Goal: Task Accomplishment & Management: Use online tool/utility

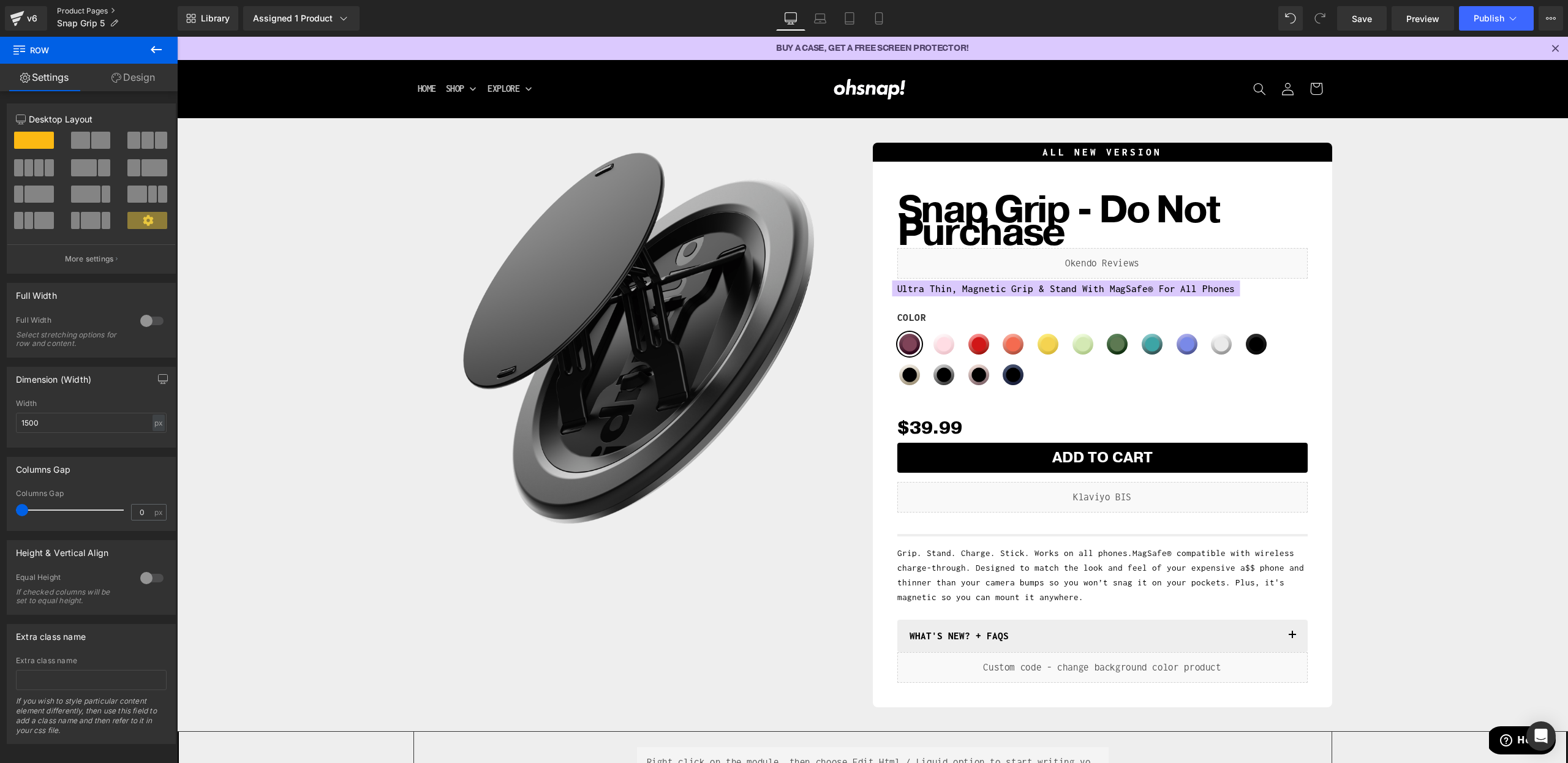
click at [98, 14] on link "Product Pages" at bounding box center [117, 11] width 120 height 10
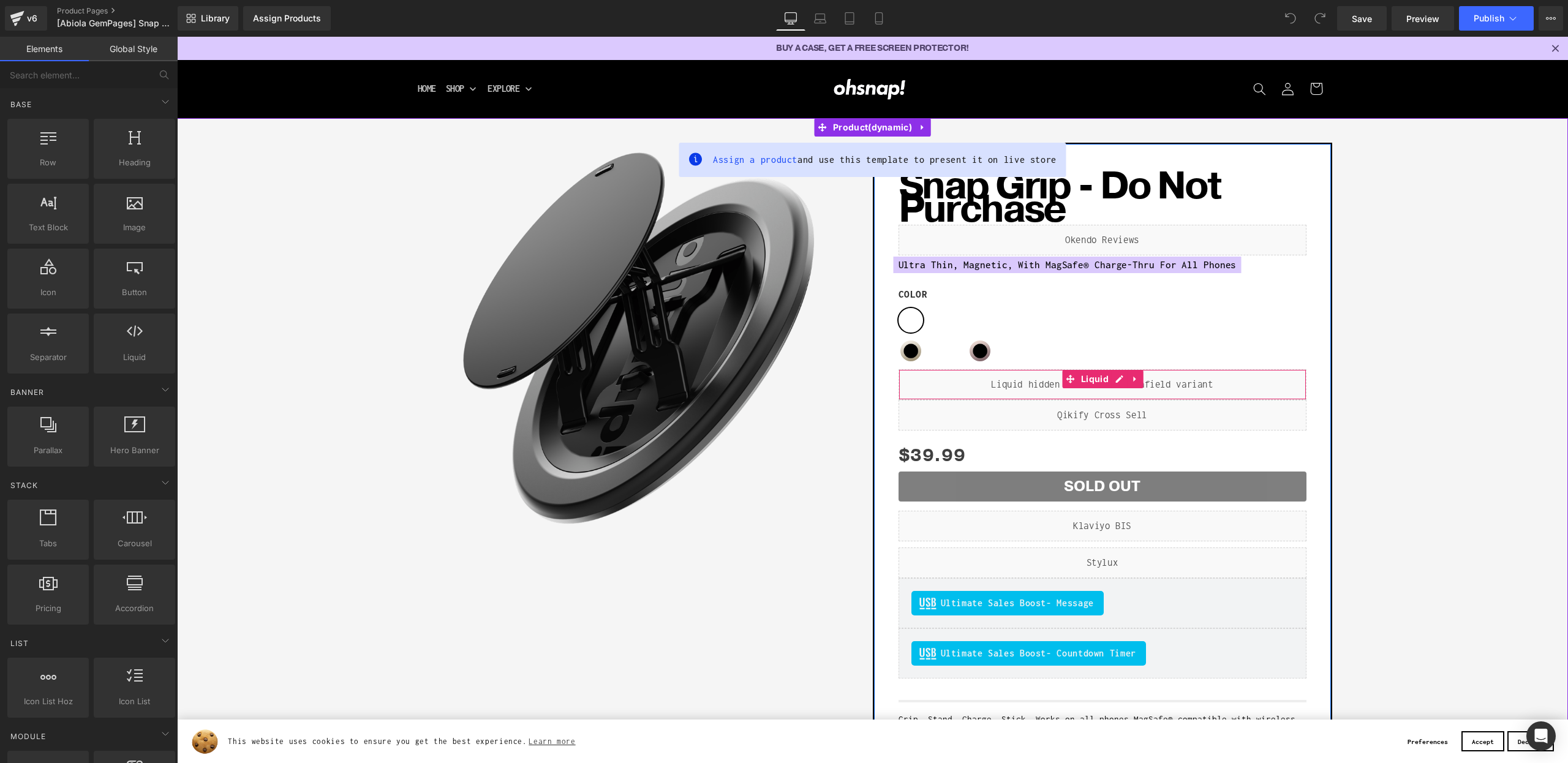
click at [997, 389] on div "Liquid" at bounding box center [1103, 384] width 408 height 31
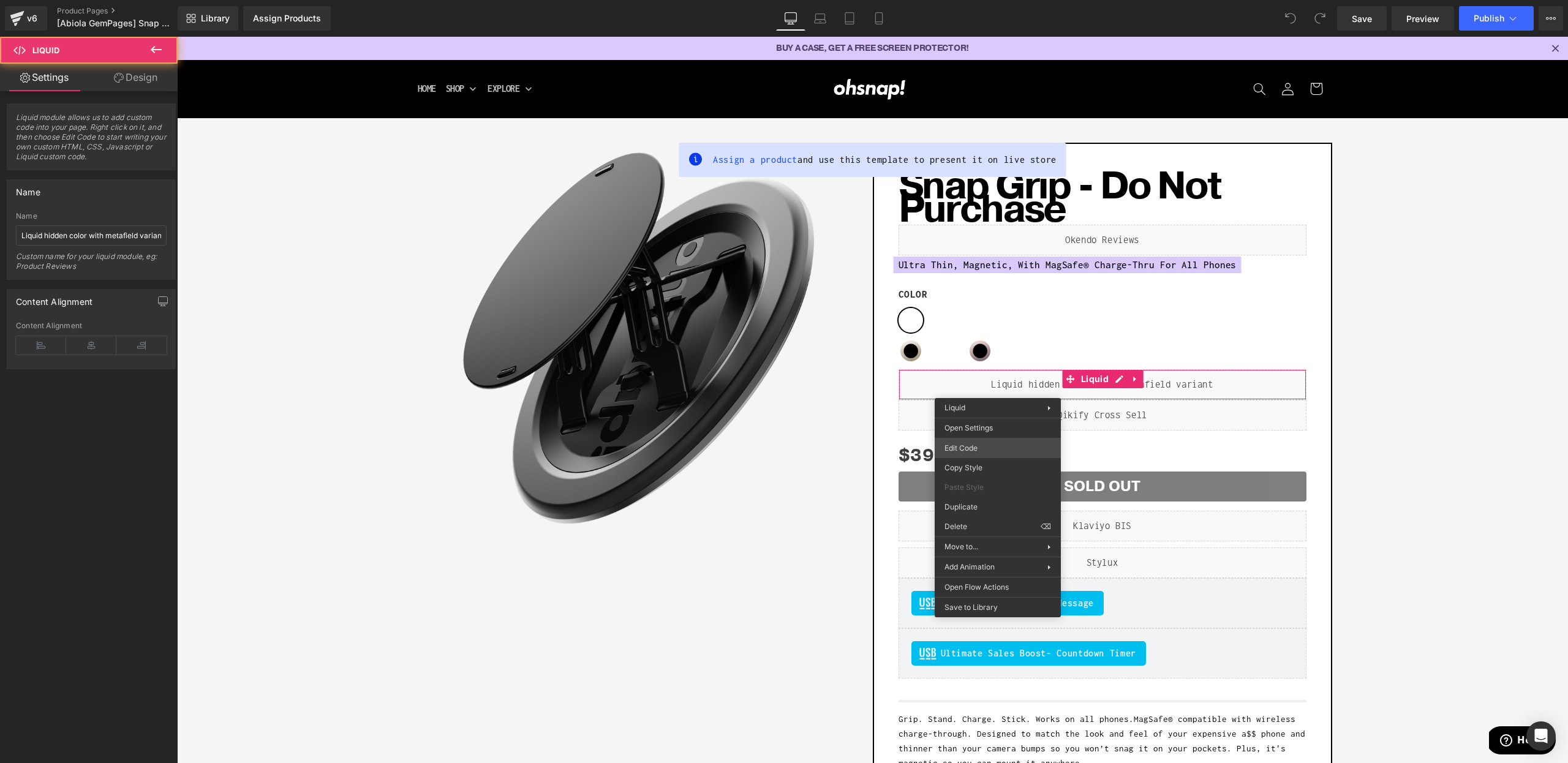
click at [976, 0] on div "You are previewing how the will restyle your page. You can not edit Elements in…" at bounding box center [784, 0] width 1568 height 0
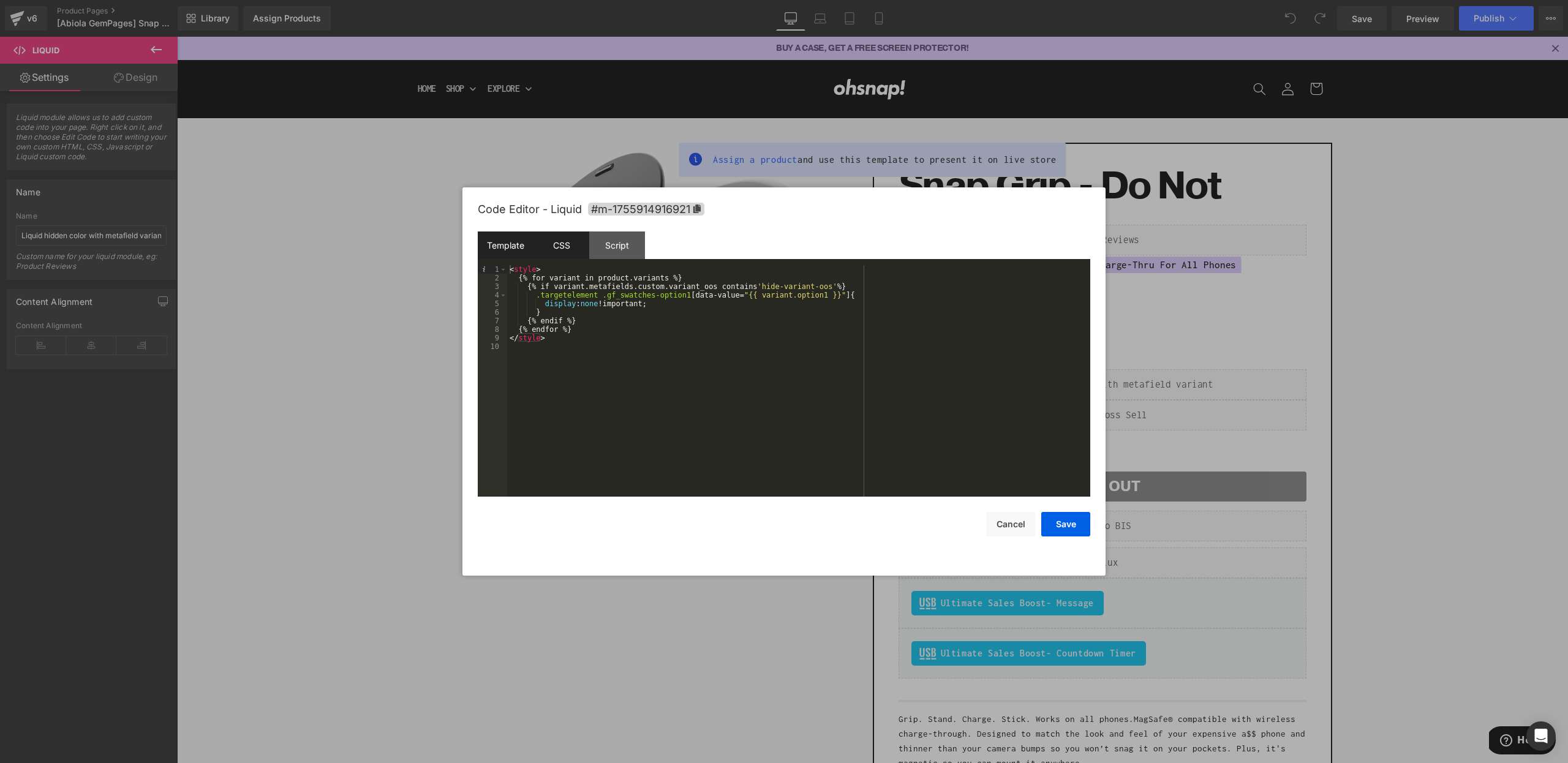
click at [556, 234] on div "CSS" at bounding box center [561, 245] width 56 height 28
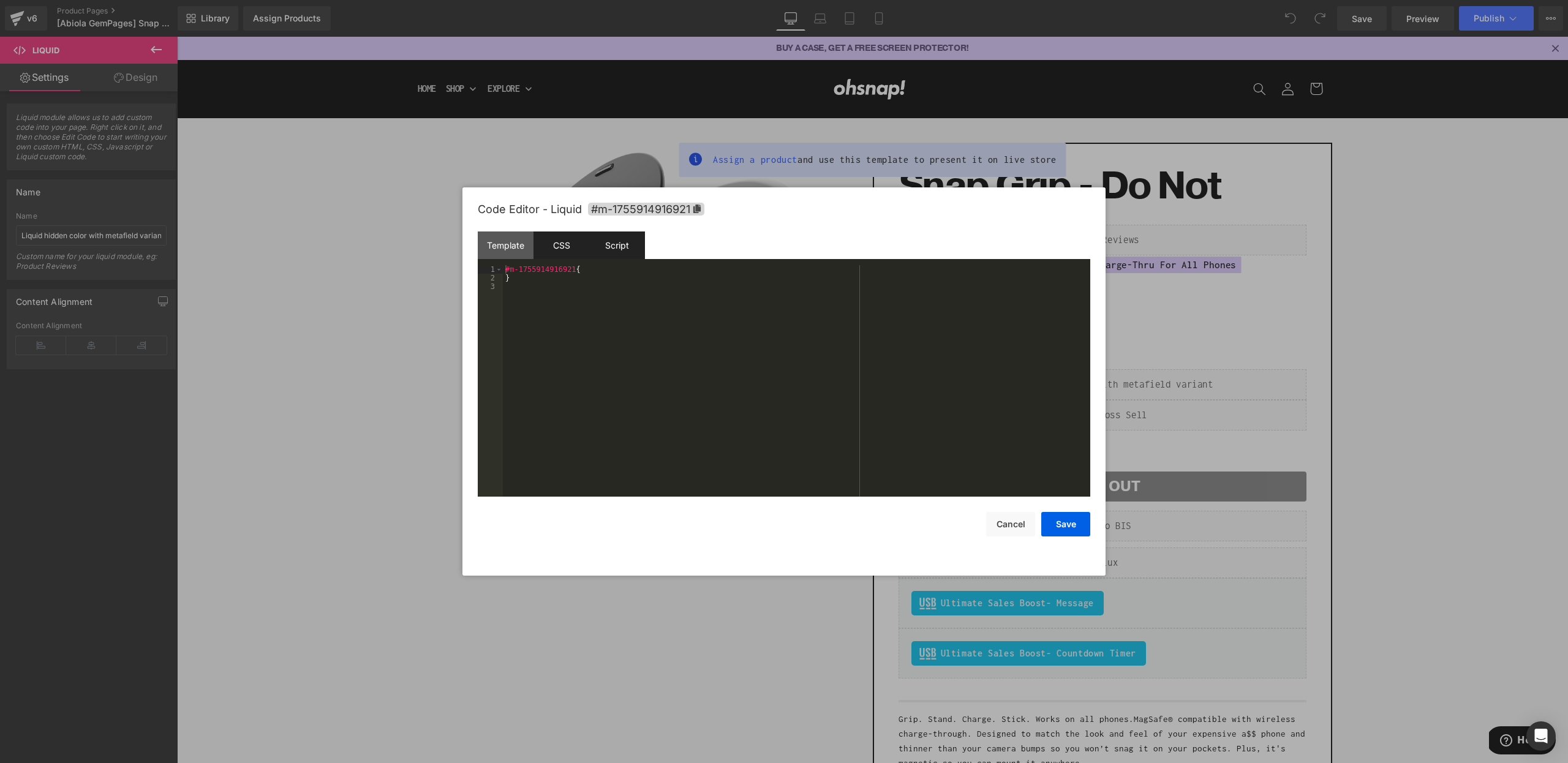
click at [625, 249] on div "Script" at bounding box center [617, 245] width 56 height 28
click at [495, 246] on div "Template" at bounding box center [505, 245] width 56 height 28
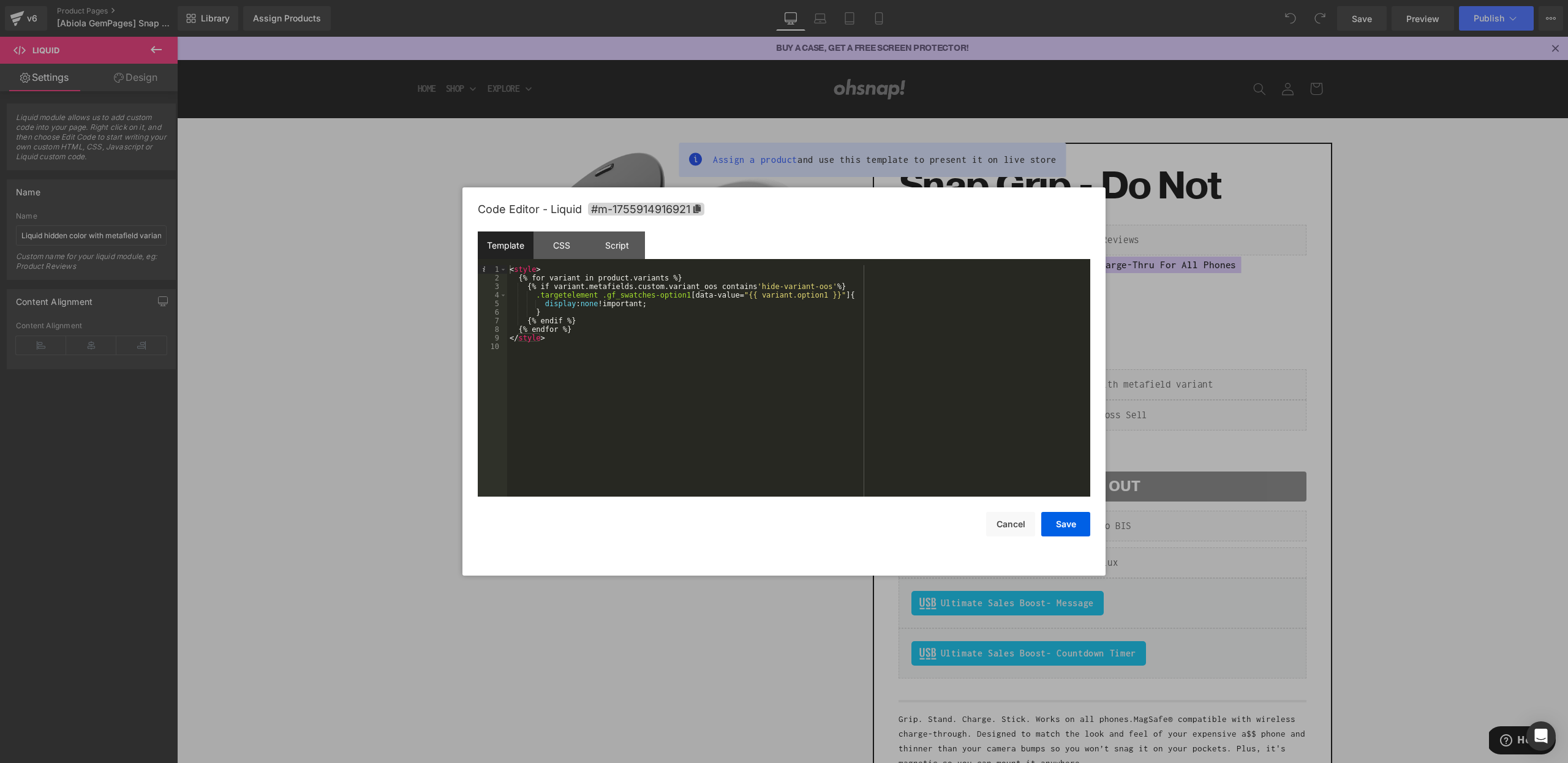
click at [651, 394] on div "< style > { % for variant in product.variants % } { % if variant.metafields.cus…" at bounding box center [799, 389] width 583 height 249
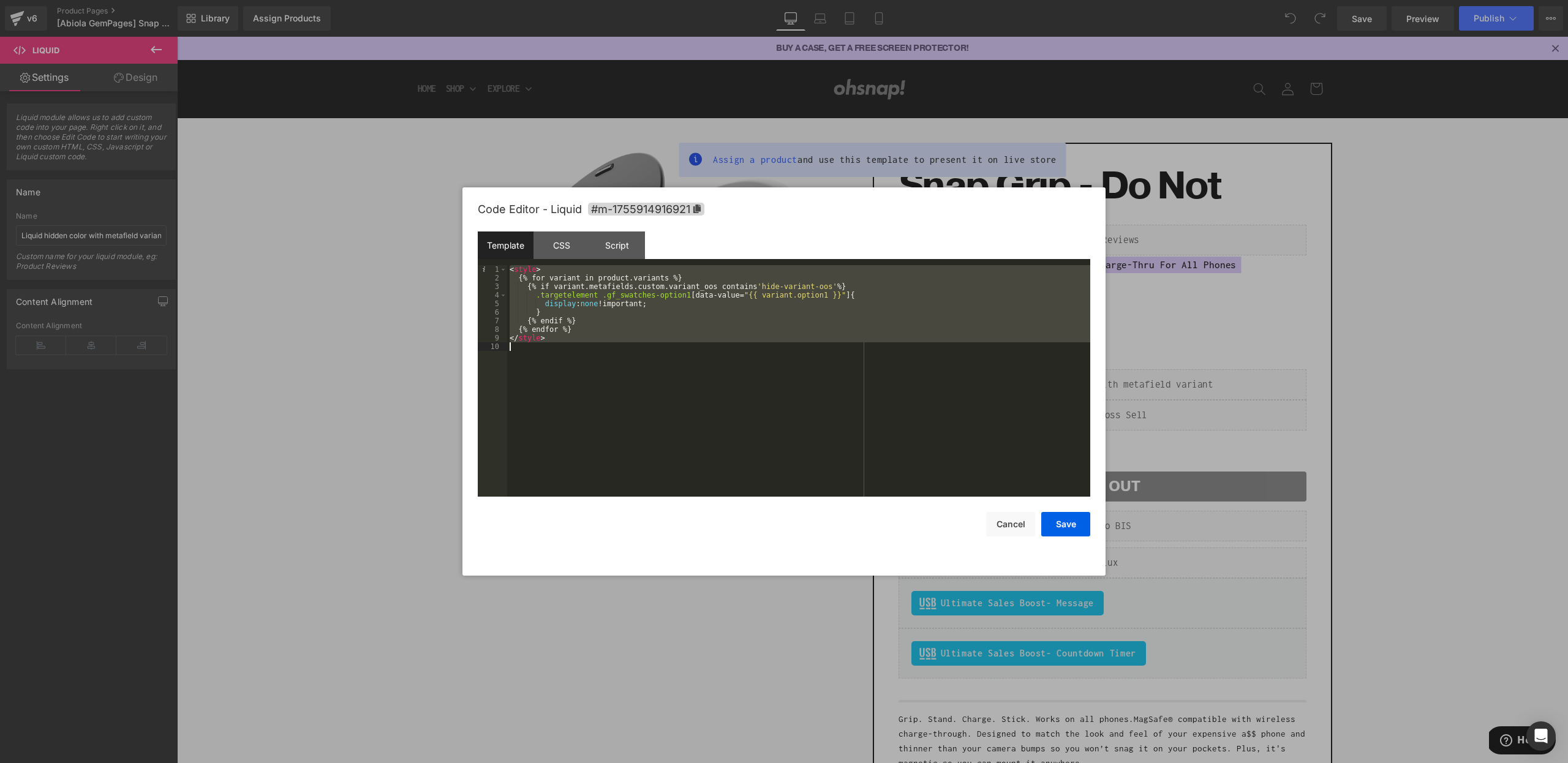
click at [342, 207] on div at bounding box center [784, 381] width 1568 height 763
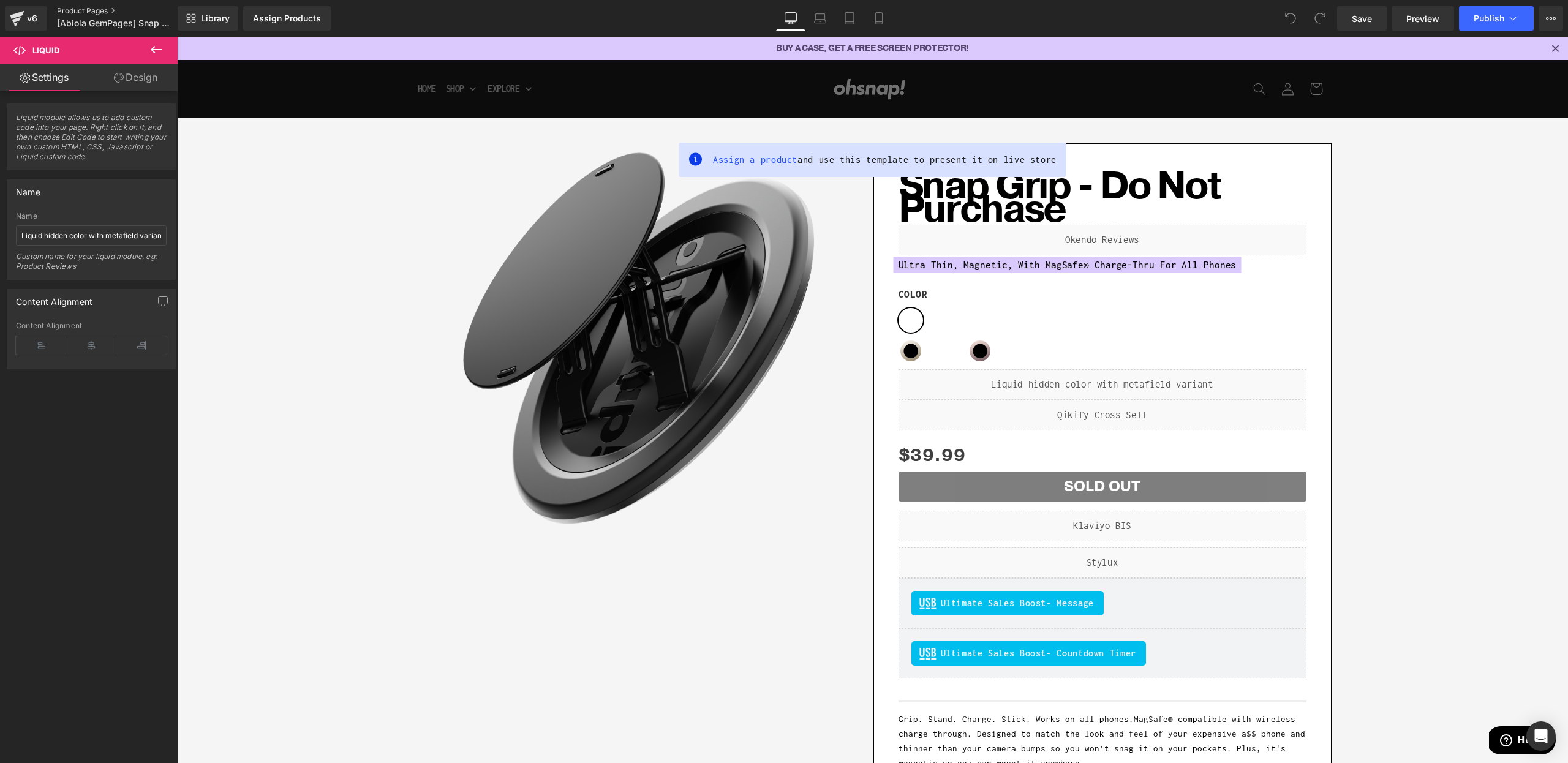
click at [78, 6] on link "Product Pages" at bounding box center [128, 11] width 141 height 10
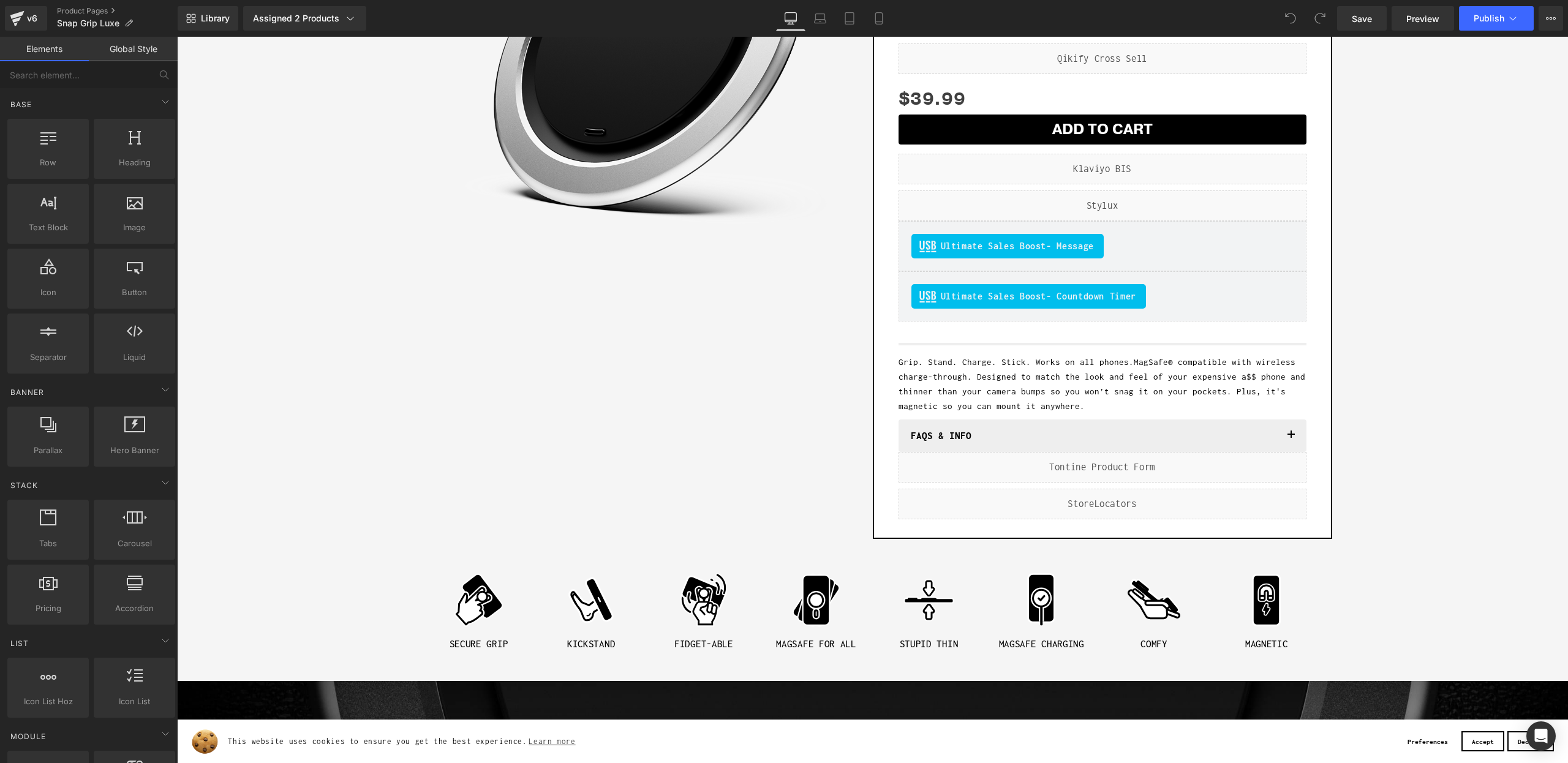
scroll to position [205, 0]
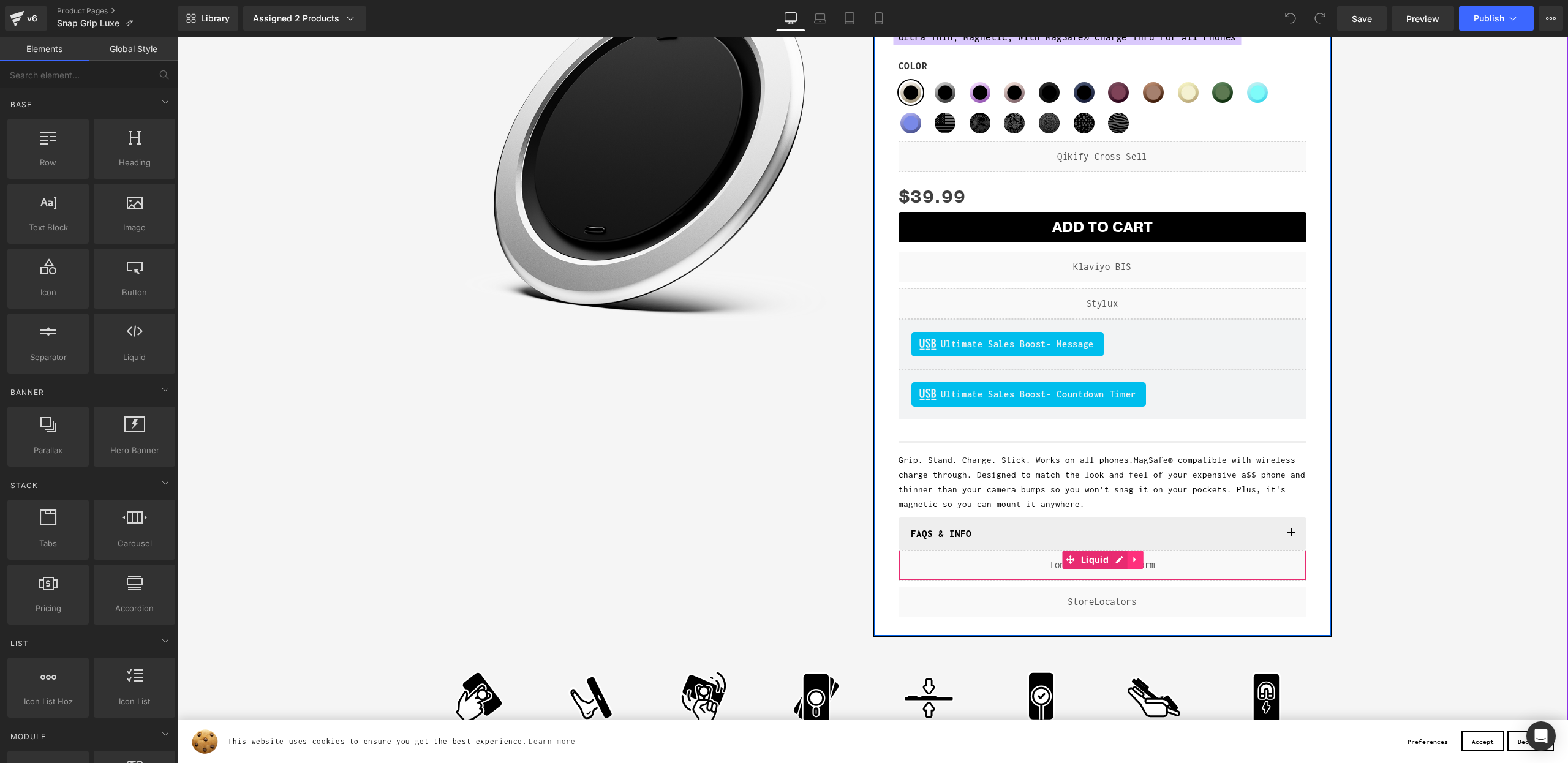
click at [1136, 562] on icon at bounding box center [1135, 559] width 9 height 9
click at [1146, 561] on icon at bounding box center [1143, 559] width 9 height 9
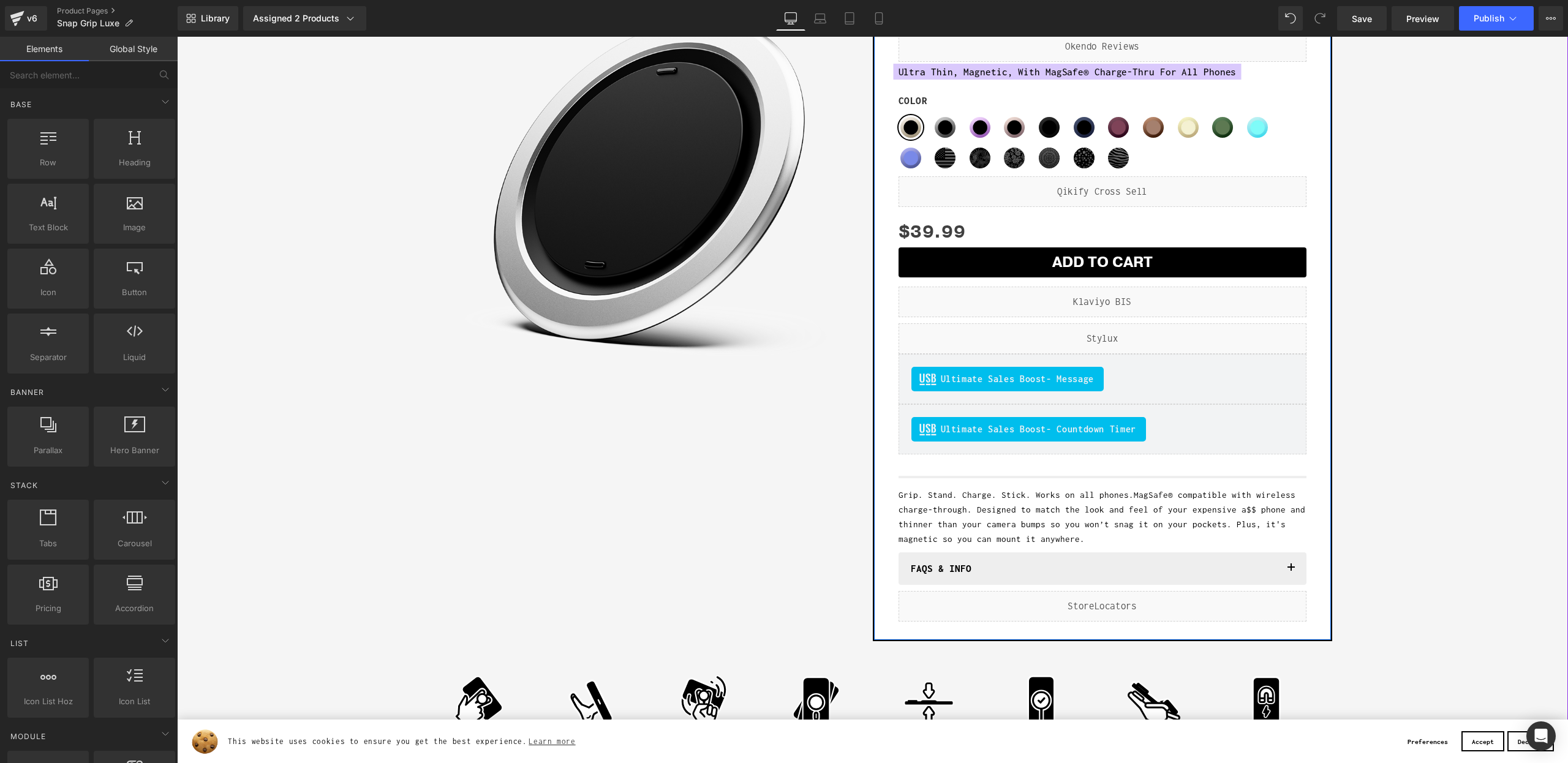
scroll to position [166, 0]
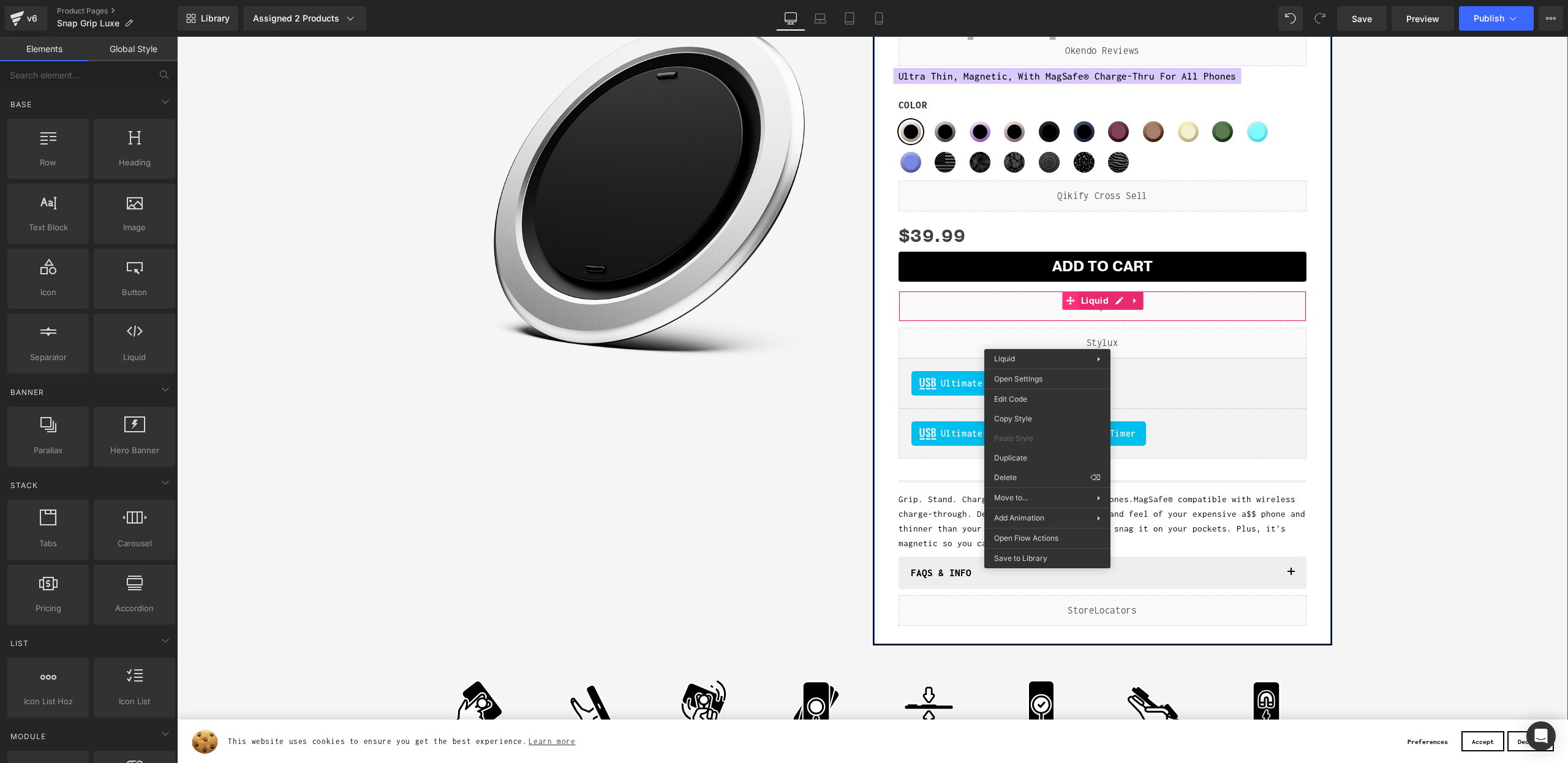
click at [1062, 306] on span at bounding box center [1070, 301] width 16 height 19
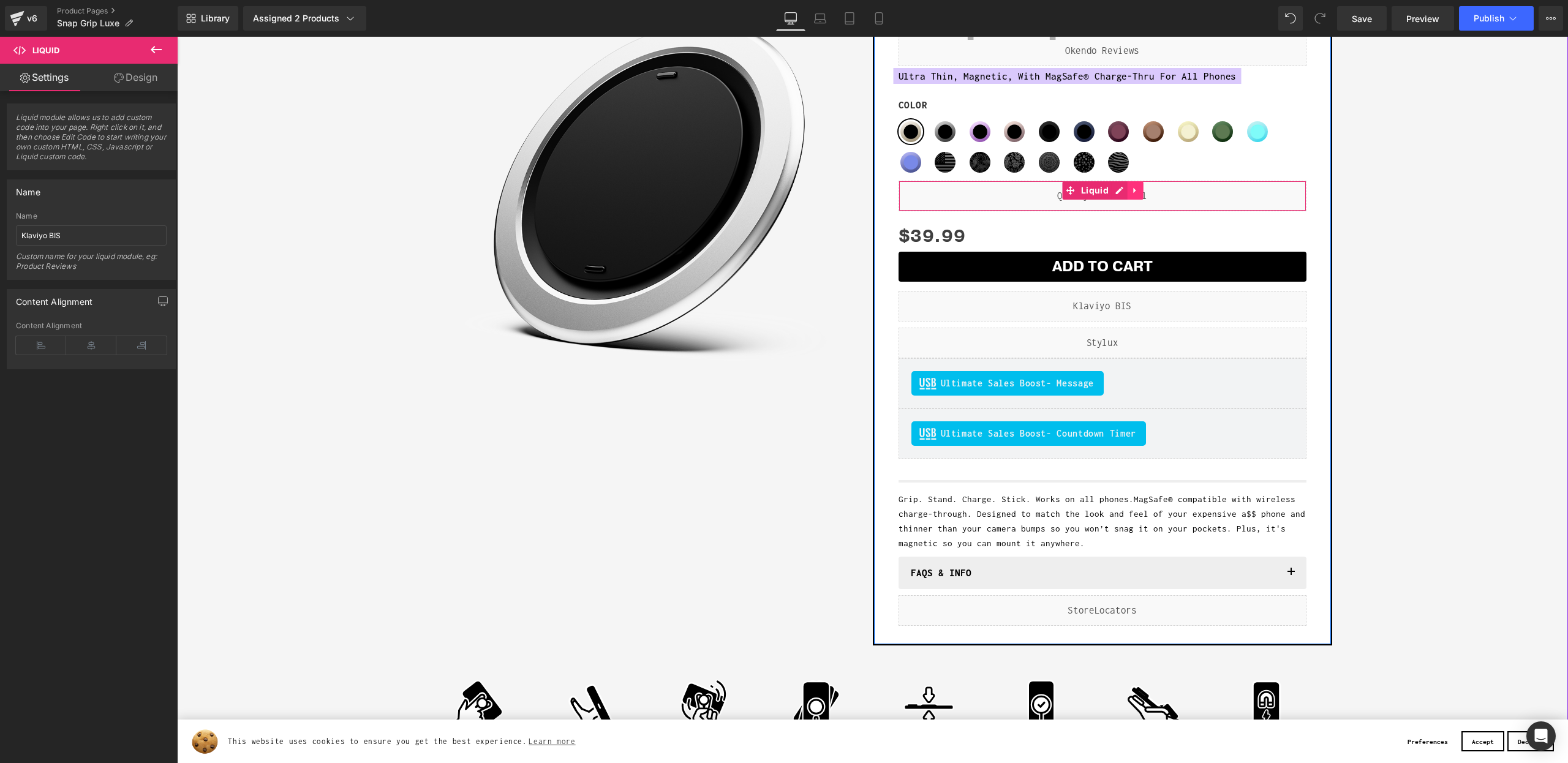
click at [1135, 194] on icon at bounding box center [1135, 190] width 9 height 9
click at [1140, 193] on icon at bounding box center [1143, 190] width 9 height 9
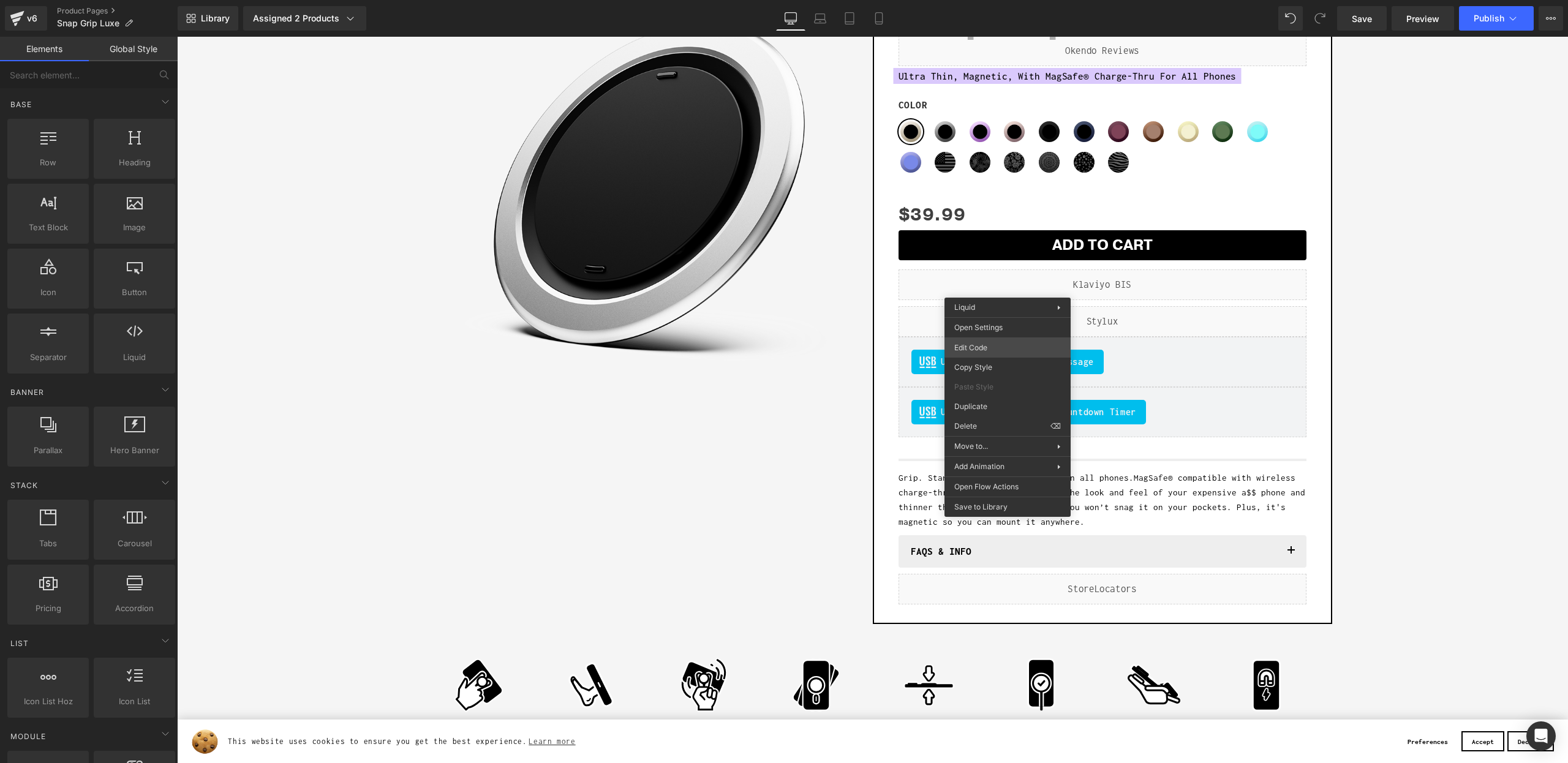
click at [981, 0] on div "Liquid You are previewing how the will restyle your page. You can not edit Elem…" at bounding box center [784, 0] width 1568 height 0
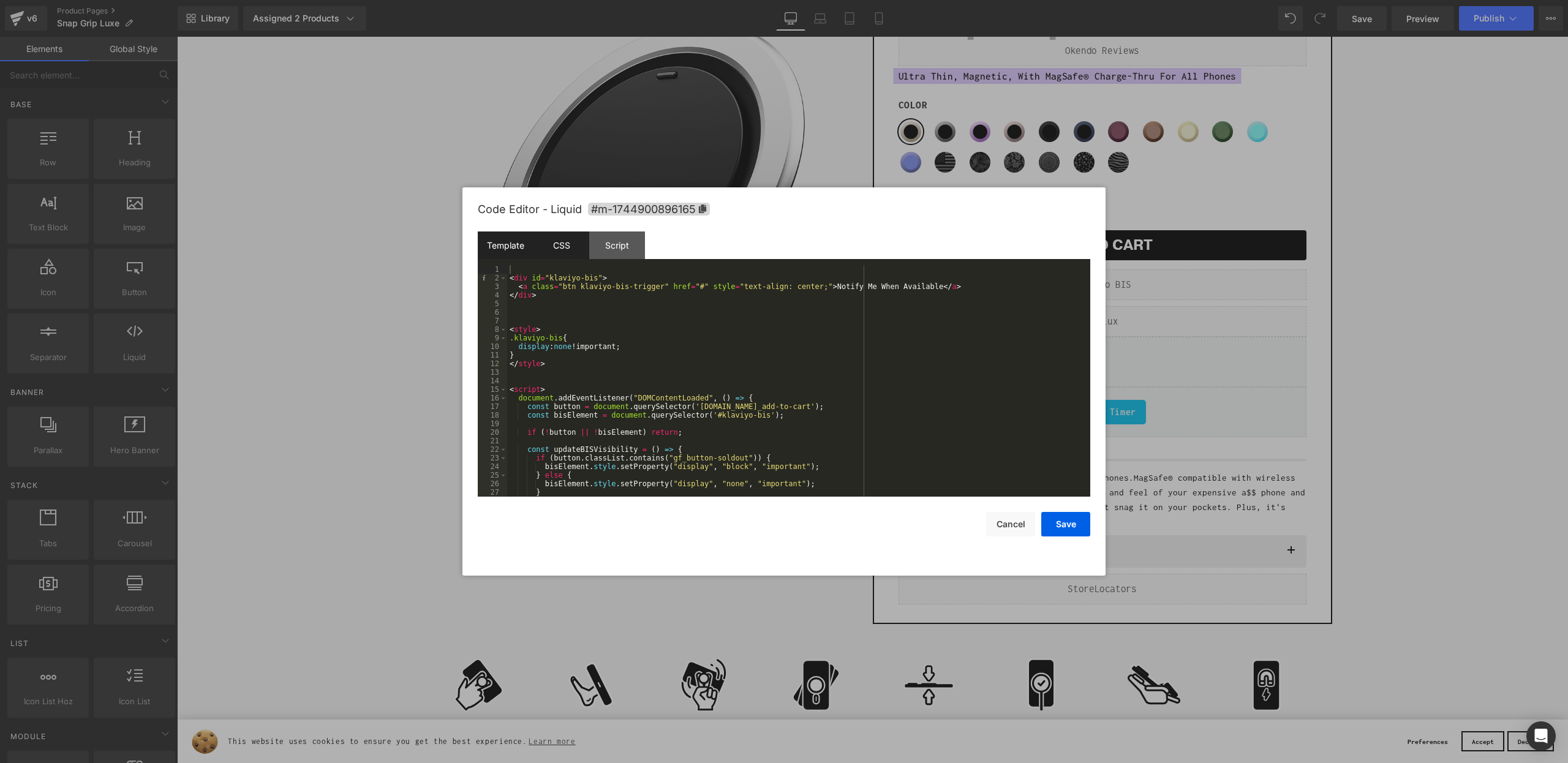
click at [569, 254] on div "CSS" at bounding box center [561, 245] width 56 height 28
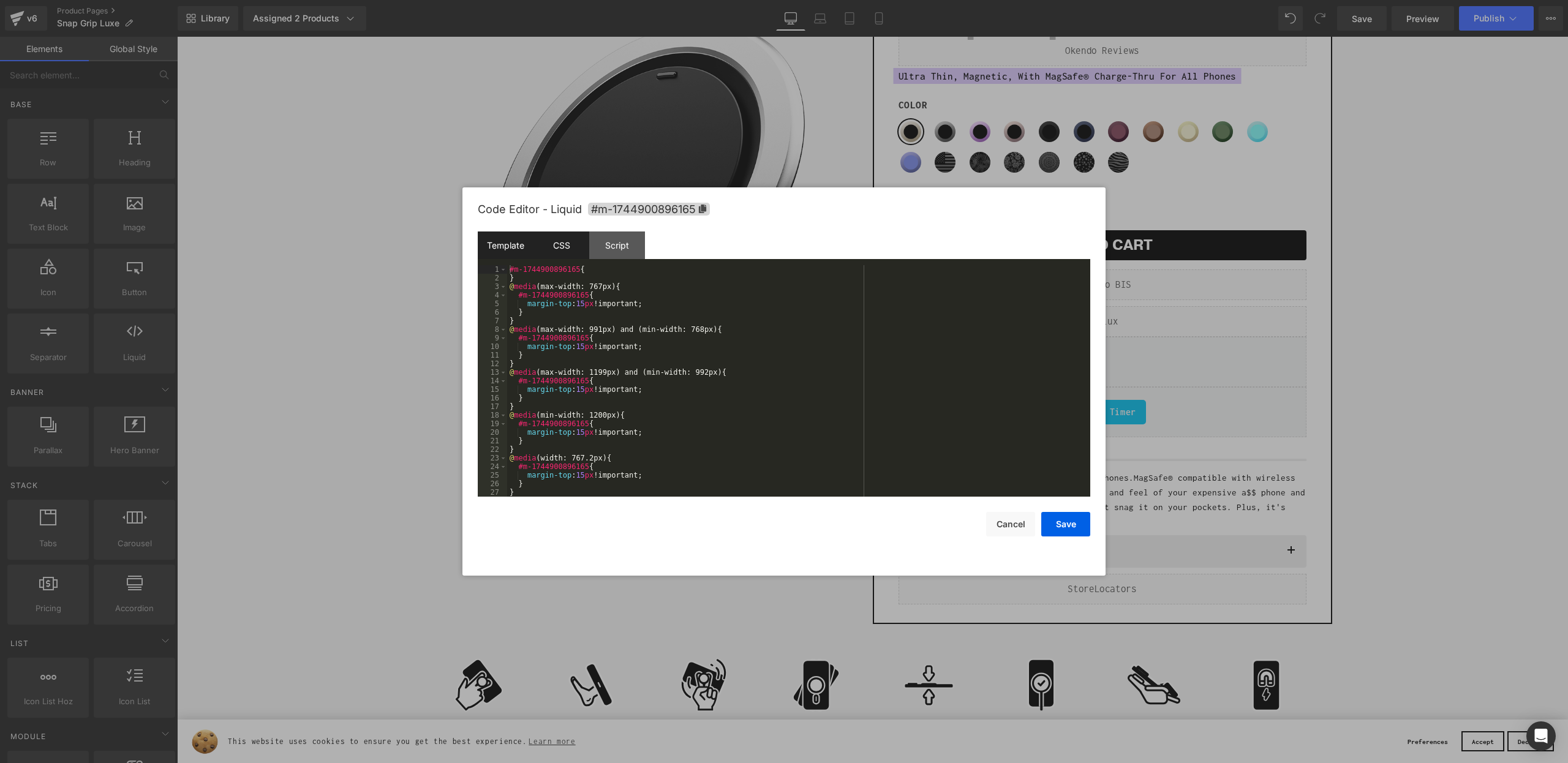
click at [520, 246] on div "Template" at bounding box center [505, 245] width 56 height 28
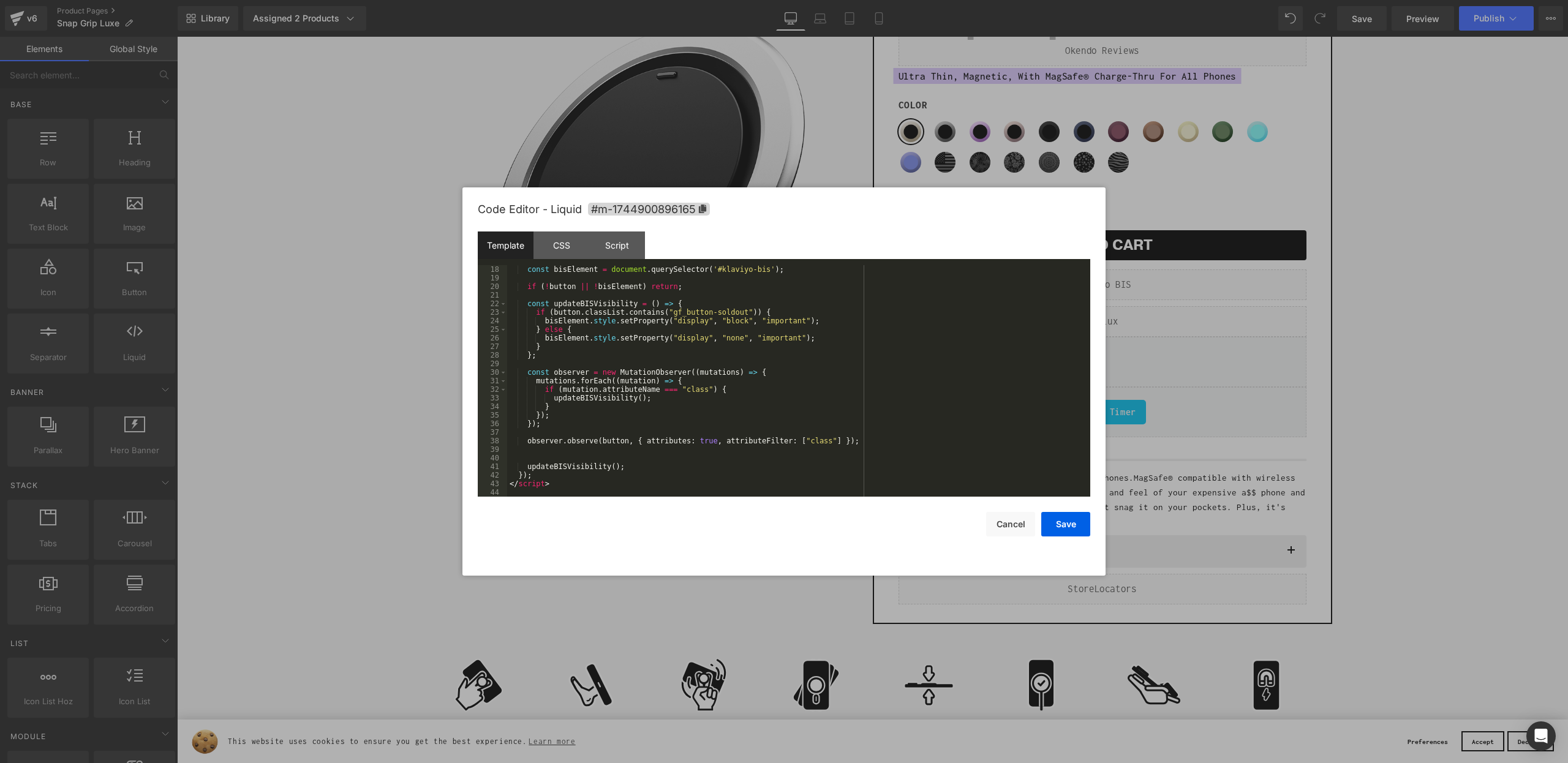
scroll to position [0, 0]
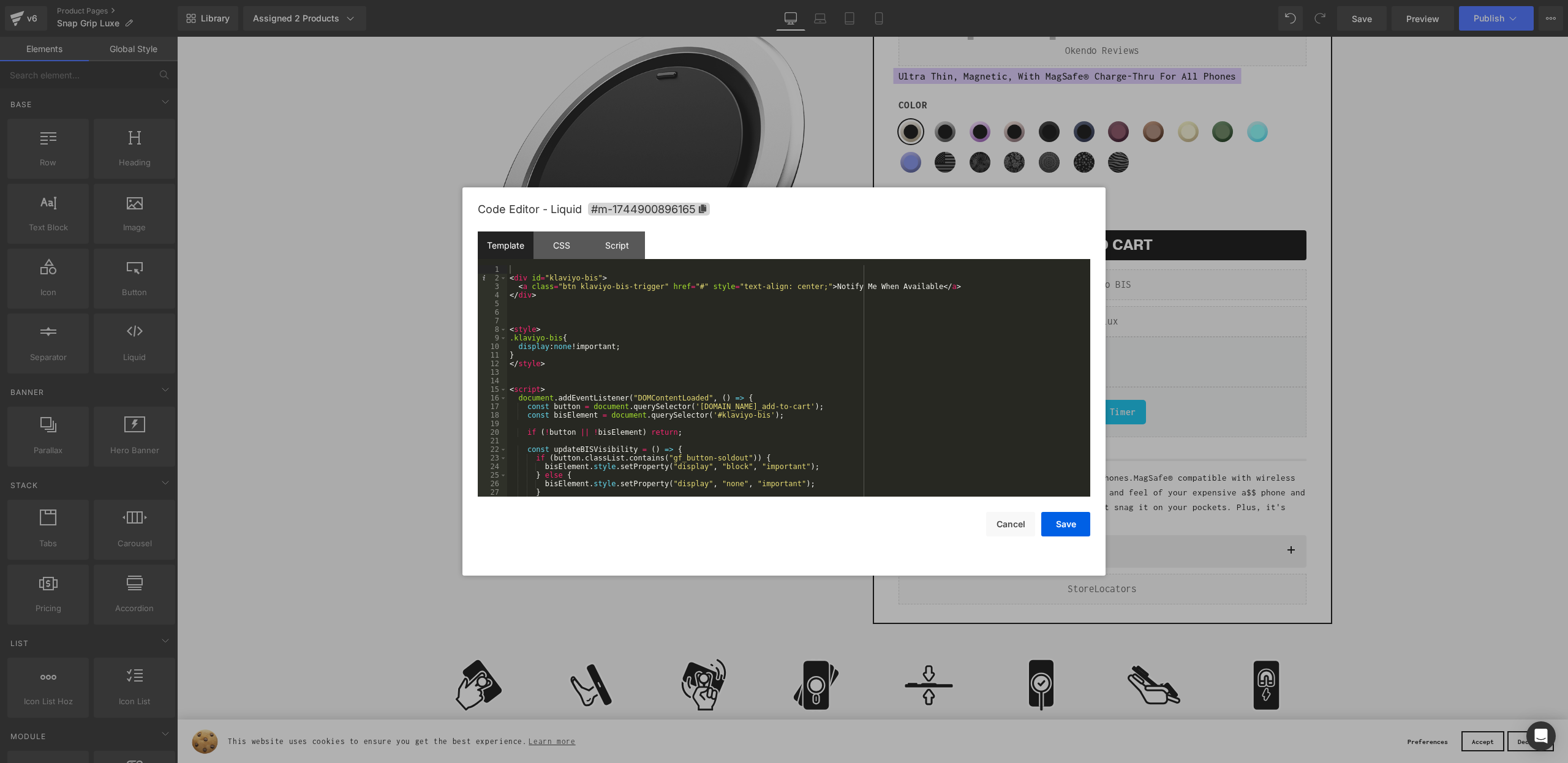
click at [527, 265] on div "< div id = "klaviyo-bis" > < a class = "btn klaviyo-bis-trigger" href = "#" sty…" at bounding box center [796, 389] width 578 height 249
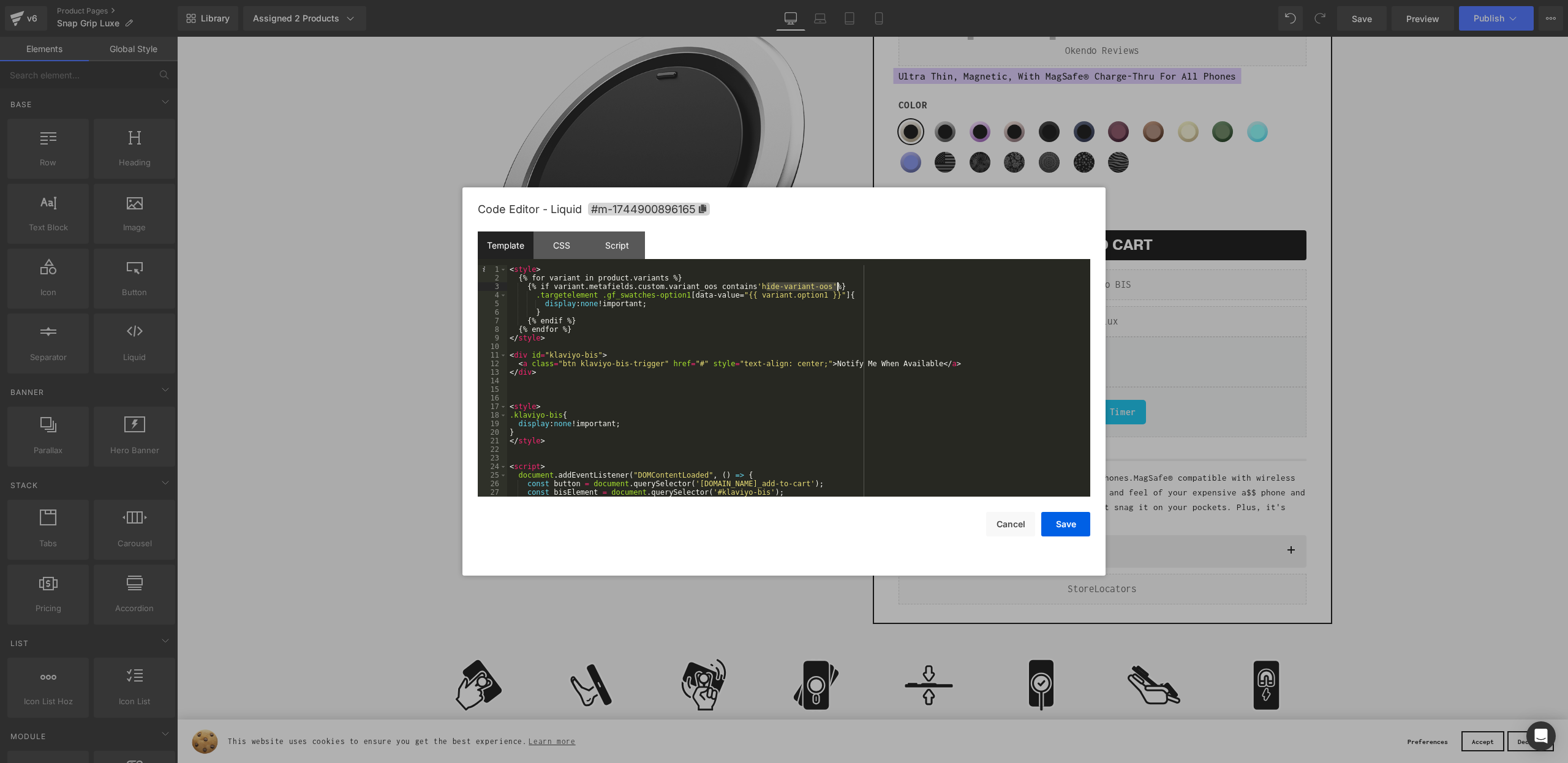
drag, startPoint x: 765, startPoint y: 287, endPoint x: 838, endPoint y: 290, distance: 73.1
click at [838, 290] on div "< style > { % for variant in product.variants % } { % if variant.metafields.cus…" at bounding box center [796, 389] width 578 height 249
click at [1069, 531] on button "Save" at bounding box center [1066, 524] width 49 height 24
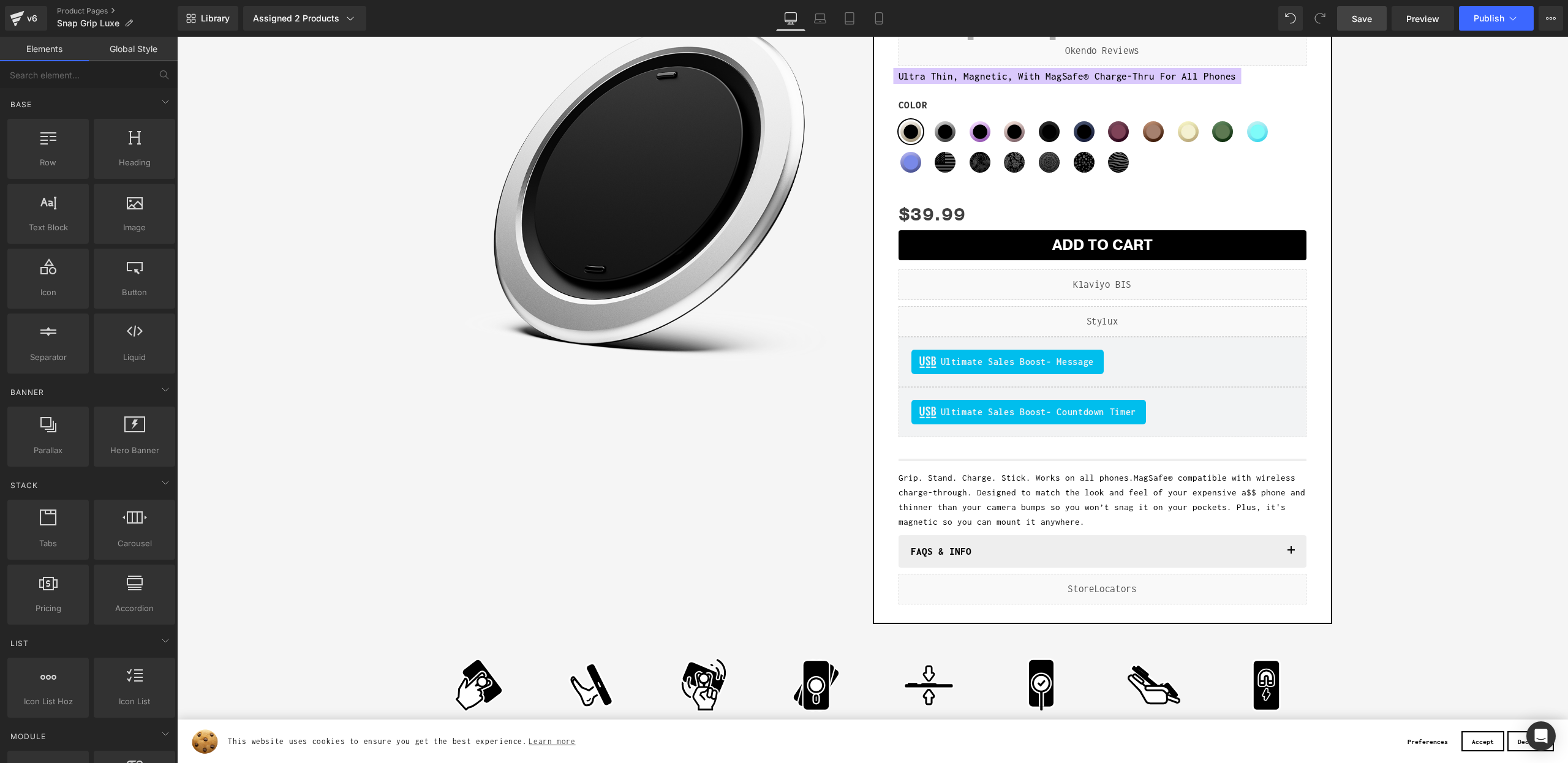
drag, startPoint x: 1356, startPoint y: 29, endPoint x: 1182, endPoint y: 11, distance: 174.9
click at [1356, 29] on link "Save" at bounding box center [1362, 19] width 50 height 24
click at [1463, 26] on button "Publish" at bounding box center [1496, 19] width 75 height 24
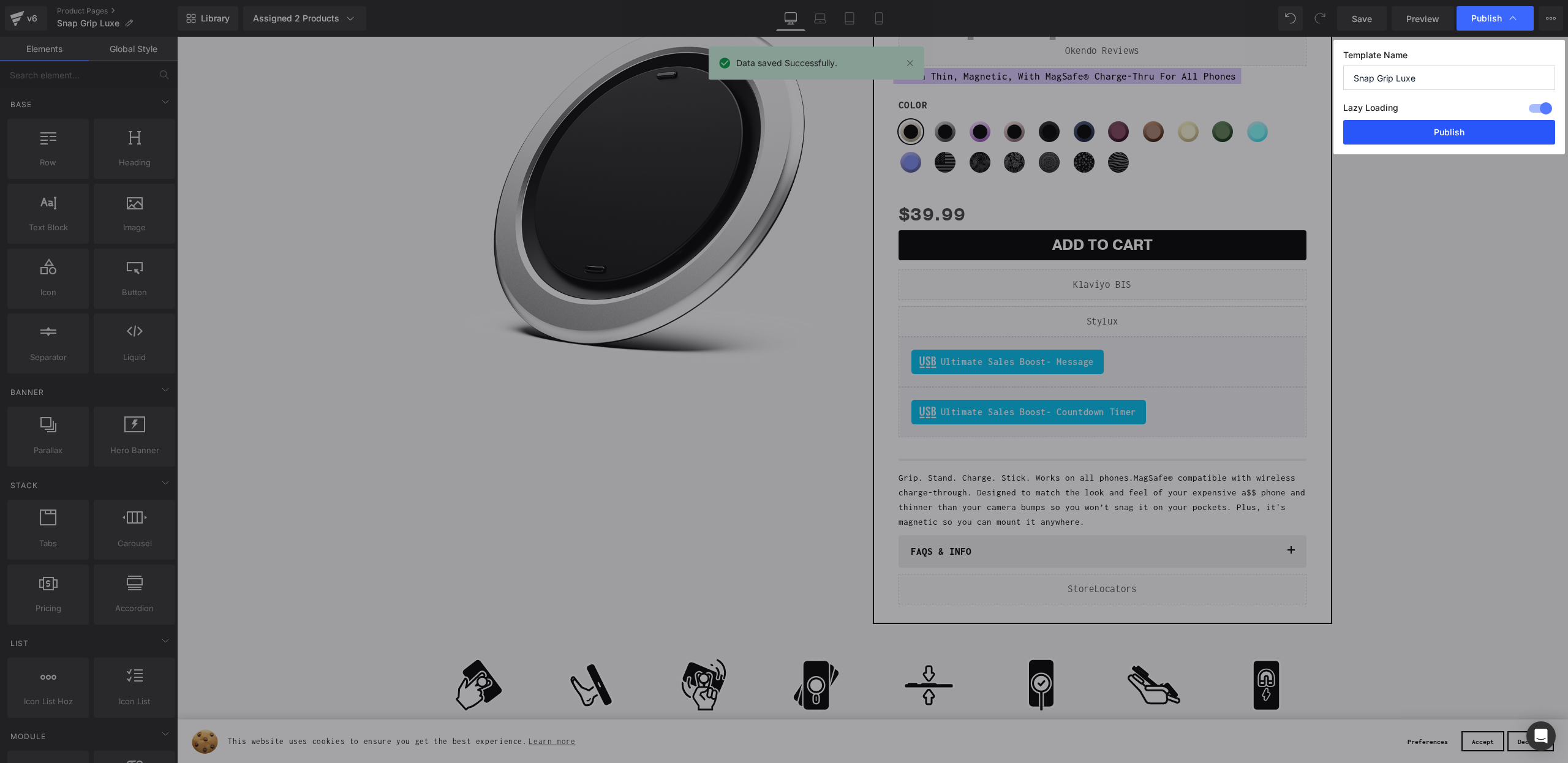
click at [1390, 137] on button "Publish" at bounding box center [1449, 132] width 212 height 24
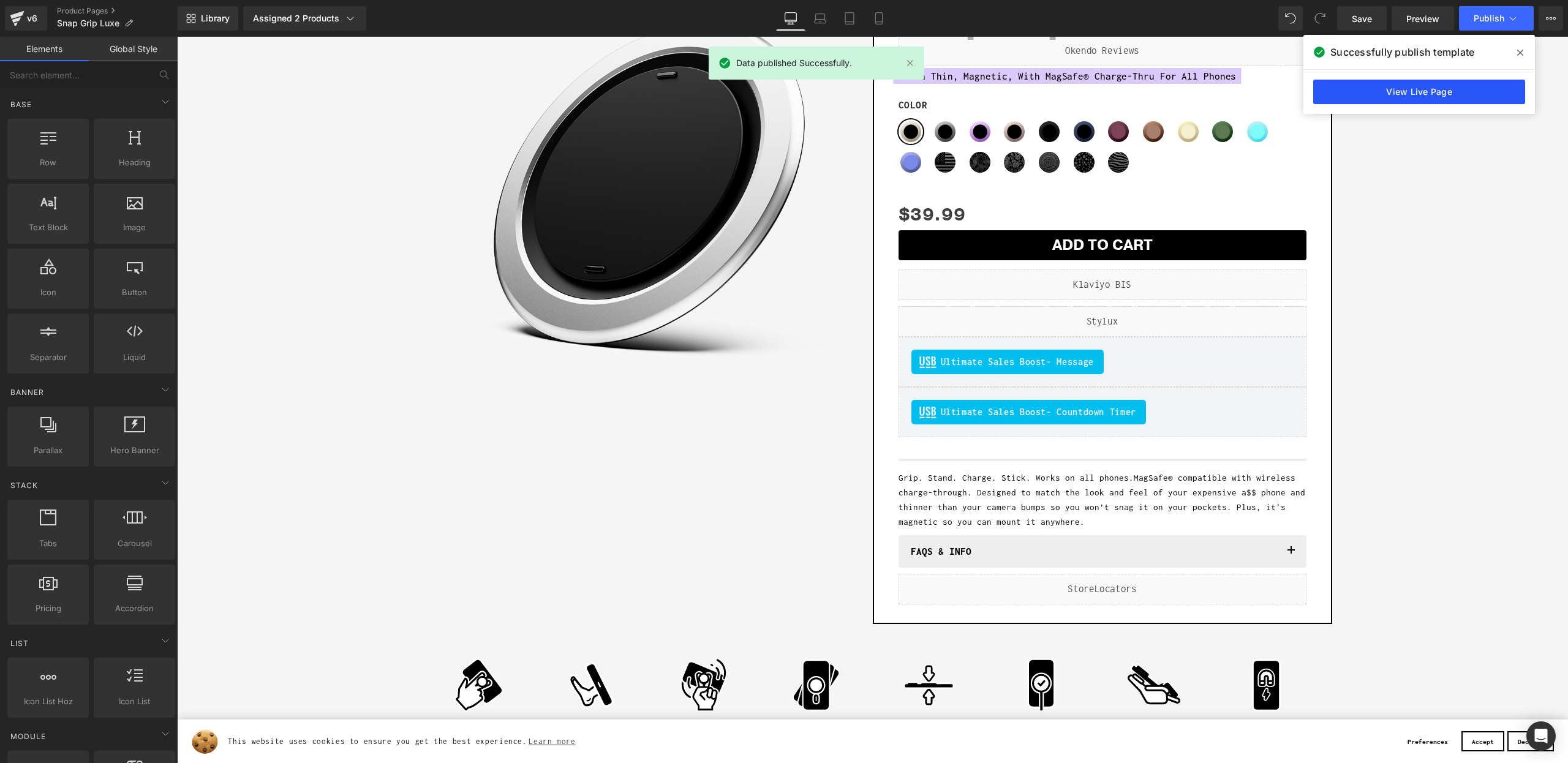
click at [1419, 101] on link "View Live Page" at bounding box center [1418, 92] width 212 height 24
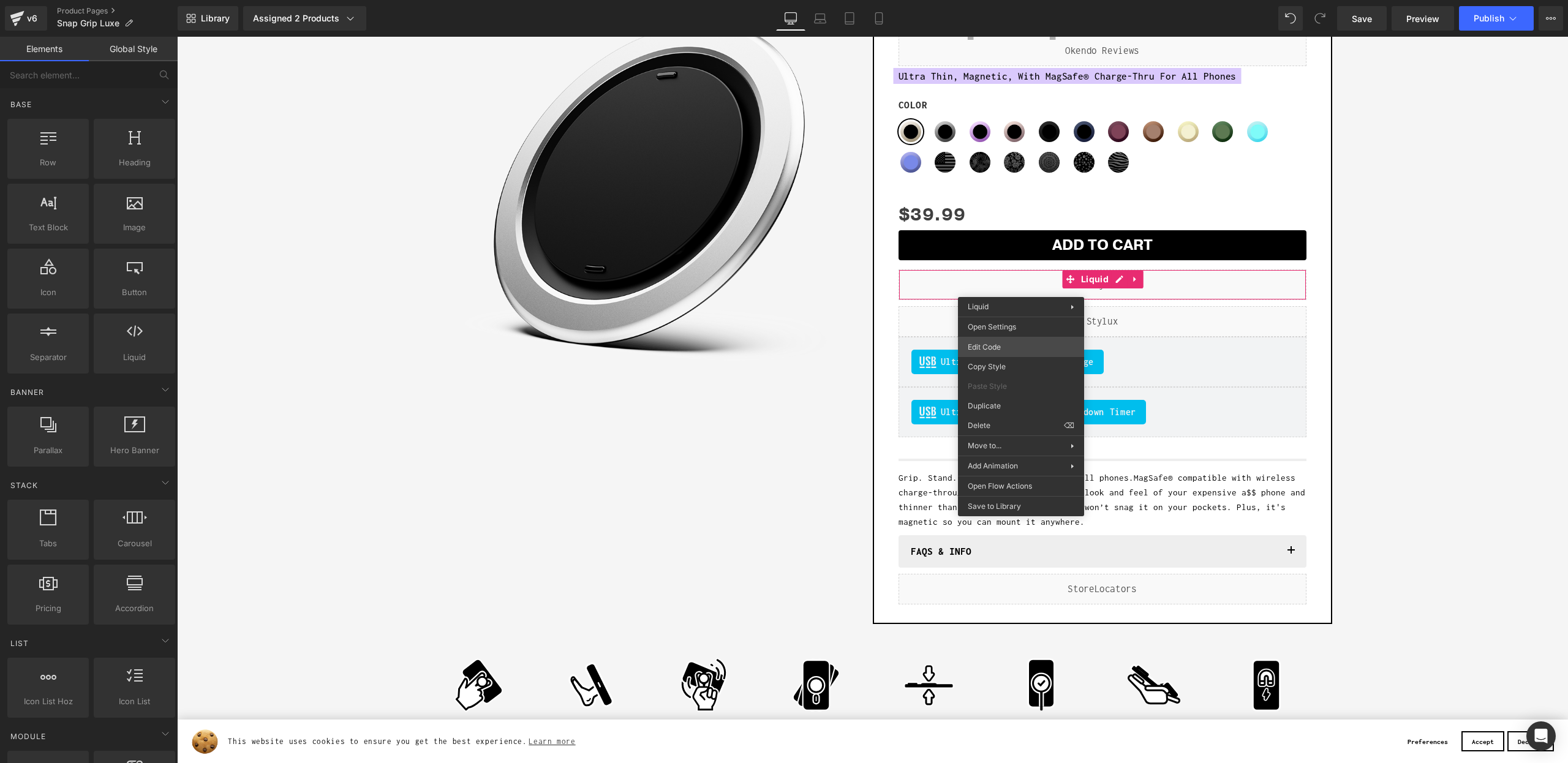
click at [999, 0] on div "Liquid You are previewing how the will restyle your page. You can not edit Elem…" at bounding box center [784, 0] width 1568 height 0
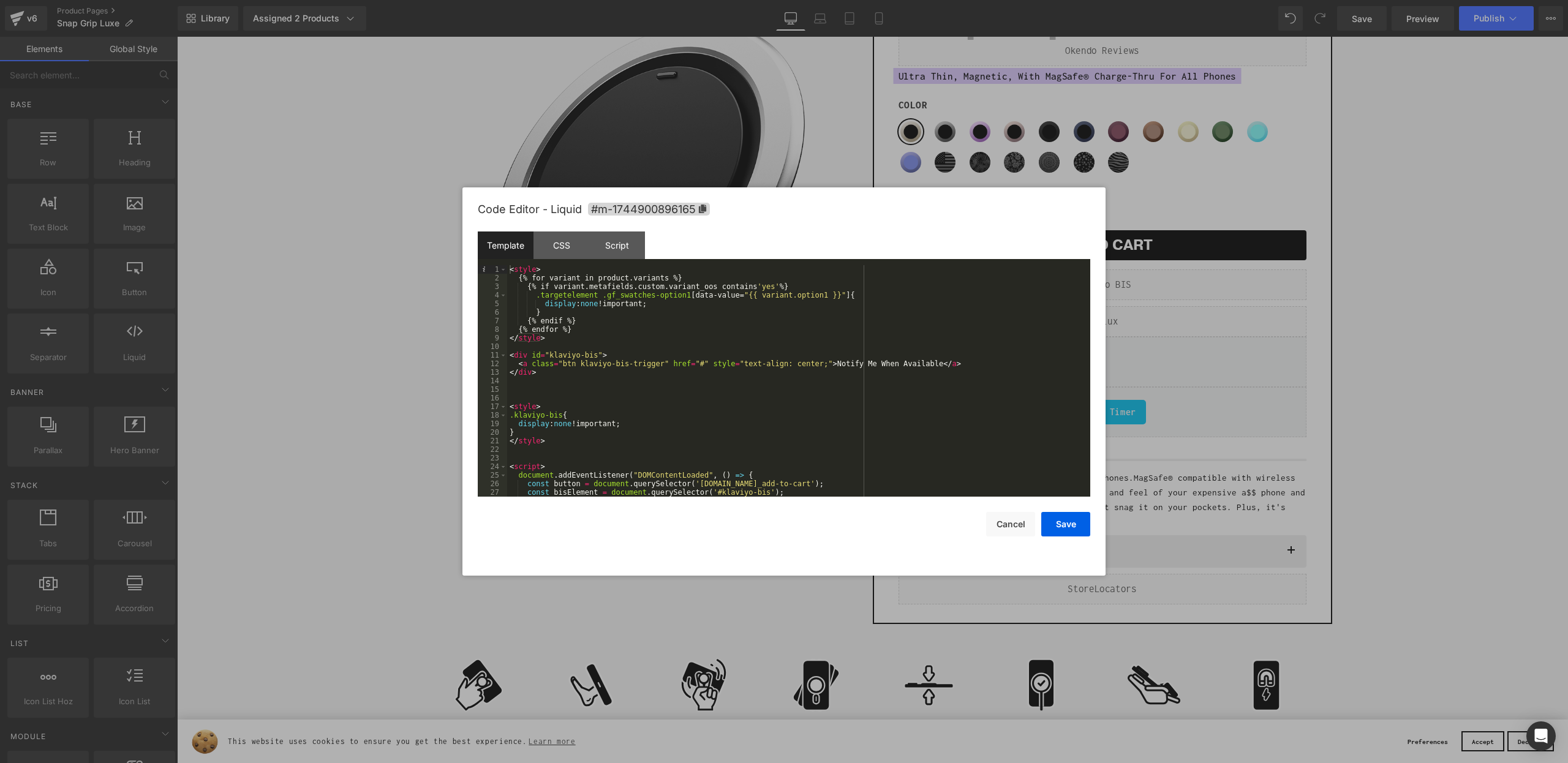
click at [775, 285] on div "< style > { % for variant in product.variants % } { % if variant.metafields.cus…" at bounding box center [796, 389] width 578 height 249
click at [1060, 523] on button "Save" at bounding box center [1066, 524] width 49 height 24
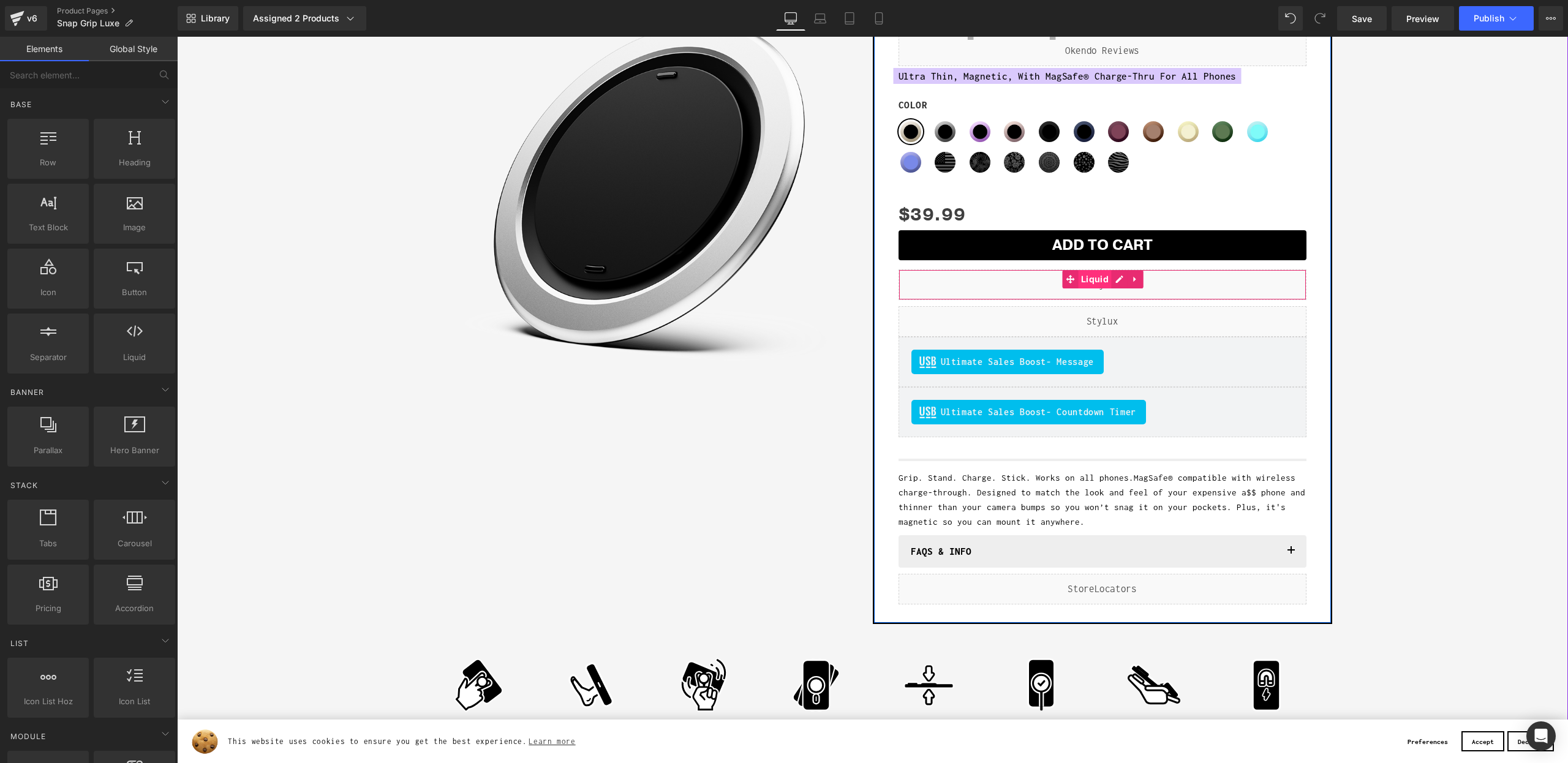
click at [1106, 281] on span "Liquid" at bounding box center [1094, 279] width 33 height 19
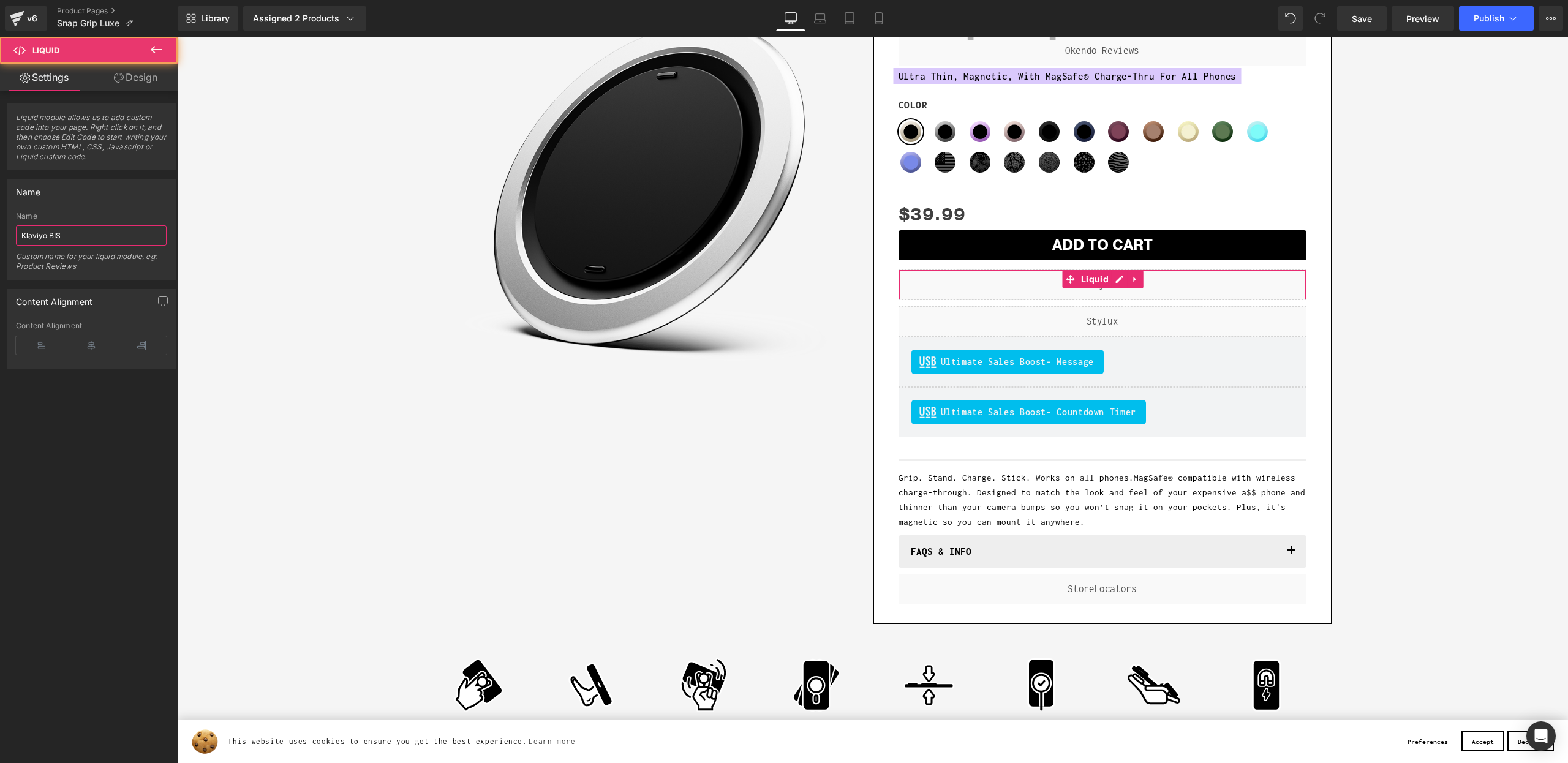
click at [114, 229] on input "Klaviyo BIS" at bounding box center [91, 235] width 150 height 20
drag, startPoint x: 113, startPoint y: 230, endPoint x: 120, endPoint y: 229, distance: 7.1
click at [118, 229] on input "Klaviyo BIS" at bounding box center [91, 235] width 150 height 20
click at [133, 233] on input "Klaviyo BIS" at bounding box center [91, 235] width 150 height 20
type input "Klaviyo BIS + OOS Hide"
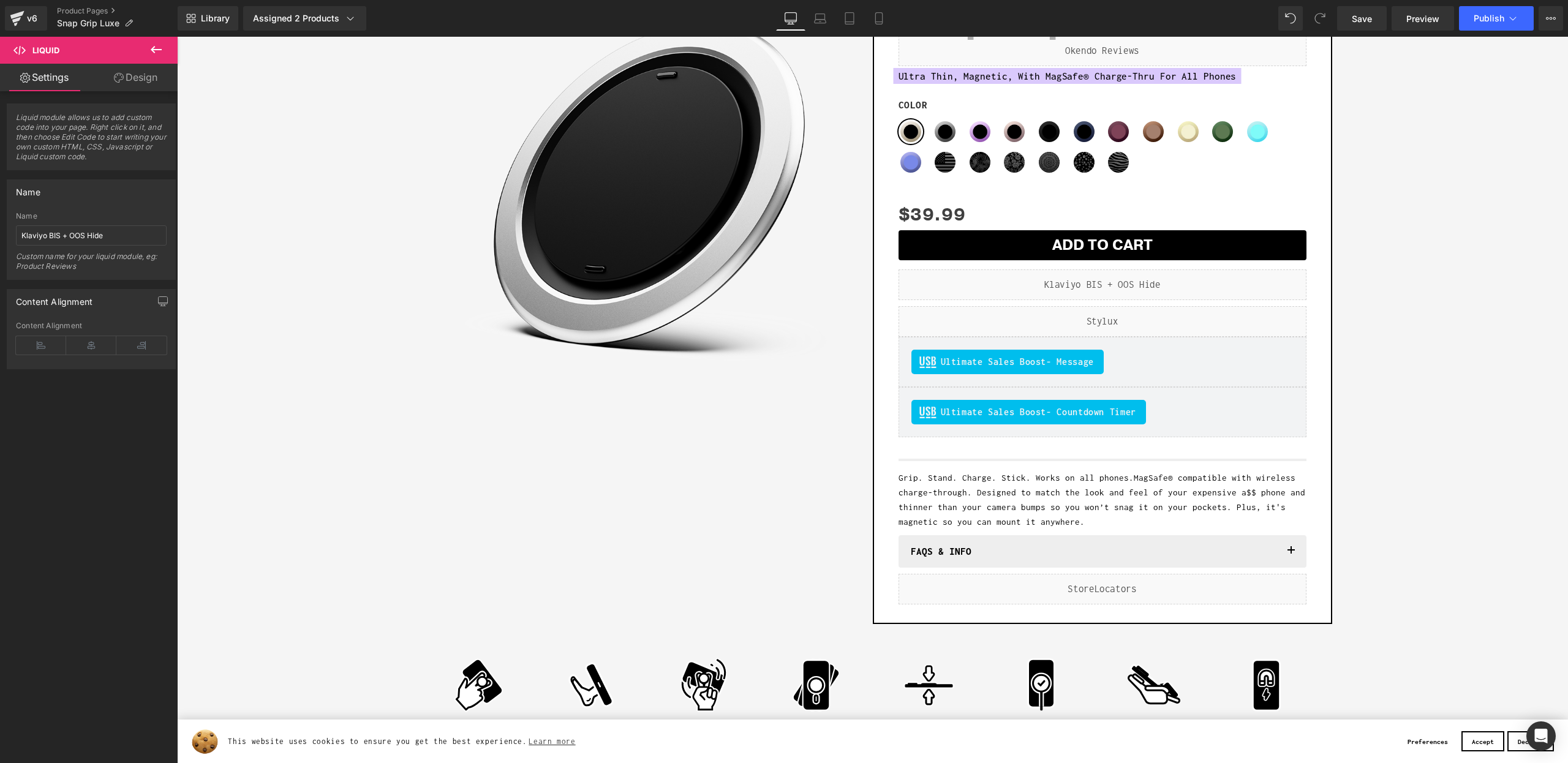
click at [464, 393] on div "Sale Off (P) Image Row" at bounding box center [643, 183] width 460 height 425
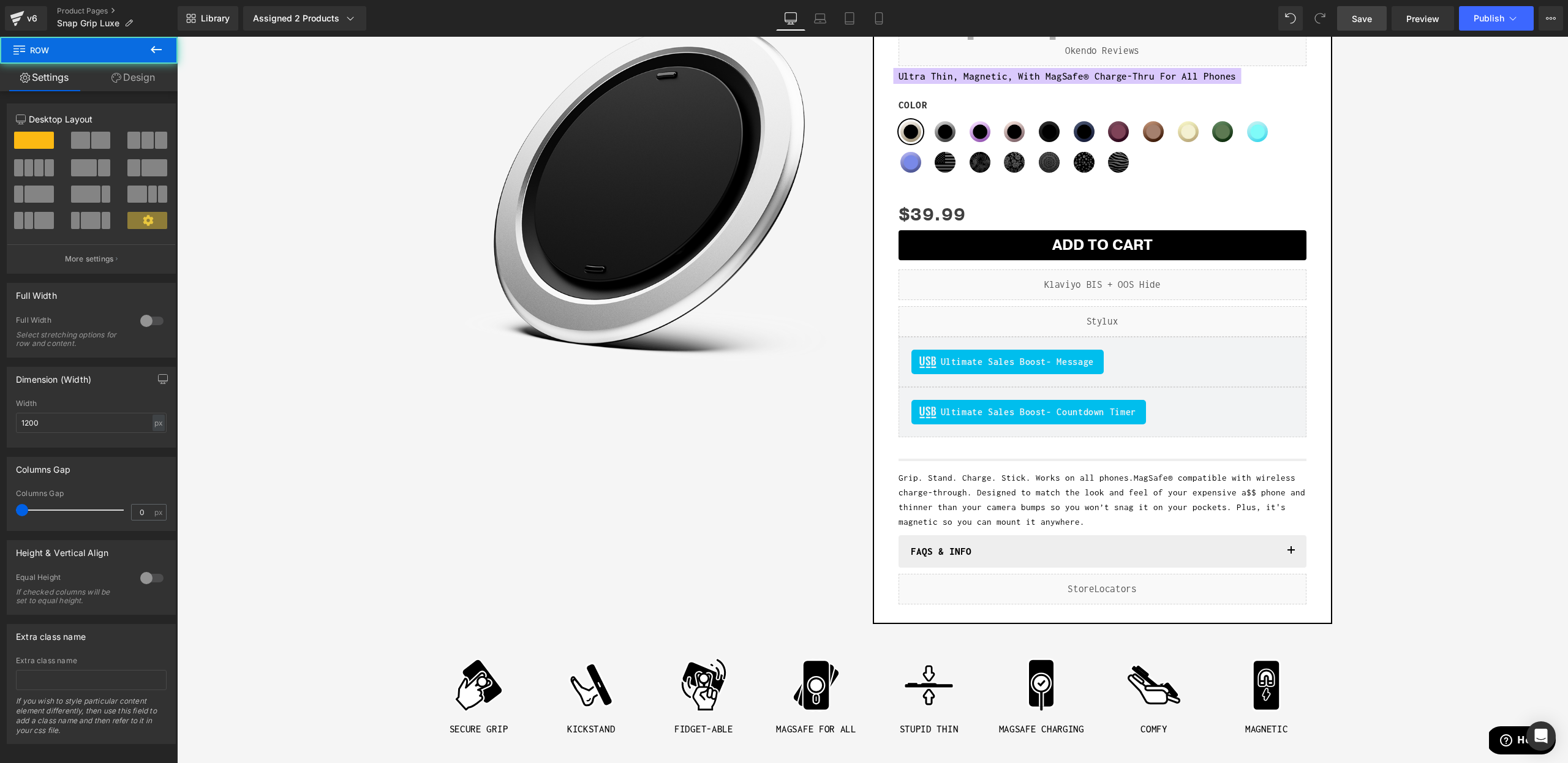
click at [1361, 23] on span "Save" at bounding box center [1362, 19] width 20 height 13
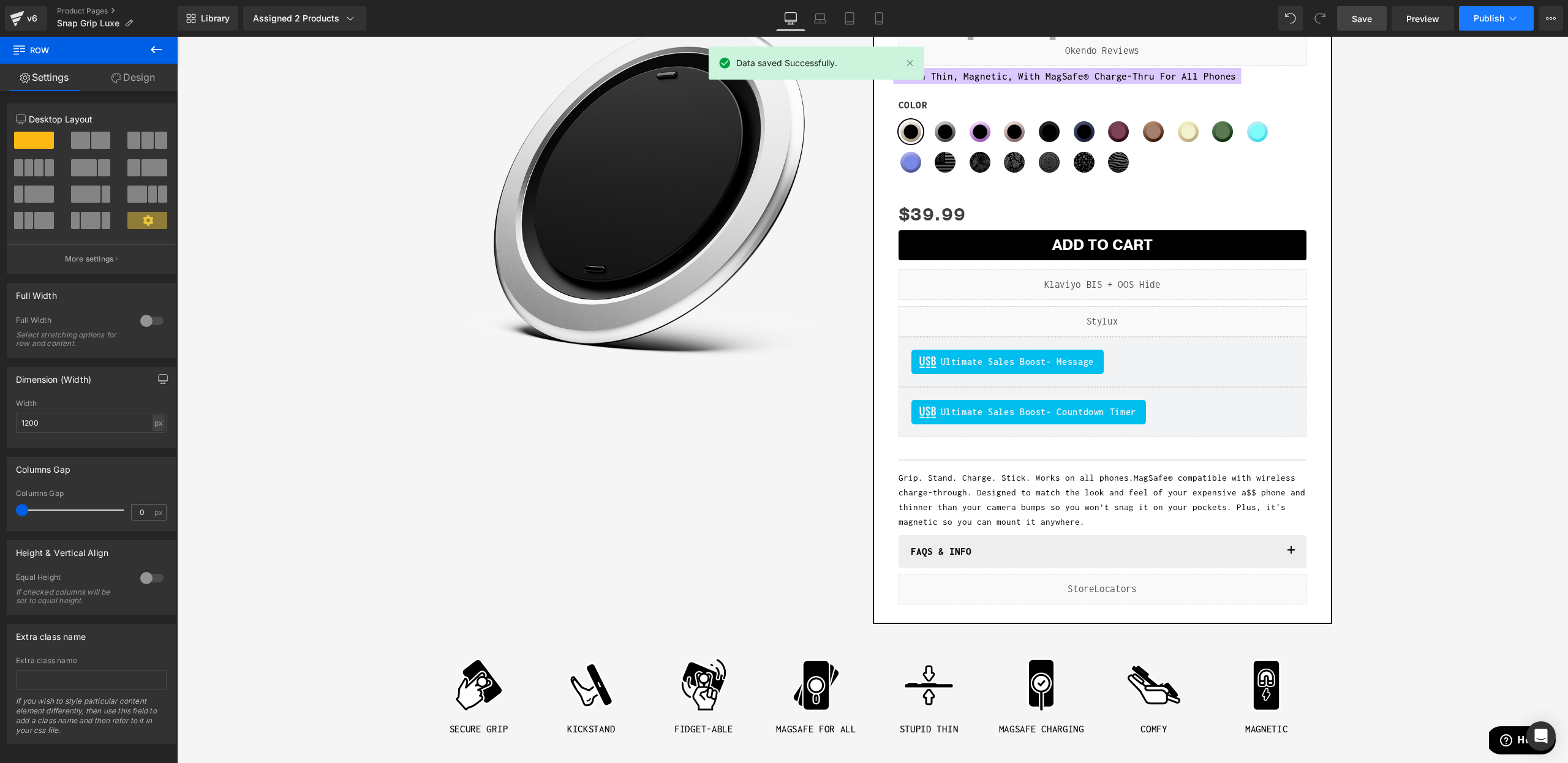
click at [1475, 21] on span "Publish" at bounding box center [1489, 19] width 31 height 10
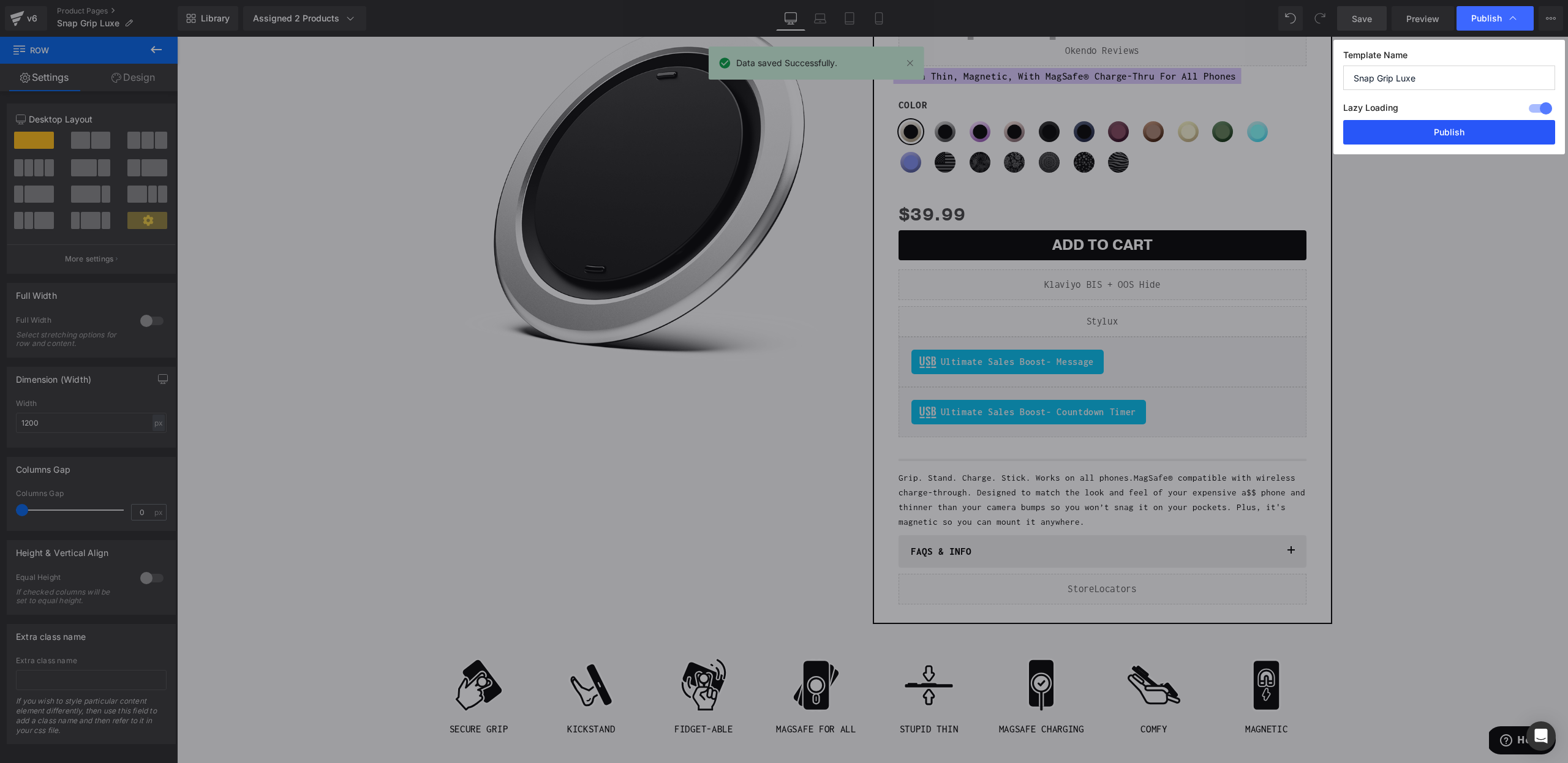
click at [1438, 133] on button "Publish" at bounding box center [1449, 132] width 212 height 24
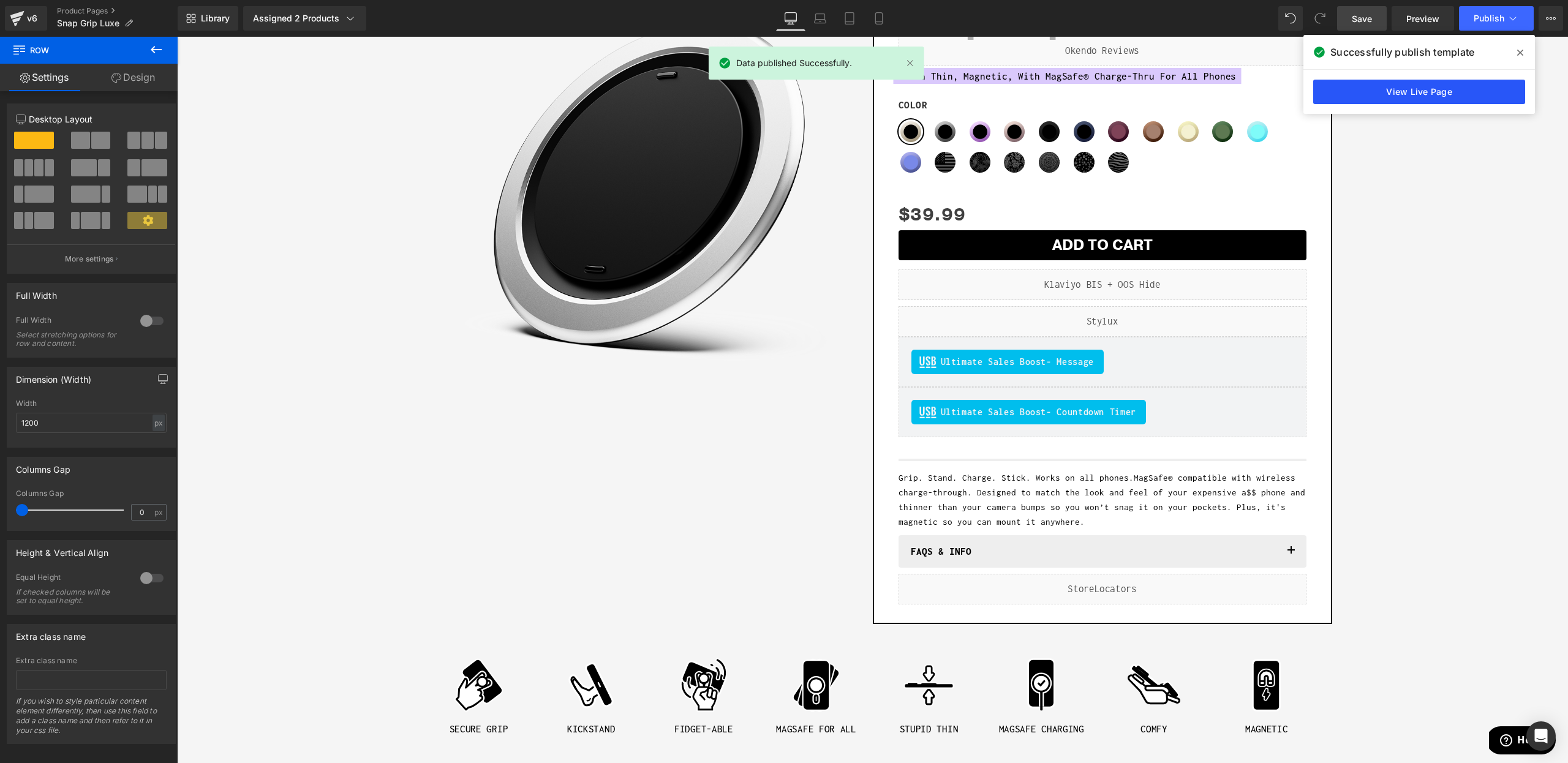
click at [1455, 89] on link "View Live Page" at bounding box center [1418, 92] width 212 height 24
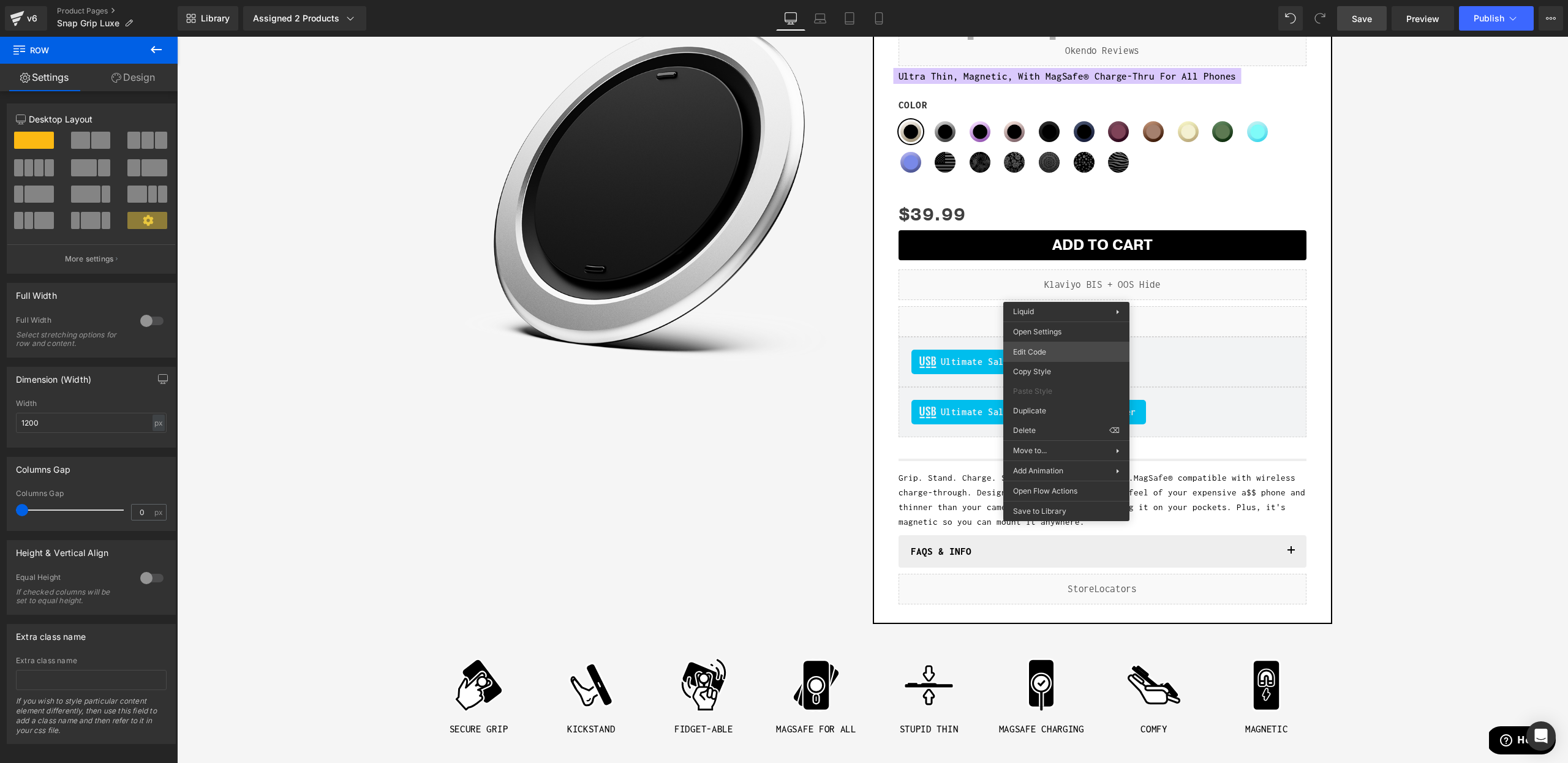
click at [1023, 0] on div "Liquid You are previewing how the will restyle your page. You can not edit Elem…" at bounding box center [784, 0] width 1568 height 0
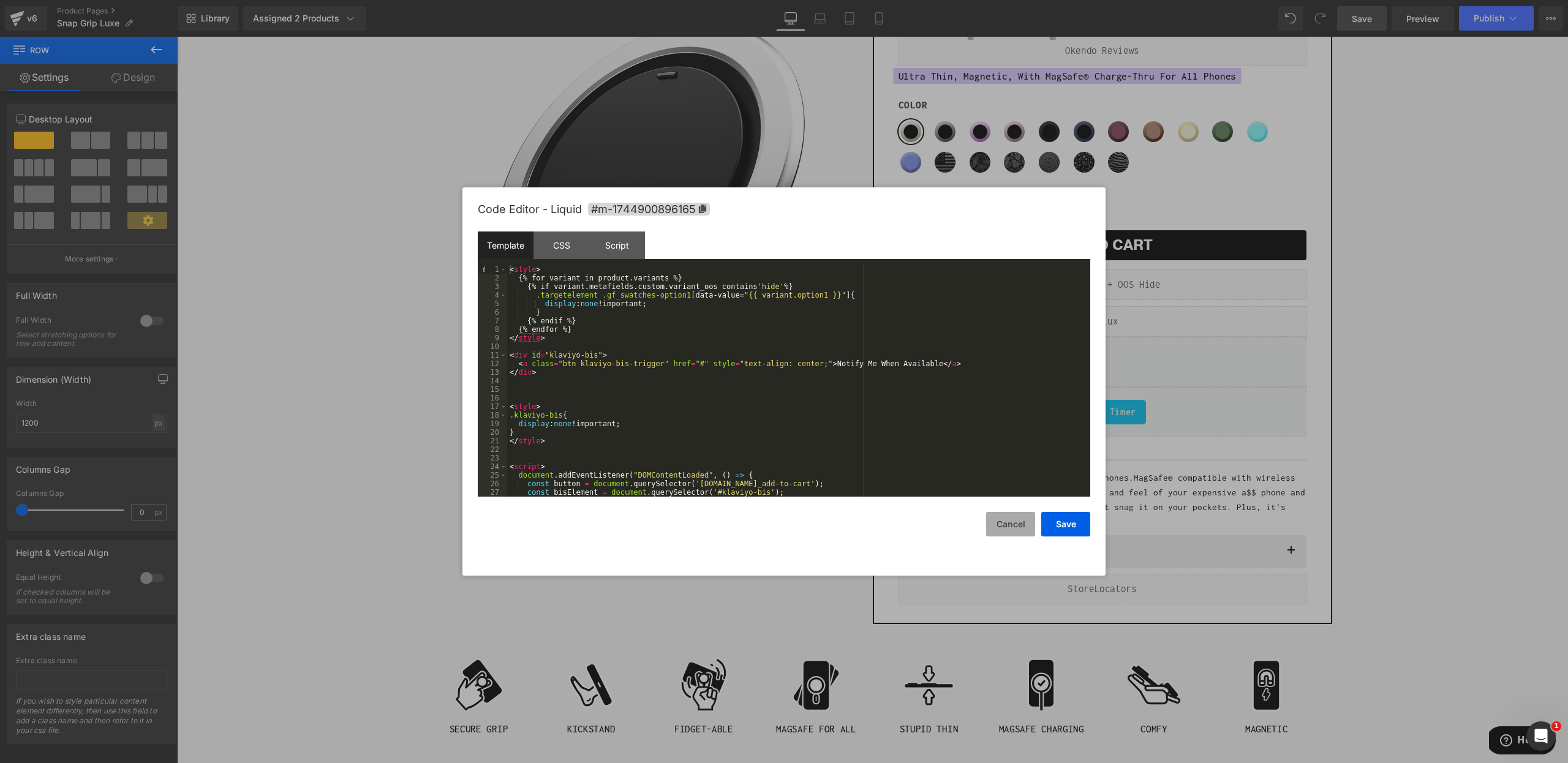
click at [1034, 513] on button "Cancel" at bounding box center [1011, 524] width 49 height 24
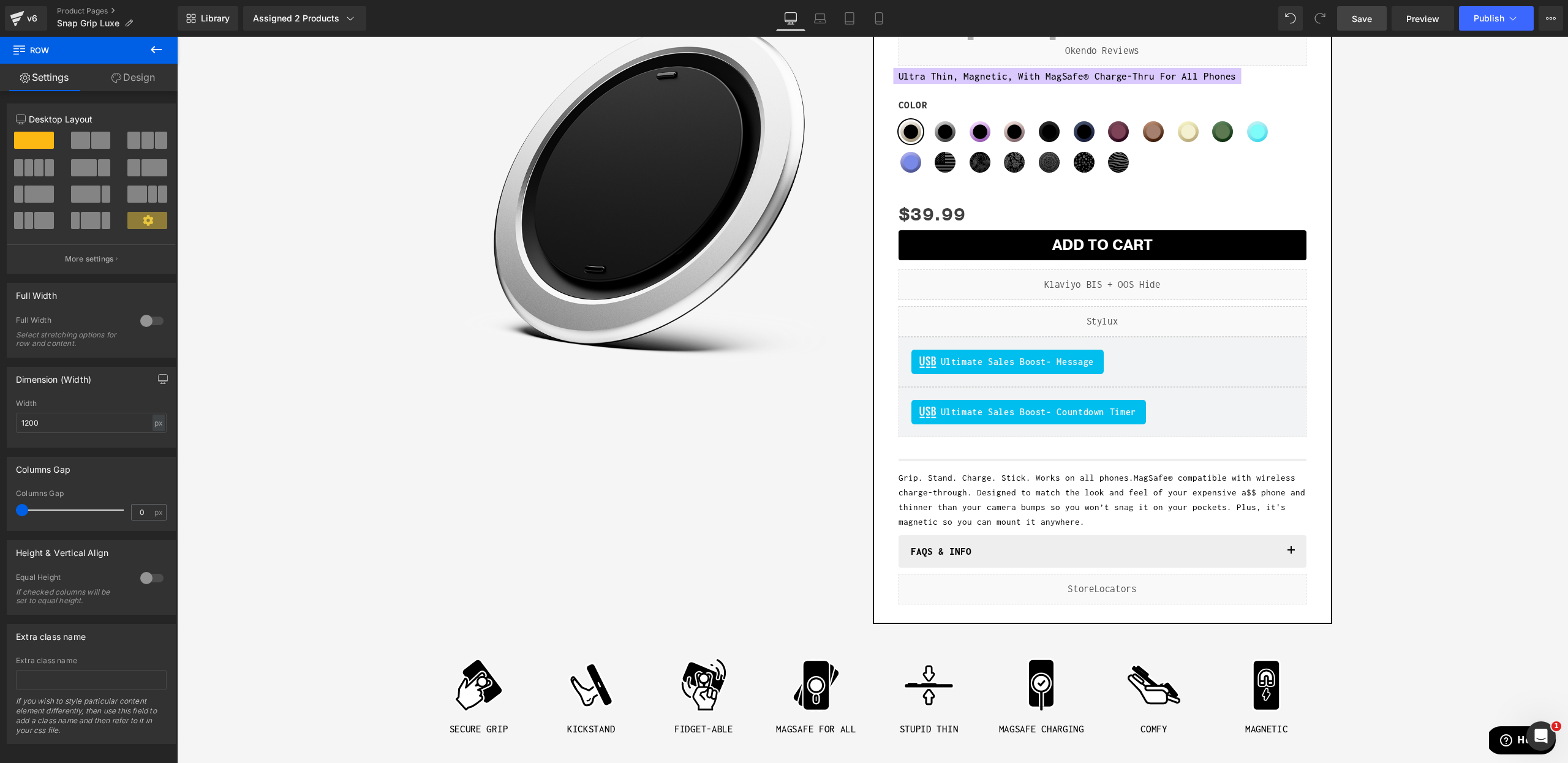
click at [1348, 19] on link "Save" at bounding box center [1362, 19] width 50 height 24
click at [1493, 25] on button "Publish" at bounding box center [1496, 19] width 75 height 24
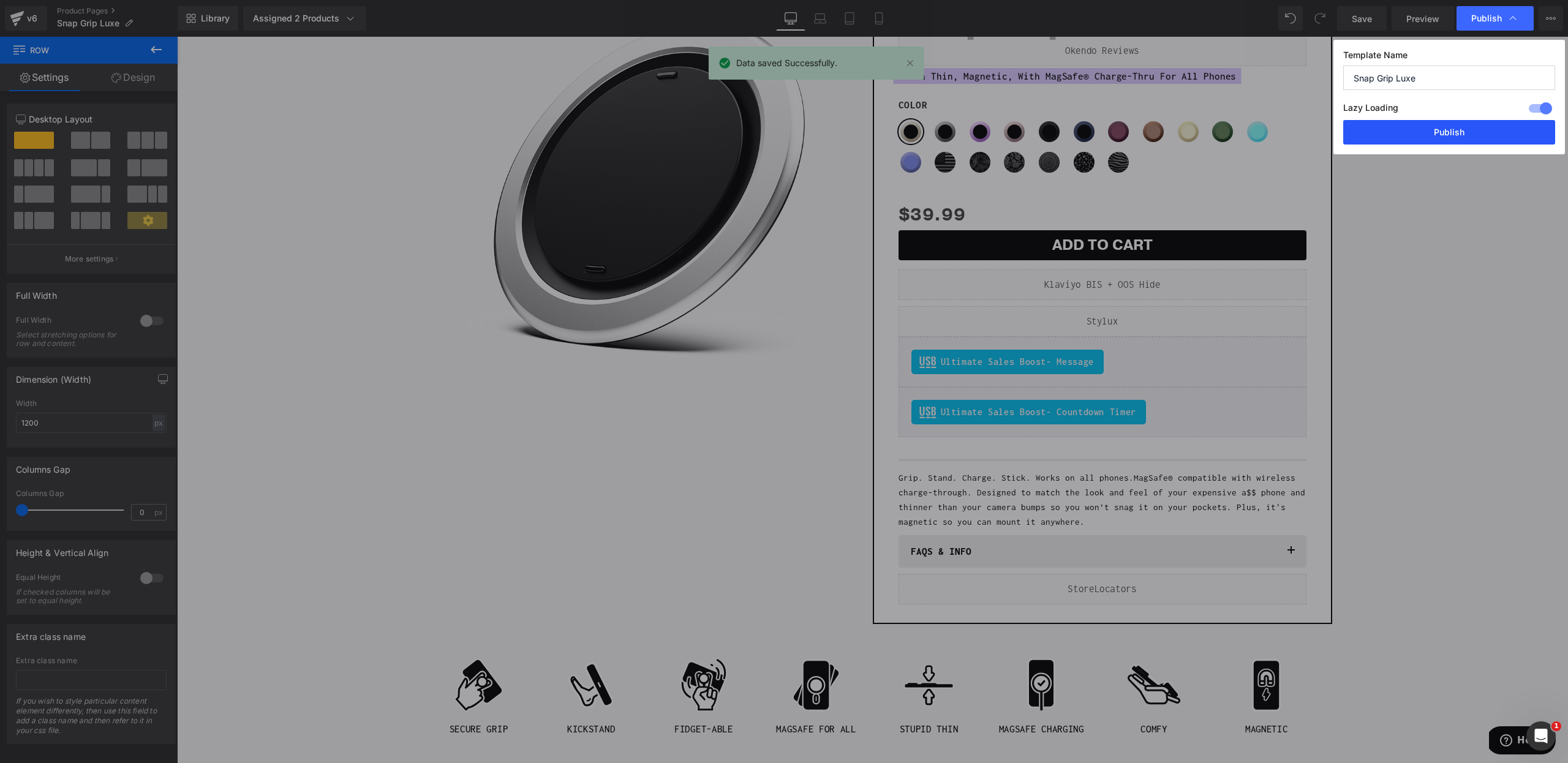
drag, startPoint x: 1430, startPoint y: 140, endPoint x: 1254, endPoint y: 103, distance: 179.8
click at [1430, 140] on button "Publish" at bounding box center [1449, 132] width 212 height 24
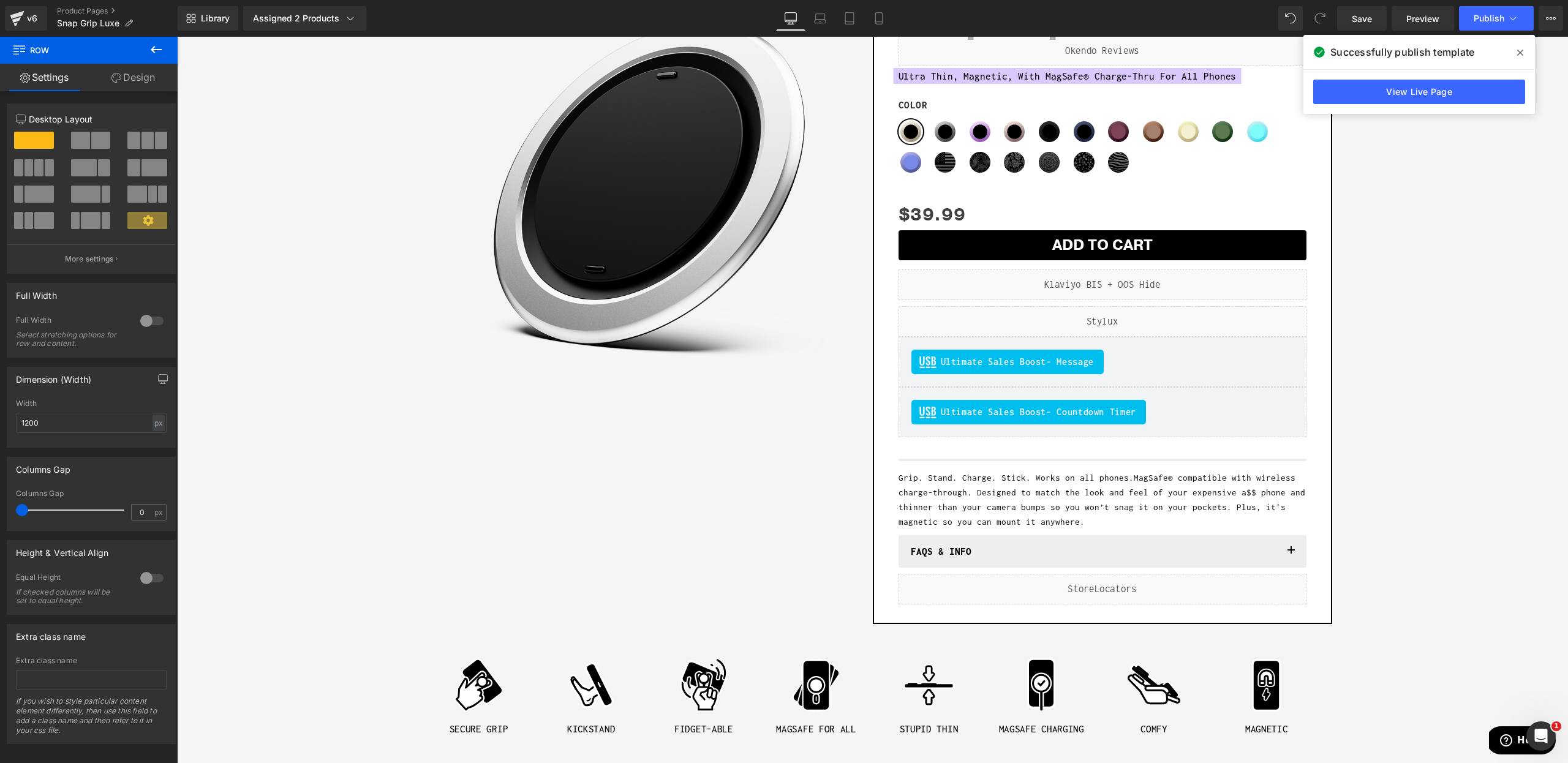
click at [1326, 78] on div "View Live Page" at bounding box center [1419, 92] width 232 height 44
click at [1334, 86] on link "View Live Page" at bounding box center [1418, 92] width 212 height 24
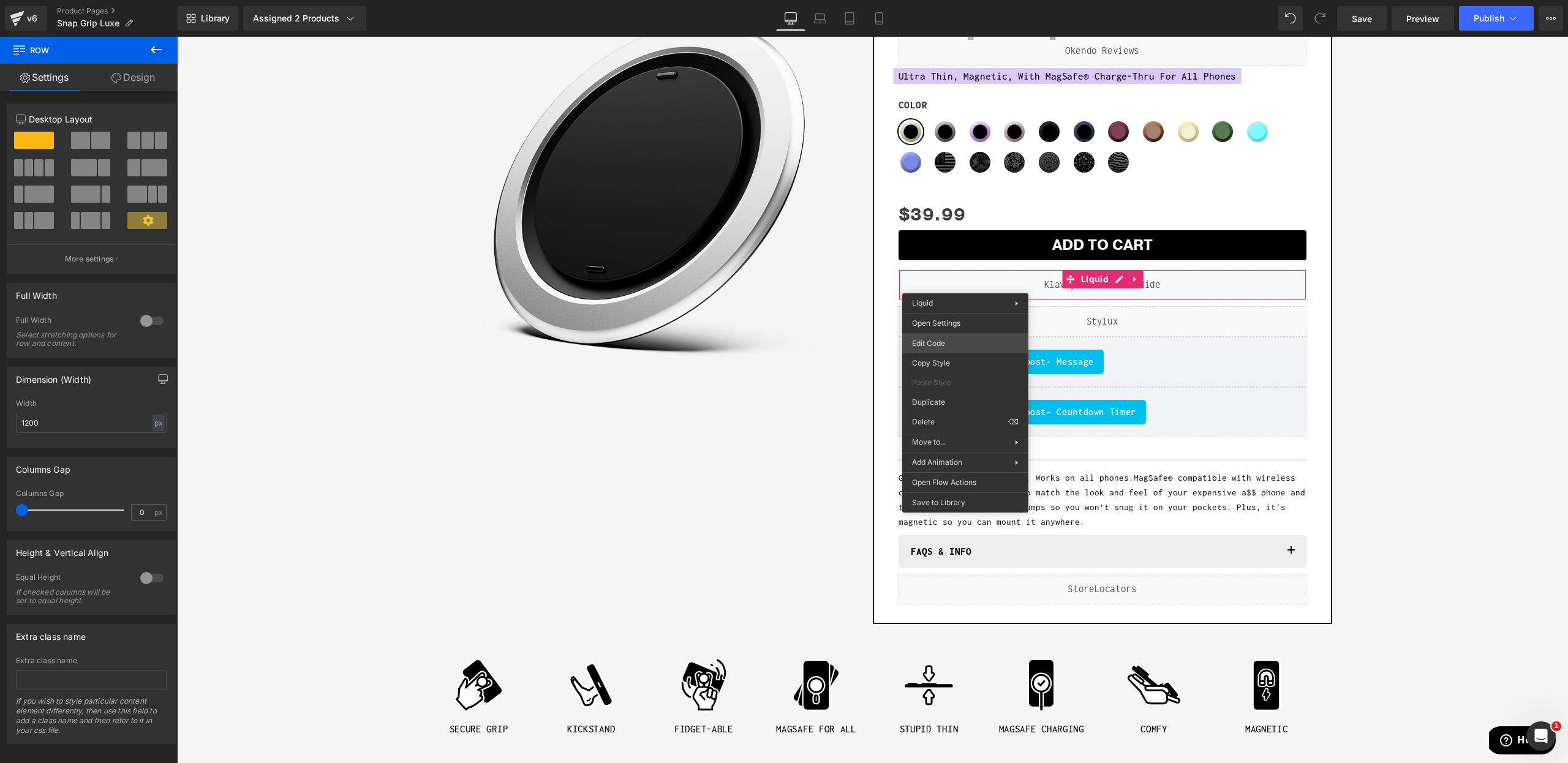
click at [943, 0] on div "Liquid You are previewing how the will restyle your page. You can not edit Elem…" at bounding box center [784, 0] width 1568 height 0
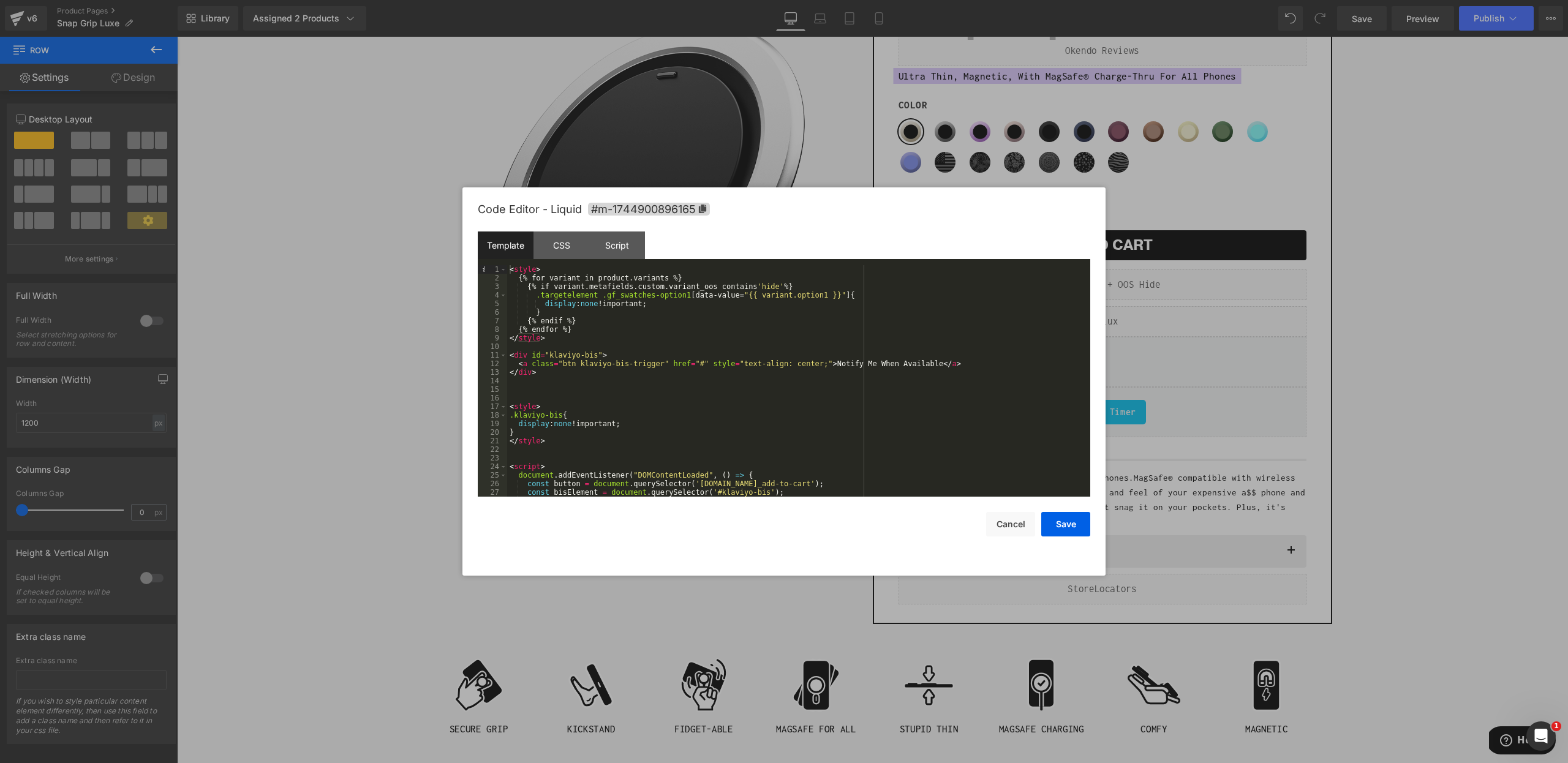
click at [733, 157] on div at bounding box center [784, 381] width 1568 height 763
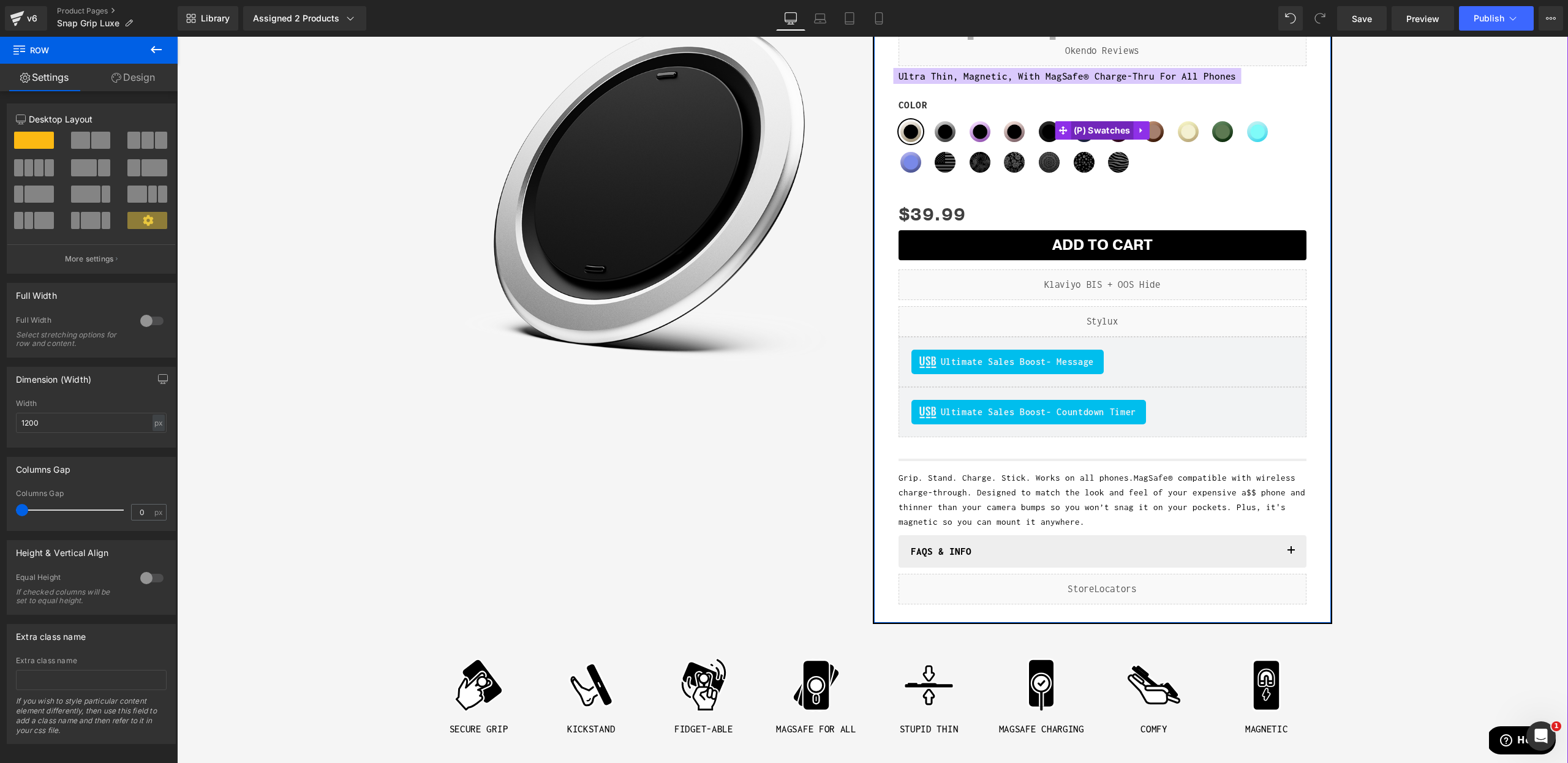
click at [1080, 131] on span "(P) Swatches" at bounding box center [1102, 130] width 63 height 19
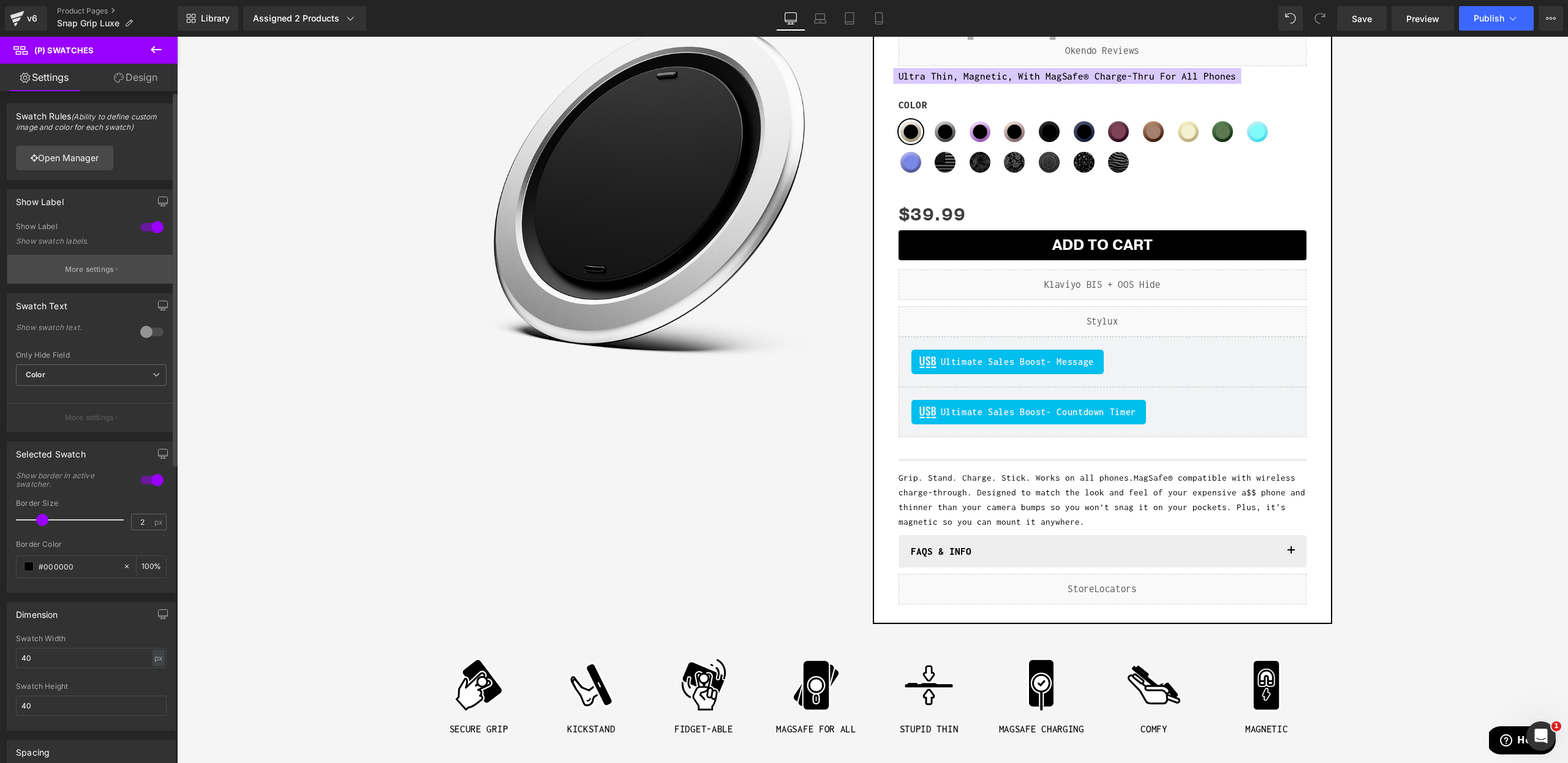
click at [101, 271] on p "More settings" at bounding box center [89, 269] width 49 height 11
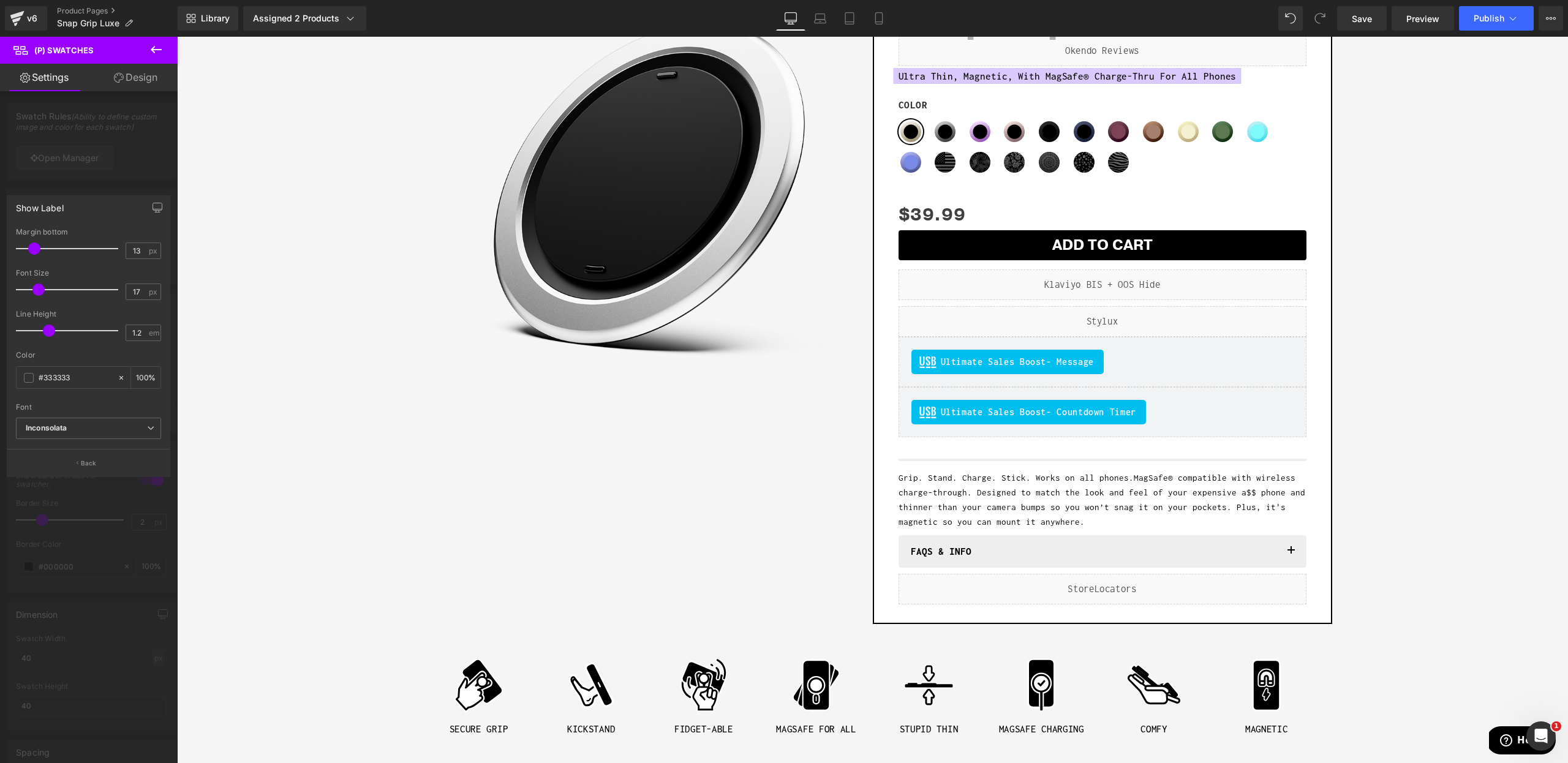
click at [86, 180] on div at bounding box center [88, 403] width 177 height 732
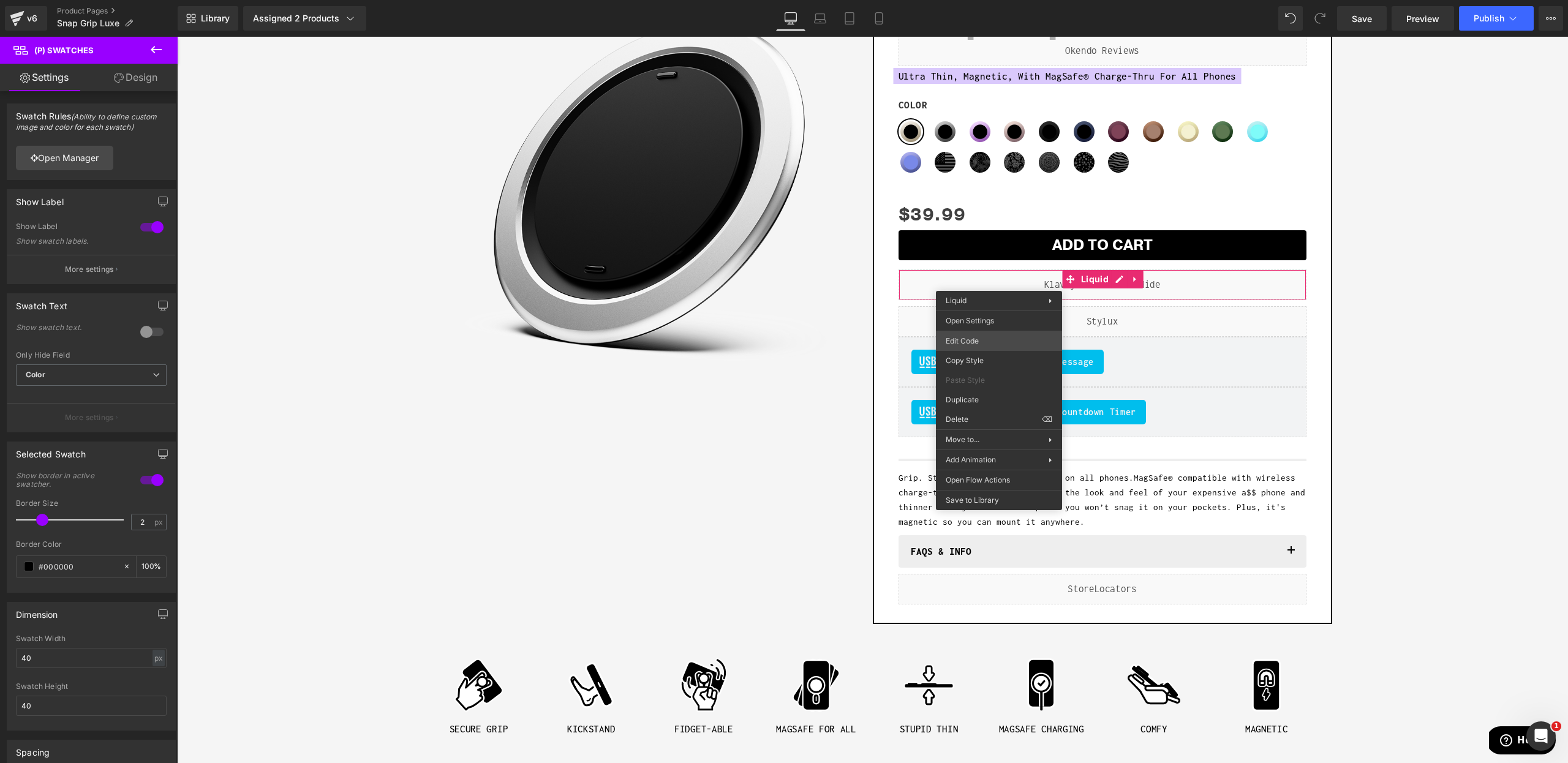
click at [991, 0] on div "(P) Swatches You are previewing how the will restyle your page. You can not edi…" at bounding box center [784, 0] width 1568 height 0
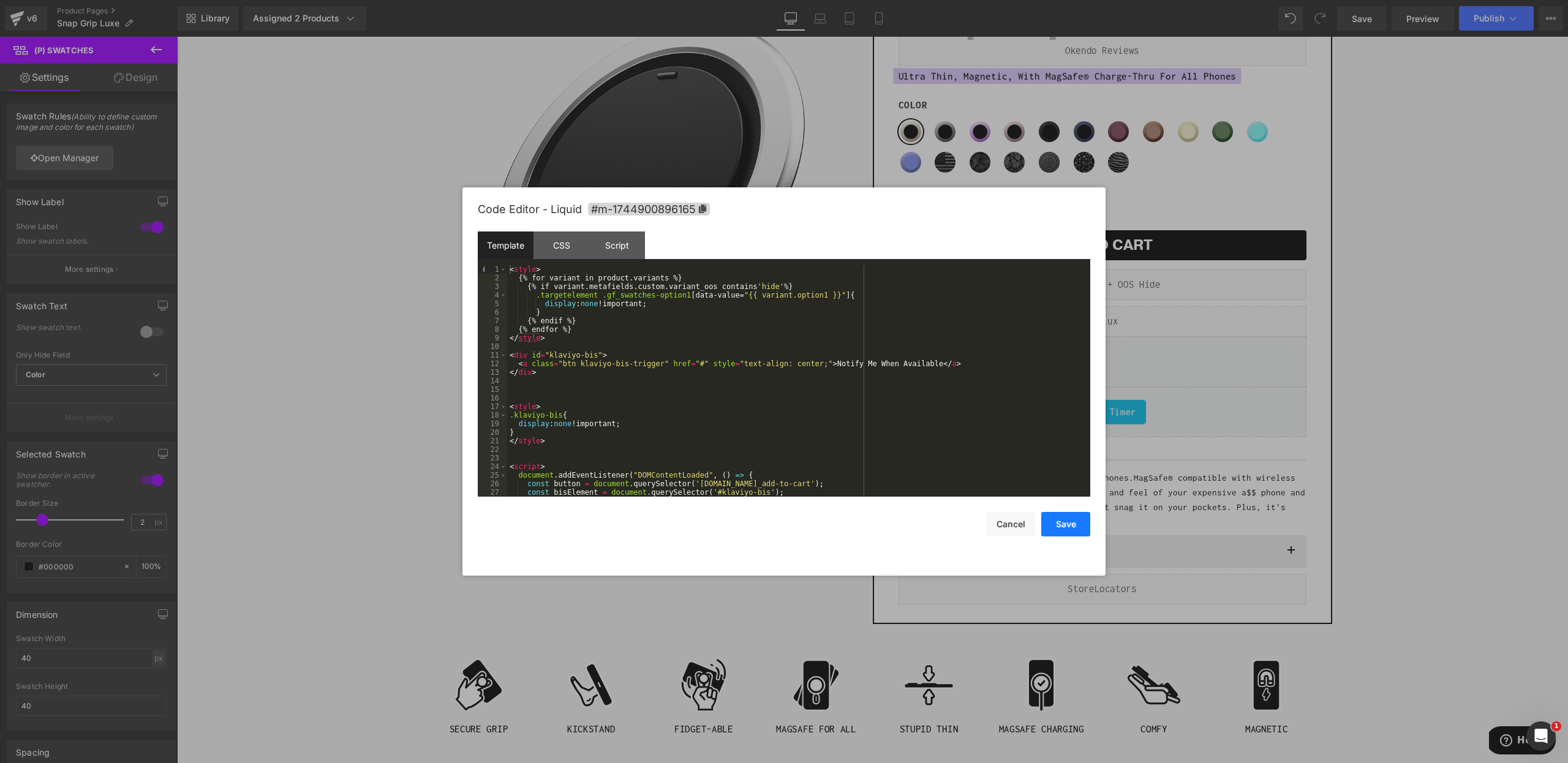
click at [1073, 519] on button "Save" at bounding box center [1066, 524] width 49 height 24
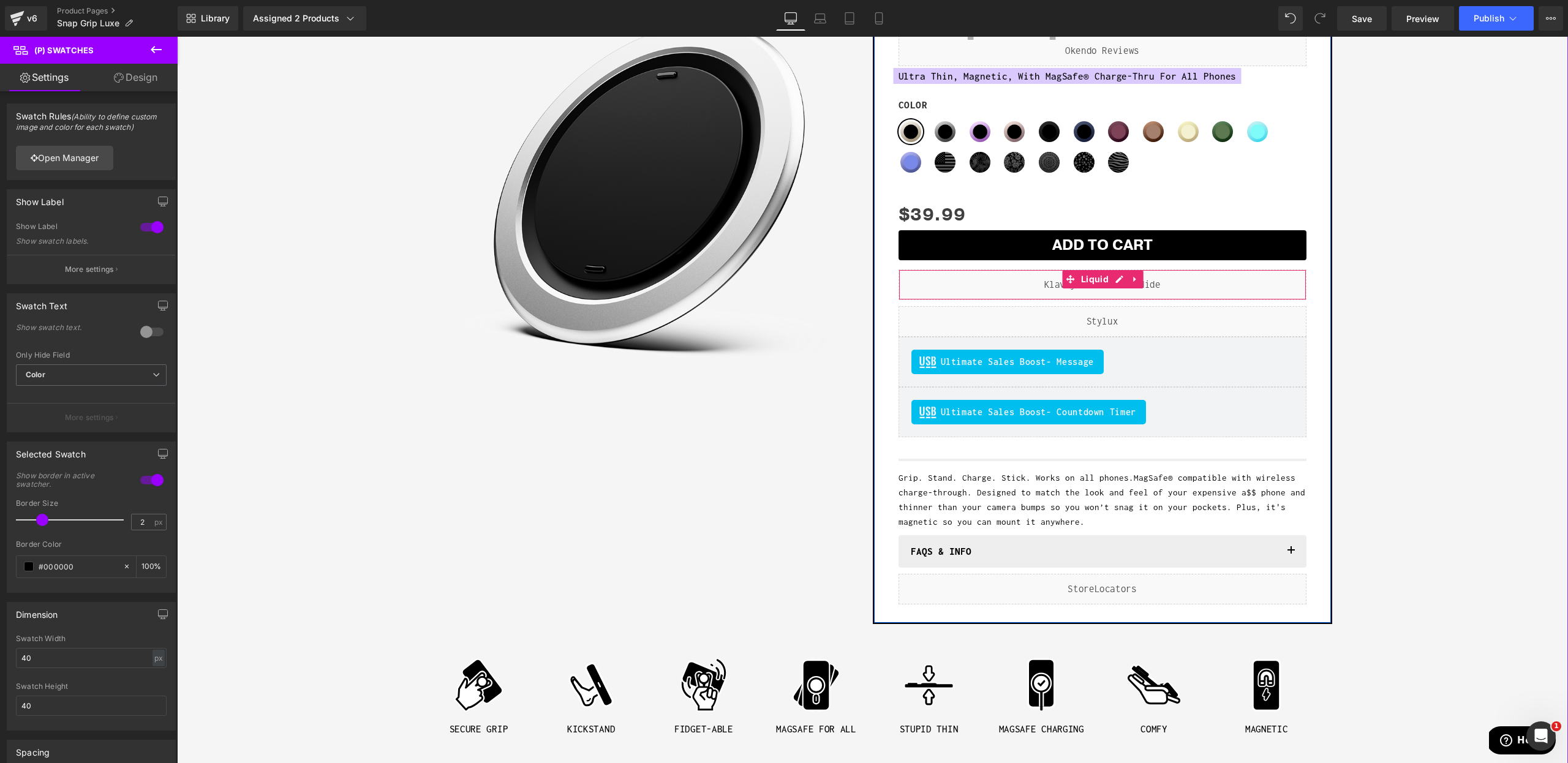
click at [984, 285] on div "Liquid" at bounding box center [1103, 284] width 408 height 31
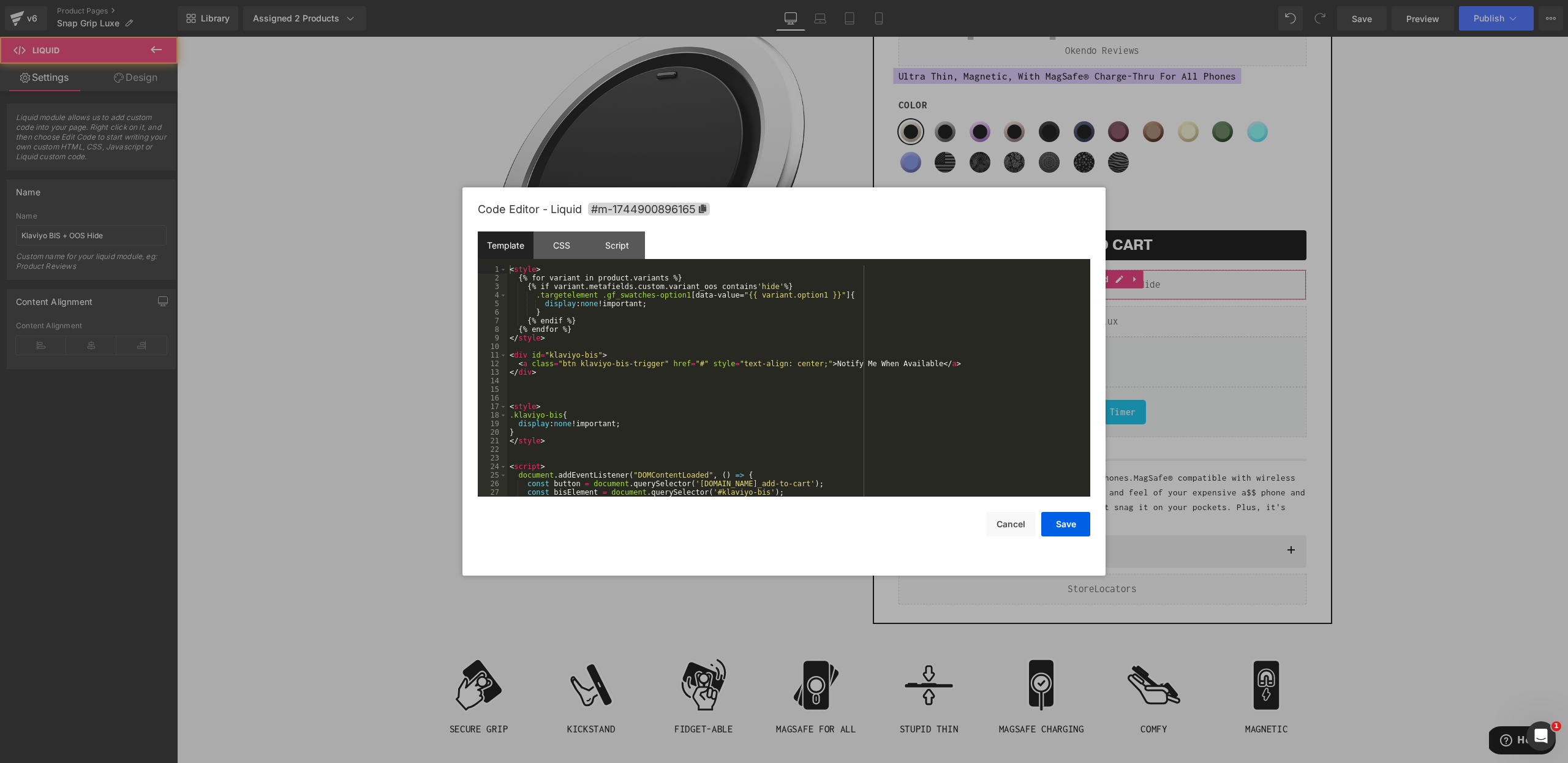
click at [925, 0] on div "(P) Swatches You are previewing how the will restyle your page. You can not edi…" at bounding box center [784, 0] width 1568 height 0
click at [783, 291] on div "< style > { % for variant in product.variants % } { % if variant.metafields.cus…" at bounding box center [796, 389] width 578 height 249
click at [1056, 530] on button "Save" at bounding box center [1066, 524] width 49 height 24
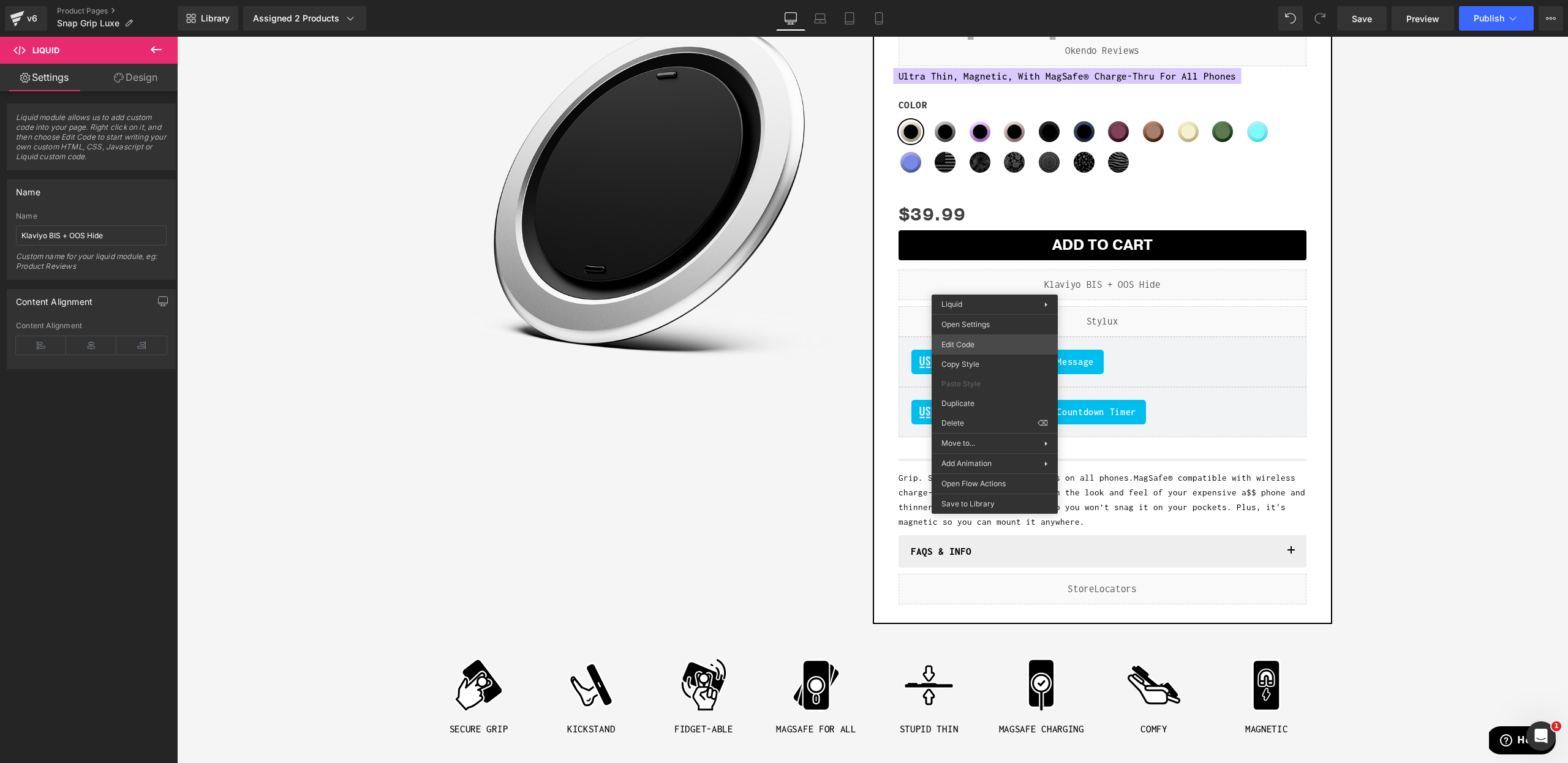
click at [978, 0] on div "(P) Swatches You are previewing how the will restyle your page. You can not edi…" at bounding box center [784, 0] width 1568 height 0
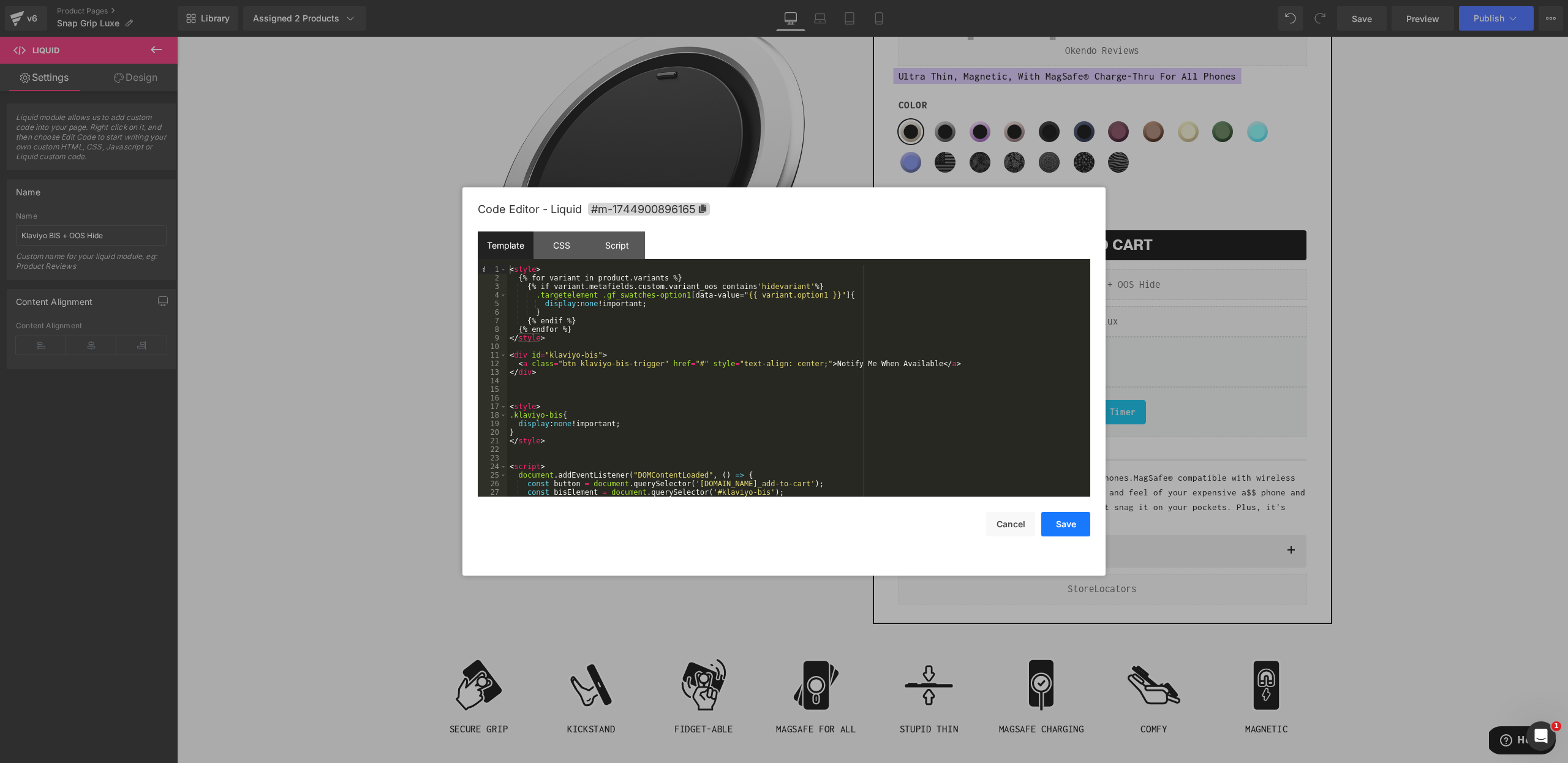
click at [1062, 522] on button "Save" at bounding box center [1066, 524] width 49 height 24
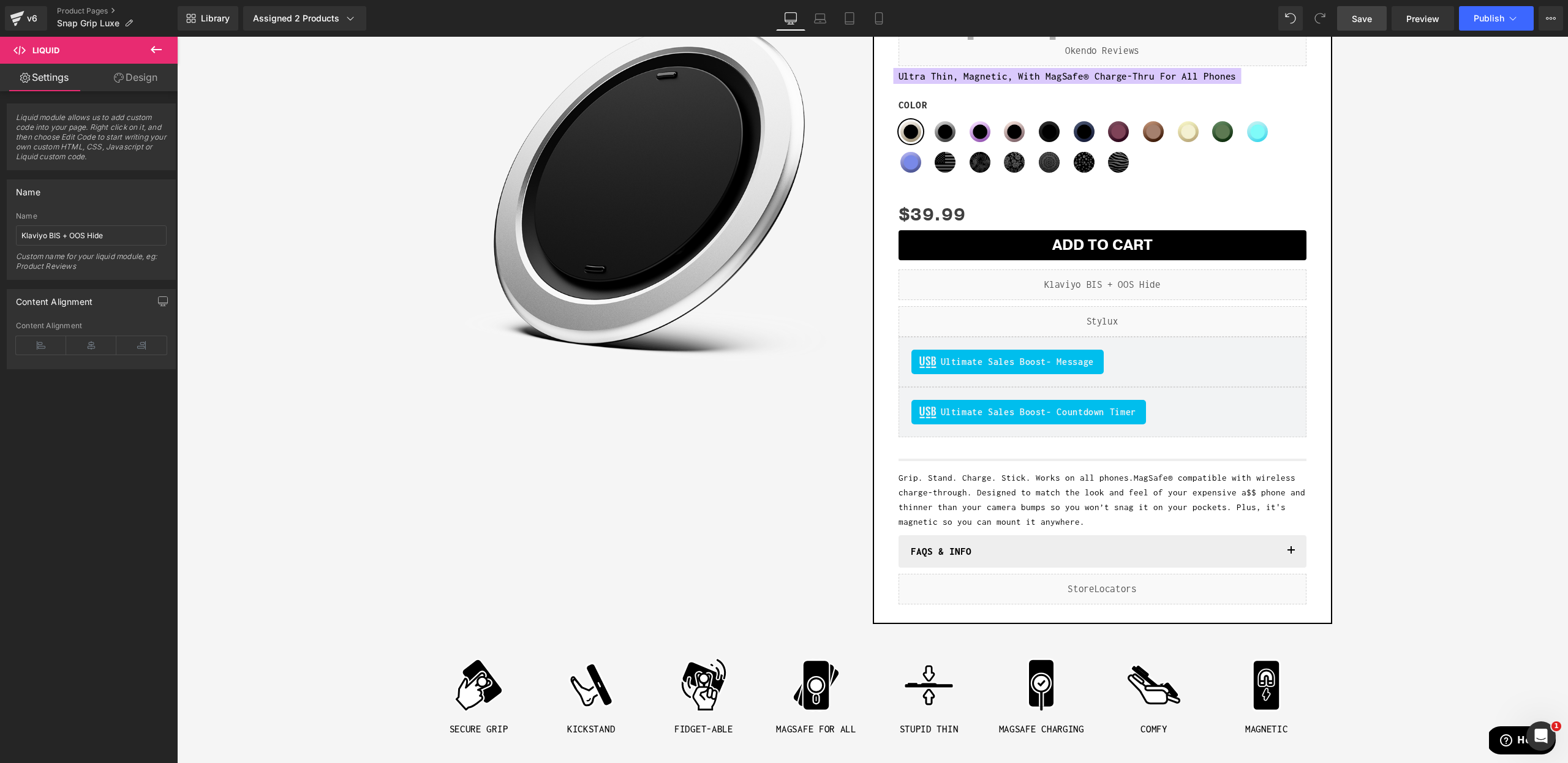
drag, startPoint x: 1361, startPoint y: 21, endPoint x: 1300, endPoint y: 3, distance: 63.6
click at [1361, 21] on span "Save" at bounding box center [1362, 19] width 20 height 13
click at [1477, 21] on span "Publish" at bounding box center [1489, 19] width 31 height 10
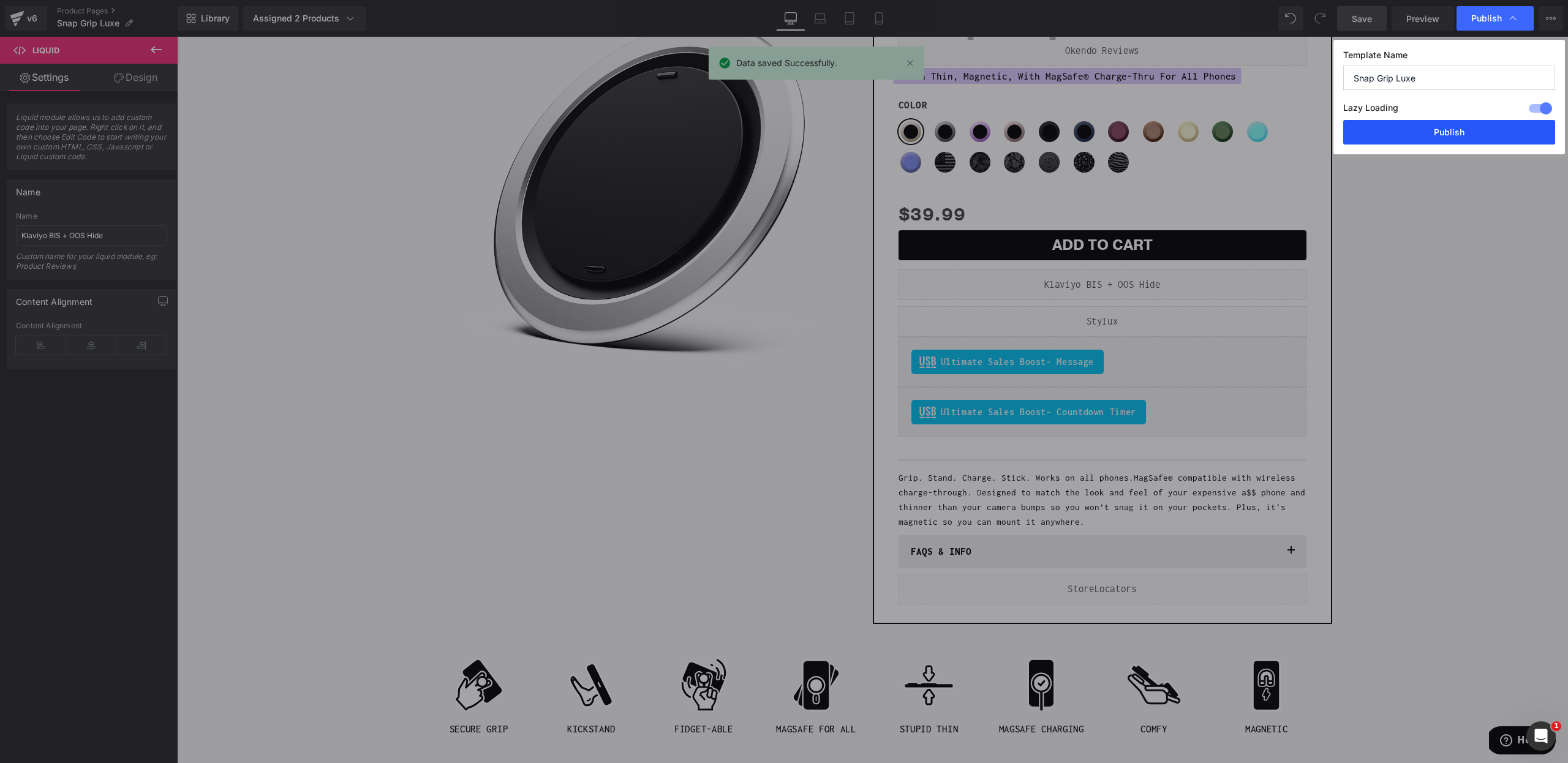
click at [1442, 135] on button "Publish" at bounding box center [1449, 132] width 212 height 24
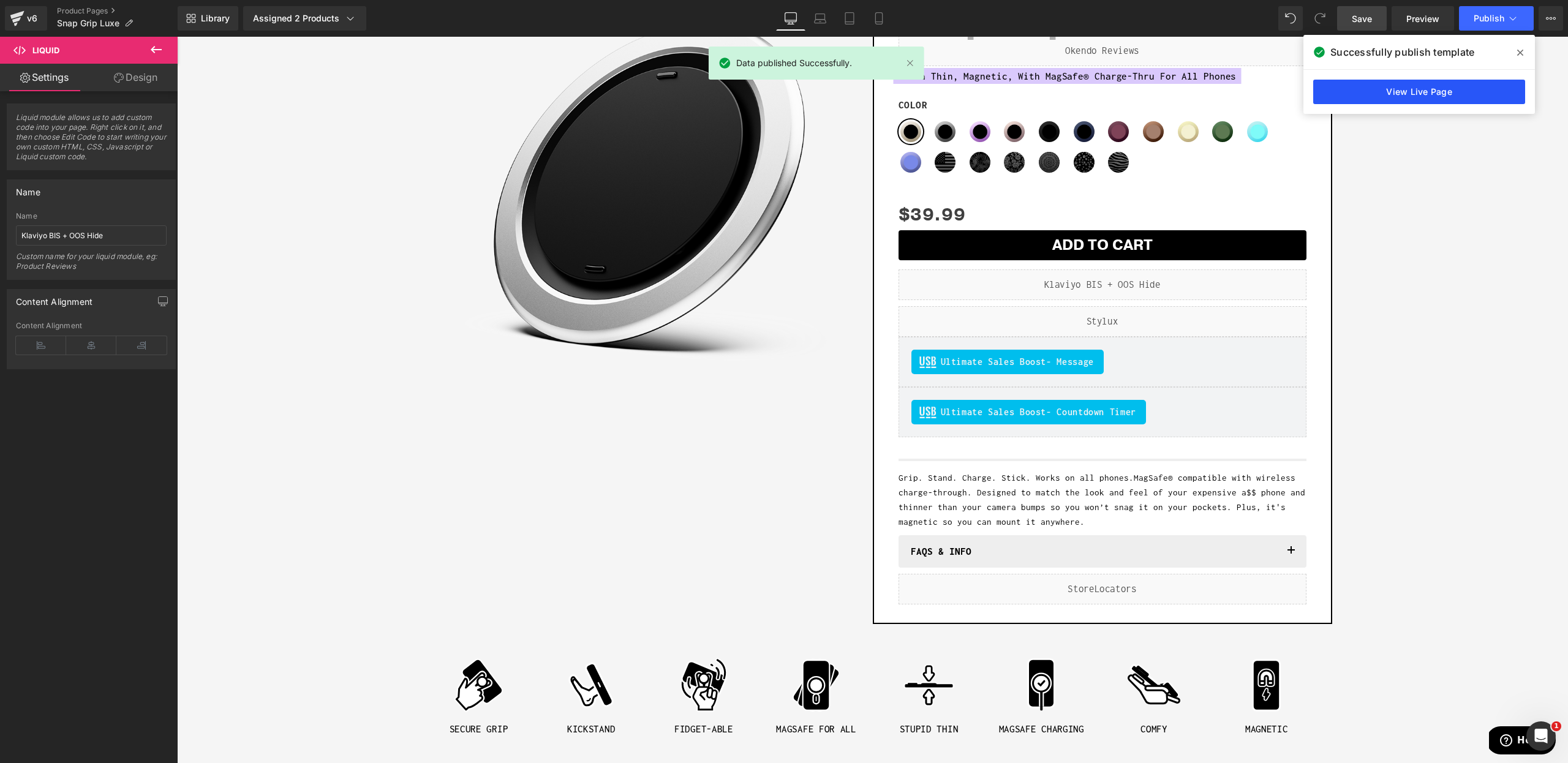
click at [1391, 87] on link "View Live Page" at bounding box center [1418, 92] width 212 height 24
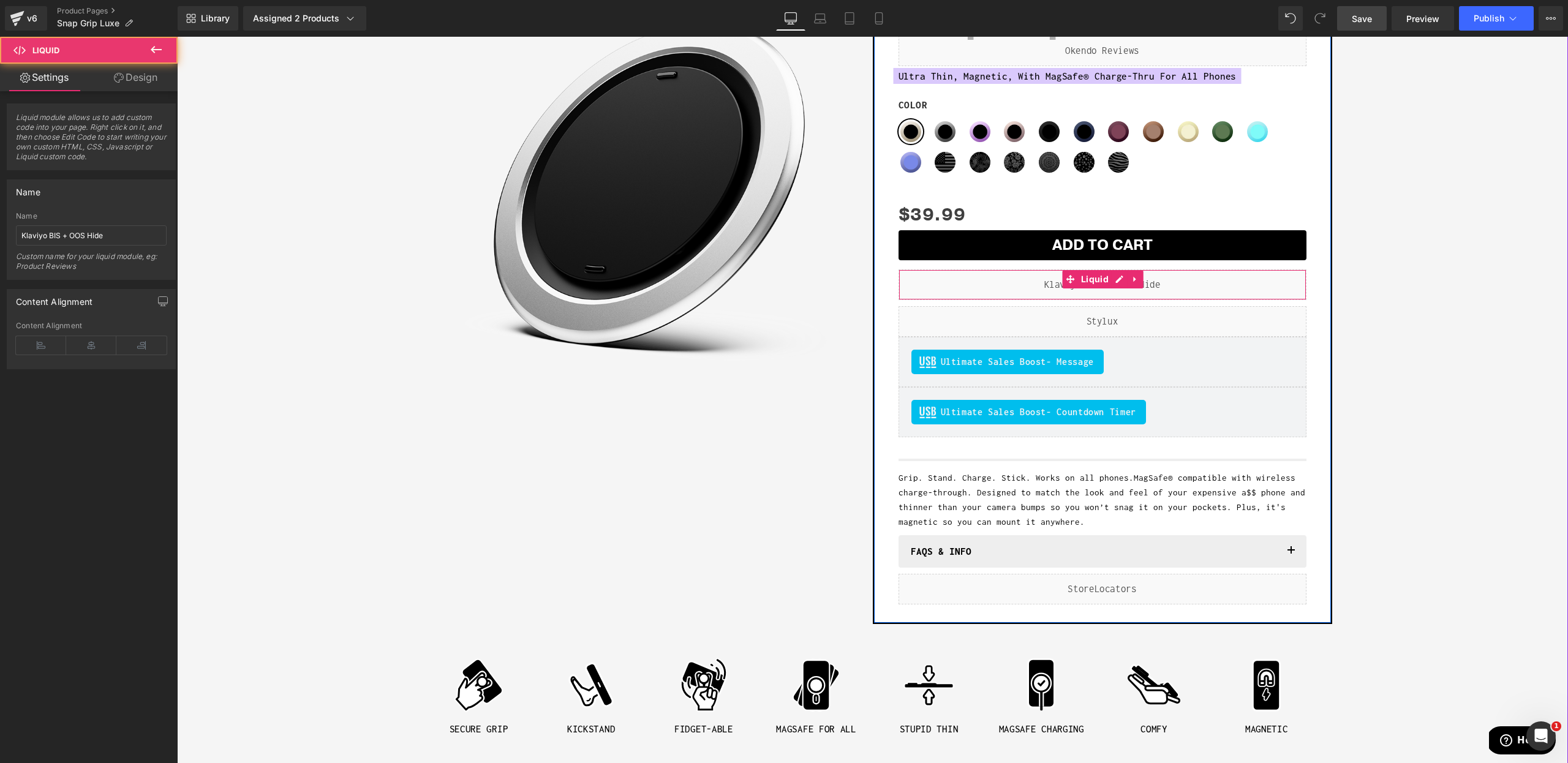
click at [971, 290] on div "Liquid" at bounding box center [1103, 284] width 408 height 31
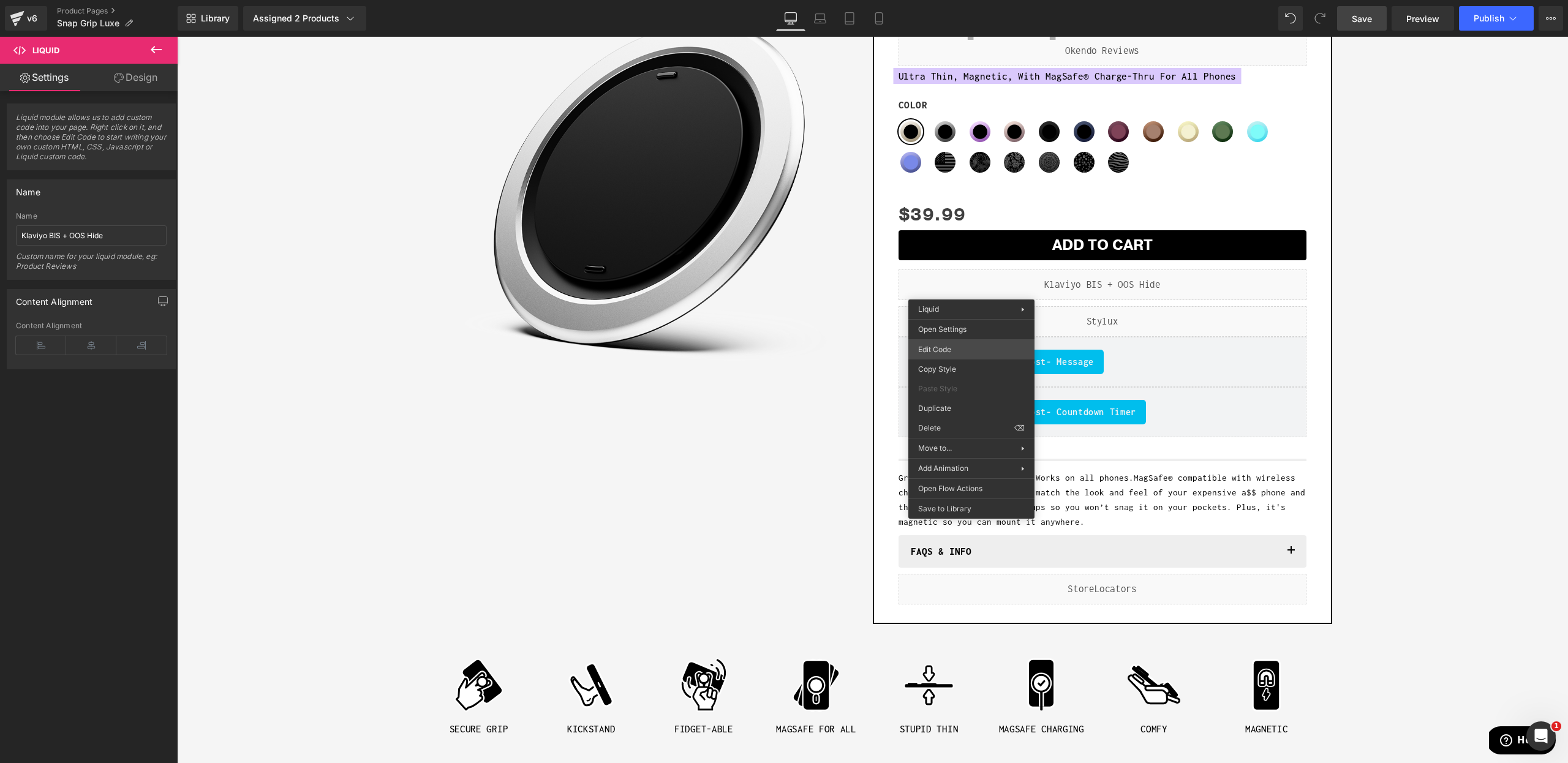
click at [973, 0] on div "(P) Swatches You are previewing how the will restyle your page. You can not edi…" at bounding box center [784, 0] width 1568 height 0
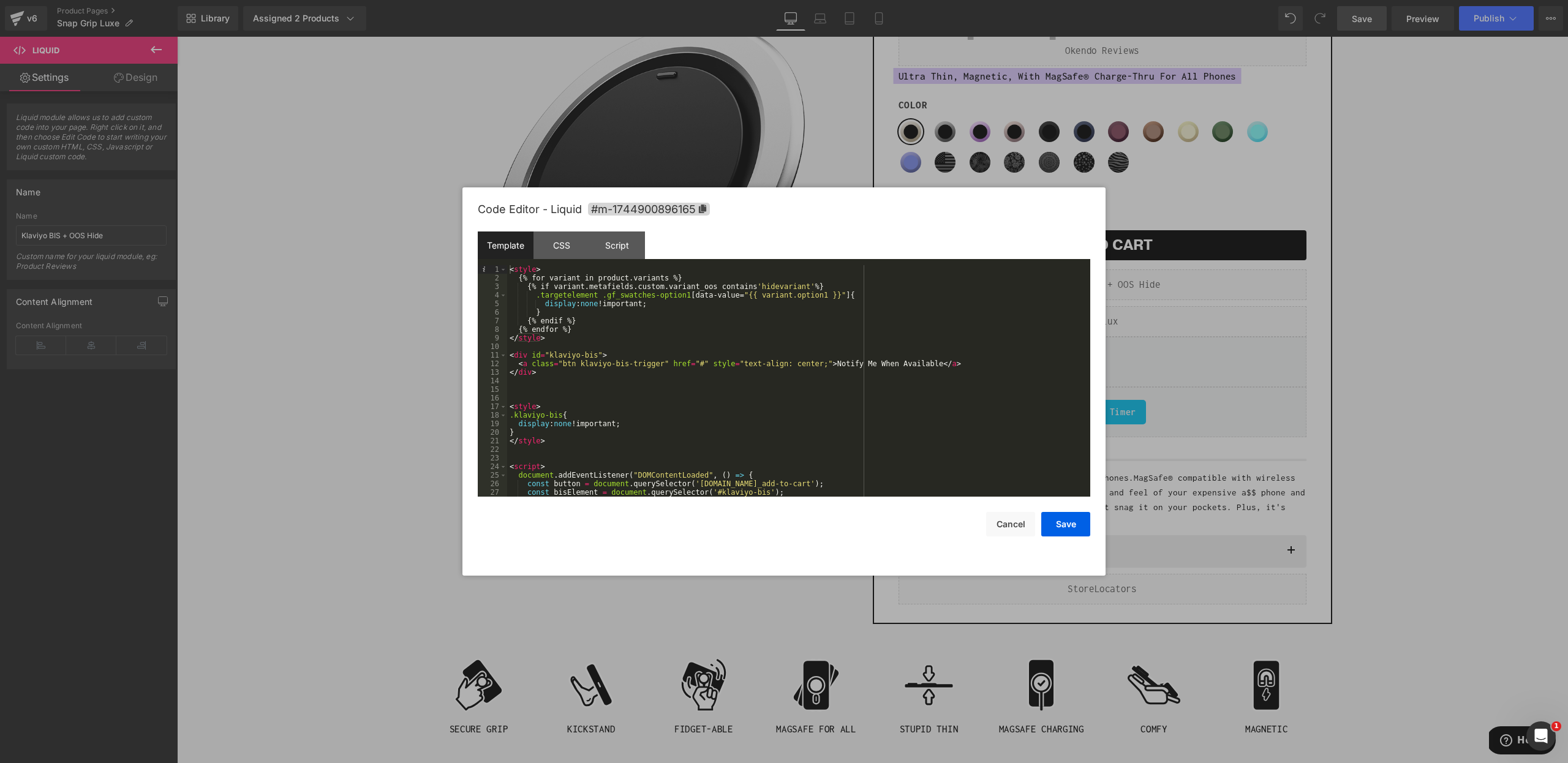
click at [1243, 327] on div at bounding box center [784, 381] width 1568 height 763
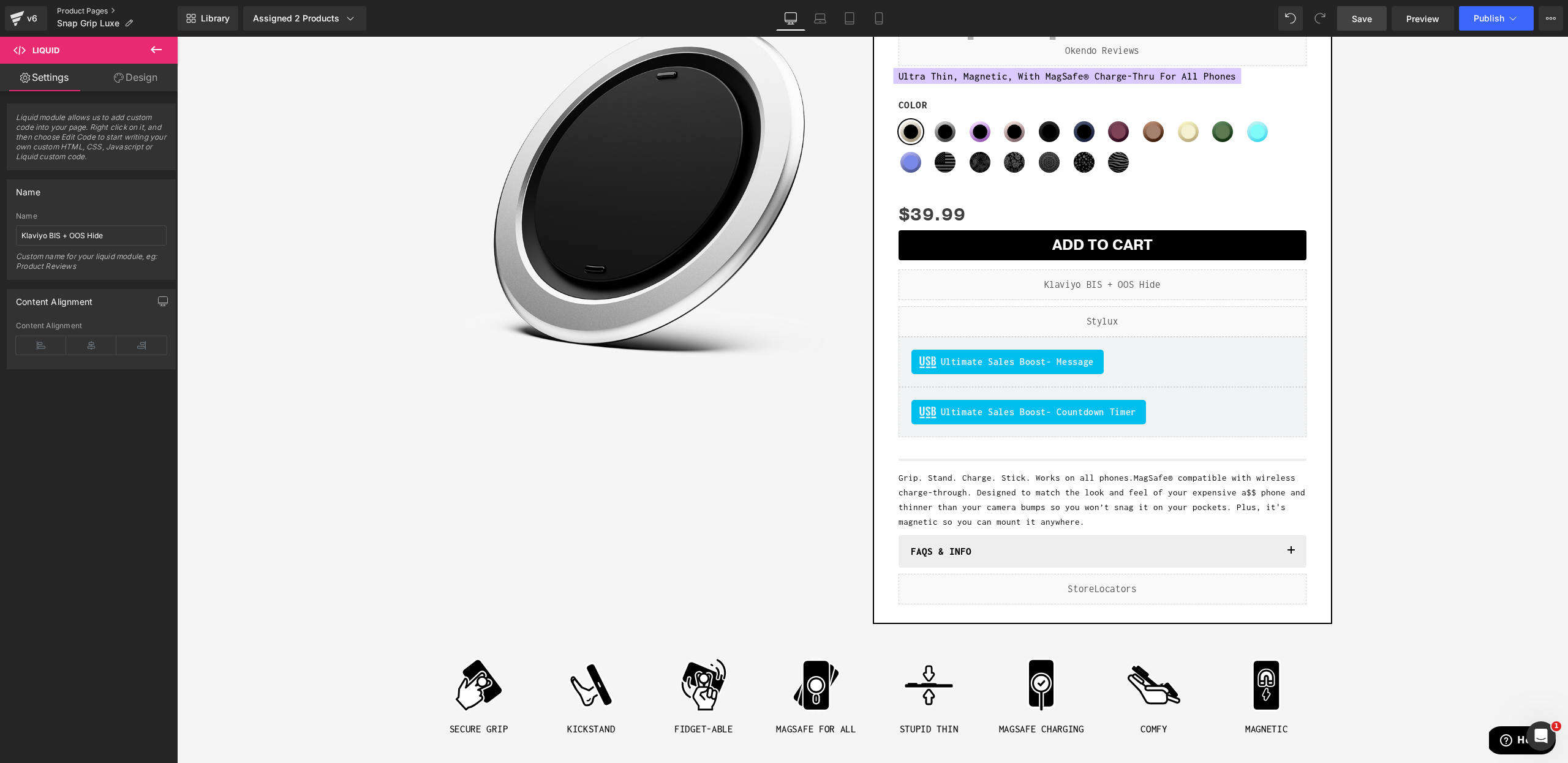
click at [65, 6] on link "Product Pages" at bounding box center [117, 11] width 120 height 10
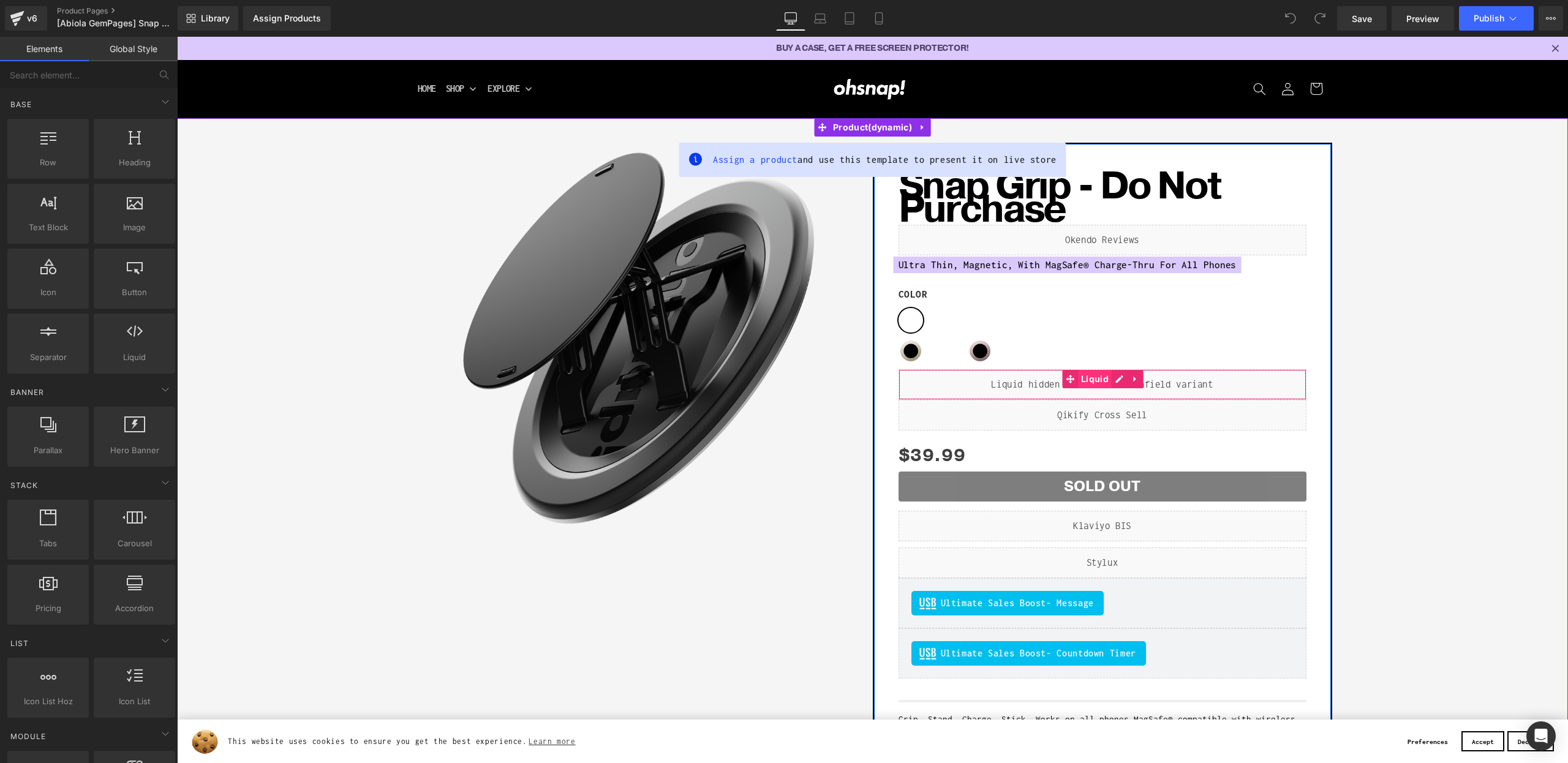
click at [1100, 384] on span "Liquid" at bounding box center [1094, 379] width 33 height 19
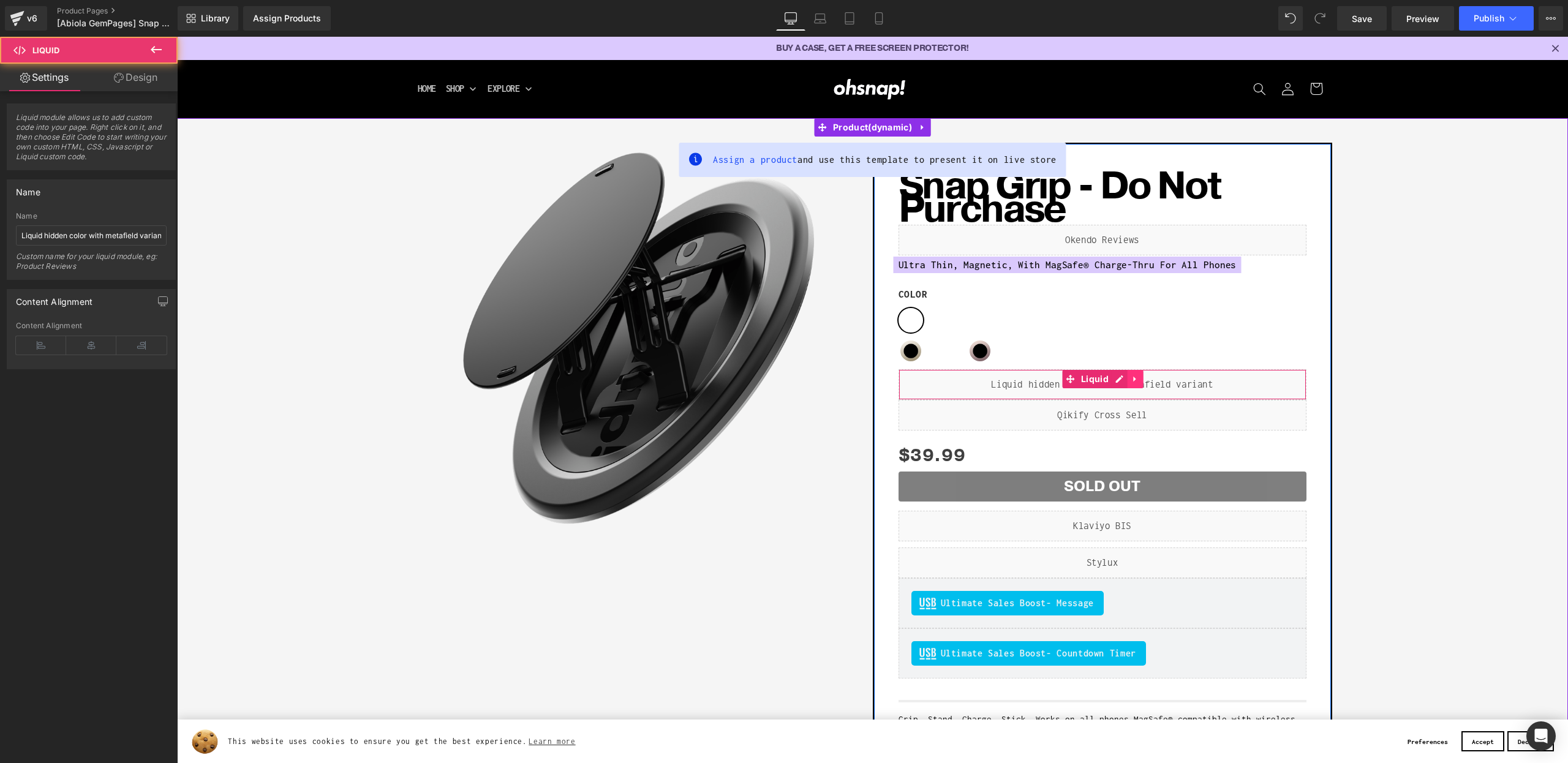
click at [1131, 381] on icon at bounding box center [1135, 379] width 9 height 9
click at [1104, 380] on link at bounding box center [1112, 379] width 16 height 19
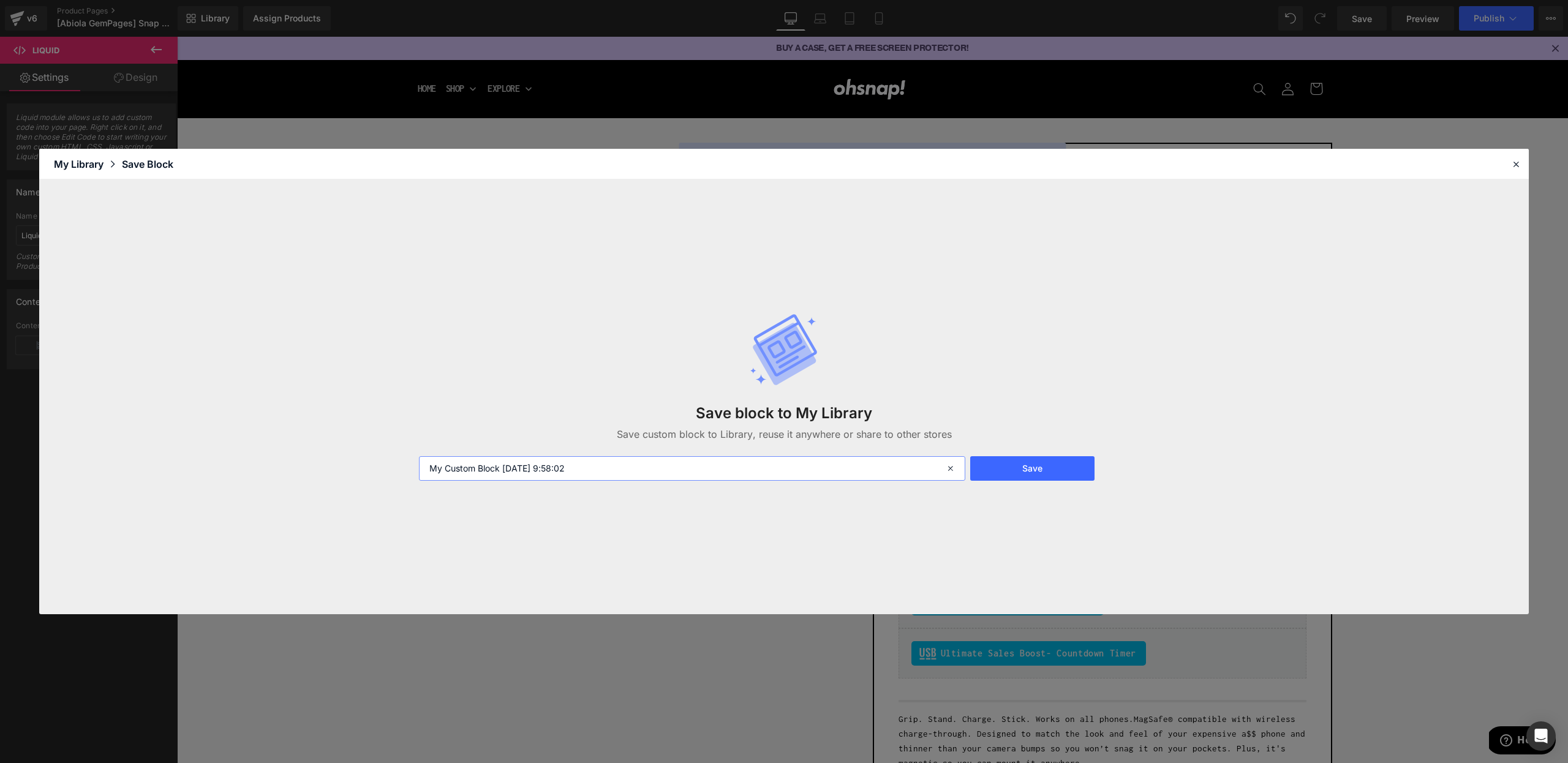
click at [790, 462] on input "My Custom Block 2025-09-04 9:58:02" at bounding box center [692, 468] width 547 height 24
click at [788, 462] on input "My Custom Block 2025-09-04 9:58:02" at bounding box center [692, 468] width 547 height 24
click at [799, 462] on input "My Custom Block 2025-09-04 9:58:02" at bounding box center [692, 468] width 547 height 24
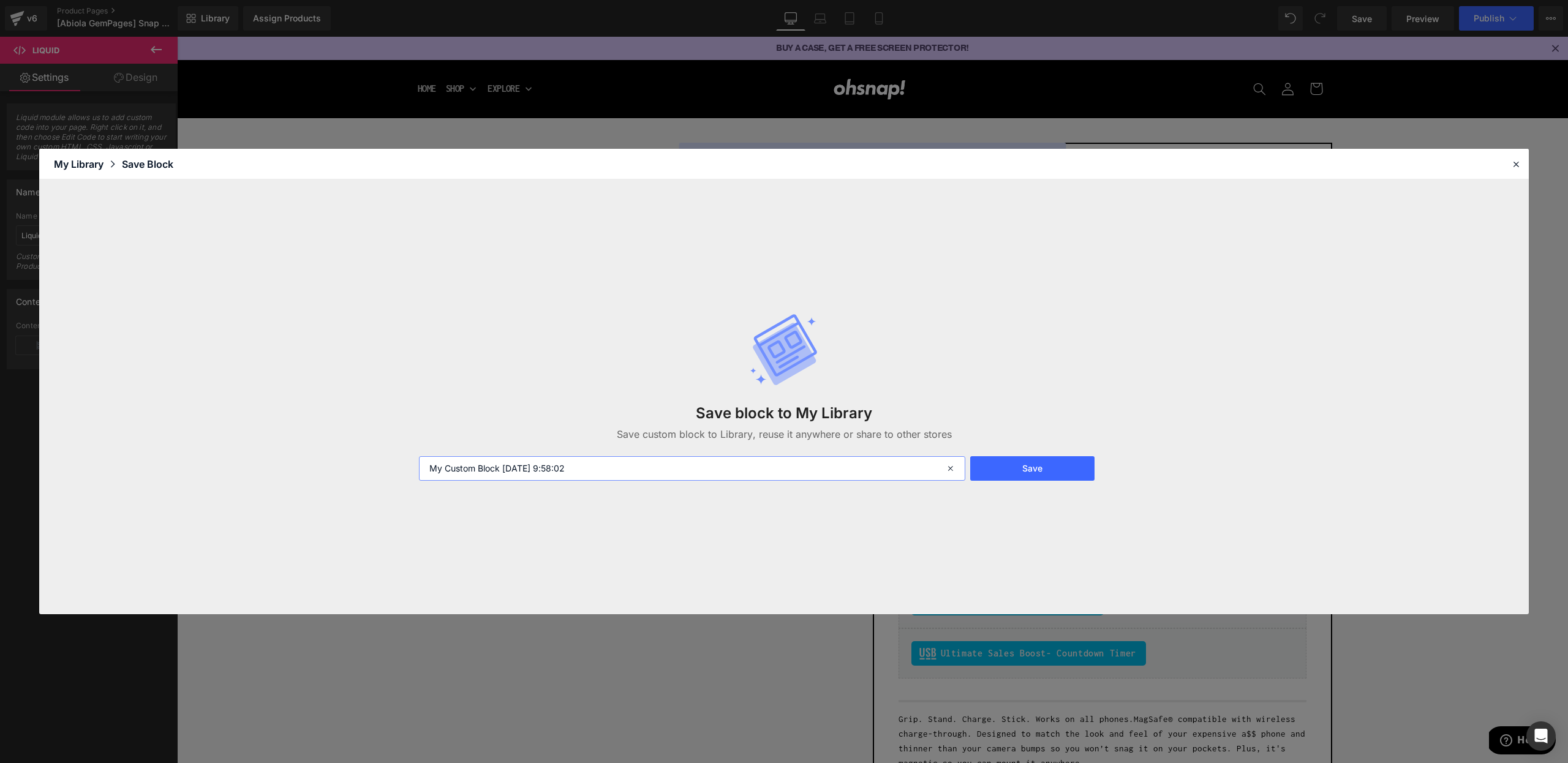
click at [799, 462] on input "My Custom Block 2025-09-04 9:58:02" at bounding box center [692, 468] width 547 height 24
type input "hide OOS variant liquid"
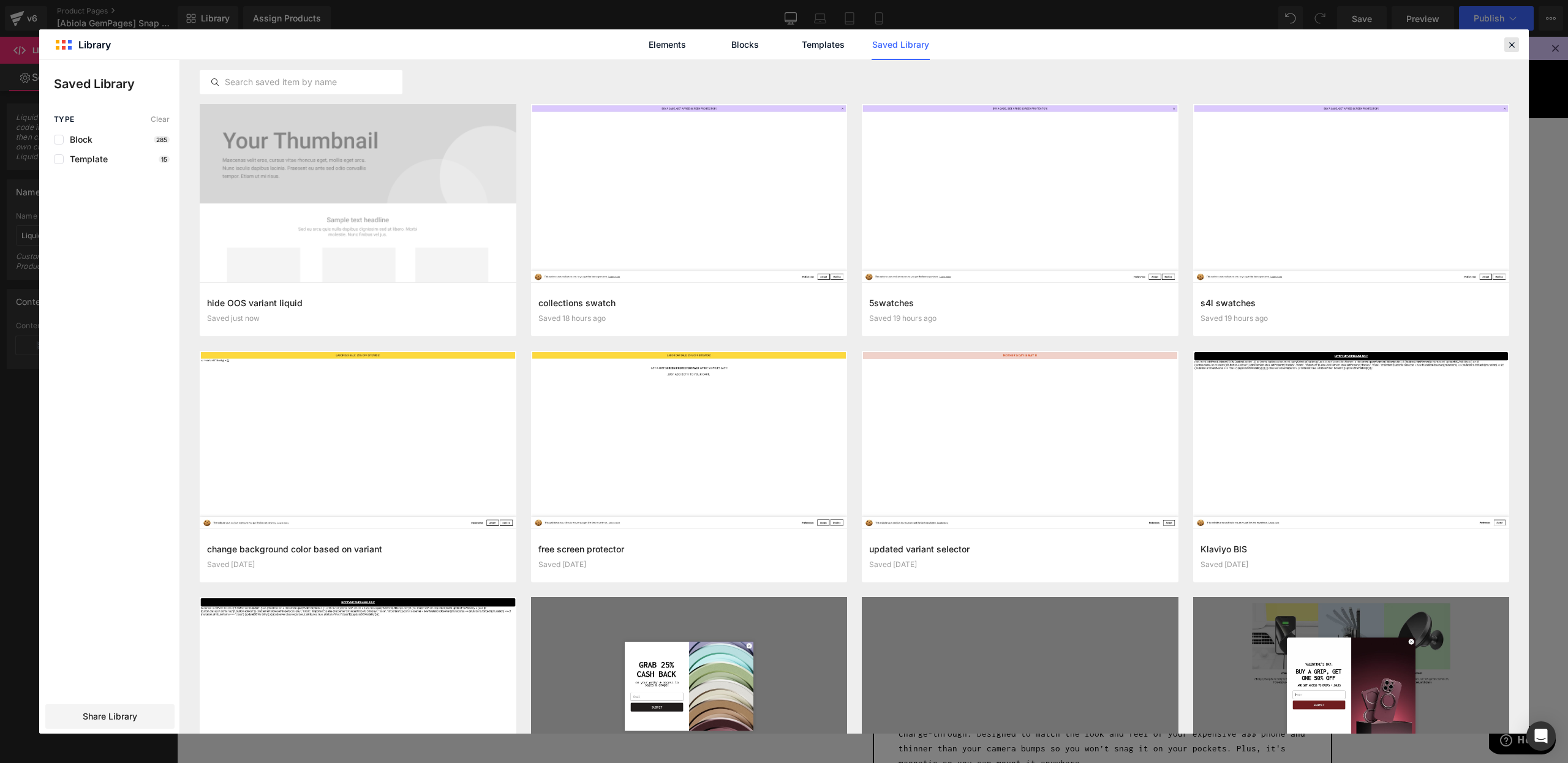
click at [1508, 43] on header "Library Elements Blocks Templates Saved Library" at bounding box center [784, 44] width 1490 height 31
click at [1522, 46] on div "Elements Blocks Templates Saved Library" at bounding box center [784, 44] width 1490 height 30
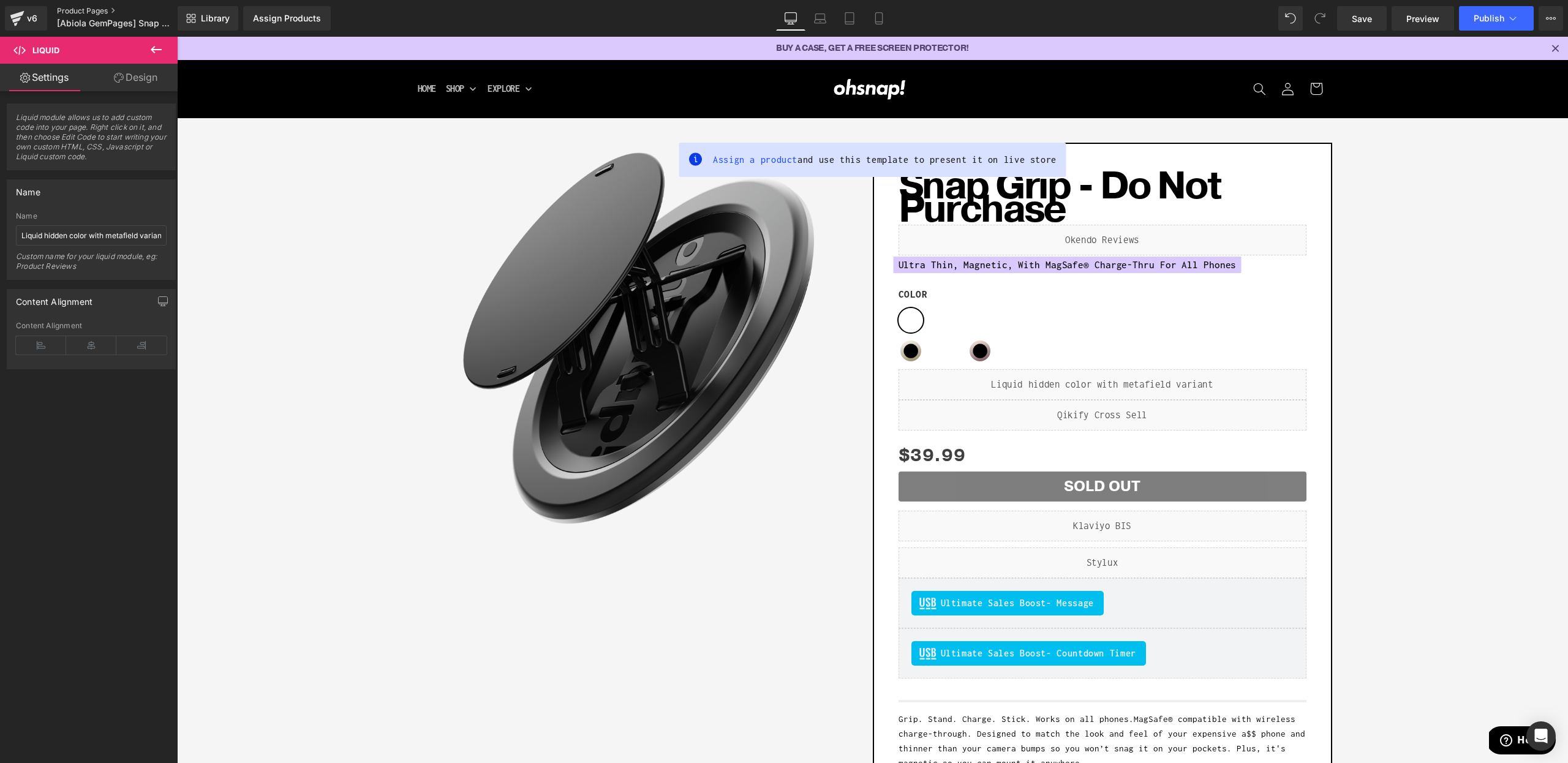
click at [76, 10] on link "Product Pages" at bounding box center [128, 11] width 141 height 10
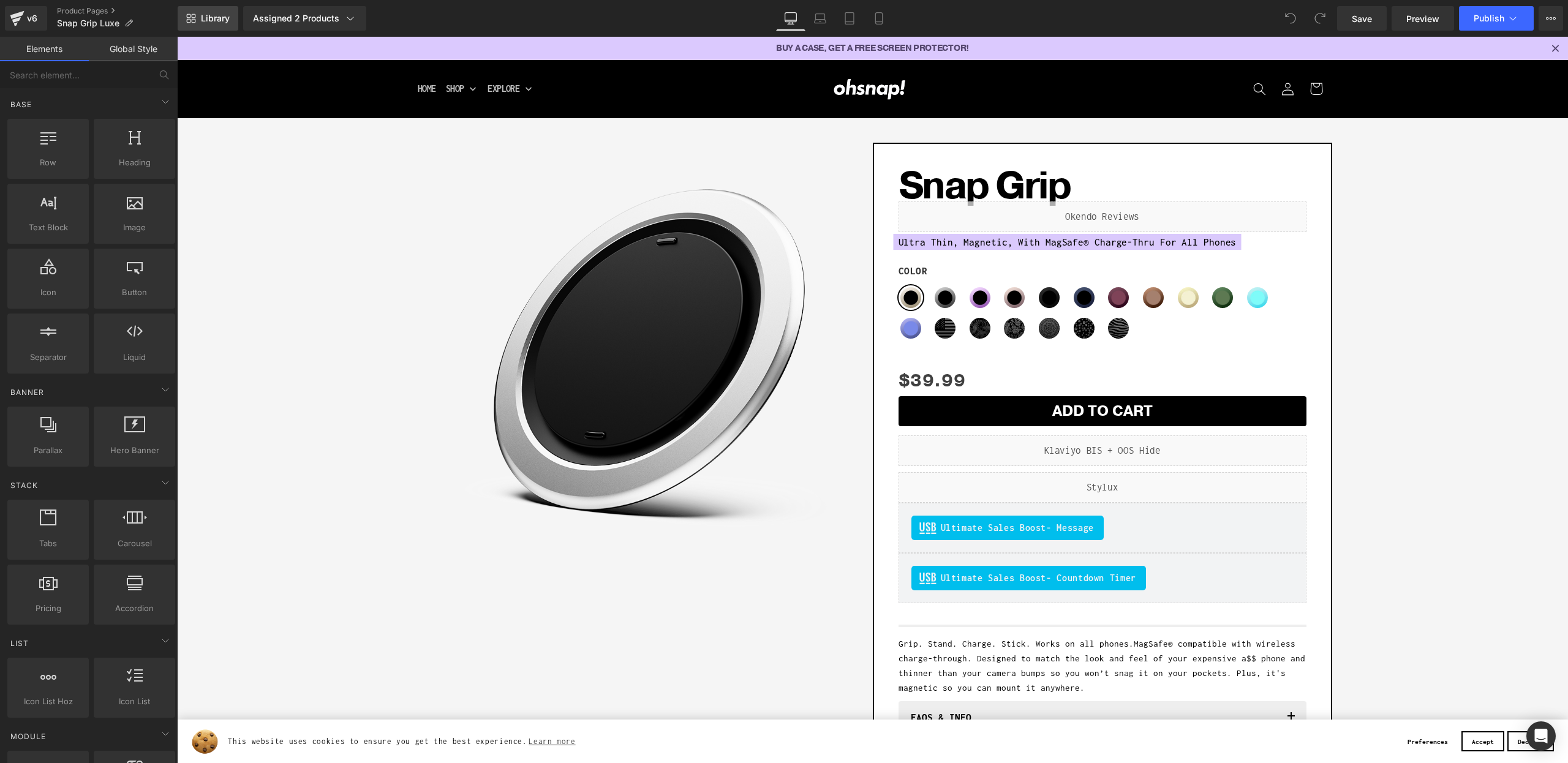
click at [217, 21] on span "Library" at bounding box center [215, 18] width 29 height 11
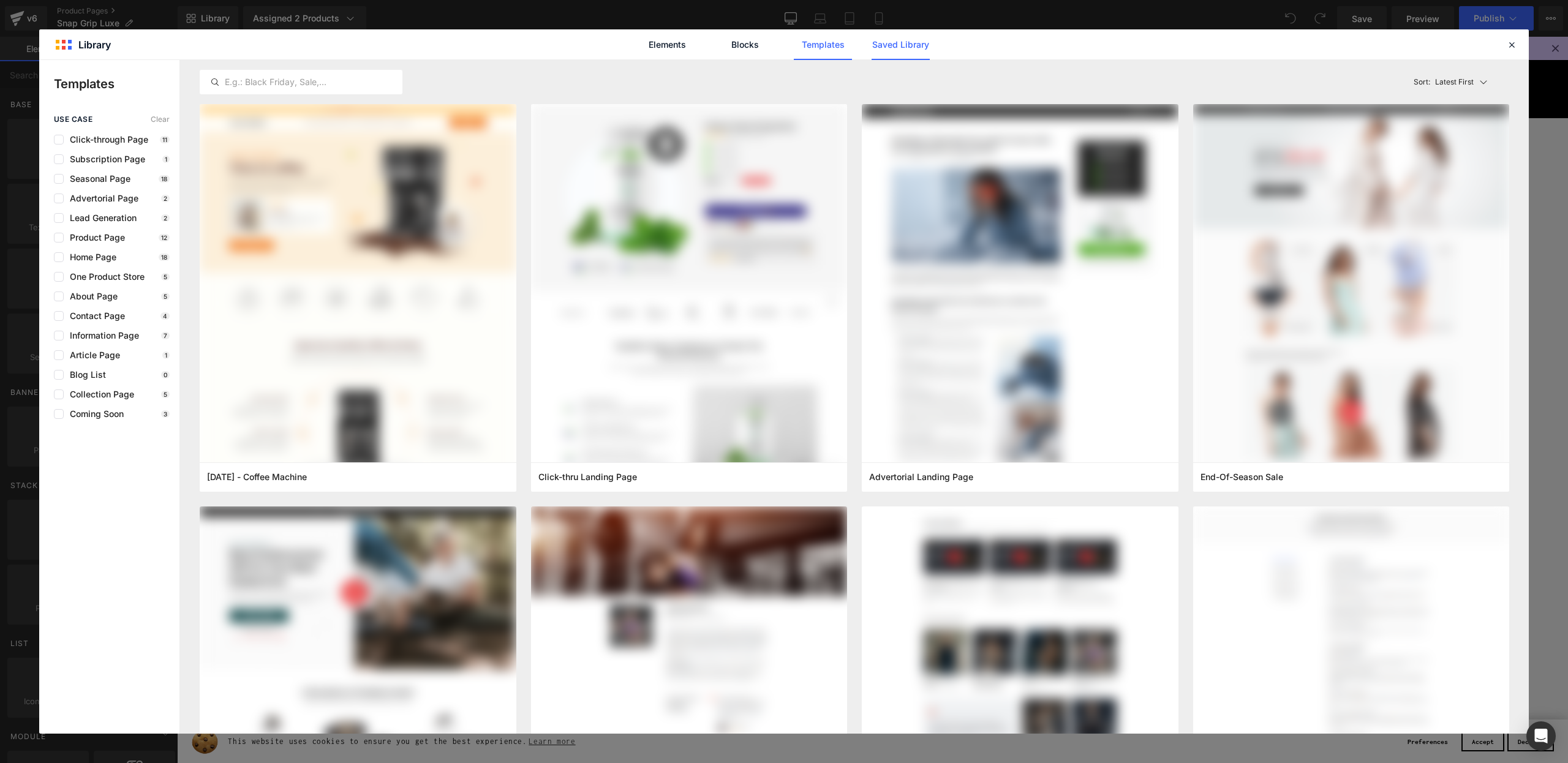
click at [887, 58] on div "Library Elements Blocks Templates Saved Library Templates use case Clear Click-…" at bounding box center [784, 381] width 1490 height 704
click at [889, 51] on link "Saved Library" at bounding box center [901, 44] width 58 height 31
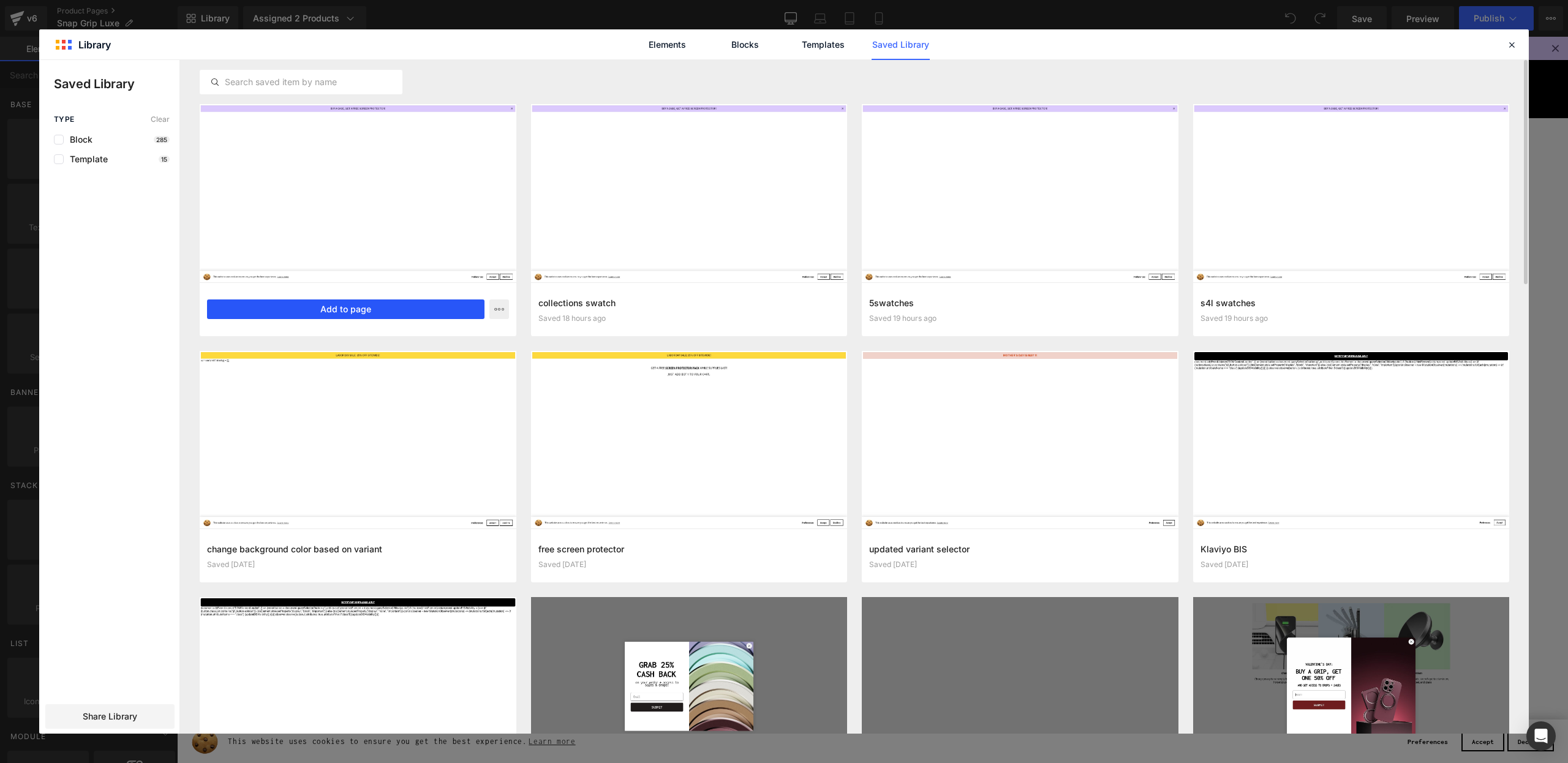
click at [341, 308] on button "Add to page" at bounding box center [345, 308] width 277 height 19
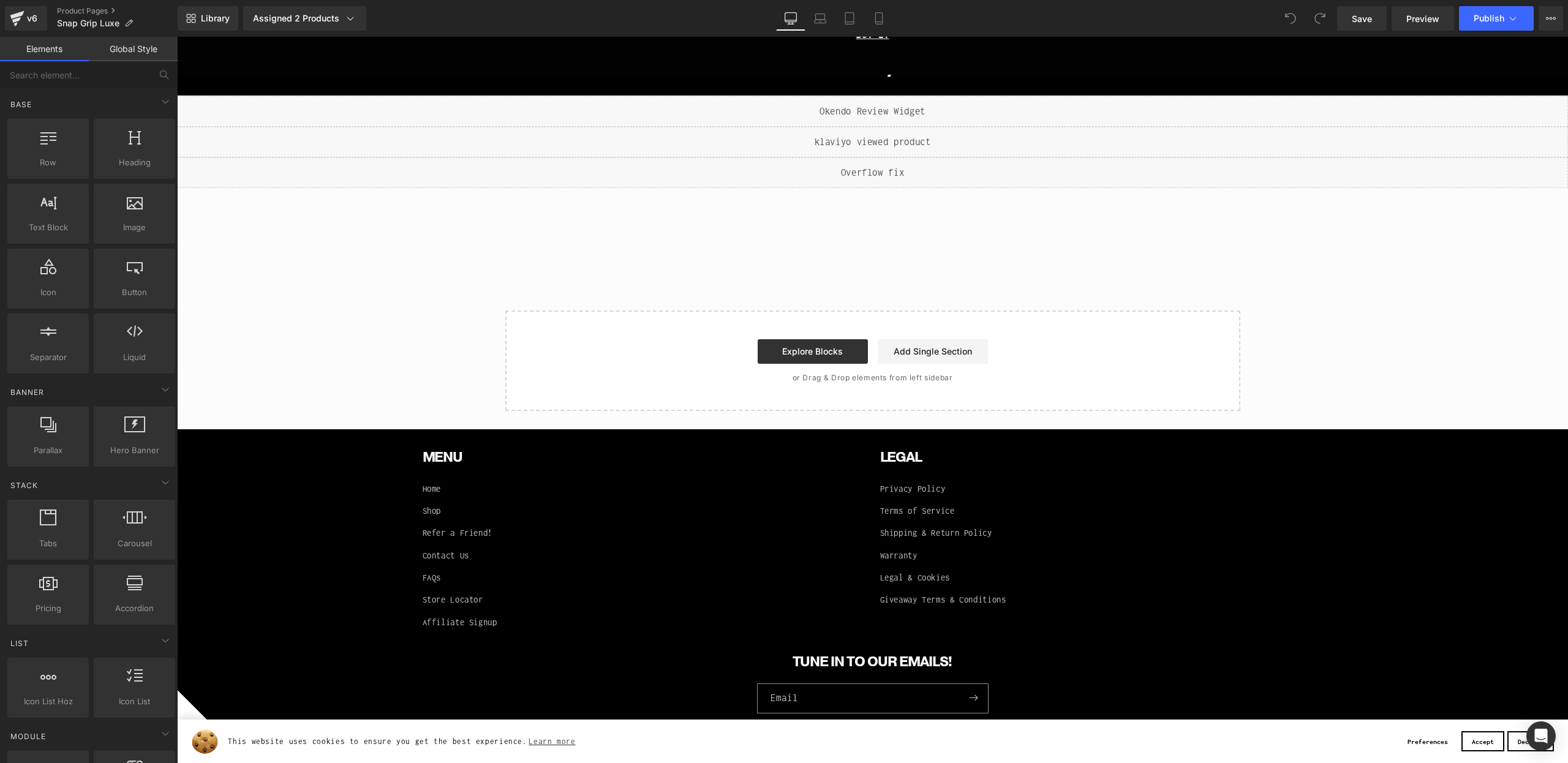
scroll to position [4530, 0]
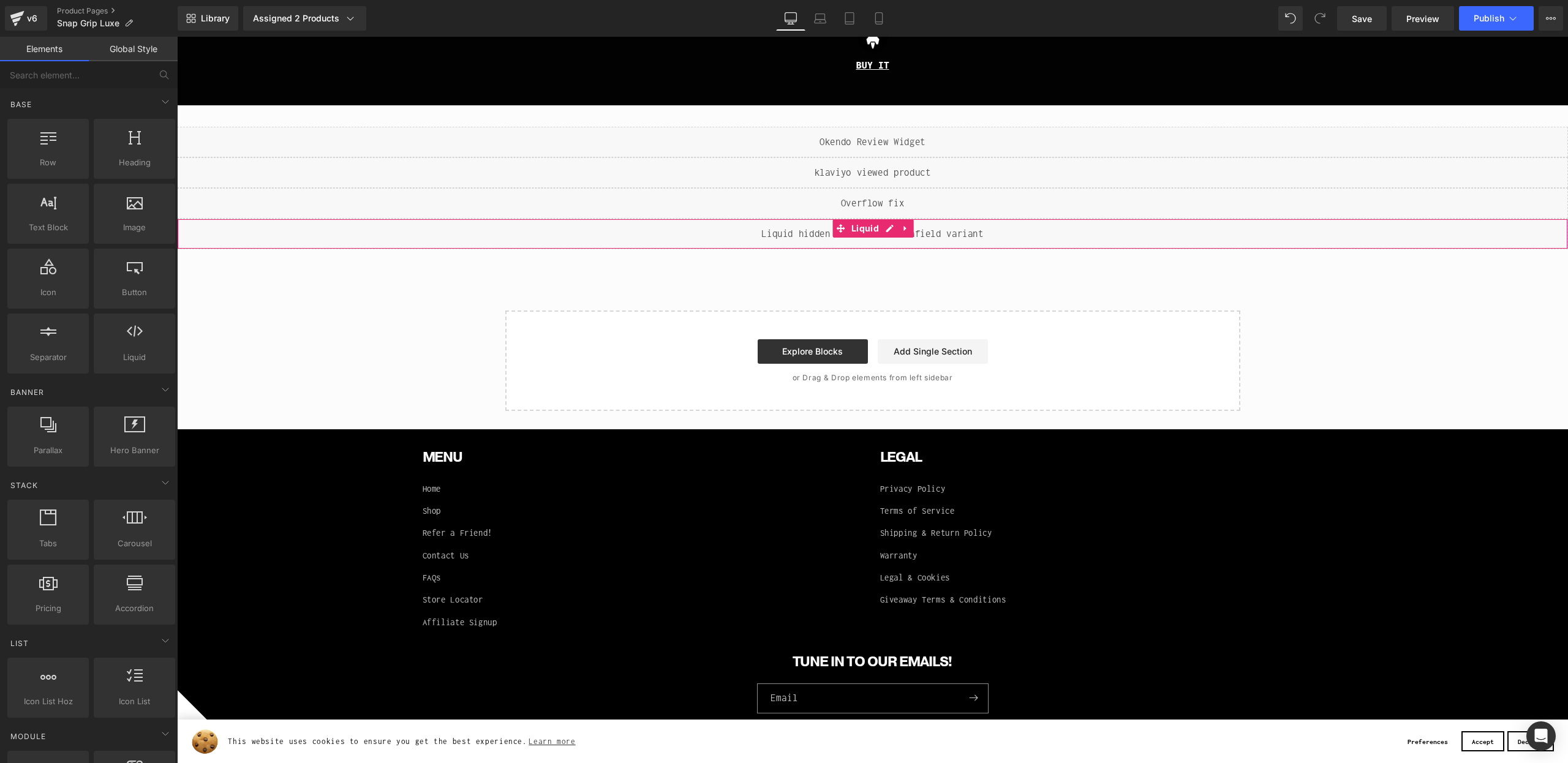
click at [881, 225] on div "Liquid" at bounding box center [872, 234] width 1391 height 31
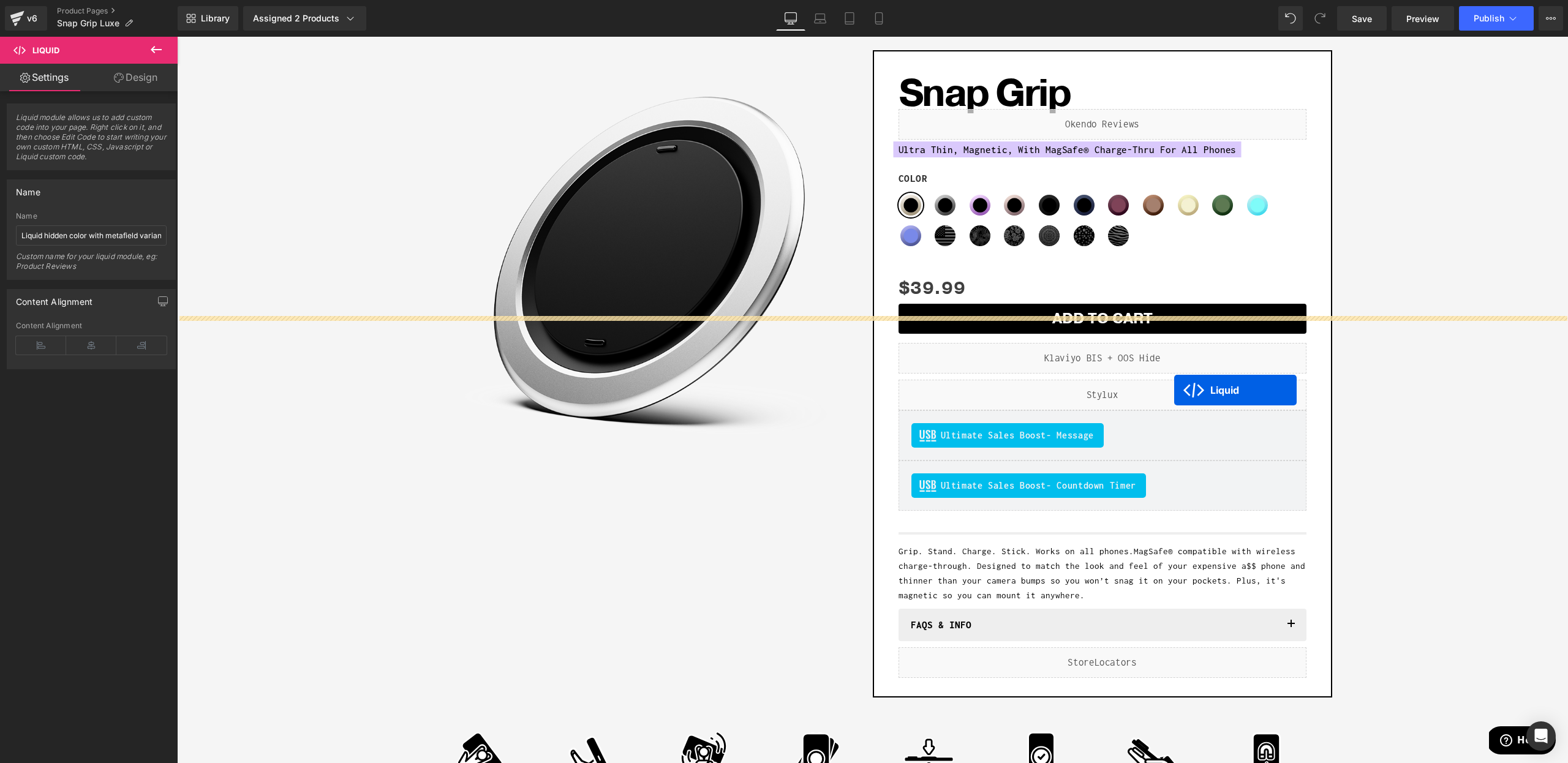
scroll to position [83, 0]
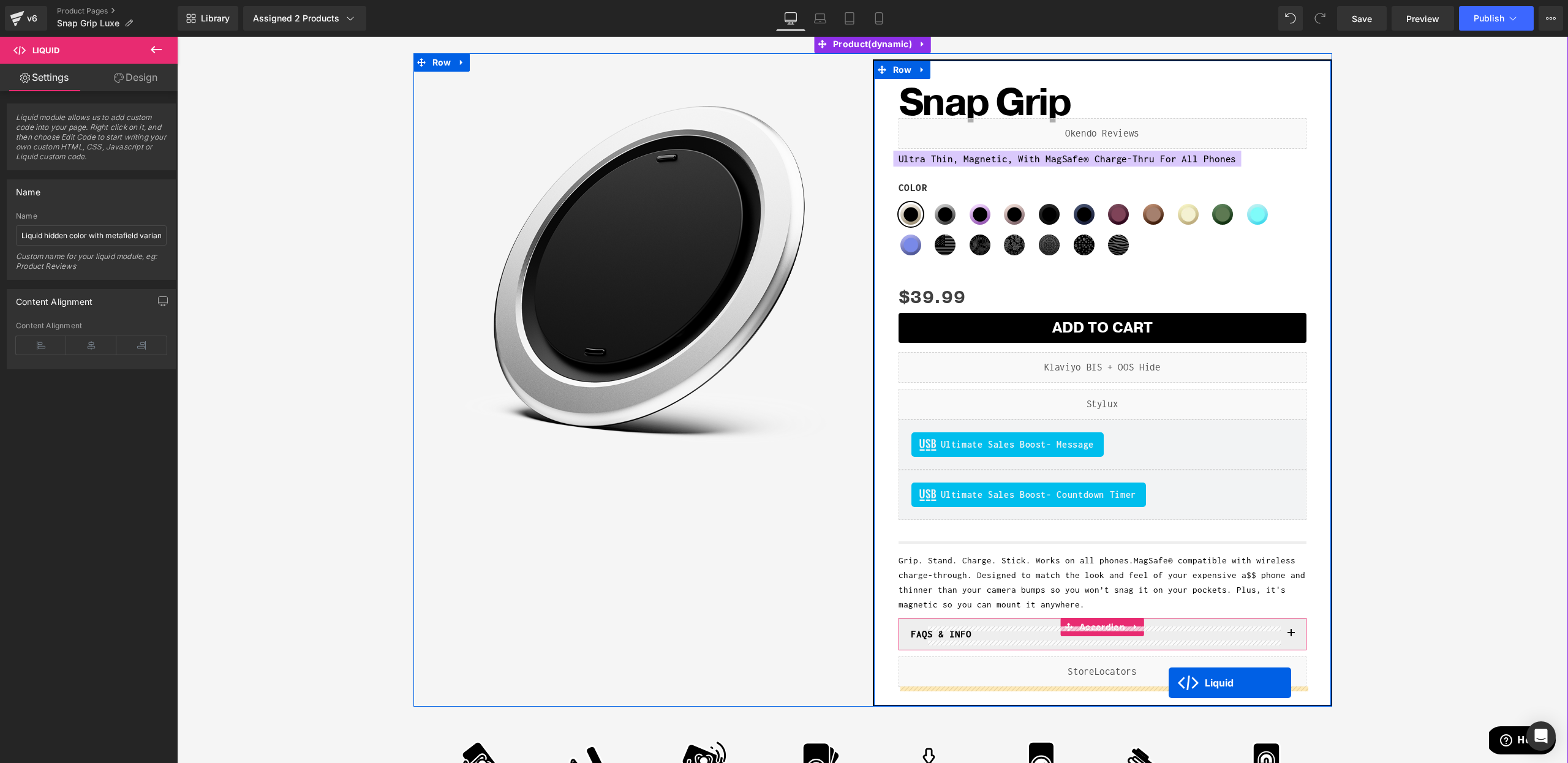
drag, startPoint x: 872, startPoint y: 229, endPoint x: 1170, endPoint y: 682, distance: 542.2
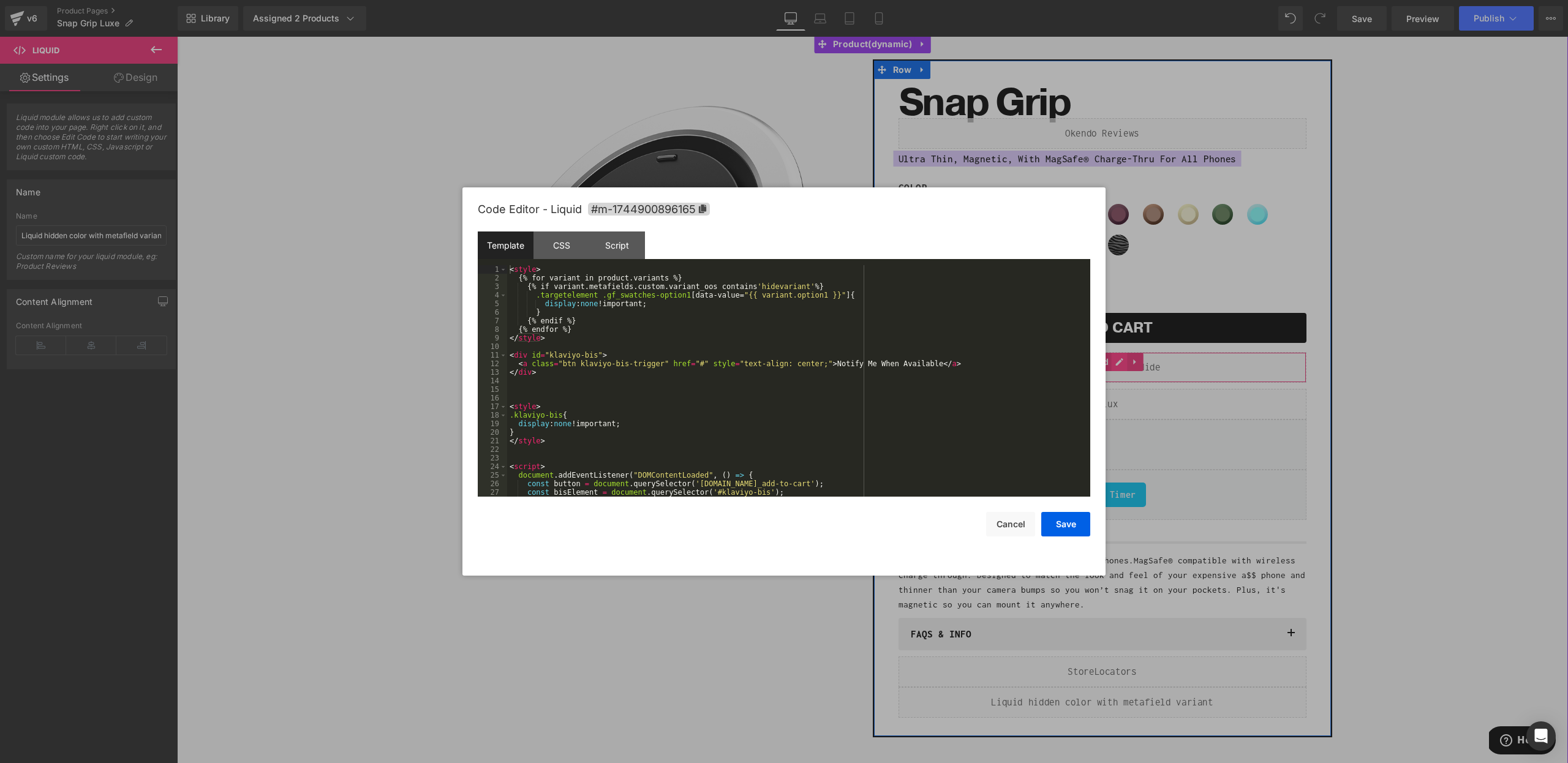
click at [1111, 363] on div "Liquid" at bounding box center [1103, 367] width 408 height 31
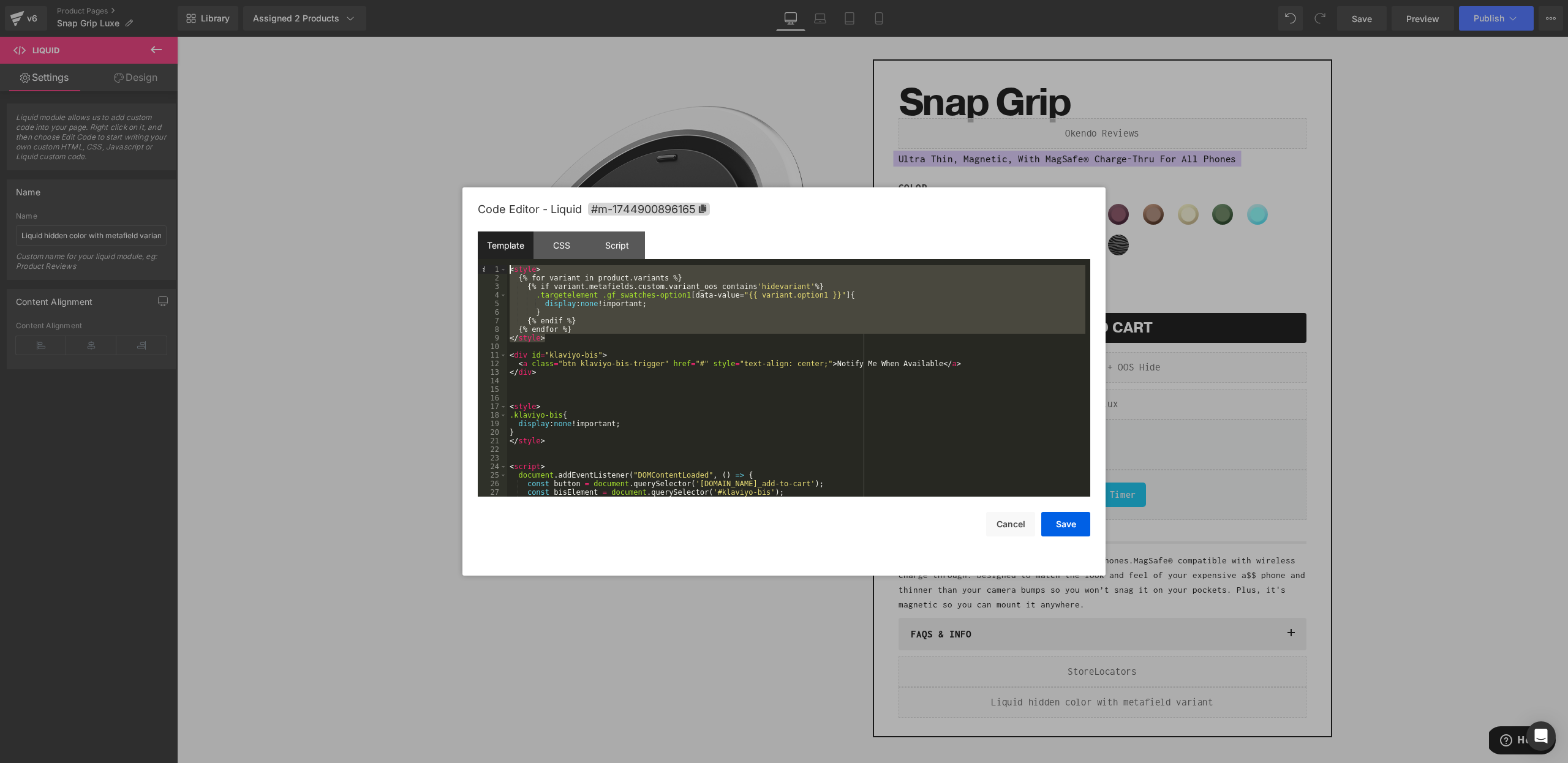
drag, startPoint x: 562, startPoint y: 337, endPoint x: 500, endPoint y: 264, distance: 95.8
click at [498, 264] on div "Template CSS Script Data 1 2 3 4 5 6 7 8 9 10 11 12 13 14 15 16 17 18 19 20 21 …" at bounding box center [783, 364] width 612 height 265
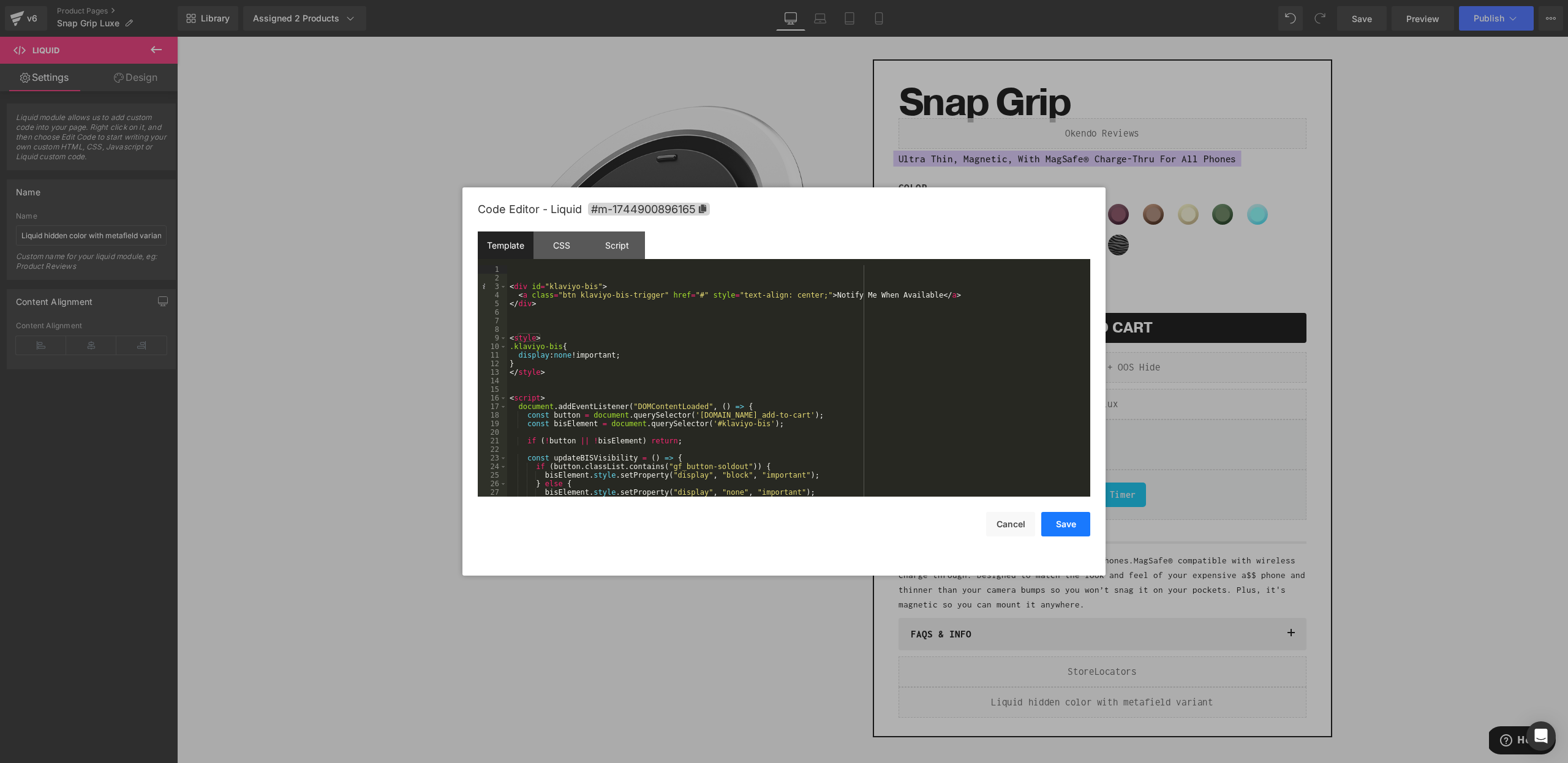
click at [1065, 520] on button "Save" at bounding box center [1066, 524] width 49 height 24
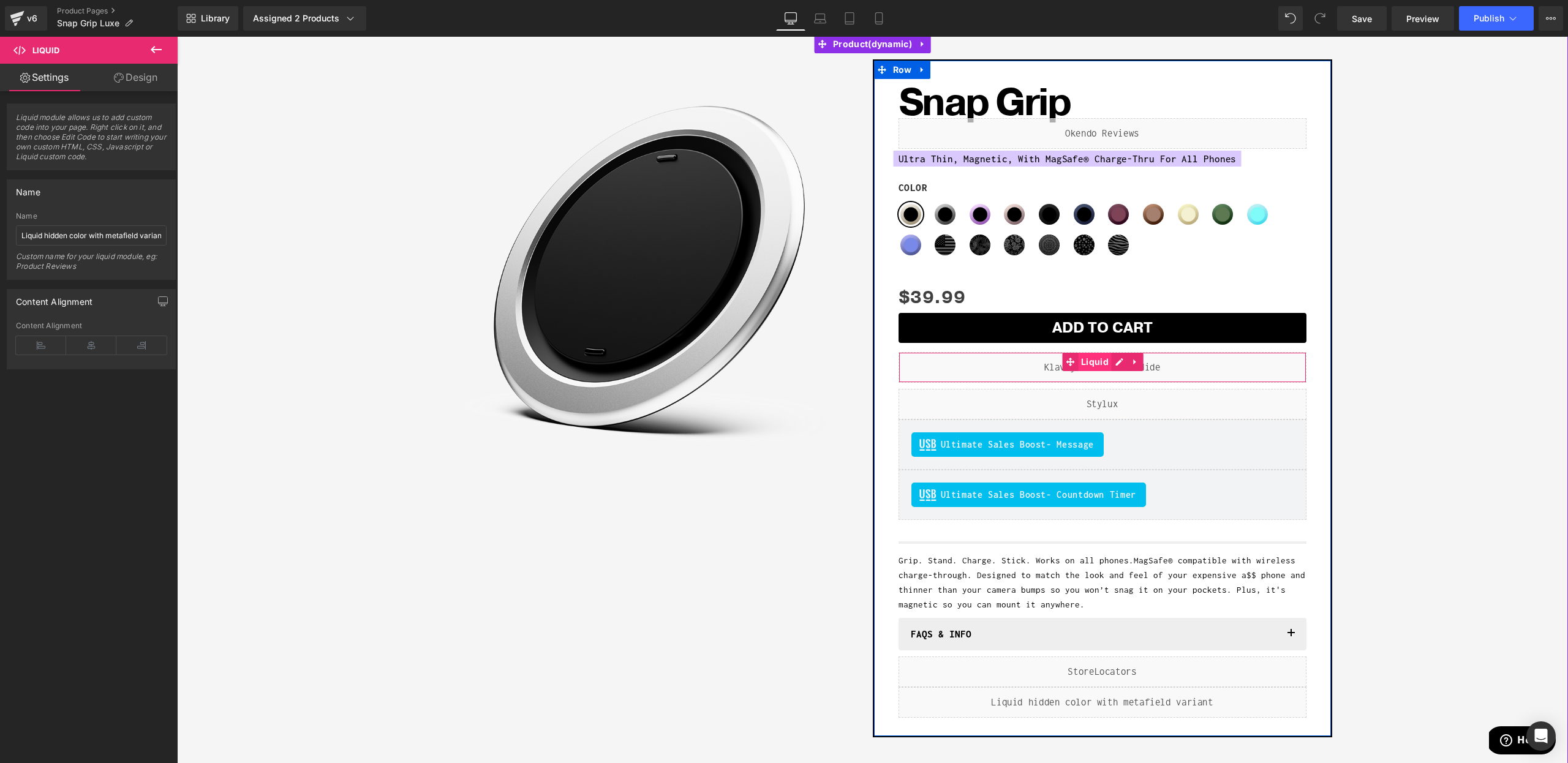
click at [1098, 368] on span "Liquid" at bounding box center [1094, 362] width 33 height 19
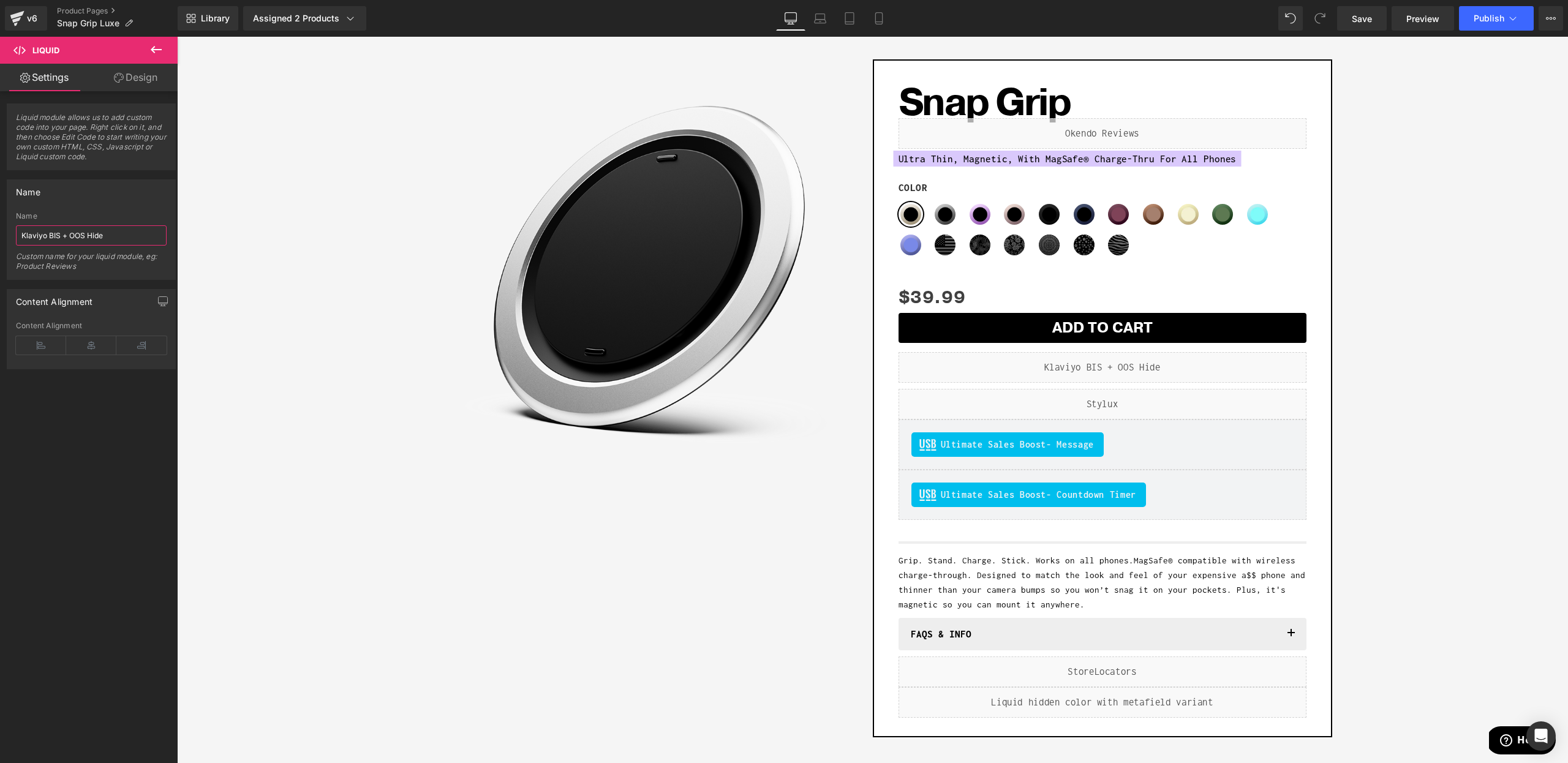
drag, startPoint x: 237, startPoint y: 274, endPoint x: 250, endPoint y: 236, distance: 40.2
type input "Klaviyo BIS"
click at [429, 489] on div "Sale Off (P) Image Row" at bounding box center [643, 395] width 460 height 685
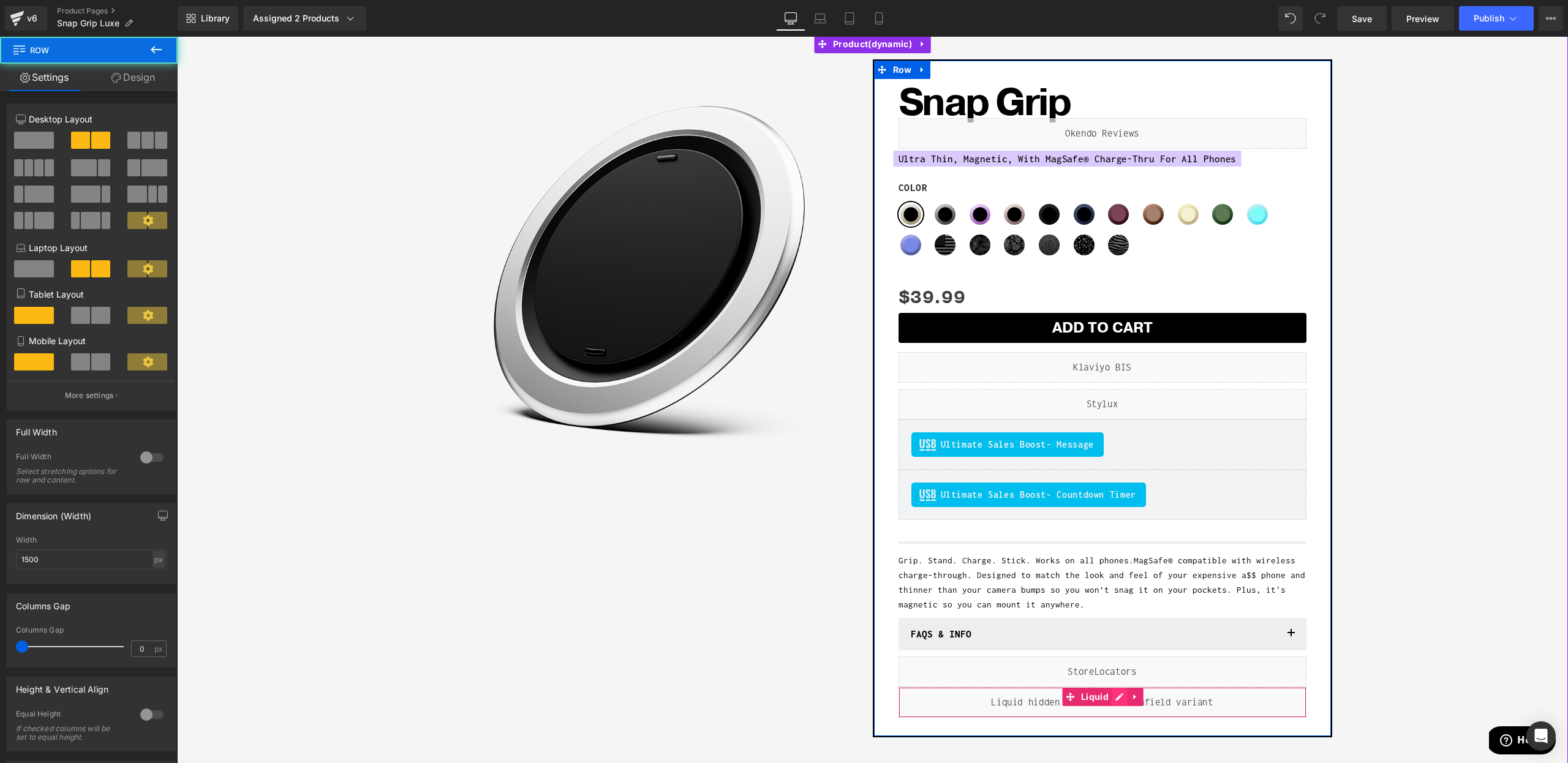
click at [1121, 697] on div "Liquid" at bounding box center [1103, 702] width 408 height 31
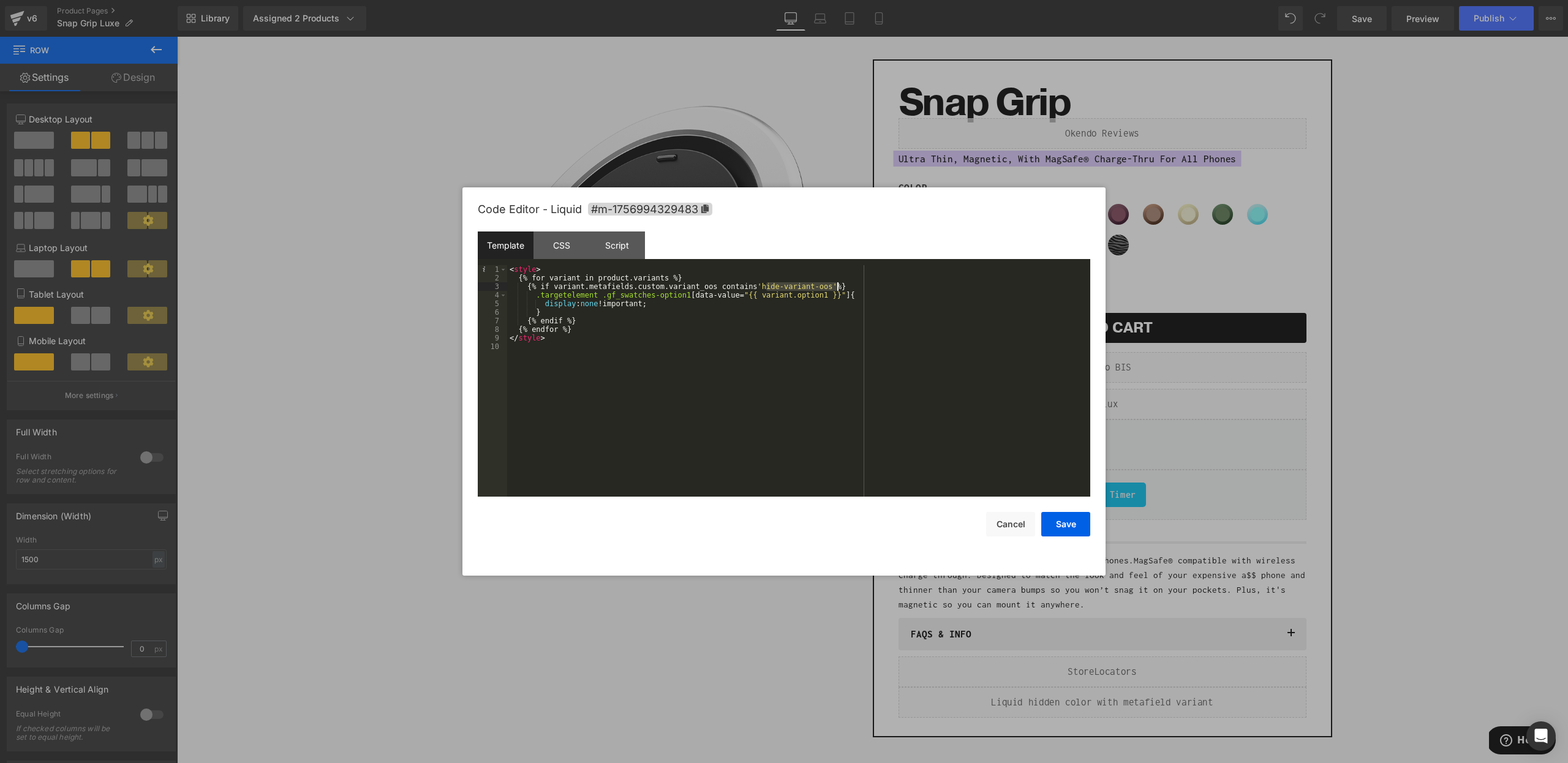
drag, startPoint x: 768, startPoint y: 286, endPoint x: 837, endPoint y: 285, distance: 69.0
click at [837, 285] on div "< style > { % for variant in product.variants % } { % if variant.metafields.cus…" at bounding box center [799, 389] width 583 height 249
click at [1058, 522] on button "Save" at bounding box center [1066, 524] width 49 height 24
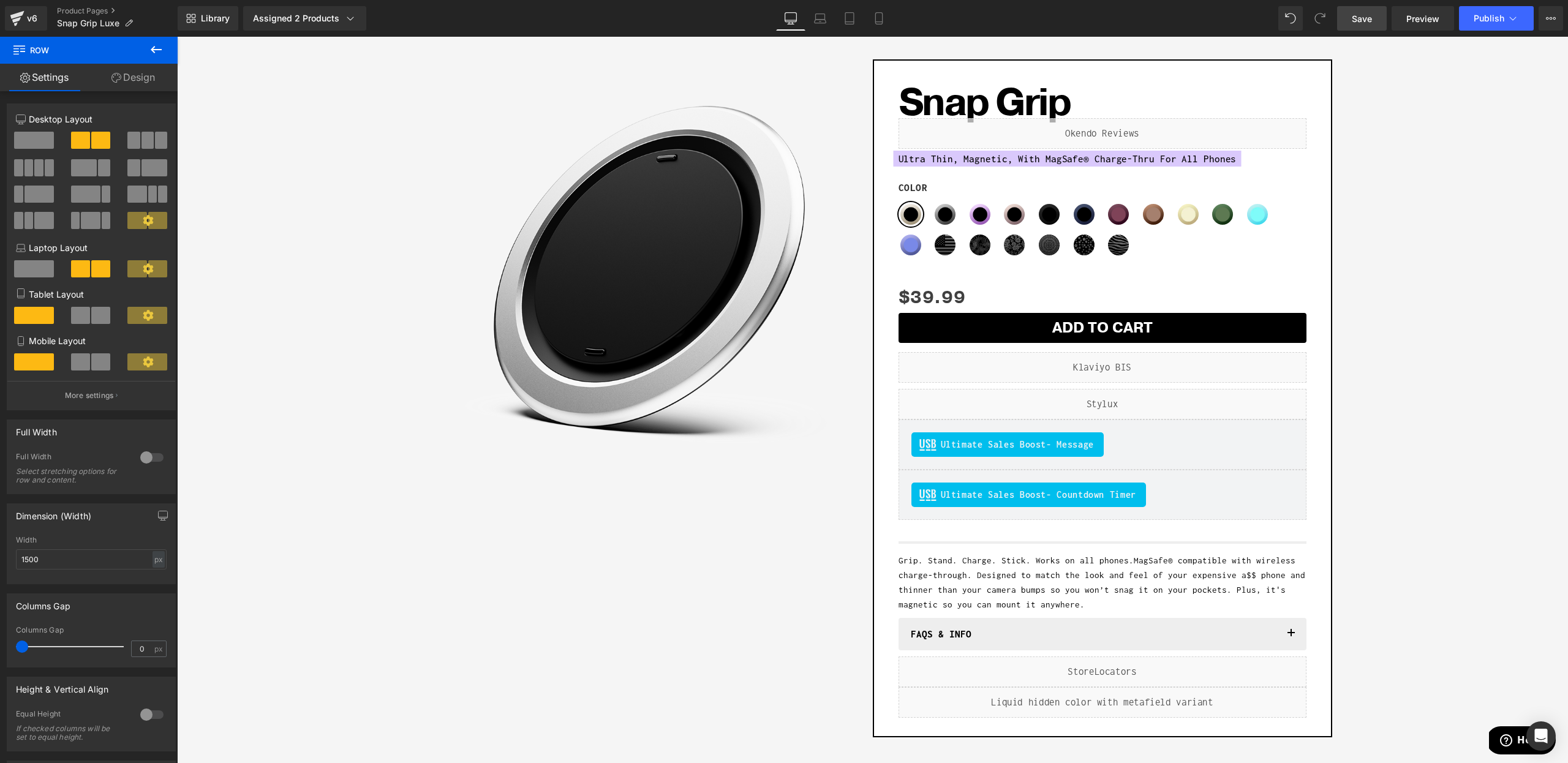
drag, startPoint x: 1367, startPoint y: 24, endPoint x: 1269, endPoint y: 7, distance: 99.5
click at [1367, 24] on span "Save" at bounding box center [1362, 19] width 20 height 13
click at [1495, 22] on span "Publish" at bounding box center [1489, 19] width 31 height 10
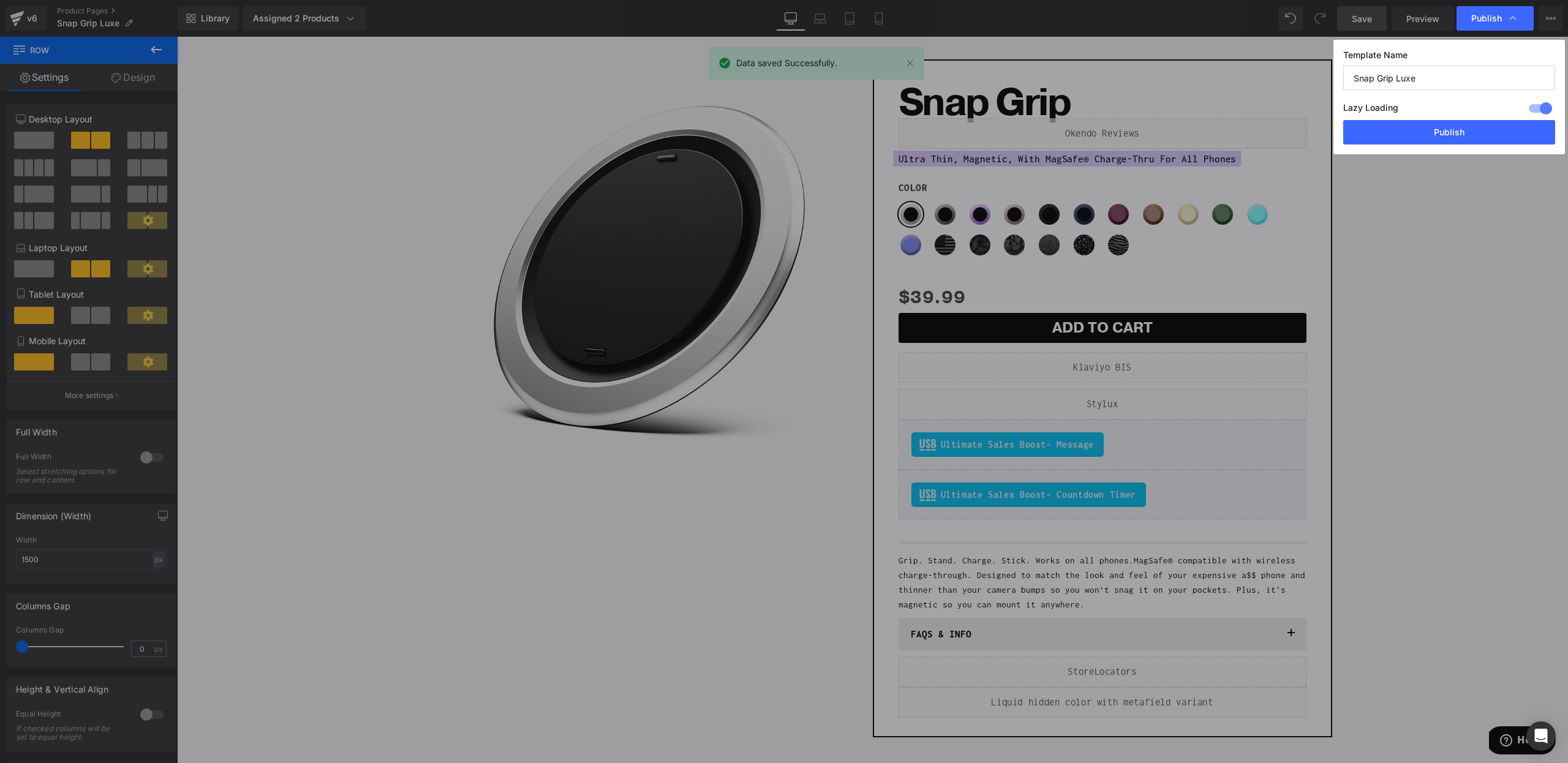
drag, startPoint x: 1450, startPoint y: 128, endPoint x: 425, endPoint y: 30, distance: 1029.7
click at [1450, 128] on button "Publish" at bounding box center [1449, 132] width 212 height 24
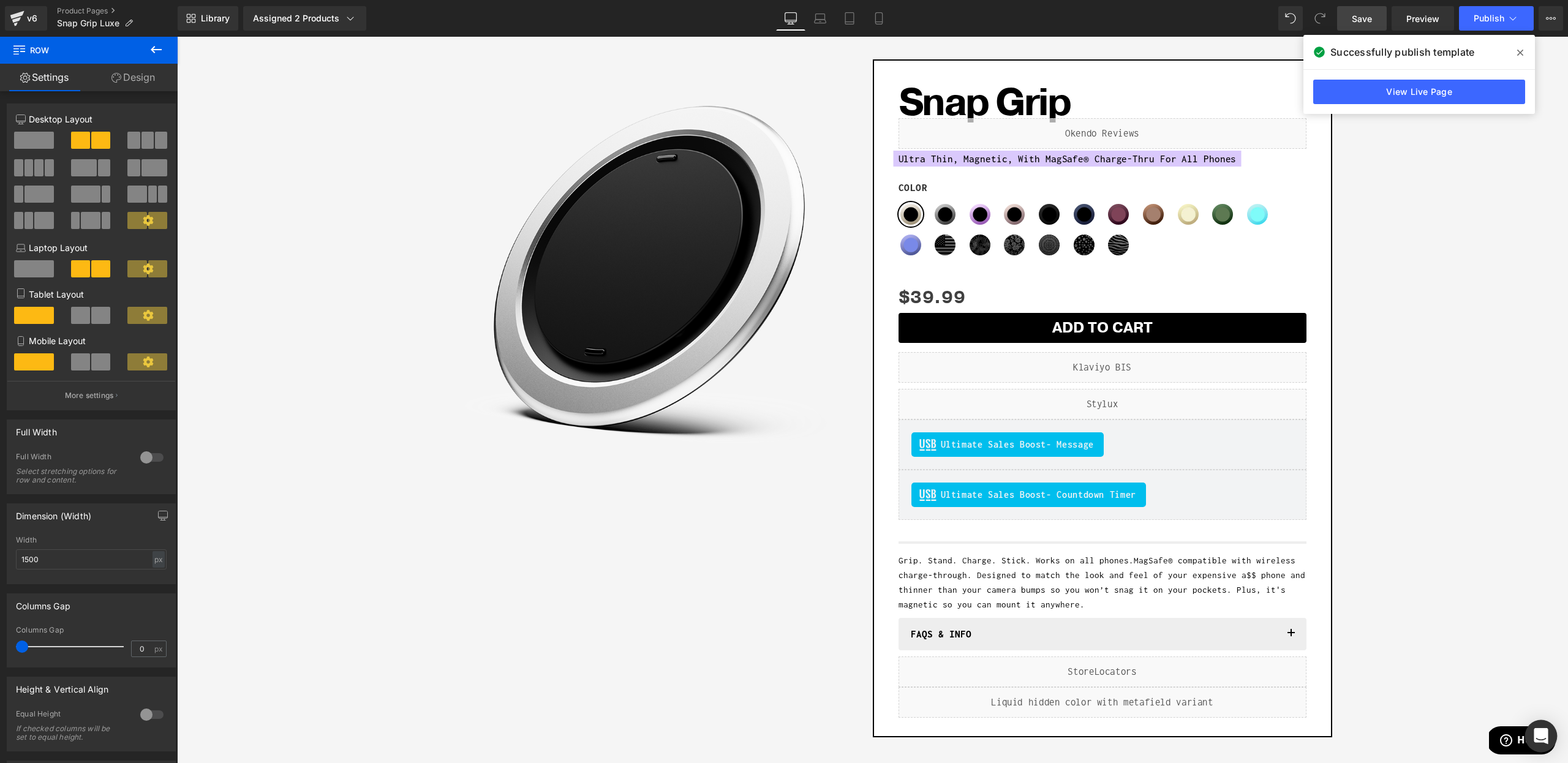
click at [1540, 733] on icon "Open Intercom Messenger" at bounding box center [1541, 736] width 14 height 16
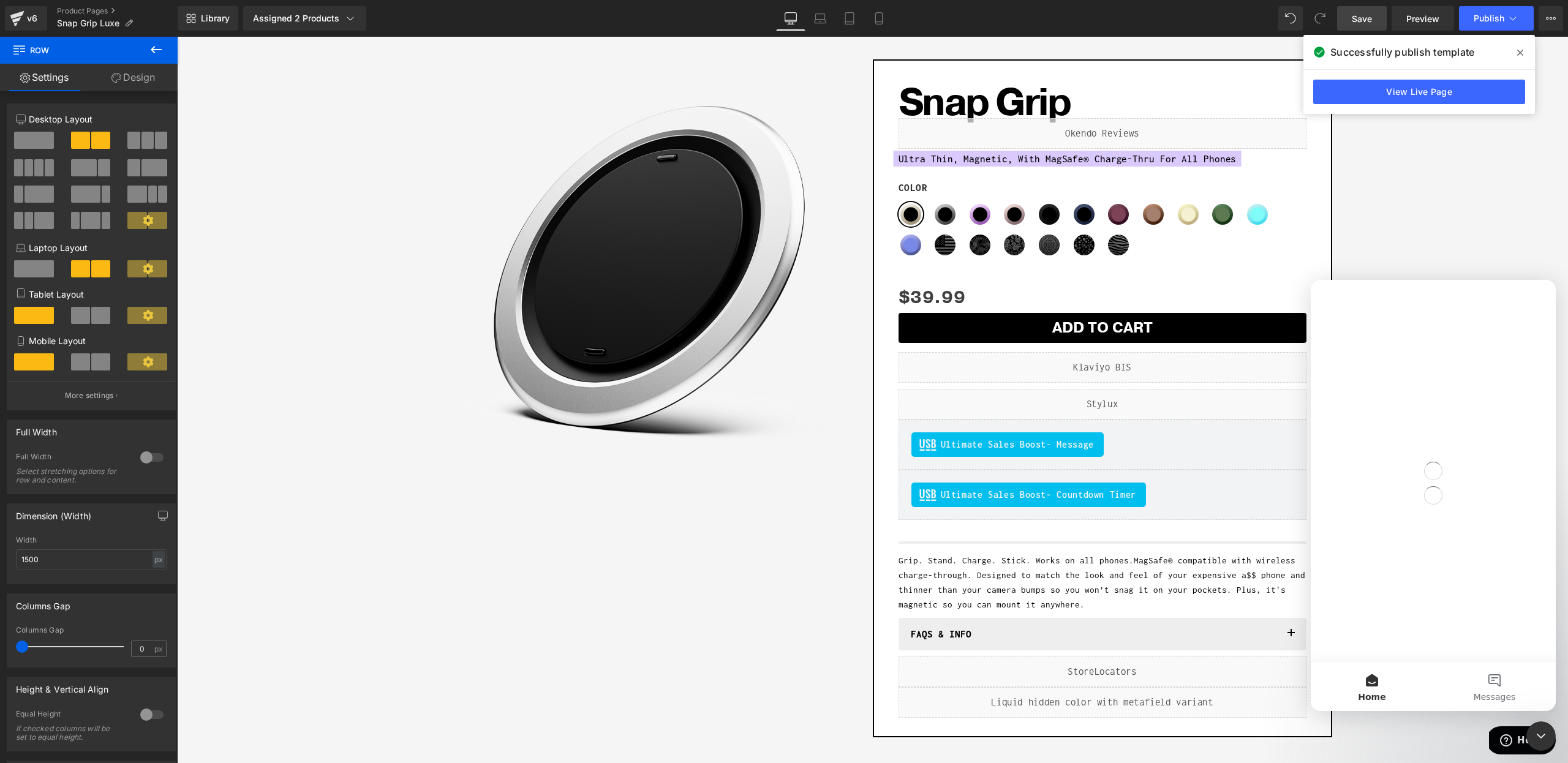
scroll to position [0, 0]
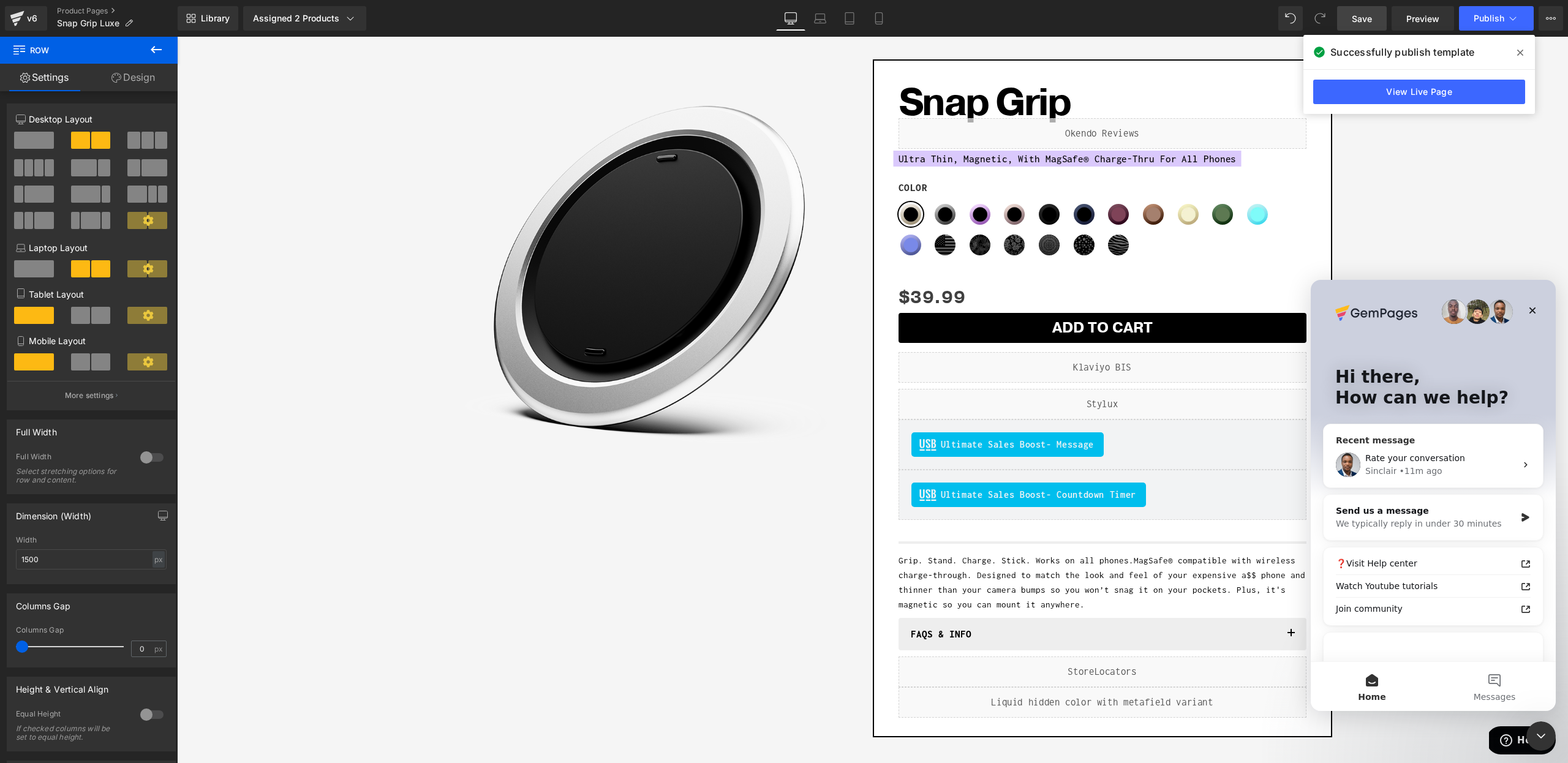
click at [1448, 472] on div "Sinclair • 11m ago" at bounding box center [1440, 471] width 150 height 13
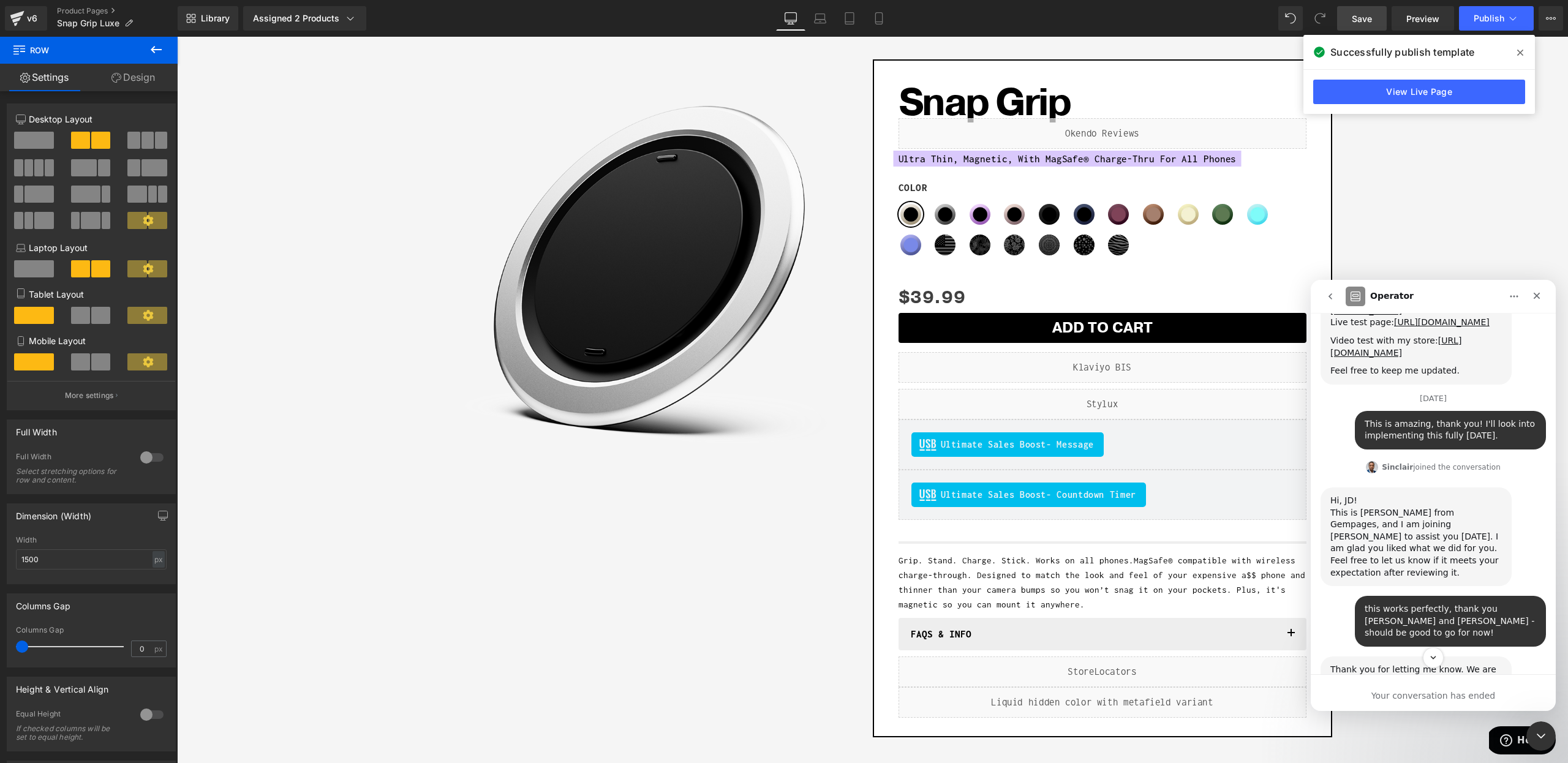
scroll to position [5679, 0]
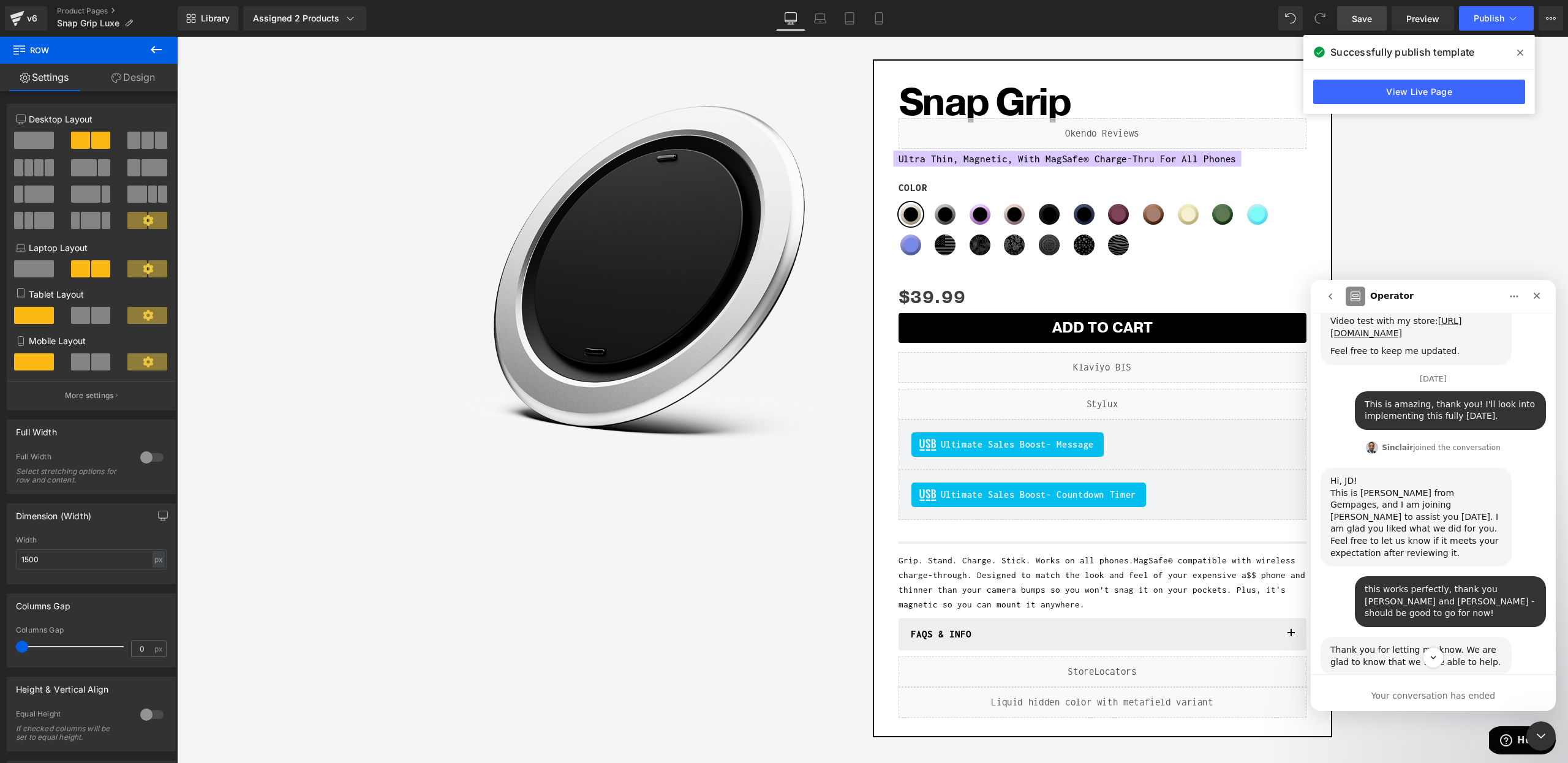
drag, startPoint x: 1405, startPoint y: 608, endPoint x: 1371, endPoint y: 591, distance: 38.0
copy div "215470415387690"
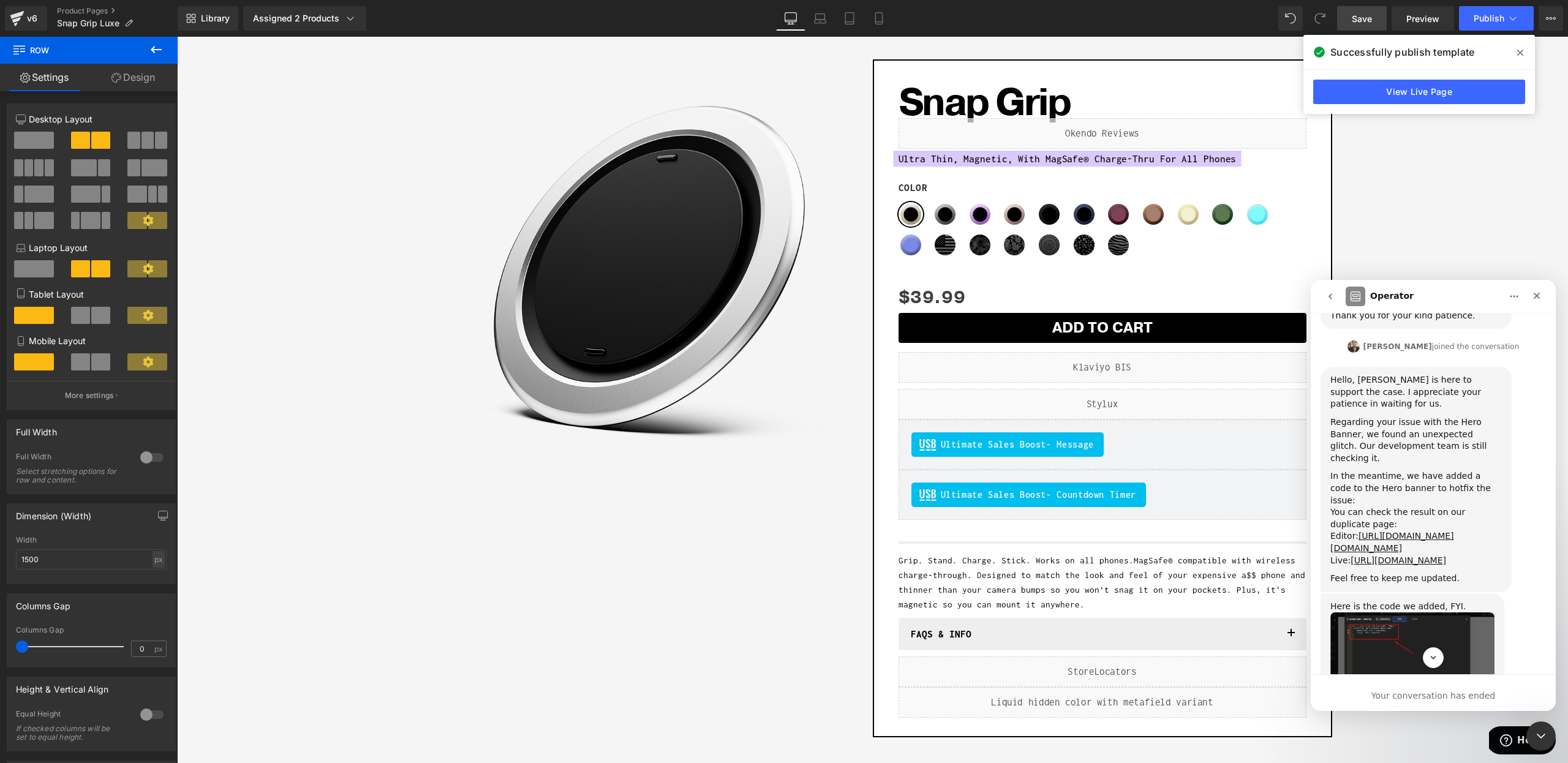
scroll to position [4084, 0]
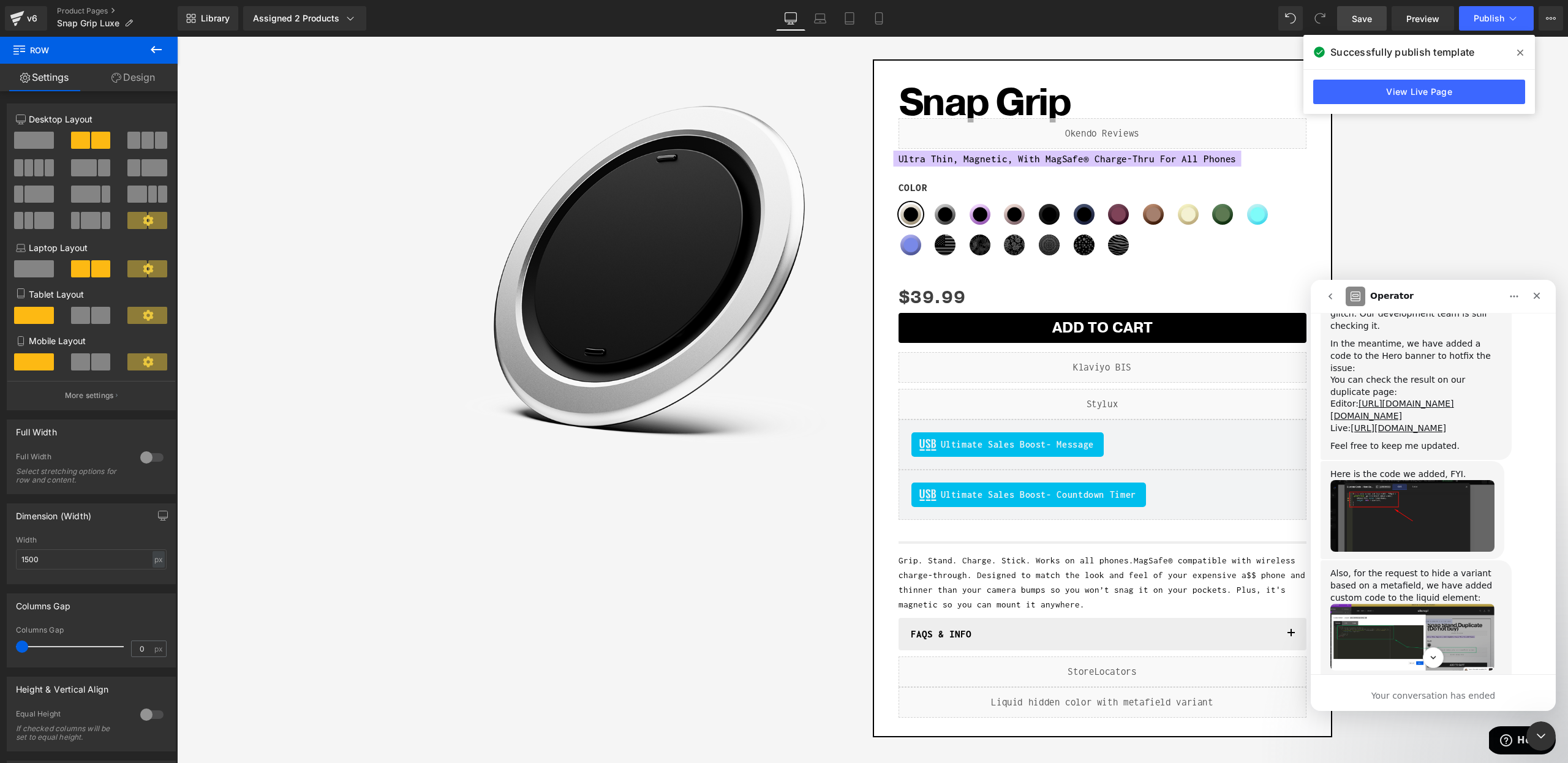
click at [1395, 737] on img "Ken says…" at bounding box center [1412, 772] width 164 height 71
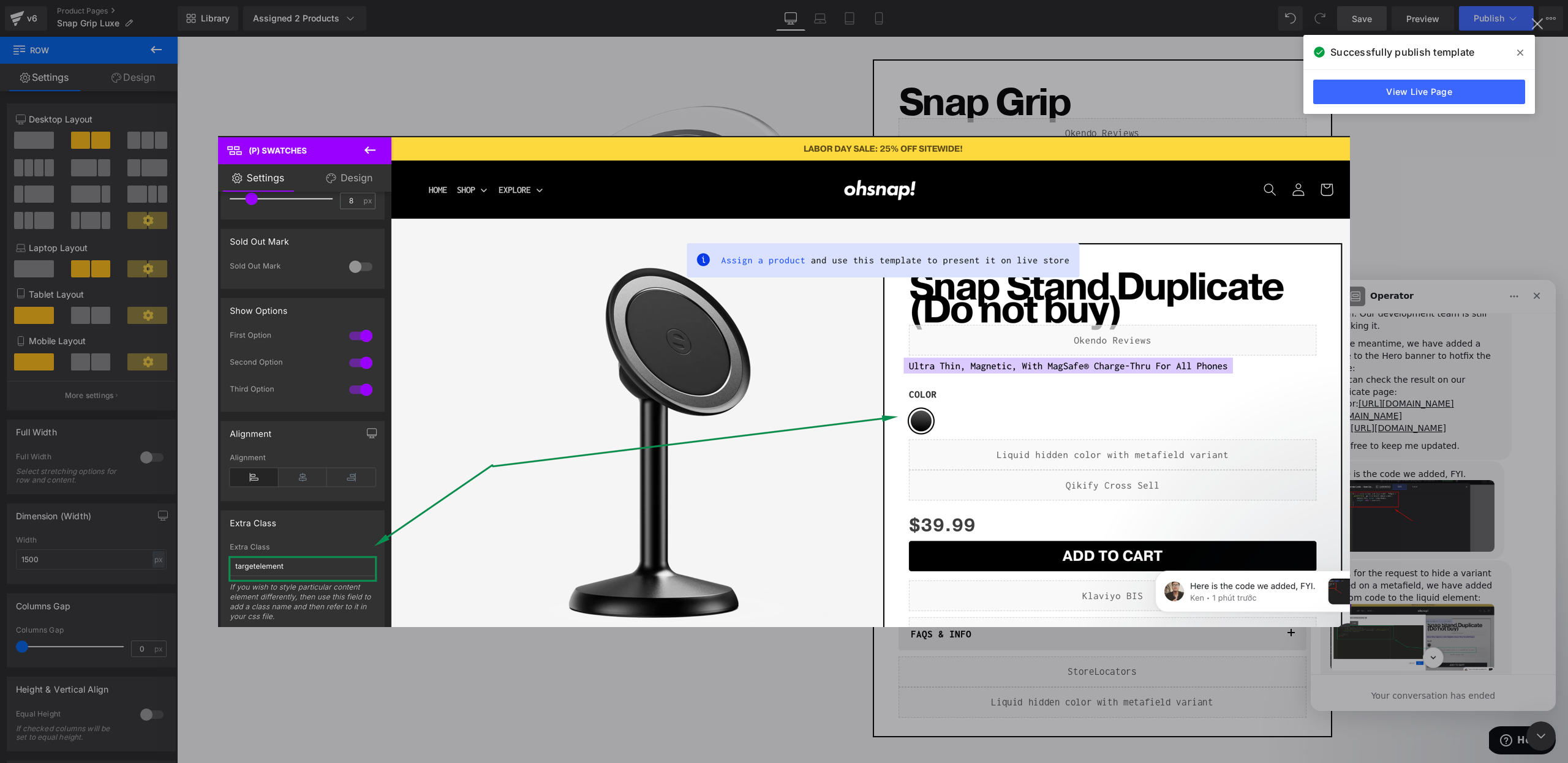
click at [572, 640] on div "Intercom messenger" at bounding box center [784, 381] width 1568 height 763
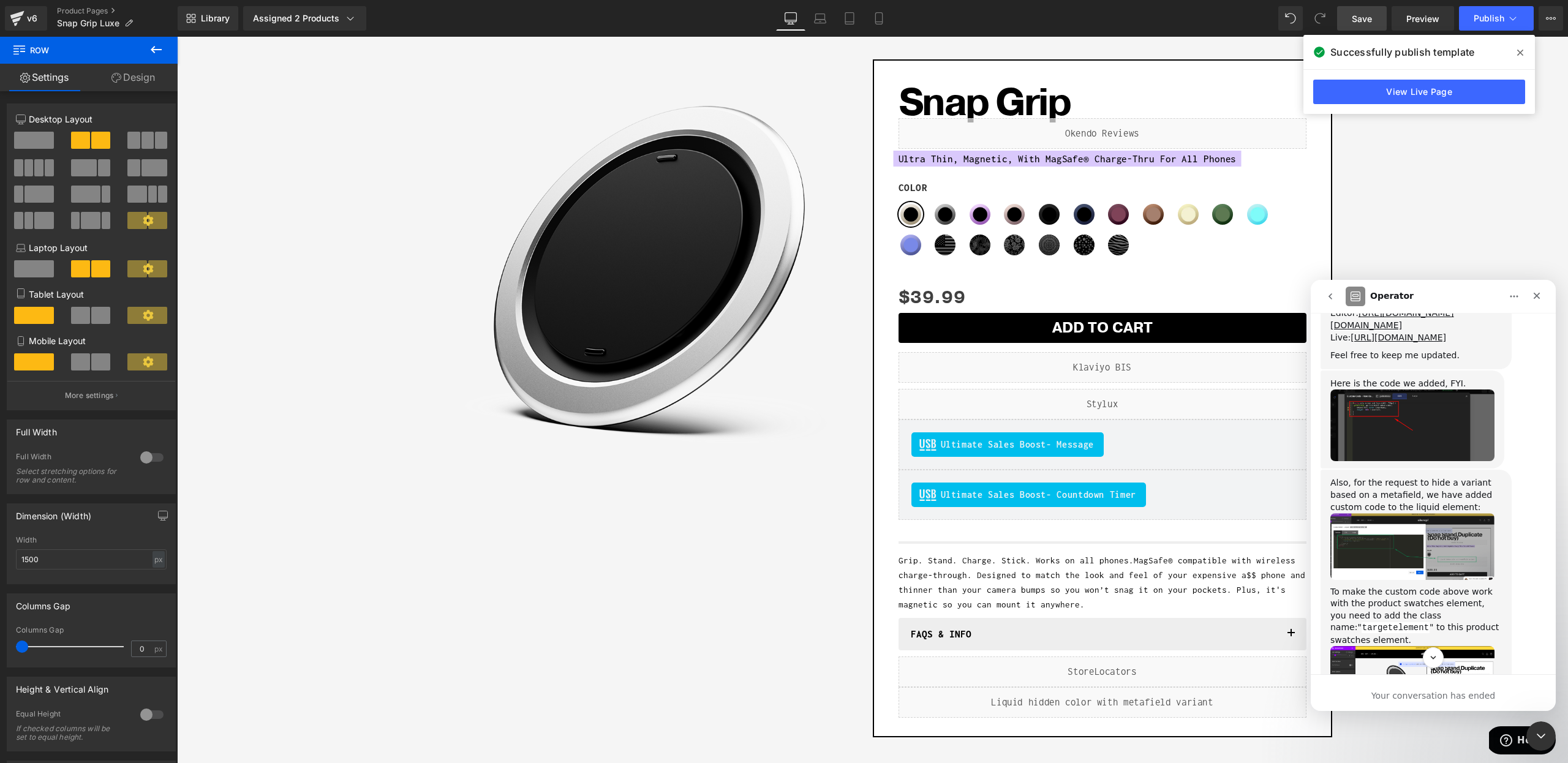
scroll to position [4176, 0]
click at [1009, 285] on div at bounding box center [784, 363] width 1568 height 726
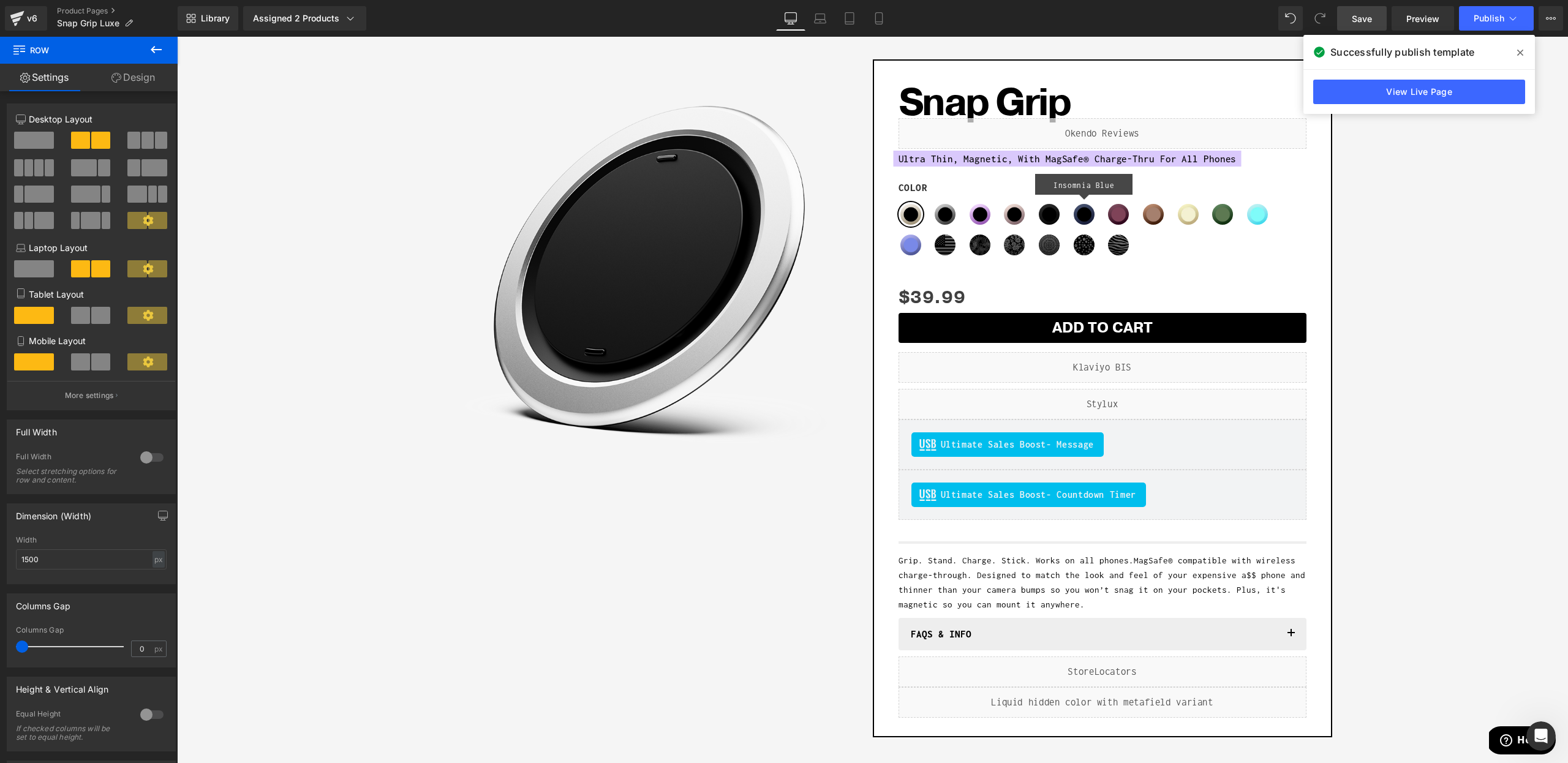
scroll to position [0, 0]
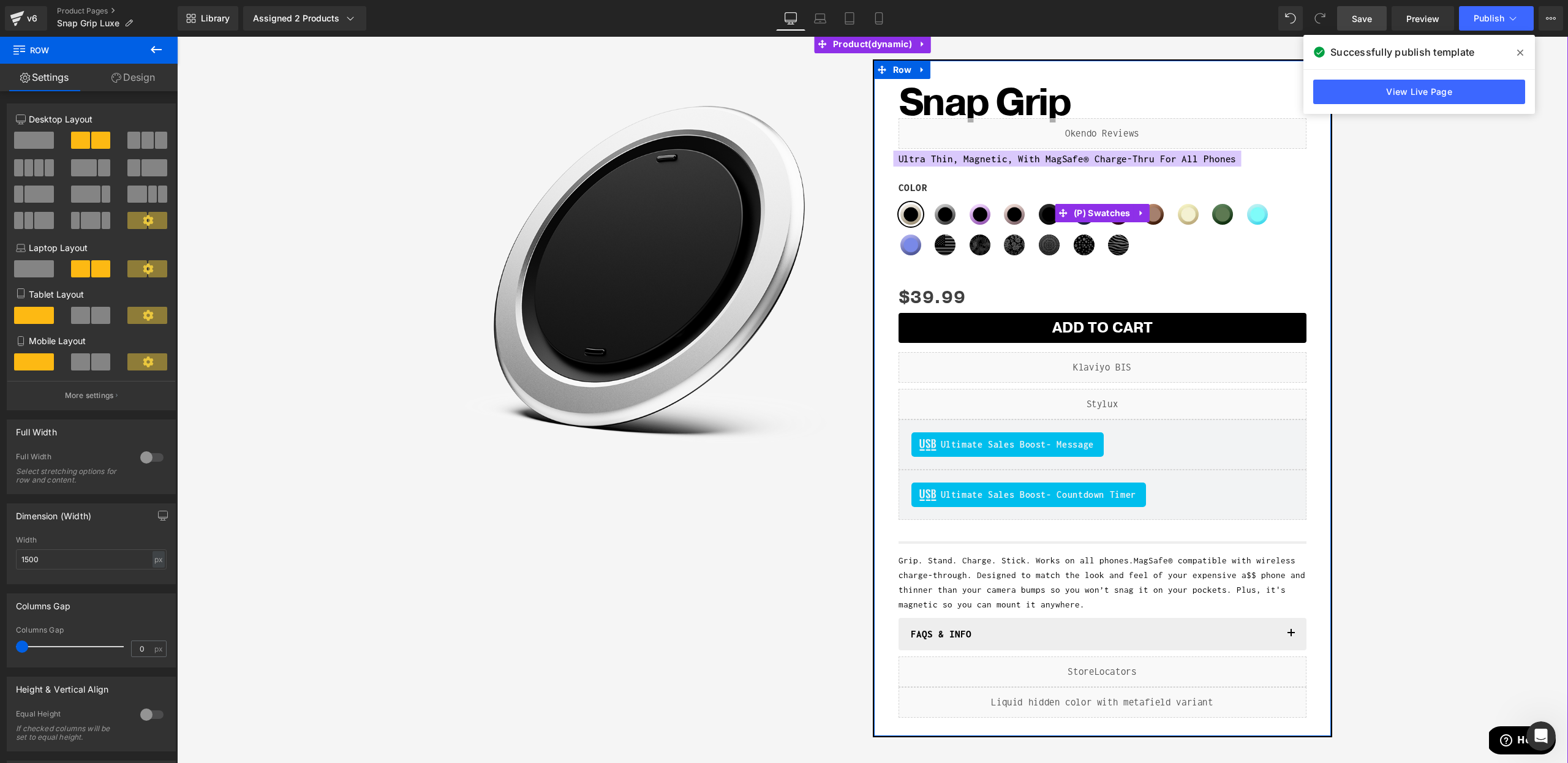
click at [1080, 214] on span "(P) Swatches" at bounding box center [1102, 213] width 63 height 19
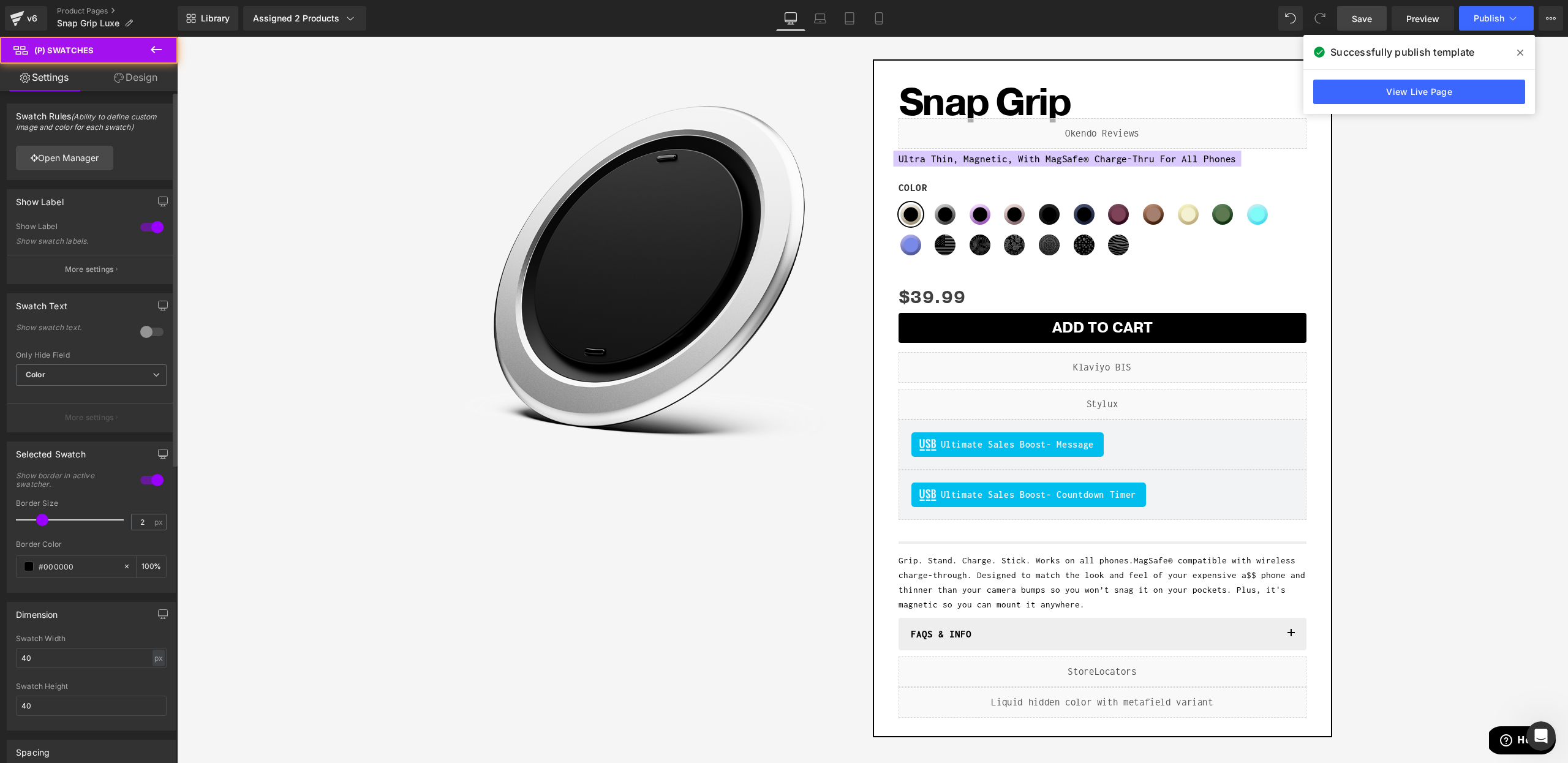
scroll to position [536, 0]
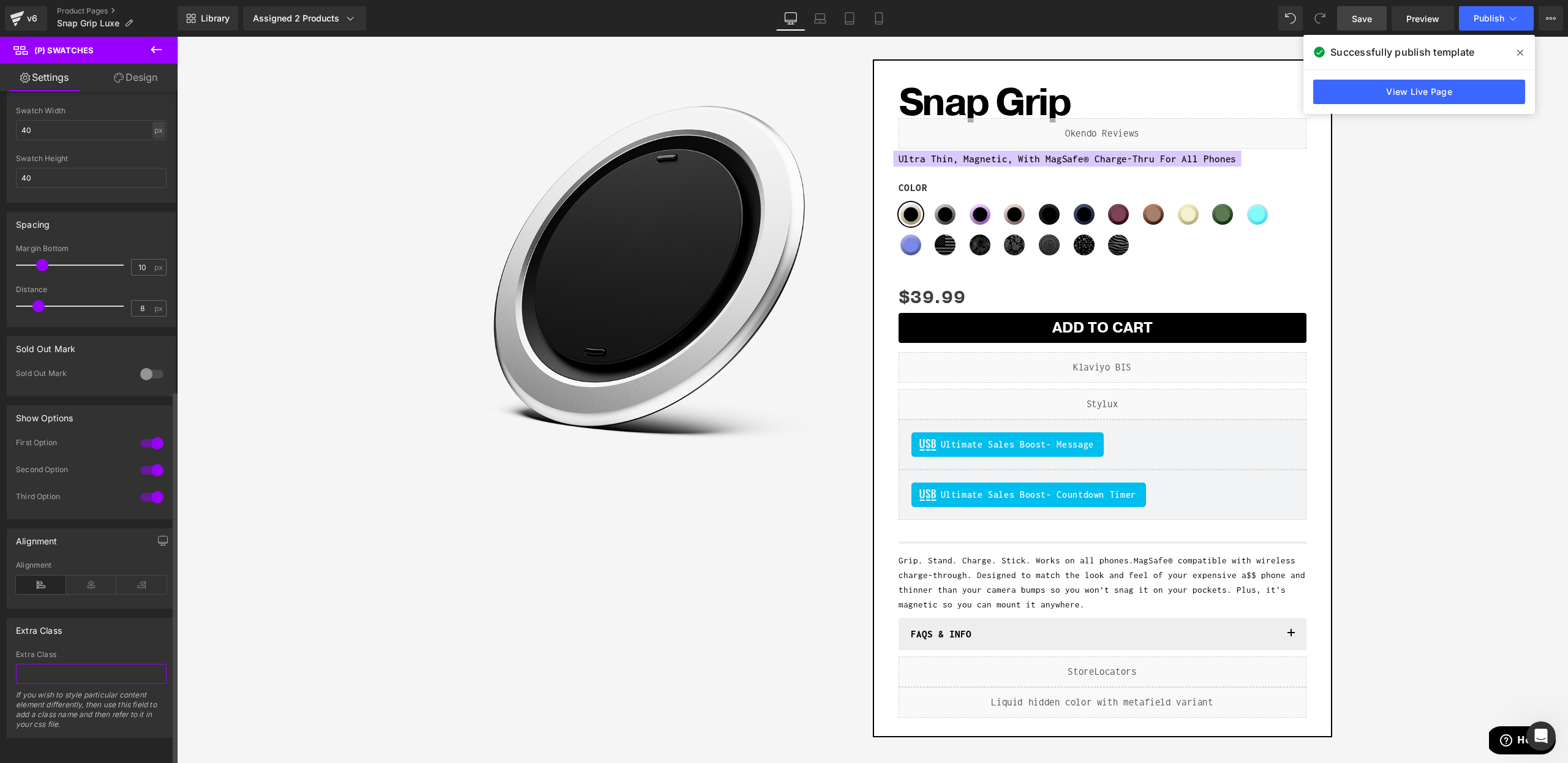
click at [63, 664] on input "text" at bounding box center [91, 674] width 150 height 20
type input "targetelement"
click at [276, 642] on div "Sale Off (P) Image Row Snap Grip (P) Title Liquid Ultra Thin, Magnetic, With Ma…" at bounding box center [872, 455] width 1378 height 802
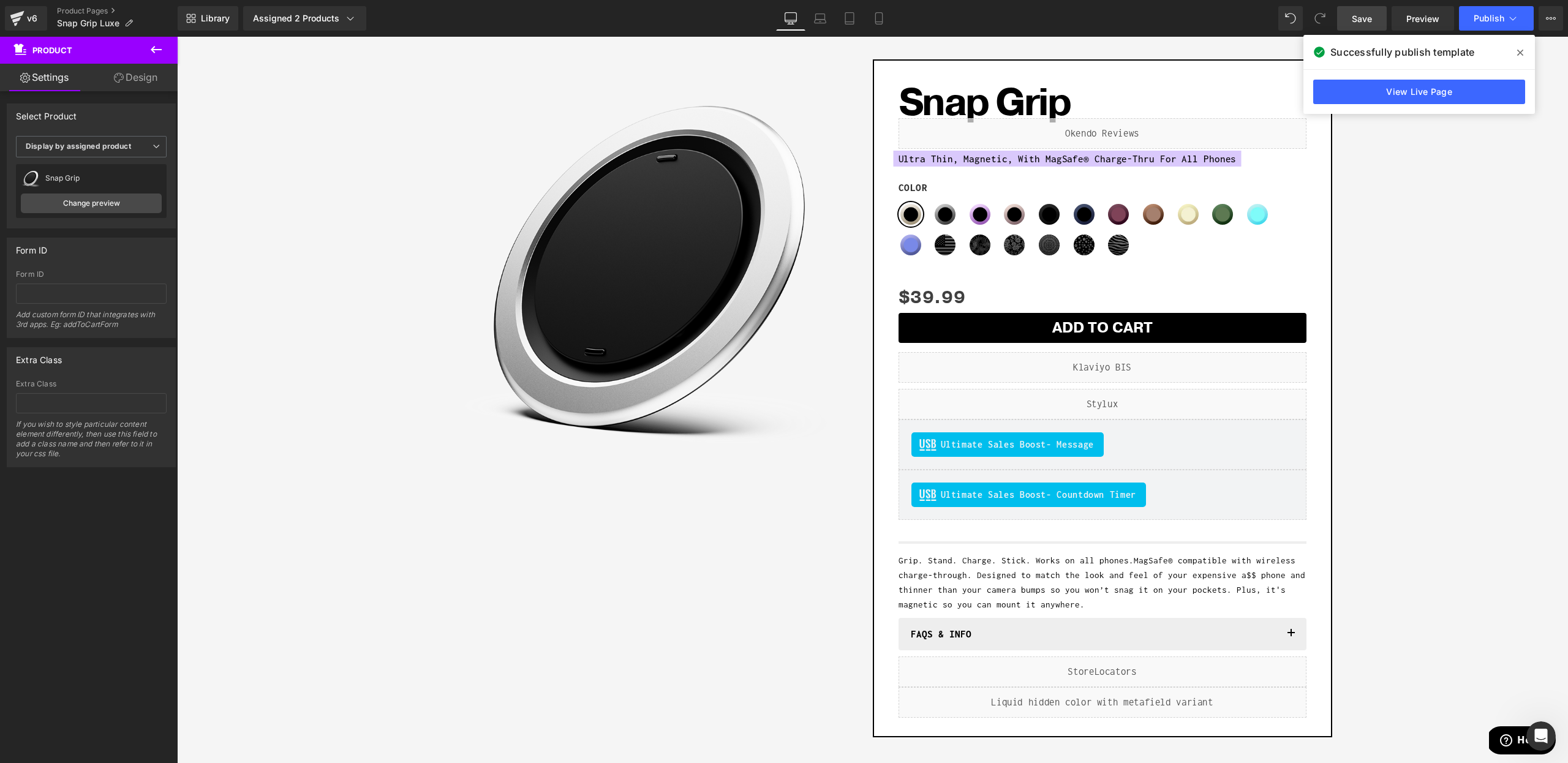
click at [1523, 47] on span at bounding box center [1520, 52] width 19 height 19
click at [1315, 24] on span at bounding box center [1320, 19] width 24 height 24
click at [1353, 19] on span "Save" at bounding box center [1362, 19] width 20 height 13
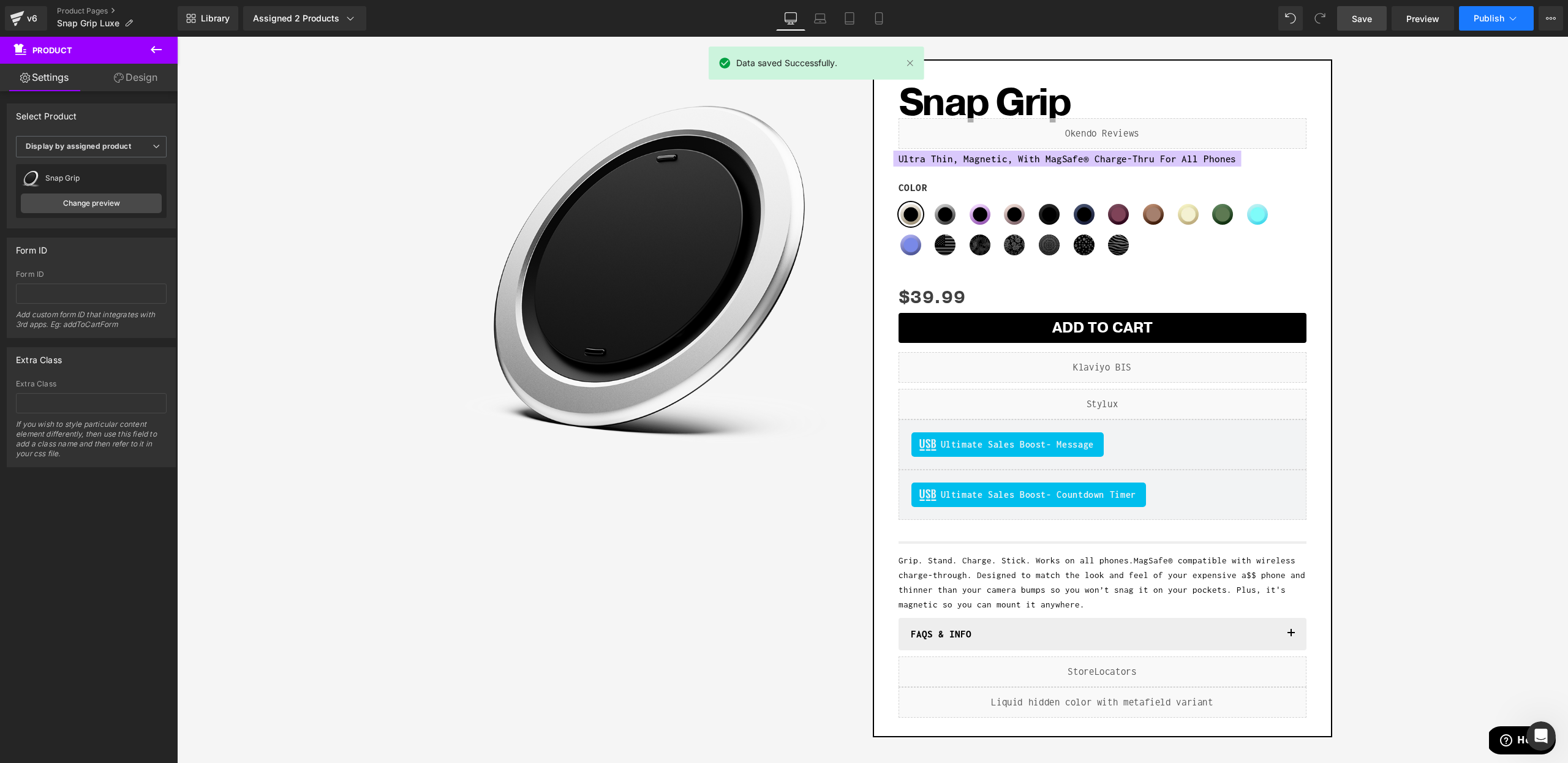
click at [1492, 20] on span "Publish" at bounding box center [1489, 19] width 31 height 10
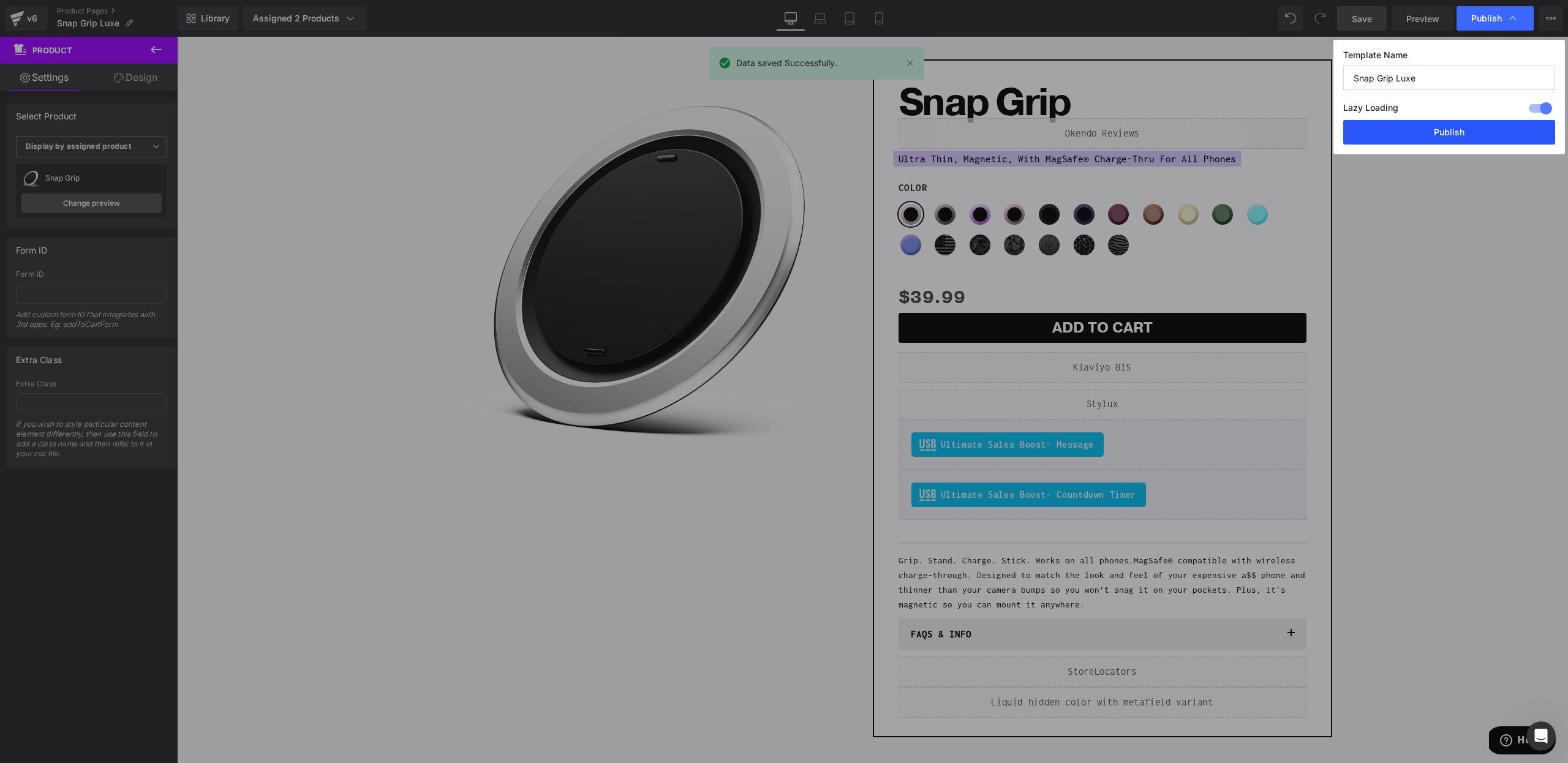
drag, startPoint x: 1458, startPoint y: 124, endPoint x: 929, endPoint y: 35, distance: 536.4
click at [1458, 124] on button "Publish" at bounding box center [1449, 132] width 212 height 24
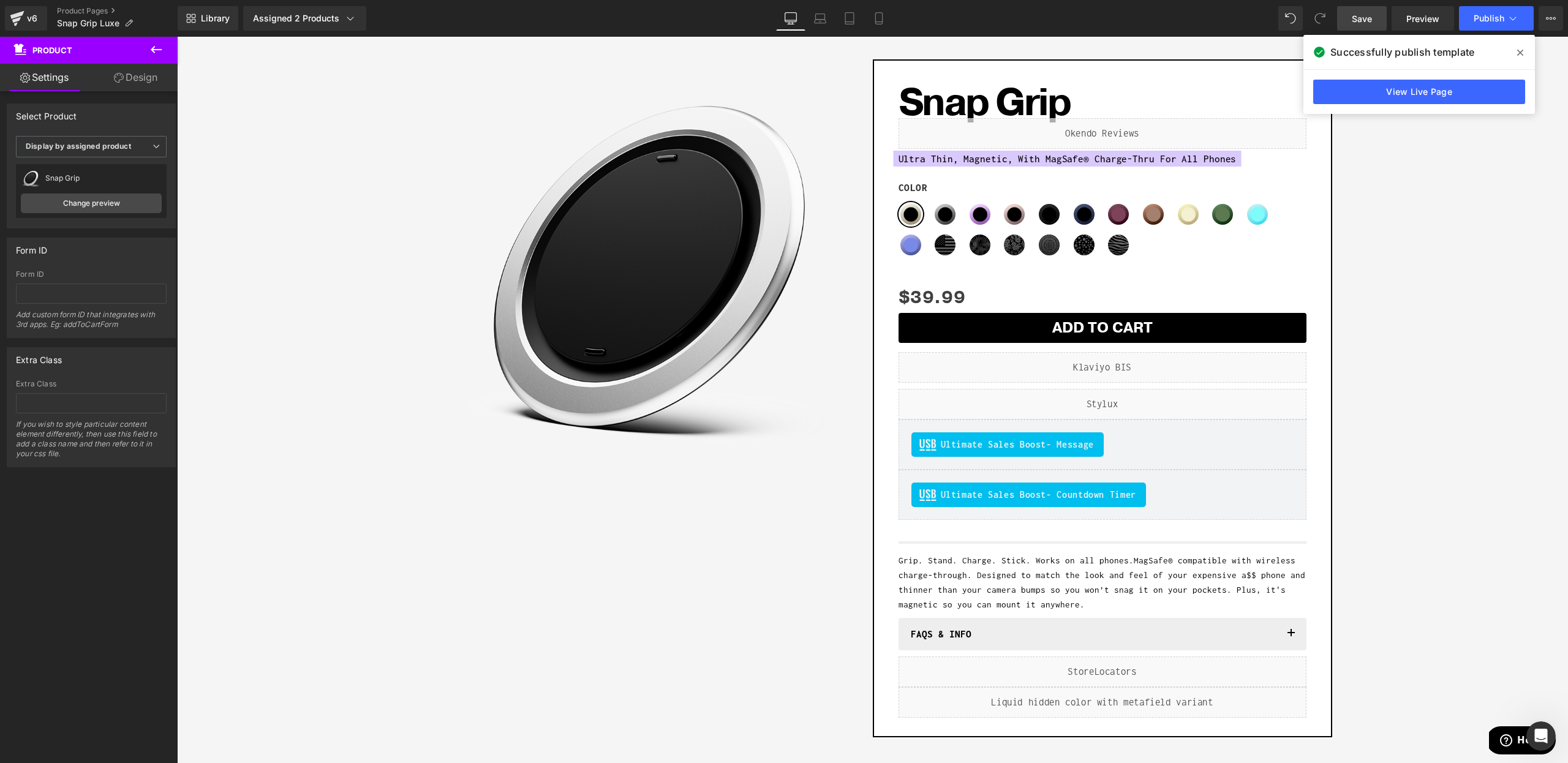
click at [1527, 58] on span at bounding box center [1520, 52] width 19 height 19
click at [73, 10] on link "Product Pages" at bounding box center [117, 11] width 120 height 10
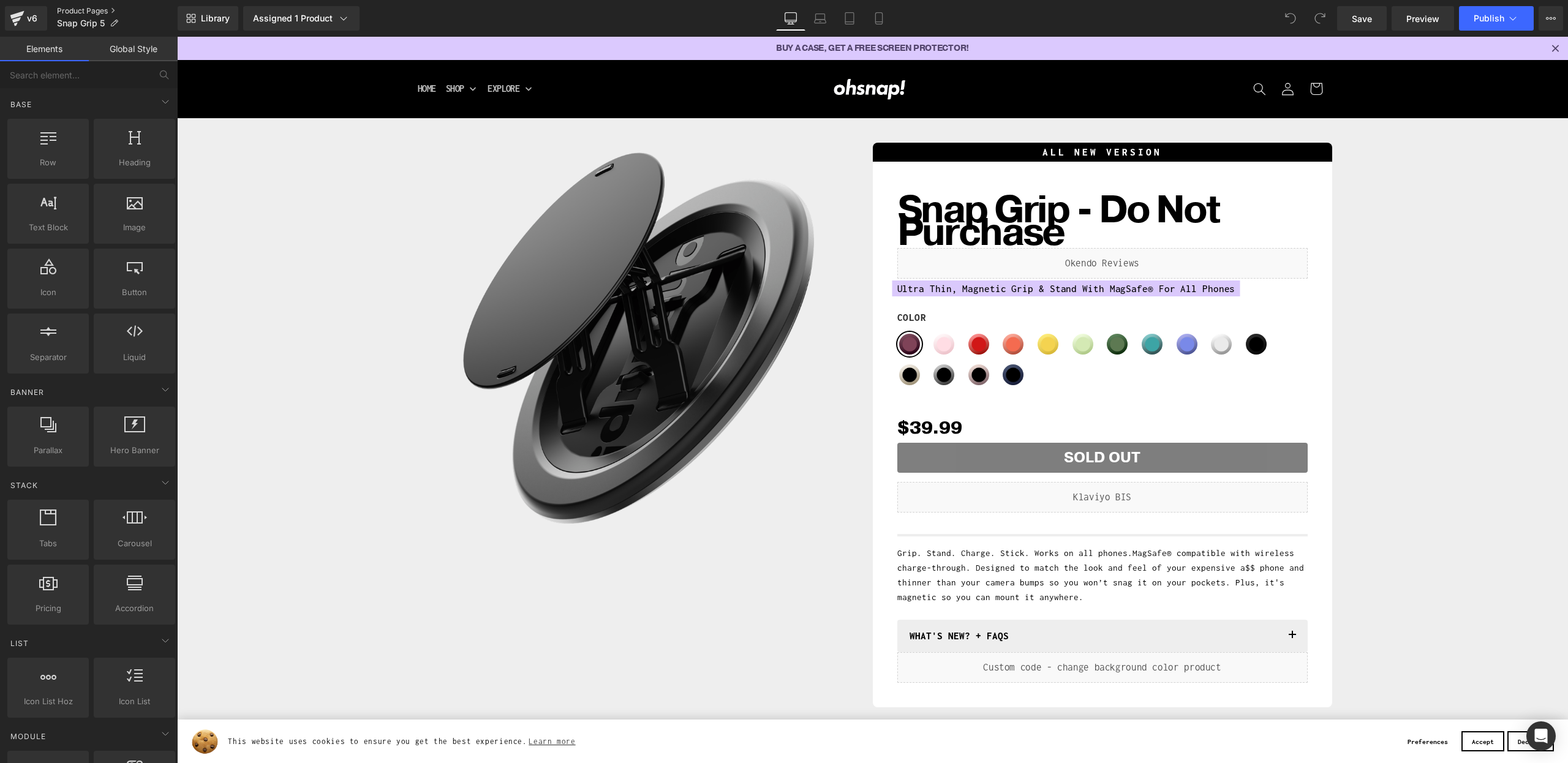
click at [93, 9] on link "Product Pages" at bounding box center [117, 11] width 120 height 10
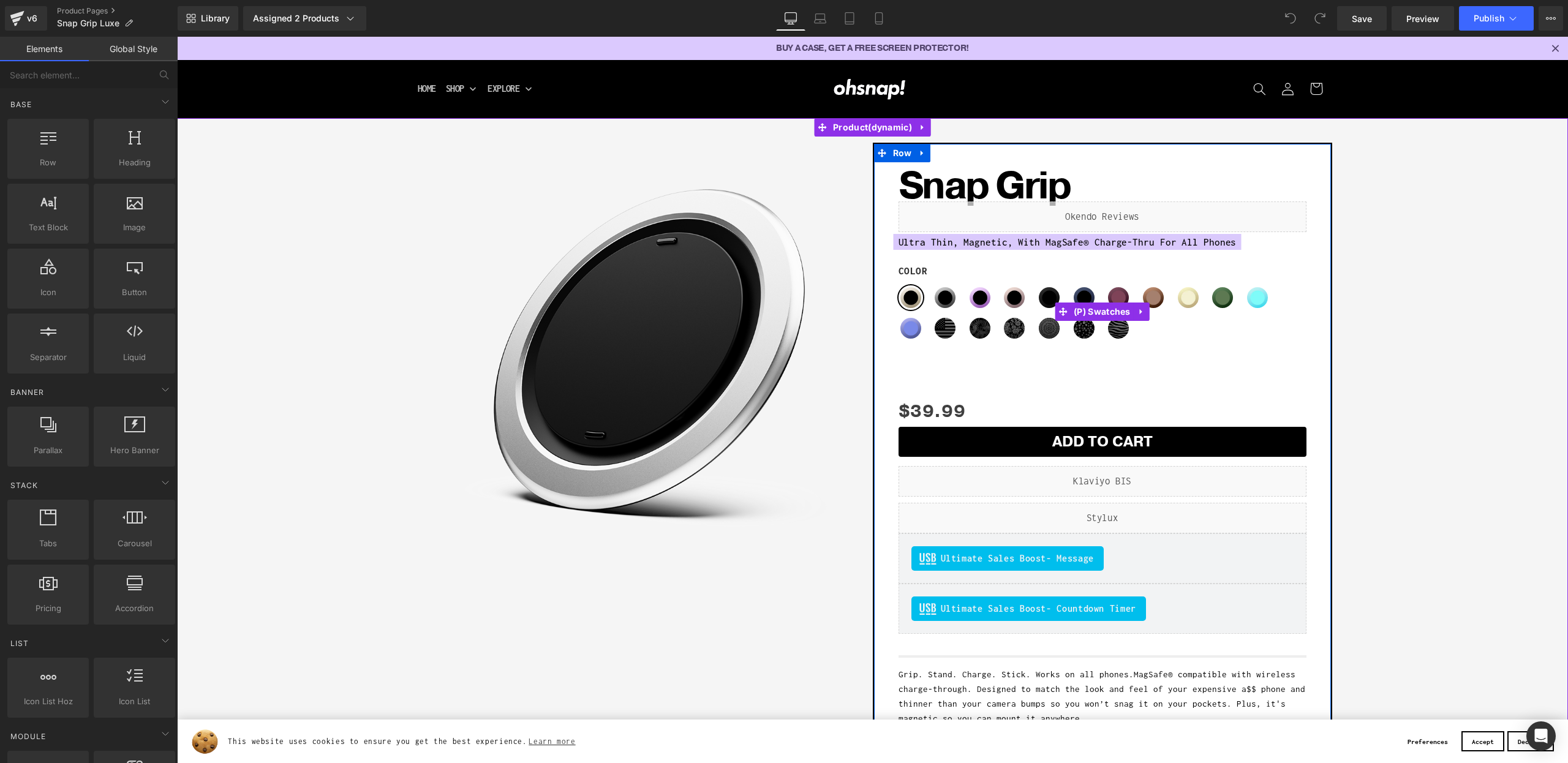
click at [1102, 313] on span "(P) Swatches" at bounding box center [1102, 312] width 63 height 19
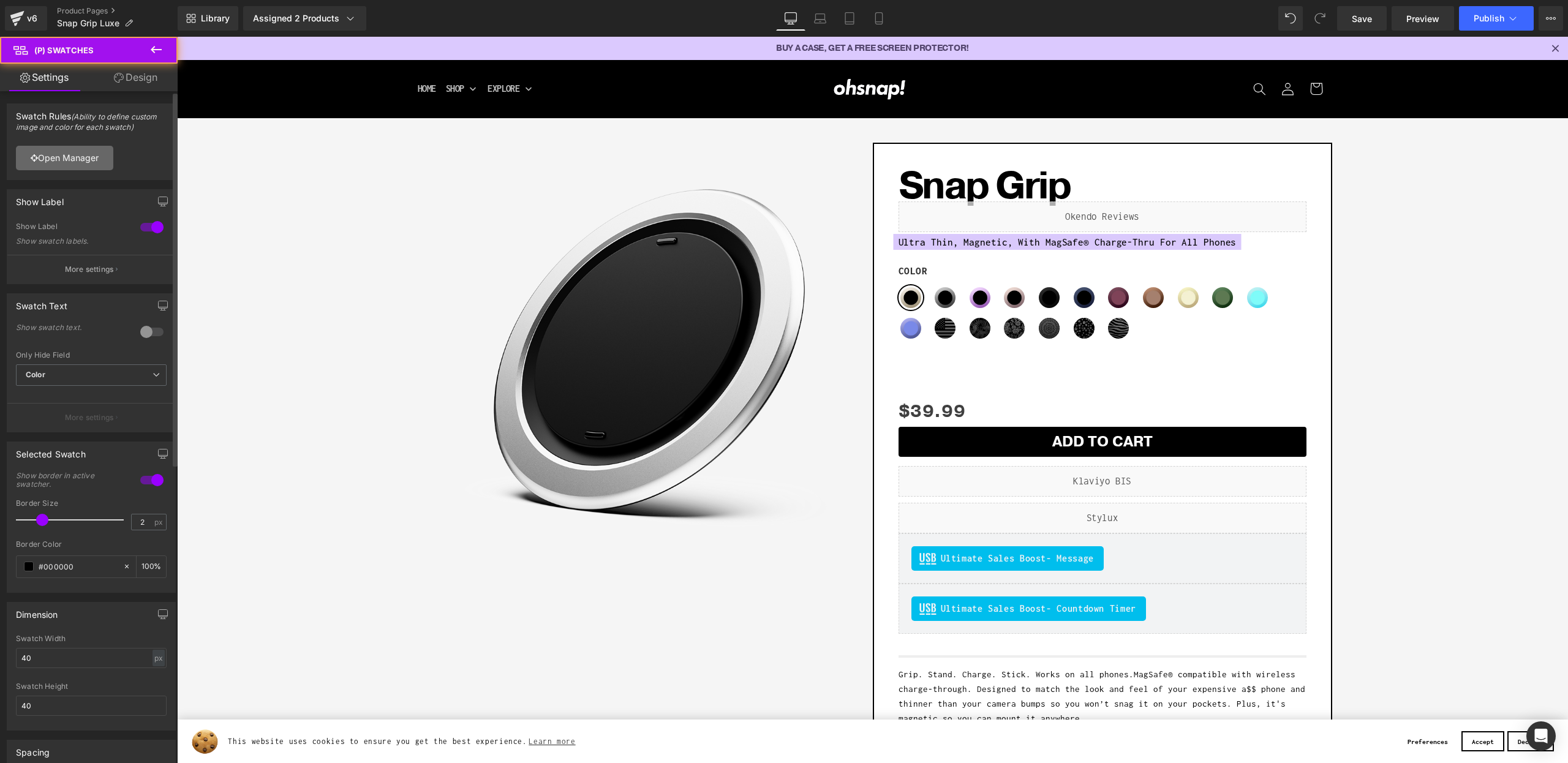
click at [107, 166] on link "Open Manager" at bounding box center [64, 158] width 98 height 24
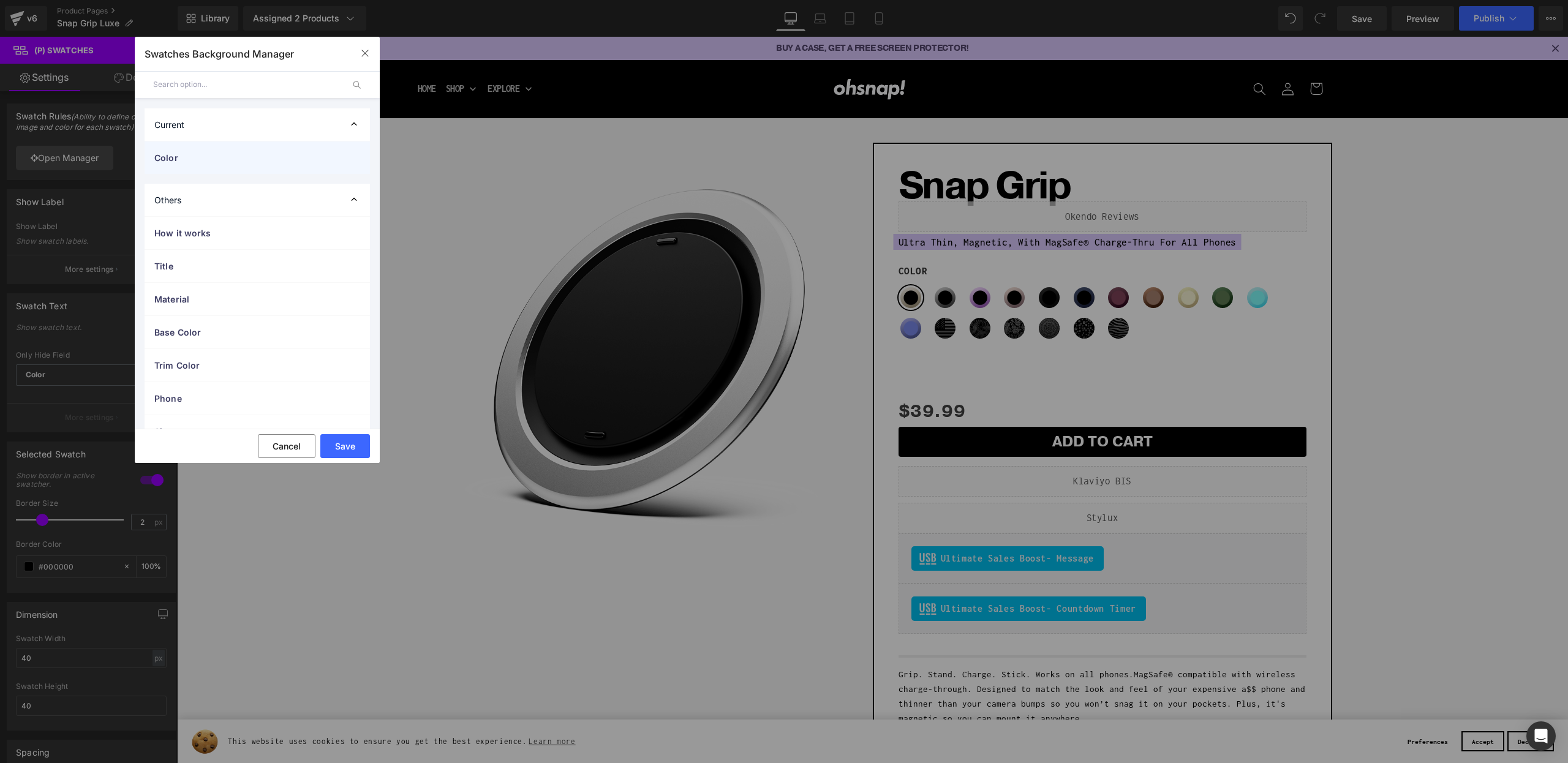
click at [187, 157] on span "Color" at bounding box center [245, 157] width 181 height 13
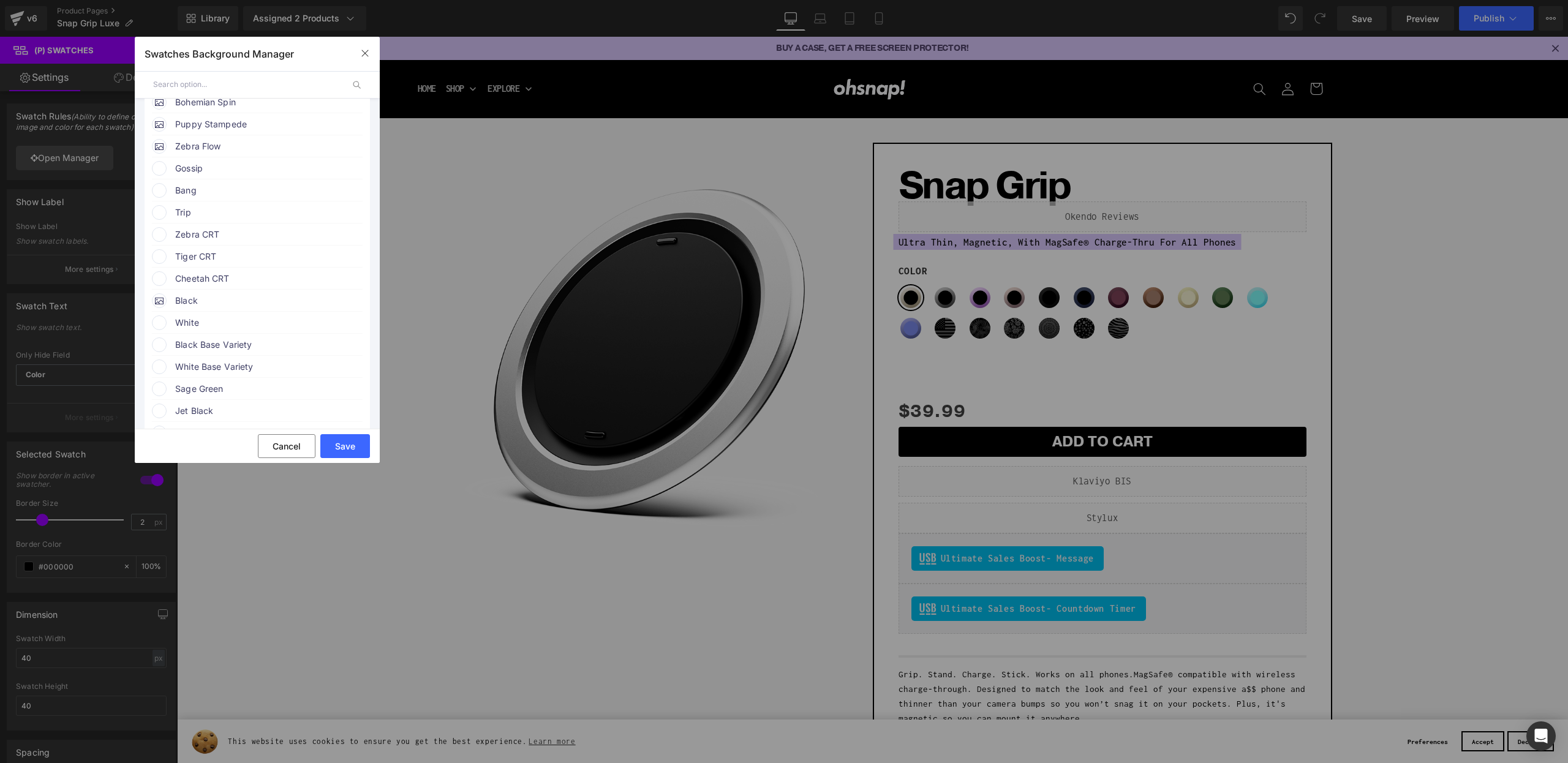
scroll to position [499, 0]
click at [208, 178] on span "Gossip" at bounding box center [268, 170] width 186 height 15
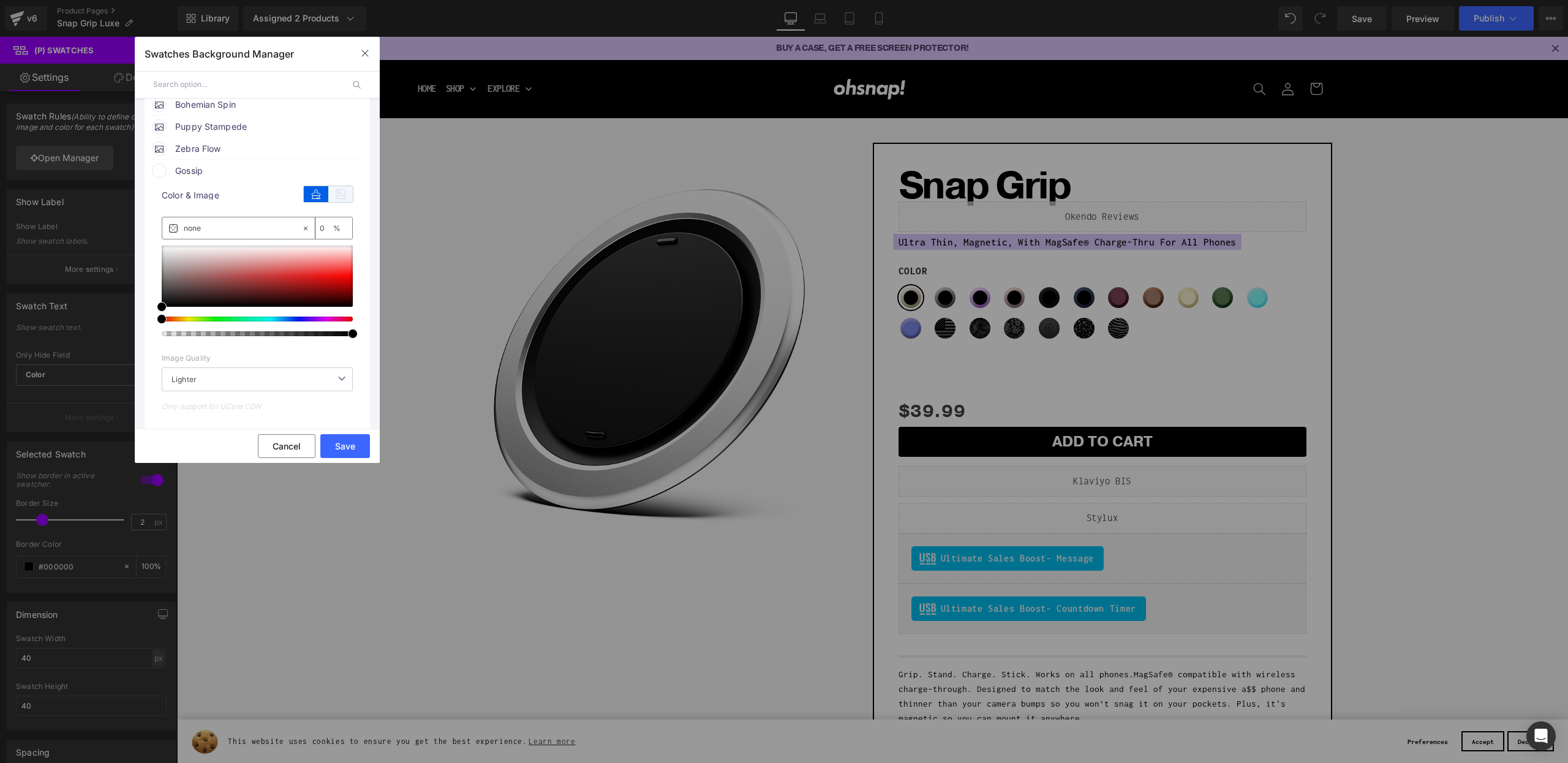
click at [333, 202] on icon at bounding box center [341, 194] width 24 height 16
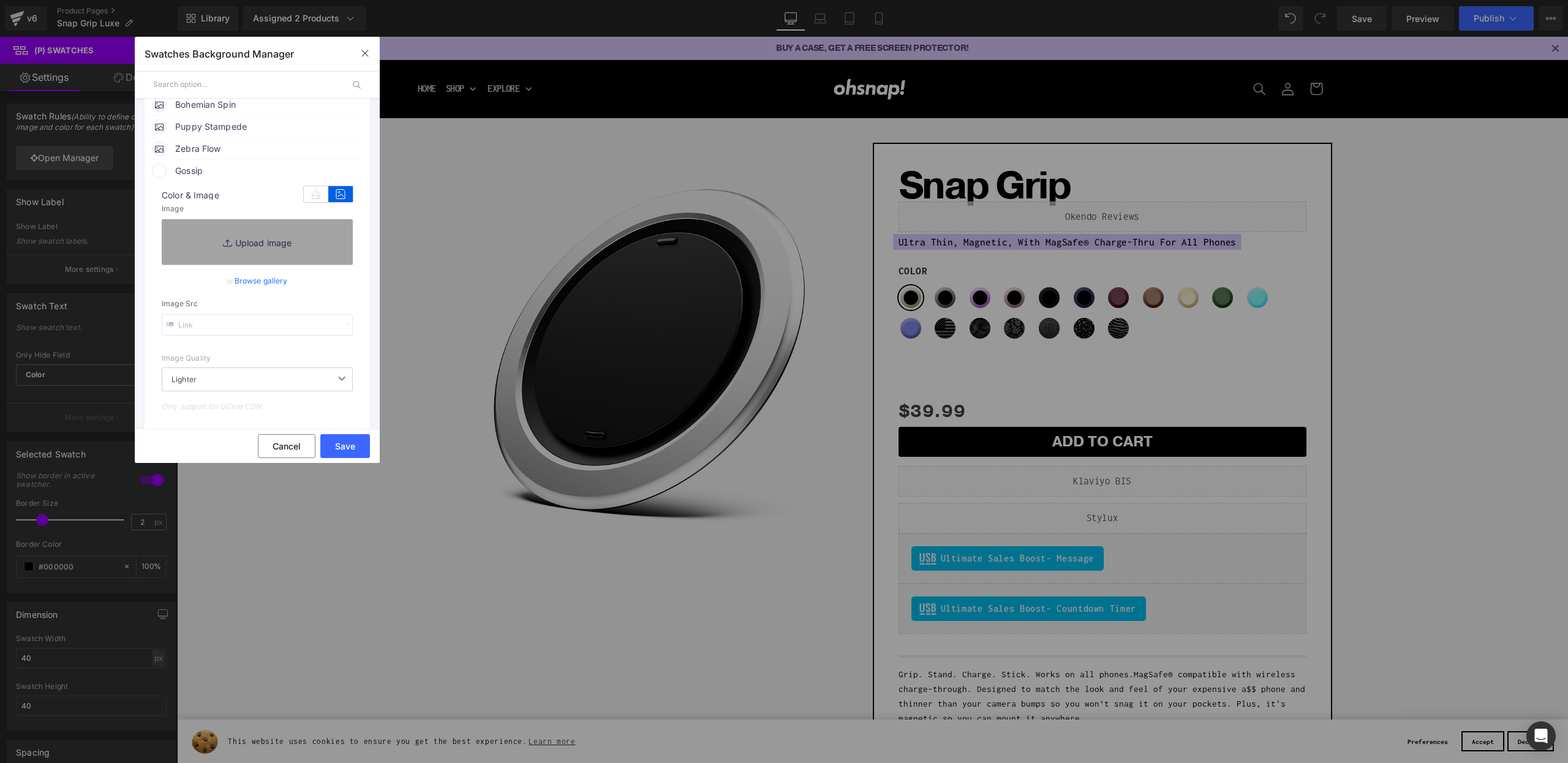
click at [215, 336] on input "text" at bounding box center [257, 325] width 191 height 21
paste input "[URL][DOMAIN_NAME]"
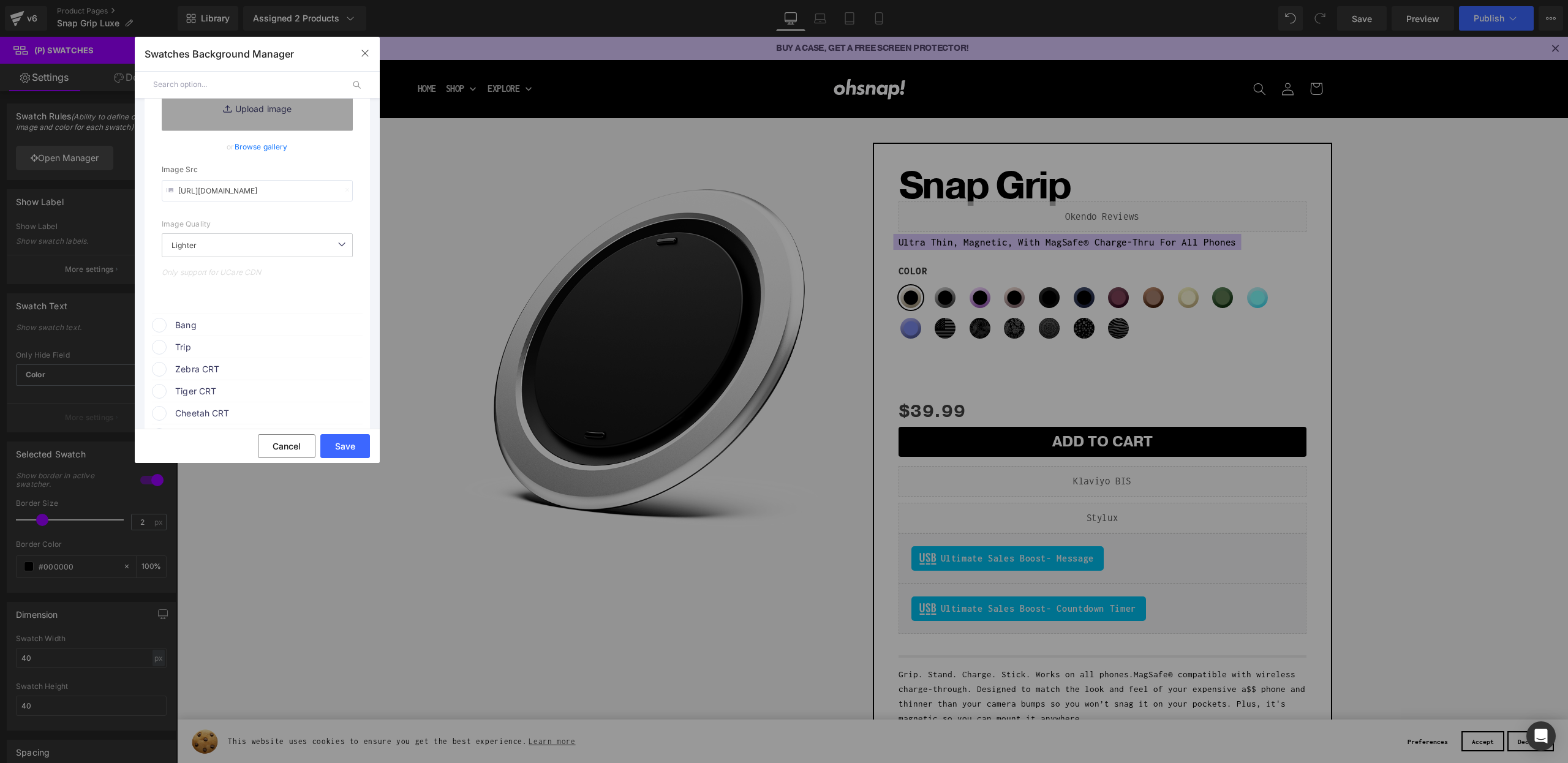
scroll to position [633, 0]
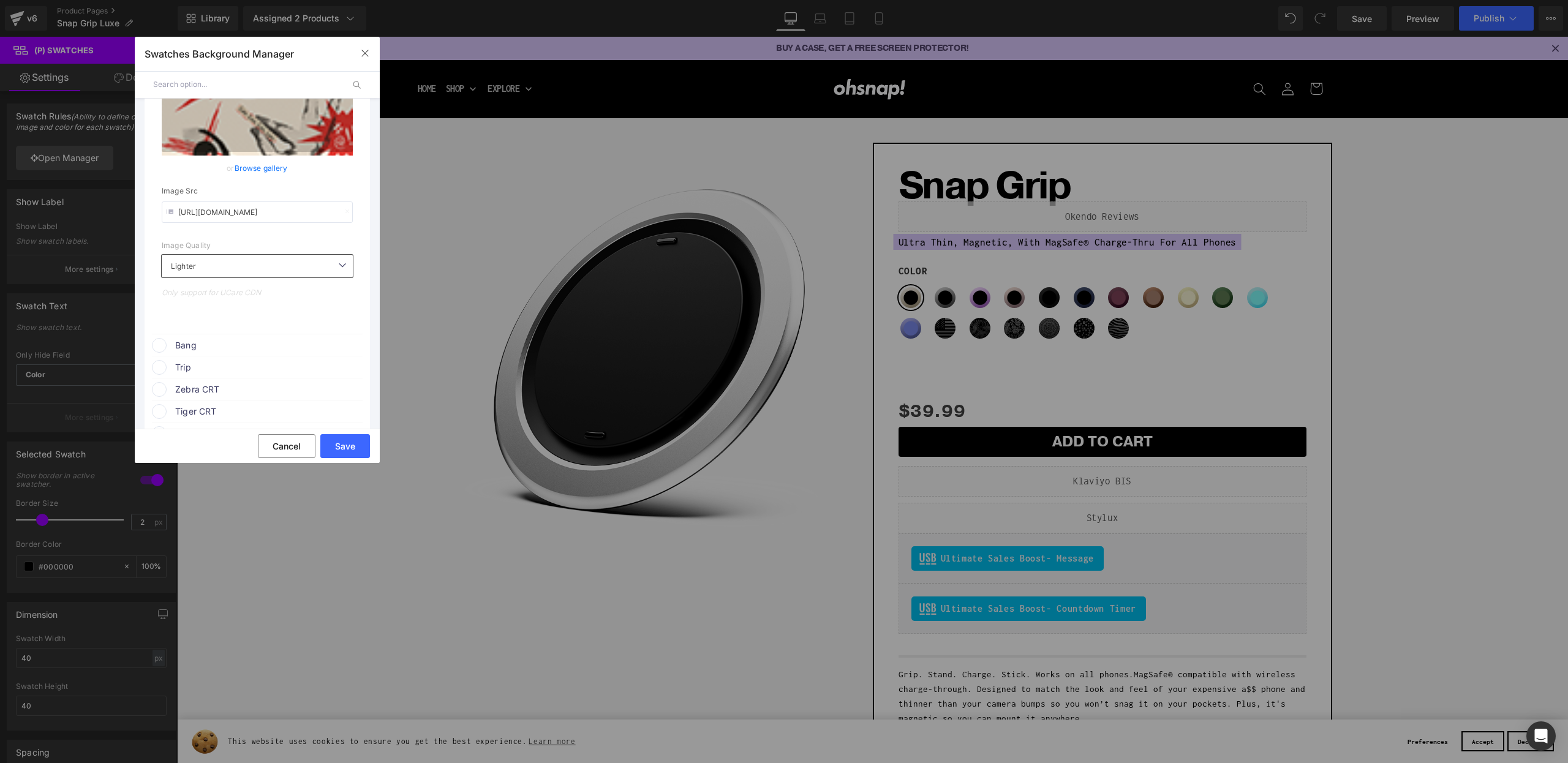
type input "[URL][DOMAIN_NAME]"
click at [215, 353] on span "Bang" at bounding box center [268, 345] width 186 height 15
click at [336, 376] on icon at bounding box center [341, 368] width 24 height 16
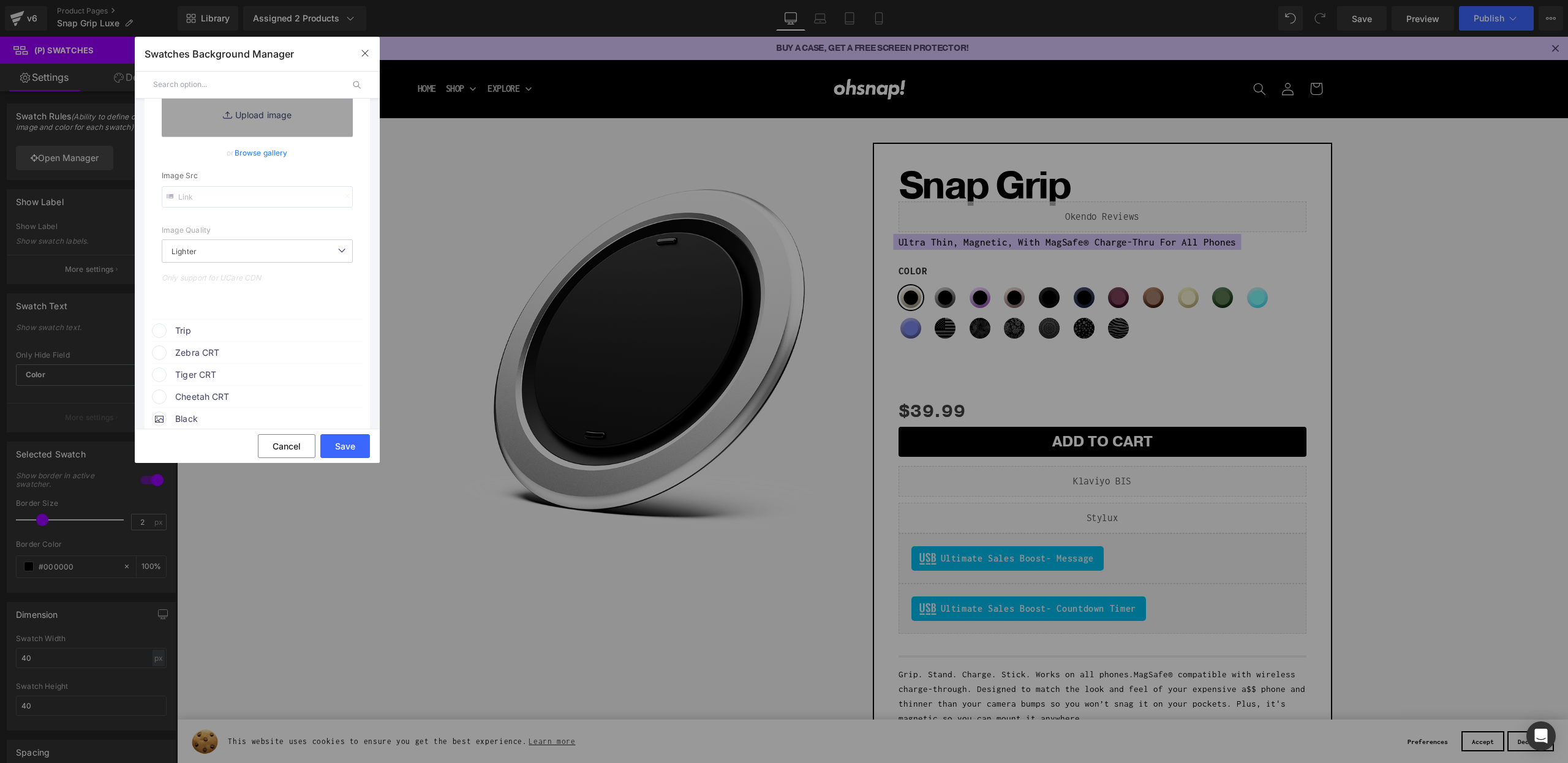
click at [248, 207] on input "text" at bounding box center [257, 197] width 191 height 21
paste input "https://cdn.shopify.com/s/files/1/0021/1930/3203/files/bang.png?v=1756996335"
type input "https://cdn.shopify.com/s/files/1/0021/1930/3203/files/bang.png?v=1756996335"
click at [239, 316] on div "image Color & Image image none 0 % https://cdn.shopify.com/s/files/1/0021/1930/…" at bounding box center [257, 183] width 211 height 266
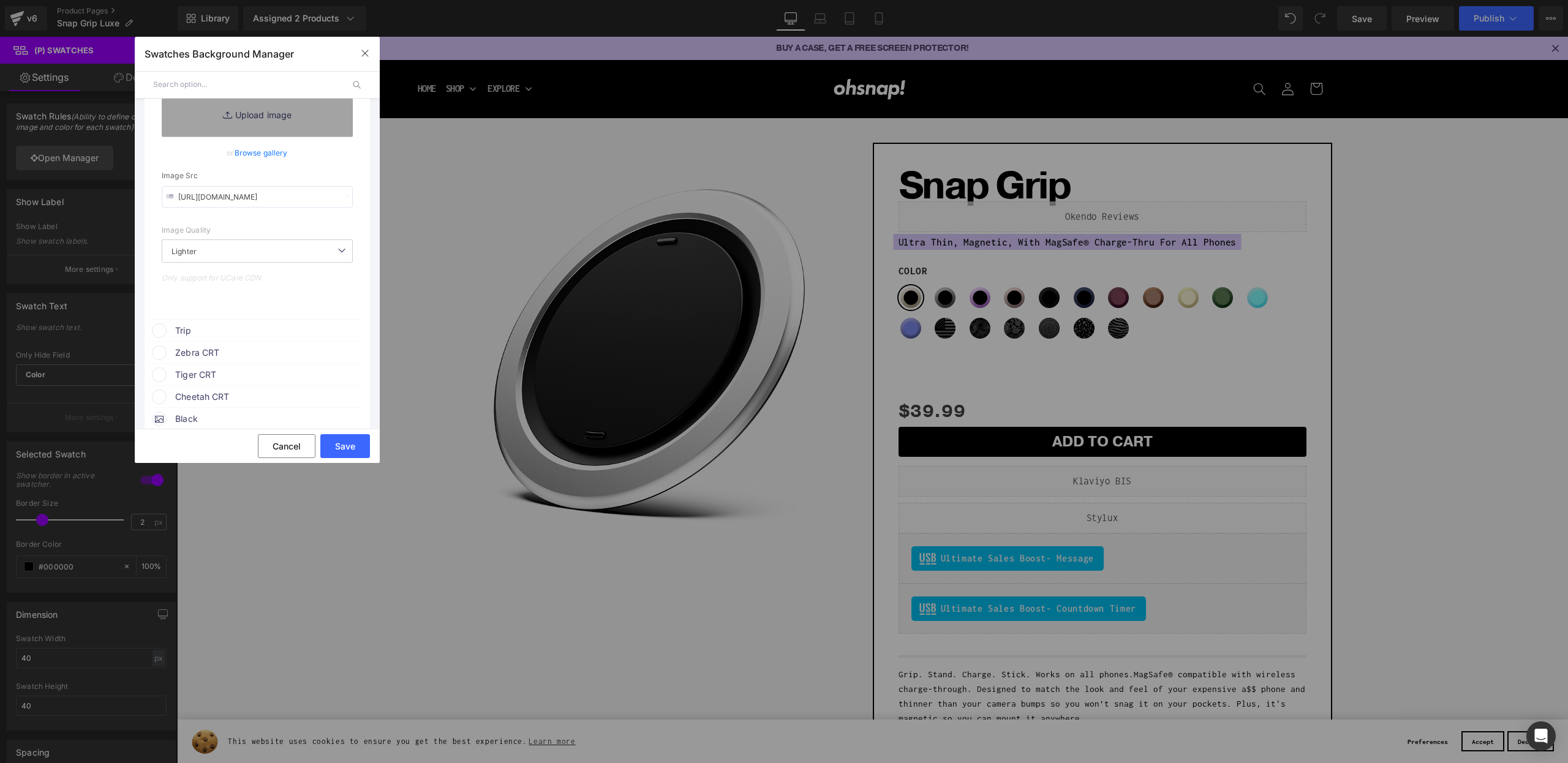
scroll to position [0, 0]
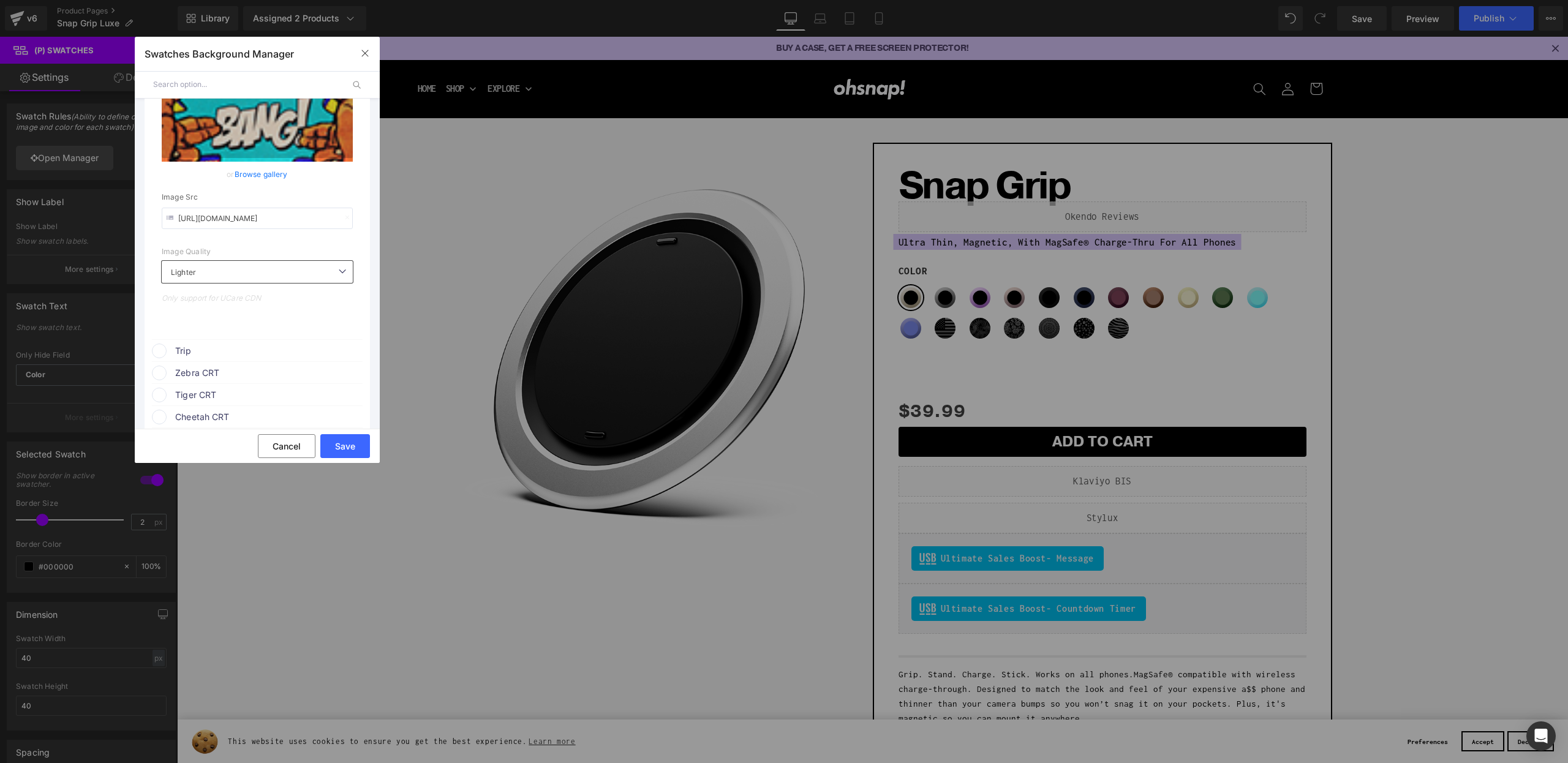
click at [229, 358] on span "Trip" at bounding box center [268, 351] width 186 height 15
click at [340, 382] on icon at bounding box center [341, 374] width 24 height 16
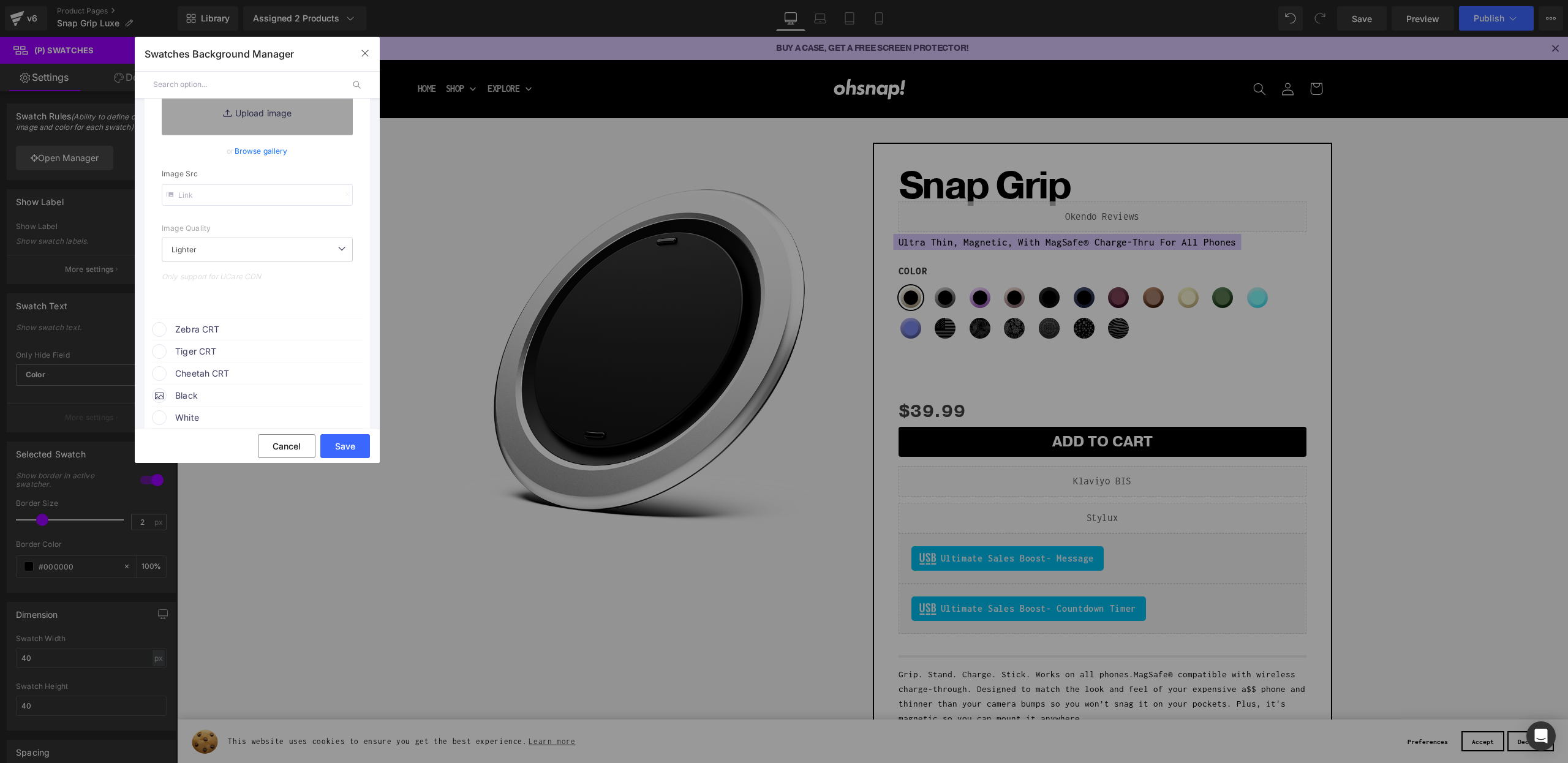
scroll to position [1245, 0]
click at [229, 205] on input "text" at bounding box center [257, 194] width 191 height 21
paste input "https://cdn.shopify.com/s/files/1/0021/1930/3203/files/Trip.png?v=1756997064"
type input "https://cdn.shopify.com/s/files/1/0021/1930/3203/files/Trip.png?v=1756997064"
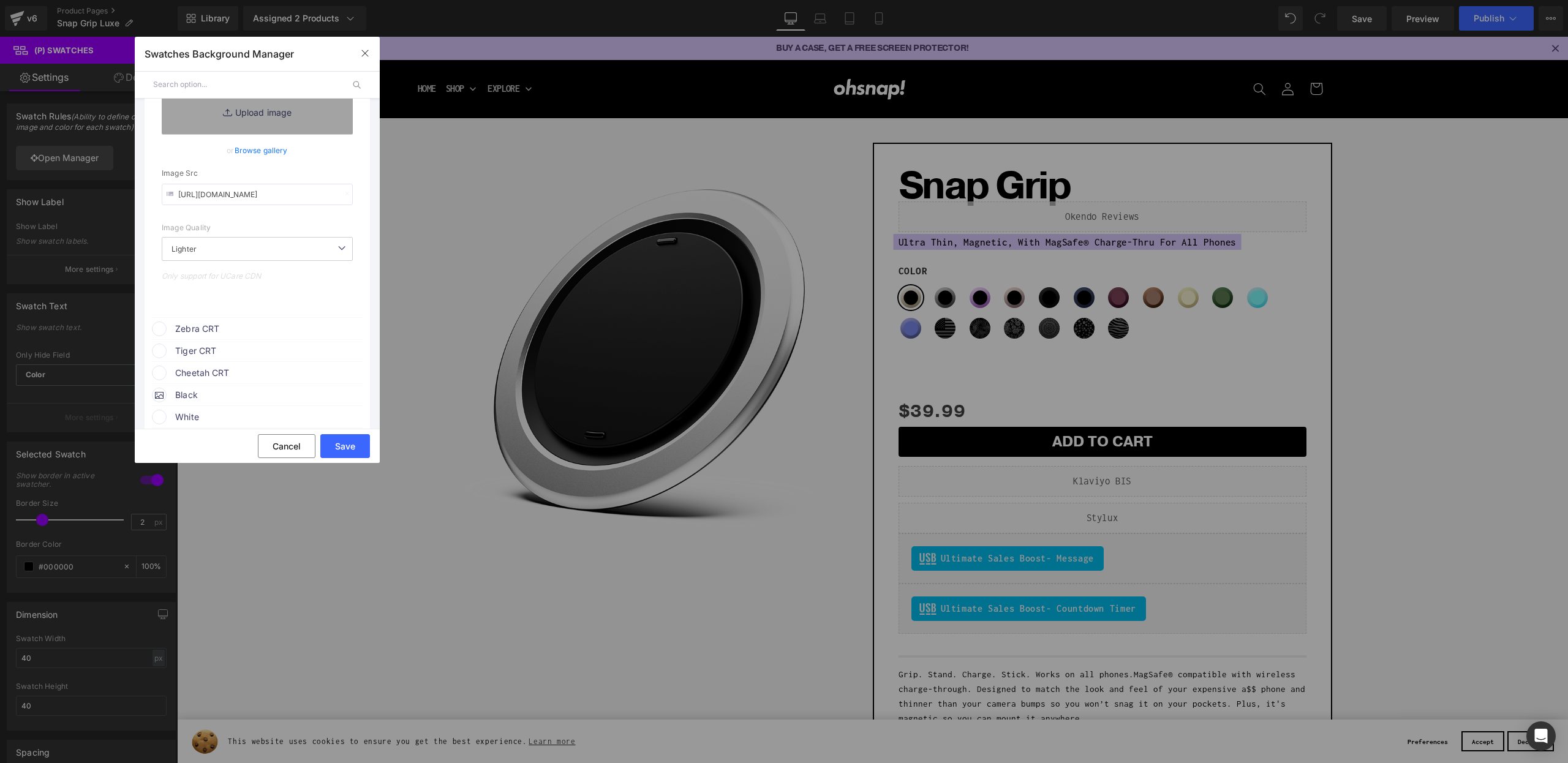
click at [212, 314] on div "image Color & Image image none 0 % https://cdn.shopify.com/s/files/1/0021/1930/…" at bounding box center [257, 181] width 211 height 266
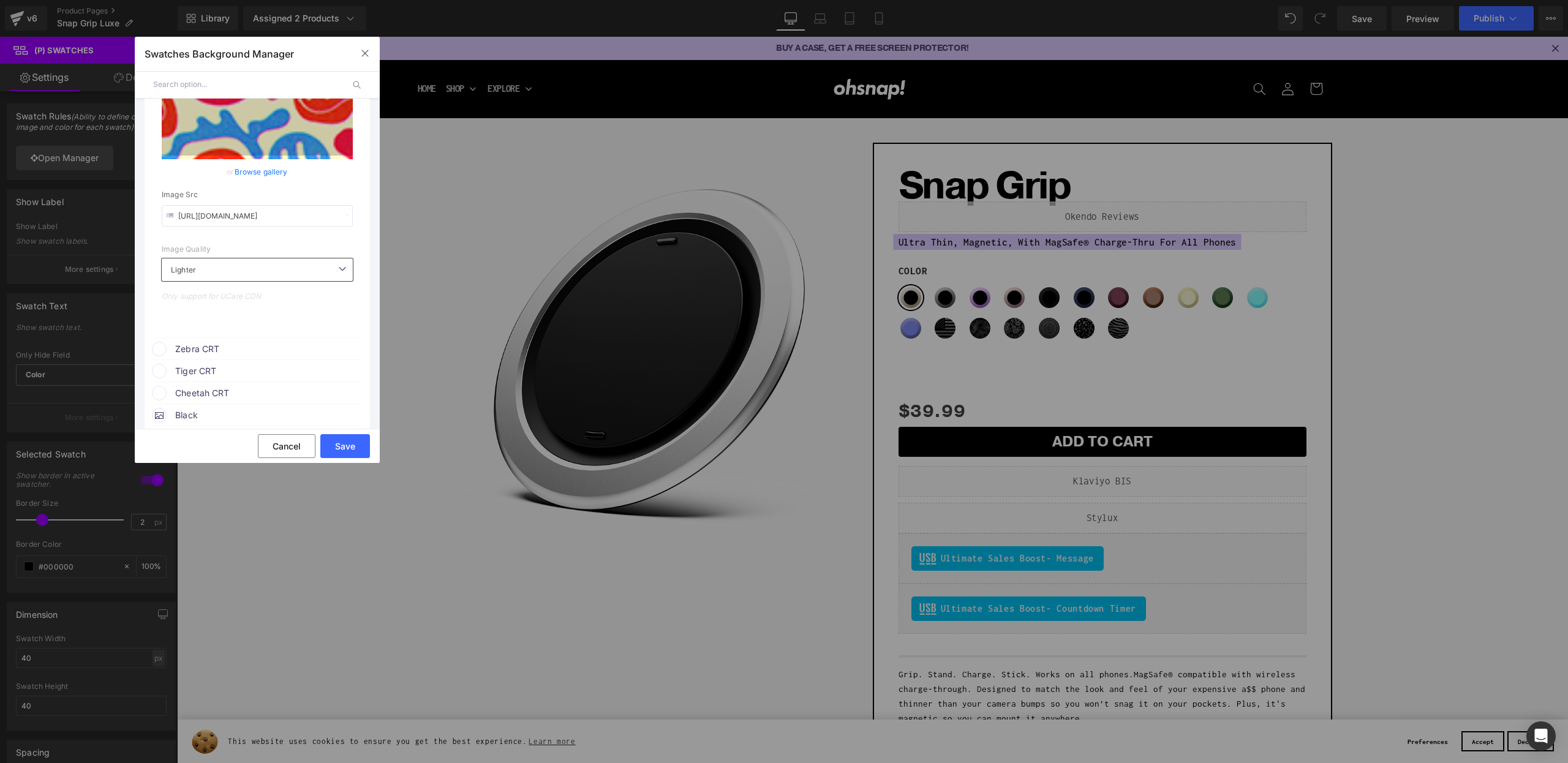
click at [220, 355] on span "Zebra CRT" at bounding box center [268, 349] width 186 height 15
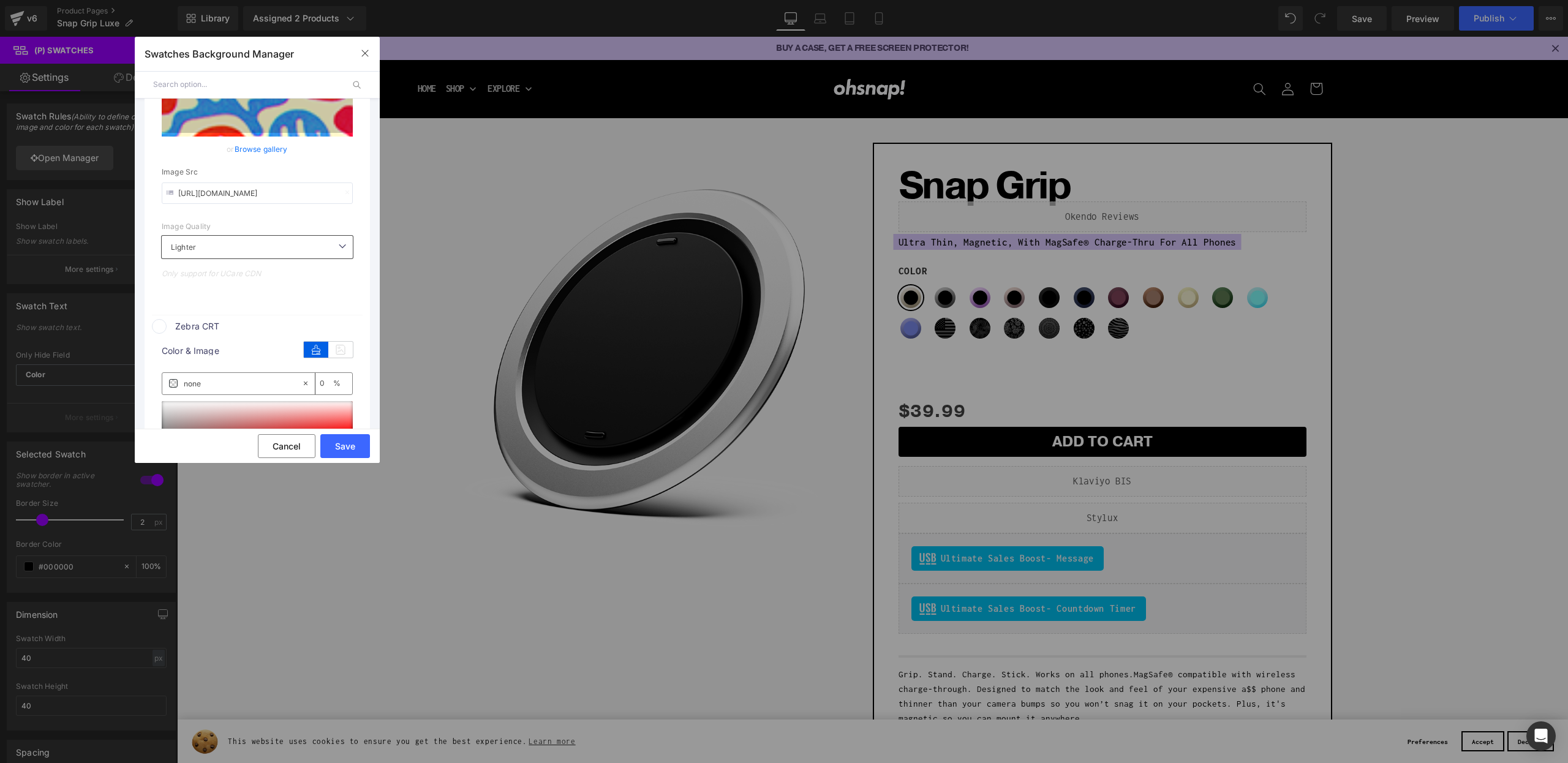
scroll to position [1356, 0]
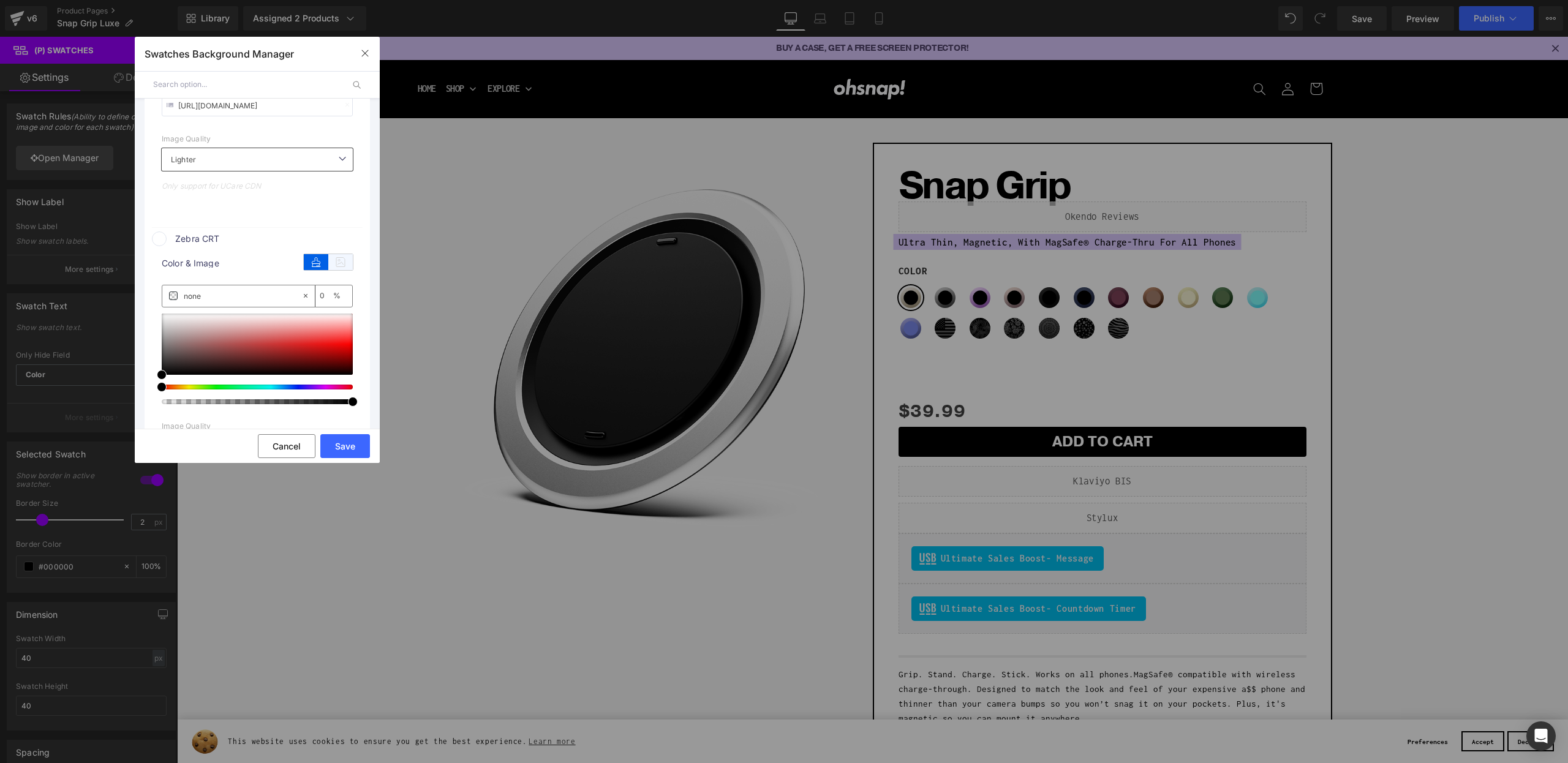
click at [337, 270] on icon at bounding box center [341, 262] width 24 height 16
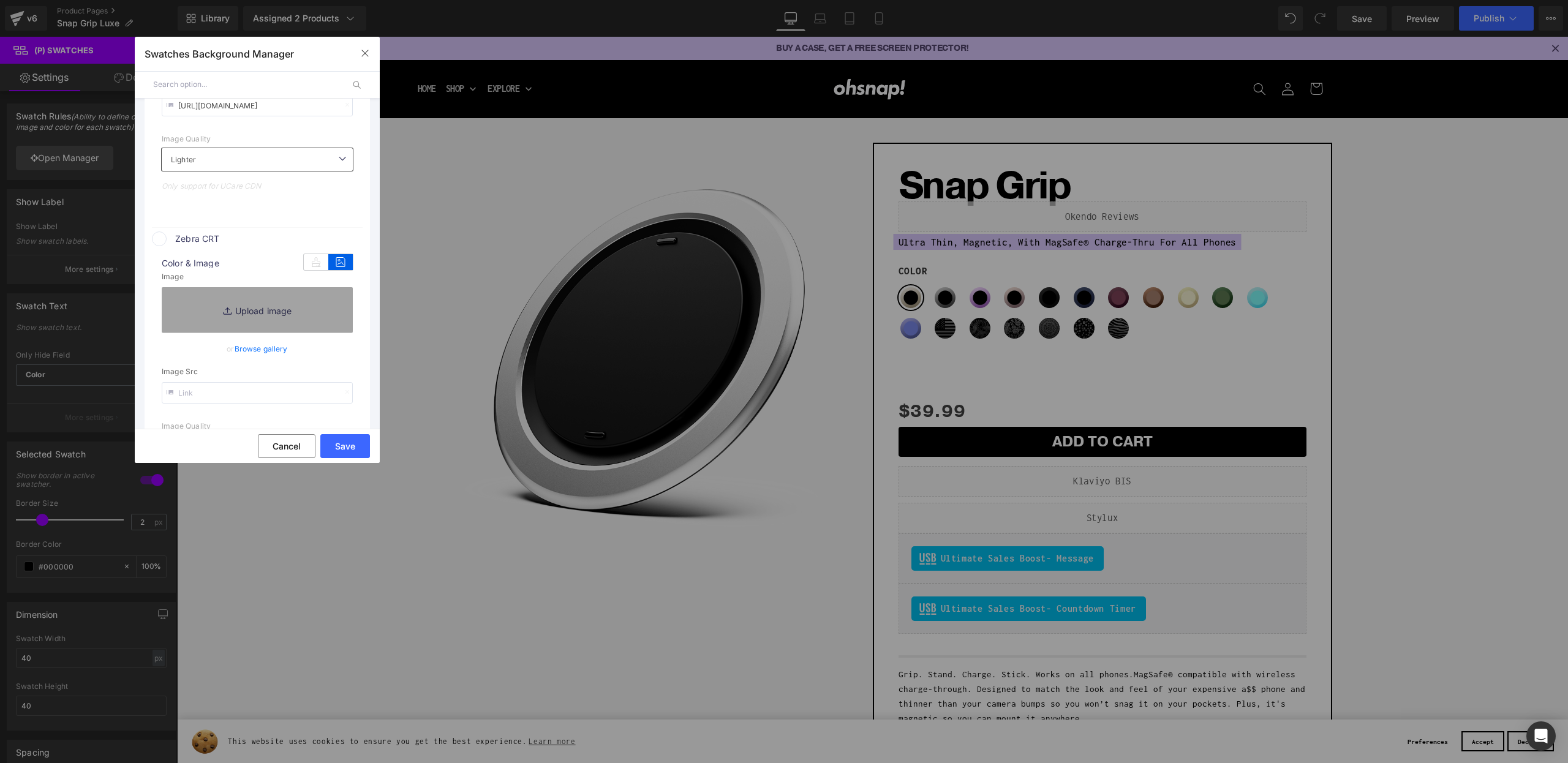
click at [234, 403] on input "text" at bounding box center [257, 393] width 191 height 21
paste input "https://cdn.shopify.com/s/files/1/0021/1930/3203/files/Zebra.png?v=1756997160"
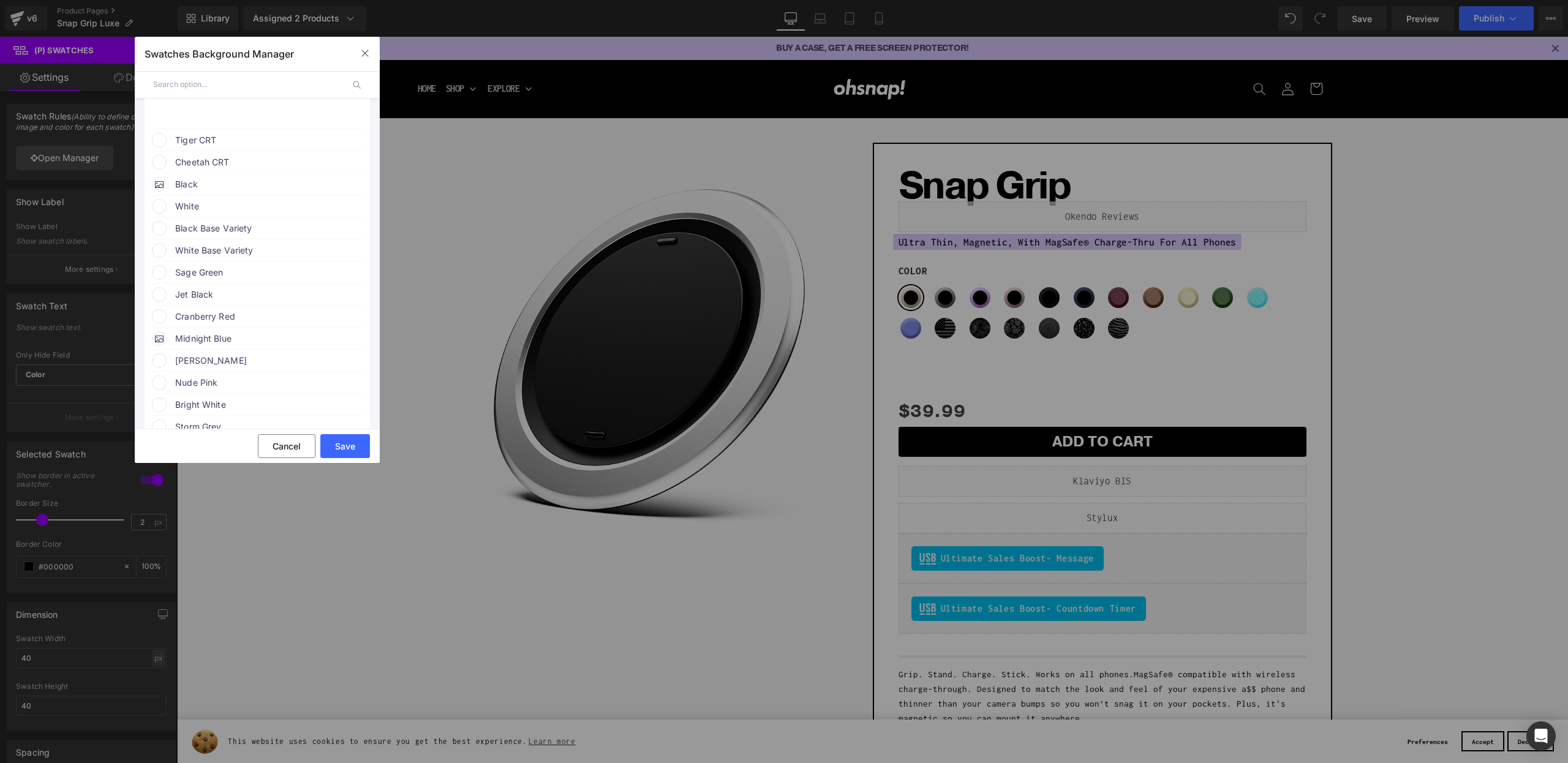
scroll to position [1773, 0]
type input "https://cdn.shopify.com/s/files/1/0021/1930/3203/files/Zebra.png?v=1756997160"
click at [232, 137] on span "Tiger CRT" at bounding box center [268, 129] width 186 height 15
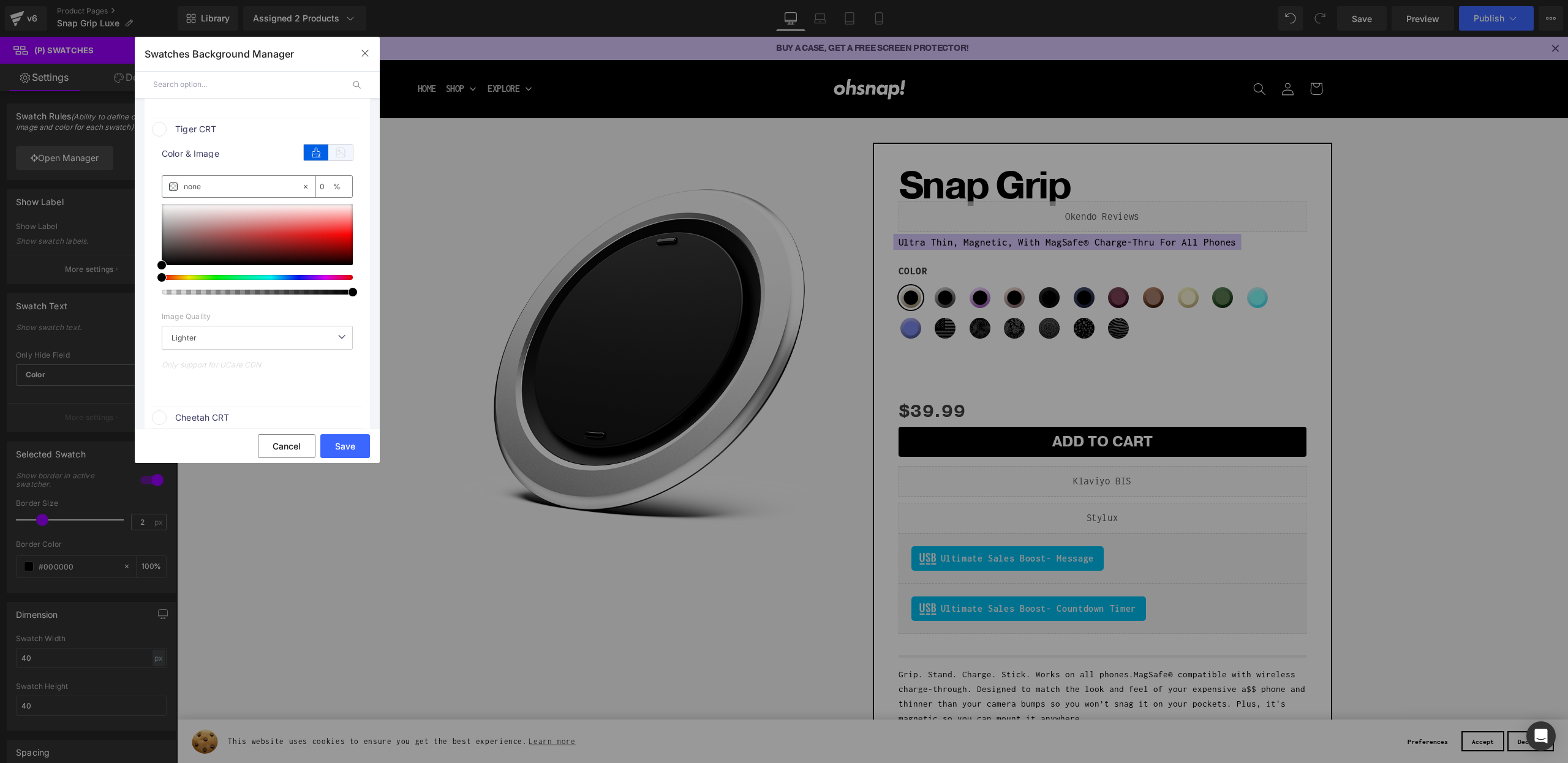
click at [344, 160] on icon at bounding box center [341, 152] width 24 height 16
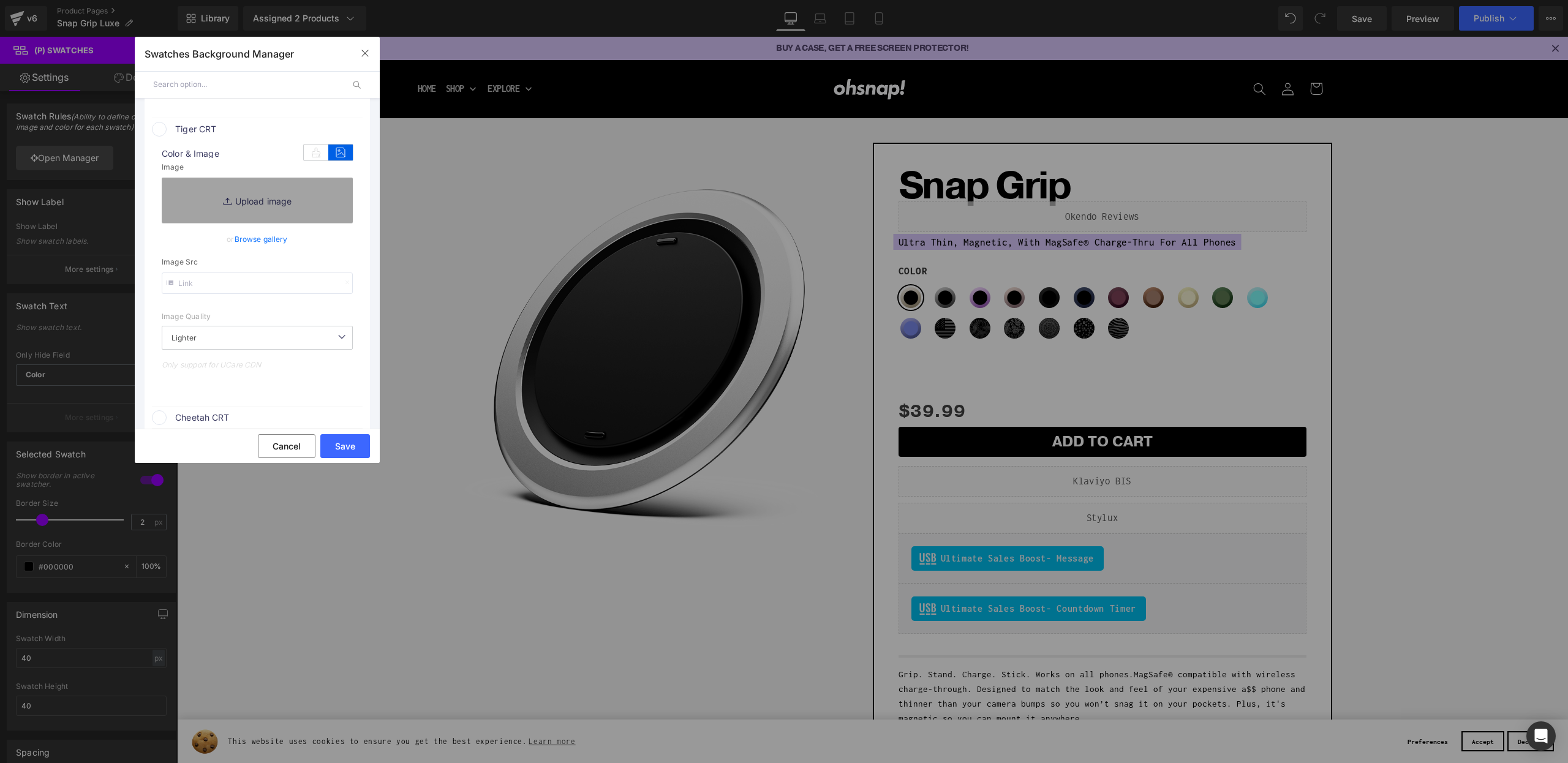
click at [218, 294] on input "text" at bounding box center [257, 283] width 191 height 21
paste input "https://cdn.shopify.com/s/files/1/0021/1930/3203/files/Tiger.png?v=1756997164"
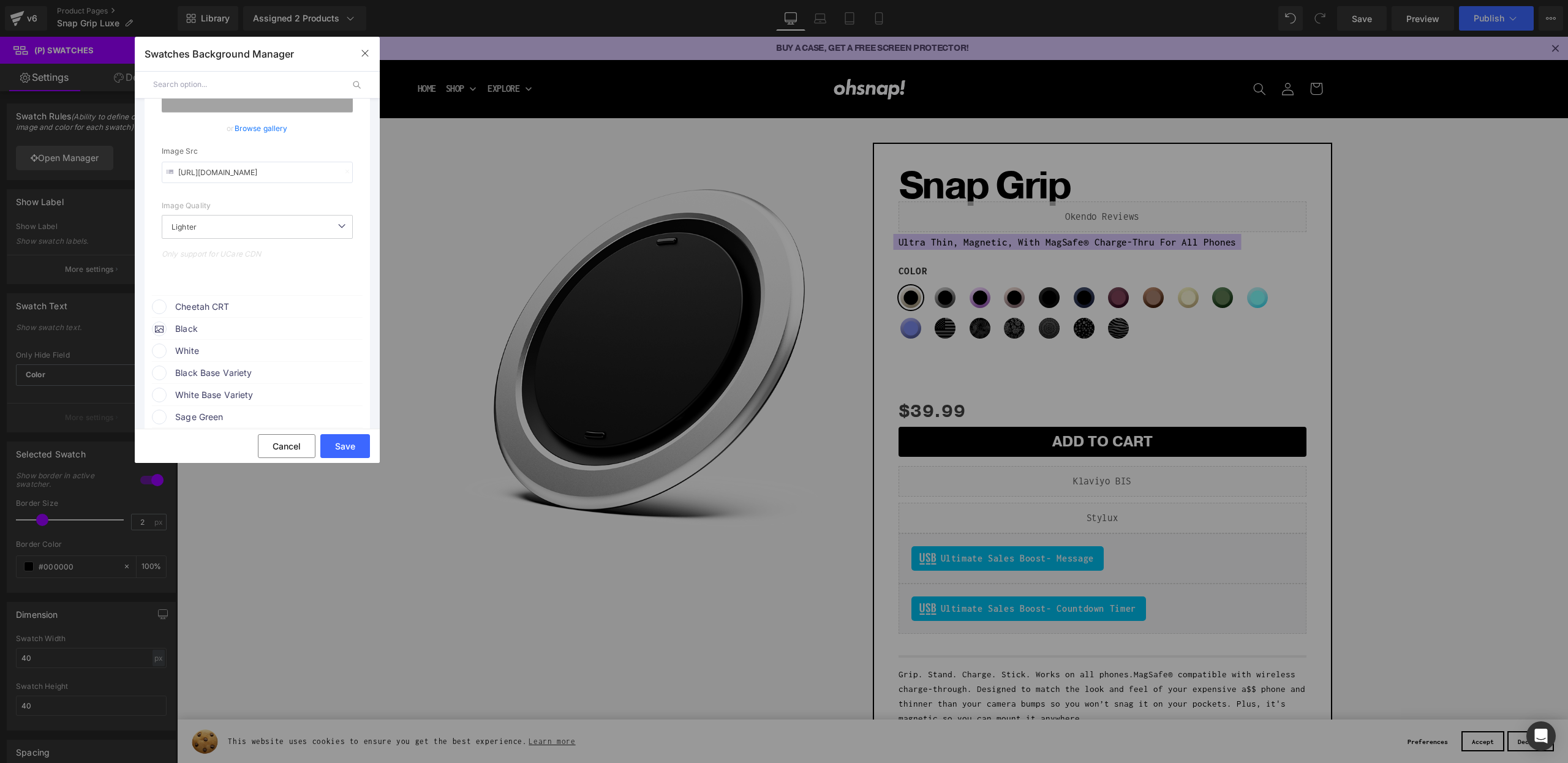
type input "https://cdn.shopify.com/s/files/1/0021/1930/3203/files/Tiger.png?v=1756997164"
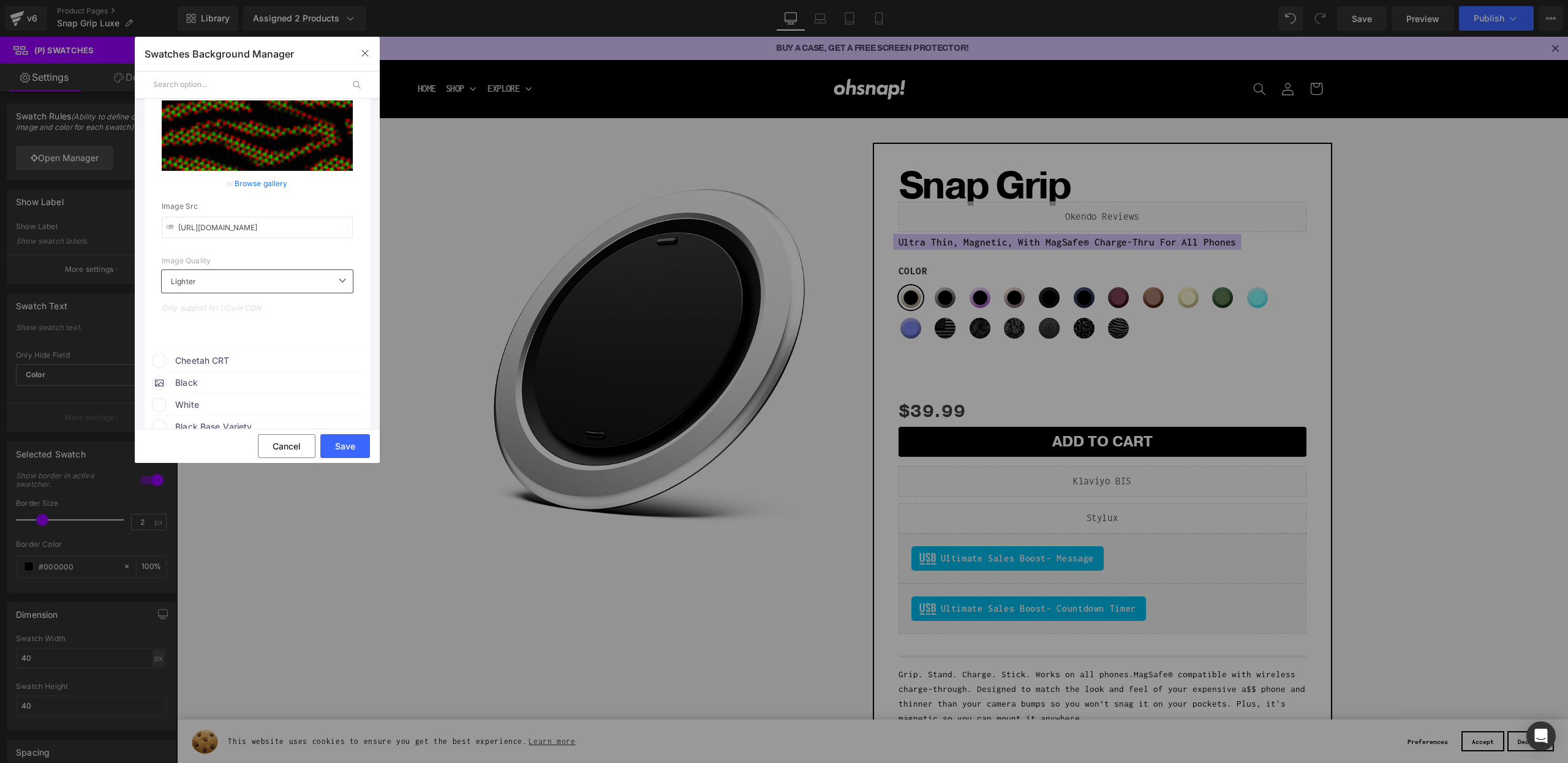
scroll to position [1930, 0]
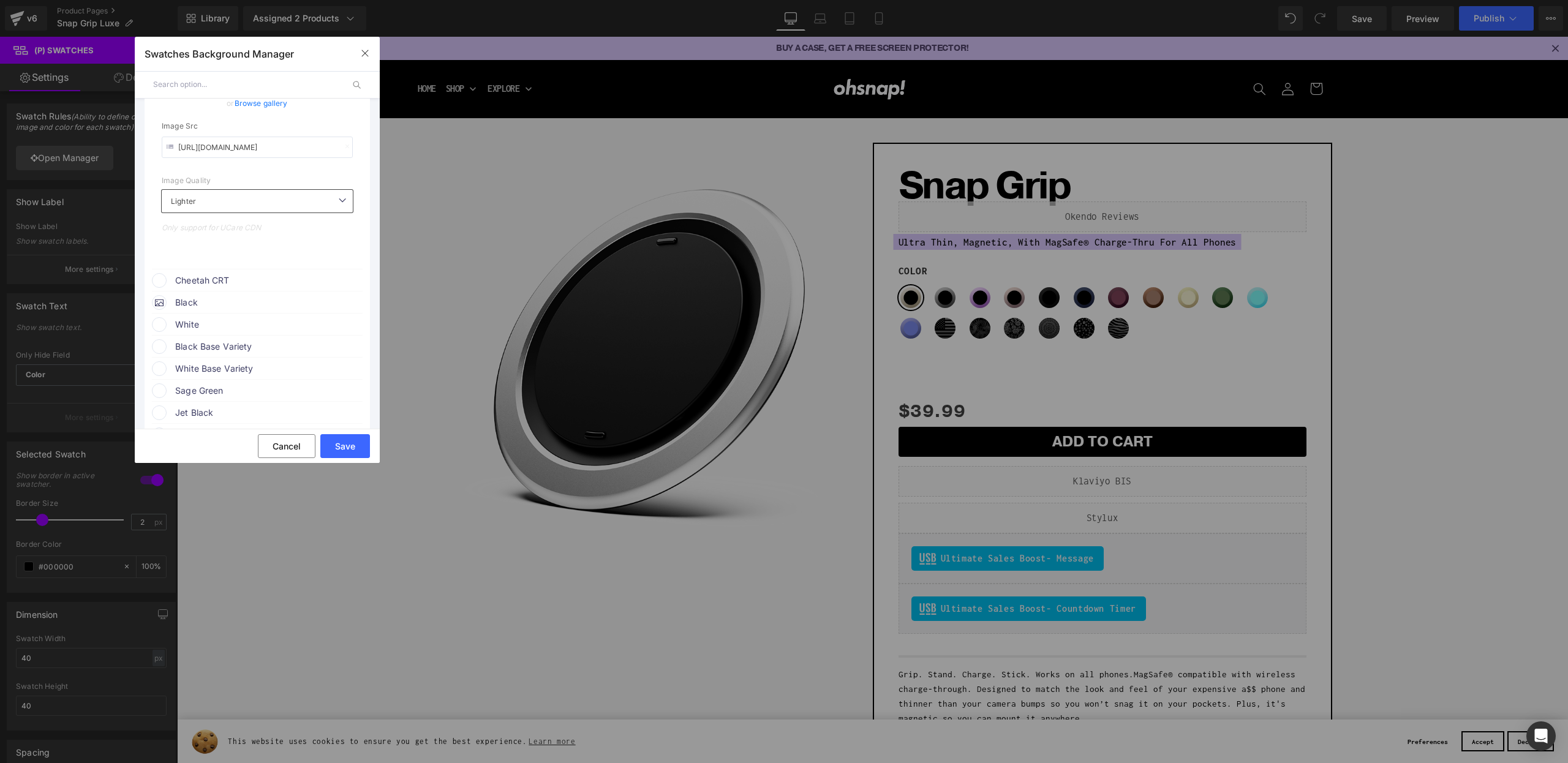
drag, startPoint x: 216, startPoint y: 289, endPoint x: 239, endPoint y: 294, distance: 23.5
click at [216, 288] on span "Cheetah CRT" at bounding box center [268, 280] width 186 height 15
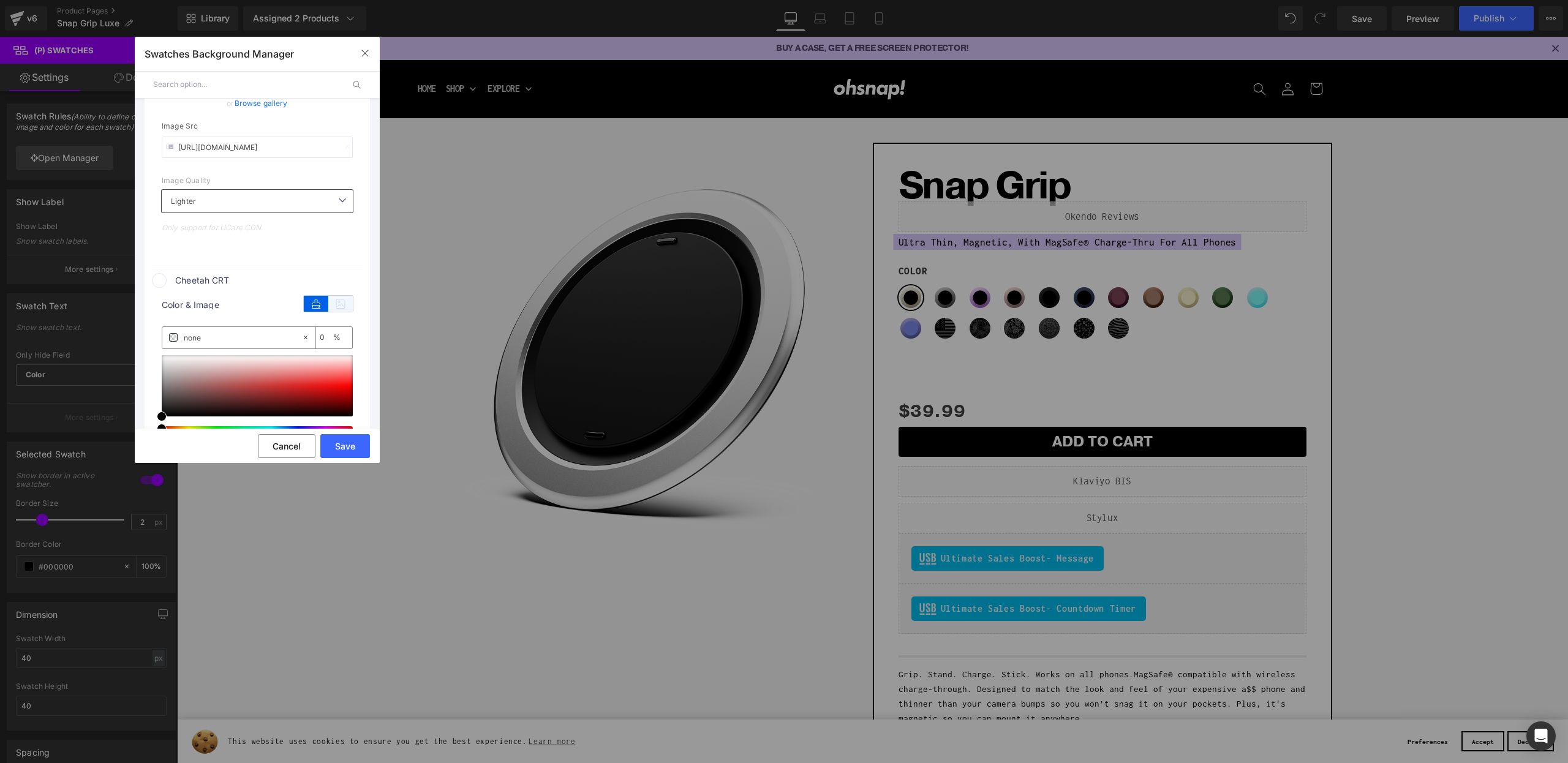
click at [339, 311] on icon at bounding box center [341, 303] width 24 height 16
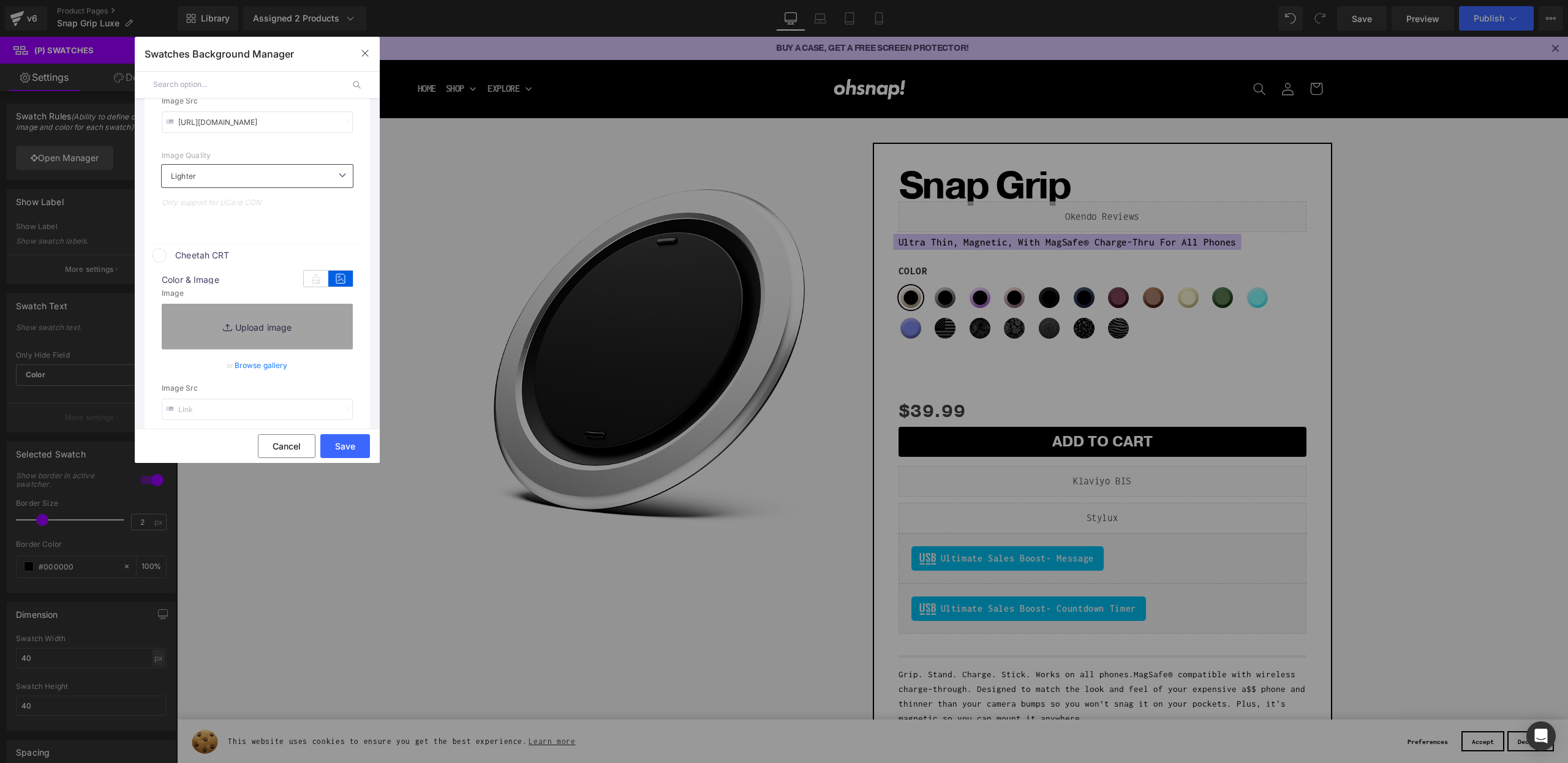
scroll to position [1958, 0]
click at [216, 416] on input "text" at bounding box center [257, 407] width 191 height 21
paste input "https://cdn.shopify.com/s/files/1/0021/1930/3203/files/Cheetah.png?v=1756997164"
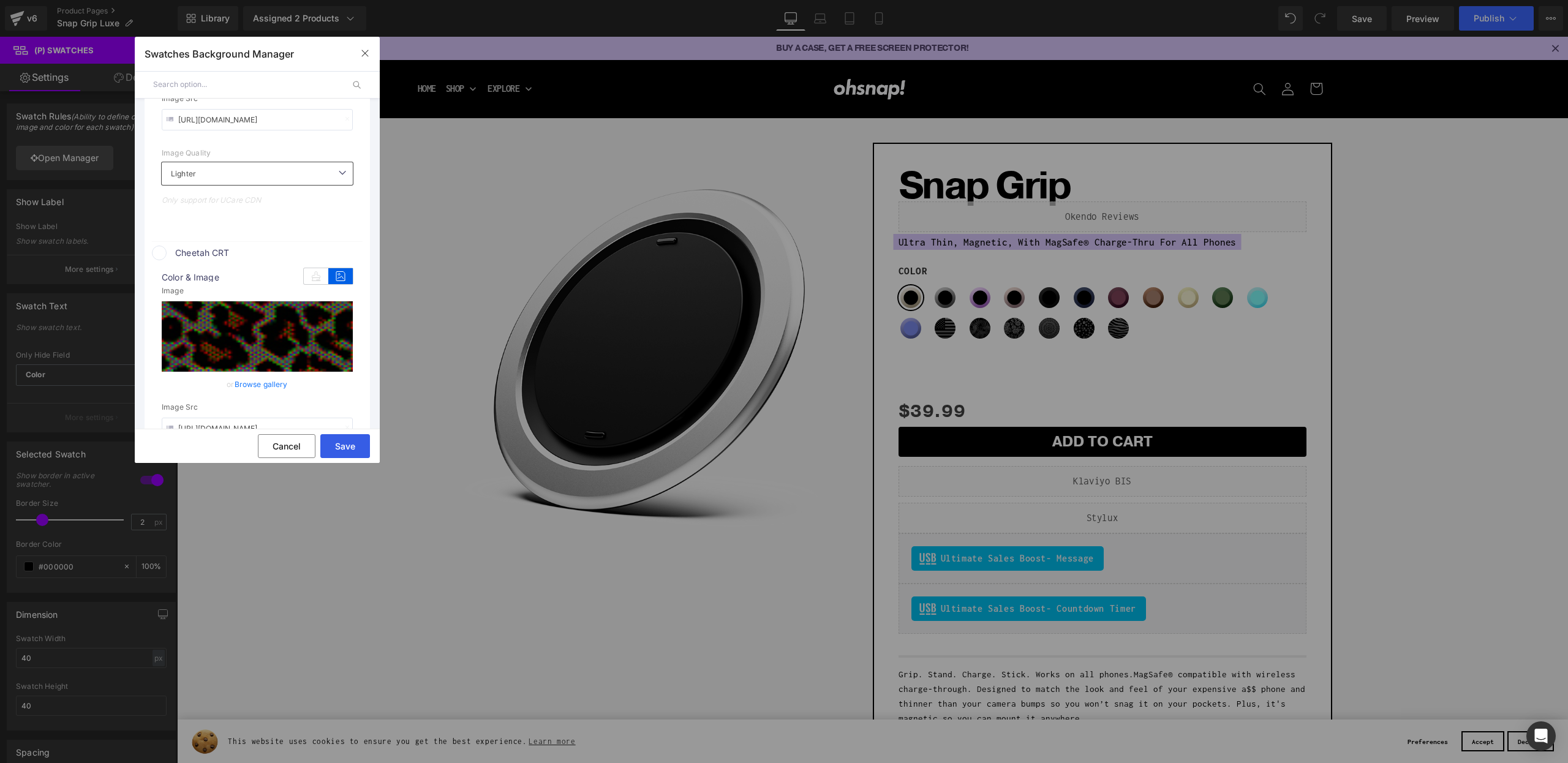
type input "https://cdn.shopify.com/s/files/1/0021/1930/3203/files/Cheetah.png?v=1756997164"
click at [341, 447] on button "Save" at bounding box center [345, 446] width 50 height 24
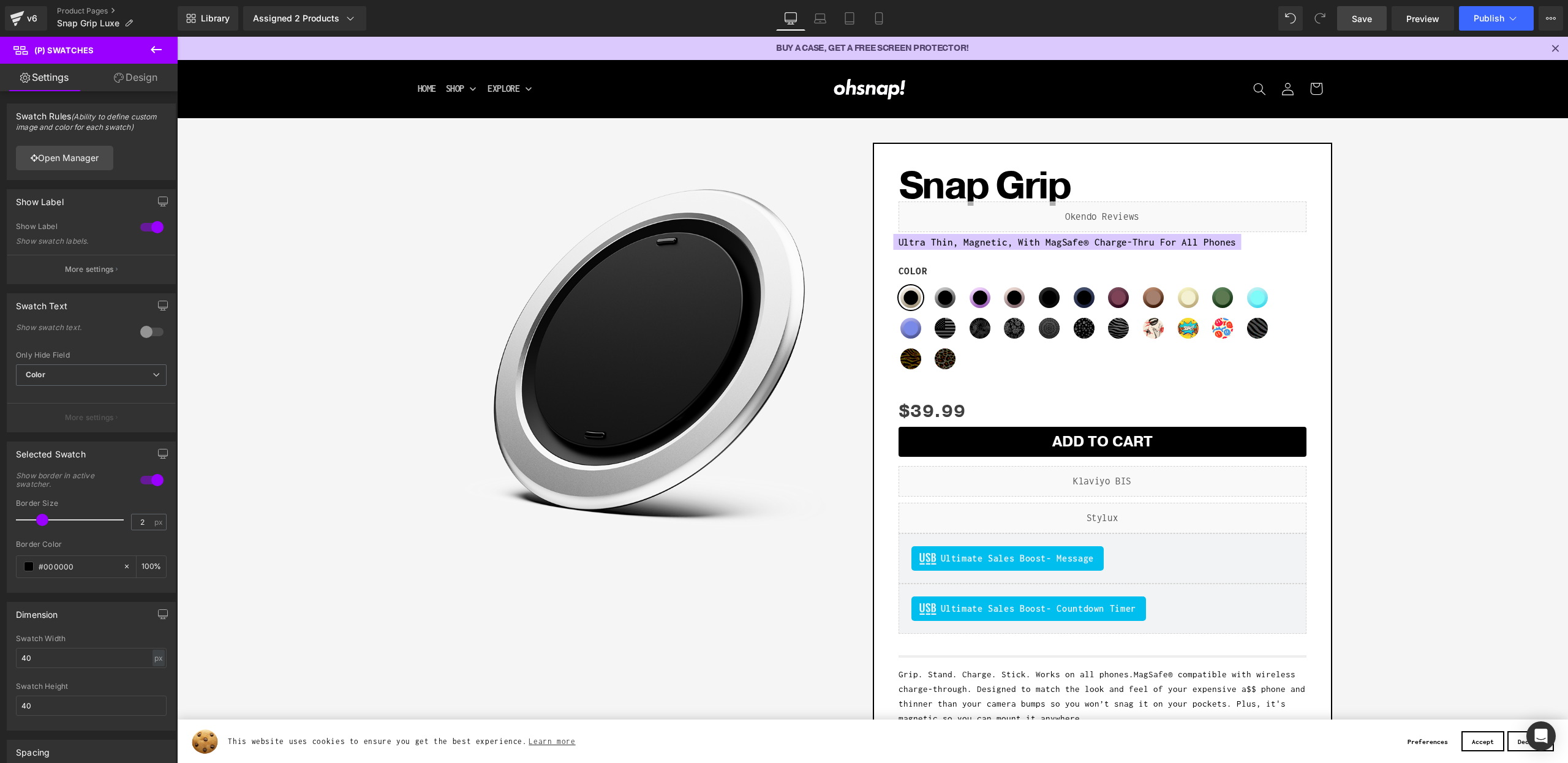
click at [1373, 25] on link "Save" at bounding box center [1362, 19] width 50 height 24
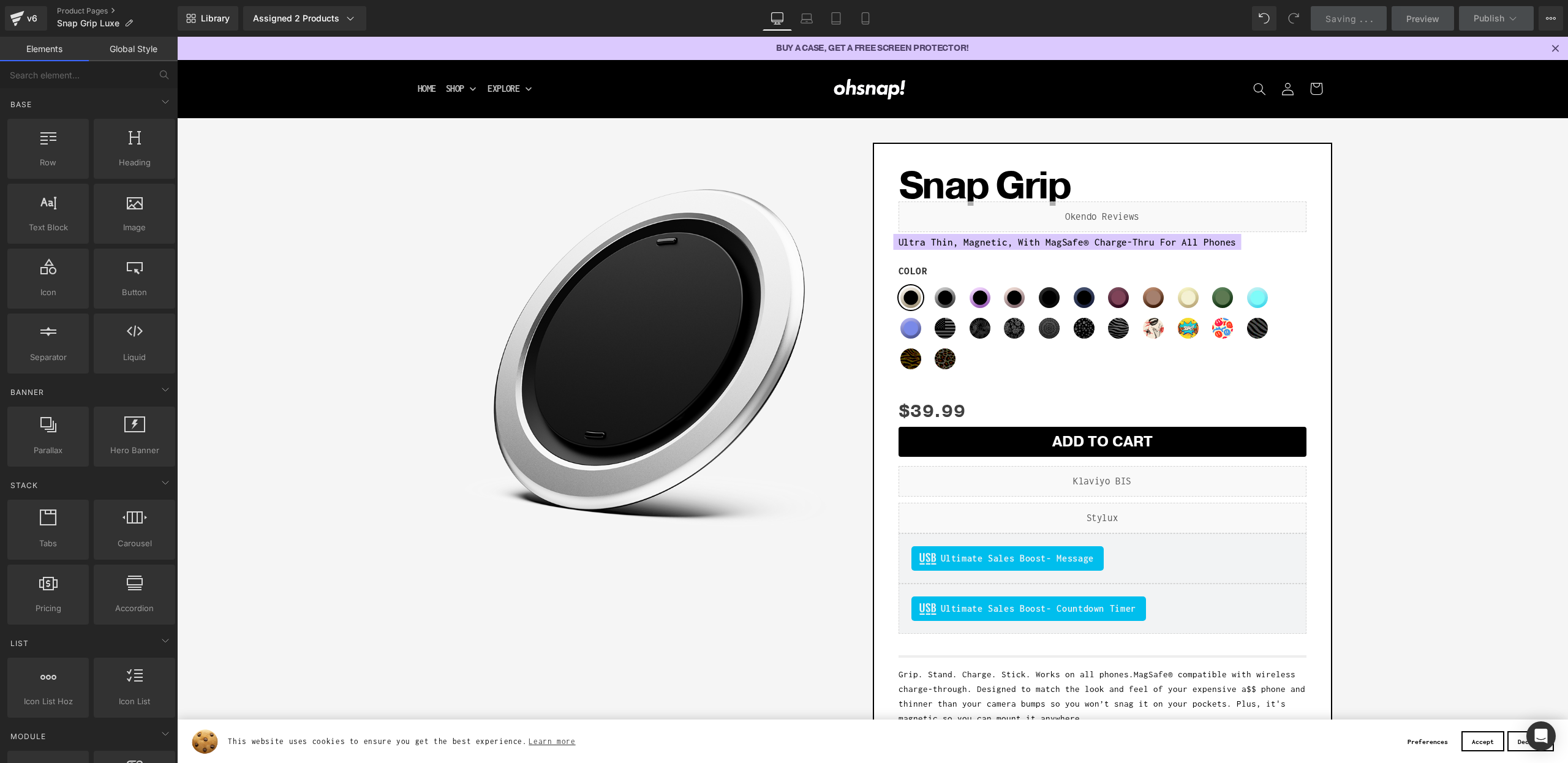
click at [1554, 50] on icon "Close" at bounding box center [1555, 48] width 13 height 13
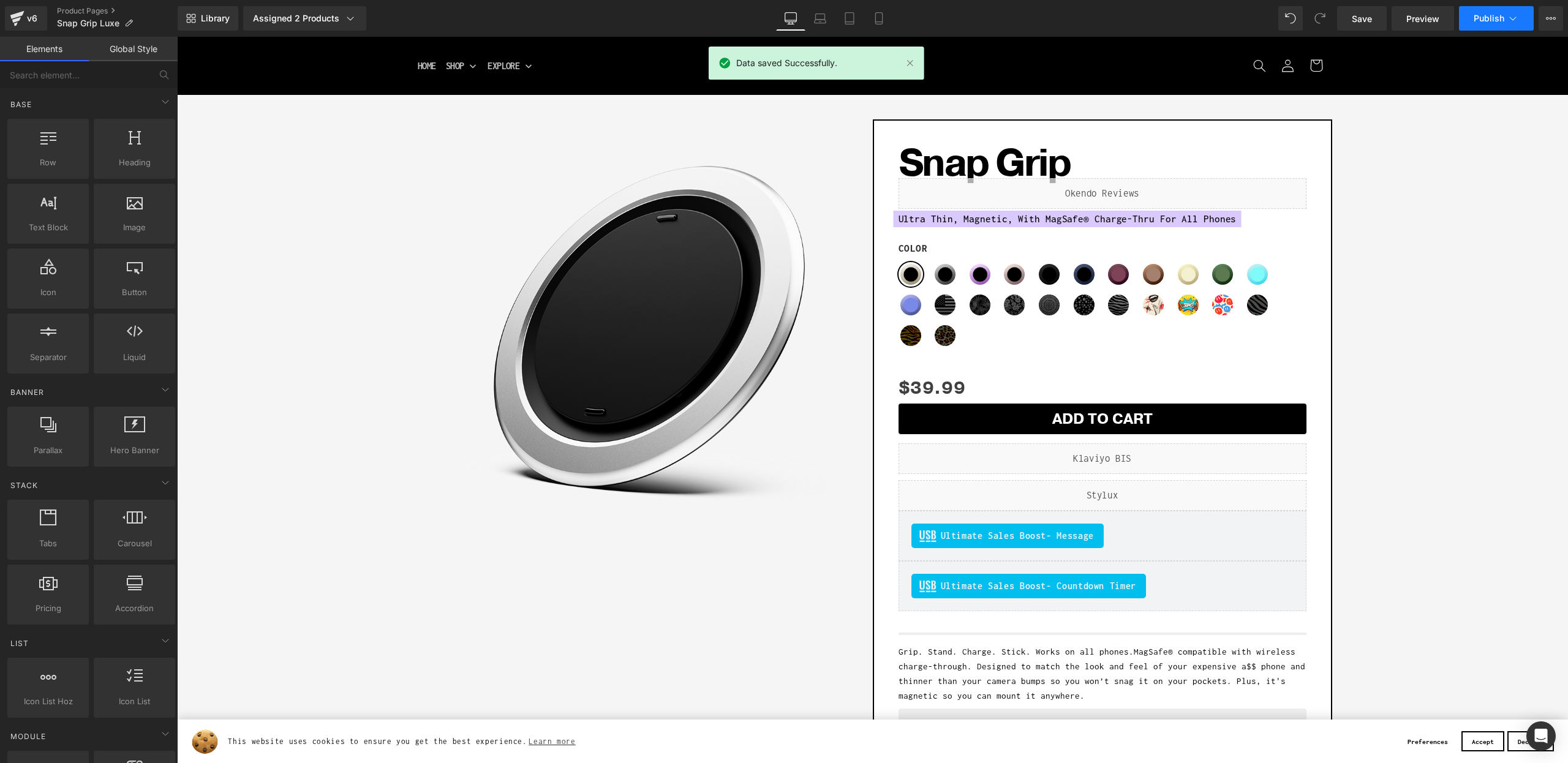
click at [1502, 19] on span "Publish" at bounding box center [1489, 19] width 31 height 10
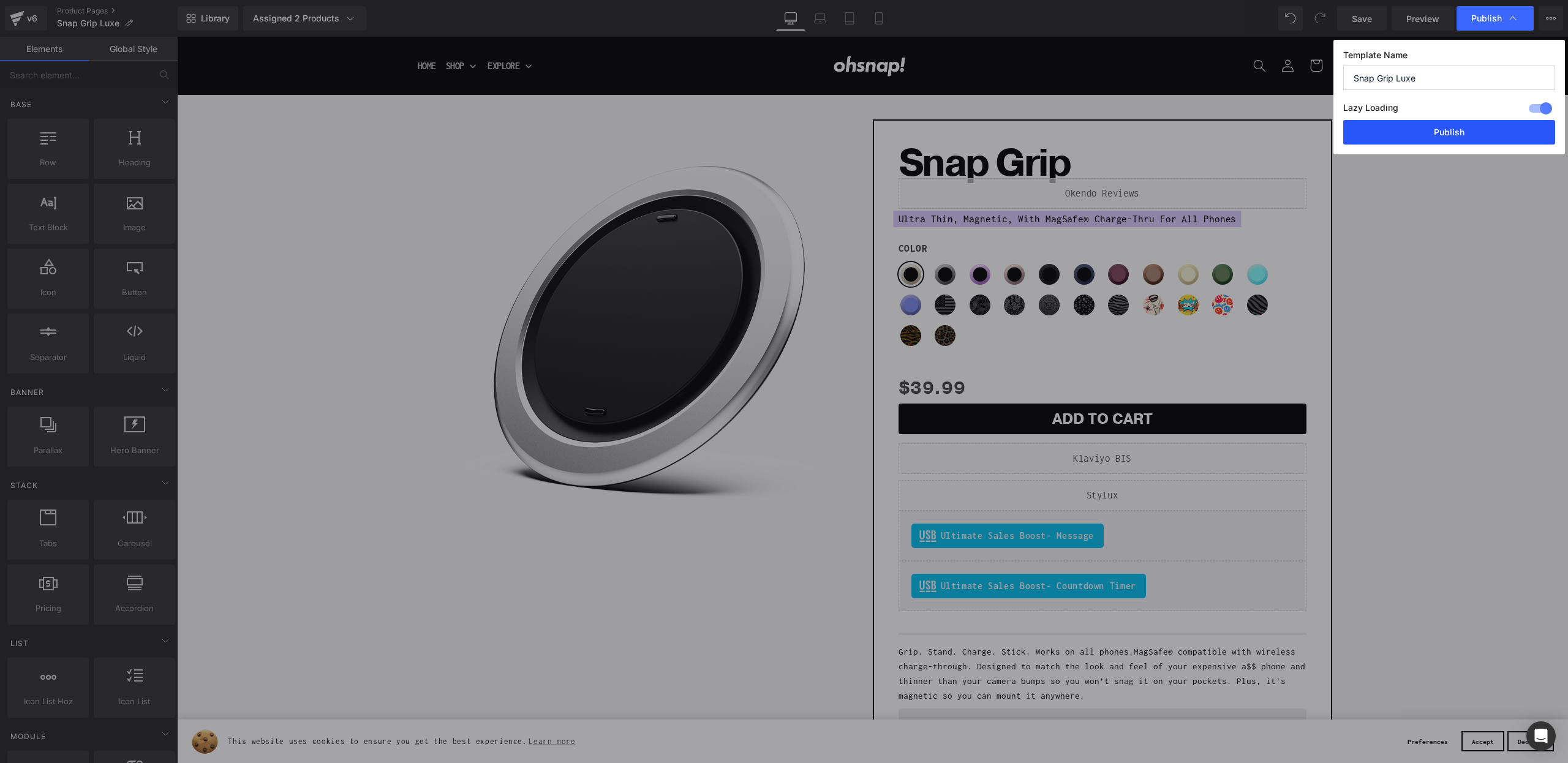
drag, startPoint x: 1431, startPoint y: 133, endPoint x: 629, endPoint y: 116, distance: 802.2
click at [1431, 133] on button "Publish" at bounding box center [1449, 132] width 212 height 24
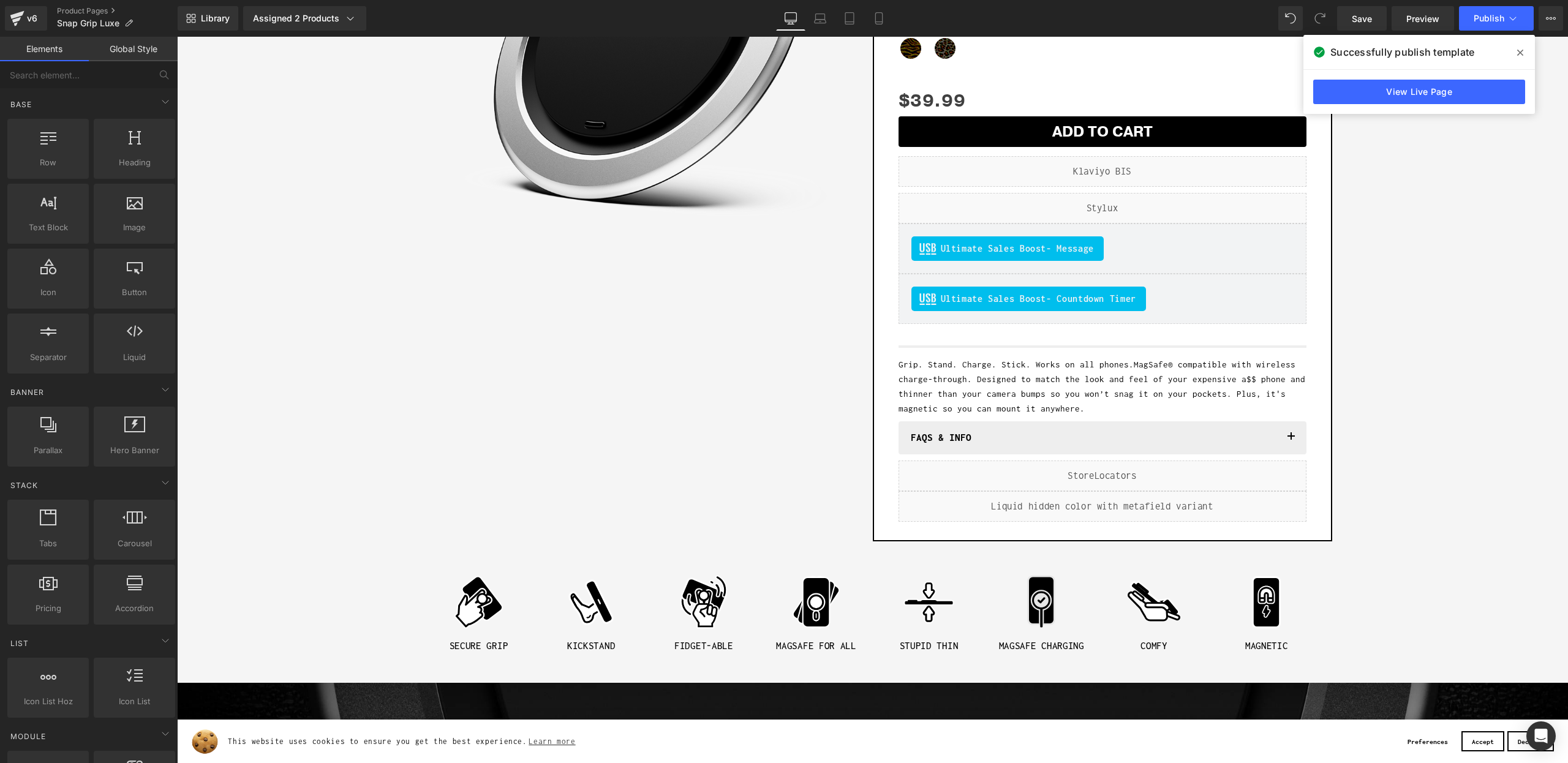
scroll to position [296, 0]
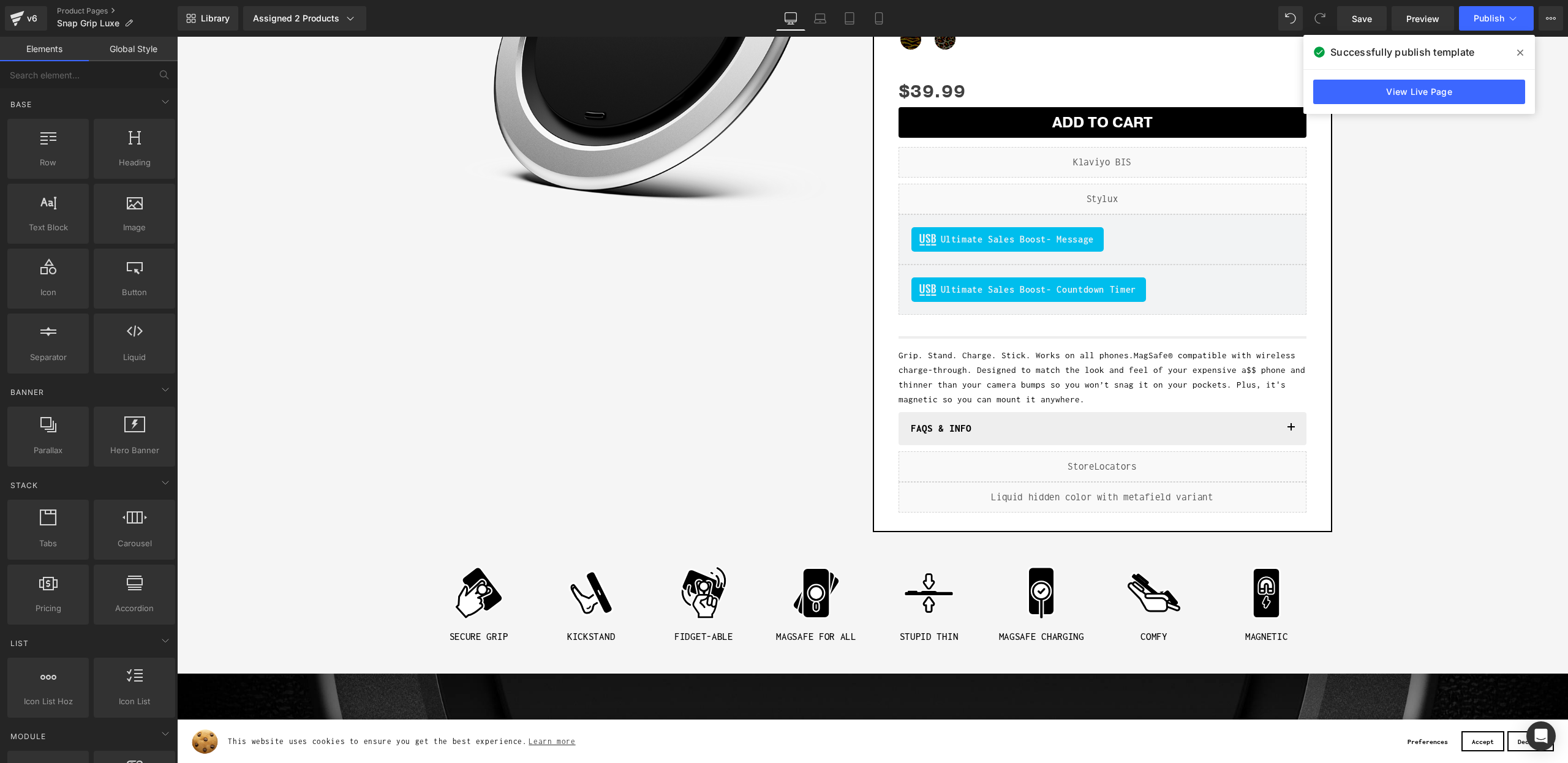
click at [1522, 48] on icon at bounding box center [1520, 53] width 6 height 10
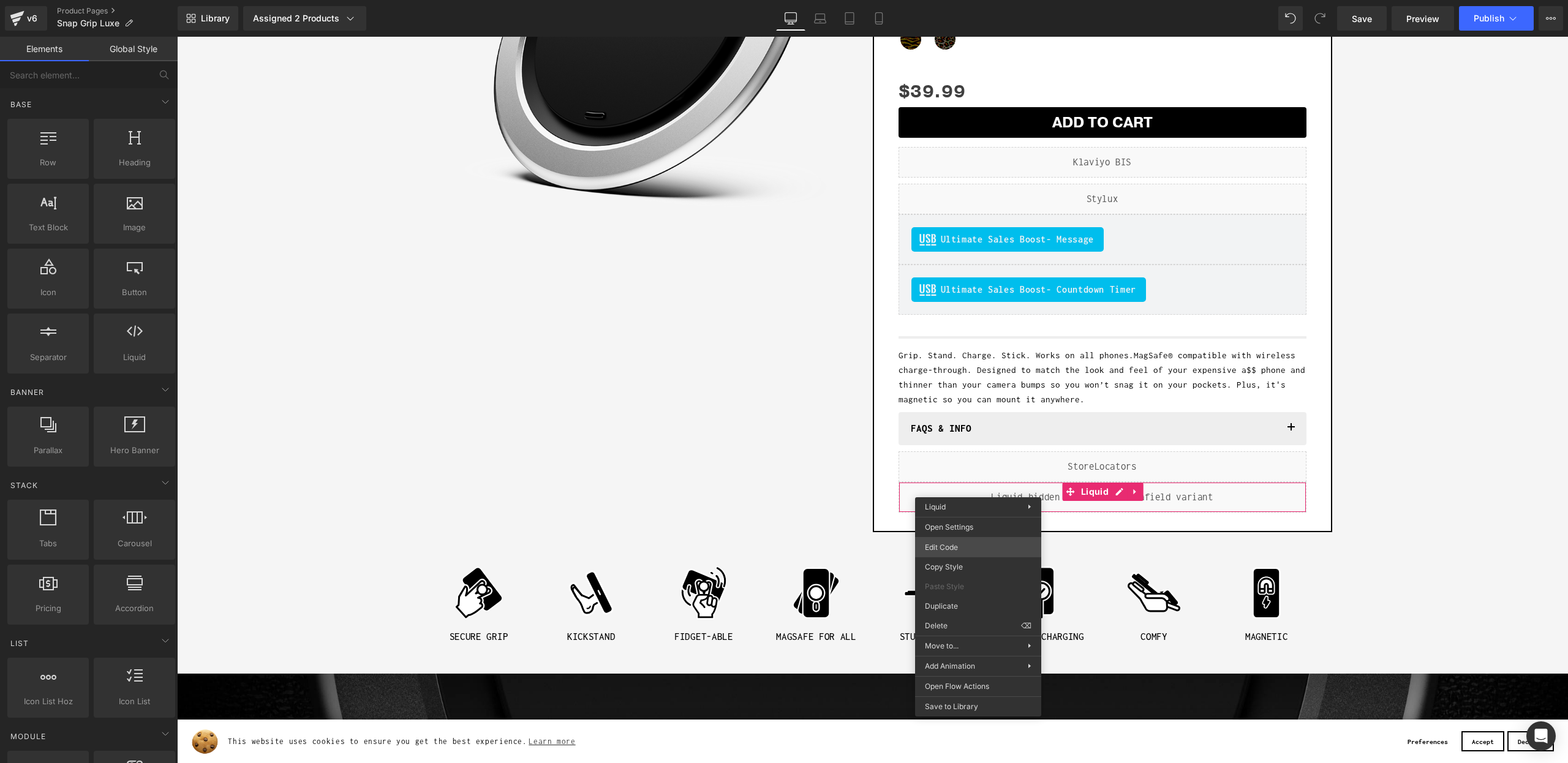
click at [951, 0] on div "(P) Swatches You are previewing how the will restyle your page. You can not edi…" at bounding box center [784, 0] width 1568 height 0
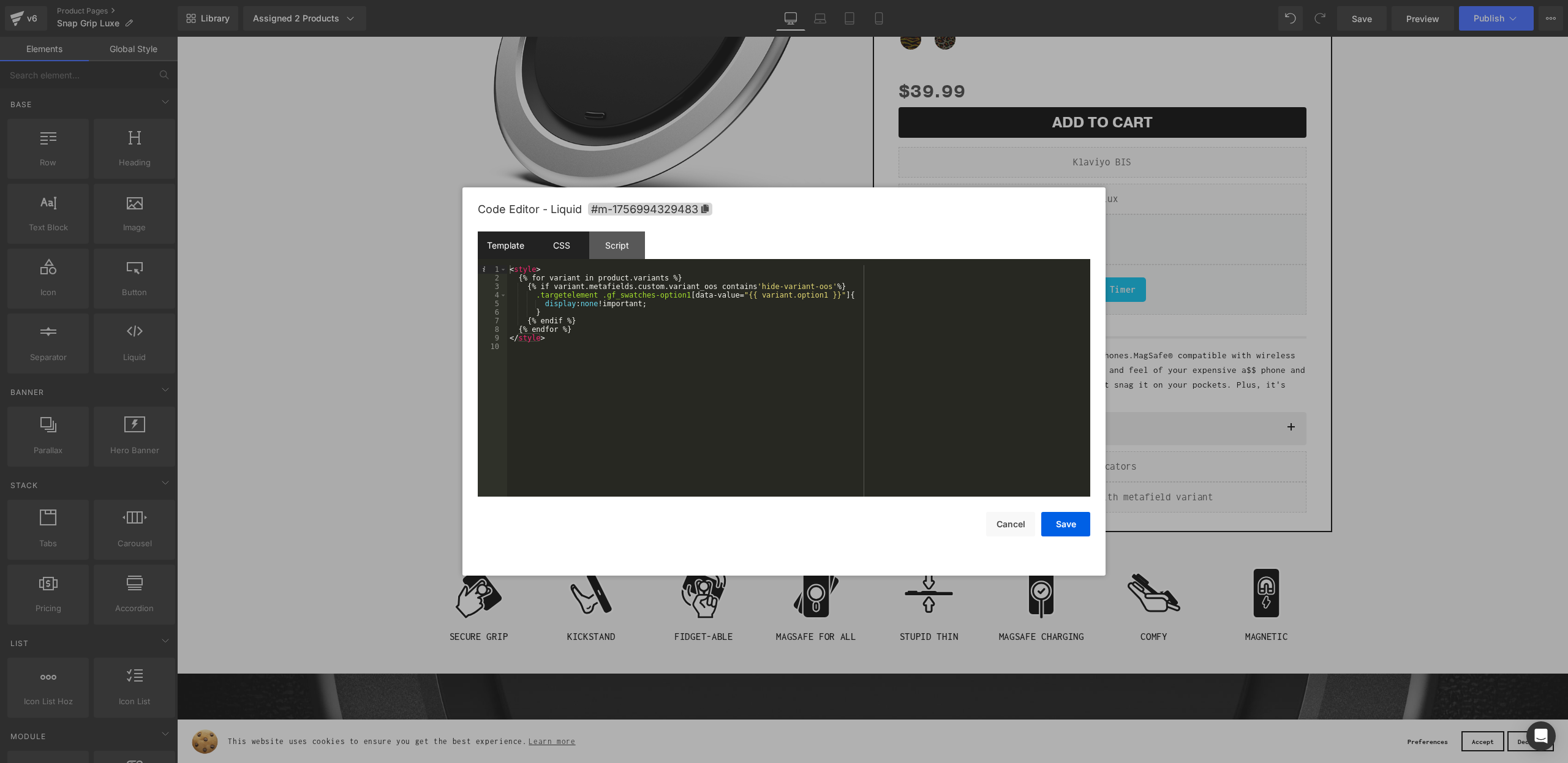
click at [567, 251] on div "CSS" at bounding box center [561, 245] width 56 height 28
click at [512, 246] on div "Template" at bounding box center [505, 245] width 56 height 28
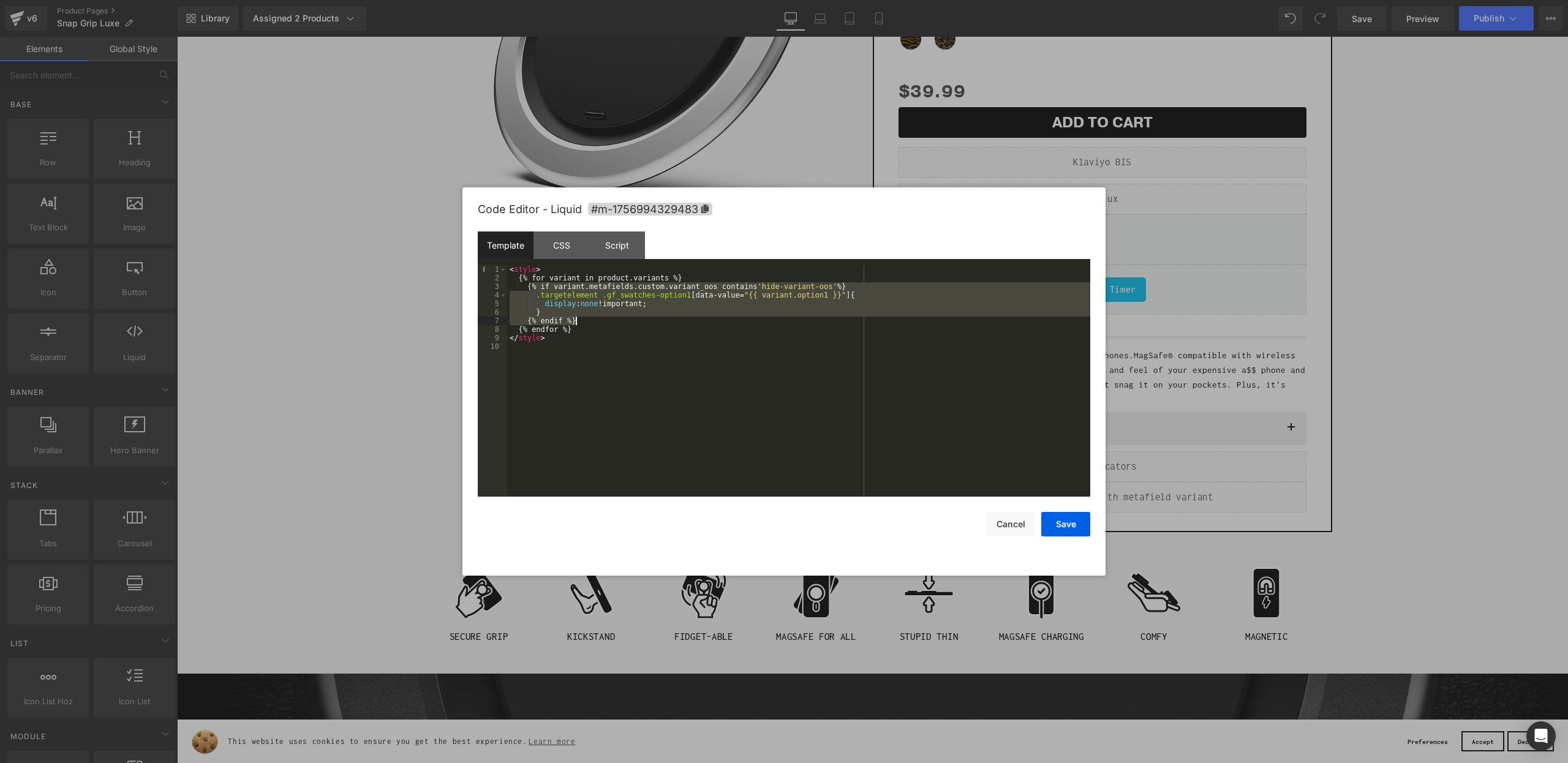
drag, startPoint x: 532, startPoint y: 286, endPoint x: 577, endPoint y: 321, distance: 57.0
click at [577, 321] on div "< style > { % for variant in product.variants % } { % if variant.metafields.cus…" at bounding box center [799, 389] width 583 height 249
click at [574, 297] on div "< style > { % for variant in product.variants % } { % if variant.metafields.cus…" at bounding box center [799, 389] width 583 height 249
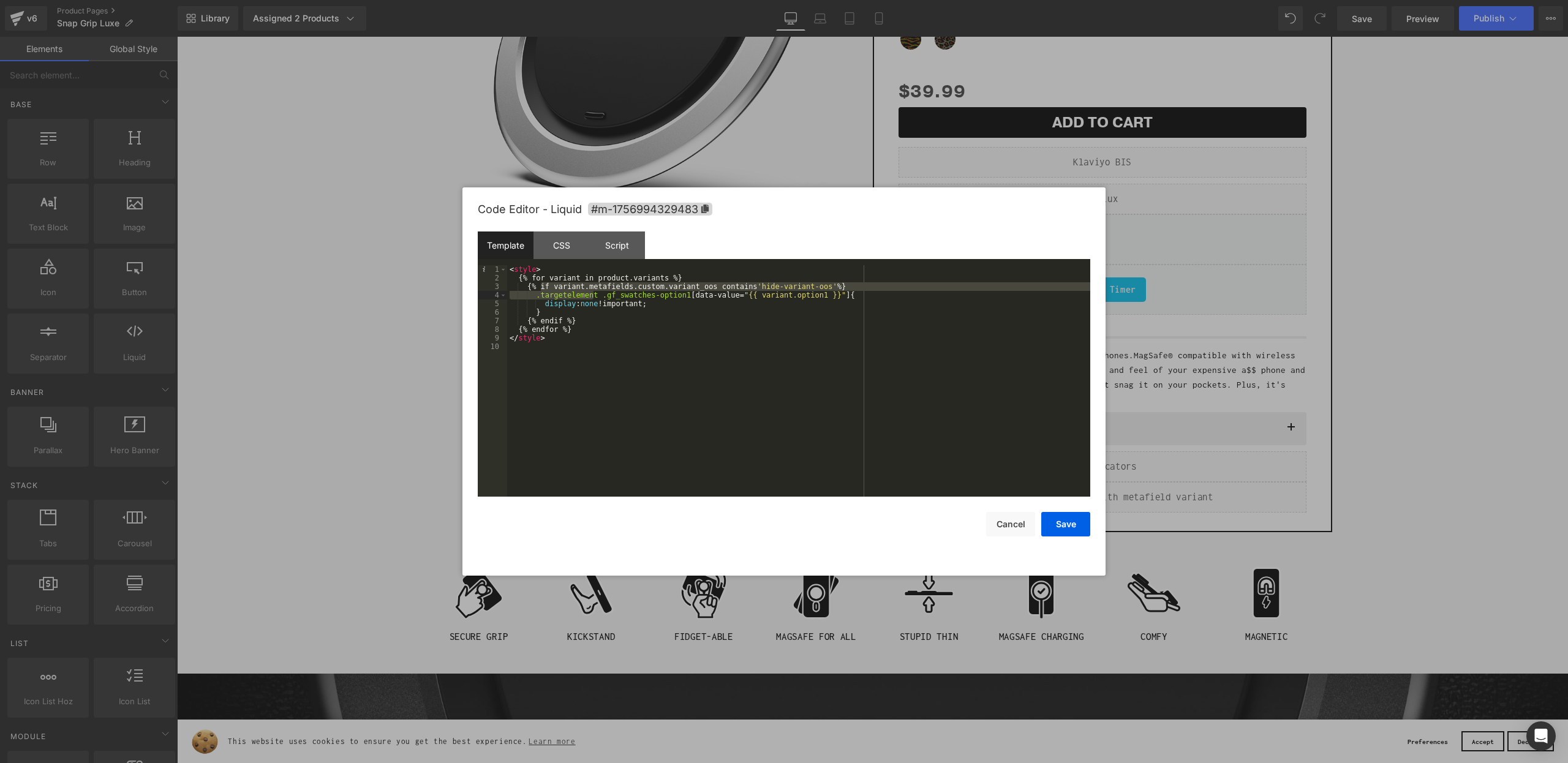
drag, startPoint x: 542, startPoint y: 287, endPoint x: 593, endPoint y: 299, distance: 52.4
click at [593, 299] on div "< style > { % for variant in product.variants % } { % if variant.metafields.cus…" at bounding box center [799, 389] width 583 height 249
click at [540, 289] on div "< style > { % for variant in product.variants % } { % if variant.metafields.cus…" at bounding box center [799, 389] width 583 height 249
drag, startPoint x: 658, startPoint y: 289, endPoint x: 841, endPoint y: 289, distance: 183.0
click at [841, 289] on div "< style > { % for variant in product.variants % } { % if variant.metafields.cus…" at bounding box center [799, 389] width 583 height 249
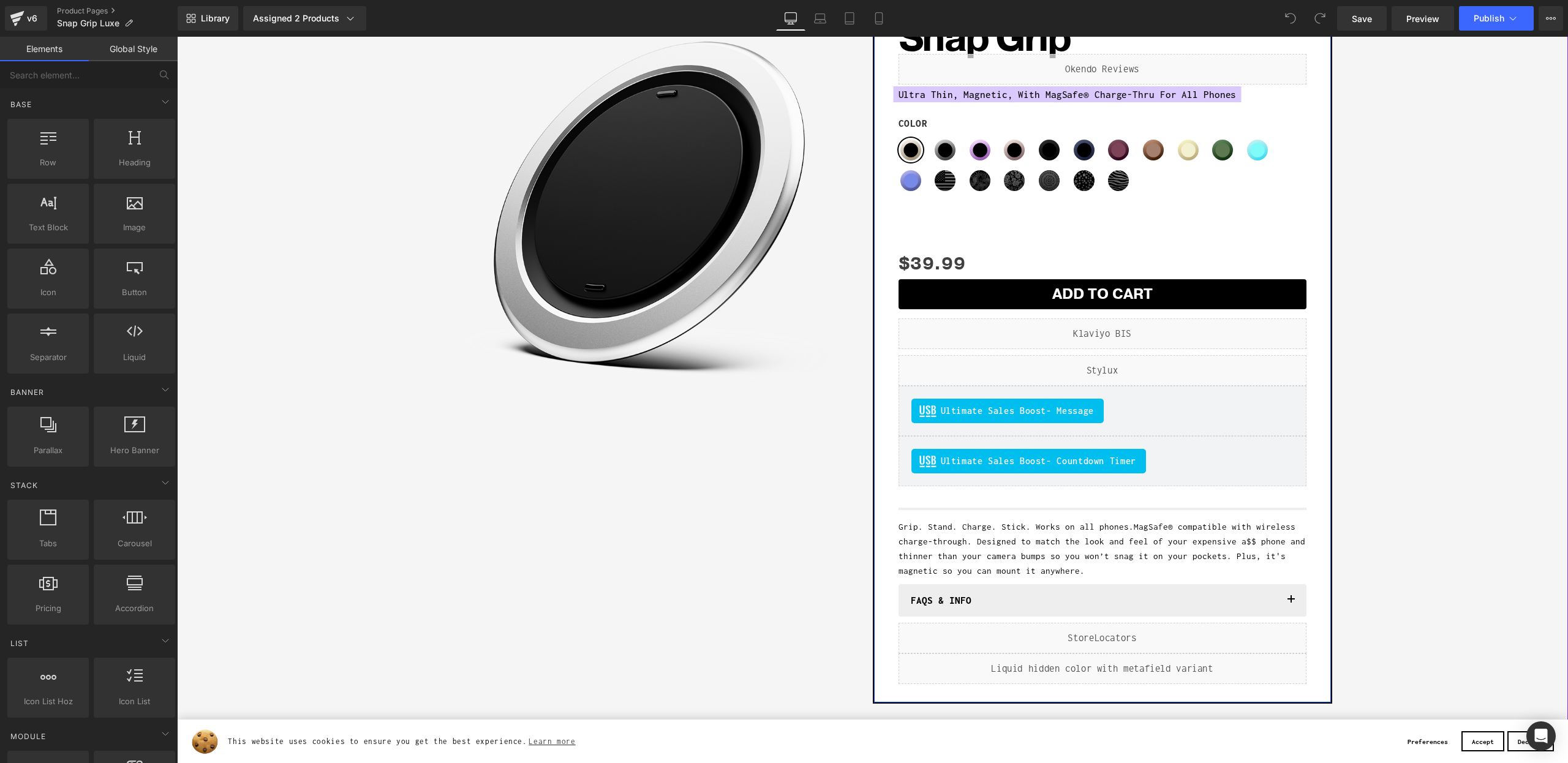
scroll to position [152, 0]
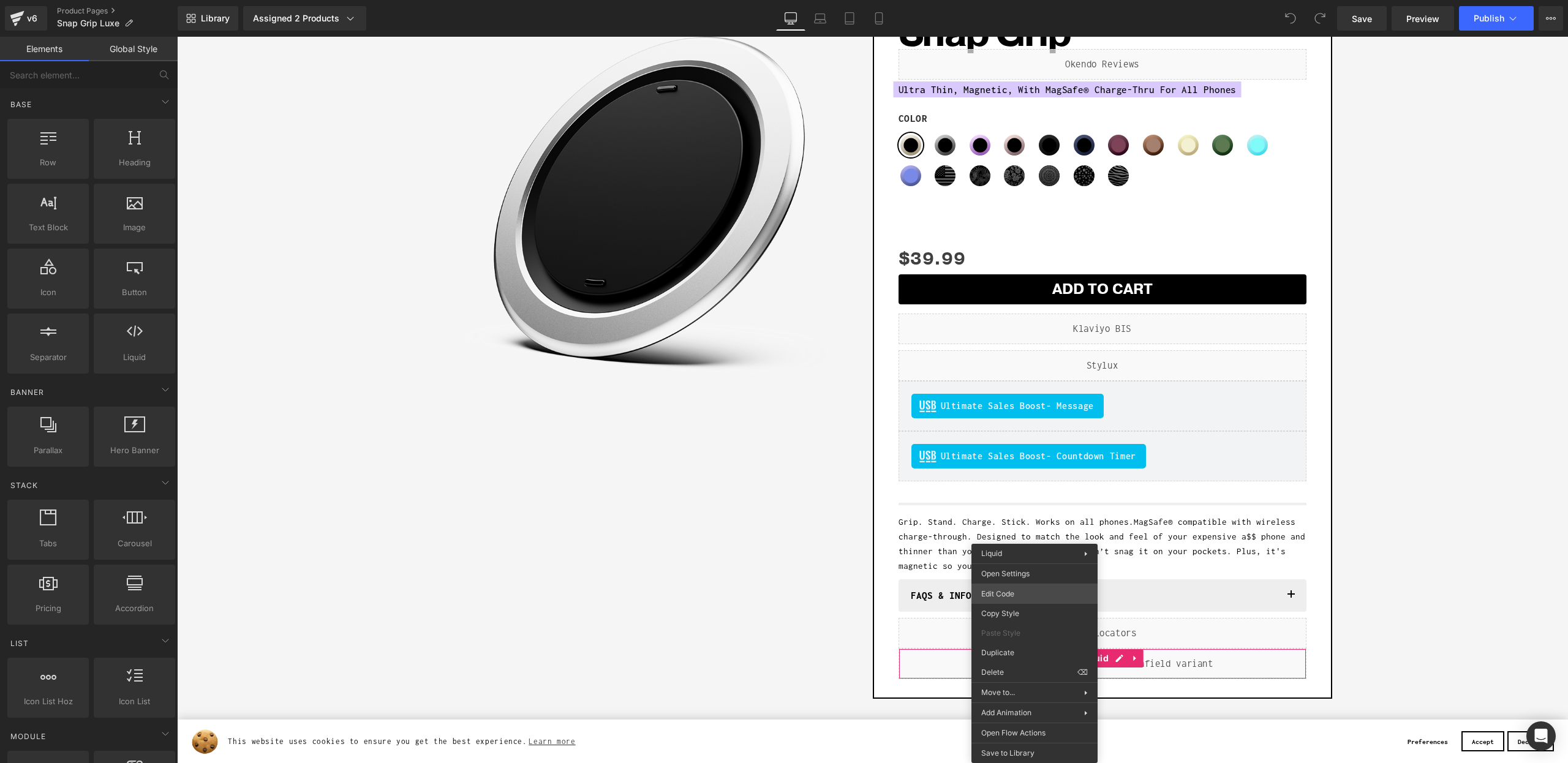
click at [1008, 593] on body "You are previewing how the will restyle your page. You can not edit Elements in…" at bounding box center [784, 381] width 1568 height 763
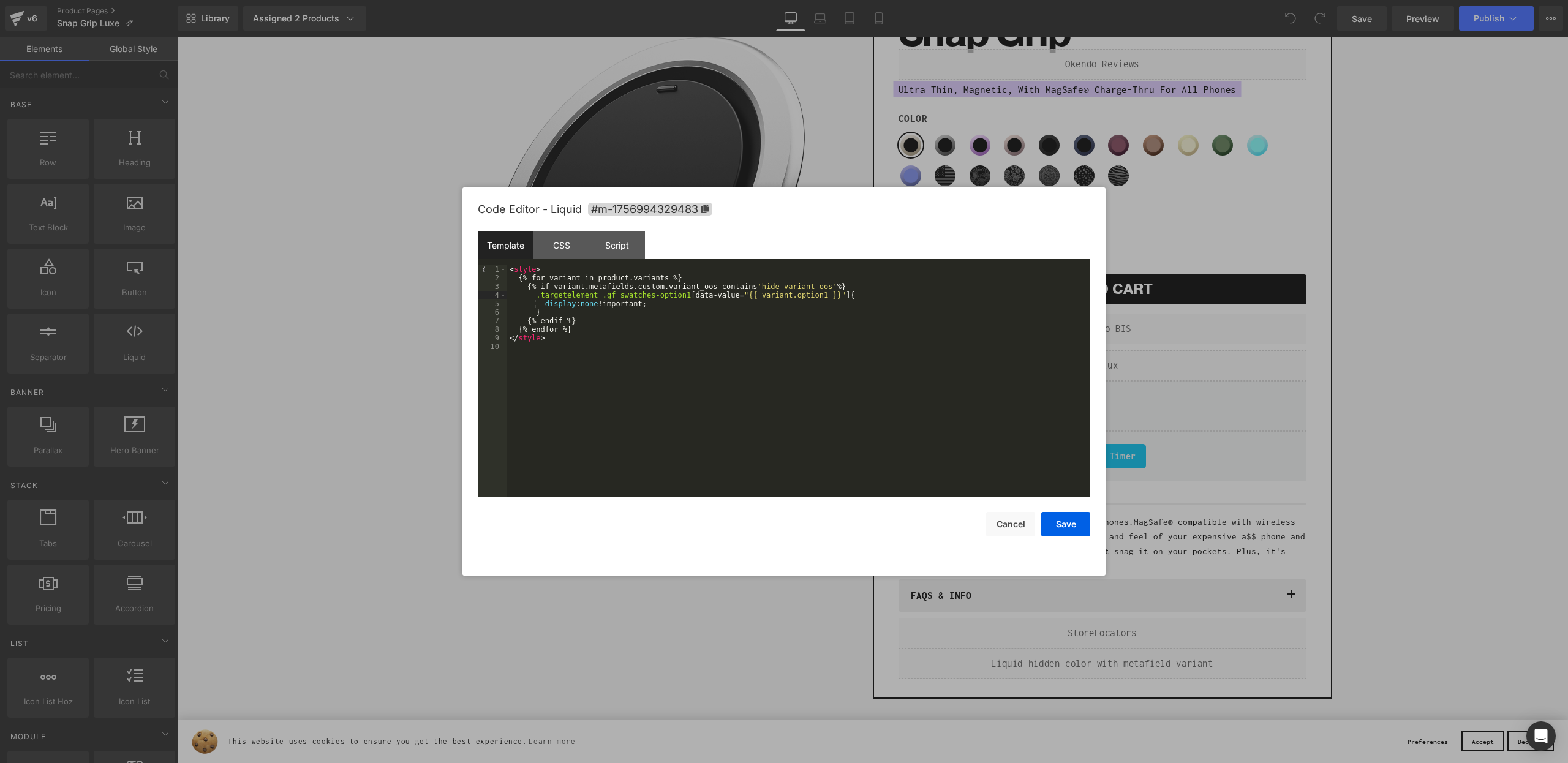
click at [531, 295] on div "< style > { % for variant in product.variants % } { % if variant.metafields.cus…" at bounding box center [799, 389] width 583 height 249
click at [557, 303] on div "< style > { % for variant in product.variants % } { % if variant.metafields.cus…" at bounding box center [799, 389] width 583 height 249
drag, startPoint x: 651, startPoint y: 306, endPoint x: 537, endPoint y: 298, distance: 114.3
click at [537, 298] on div "< style > { % for variant in product.variants % } { % if variant.metafields.cus…" at bounding box center [799, 389] width 583 height 249
click at [86, 70] on div at bounding box center [784, 381] width 1568 height 763
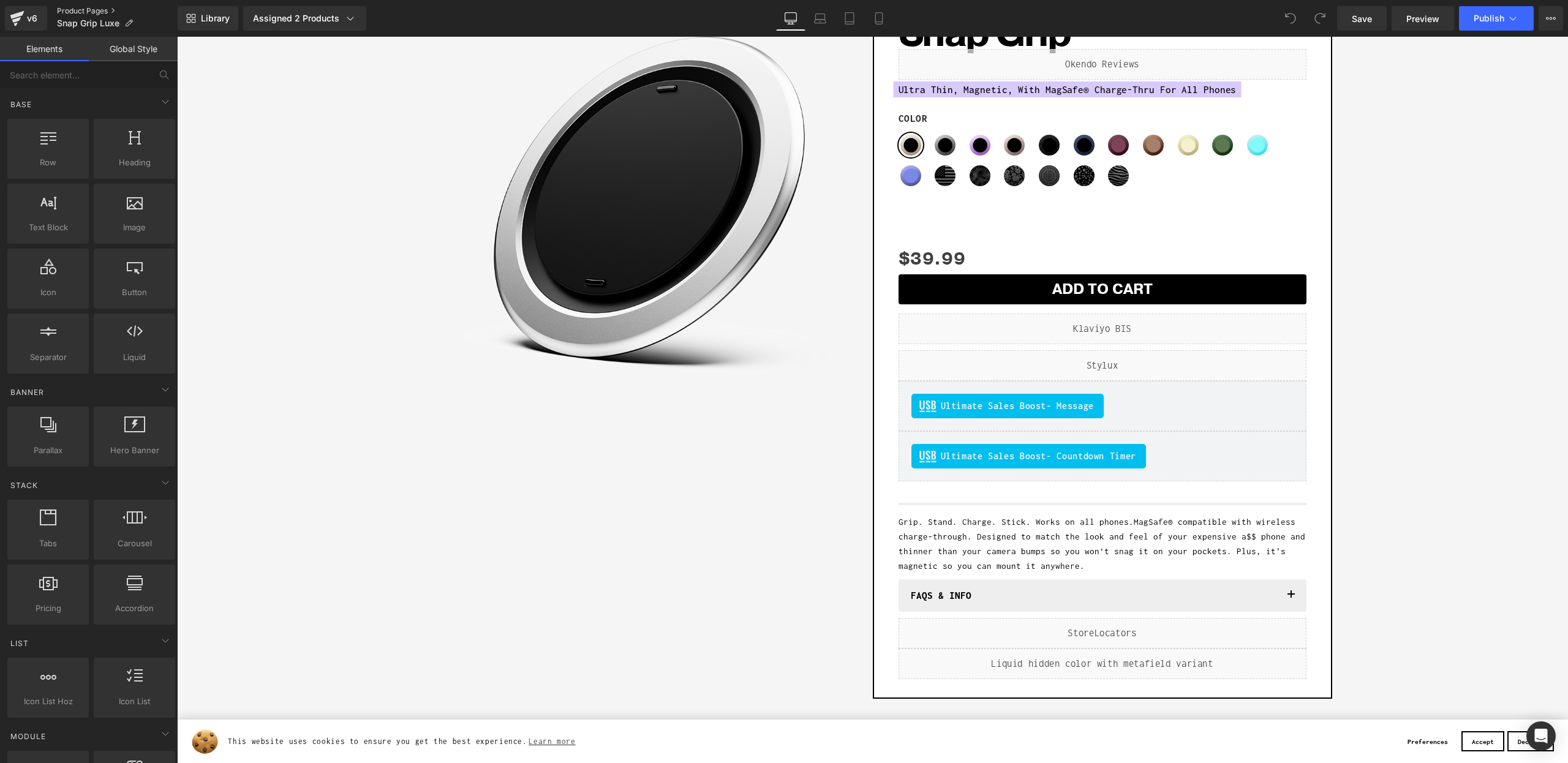
click at [91, 13] on link "Product Pages" at bounding box center [117, 11] width 120 height 10
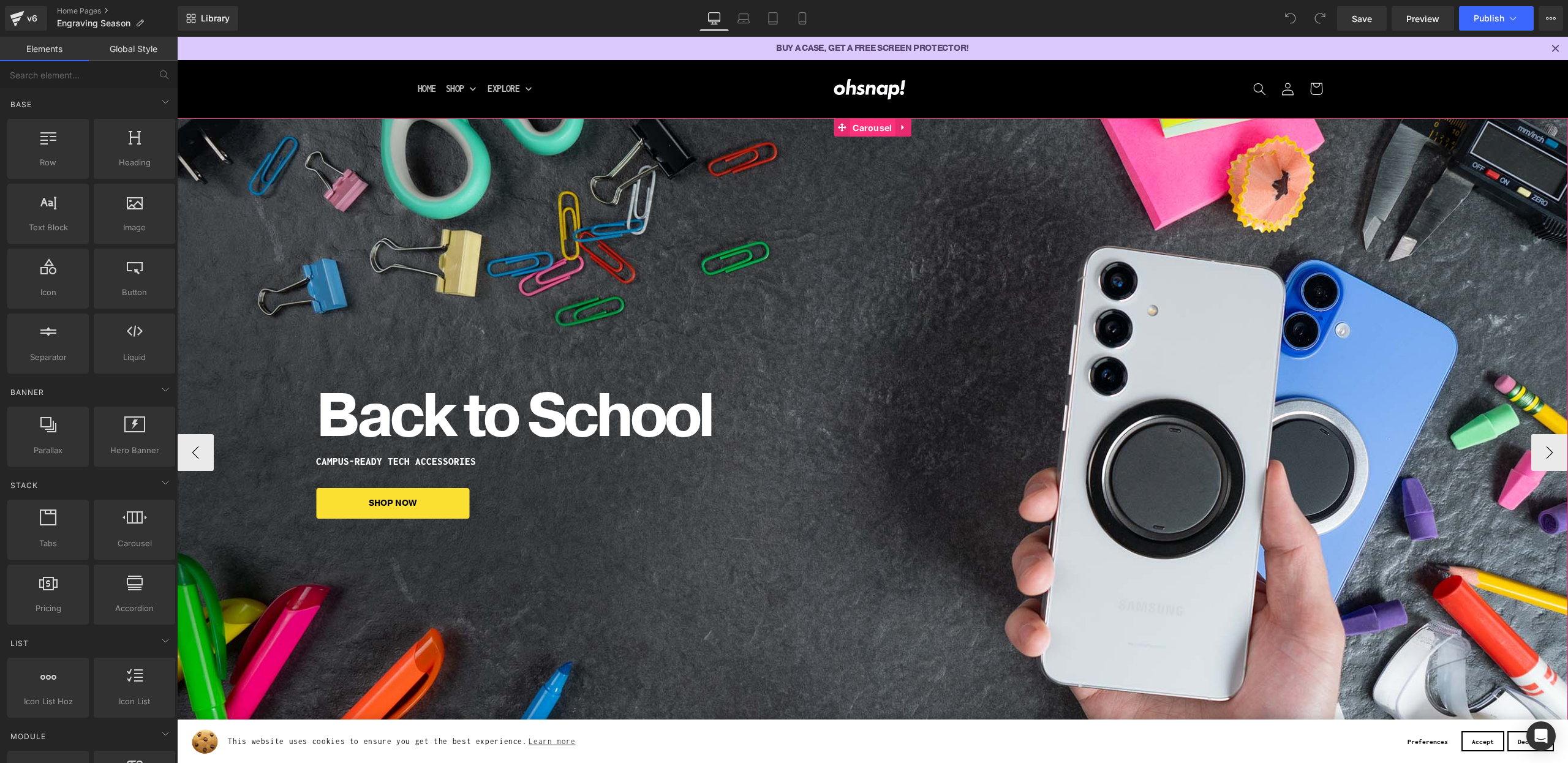
click at [873, 133] on span "Carousel" at bounding box center [872, 128] width 46 height 19
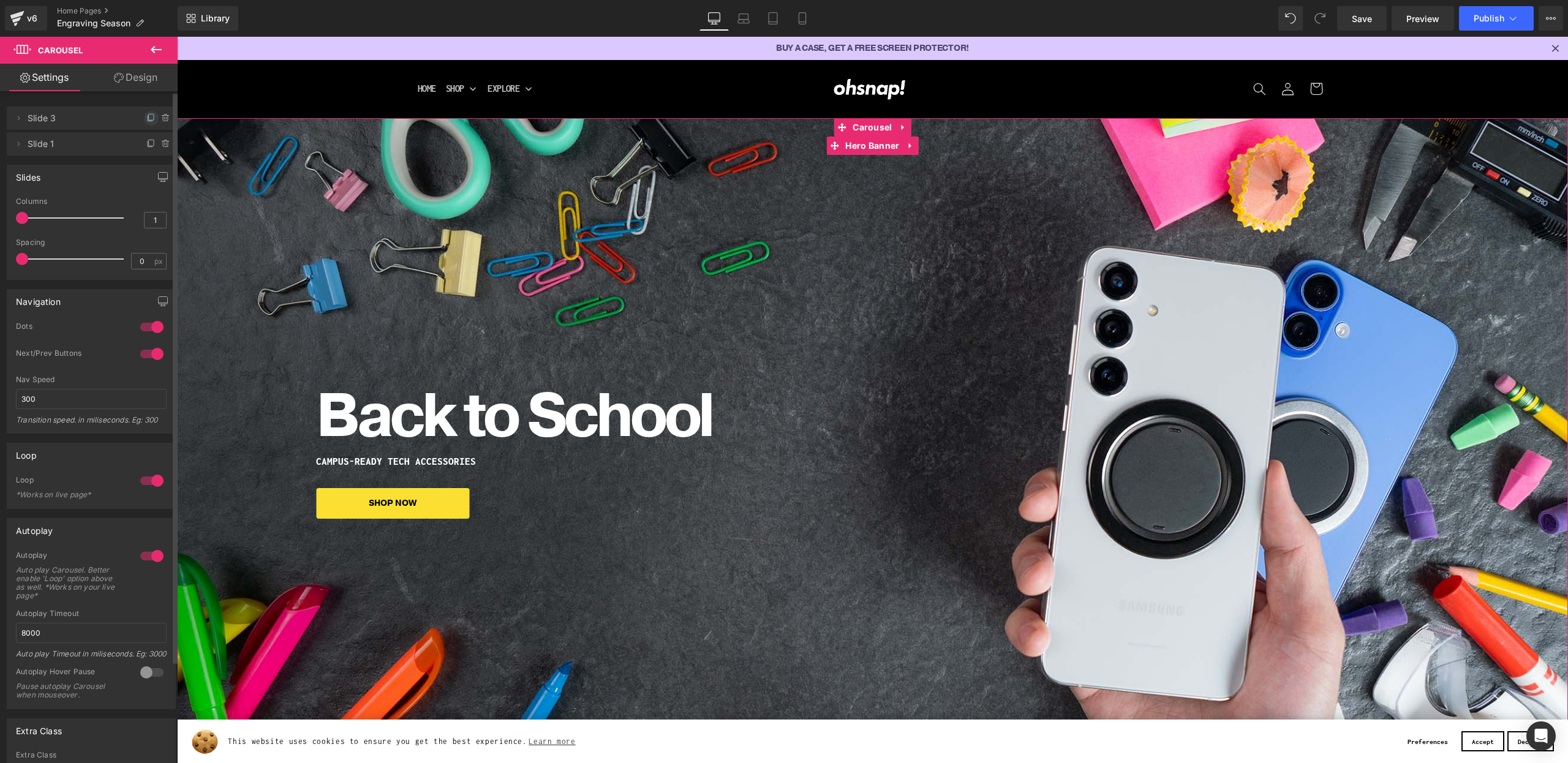
click at [147, 118] on icon at bounding box center [151, 118] width 10 height 10
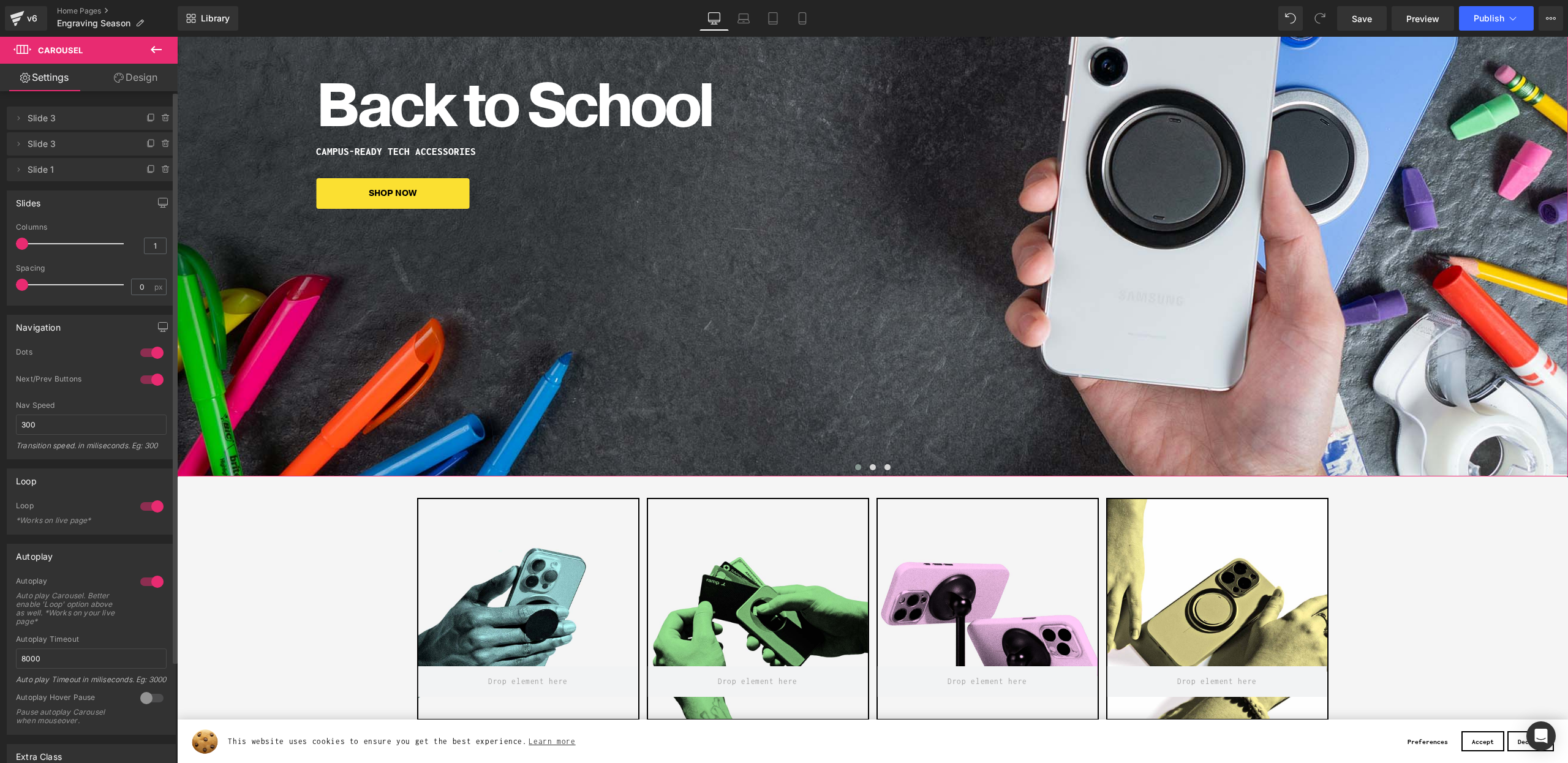
scroll to position [312, 0]
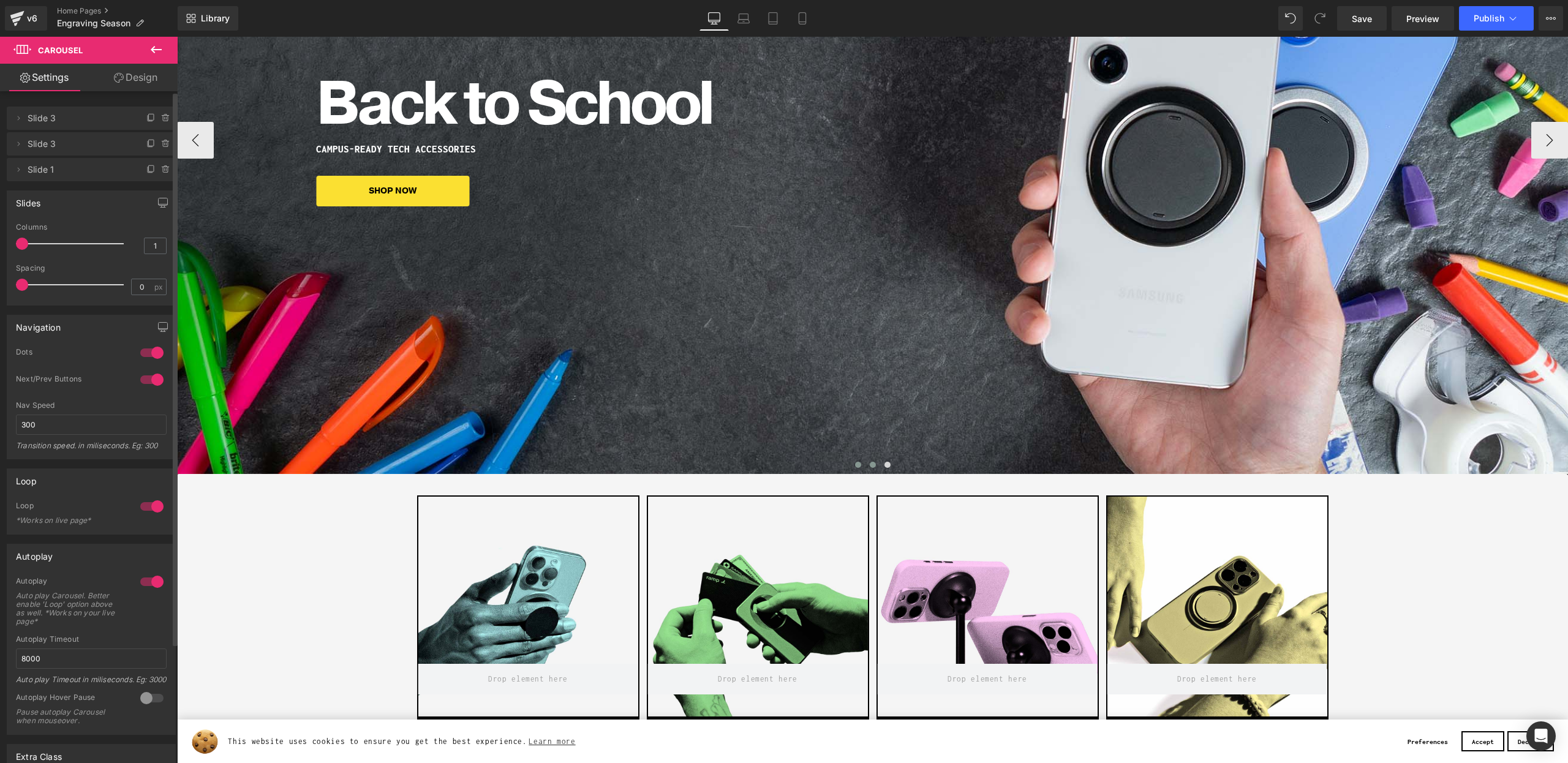
click at [873, 462] on button at bounding box center [872, 464] width 15 height 12
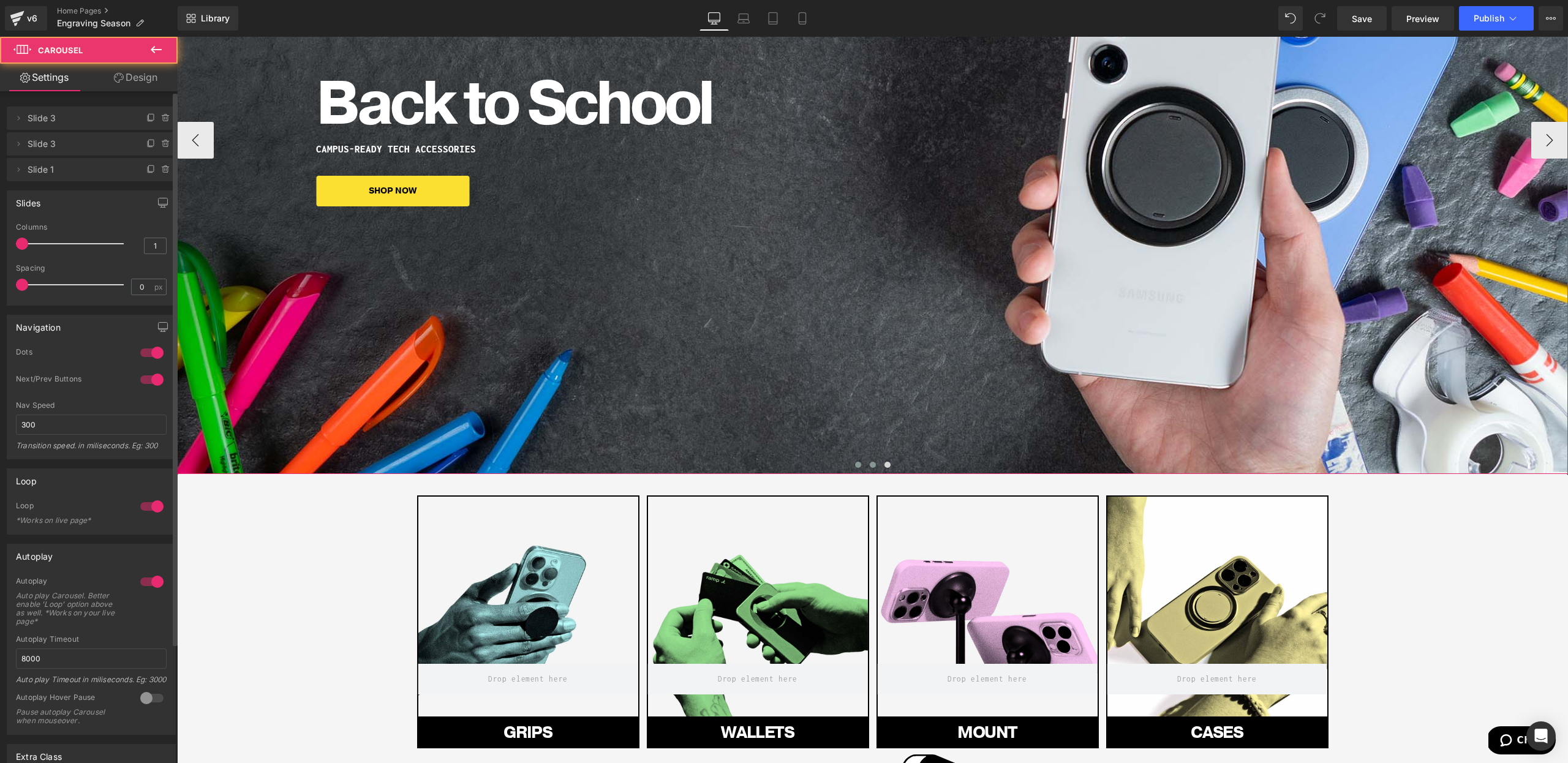
click at [855, 464] on span at bounding box center [858, 464] width 6 height 6
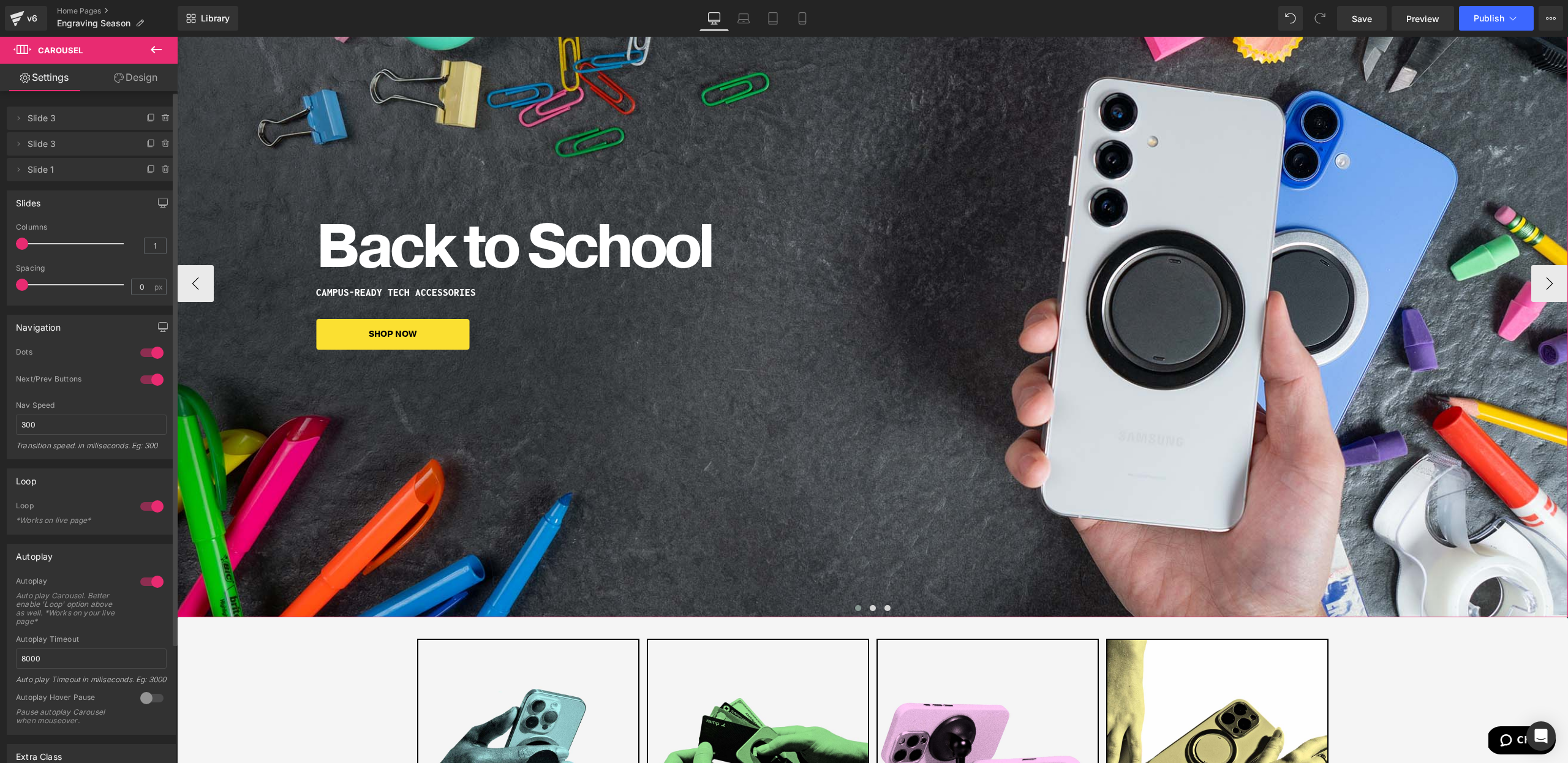
click at [848, 469] on div "Back to School Heading CAMPUS-READY TECH ACCESSORIES Heading SHOP NOW [GEOGRAPH…" at bounding box center [872, 284] width 1391 height 668
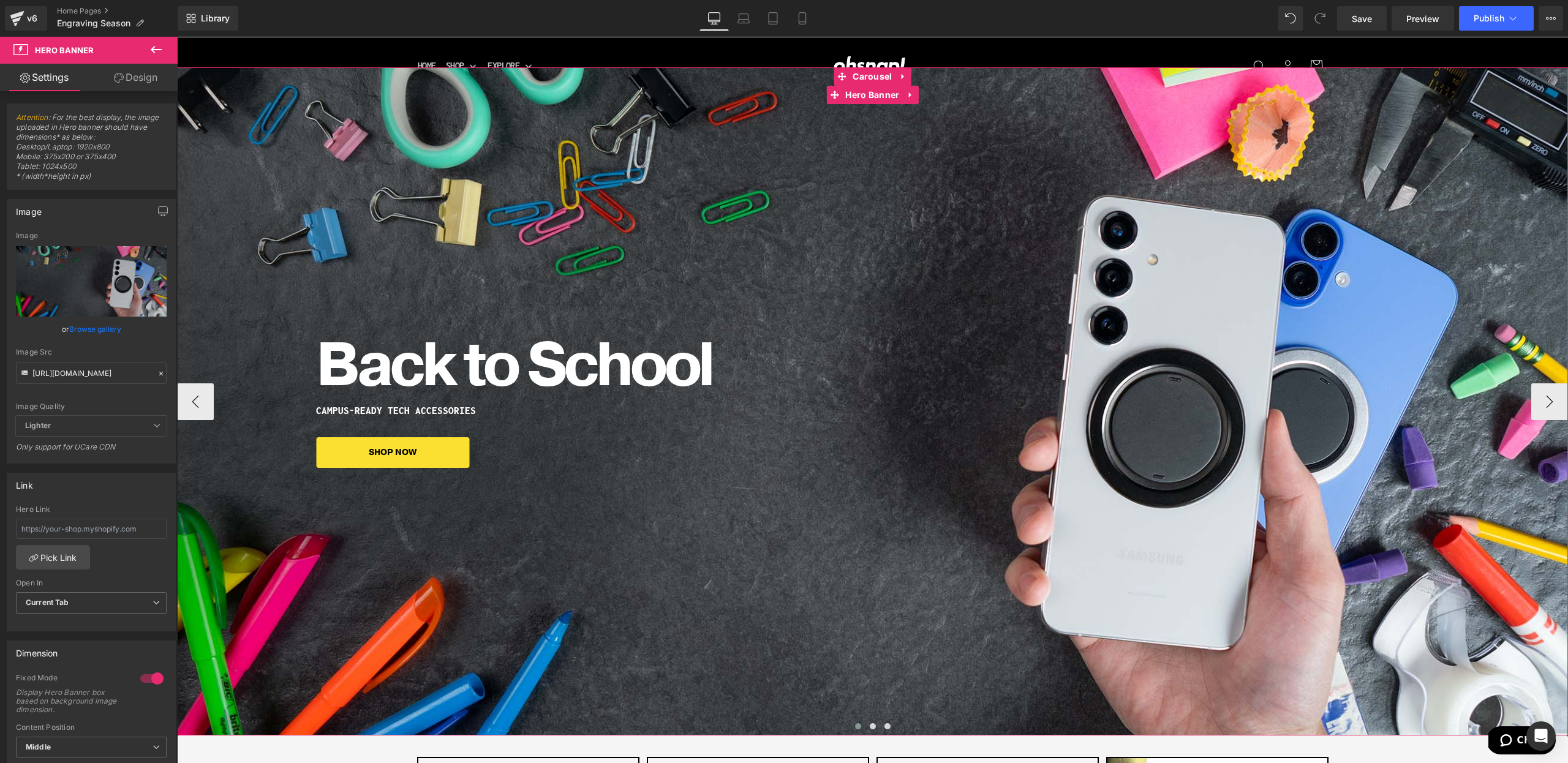
scroll to position [46, 0]
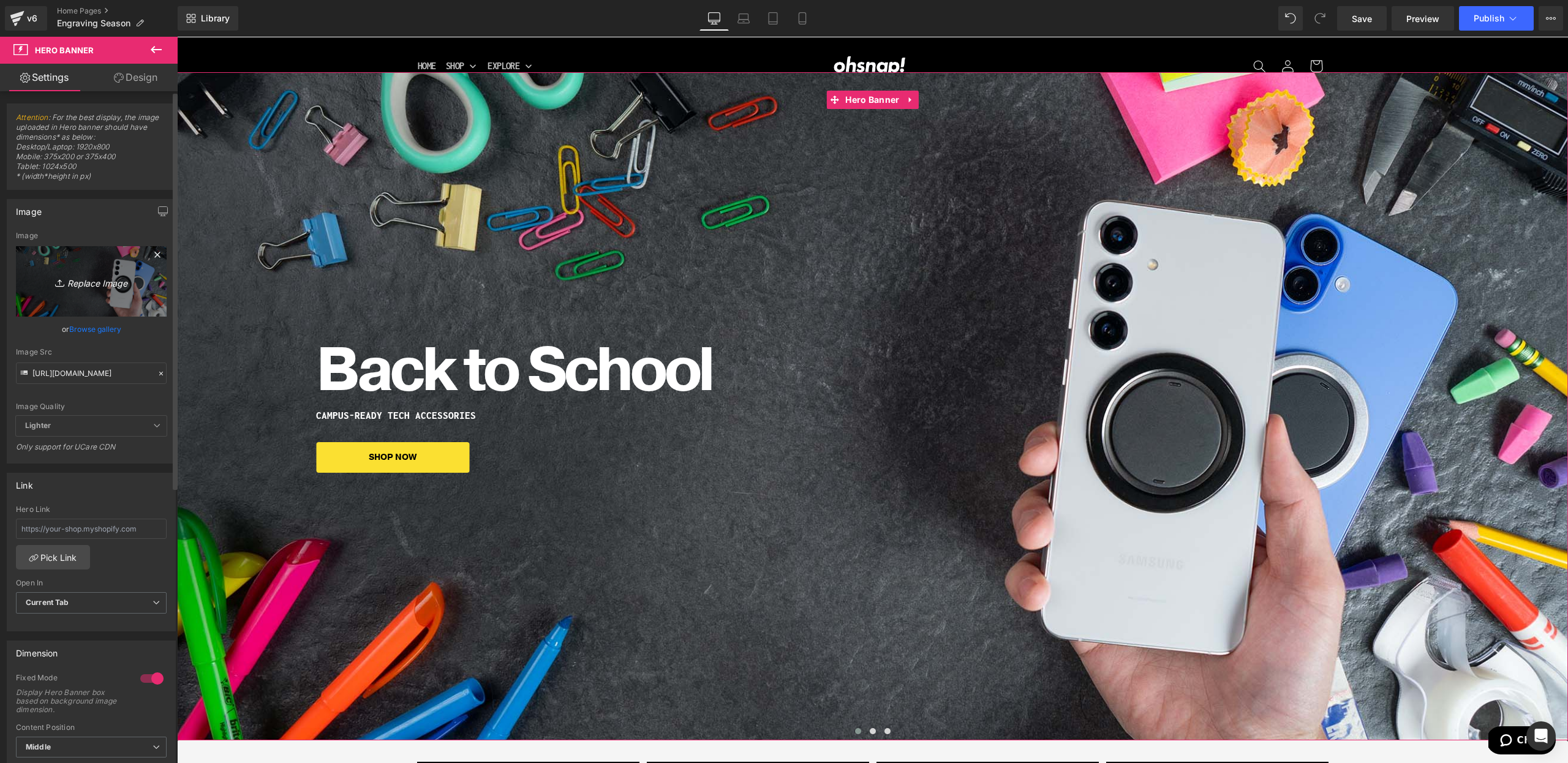
click at [104, 294] on link "Replace Image" at bounding box center [91, 281] width 150 height 71
click at [68, 376] on input "[URL][DOMAIN_NAME]" at bounding box center [91, 373] width 150 height 21
click at [68, 375] on input "[URL][DOMAIN_NAME]" at bounding box center [91, 373] width 150 height 21
paste input "designsbanner.123.jpg?v=1756999277"
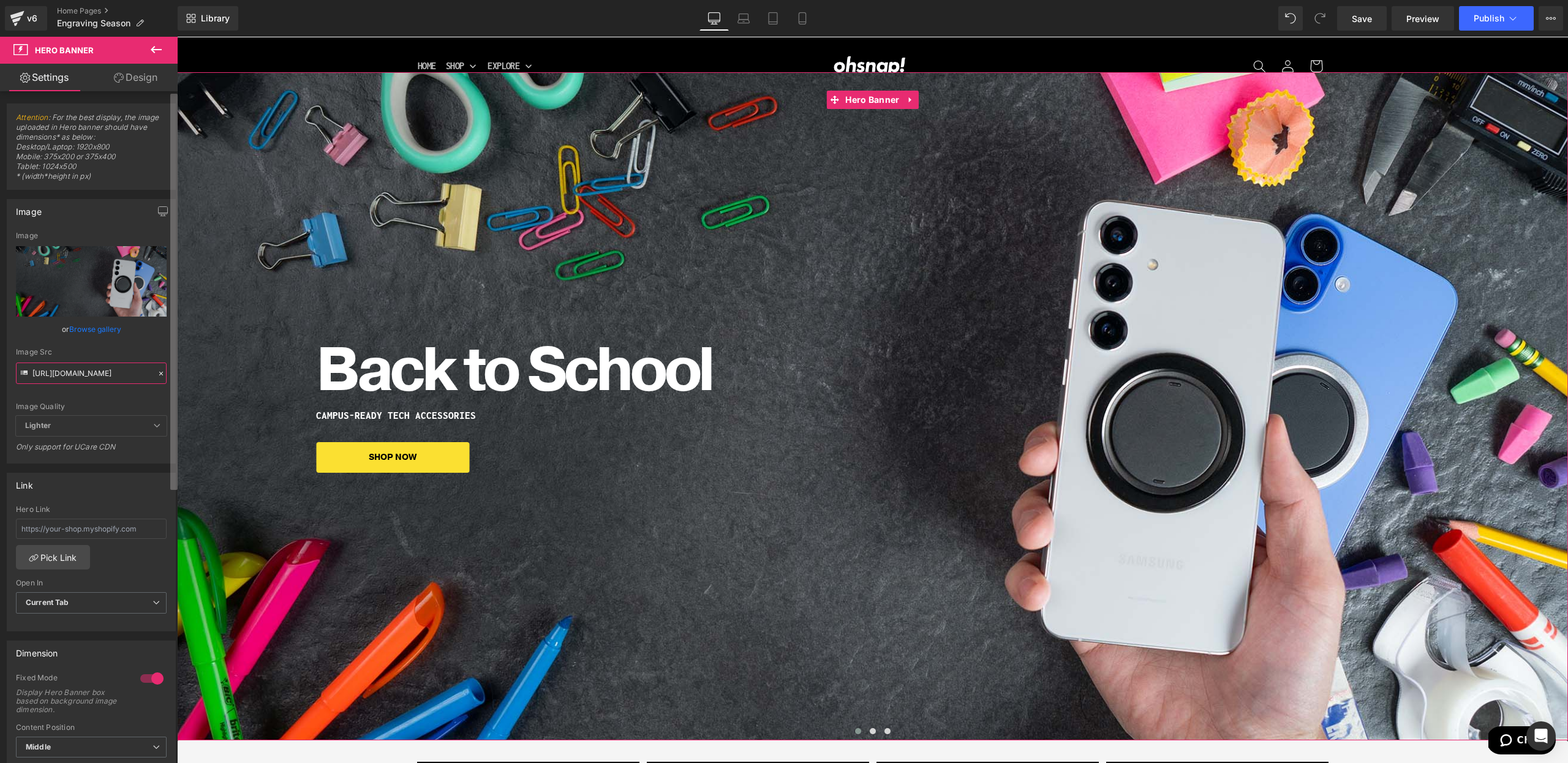
type input "[URL][DOMAIN_NAME]"
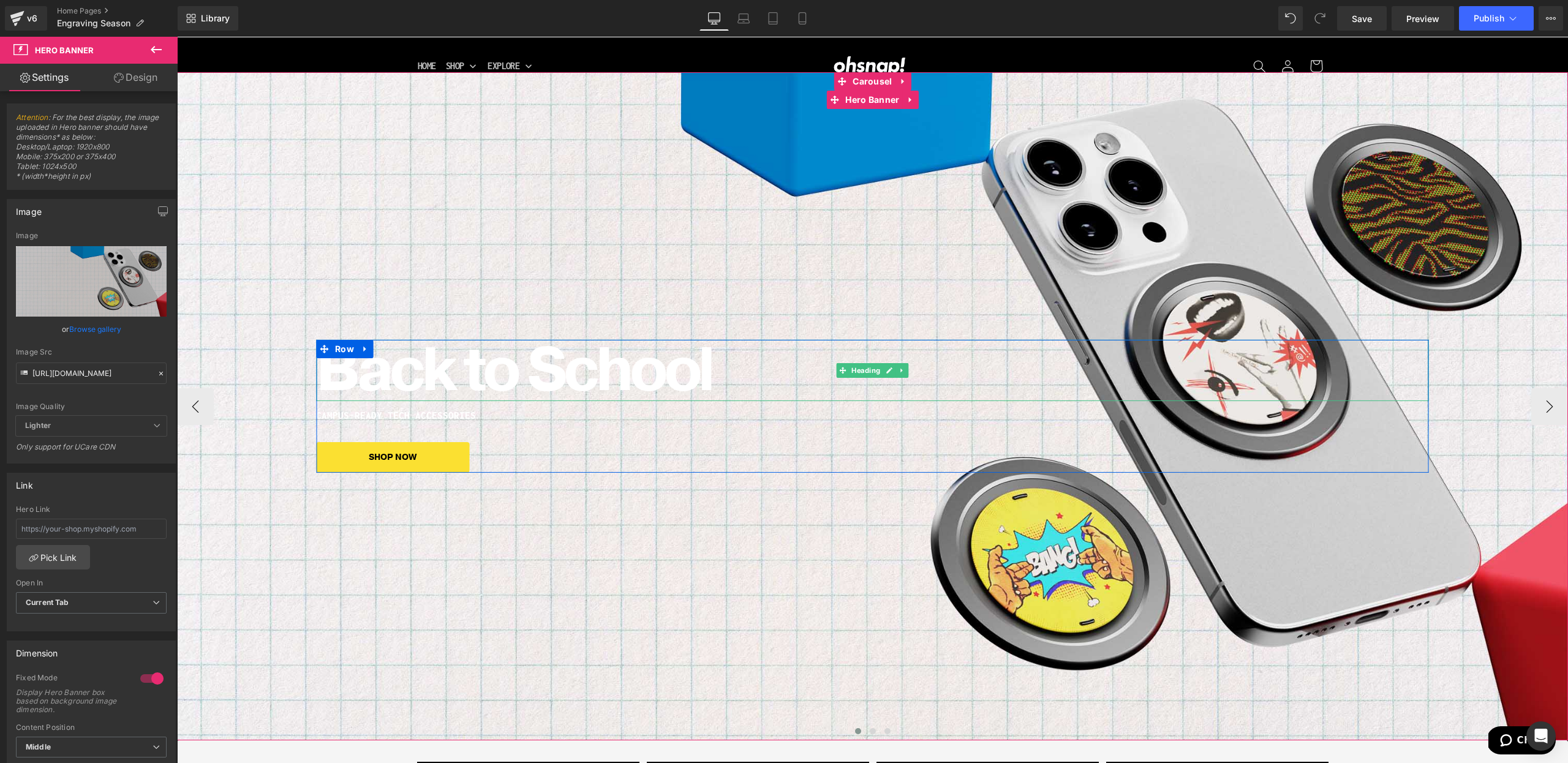
click at [469, 378] on h1 "Back to School" at bounding box center [872, 370] width 1113 height 61
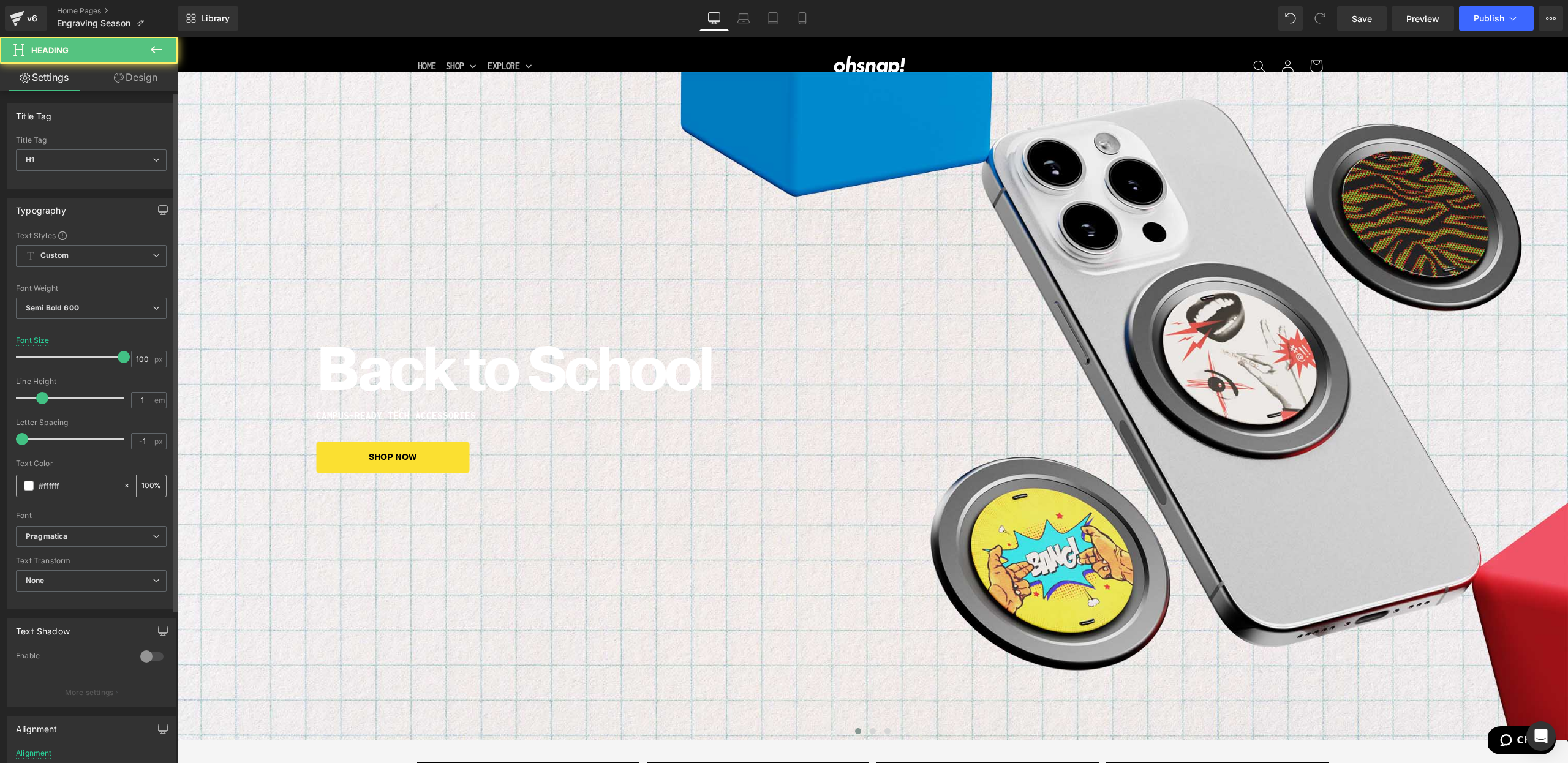
click at [33, 488] on span at bounding box center [29, 486] width 10 height 10
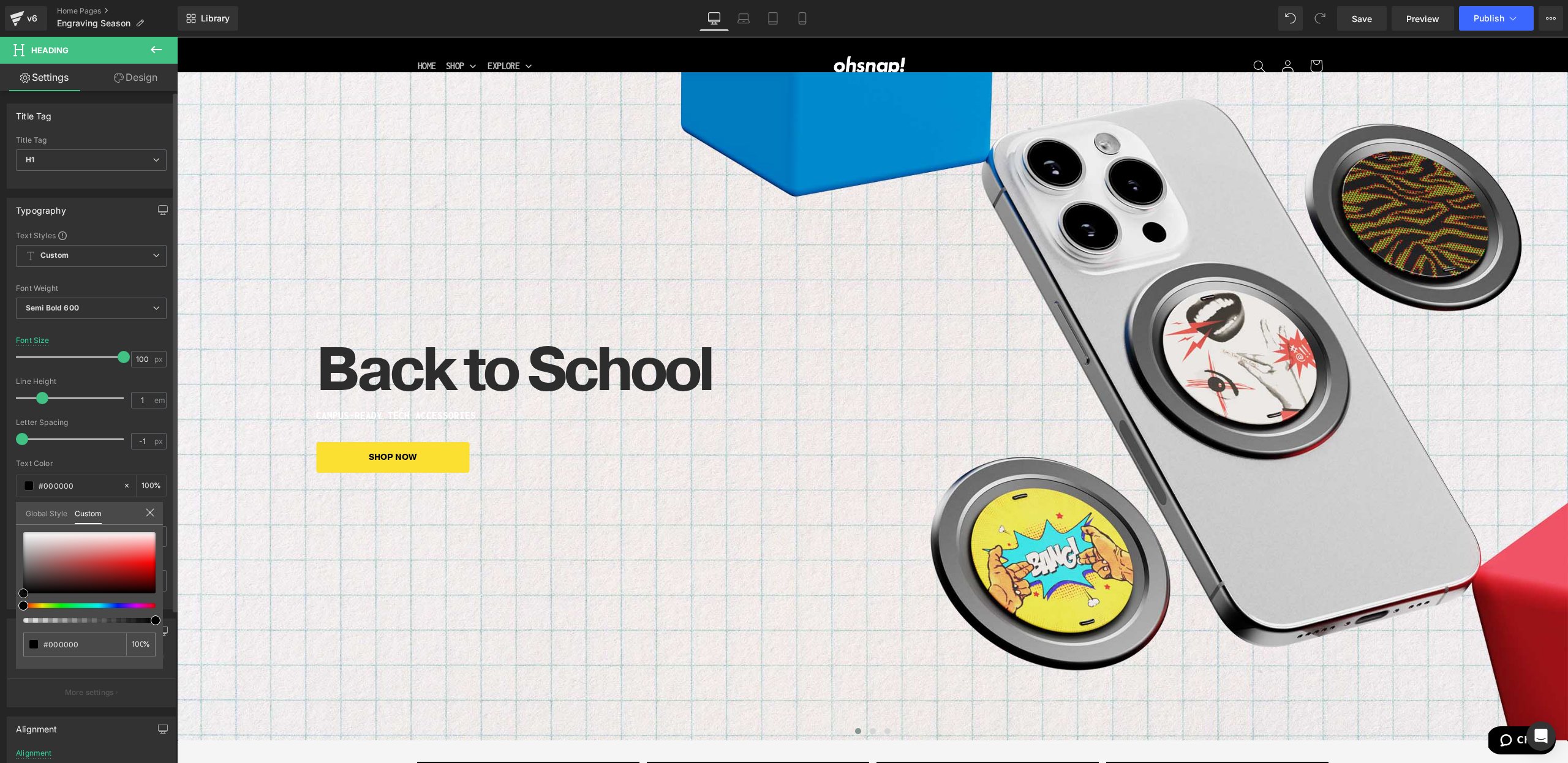
drag, startPoint x: 90, startPoint y: 554, endPoint x: 9, endPoint y: 611, distance: 99.0
click at [0, 609] on div "Typography Text Styles Custom Custom Setup Global Style Custom Setup Global Sty…" at bounding box center [91, 399] width 183 height 420
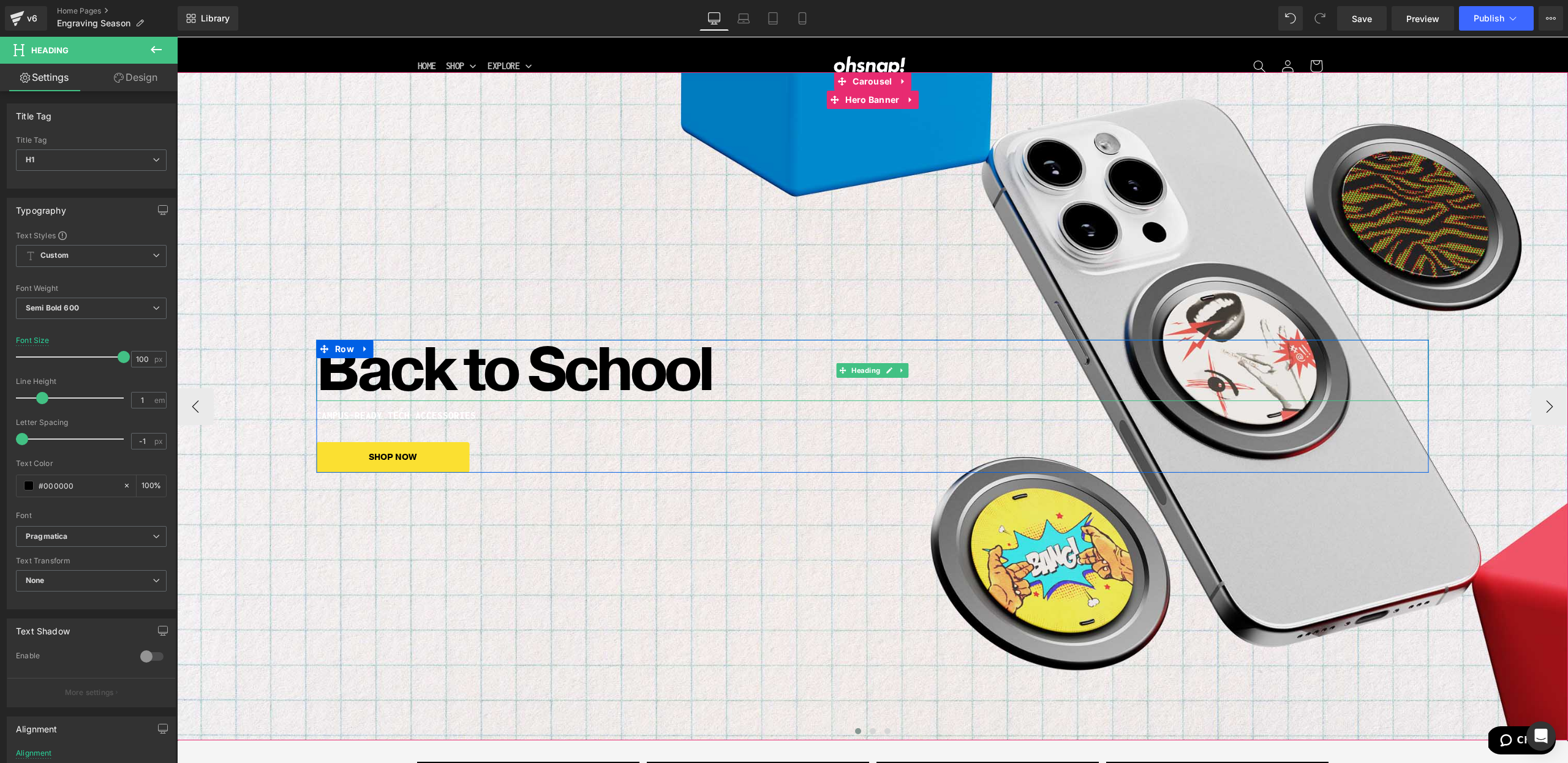
click at [352, 415] on h1 "CAMPUS-READY TECH ACCESSORIES" at bounding box center [872, 415] width 1113 height 11
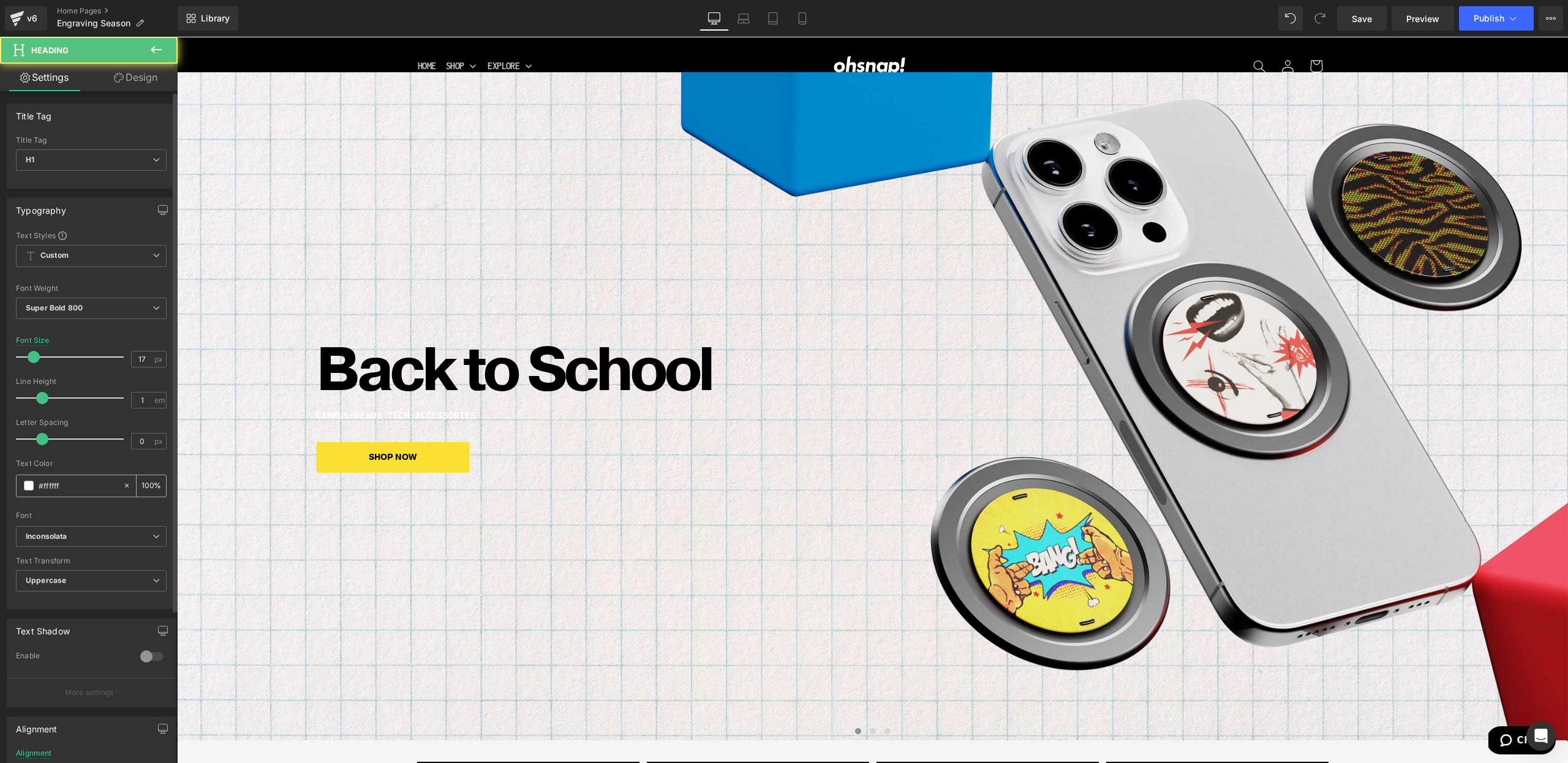
click at [29, 487] on span at bounding box center [29, 486] width 10 height 10
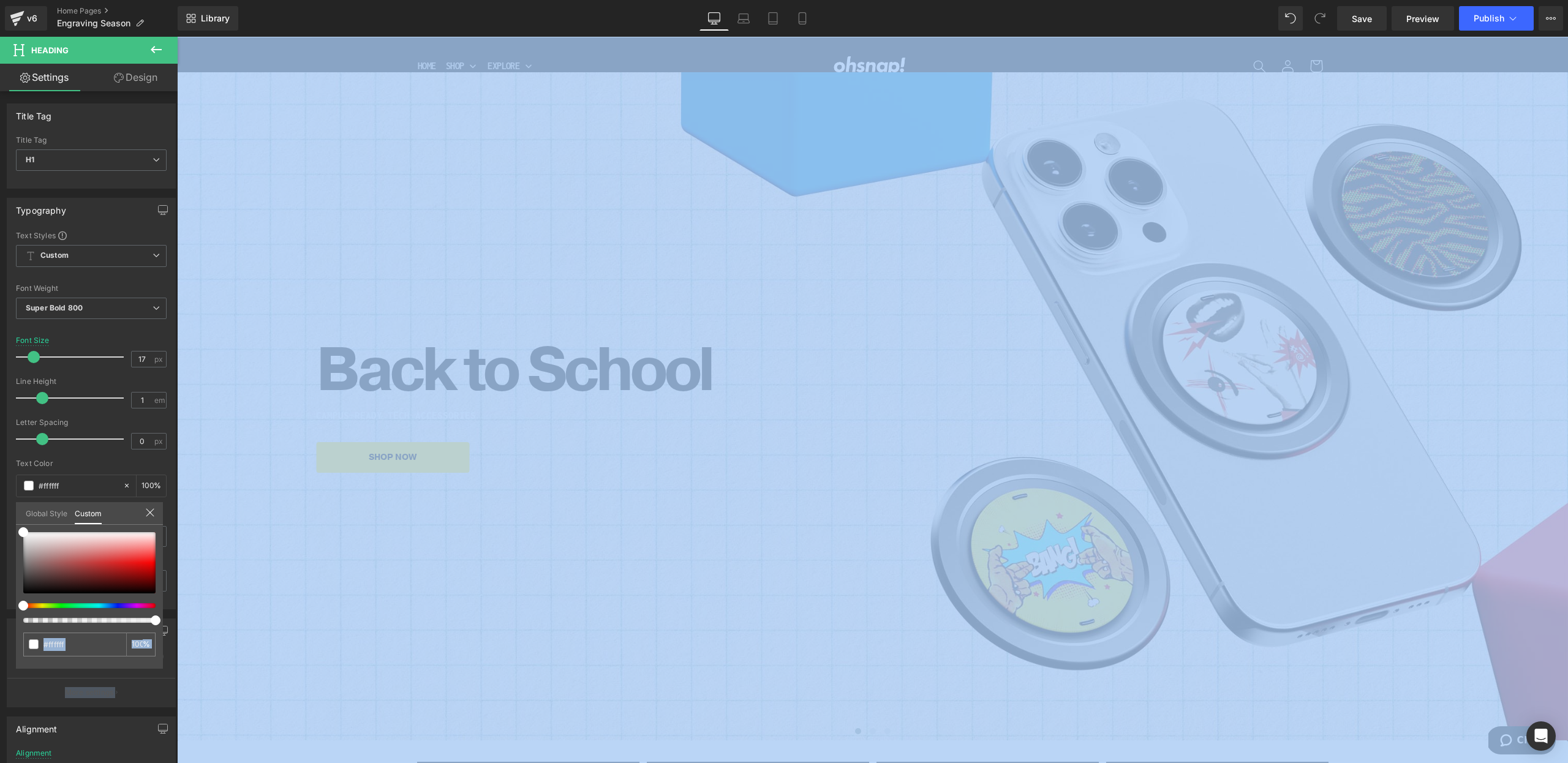
drag, startPoint x: 46, startPoint y: 551, endPoint x: -1, endPoint y: 621, distance: 84.3
click at [0, 621] on html "Carousel You are previewing how the will restyle your page. You can not edit El…" at bounding box center [784, 381] width 1568 height 763
drag, startPoint x: 24, startPoint y: 596, endPoint x: -1, endPoint y: 635, distance: 46.3
click at [0, 635] on html "Carousel You are previewing how the will restyle your page. You can not edit El…" at bounding box center [784, 381] width 1568 height 763
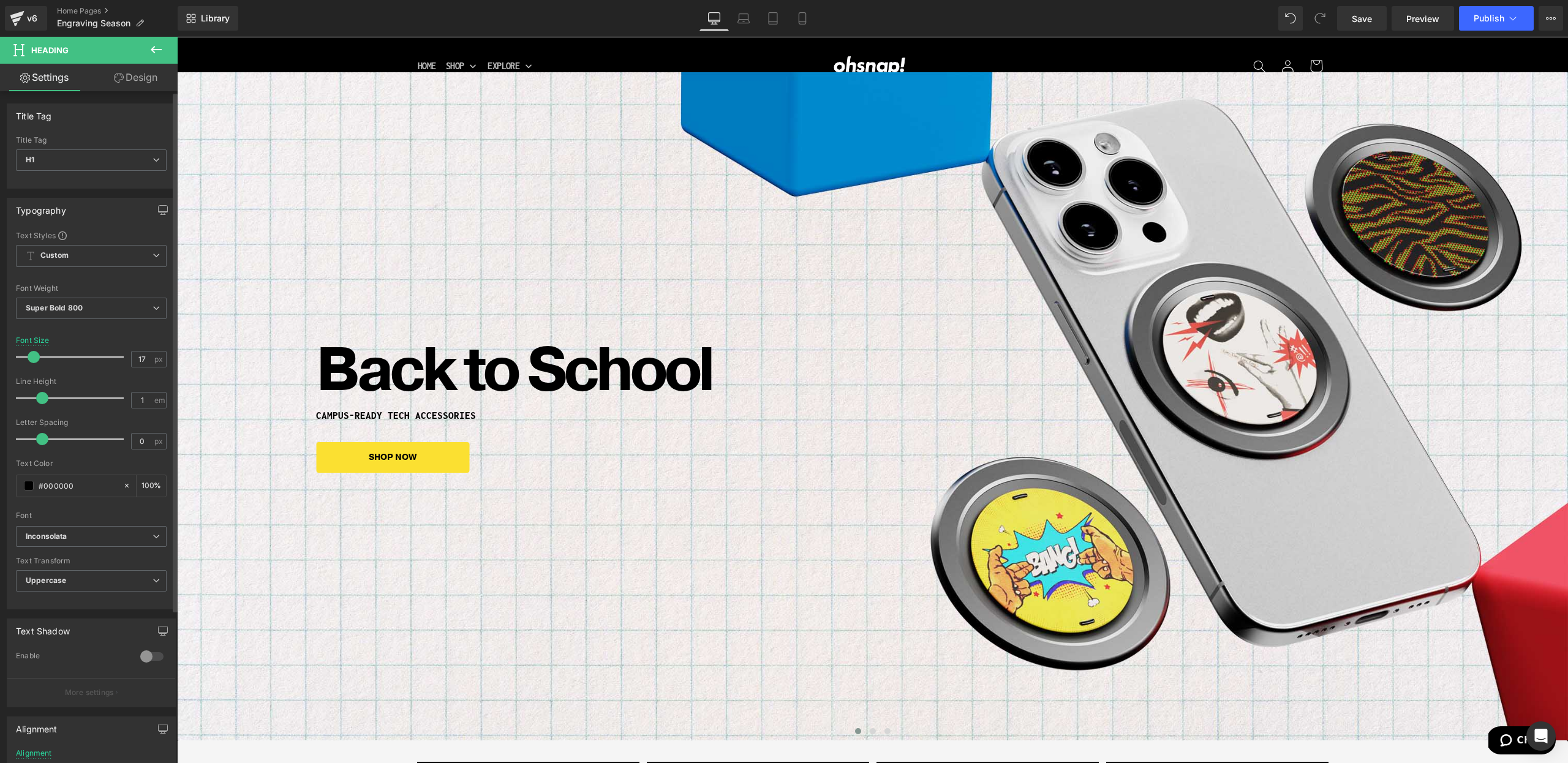
click at [448, 369] on h1 "Back to School" at bounding box center [872, 370] width 1113 height 61
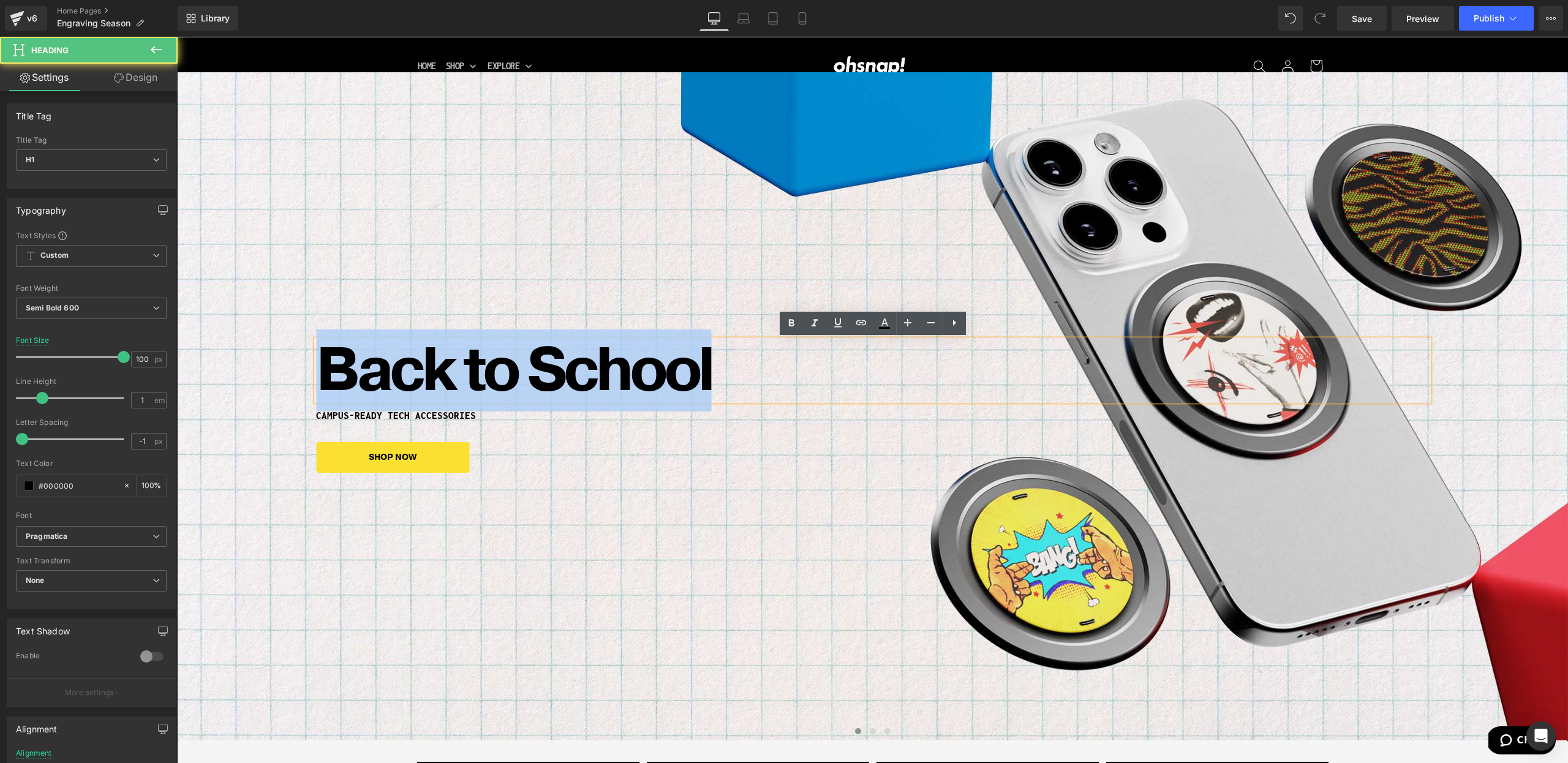
click at [448, 369] on h1 "Back to School" at bounding box center [872, 370] width 1113 height 61
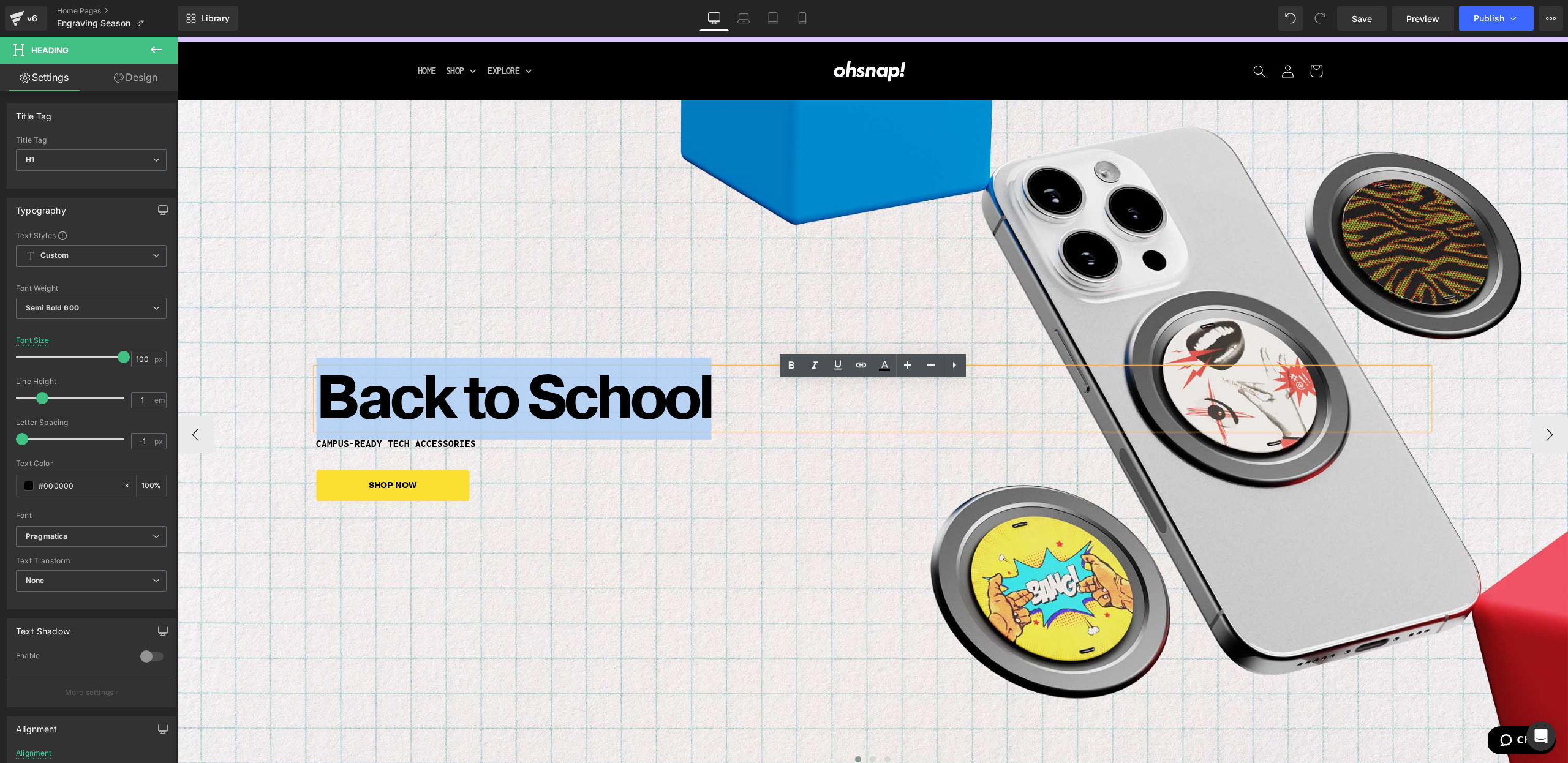
scroll to position [22, 0]
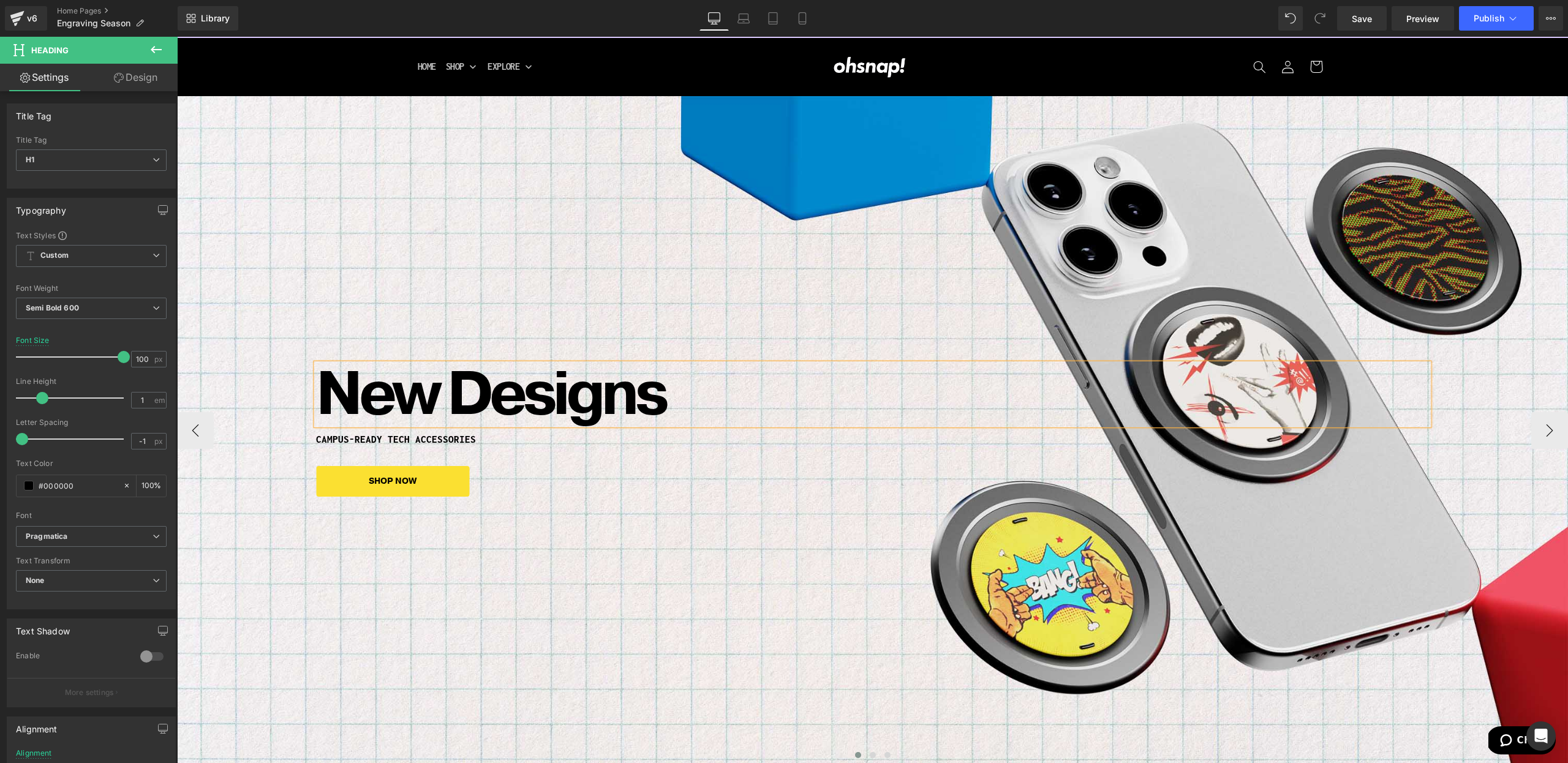
click at [822, 583] on div "New Designs Heading CAMPUS-READY TECH ACCESSORIES Heading SHOP NOW Button Row" at bounding box center [872, 430] width 1391 height 668
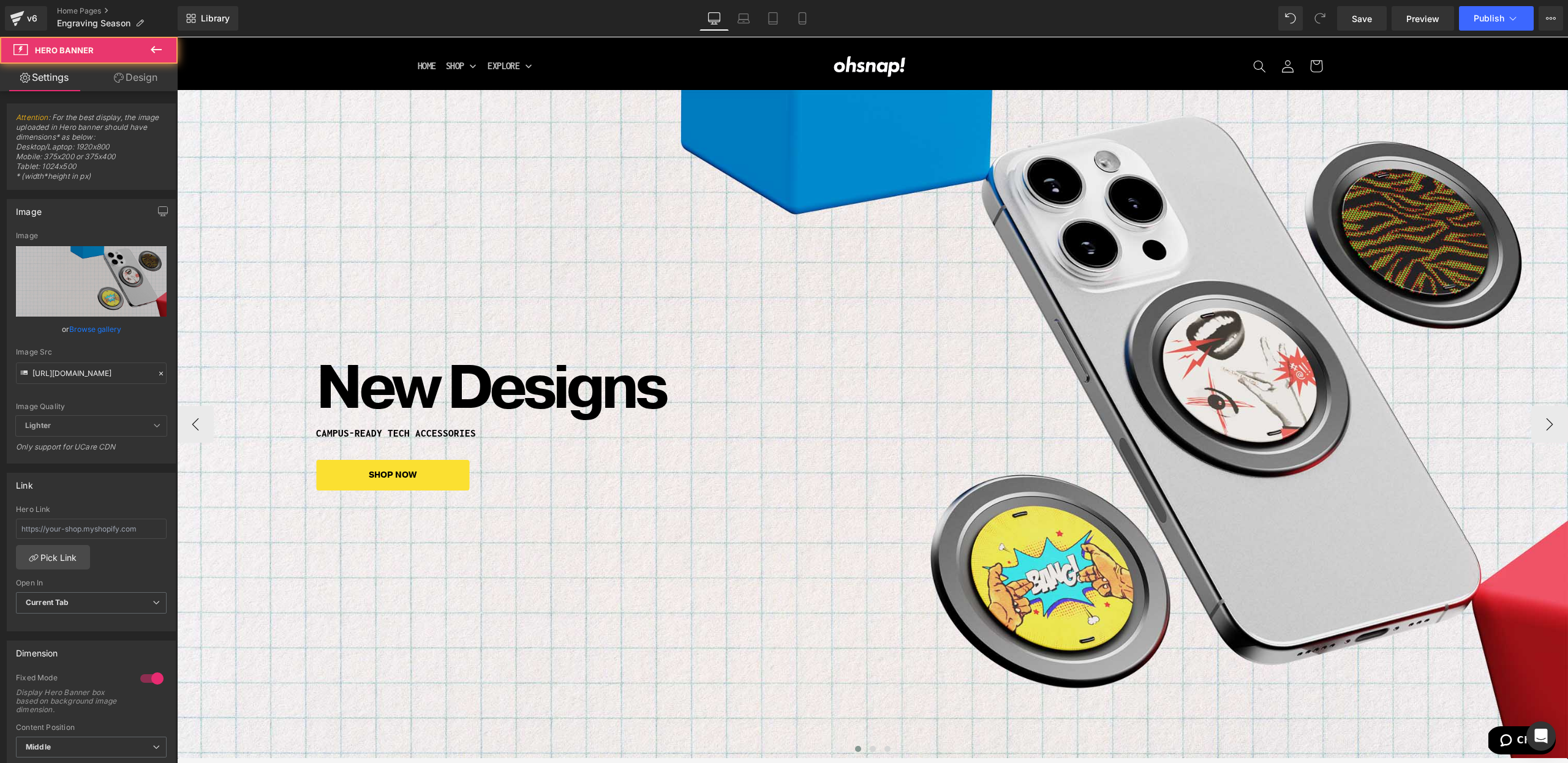
scroll to position [46, 0]
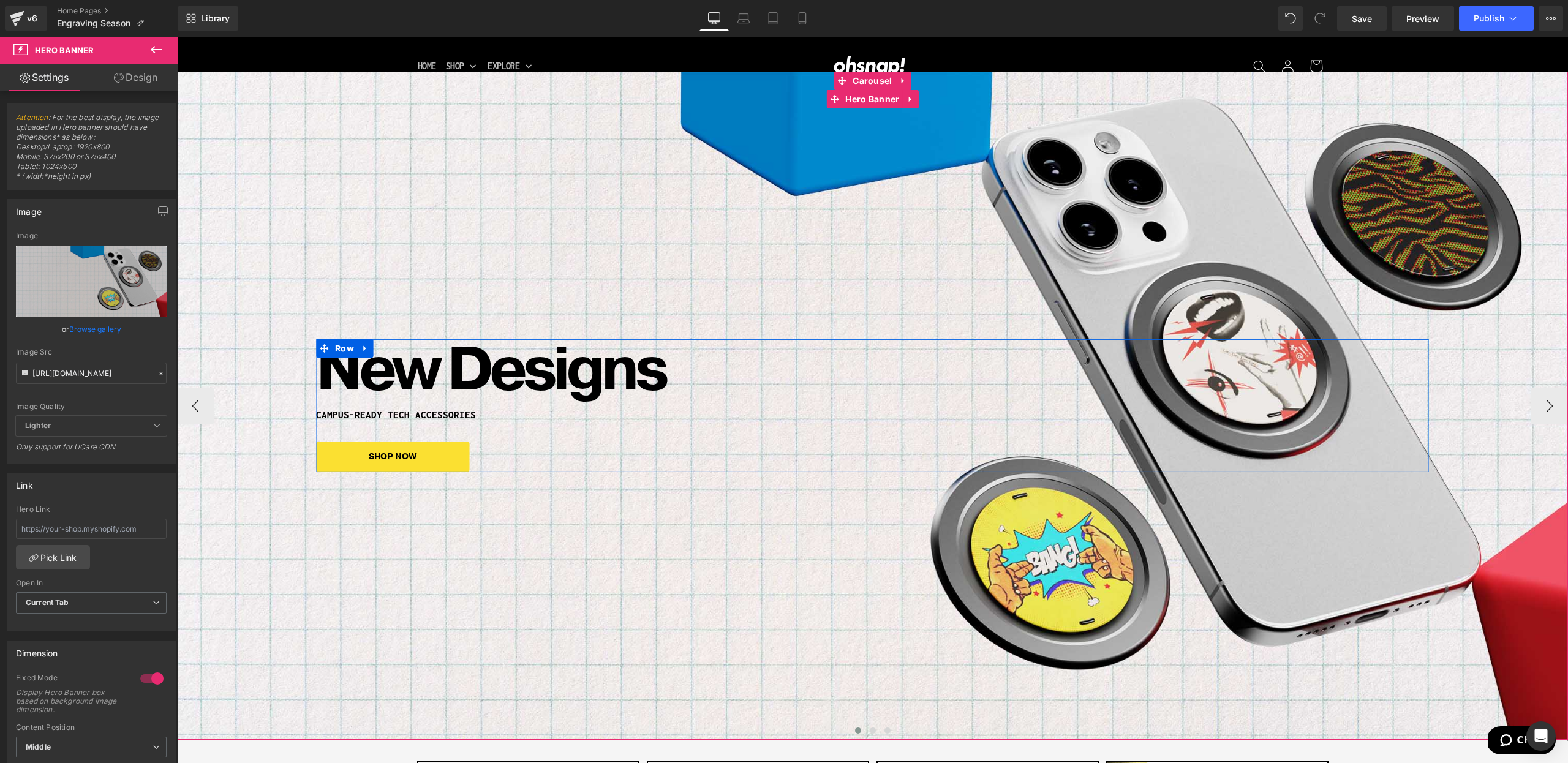
click at [402, 412] on h1 "CAMPUS-READY TECH ACCESSORIES" at bounding box center [872, 415] width 1113 height 11
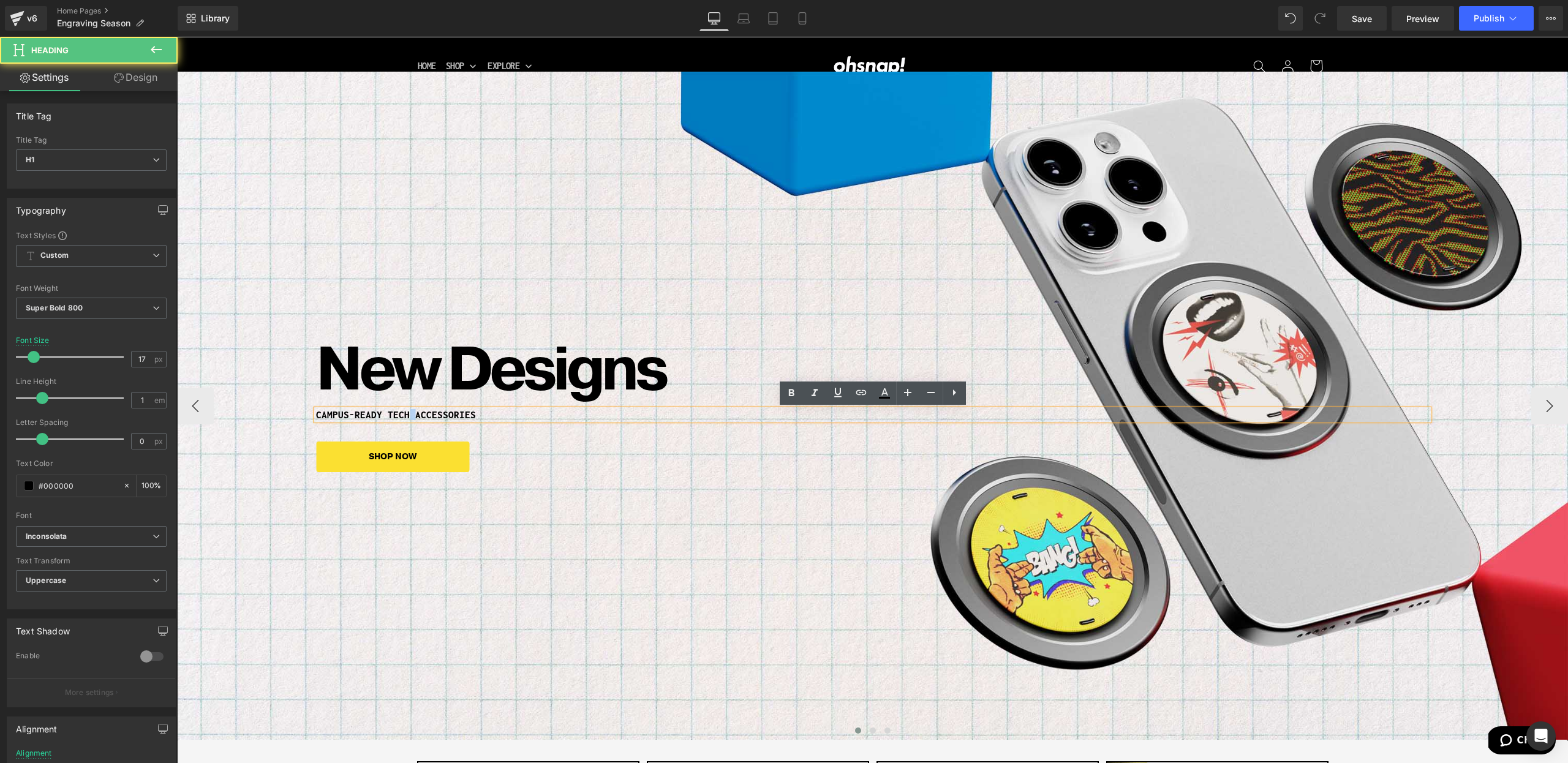
click at [402, 412] on h1 "CAMPUS-READY TECH ACCESSORIES" at bounding box center [872, 415] width 1113 height 11
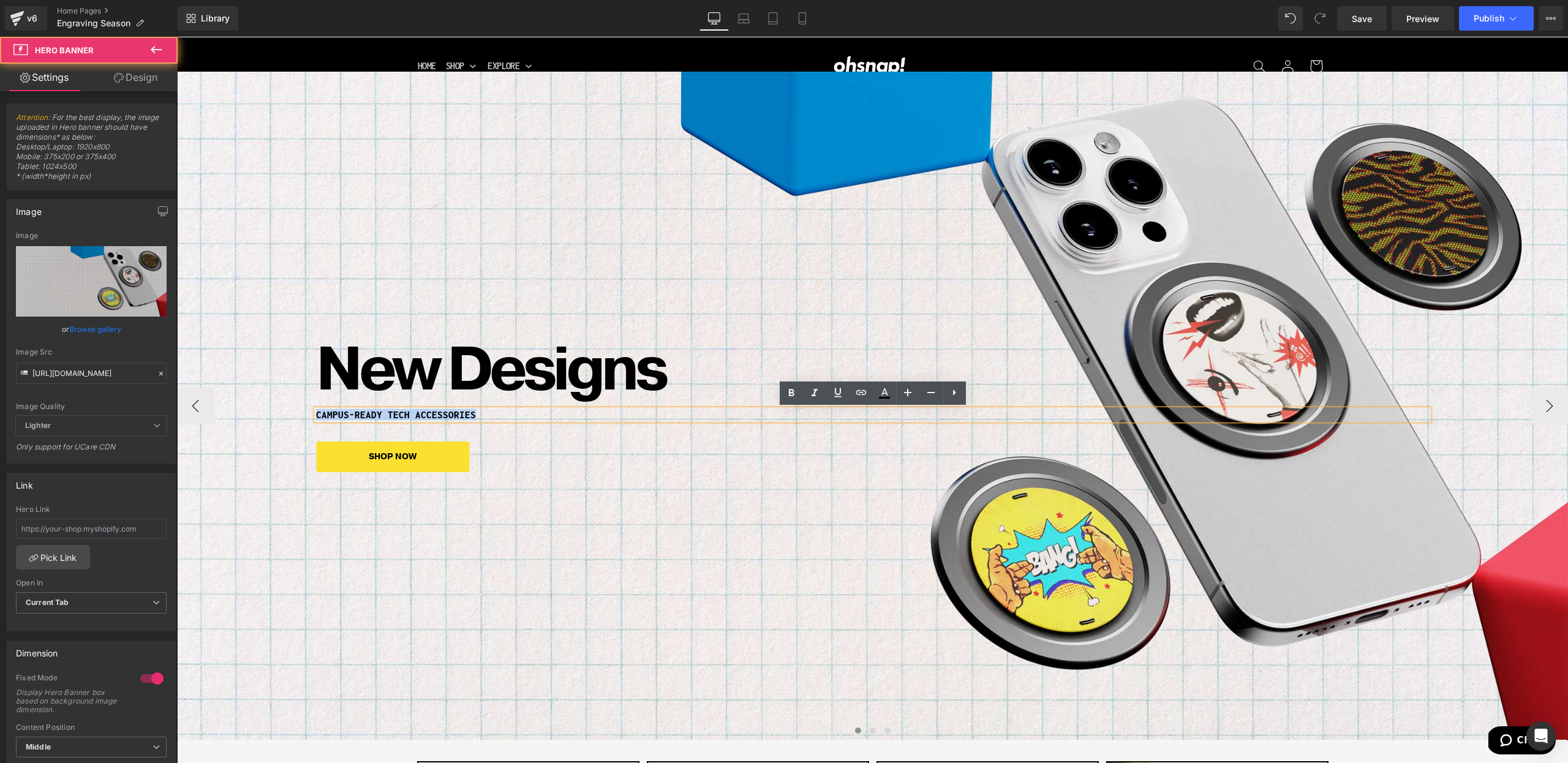
click at [959, 520] on div "New Designs Heading CAMPUS-READY TECH ACCESSORIES Heading SHOP NOW Button Row" at bounding box center [872, 406] width 1391 height 668
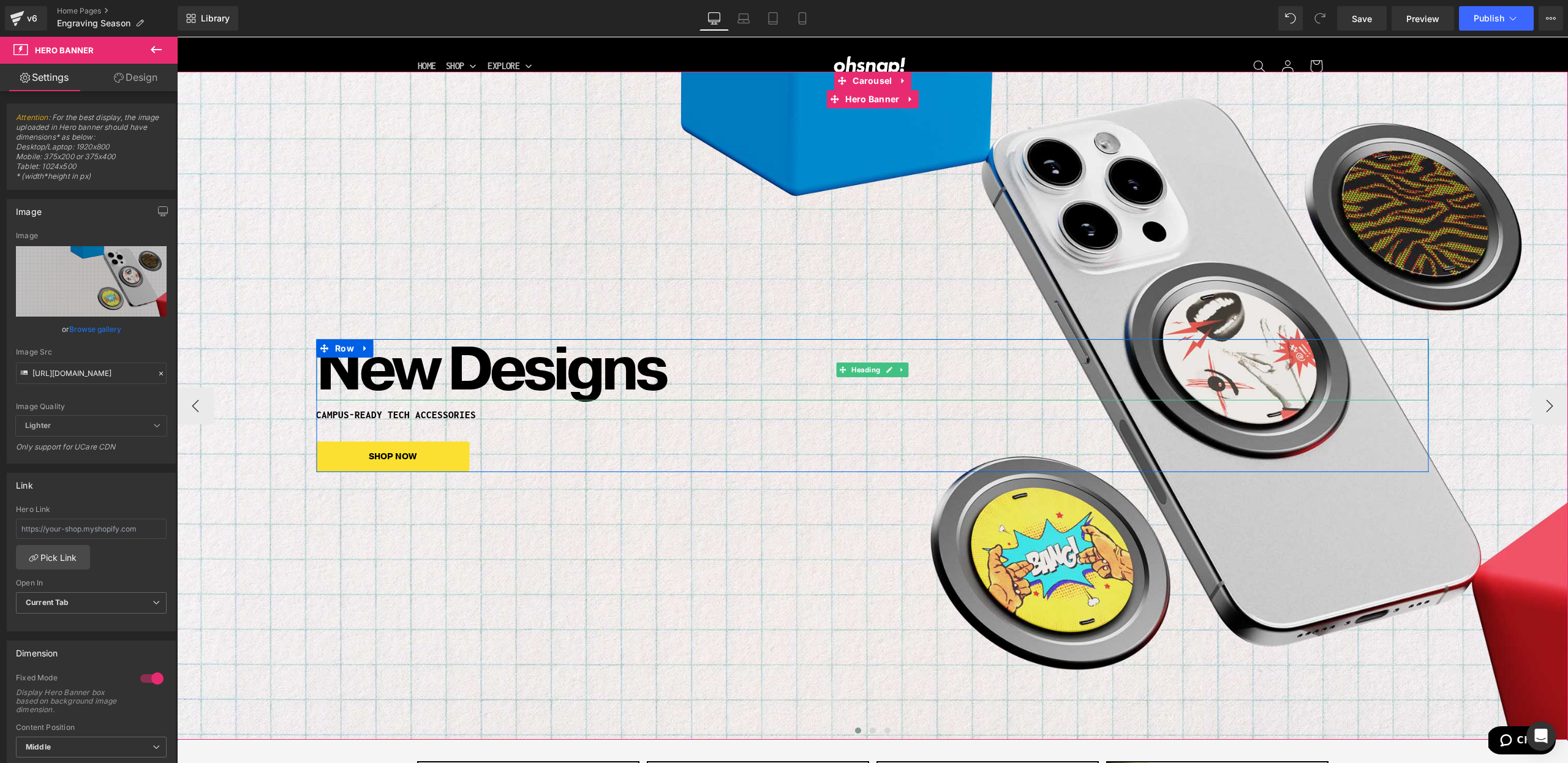
click at [356, 385] on h1 "New Designs" at bounding box center [872, 370] width 1113 height 61
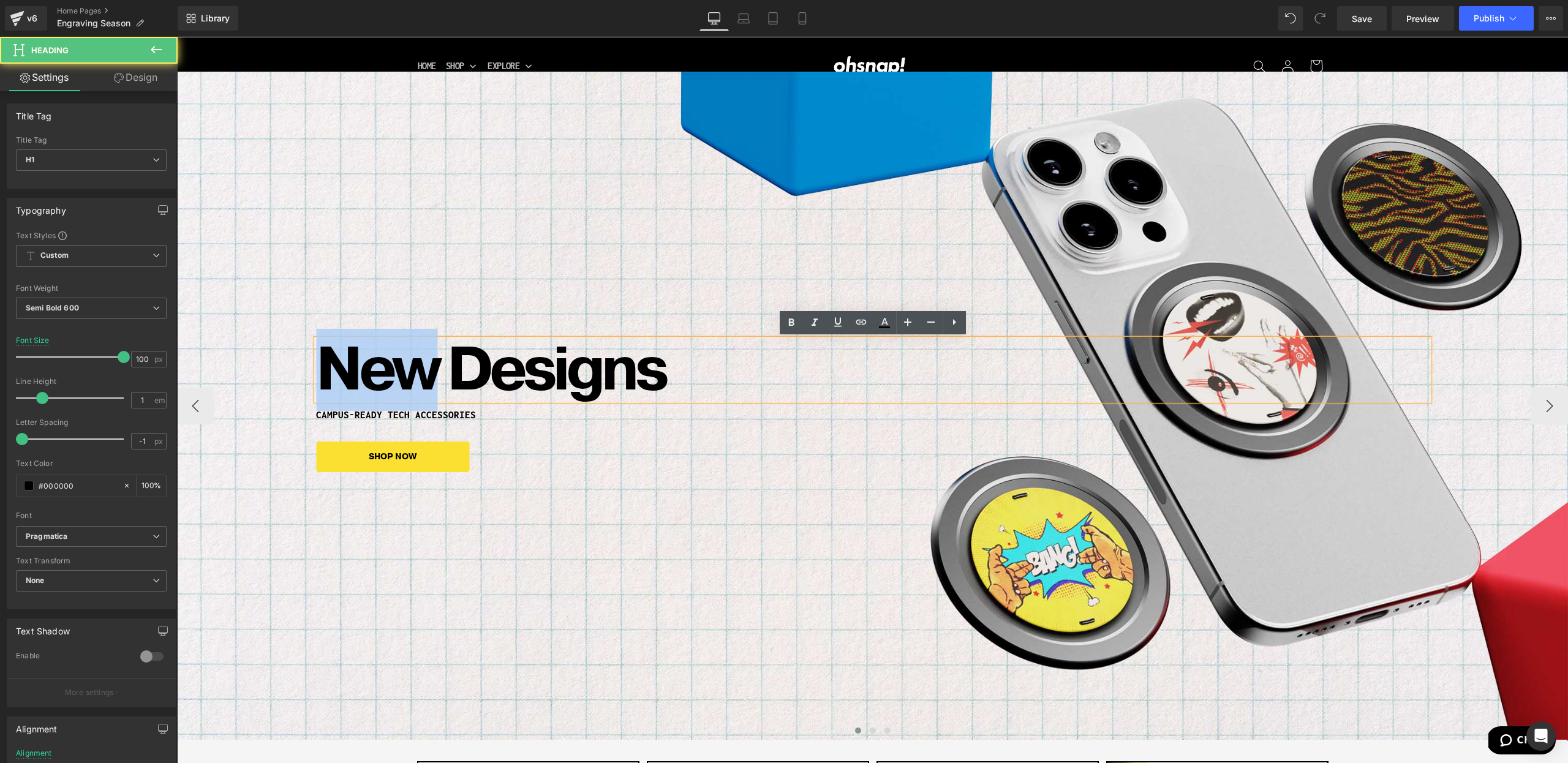
click at [356, 385] on h1 "New Designs" at bounding box center [872, 370] width 1113 height 61
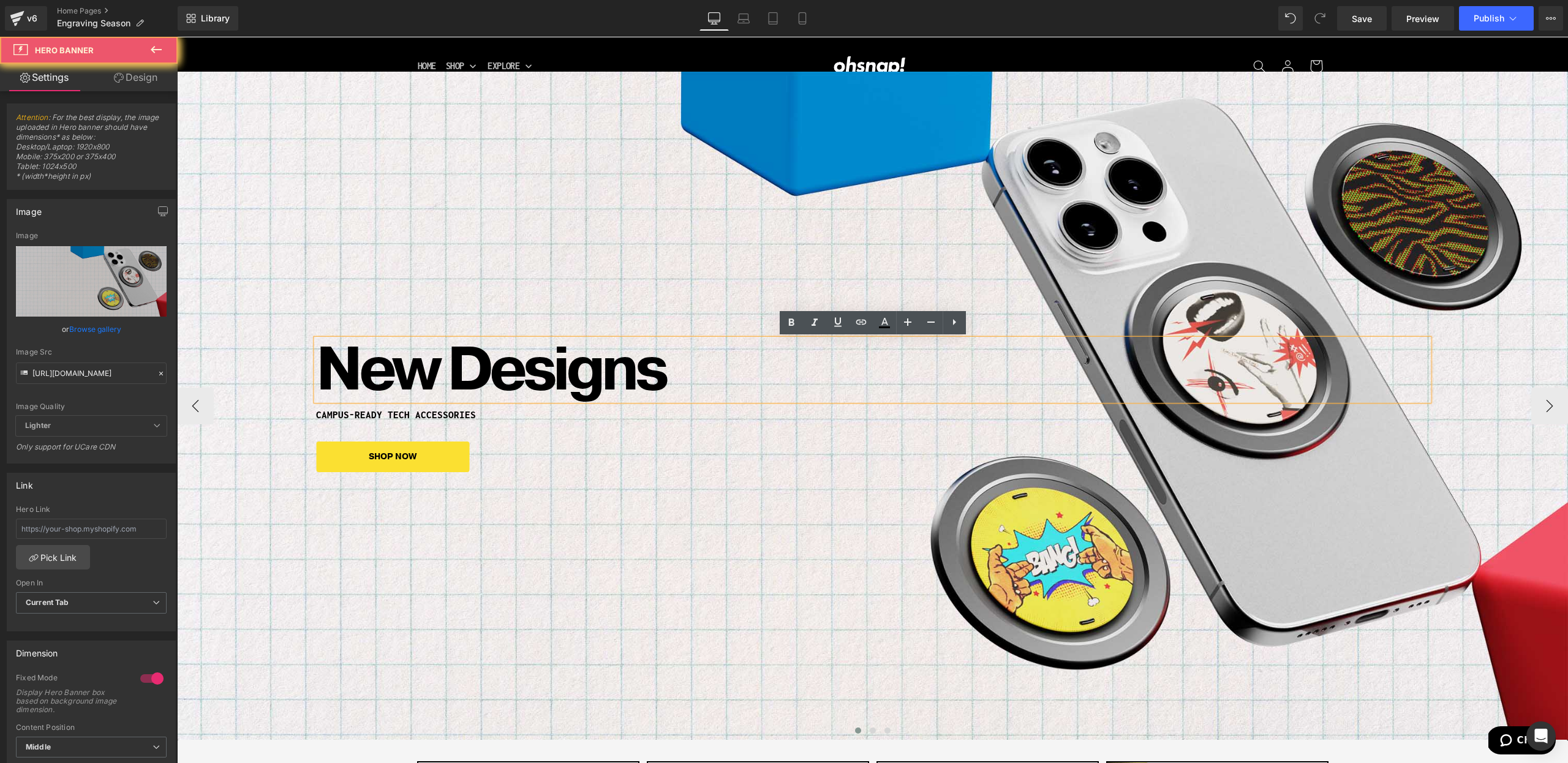
click at [698, 544] on div "New Designs Heading CAMPUS-READY TECH ACCESSORIES Heading SHOP NOW Button Row" at bounding box center [872, 406] width 1391 height 668
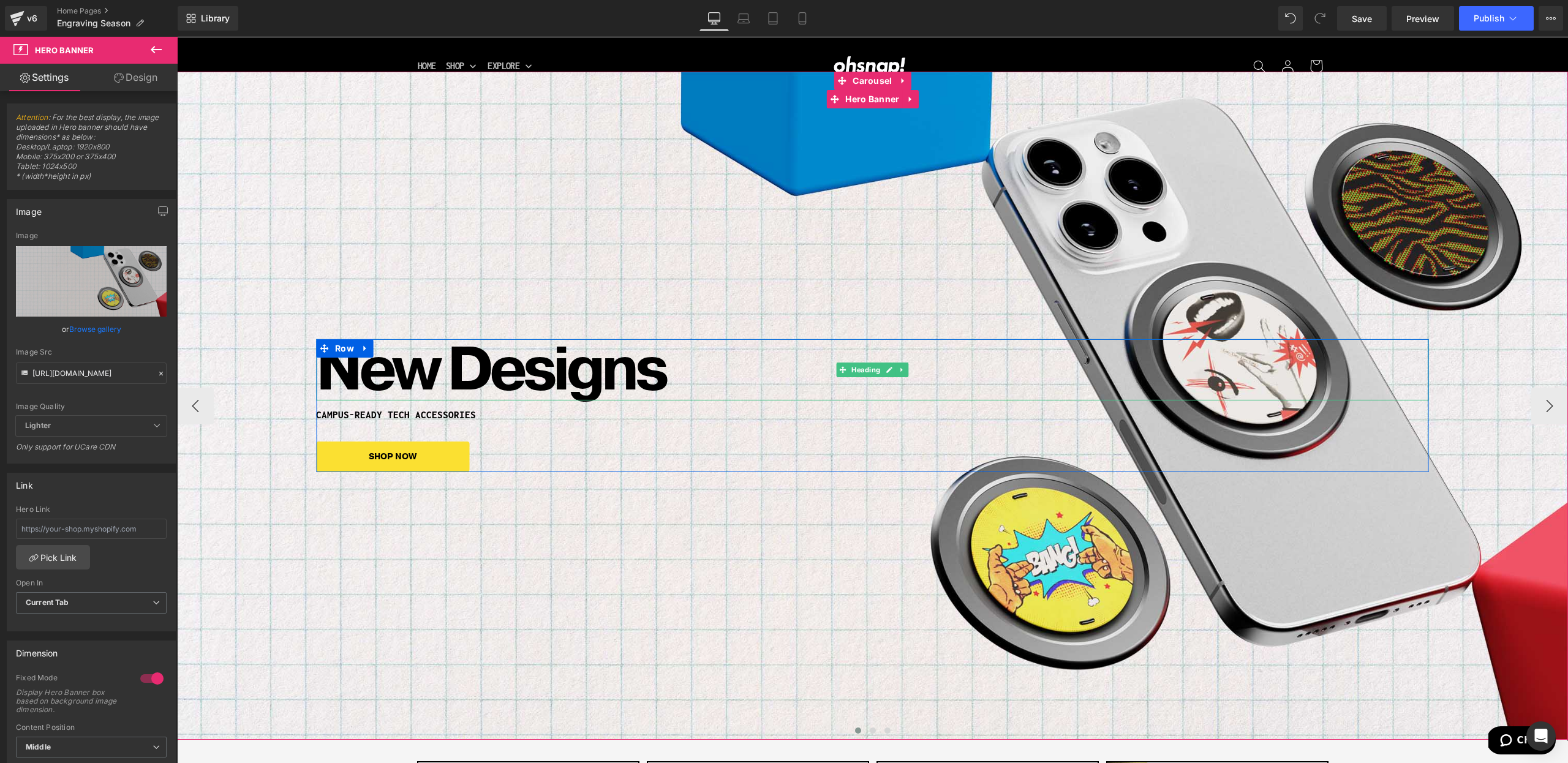
click at [347, 368] on h1 "New Designs" at bounding box center [872, 370] width 1113 height 61
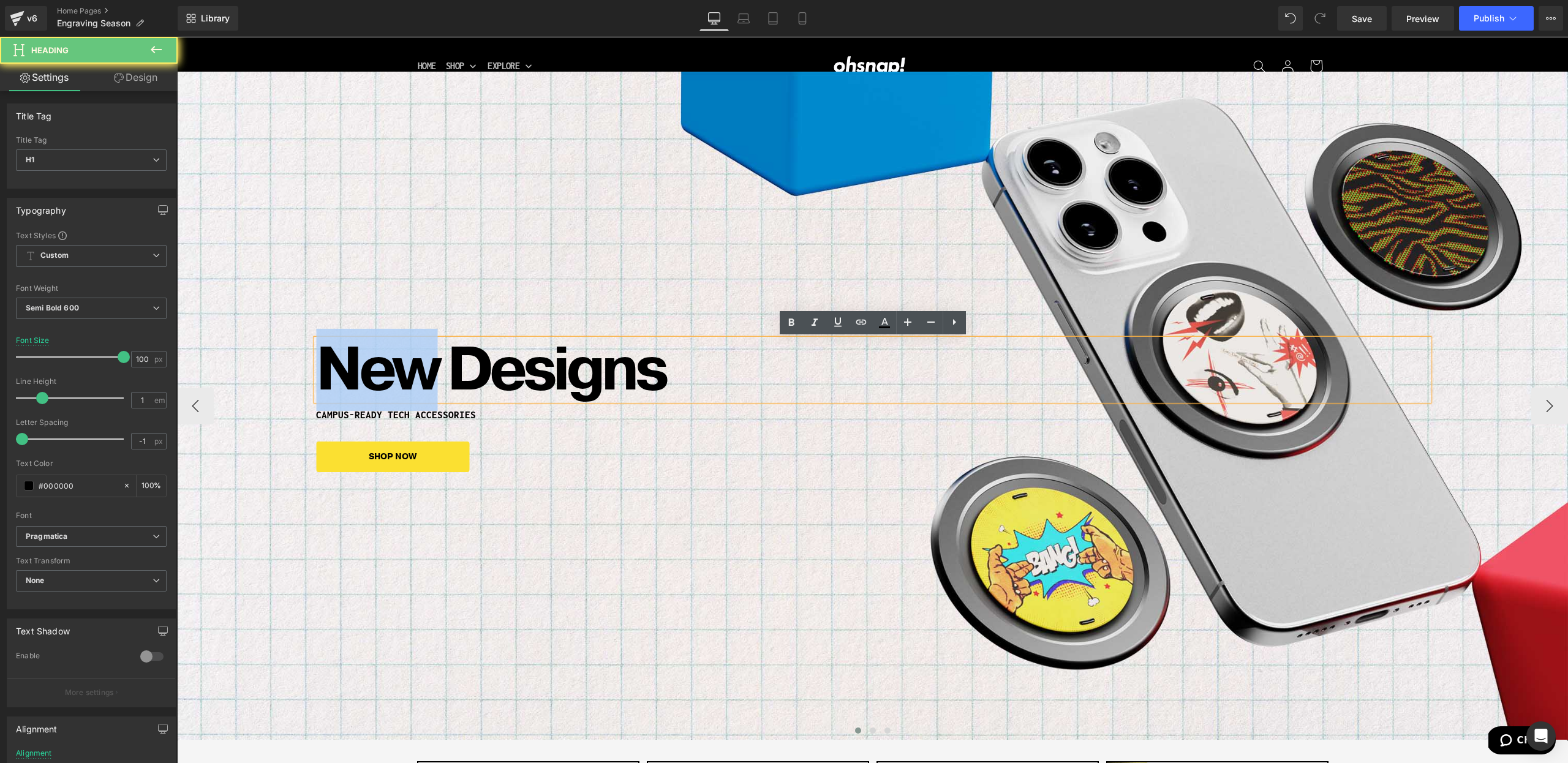
click at [347, 368] on h1 "New Designs" at bounding box center [872, 370] width 1113 height 61
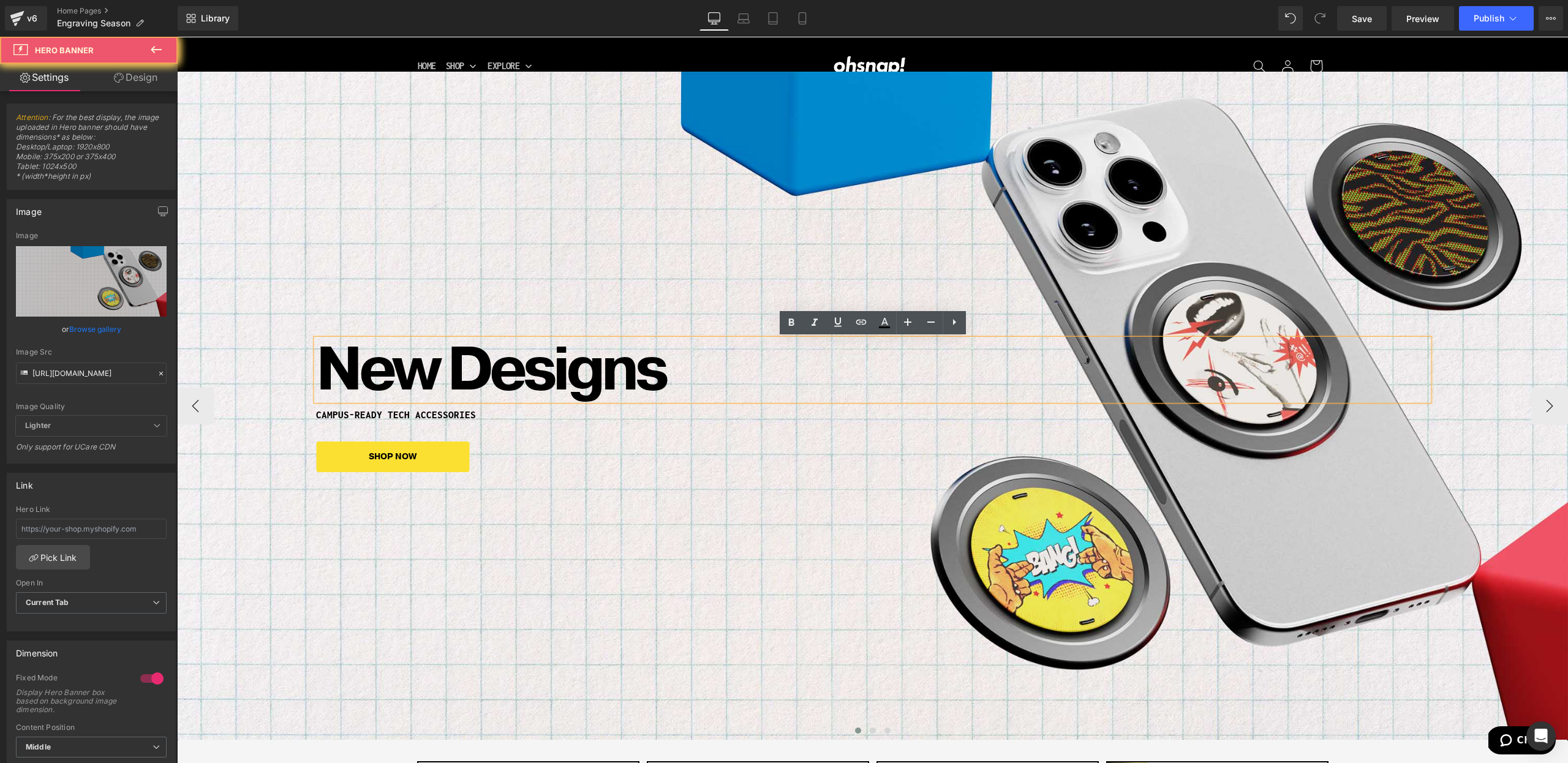
click at [576, 549] on div "New Designs Heading CAMPUS-READY TECH ACCESSORIES Heading SHOP NOW Button Row" at bounding box center [872, 406] width 1391 height 668
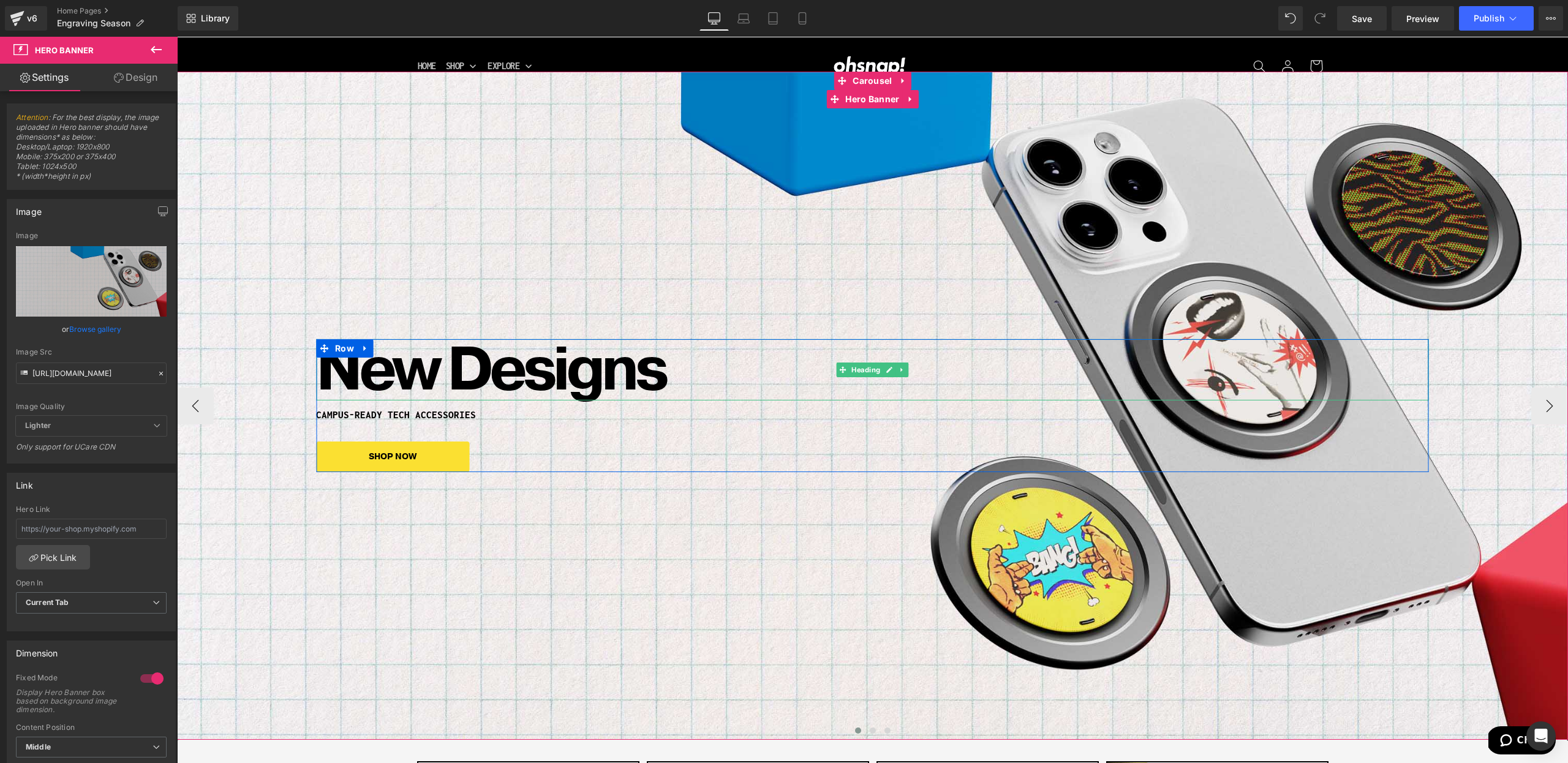
click at [442, 388] on h1 "New Designs" at bounding box center [872, 370] width 1113 height 61
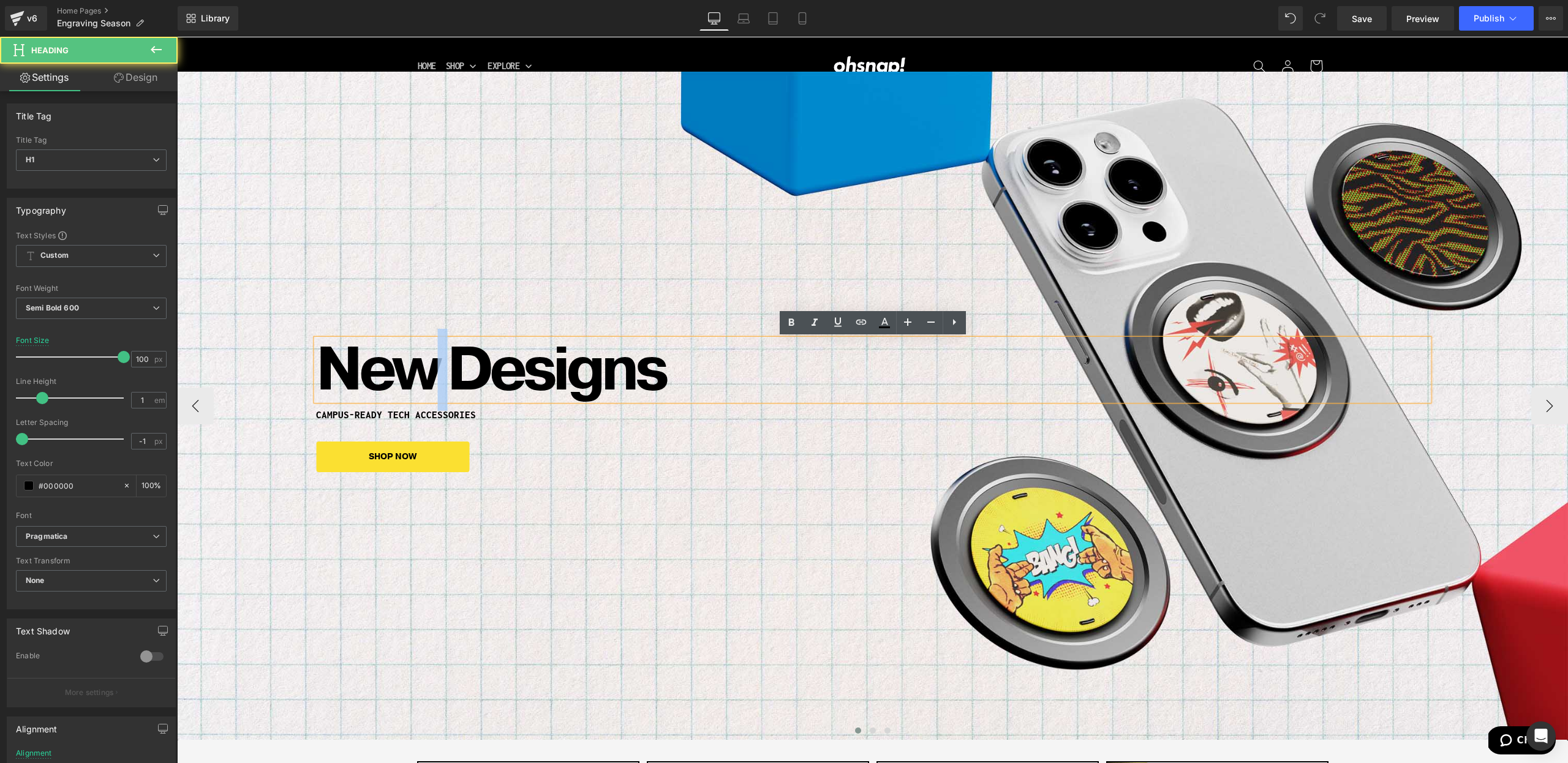
click at [442, 388] on h1 "New Designs" at bounding box center [872, 370] width 1113 height 61
click at [425, 390] on h1 "New Designs" at bounding box center [872, 370] width 1113 height 61
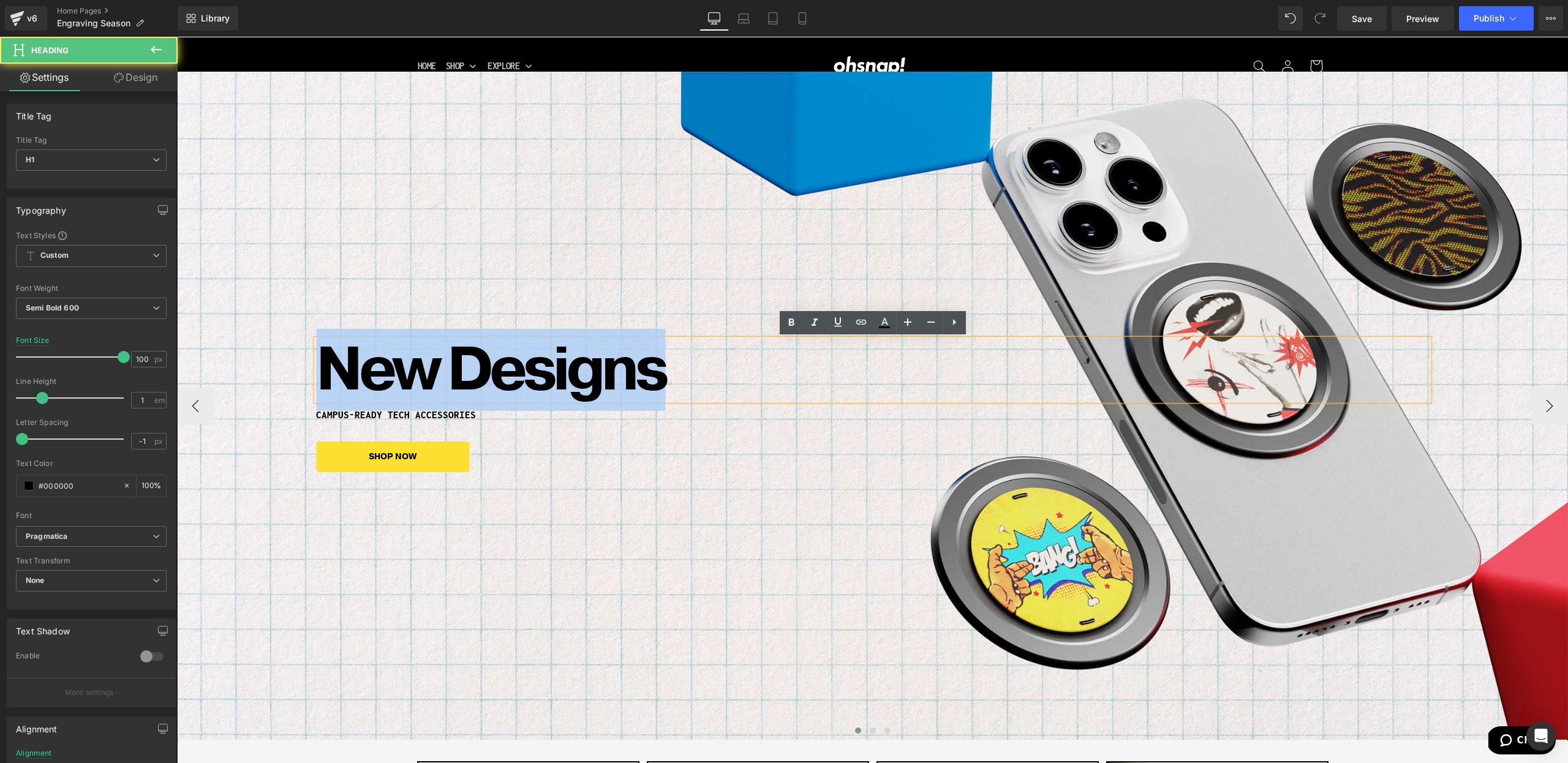
click at [425, 390] on h1 "New Designs" at bounding box center [872, 370] width 1113 height 61
click at [396, 385] on h1 "New Designs" at bounding box center [872, 370] width 1113 height 61
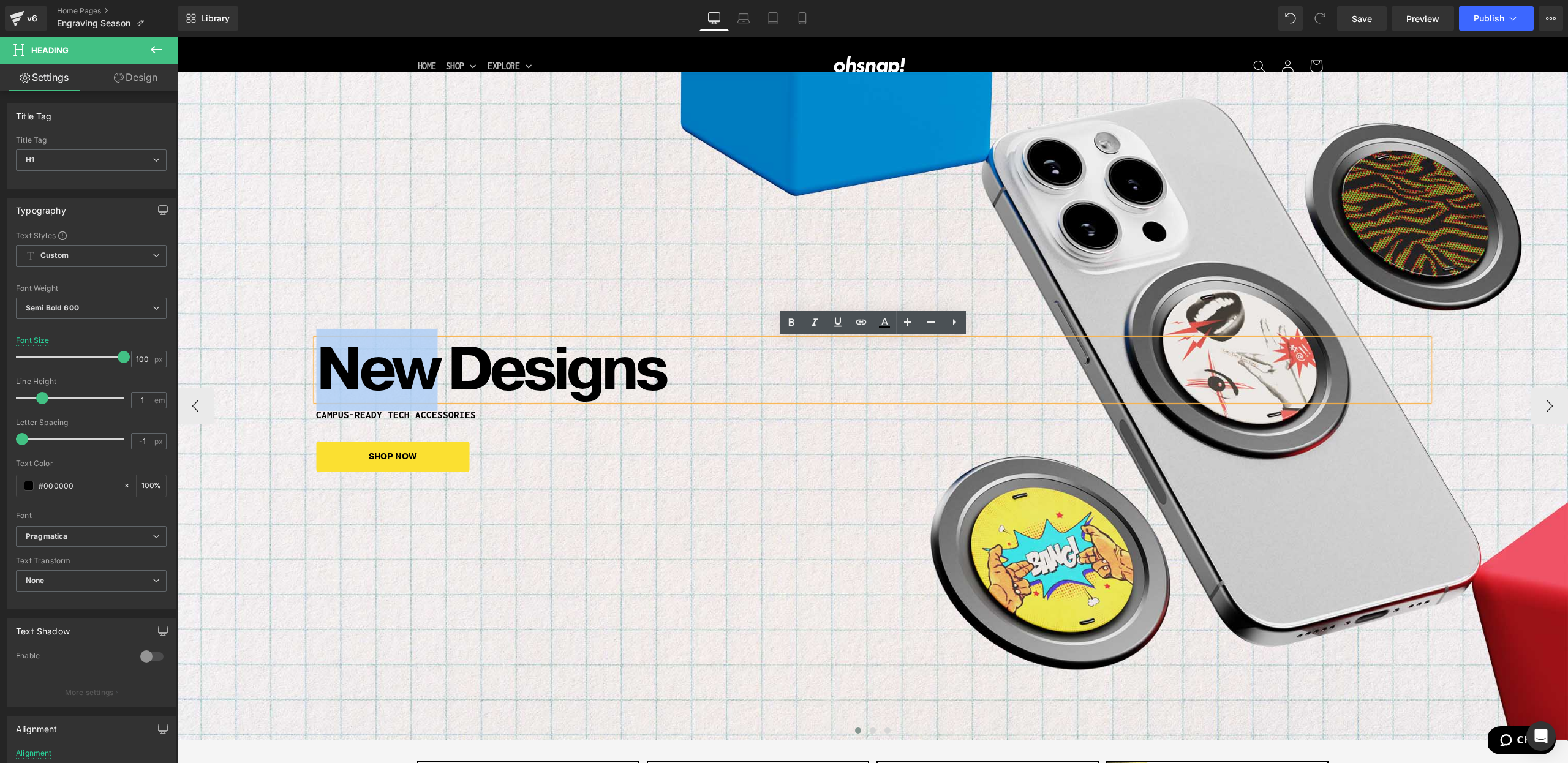
click at [396, 385] on h1 "New Designs" at bounding box center [872, 370] width 1113 height 61
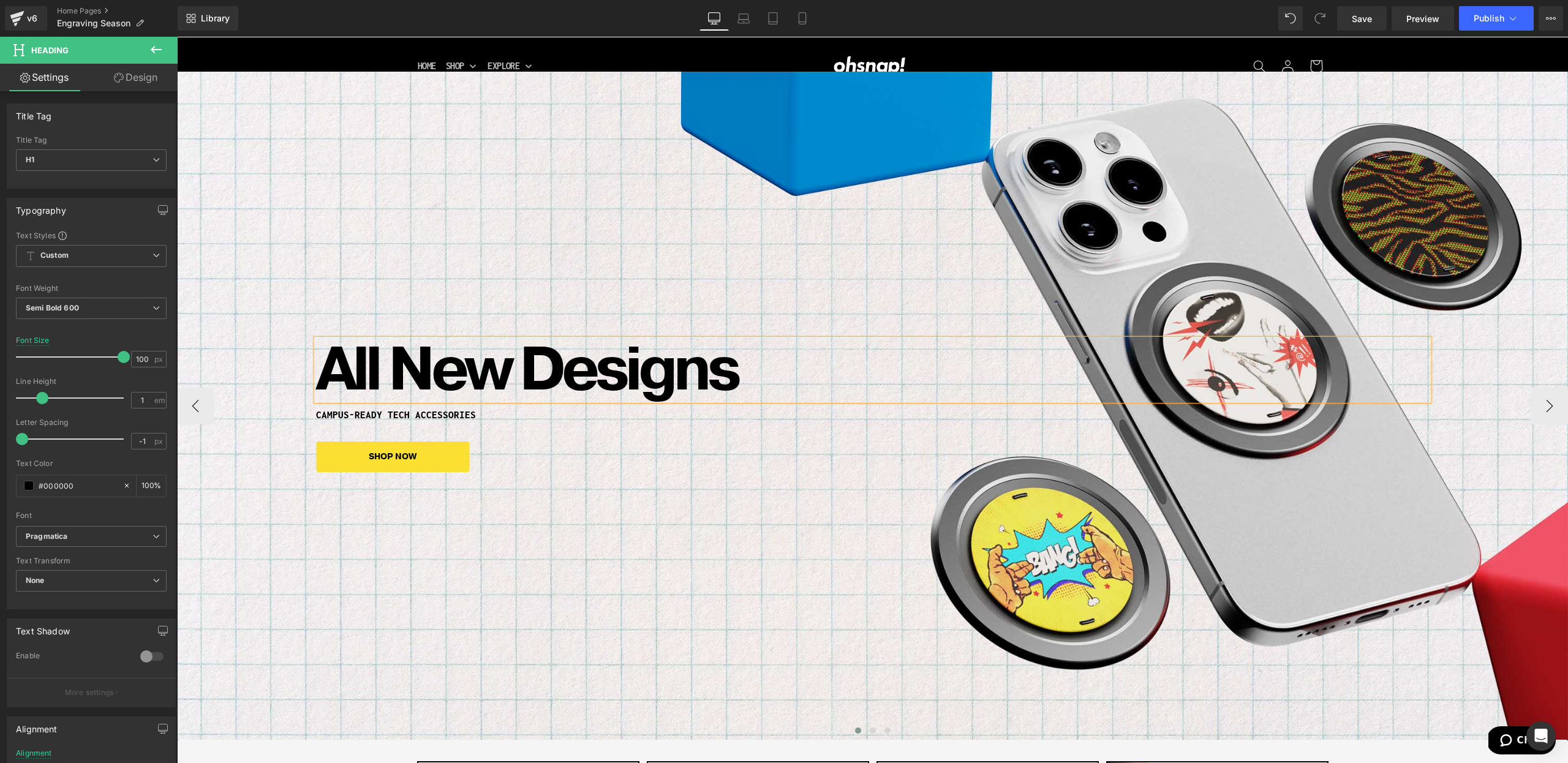
click at [575, 573] on div "All New Designs Heading CAMPUS-READY TECH ACCESSORIES Heading SHOP NOW [GEOGRAP…" at bounding box center [872, 406] width 1391 height 668
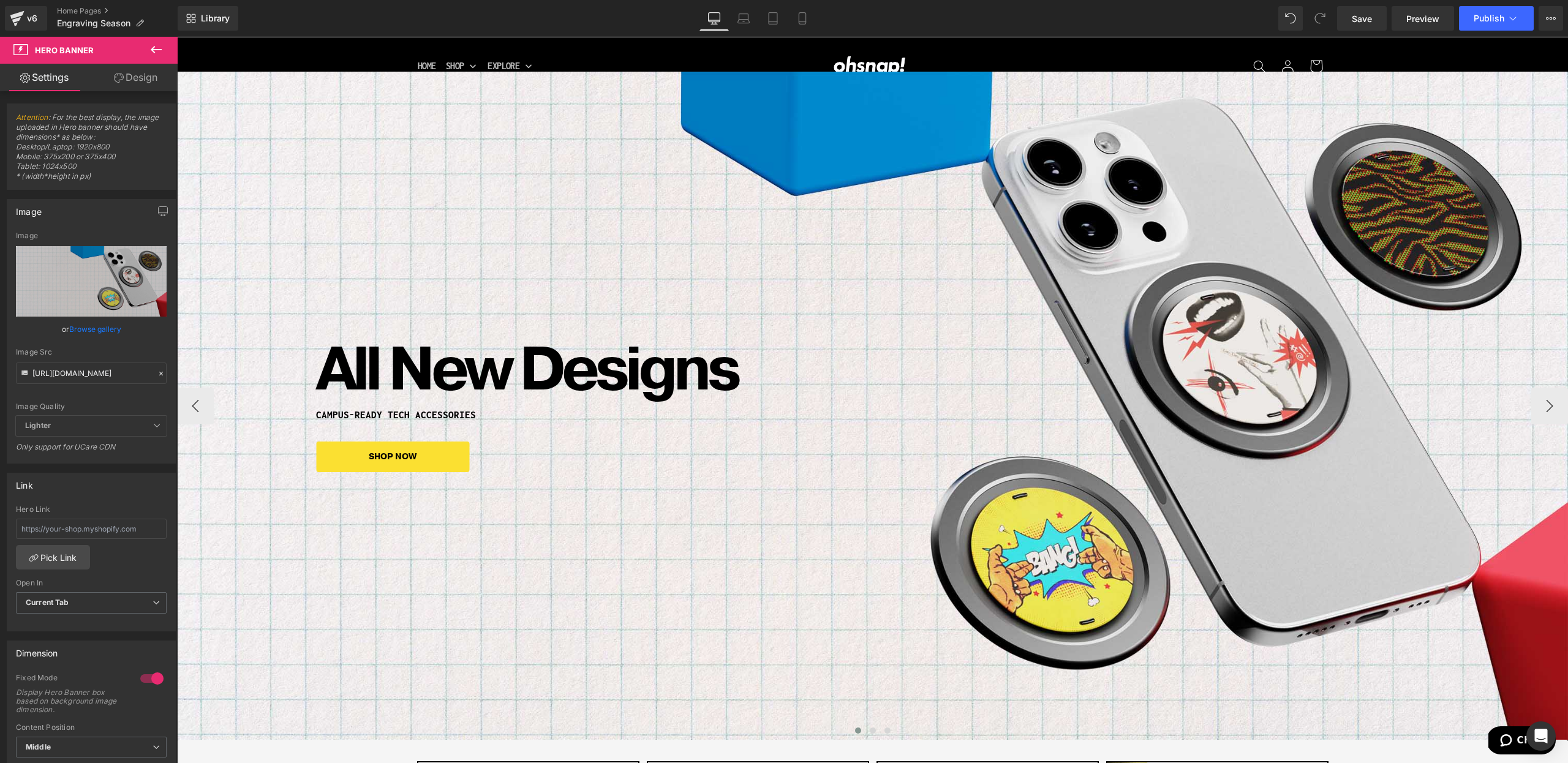
click at [177, 37] on div at bounding box center [177, 37] width 0 height 0
click at [406, 411] on h1 "CAMPUS-READY TECH ACCESSORIES" at bounding box center [872, 415] width 1113 height 11
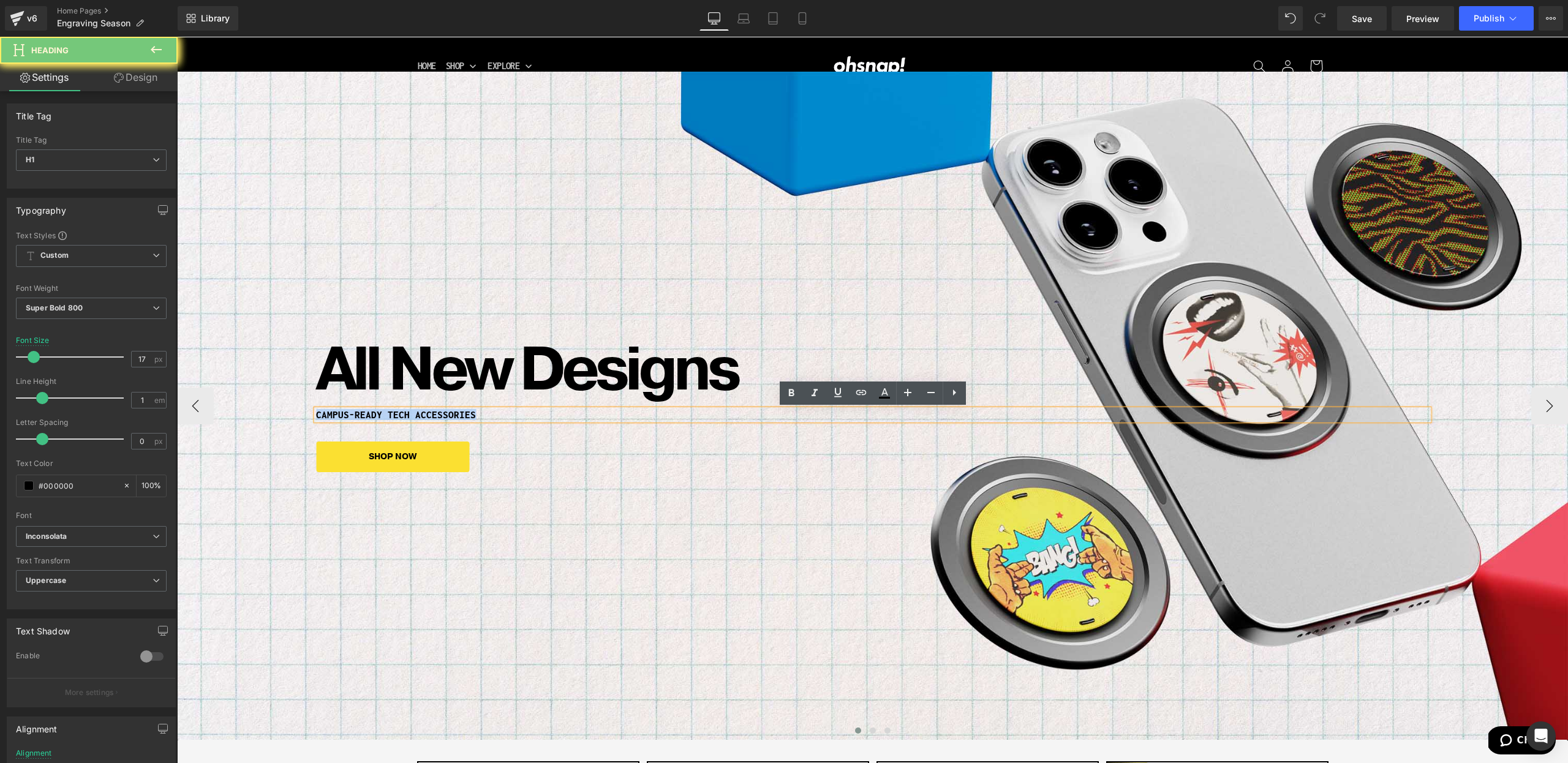
click at [406, 411] on h1 "CAMPUS-READY TECH ACCESSORIES" at bounding box center [872, 415] width 1113 height 11
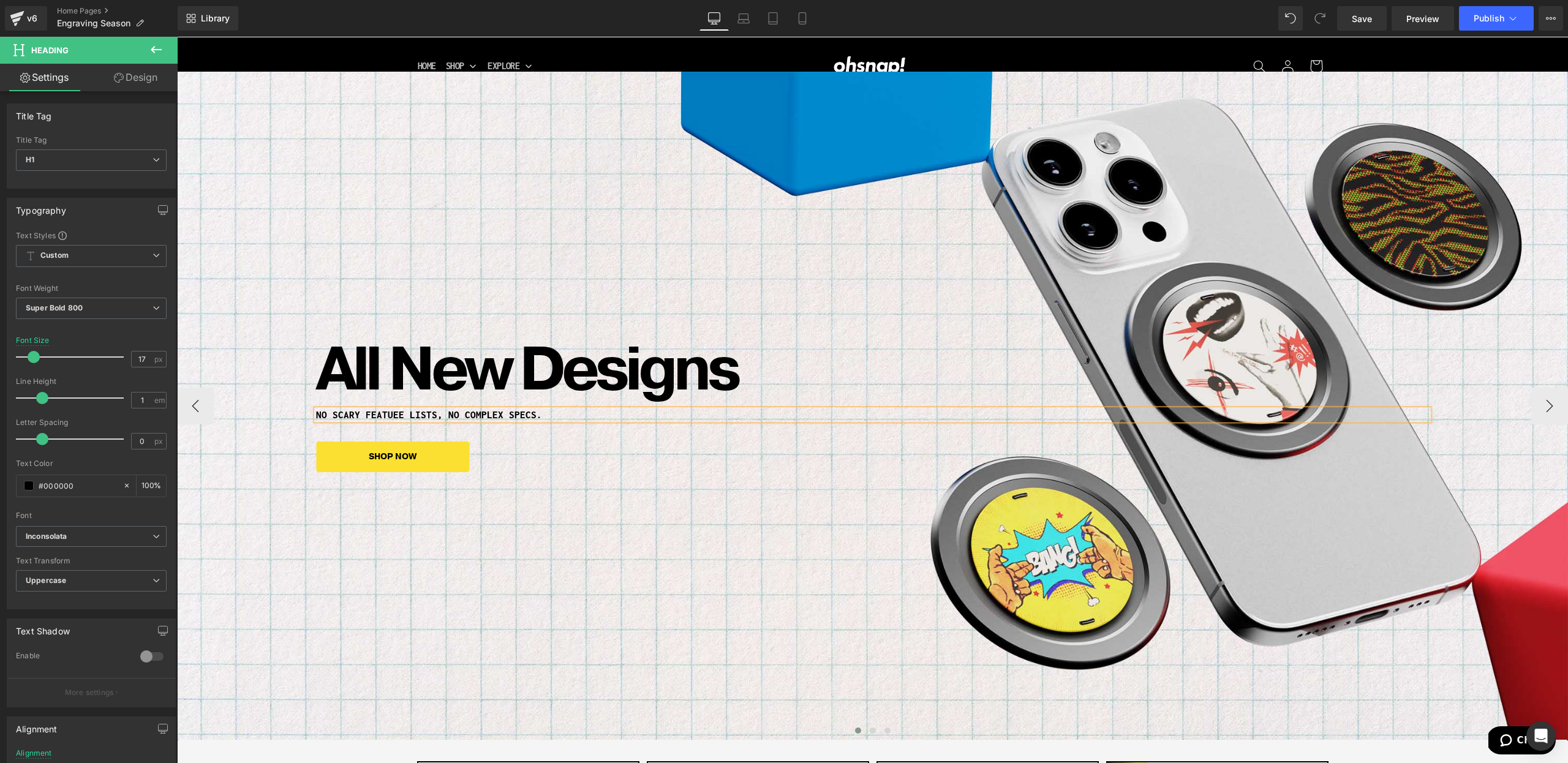
click at [387, 417] on h1 "No scary featuee lists, no complex specs." at bounding box center [872, 415] width 1113 height 11
click at [401, 416] on h1 "No scary featuree lists, no complex specs." at bounding box center [872, 415] width 1113 height 11
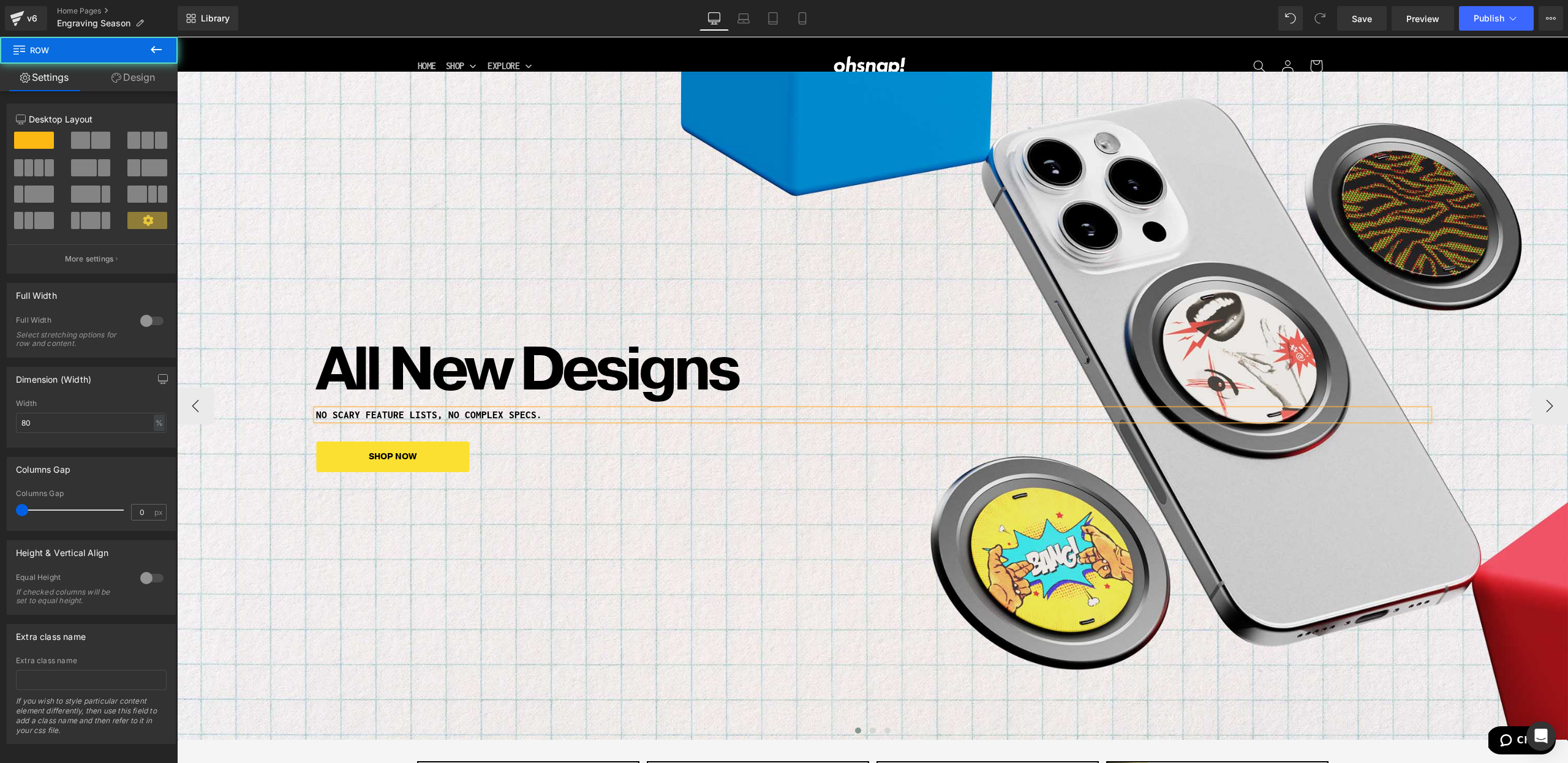
click at [549, 439] on div "All New Designs Heading No scary feature lists, no complex specs. Heading SHOP …" at bounding box center [872, 405] width 1113 height 133
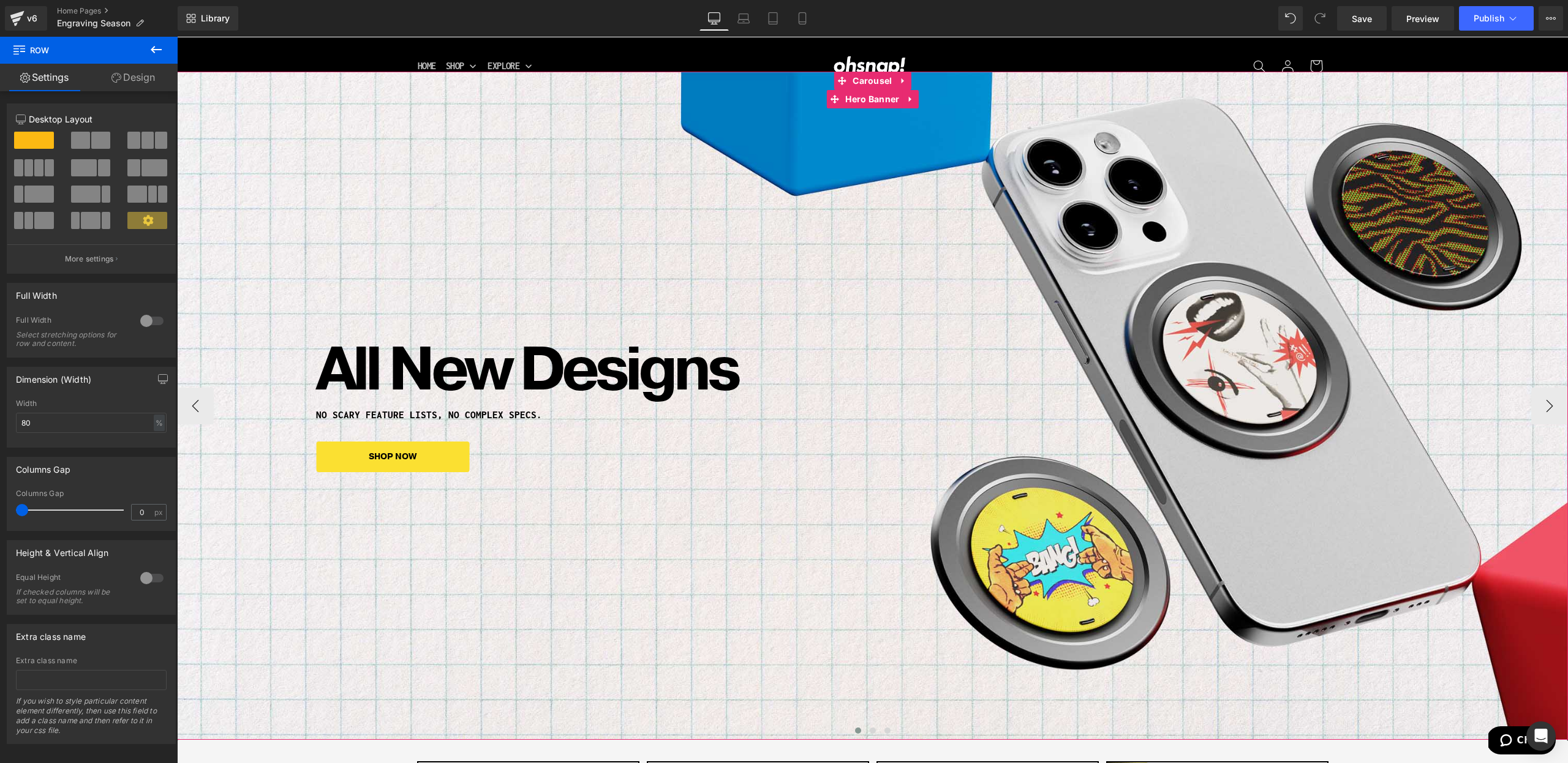
click at [402, 466] on link "SHOP NOW" at bounding box center [392, 457] width 153 height 30
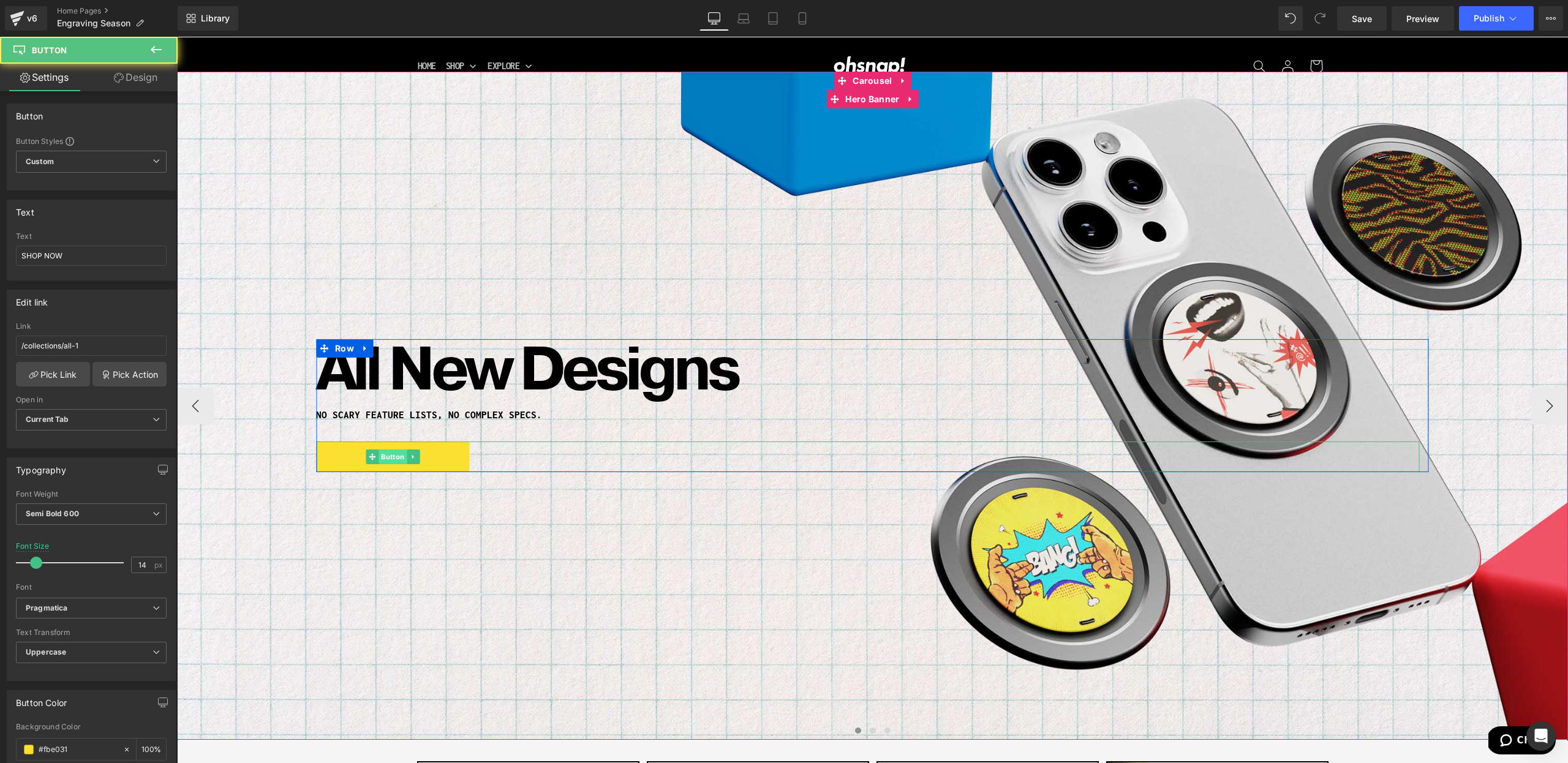
click at [393, 457] on span "Button" at bounding box center [393, 457] width 29 height 15
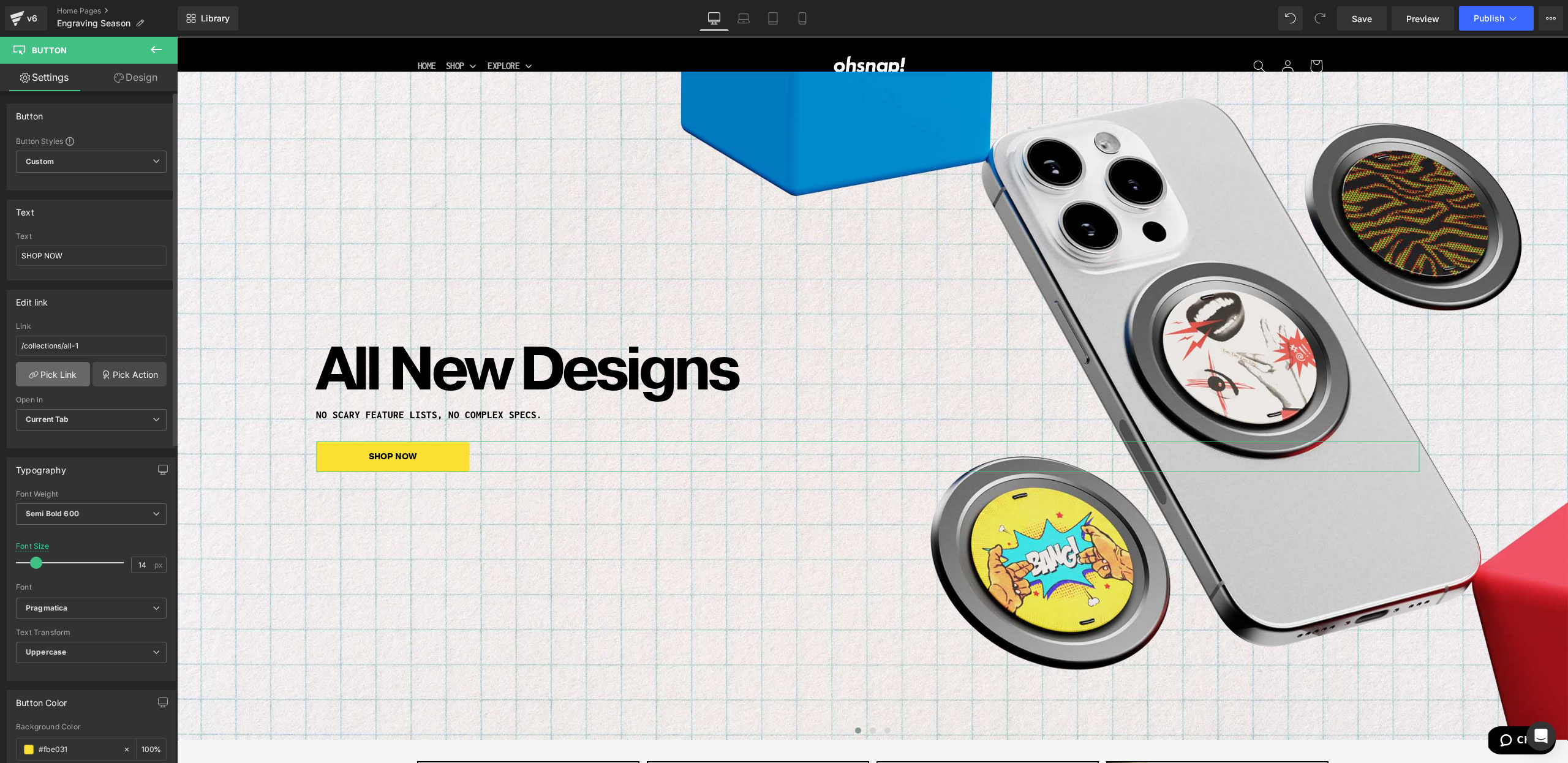
click at [54, 375] on link "Pick Link" at bounding box center [53, 374] width 74 height 24
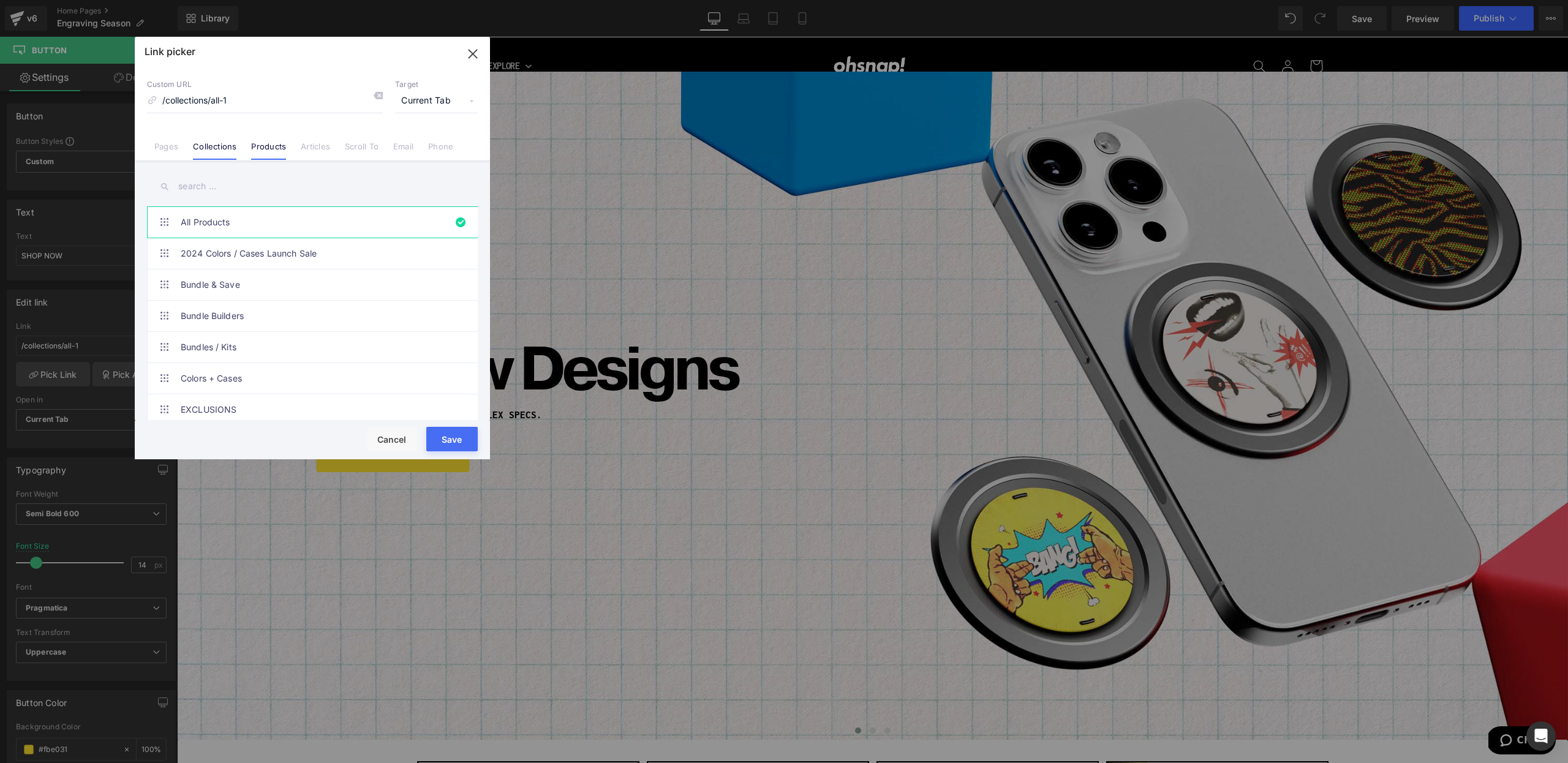
click at [256, 156] on link "Products" at bounding box center [268, 151] width 35 height 19
click at [242, 187] on input "text" at bounding box center [312, 186] width 331 height 28
type input "snap grip"
click at [257, 346] on link "Snap Grip" at bounding box center [316, 348] width 269 height 31
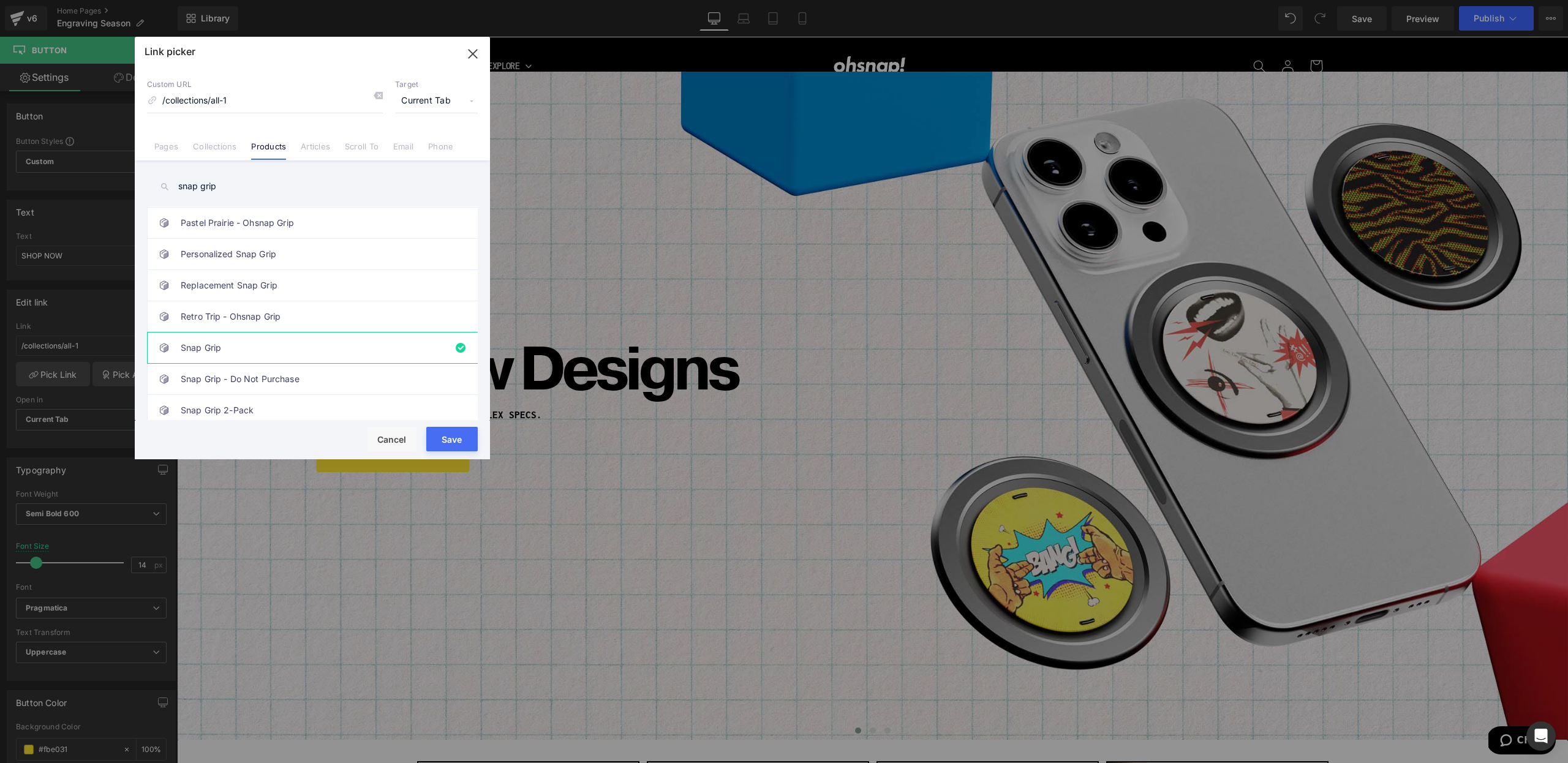
click at [439, 454] on div "Save Cancel" at bounding box center [312, 440] width 355 height 38
click at [441, 442] on button "Save" at bounding box center [452, 439] width 51 height 24
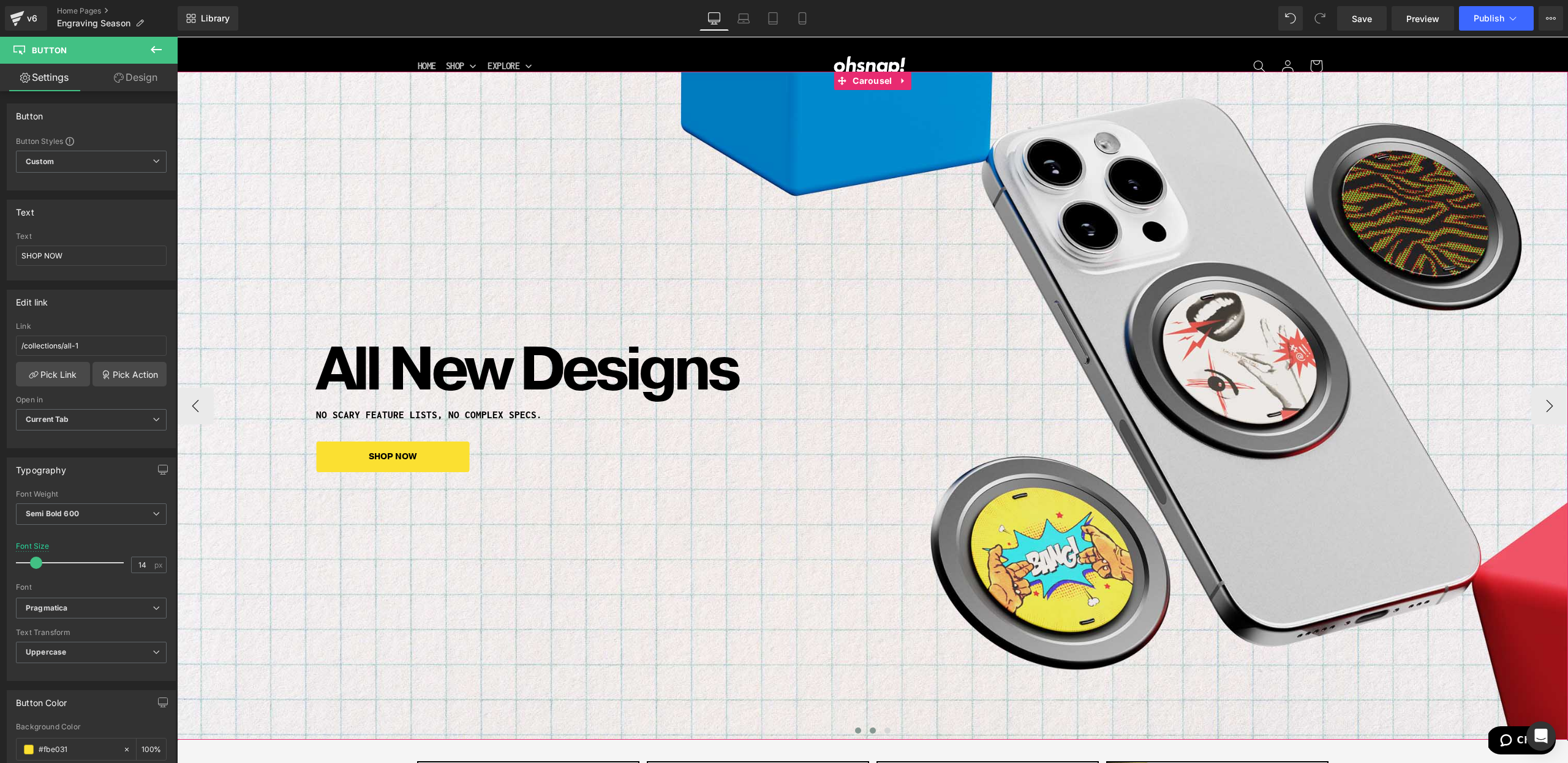
click at [872, 730] on span at bounding box center [872, 730] width 6 height 6
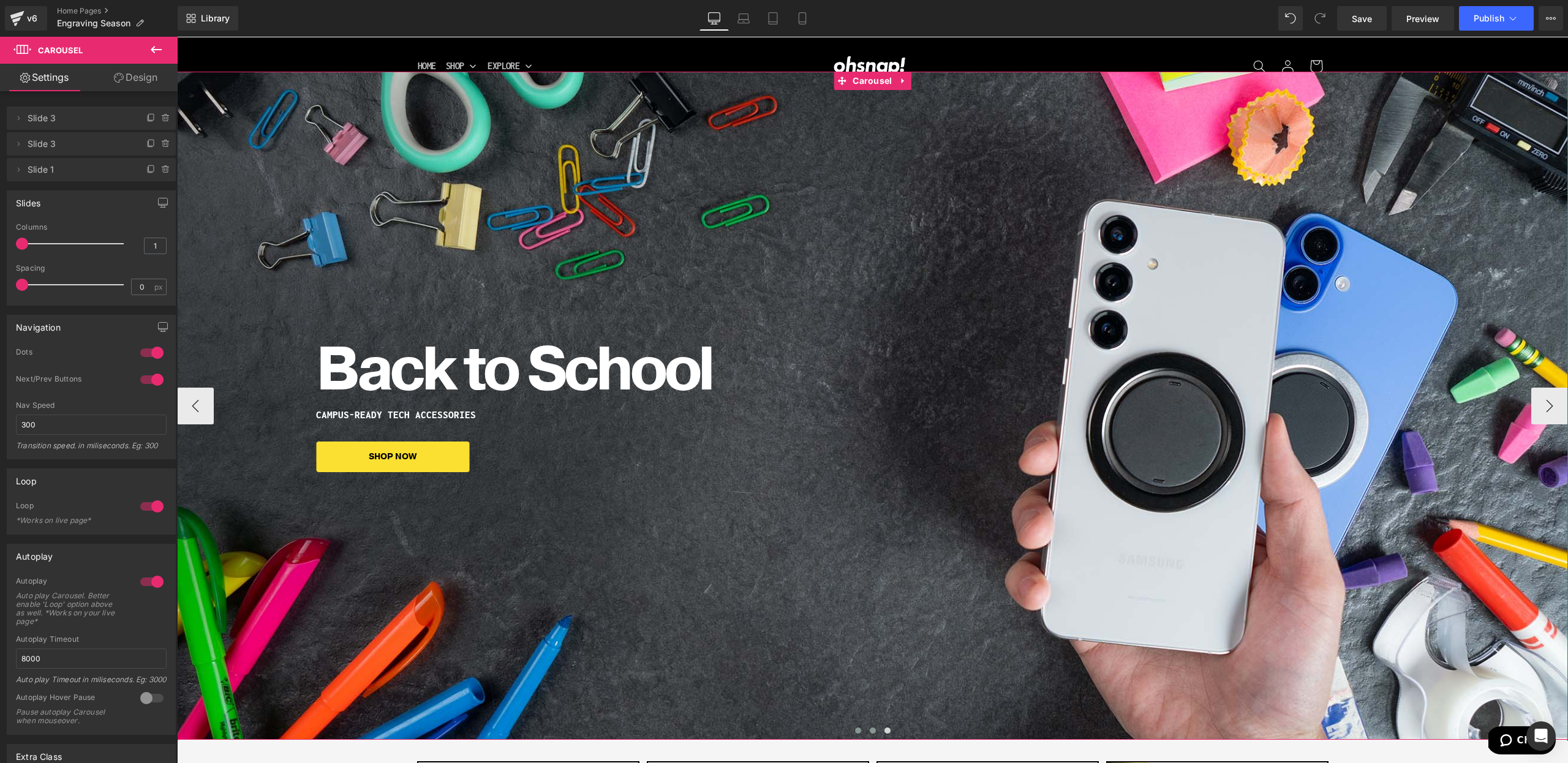
click at [858, 729] on span at bounding box center [858, 730] width 6 height 6
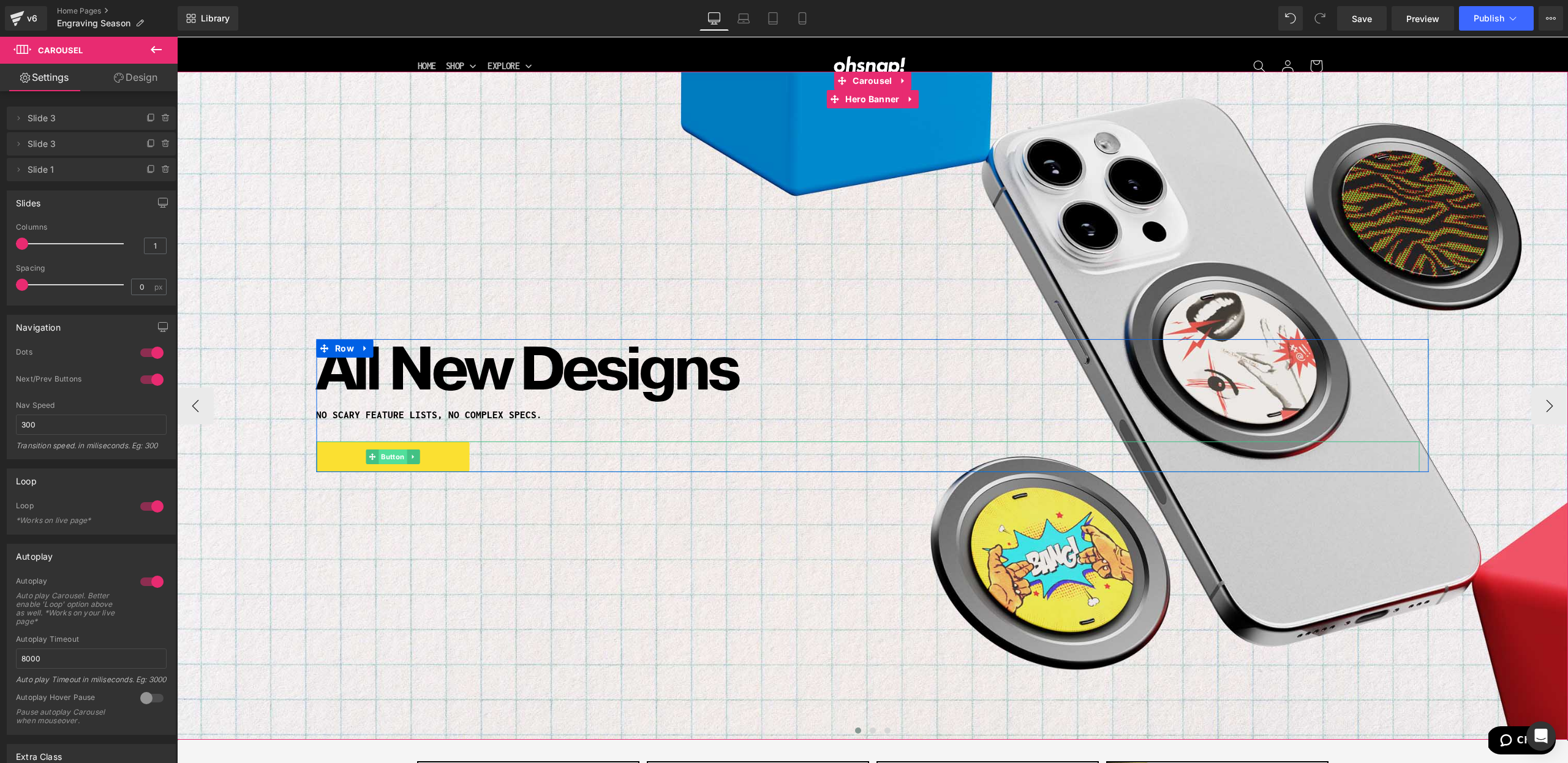
click at [395, 458] on span "Button" at bounding box center [393, 457] width 29 height 15
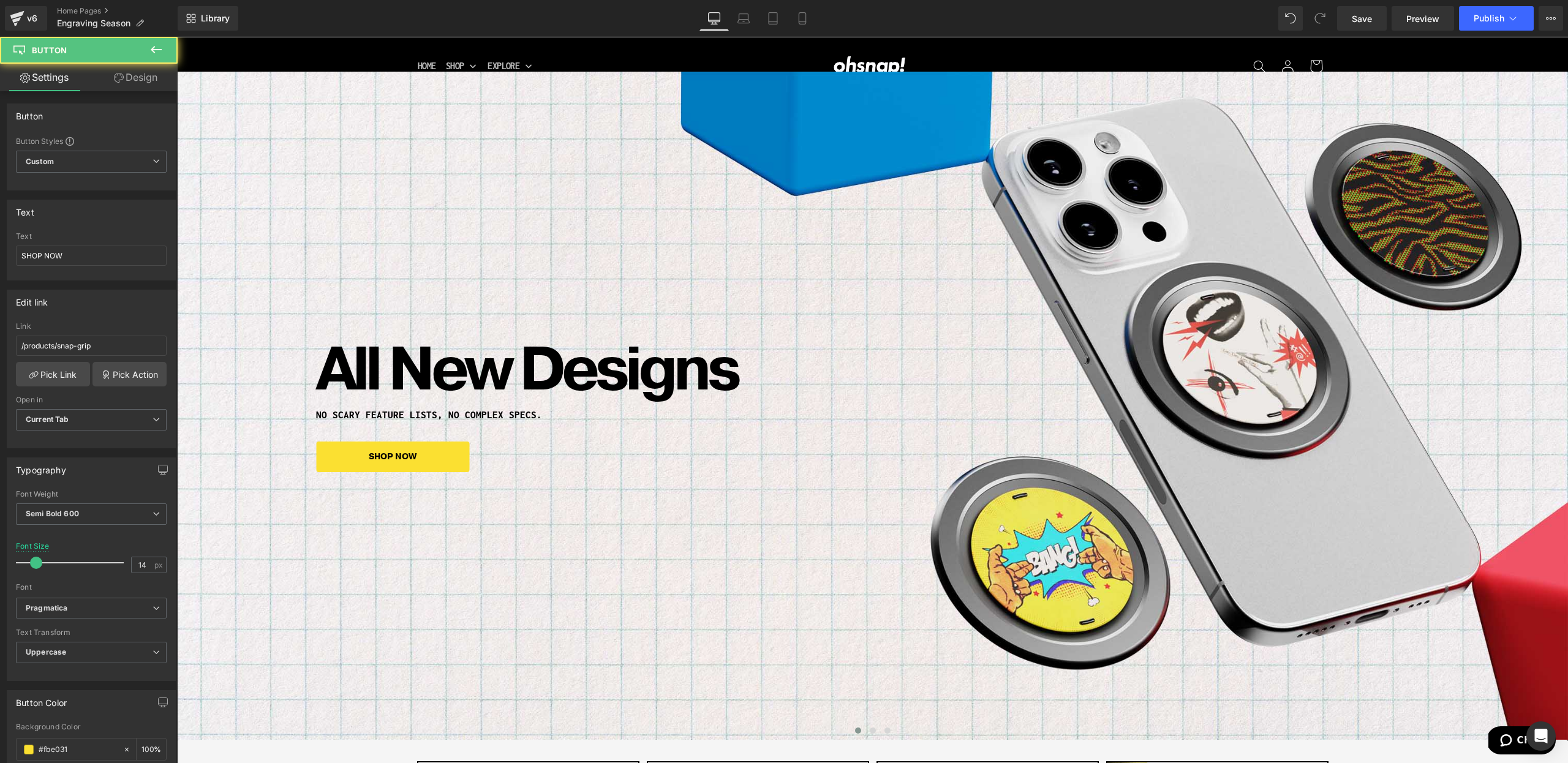
click at [128, 78] on link "Design" at bounding box center [135, 77] width 89 height 28
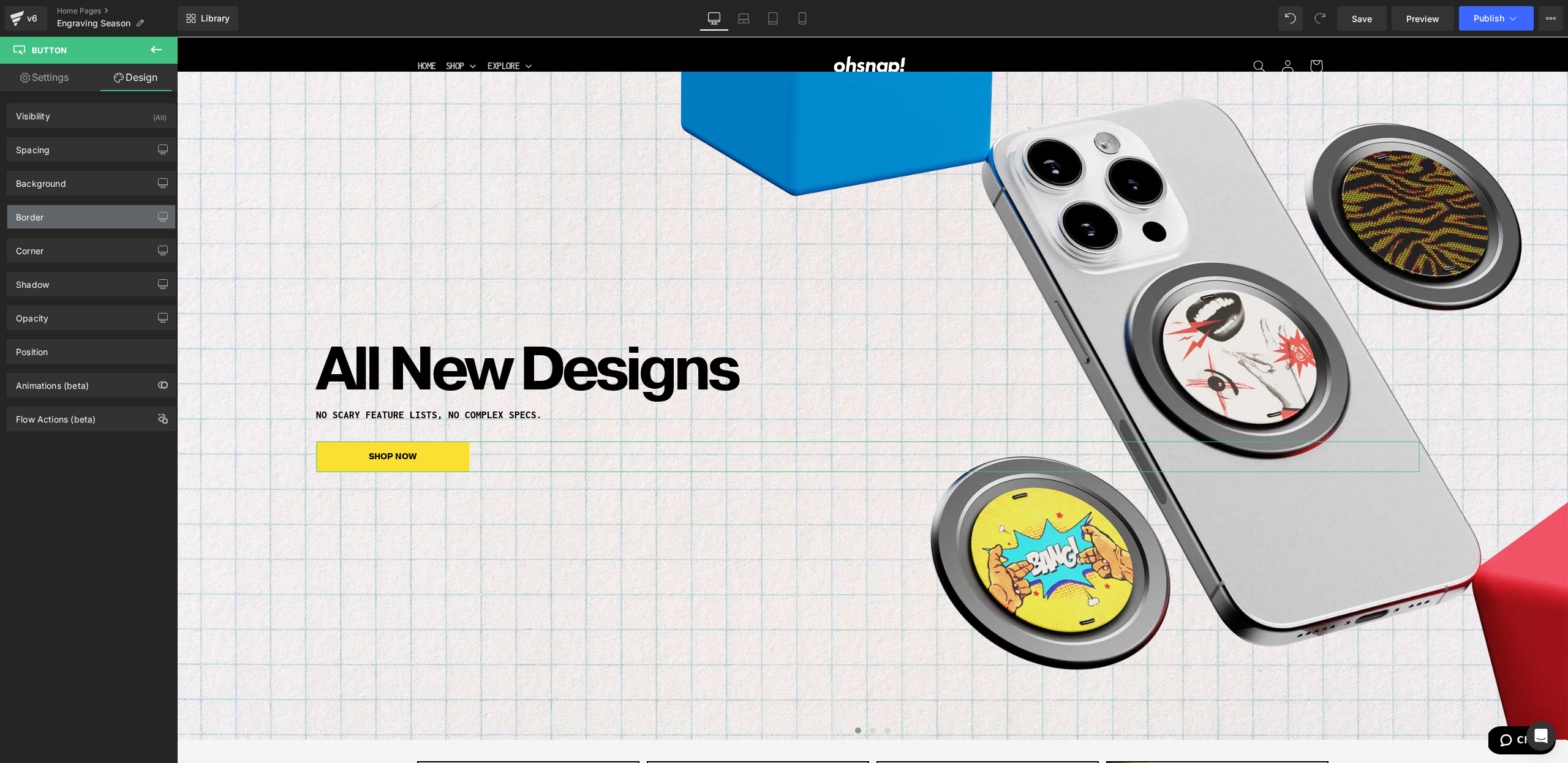
click at [56, 224] on div "Border" at bounding box center [91, 217] width 167 height 24
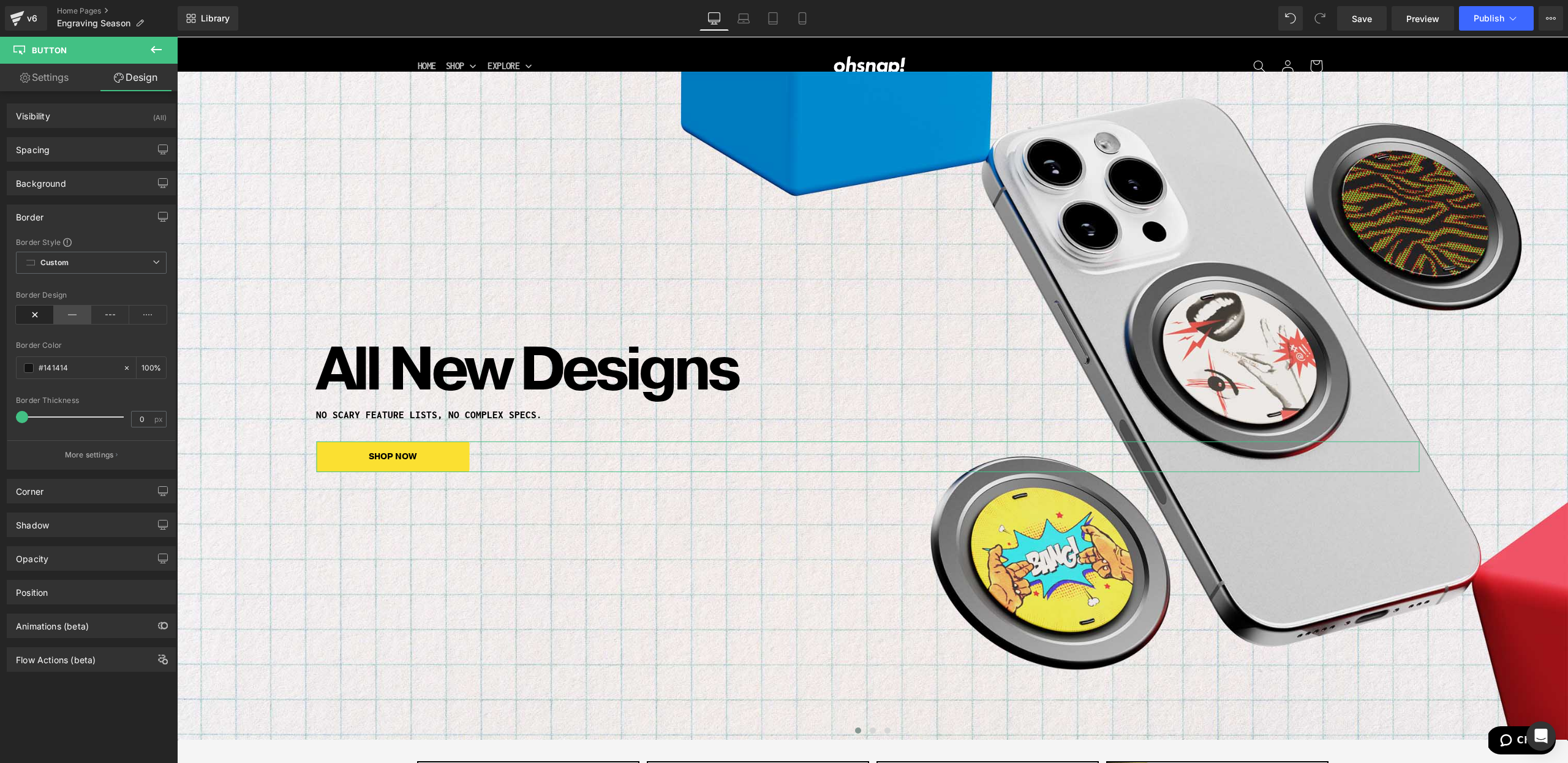
click at [71, 313] on icon at bounding box center [73, 315] width 38 height 19
click at [73, 533] on div "Shadow" at bounding box center [91, 524] width 167 height 24
click at [54, 572] on div "Drop Shadow" at bounding box center [53, 569] width 76 height 19
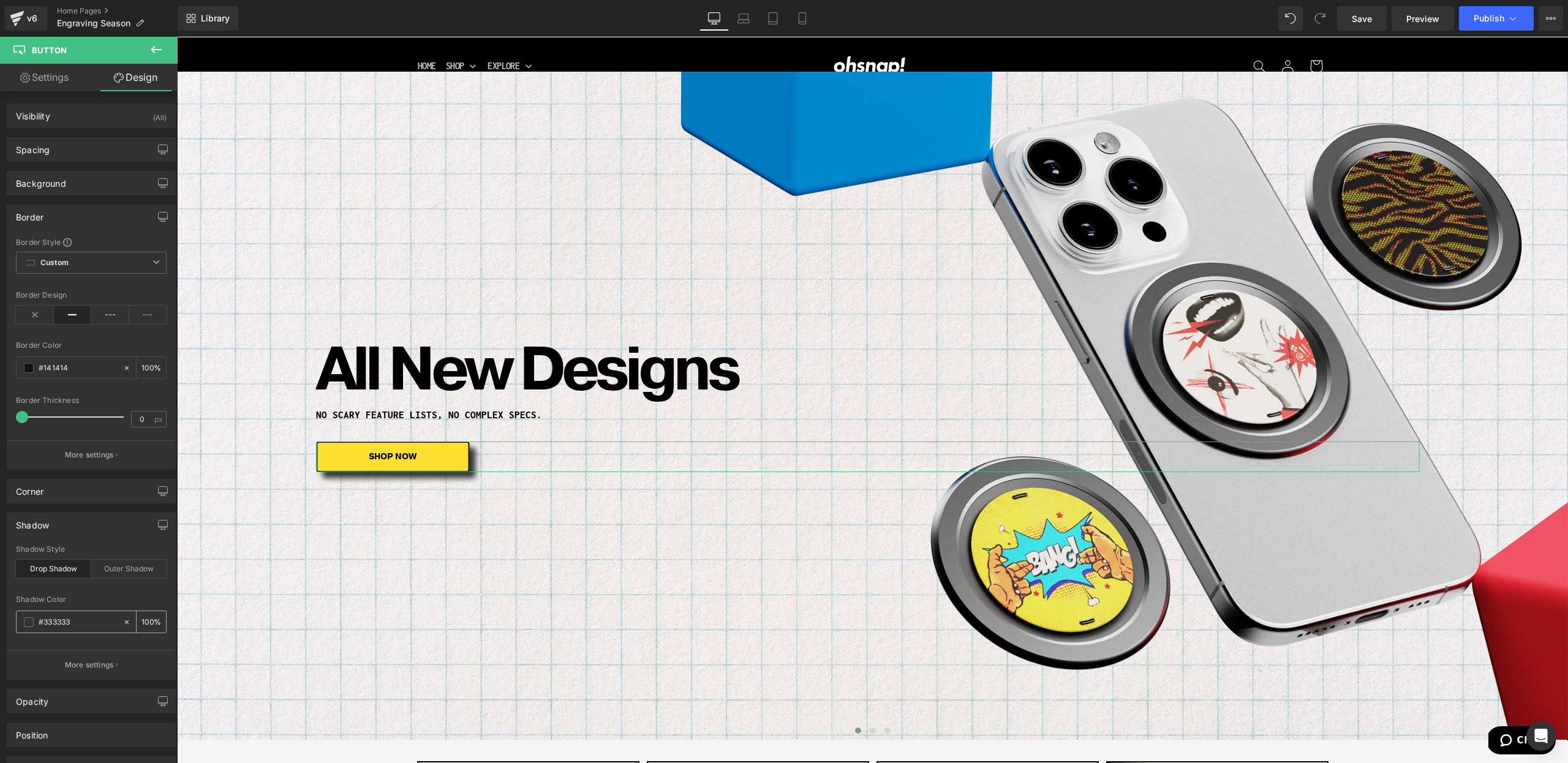
click at [29, 617] on span at bounding box center [29, 622] width 10 height 10
click at [118, 656] on button "More settings" at bounding box center [91, 665] width 167 height 28
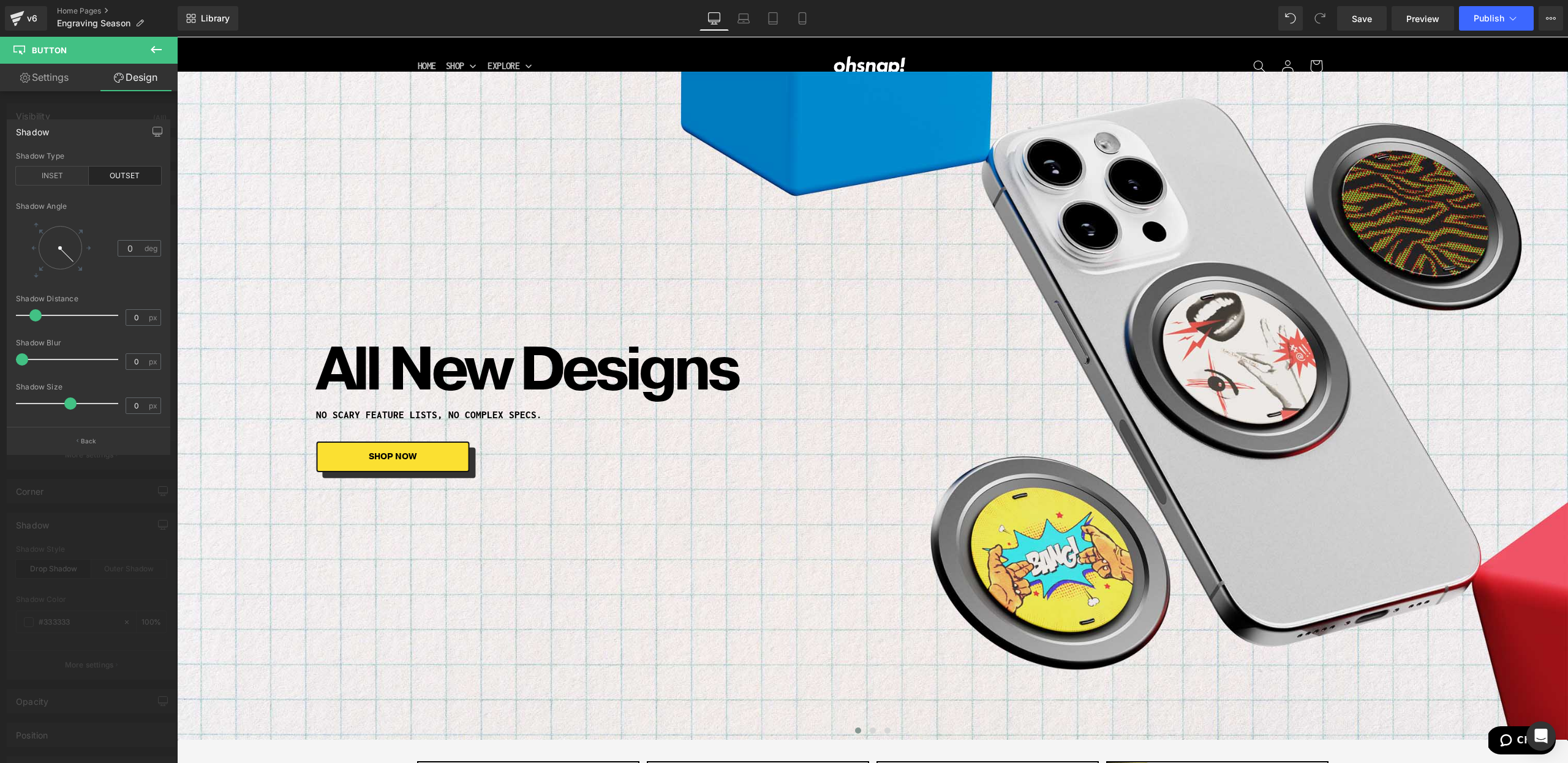
drag, startPoint x: 31, startPoint y: 363, endPoint x: 31, endPoint y: 425, distance: 62.0
click at [0, 363] on html "Button You are previewing how the will restyle your page. You can not edit Elem…" at bounding box center [784, 381] width 1568 height 763
drag, startPoint x: 36, startPoint y: 312, endPoint x: 30, endPoint y: 314, distance: 6.3
click at [30, 314] on span at bounding box center [30, 315] width 12 height 12
click at [93, 555] on div at bounding box center [88, 403] width 177 height 732
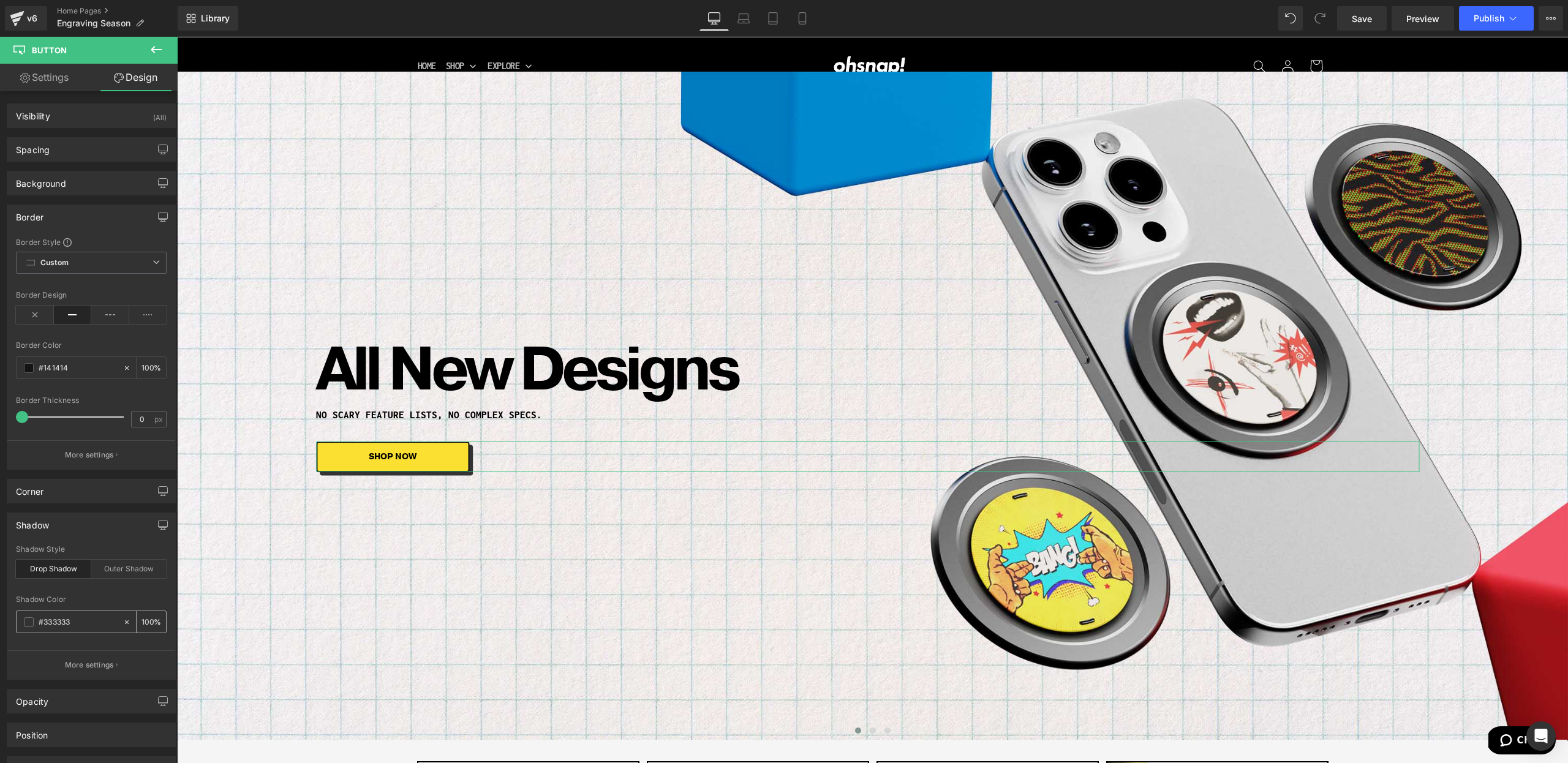
click at [29, 620] on span at bounding box center [29, 622] width 10 height 10
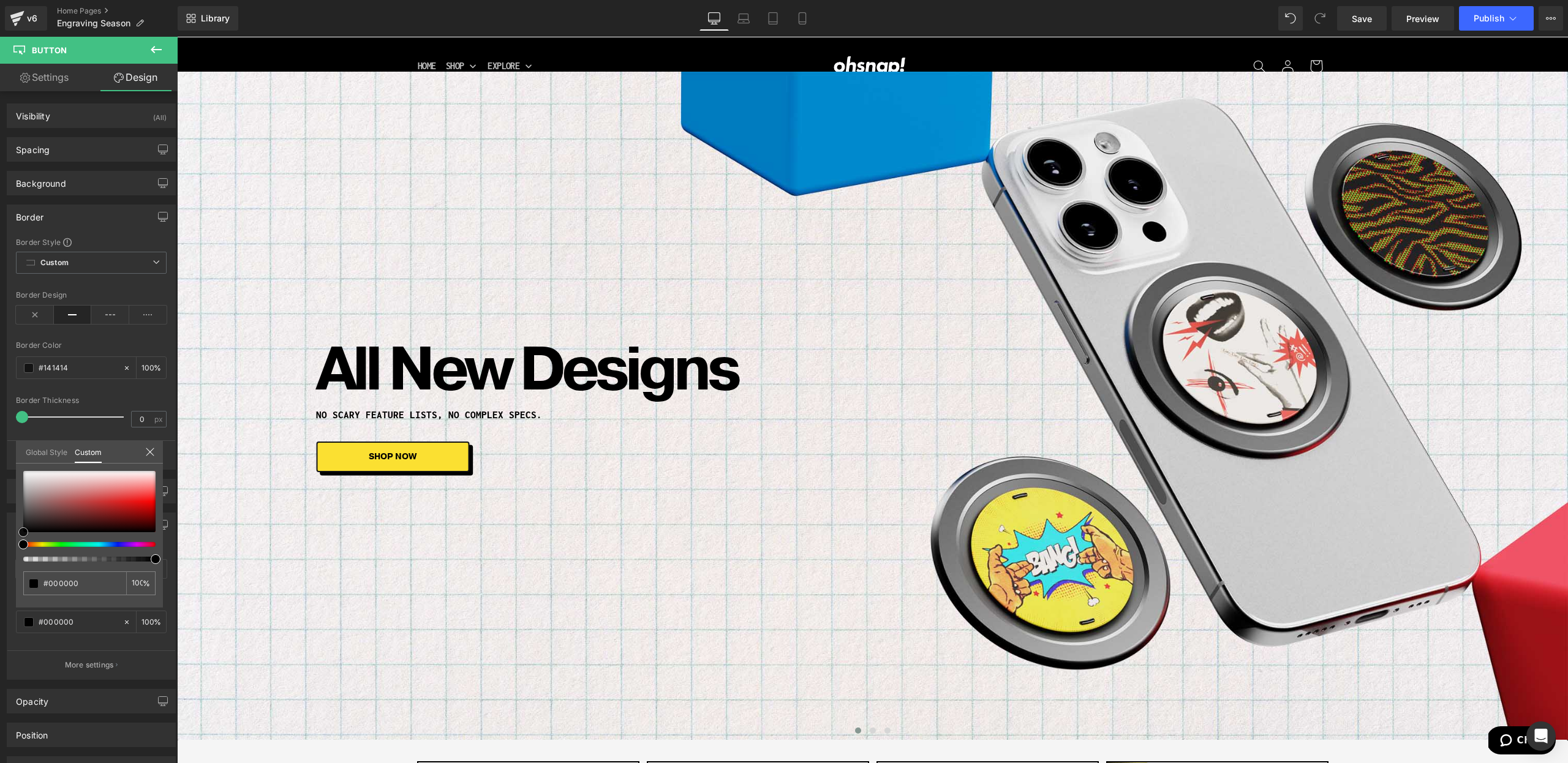
drag, startPoint x: 71, startPoint y: 483, endPoint x: 11, endPoint y: 662, distance: 188.8
click at [0, 648] on html "Button You are previewing how the will restyle your page. You can not edit Elem…" at bounding box center [784, 381] width 1568 height 763
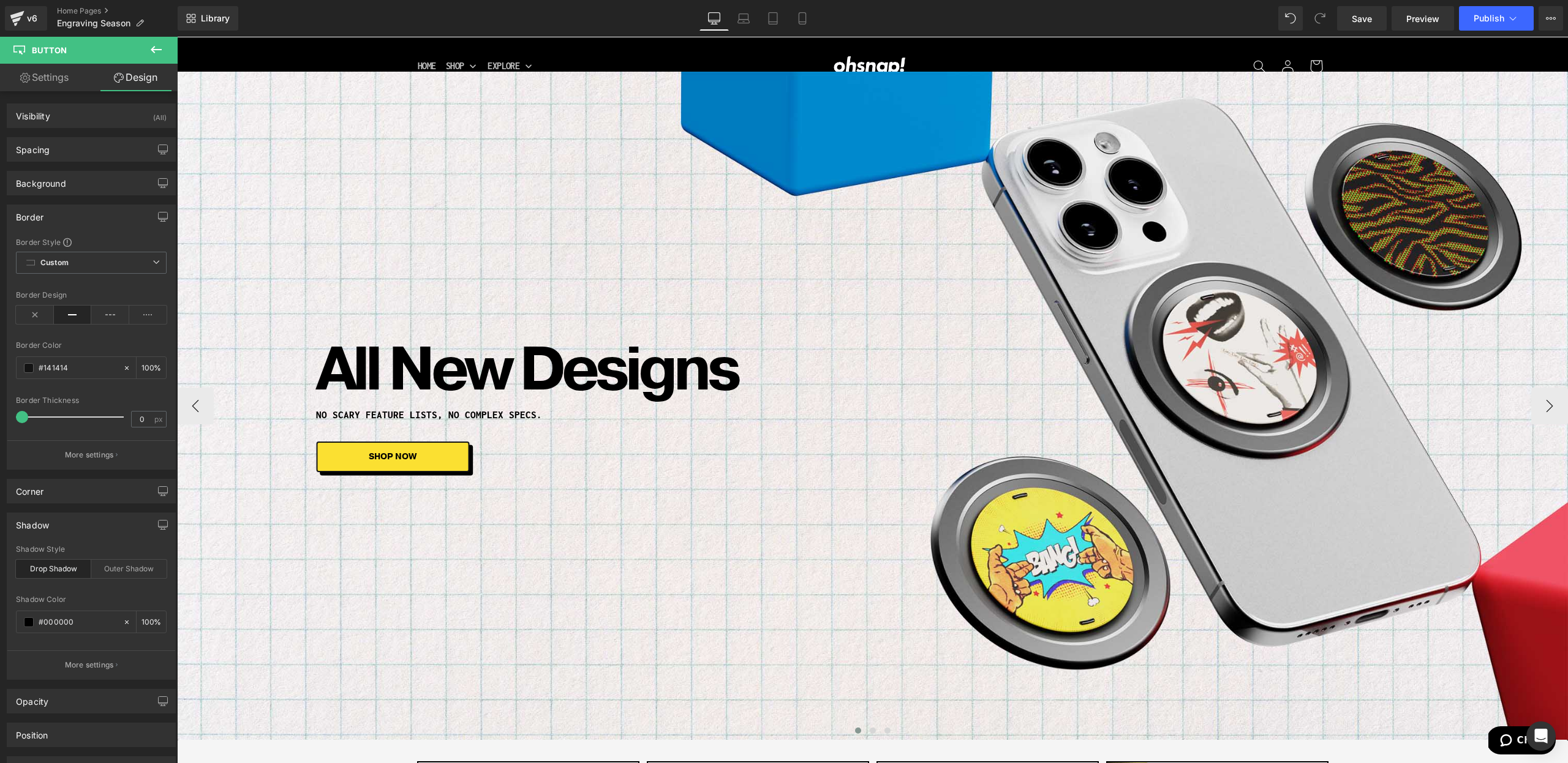
click at [870, 729] on span at bounding box center [872, 730] width 6 height 6
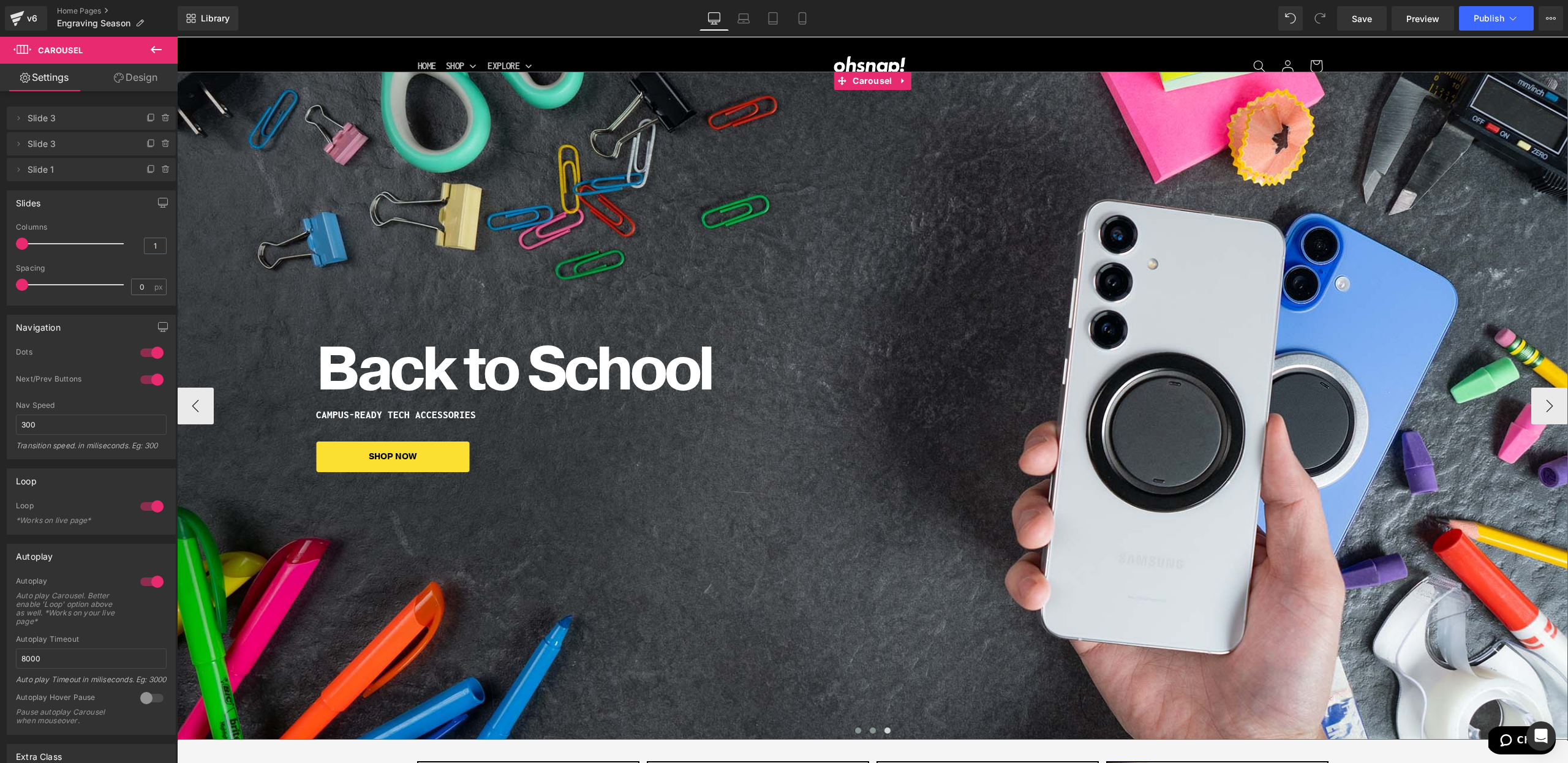
click at [851, 730] on button at bounding box center [858, 730] width 15 height 12
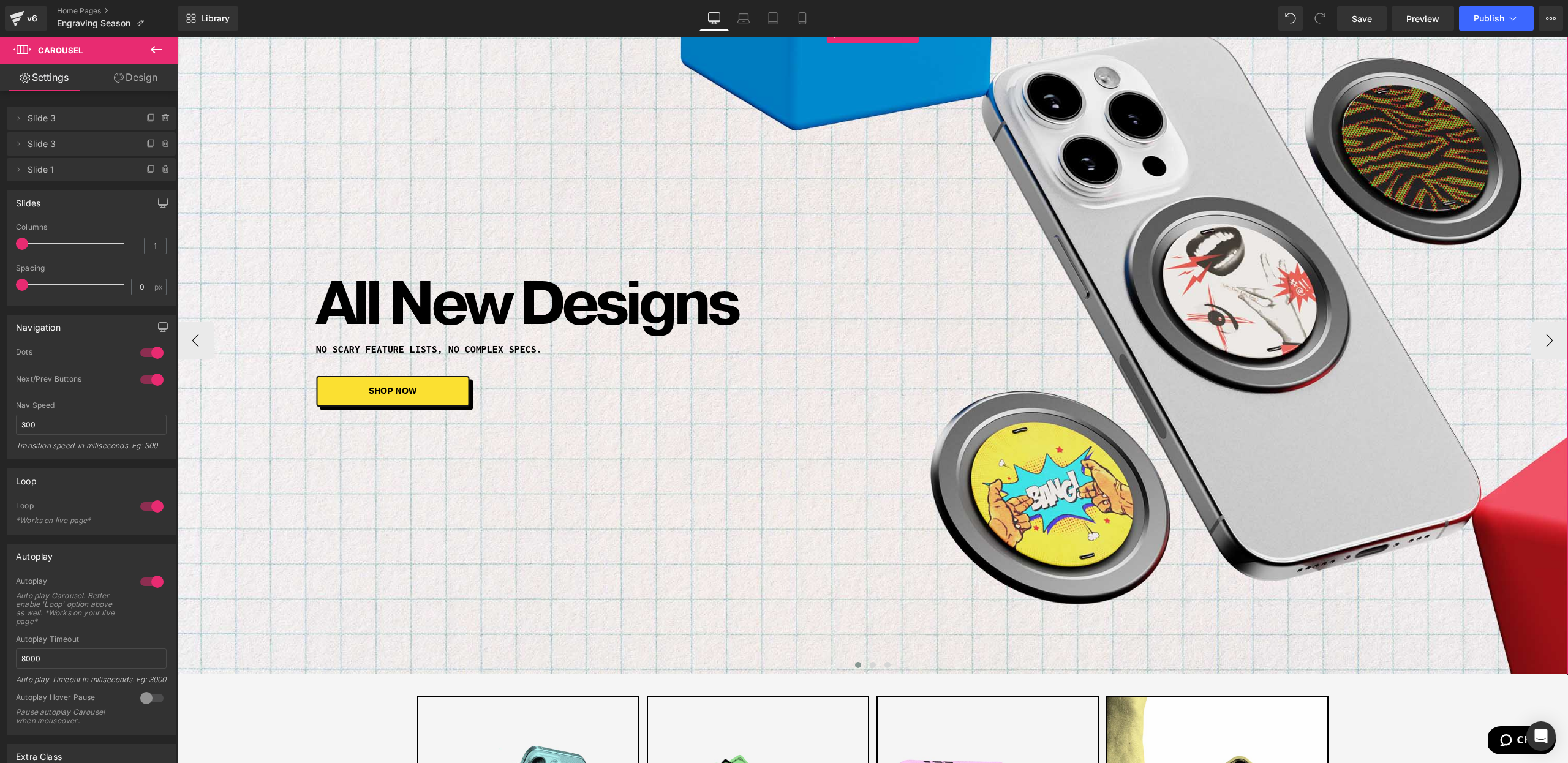
scroll to position [118, 0]
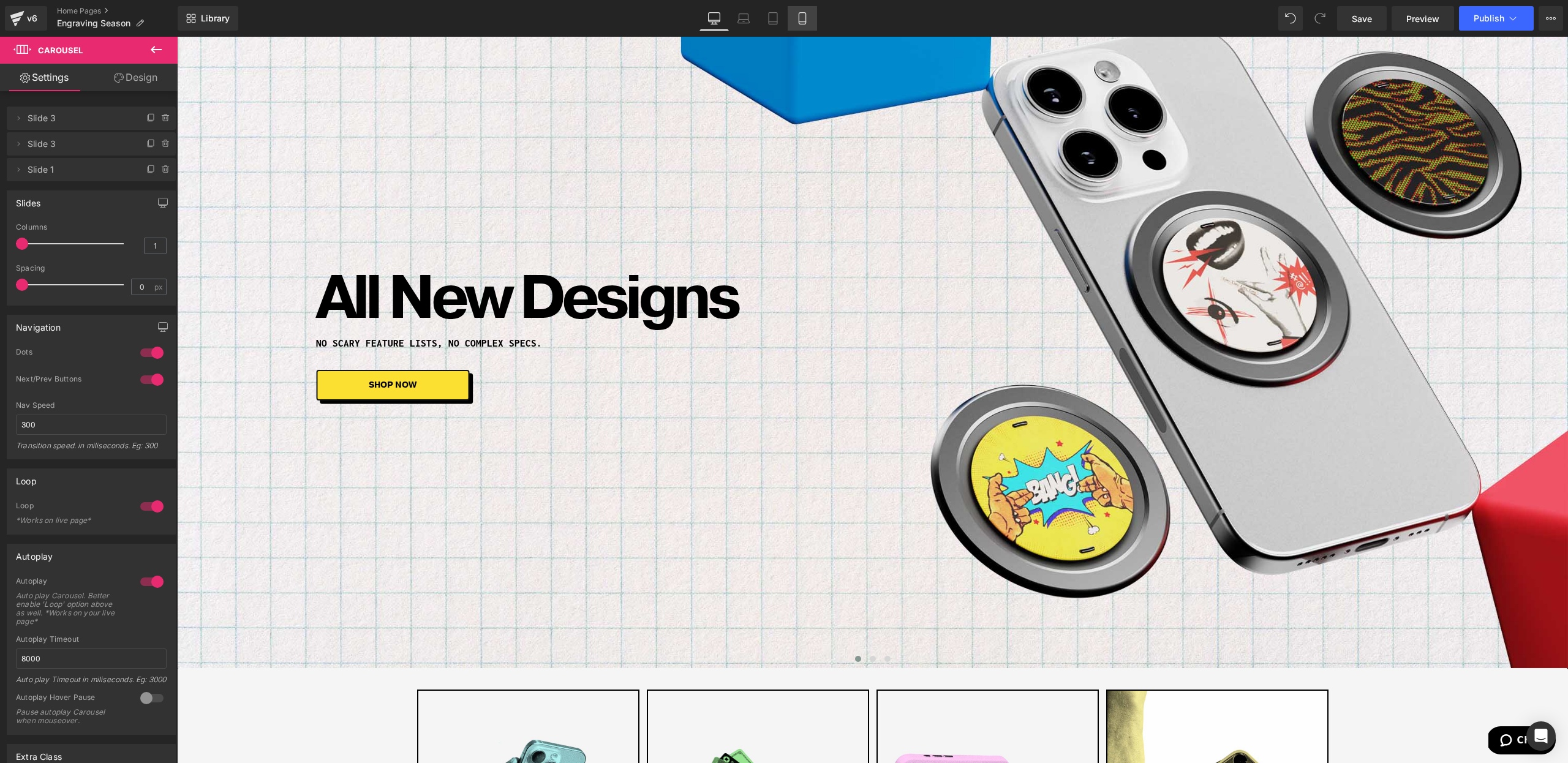
click at [803, 24] on icon at bounding box center [802, 19] width 6 height 11
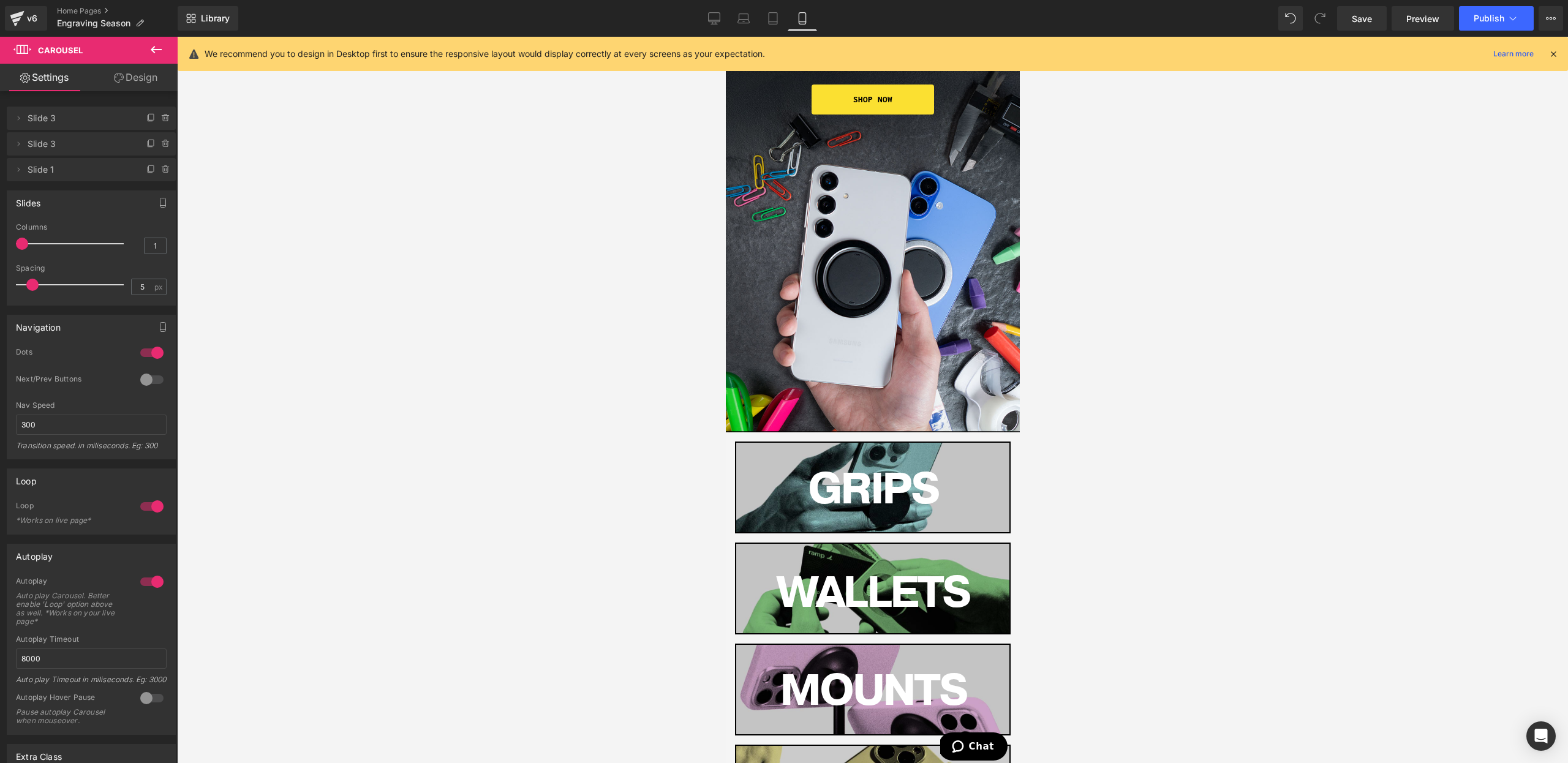
scroll to position [0, 0]
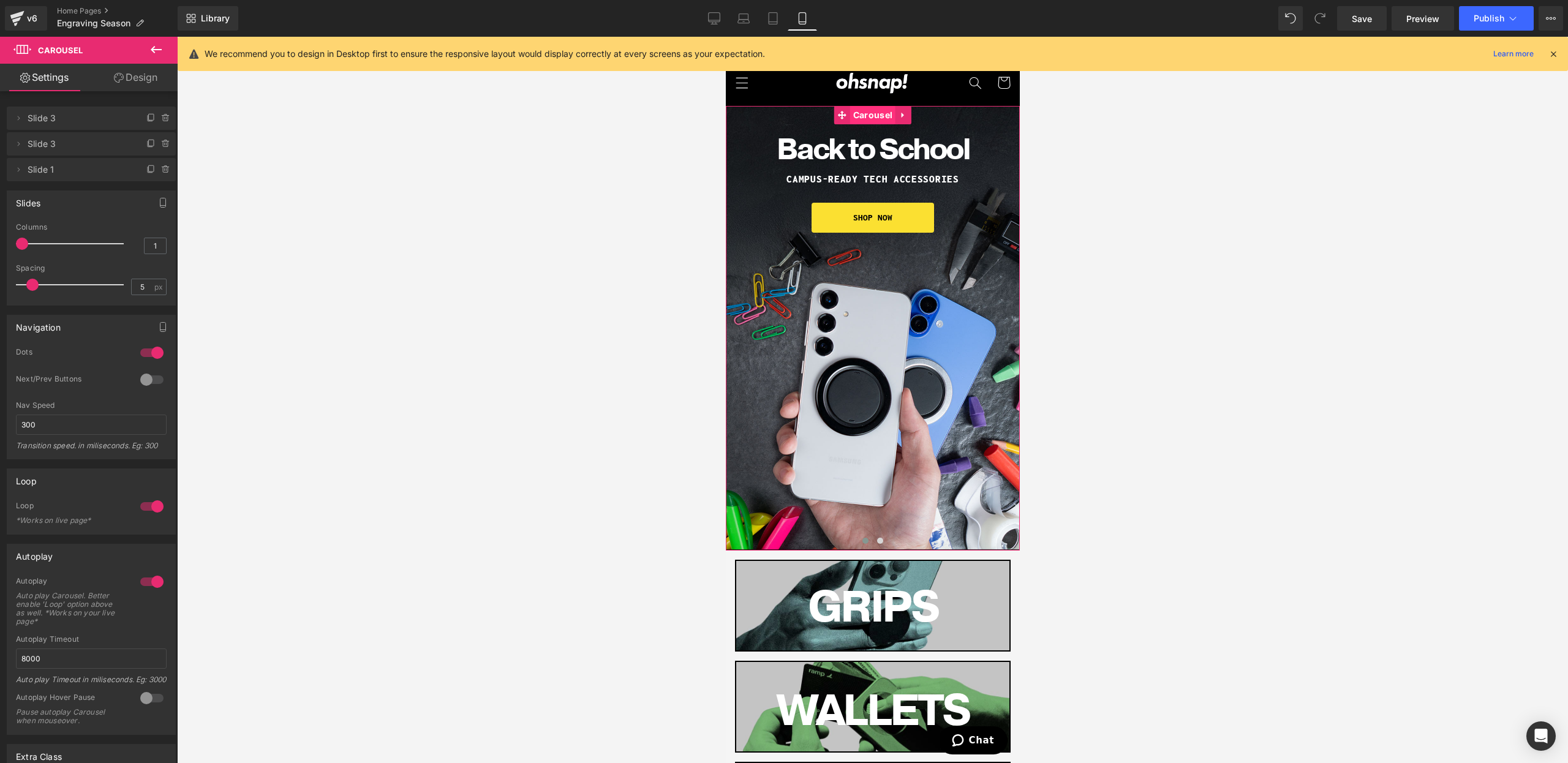
click at [874, 117] on span "Carousel" at bounding box center [872, 115] width 46 height 19
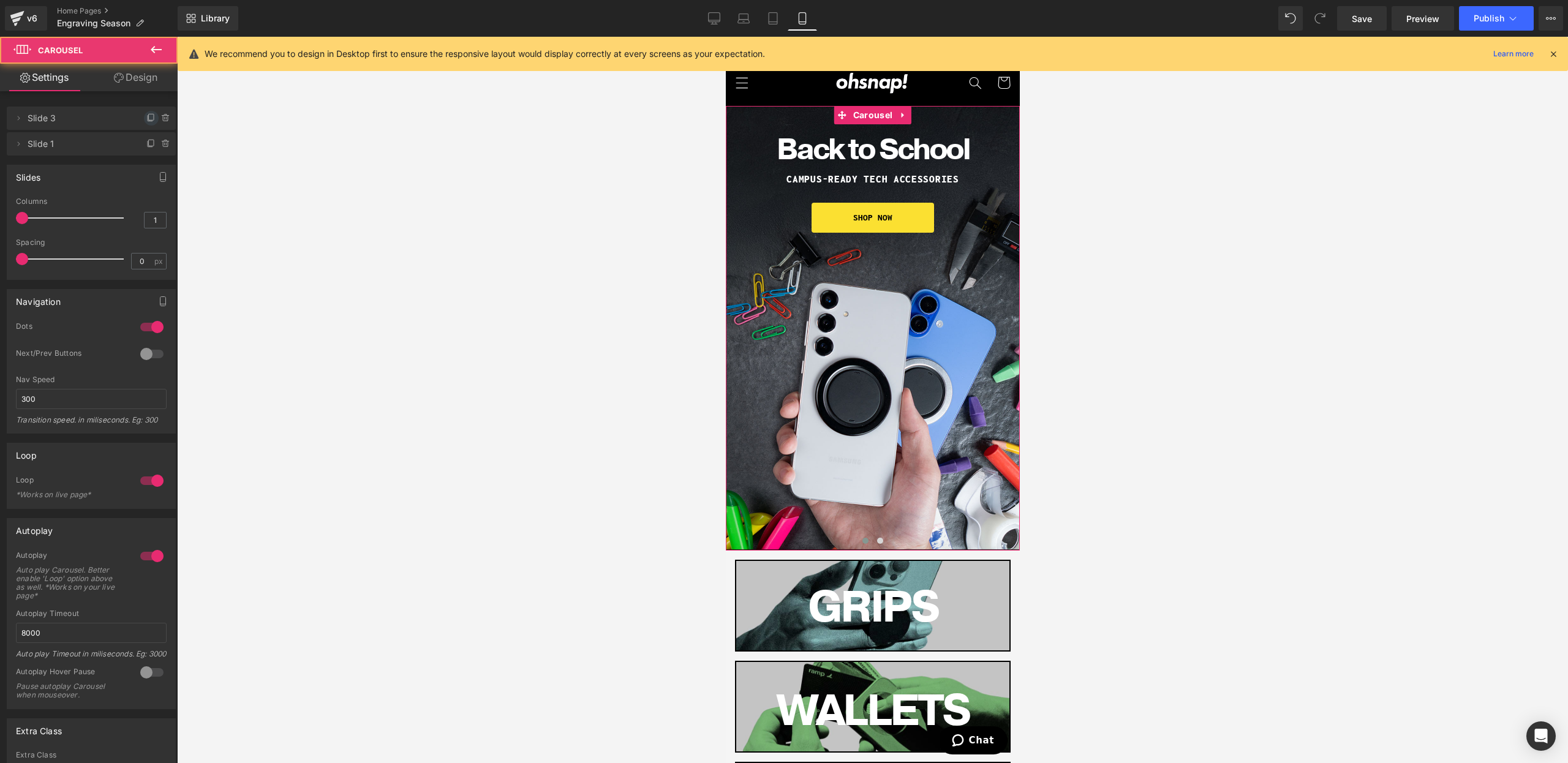
click at [148, 120] on icon at bounding box center [150, 118] width 5 height 6
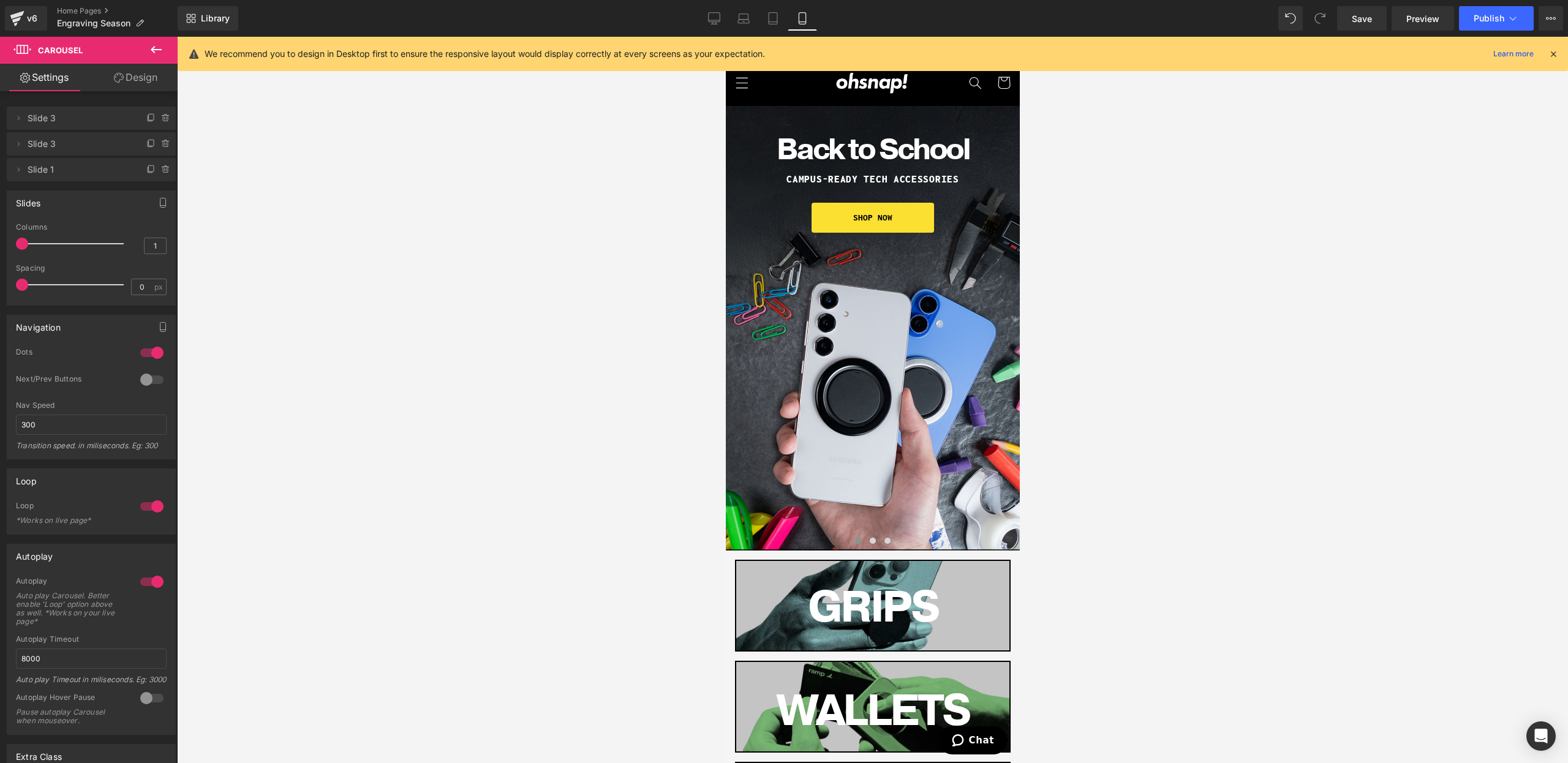
click at [729, 31] on div "Library Mobile Desktop Laptop Tablet Mobile Save Preview Publish Scheduled View…" at bounding box center [872, 19] width 1391 height 37
click at [718, 26] on link "Desktop" at bounding box center [713, 19] width 29 height 24
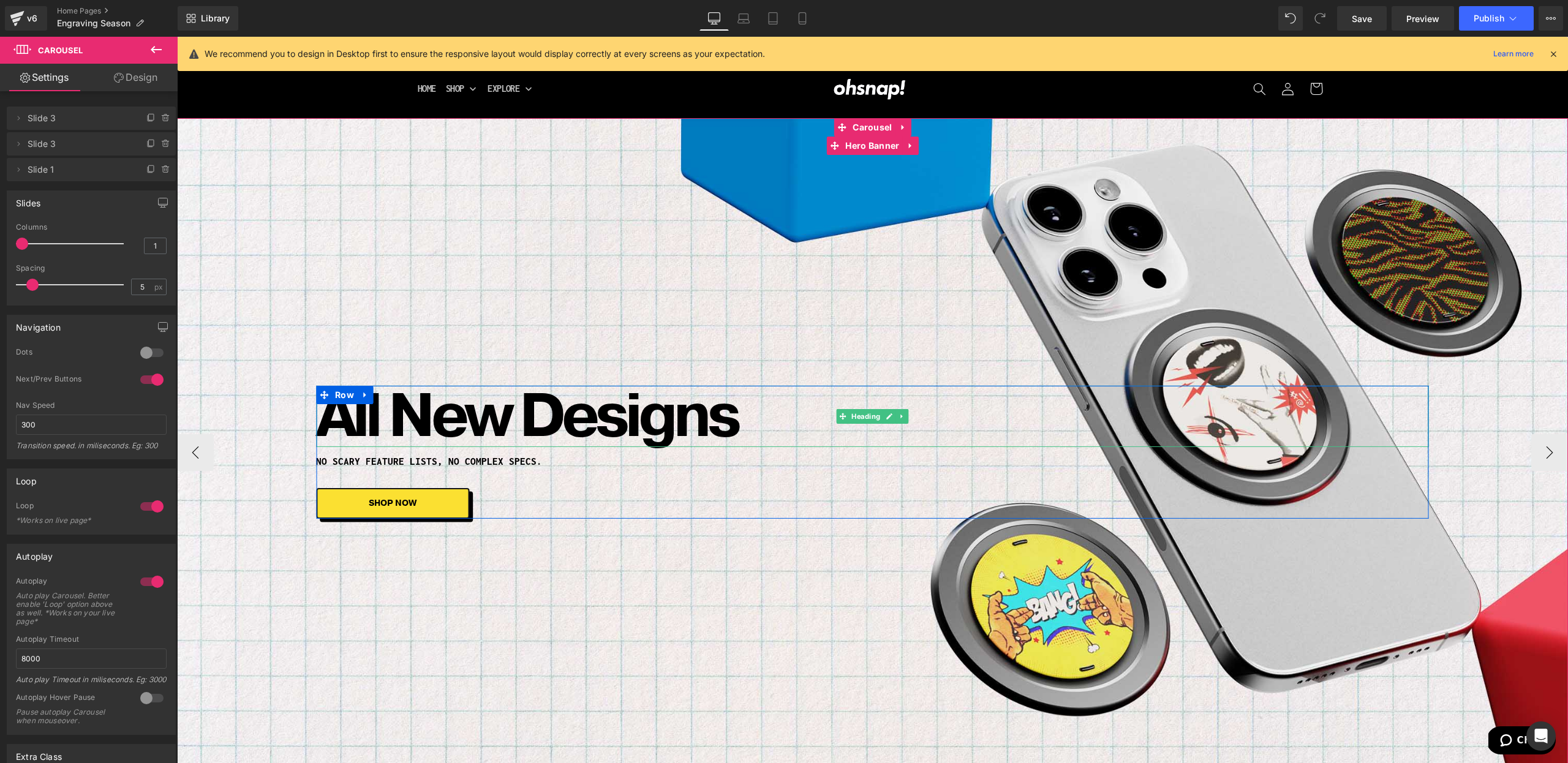
click at [928, 433] on h1 "All New Designs" at bounding box center [872, 416] width 1113 height 61
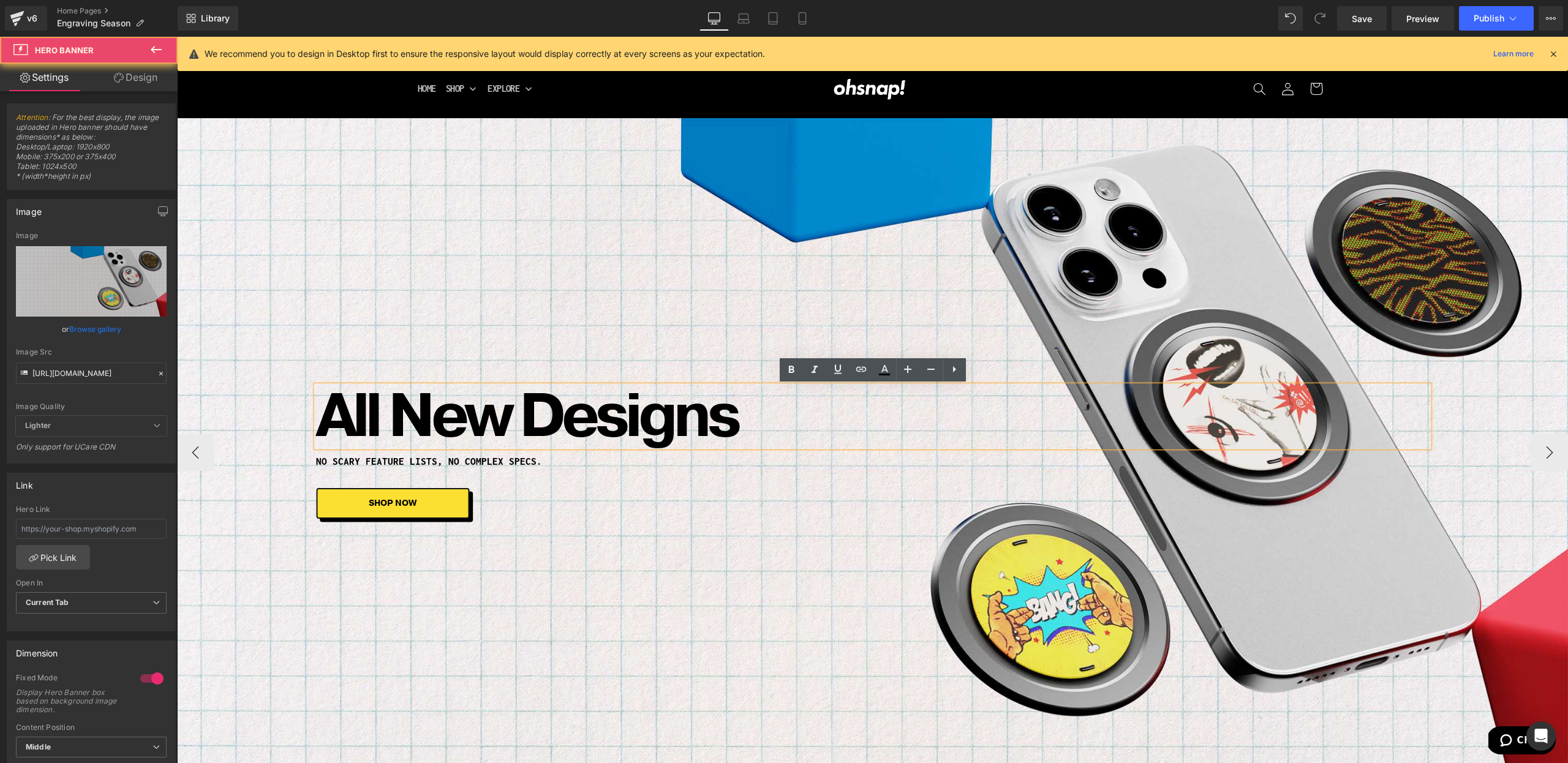
click at [815, 309] on div "All New Designs Heading No scary feature lists, no complex specs. Heading SHOP …" at bounding box center [872, 452] width 1391 height 668
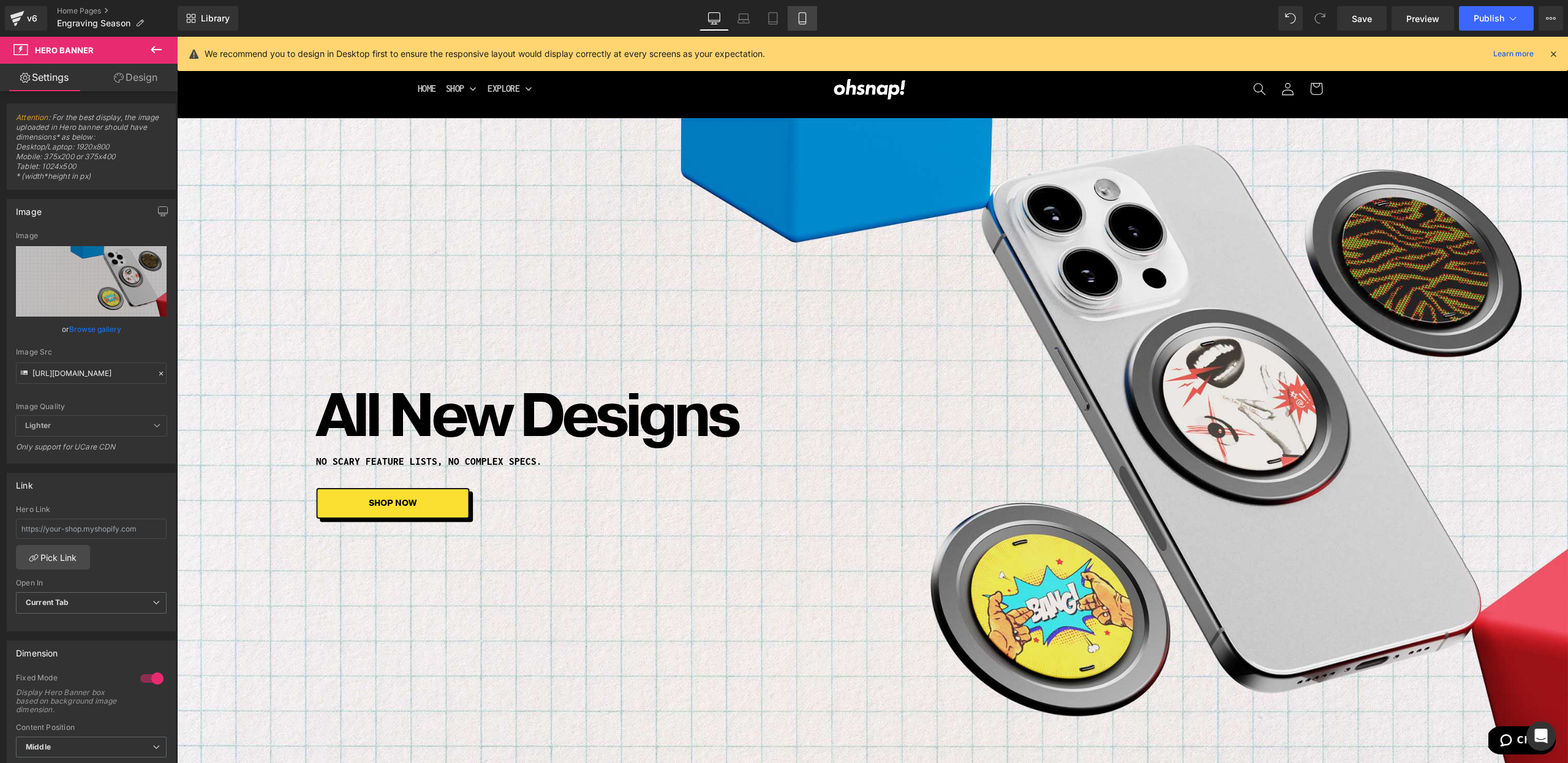
click at [808, 26] on link "Mobile" at bounding box center [802, 19] width 29 height 24
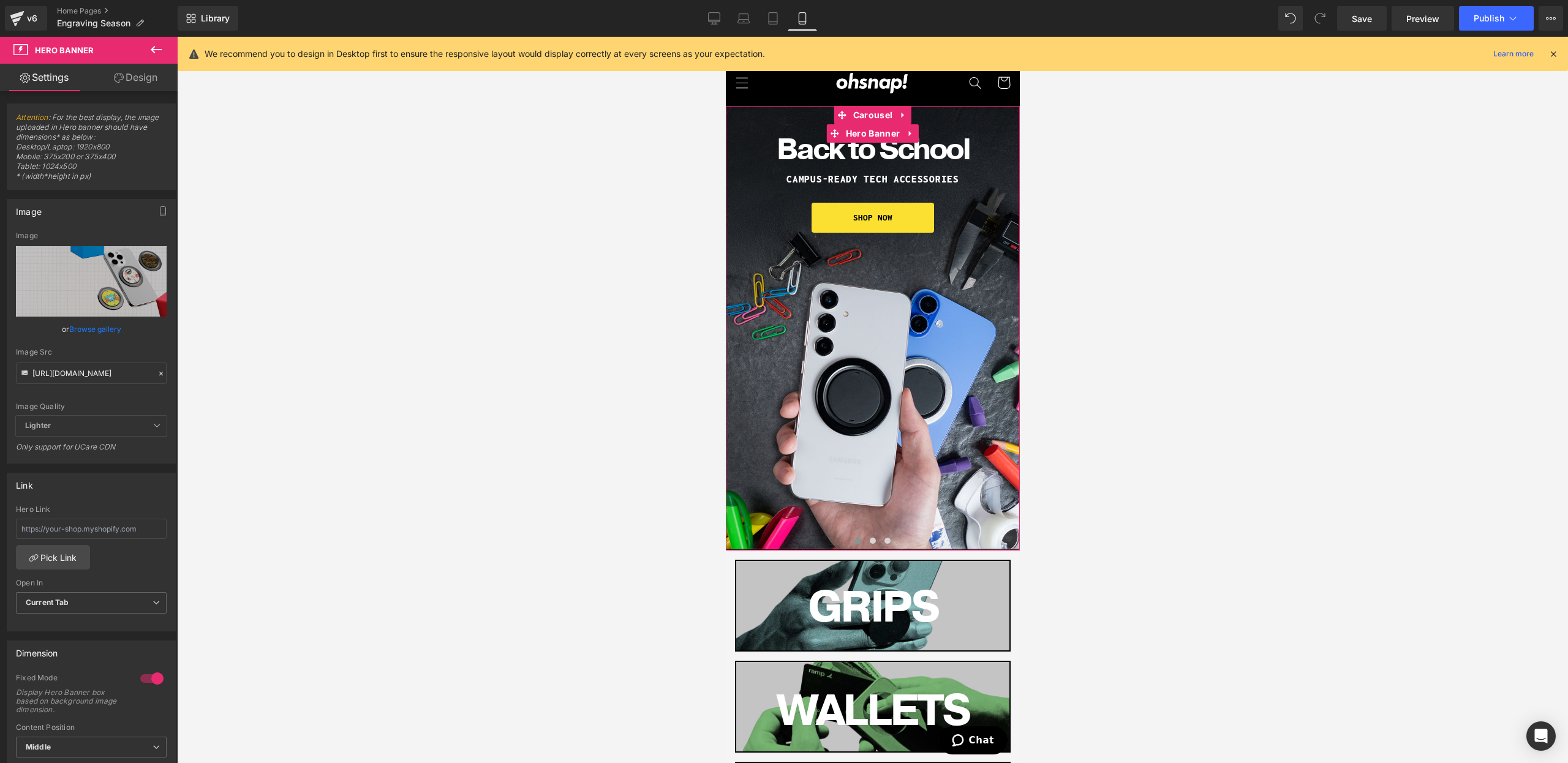
click at [976, 344] on div "Back to School Heading CAmpus-ready tech accessories Heading SHOP NOW Button Row" at bounding box center [872, 328] width 294 height 444
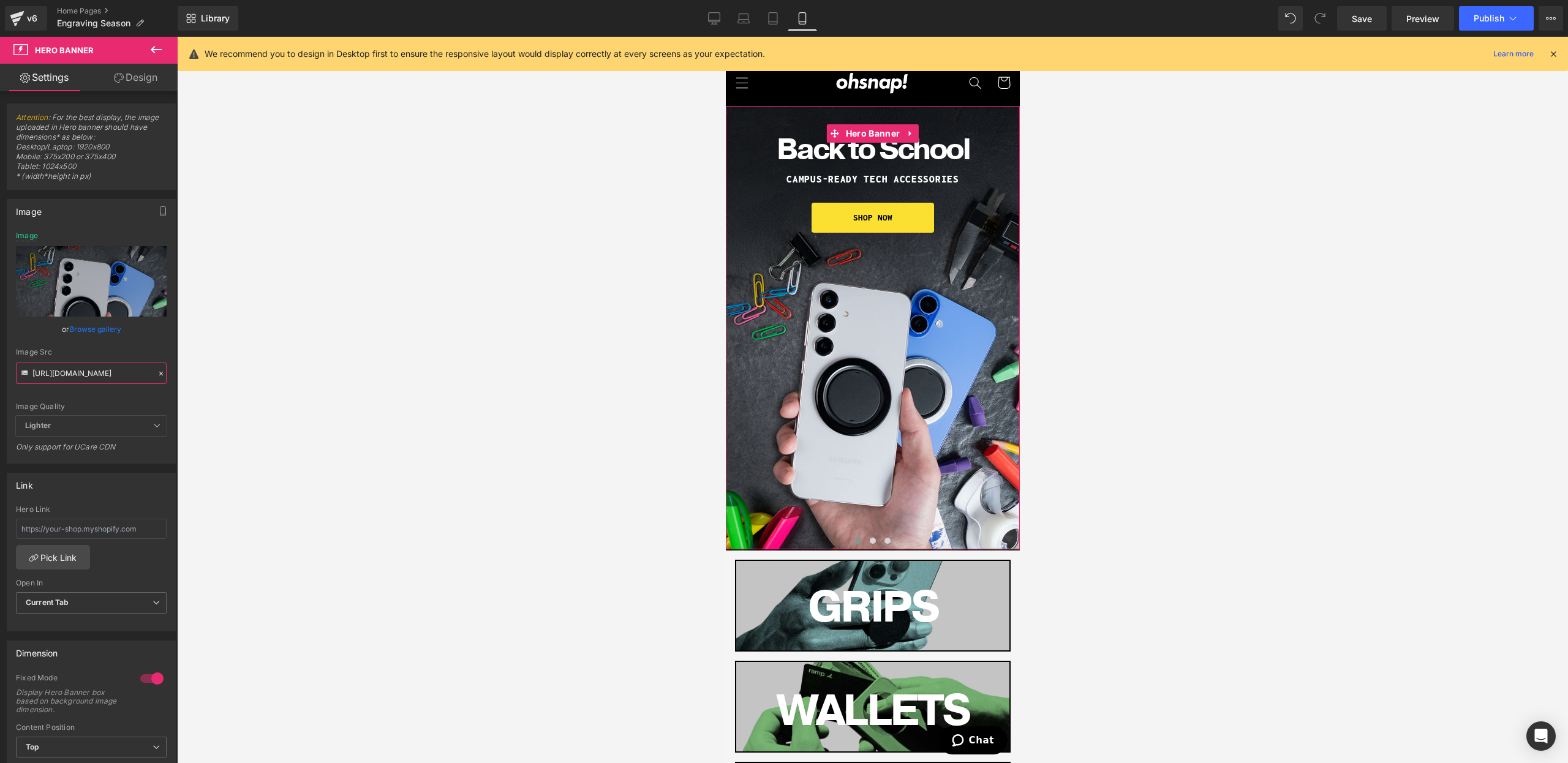
click at [68, 377] on input "[URL][DOMAIN_NAME]" at bounding box center [91, 373] width 150 height 21
type input "[URL][DOMAIN_NAME]"
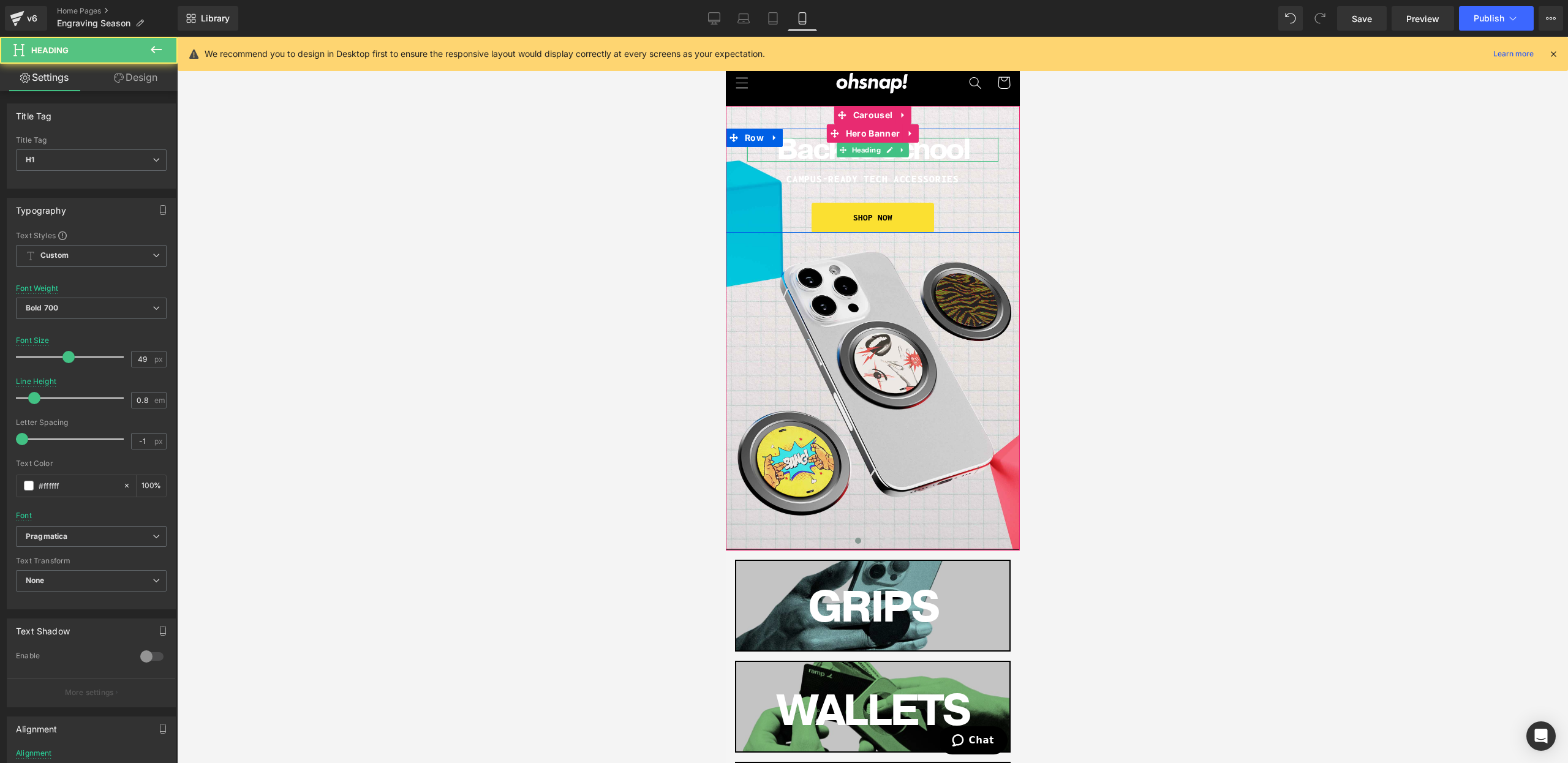
click at [798, 157] on span "Back to School" at bounding box center [872, 149] width 193 height 41
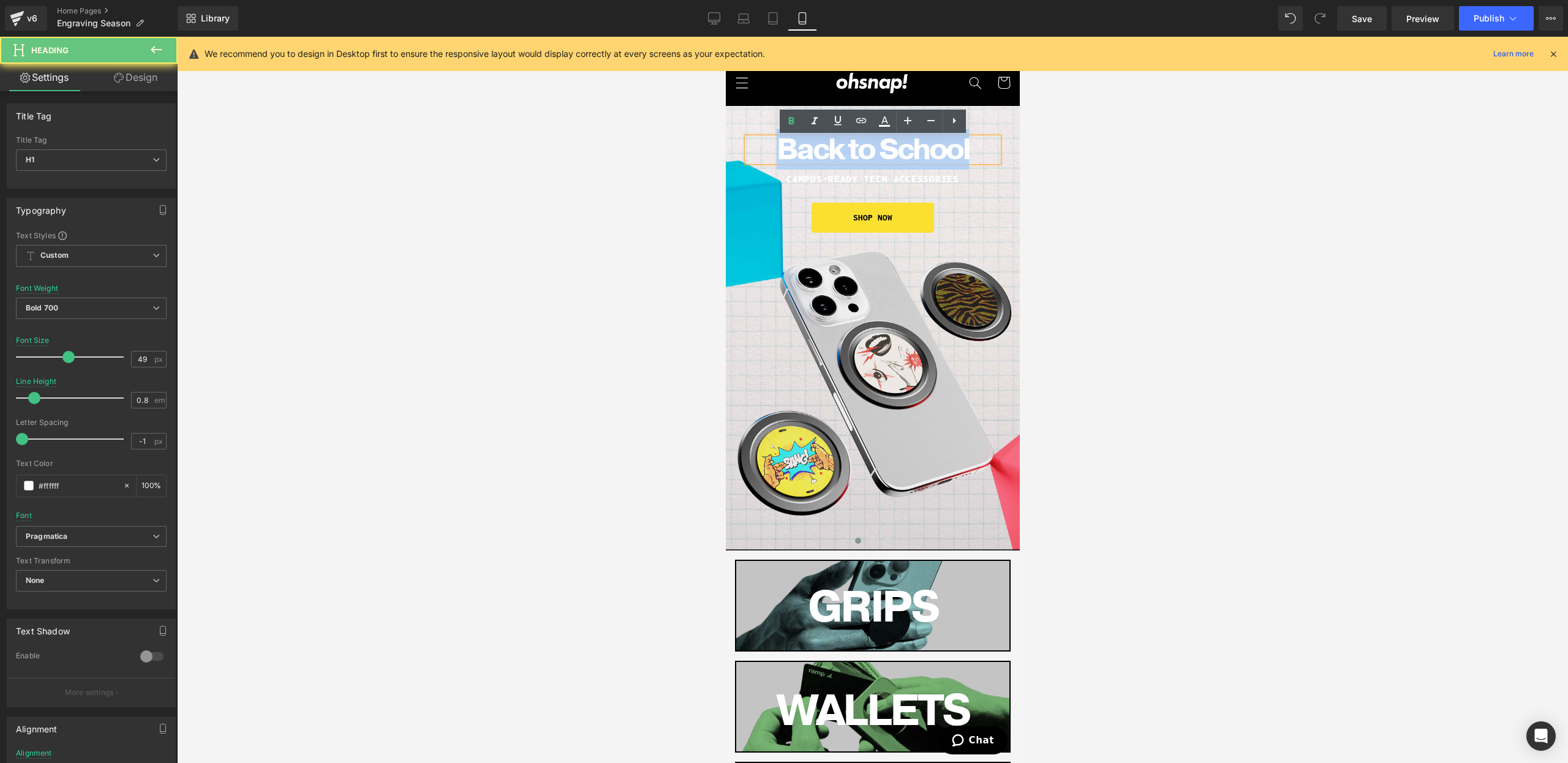
click at [798, 157] on span "Back to School" at bounding box center [872, 149] width 193 height 41
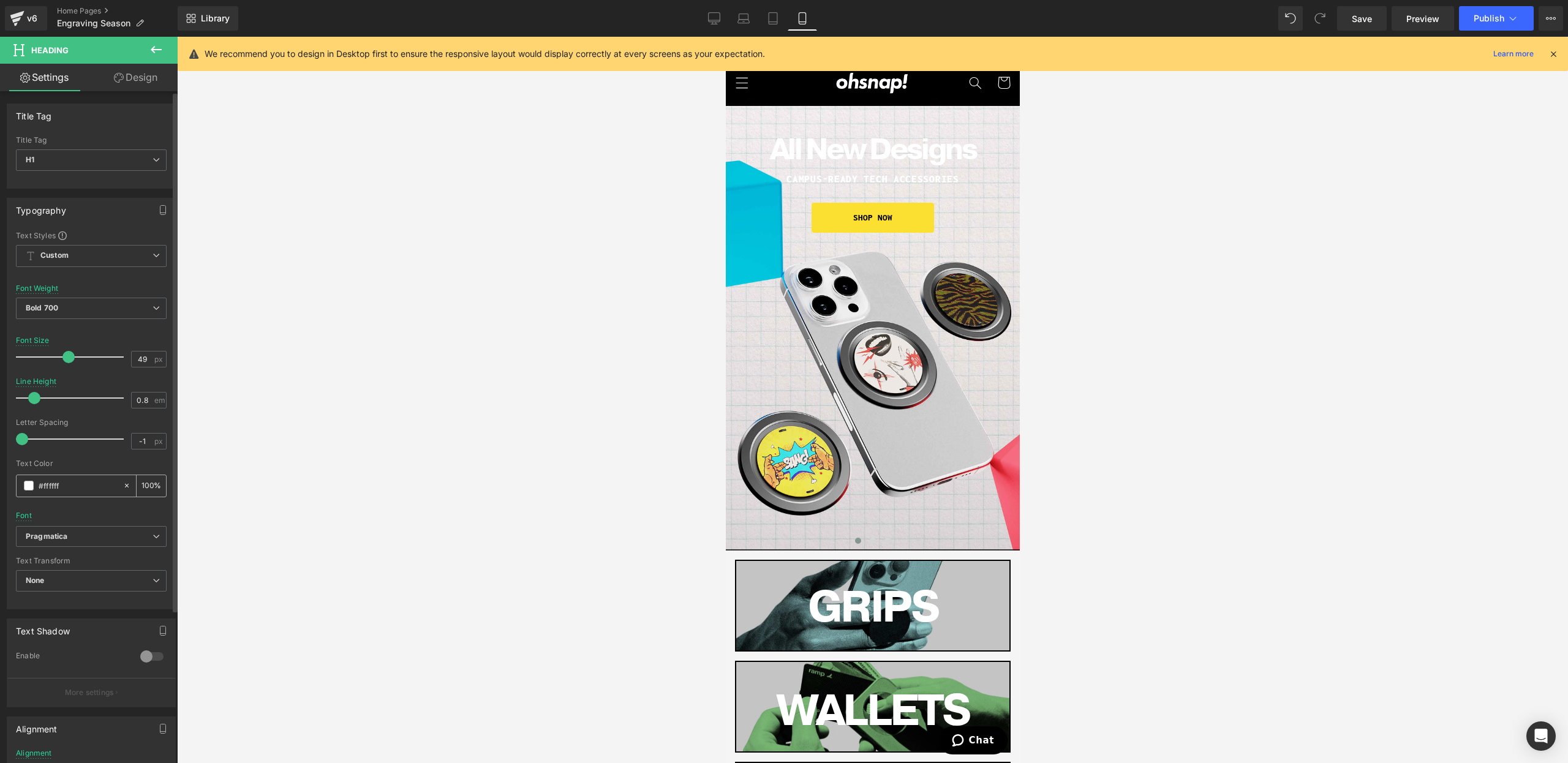
click at [30, 480] on div "#ffffff" at bounding box center [69, 486] width 106 height 21
click at [29, 484] on span at bounding box center [29, 486] width 10 height 10
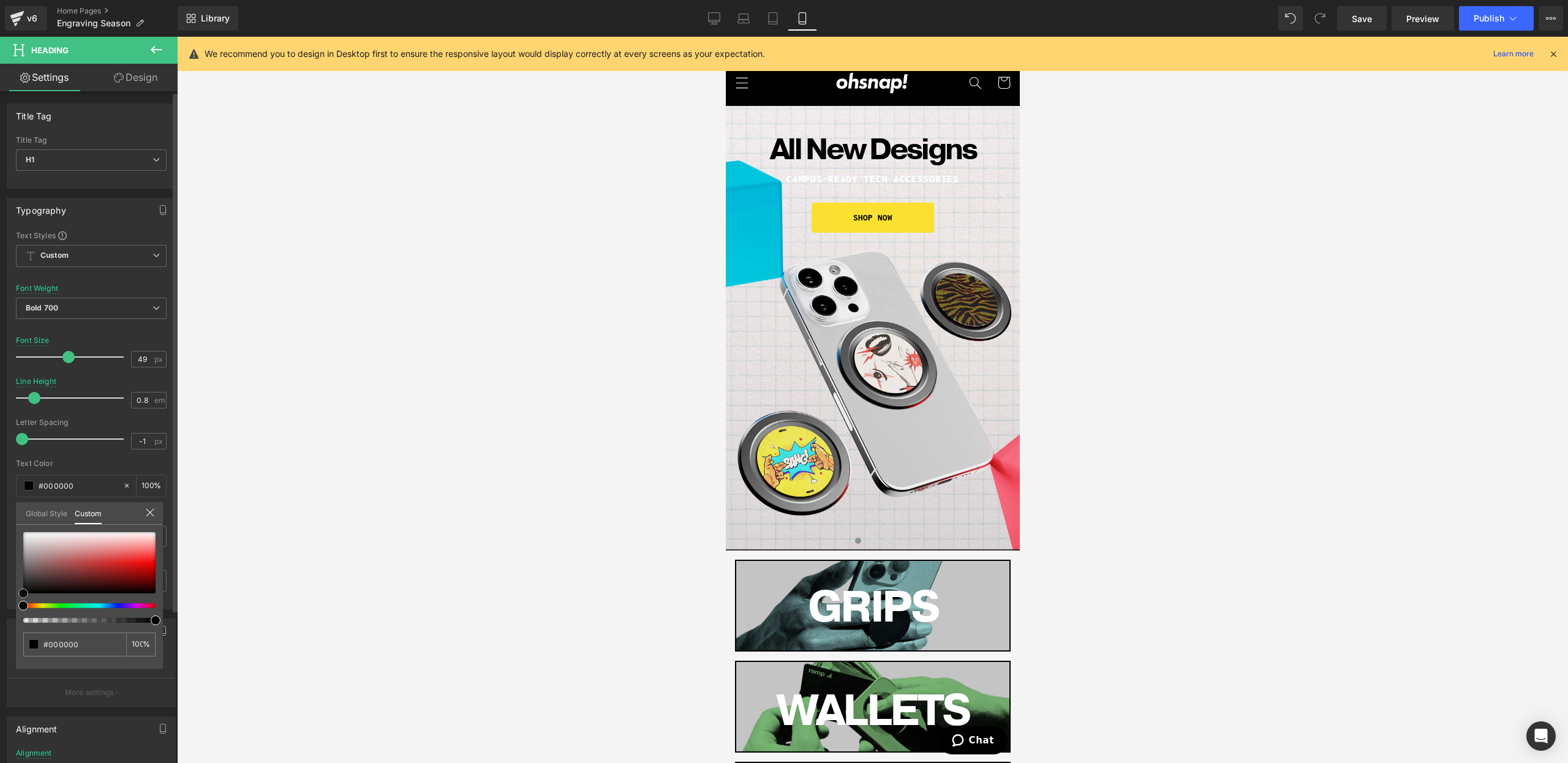
drag, startPoint x: 60, startPoint y: 556, endPoint x: 10, endPoint y: 705, distance: 157.2
click at [0, 609] on div "Typography Text Styles Custom Custom Setup Global Style Custom Setup Global Sty…" at bounding box center [91, 399] width 183 height 420
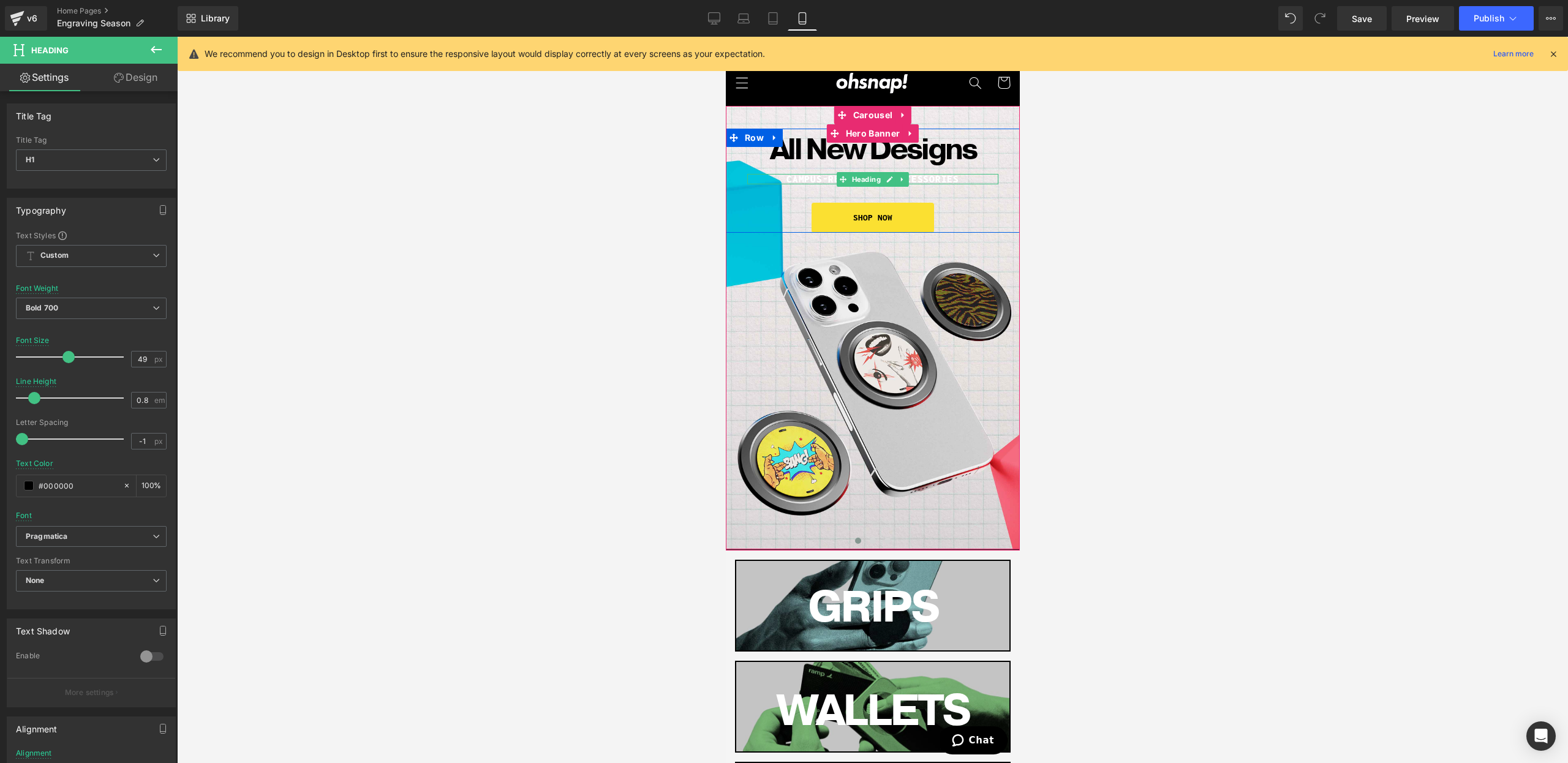
click at [811, 177] on h1 "CAmpus-ready tech accessories" at bounding box center [872, 179] width 251 height 11
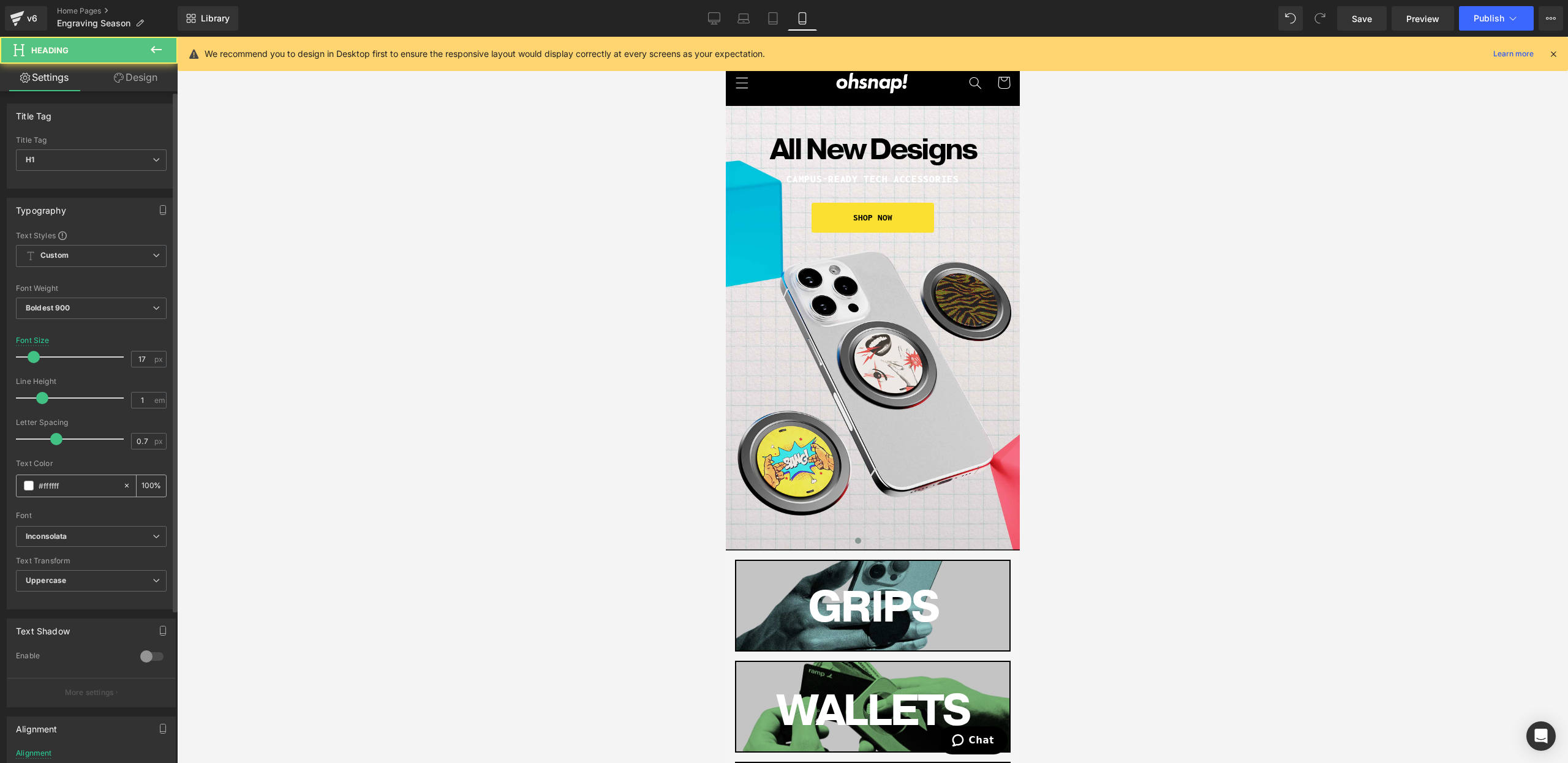
click at [19, 481] on div "#ffffff" at bounding box center [69, 486] width 106 height 21
click at [25, 483] on span at bounding box center [29, 486] width 10 height 10
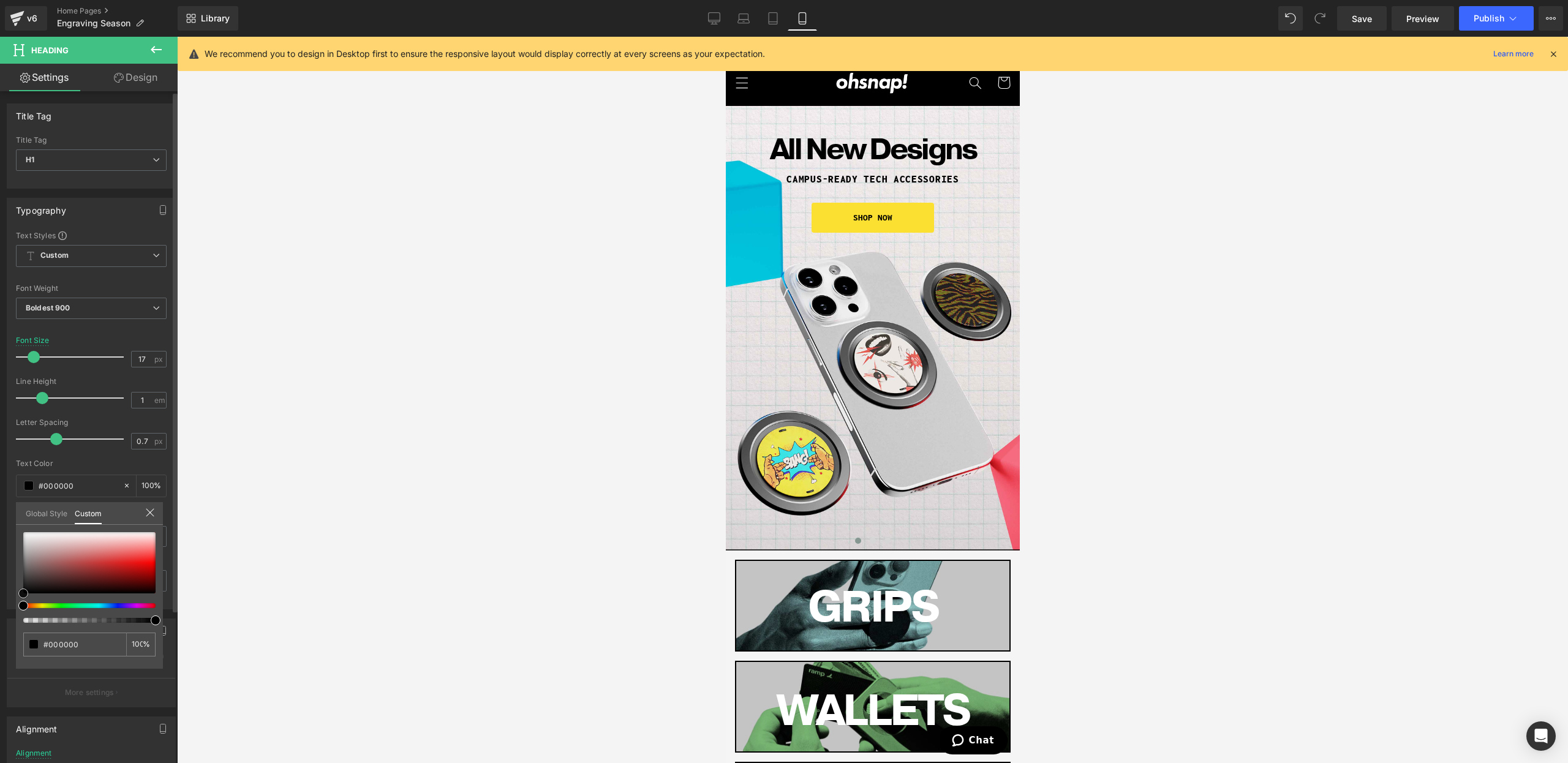
drag, startPoint x: -1, startPoint y: 623, endPoint x: 32, endPoint y: 616, distance: 33.7
click at [0, 663] on html "Carousel You are previewing how the will restyle your page. You can not edit El…" at bounding box center [784, 381] width 1568 height 763
click at [722, 18] on link "Desktop" at bounding box center [713, 19] width 29 height 24
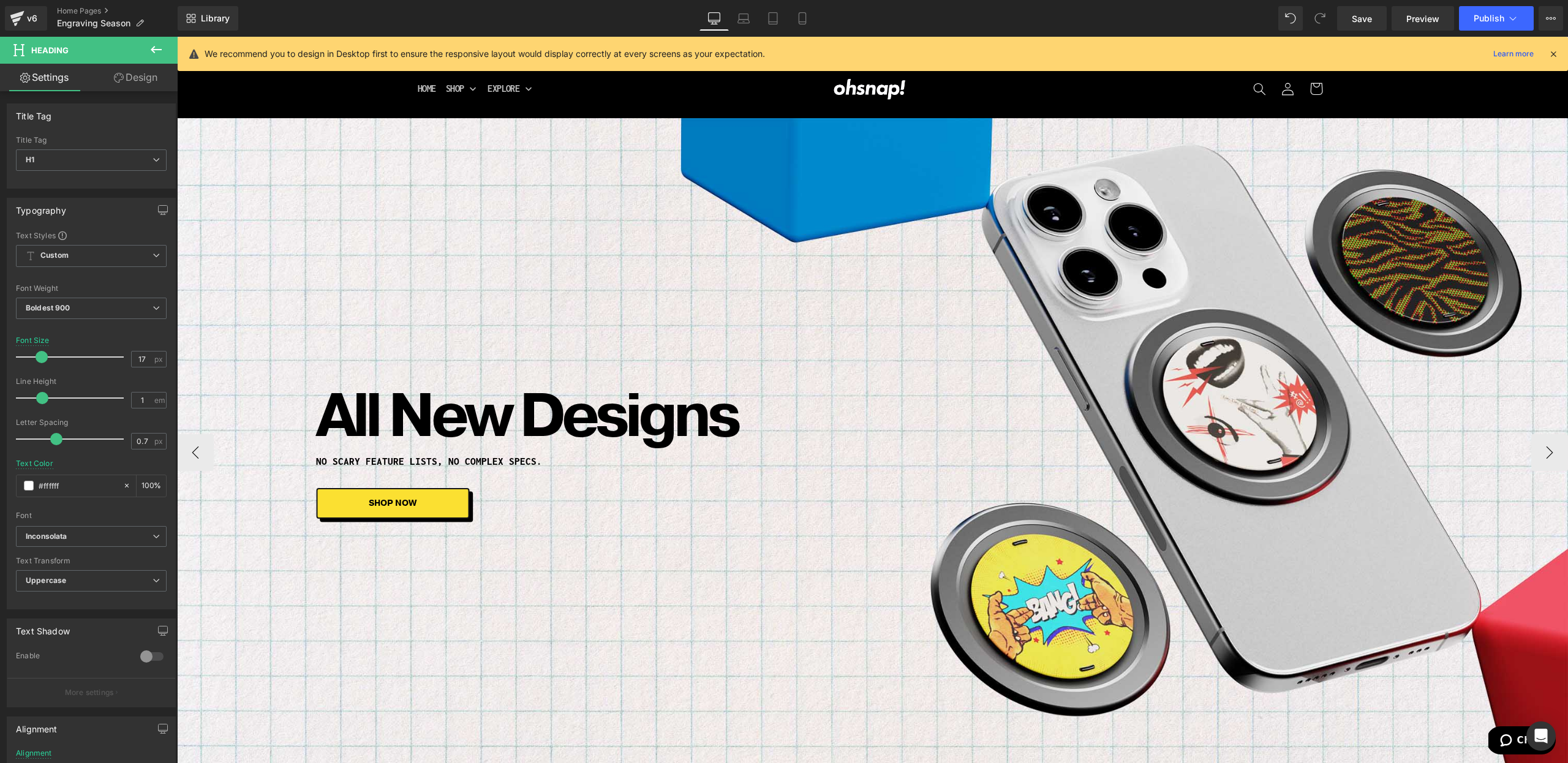
click at [177, 37] on div at bounding box center [177, 37] width 0 height 0
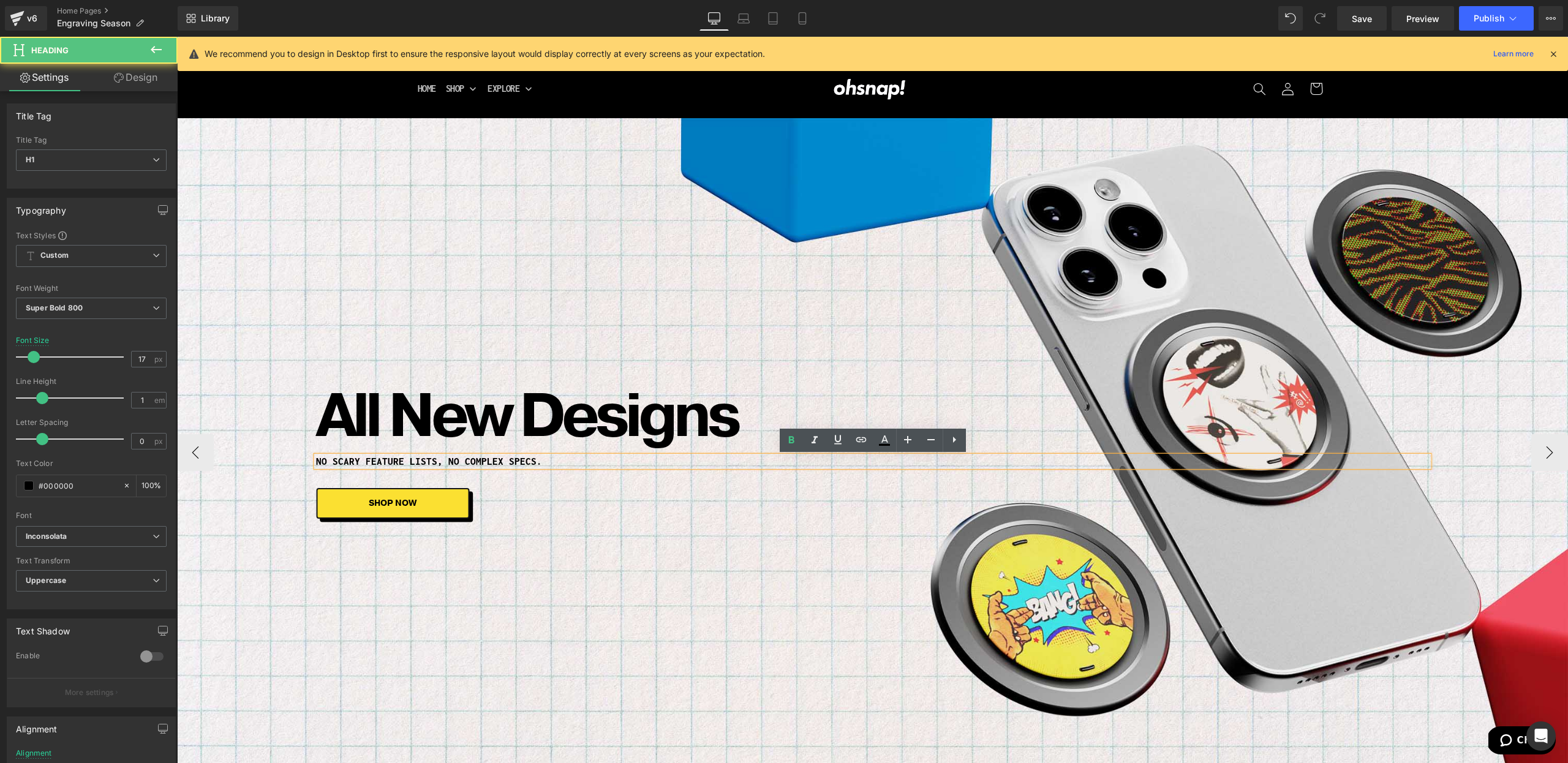
click at [371, 458] on h1 "No scary feature lists, no complex specs." at bounding box center [872, 461] width 1113 height 11
click at [407, 447] on h1 "All New Designs" at bounding box center [872, 416] width 1113 height 61
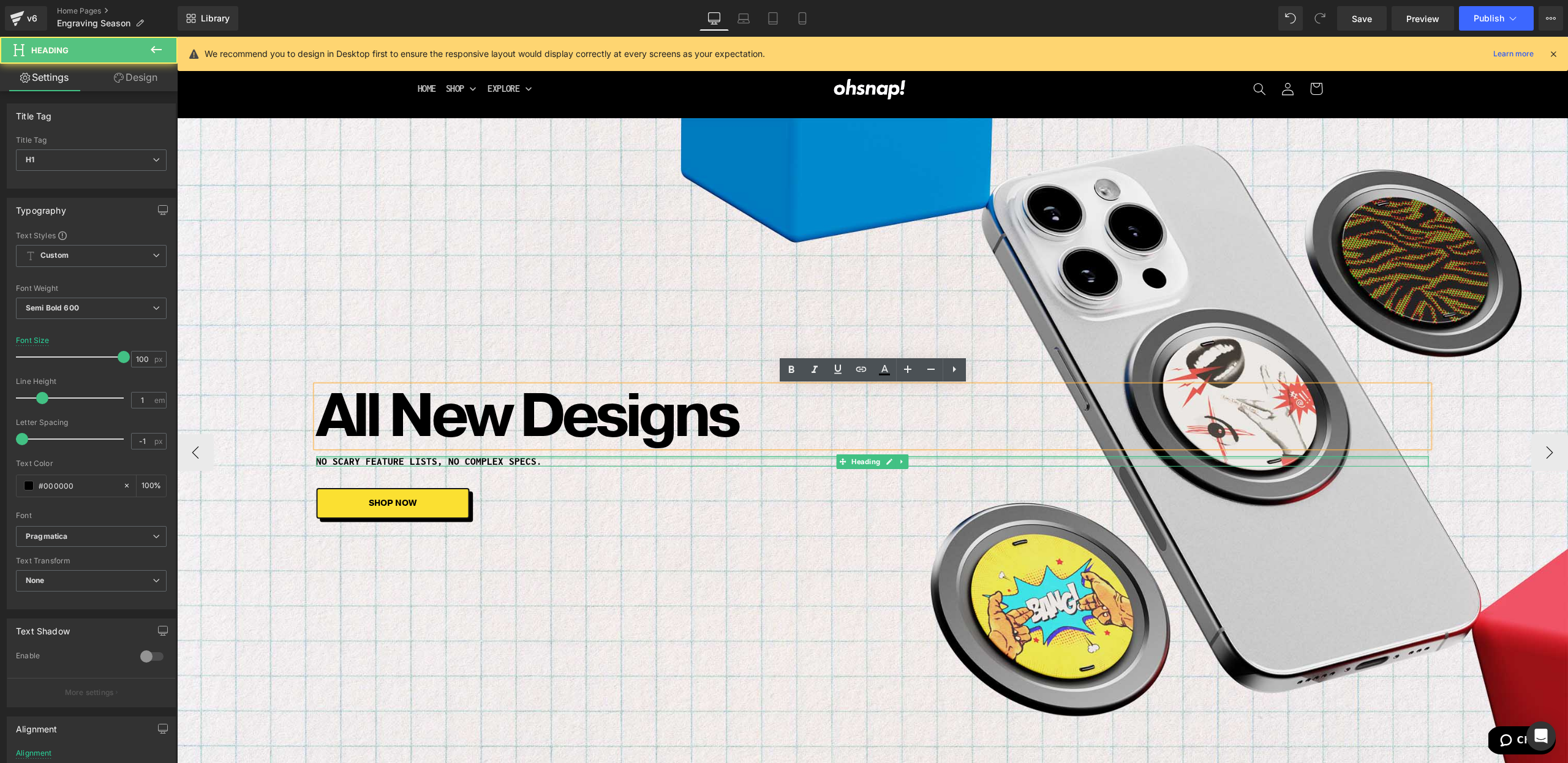
click at [401, 457] on div at bounding box center [872, 457] width 1113 height 3
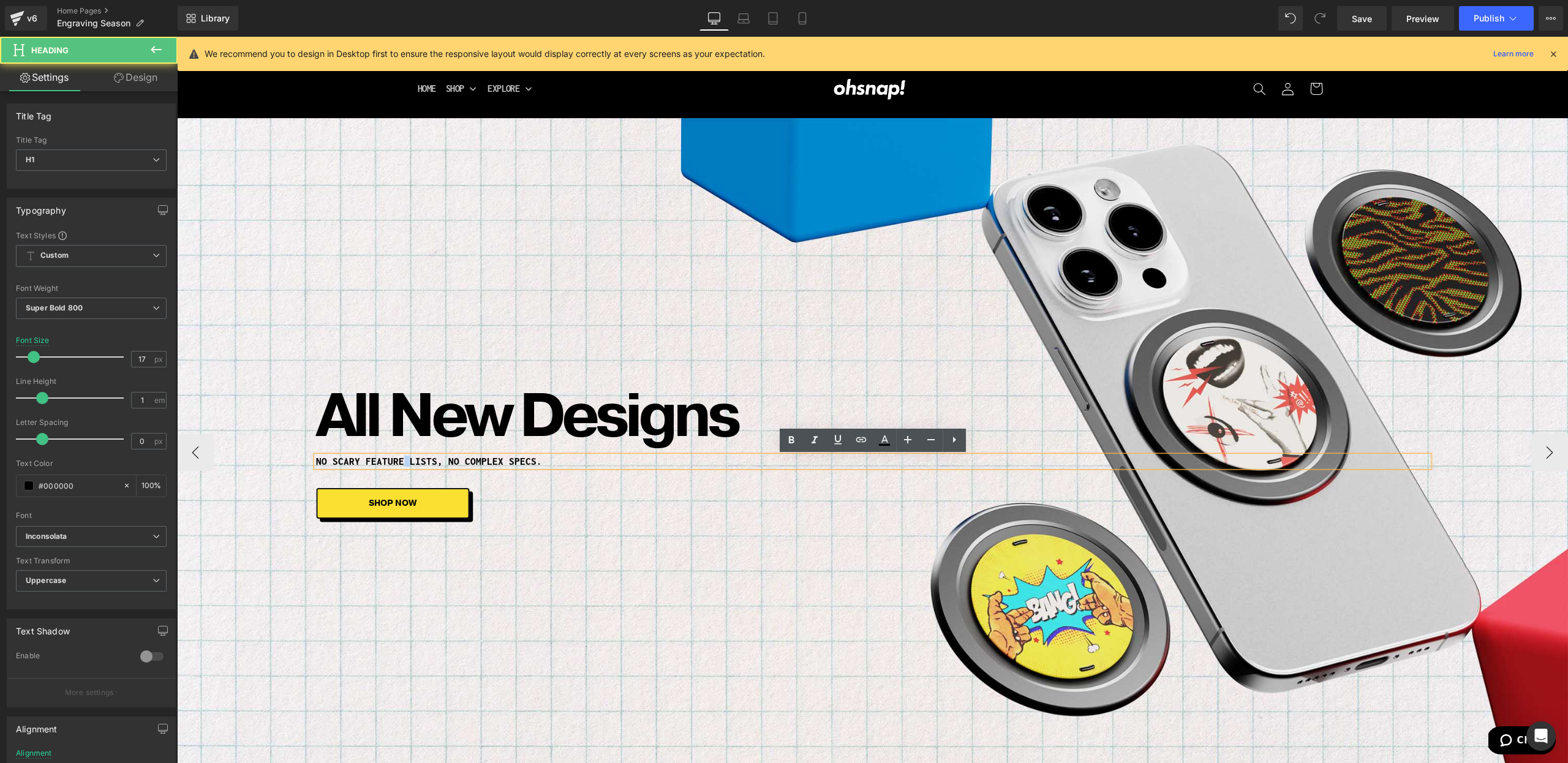
click at [401, 457] on h1 "No scary feature lists, no complex specs." at bounding box center [872, 461] width 1113 height 11
copy h1 "No scary feature lists, no complex specs."
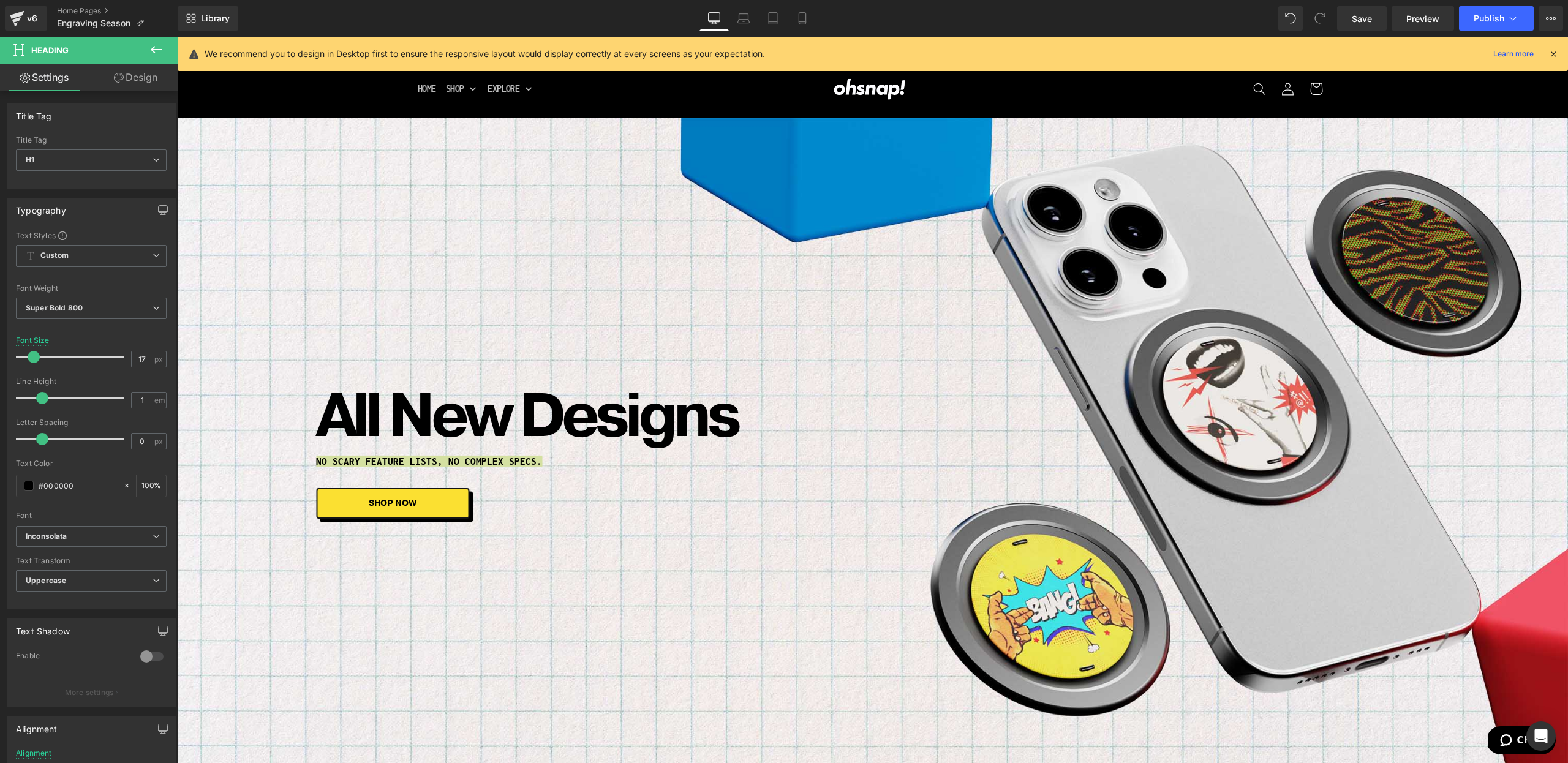
click at [802, 15] on icon at bounding box center [802, 18] width 12 height 12
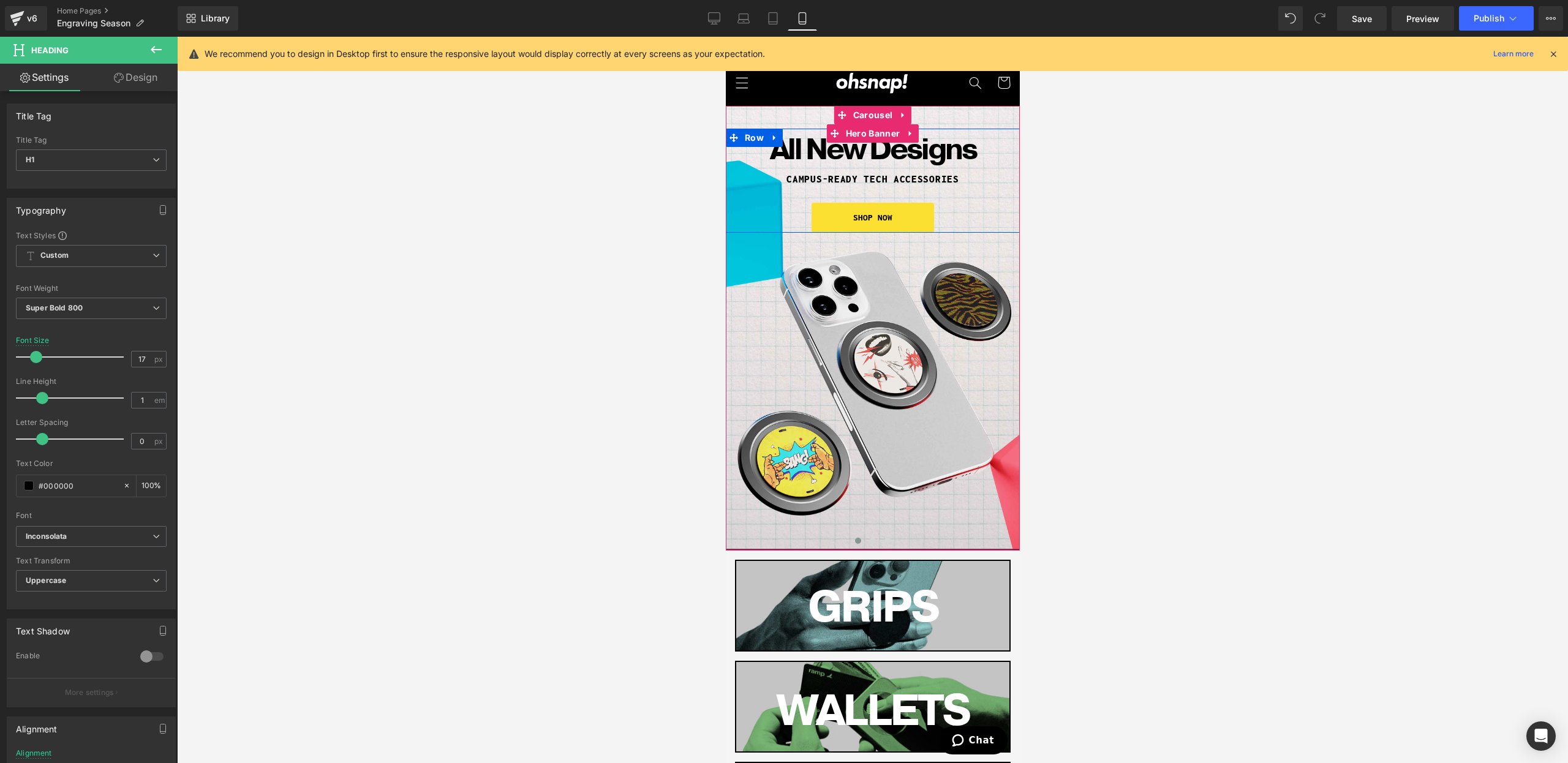
click at [725, 37] on div at bounding box center [725, 37] width 0 height 0
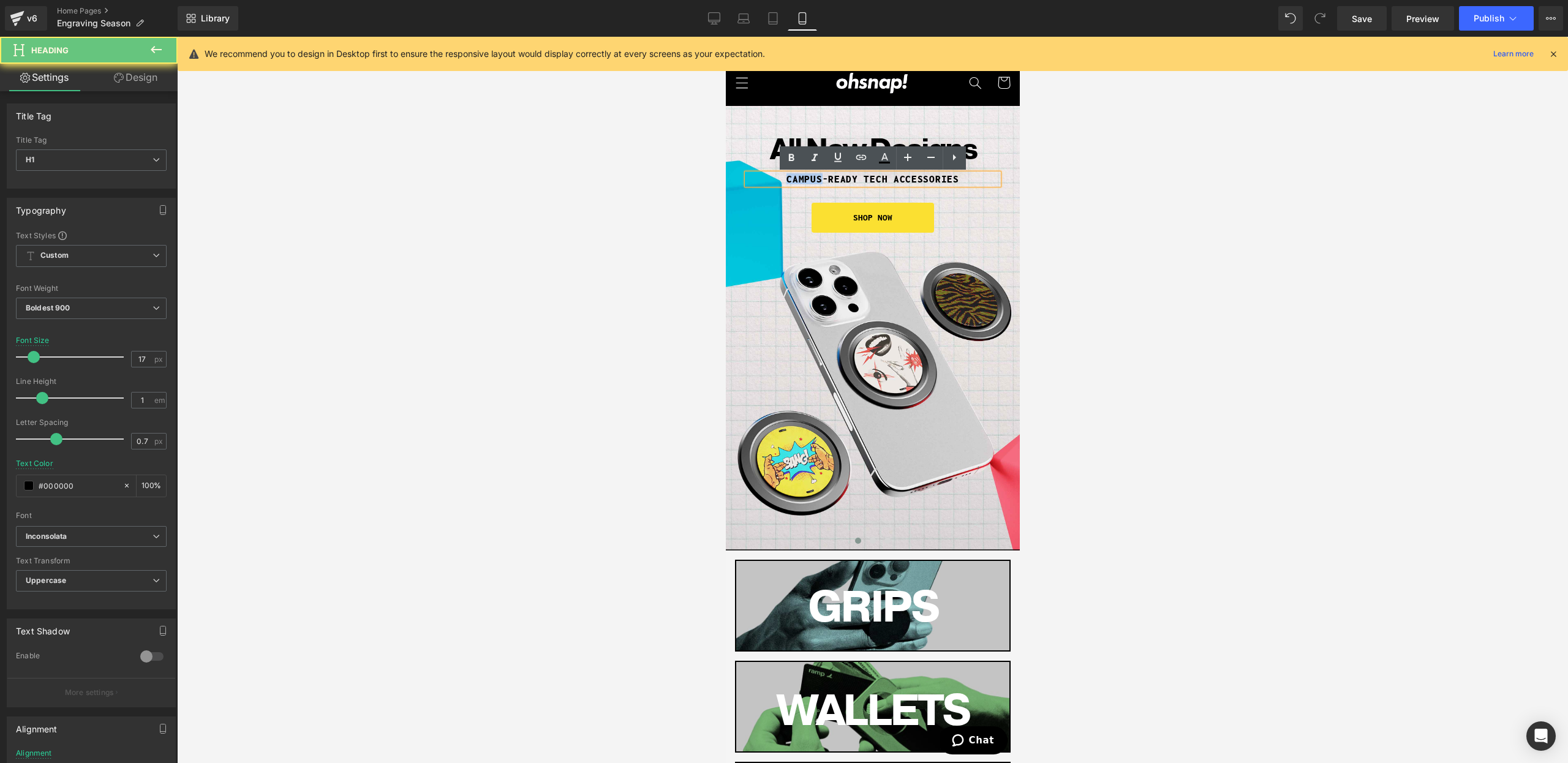
click at [808, 182] on h1 "CAmpus-ready tech accessories" at bounding box center [872, 179] width 251 height 11
paste div
click at [1231, 234] on div at bounding box center [872, 400] width 1391 height 726
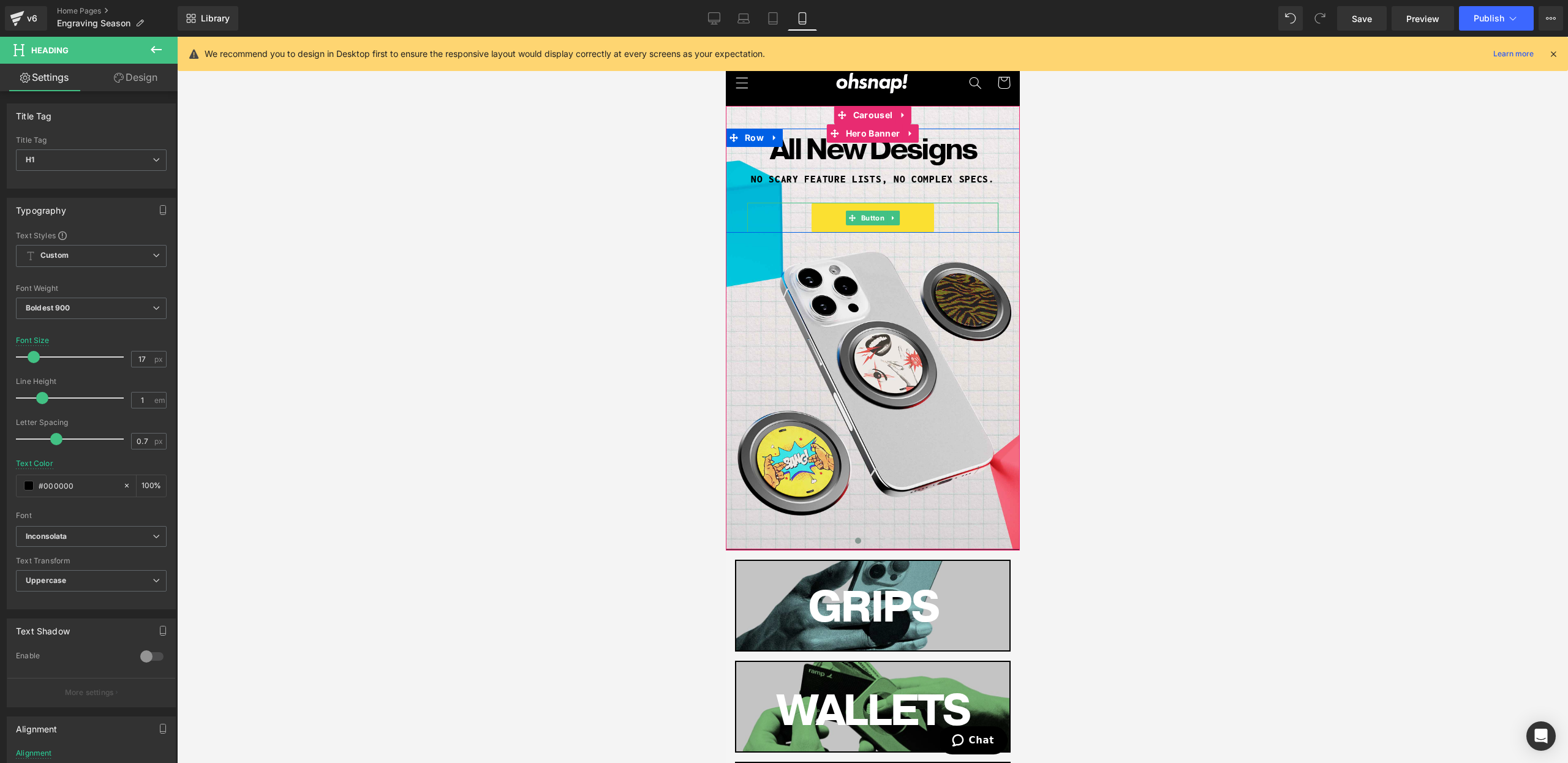
click at [878, 221] on span "Button" at bounding box center [872, 218] width 29 height 15
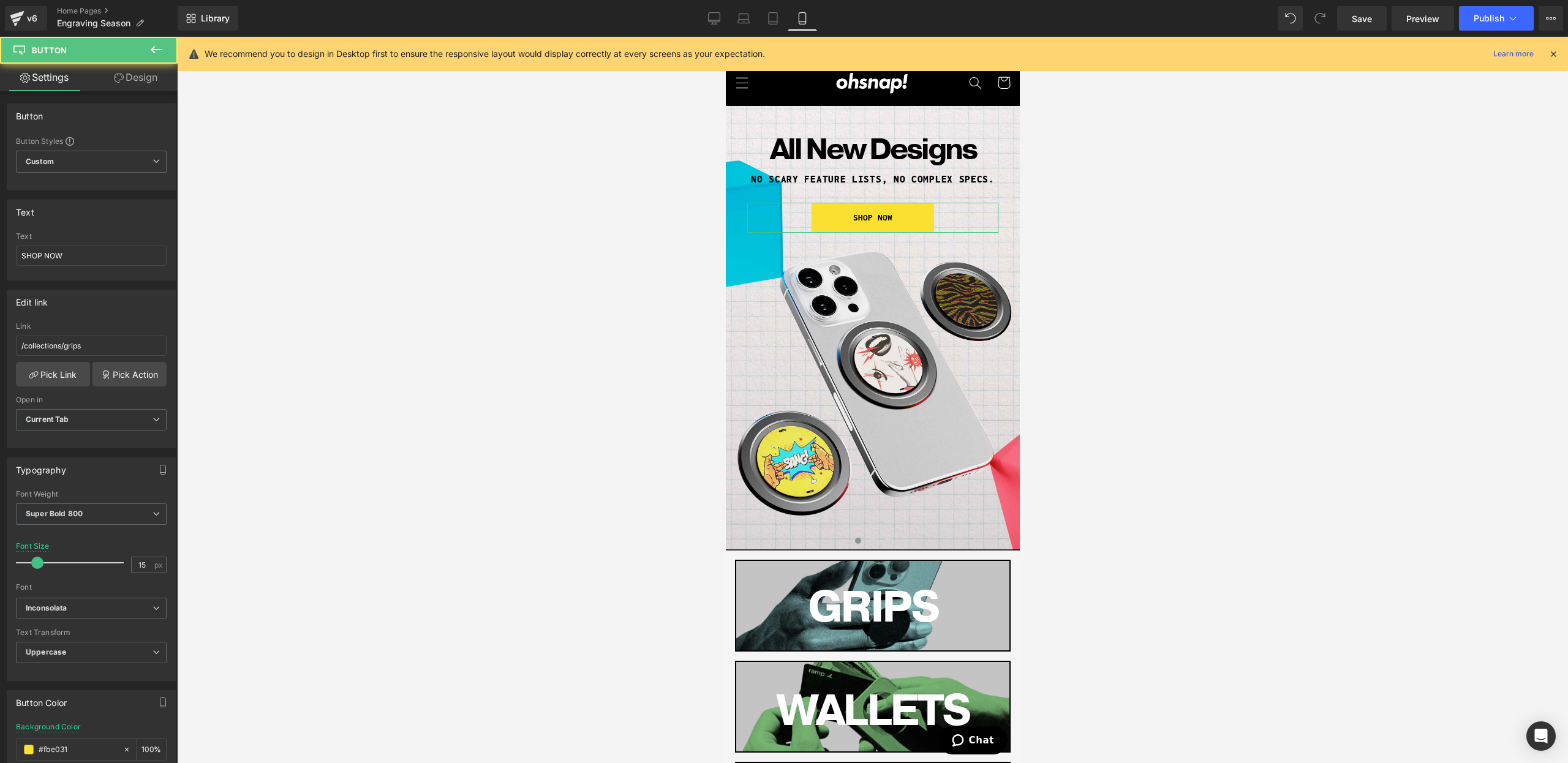
click at [120, 83] on link "Design" at bounding box center [135, 77] width 89 height 28
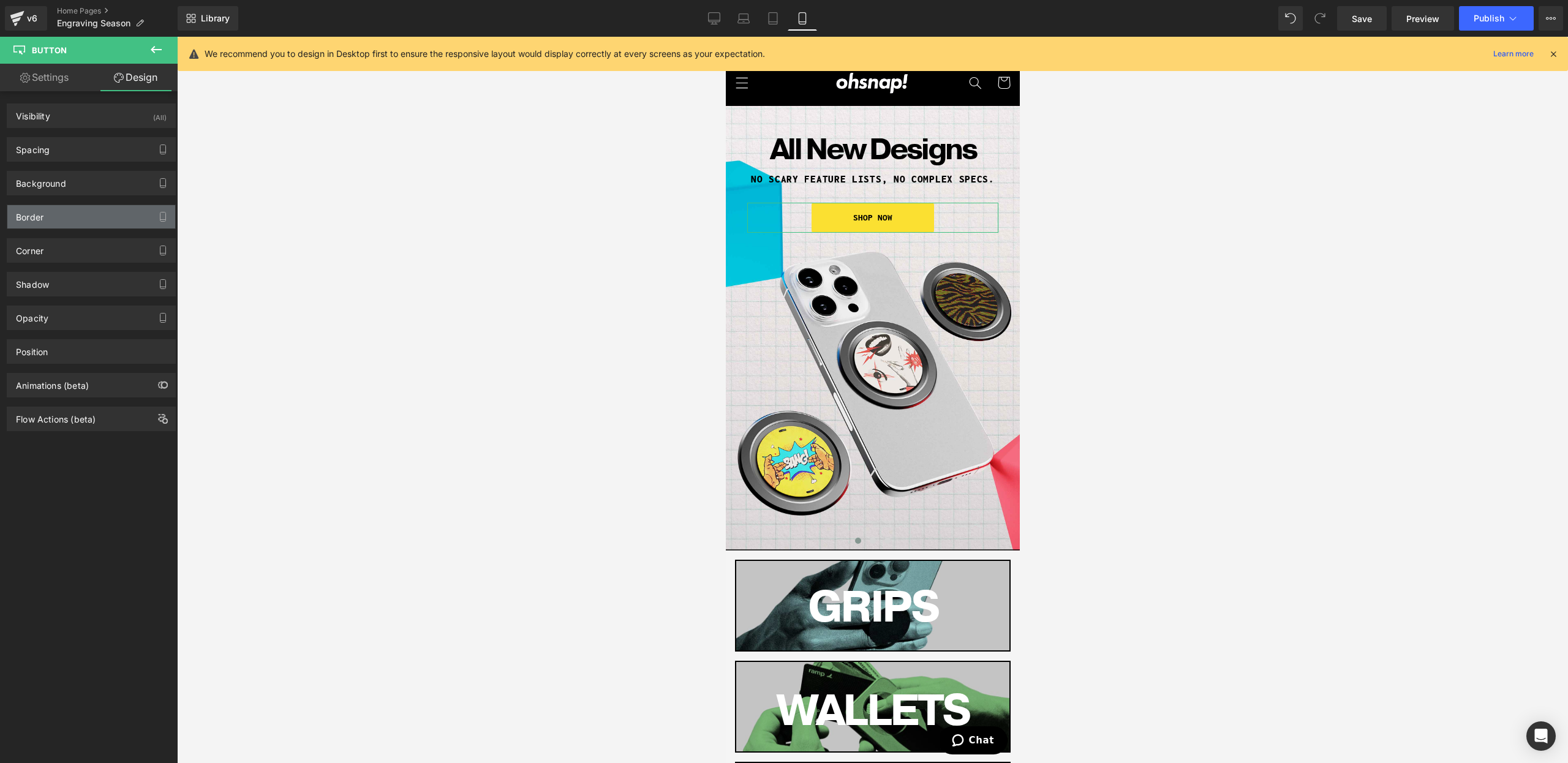
drag, startPoint x: 67, startPoint y: 217, endPoint x: 66, endPoint y: 227, distance: 10.0
click at [68, 218] on div "Border" at bounding box center [91, 217] width 167 height 24
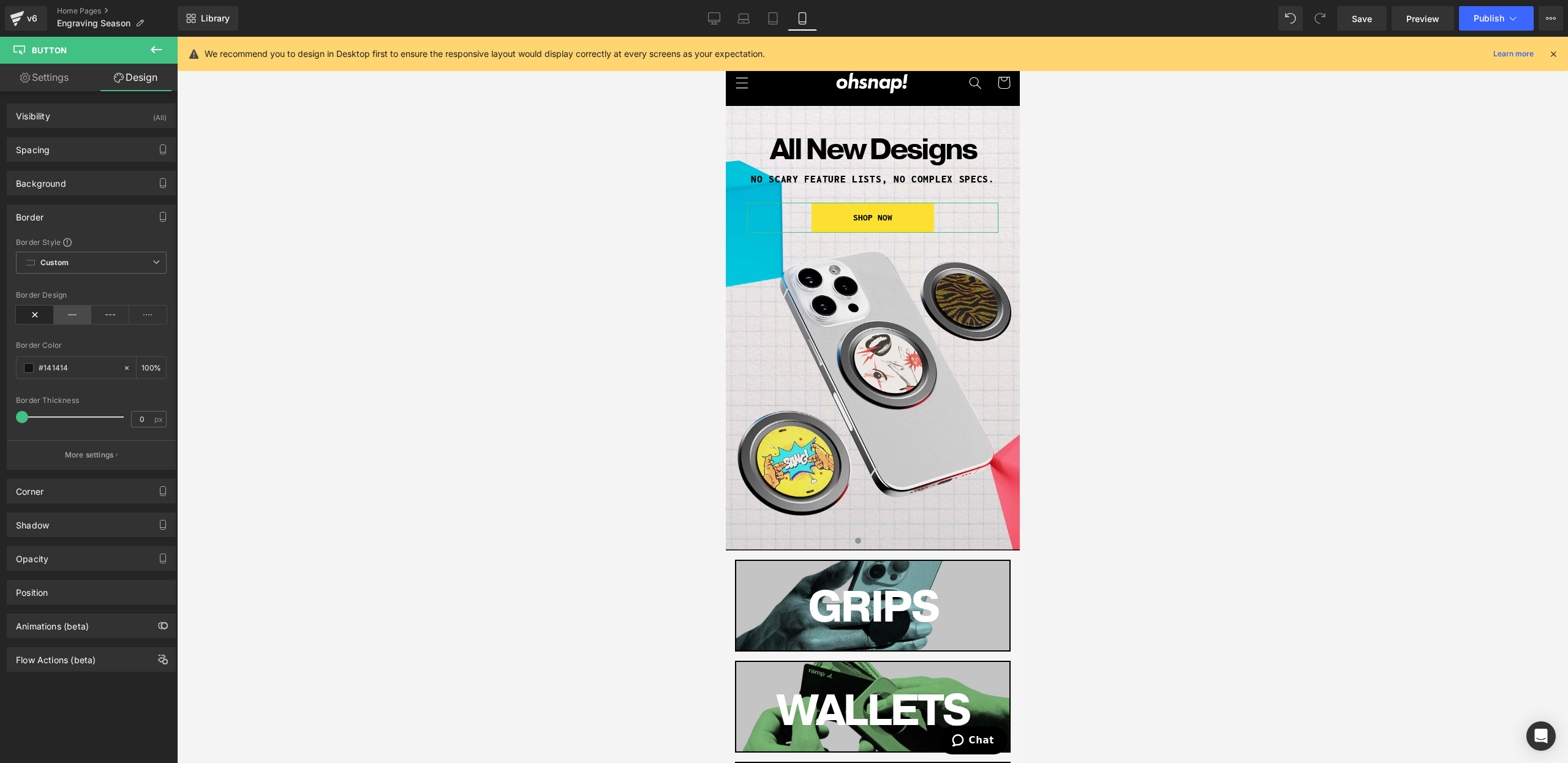
click at [63, 314] on icon at bounding box center [73, 315] width 38 height 19
click at [19, 416] on span at bounding box center [24, 417] width 12 height 12
click at [118, 455] on button "More settings" at bounding box center [91, 455] width 167 height 28
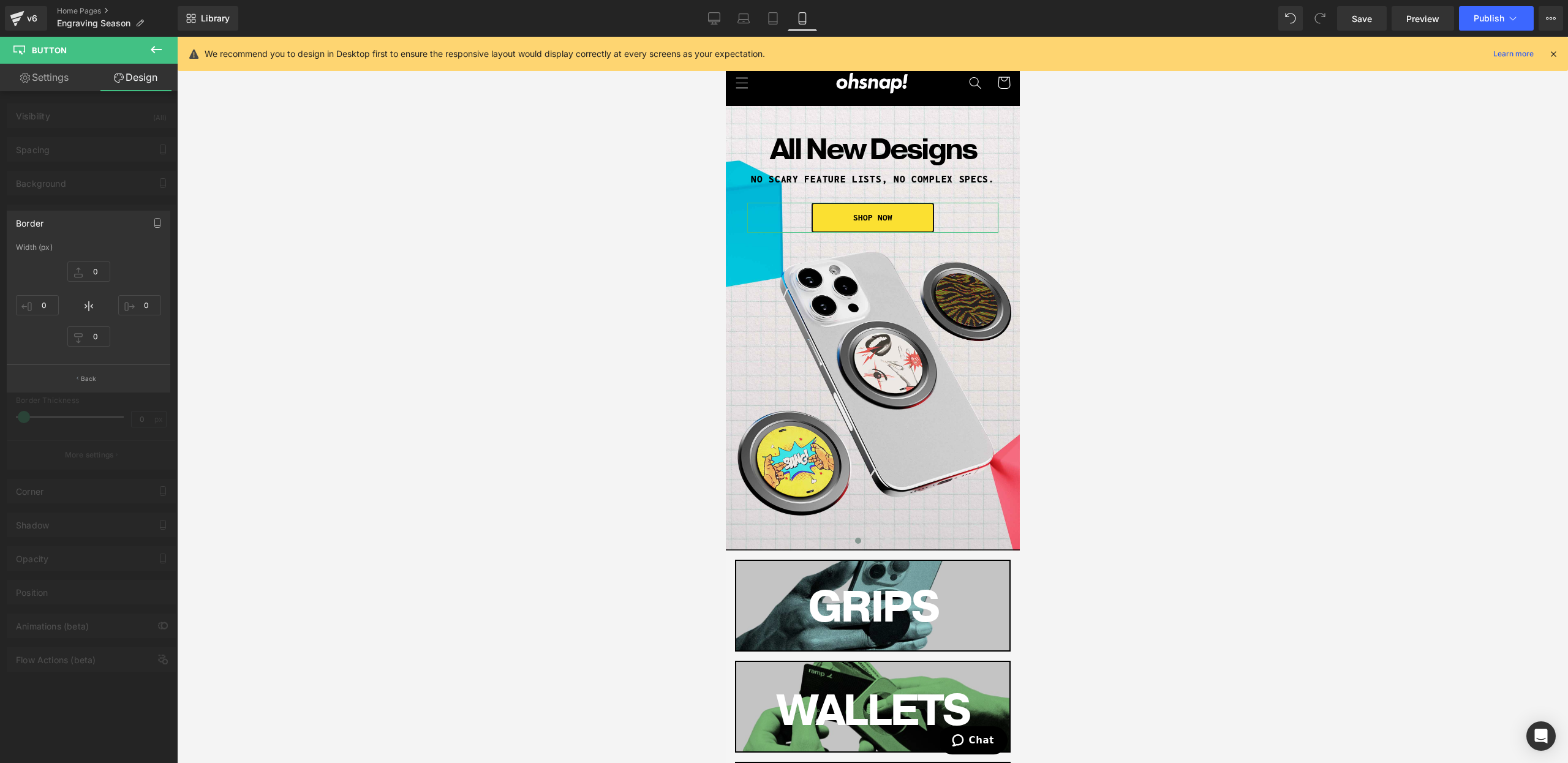
click at [100, 426] on div at bounding box center [88, 403] width 177 height 732
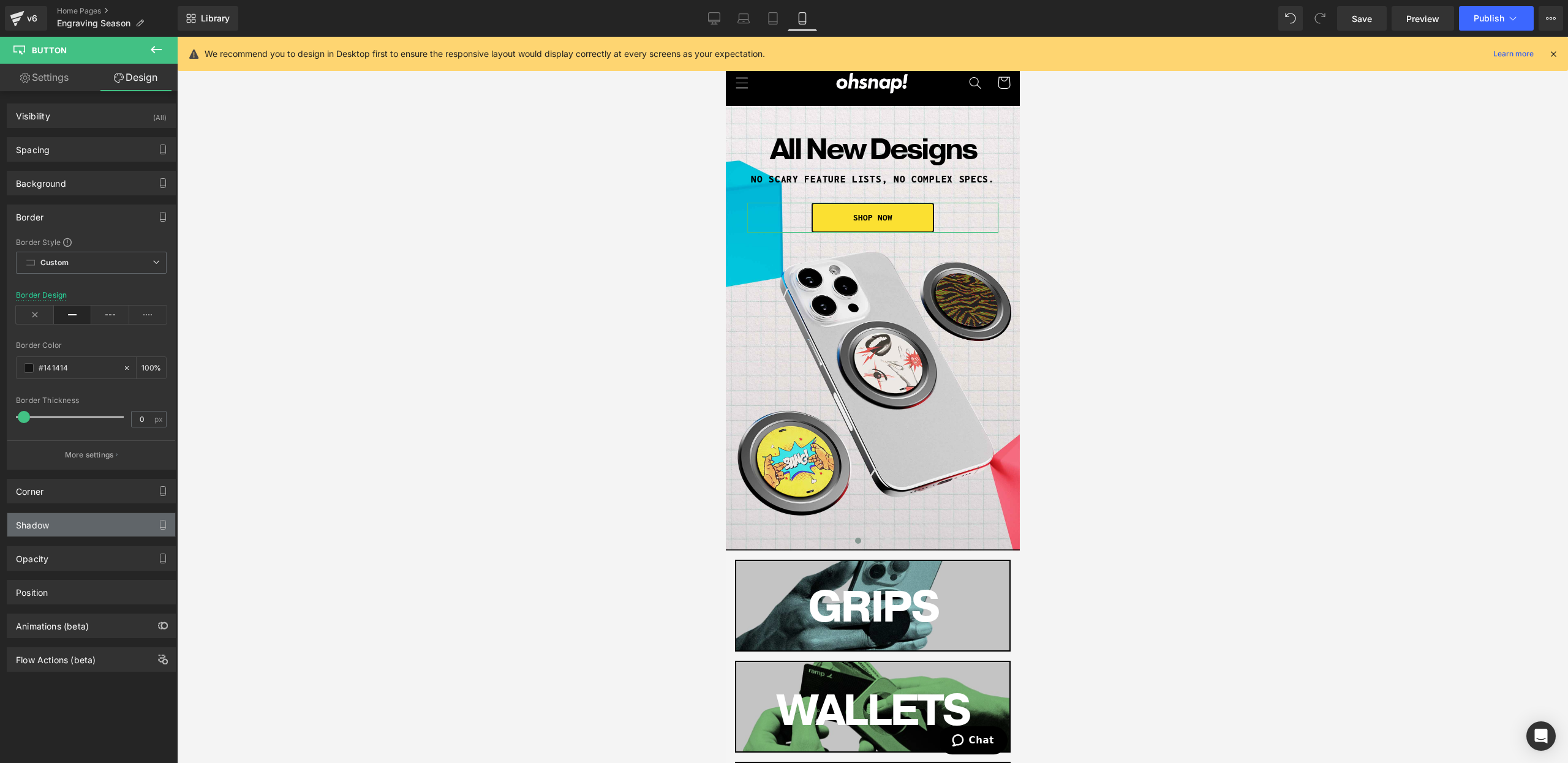
click at [68, 534] on div "Shadow" at bounding box center [91, 524] width 167 height 24
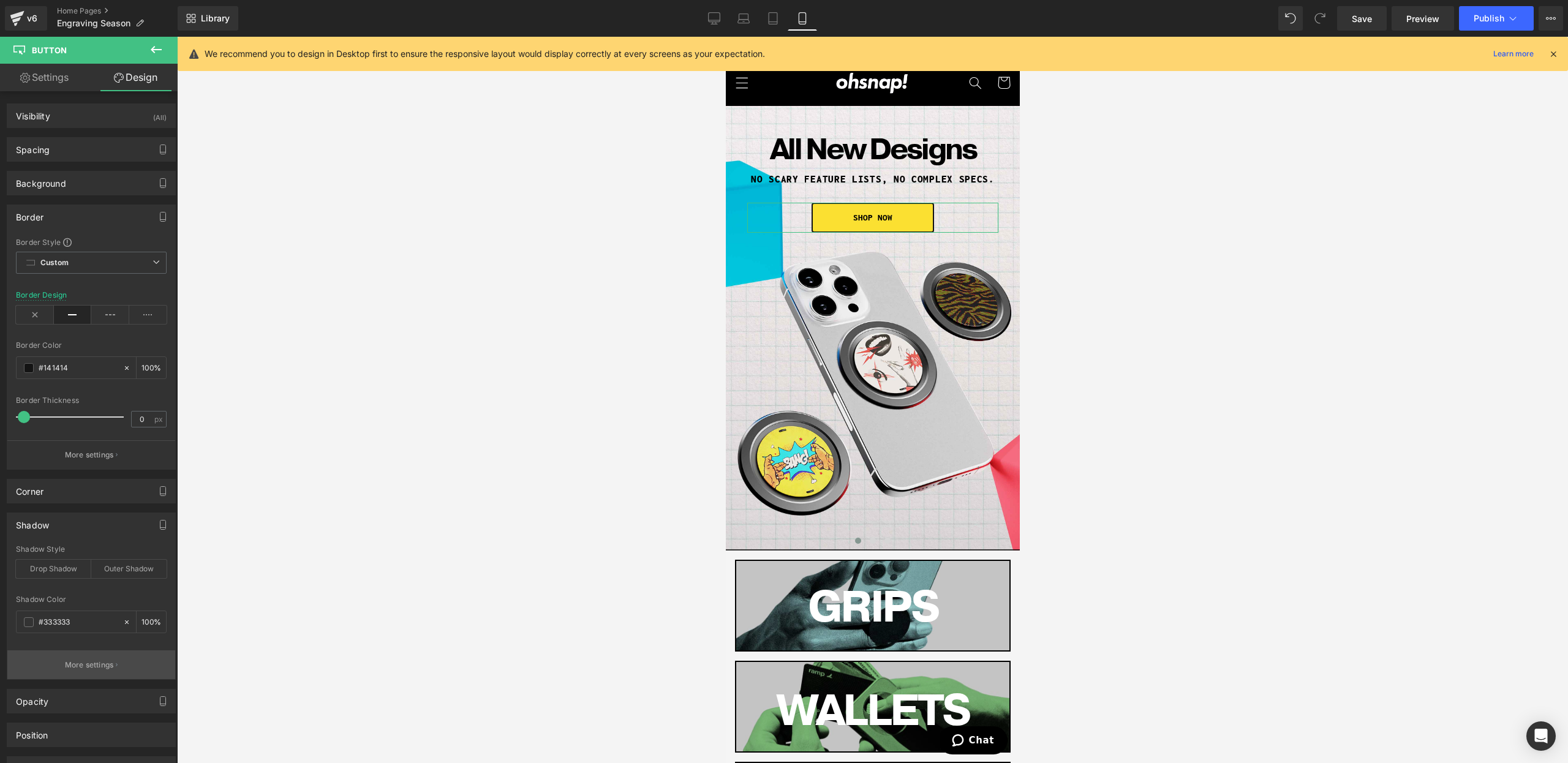
click at [67, 651] on button "More settings" at bounding box center [91, 665] width 167 height 28
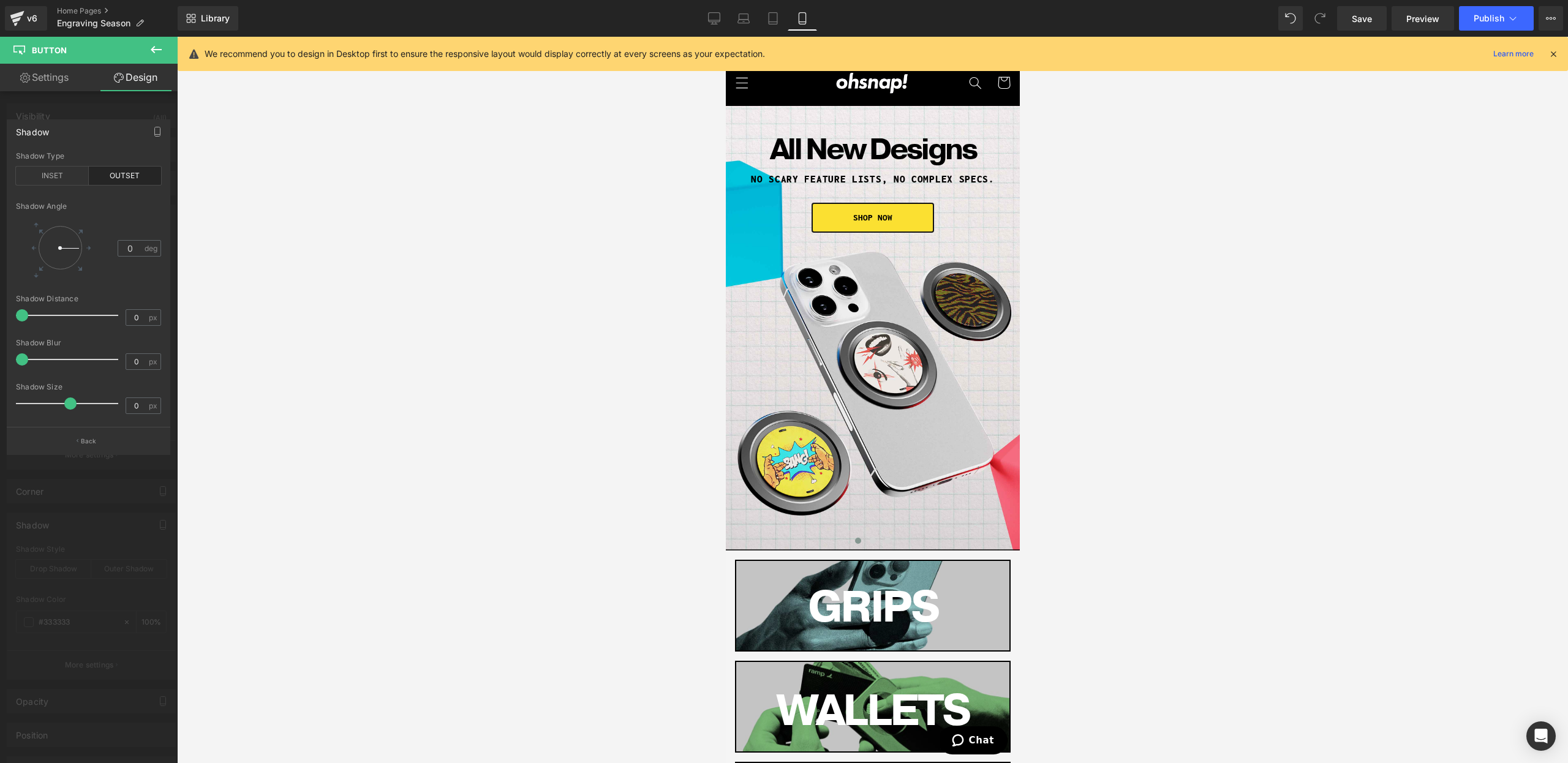
drag, startPoint x: 33, startPoint y: 355, endPoint x: -1, endPoint y: 363, distance: 34.9
click at [0, 363] on html "Button You are previewing how the will restyle your page. You can not edit Elem…" at bounding box center [784, 381] width 1568 height 763
drag, startPoint x: 33, startPoint y: 323, endPoint x: 30, endPoint y: 316, distance: 7.6
click at [30, 316] on div "Shadow Distance 0 px" at bounding box center [88, 315] width 145 height 41
drag, startPoint x: 22, startPoint y: 315, endPoint x: 29, endPoint y: 315, distance: 7.0
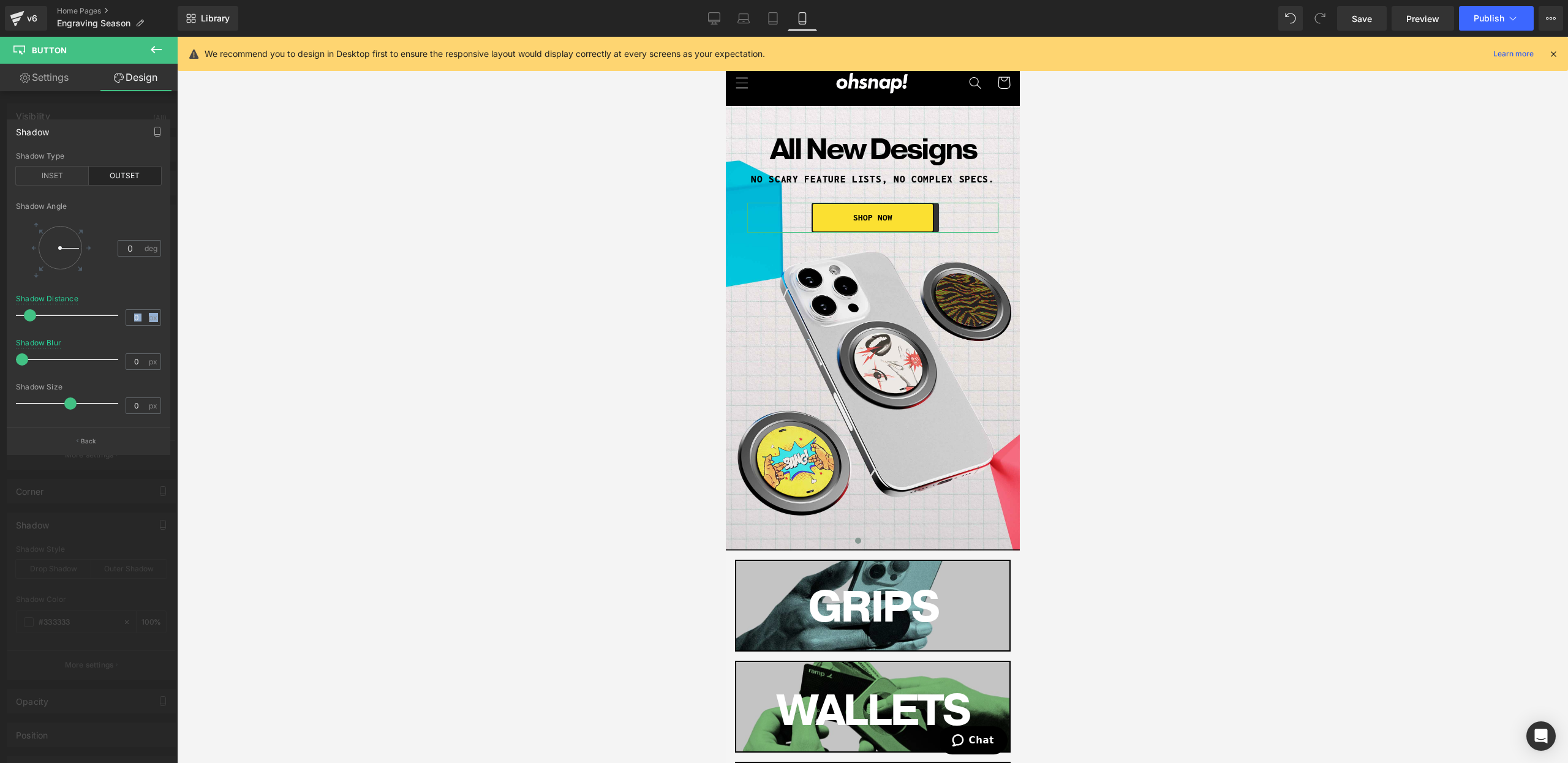
click at [29, 315] on span at bounding box center [30, 315] width 12 height 12
click at [77, 264] on icon at bounding box center [80, 268] width 9 height 9
click at [46, 627] on div at bounding box center [88, 403] width 177 height 732
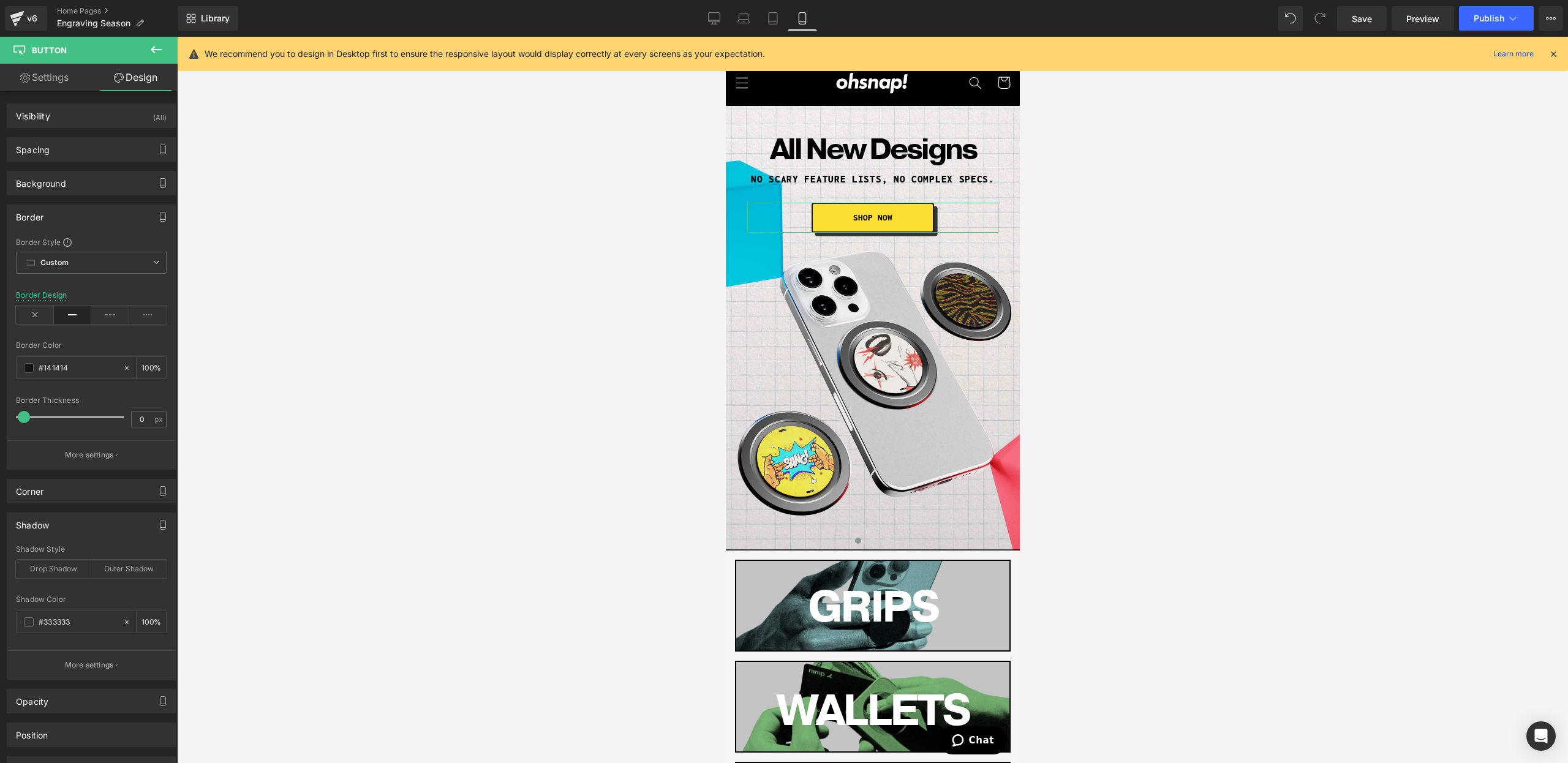
click at [11, 626] on div "Shadow Style Drop Shadow Outer Shadow Shadow Color #333333 100 % More settings" at bounding box center [91, 612] width 167 height 134
click at [20, 622] on div "#333333" at bounding box center [69, 622] width 106 height 21
click at [27, 622] on span at bounding box center [29, 622] width 10 height 10
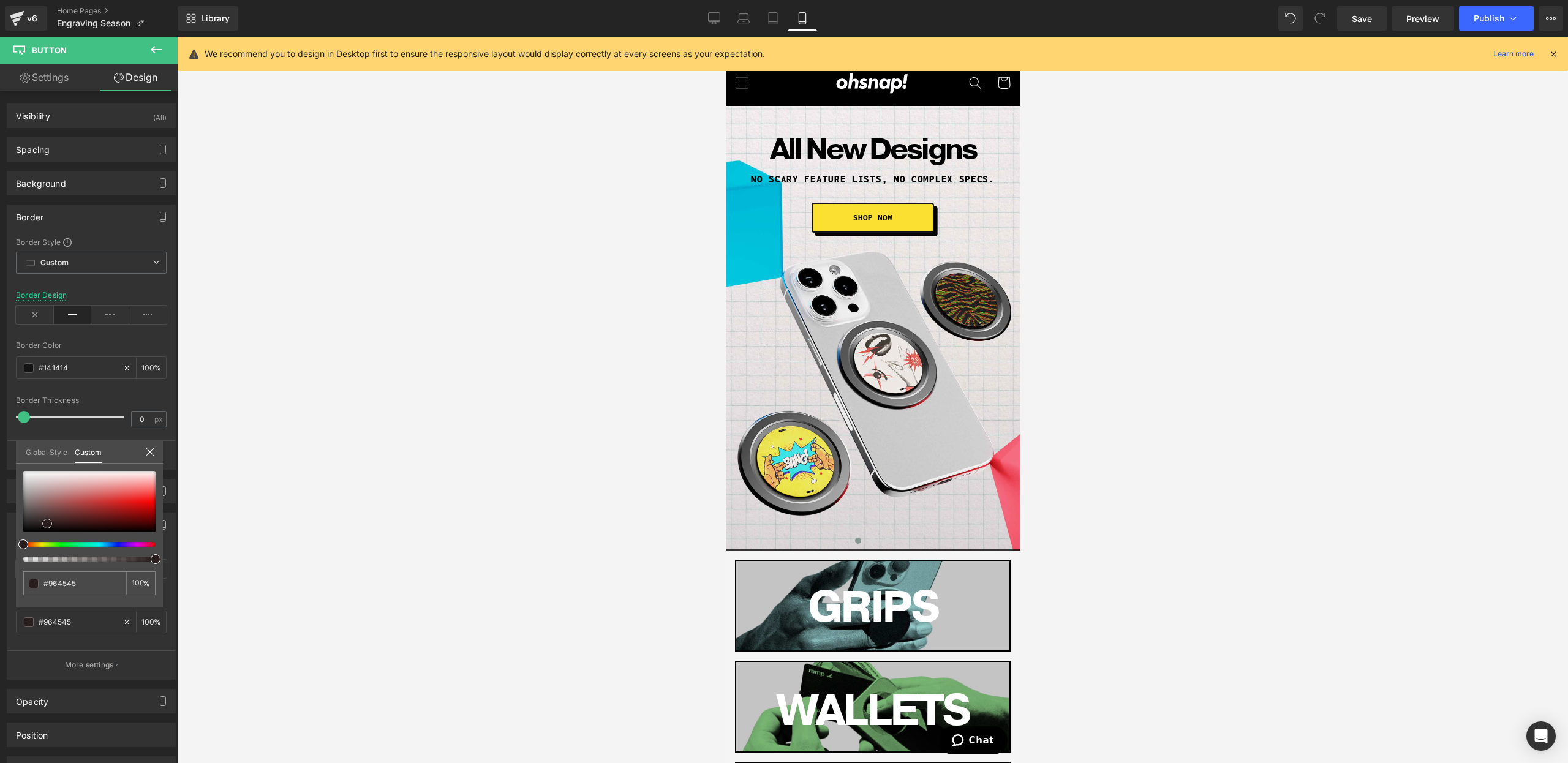
drag, startPoint x: 74, startPoint y: 504, endPoint x: 1, endPoint y: 668, distance: 179.5
click at [0, 664] on html "Button You are previewing how the will restyle your page. You can not edit Elem…" at bounding box center [784, 381] width 1568 height 763
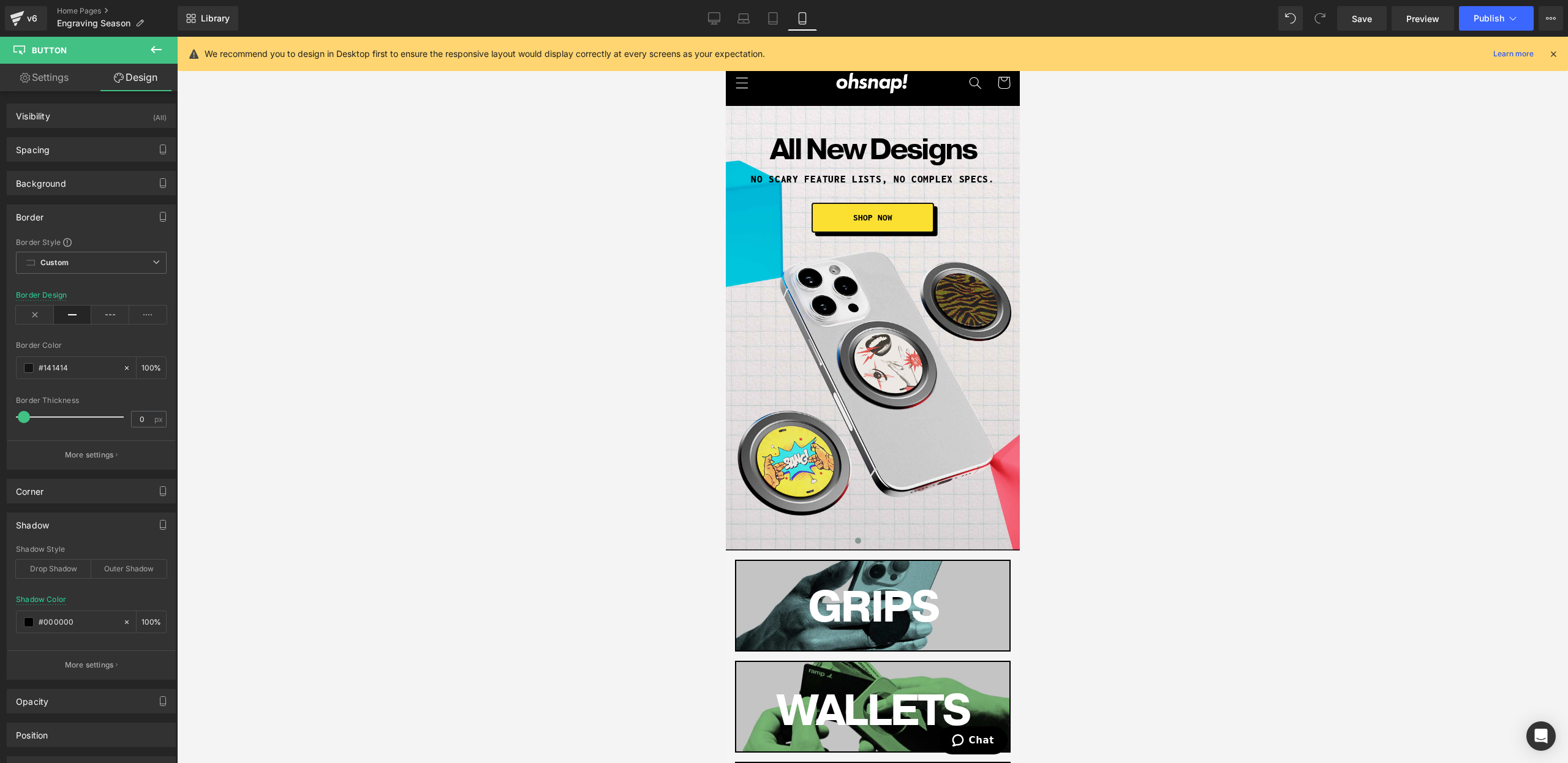
click at [203, 677] on div at bounding box center [872, 400] width 1391 height 726
click at [1369, 31] on div "Library Mobile Desktop Laptop Tablet Mobile Save Preview Publish Scheduled View…" at bounding box center [872, 19] width 1391 height 37
click at [1366, 24] on span "Save" at bounding box center [1362, 19] width 20 height 13
click at [1502, 24] on span "Publish" at bounding box center [1489, 19] width 31 height 10
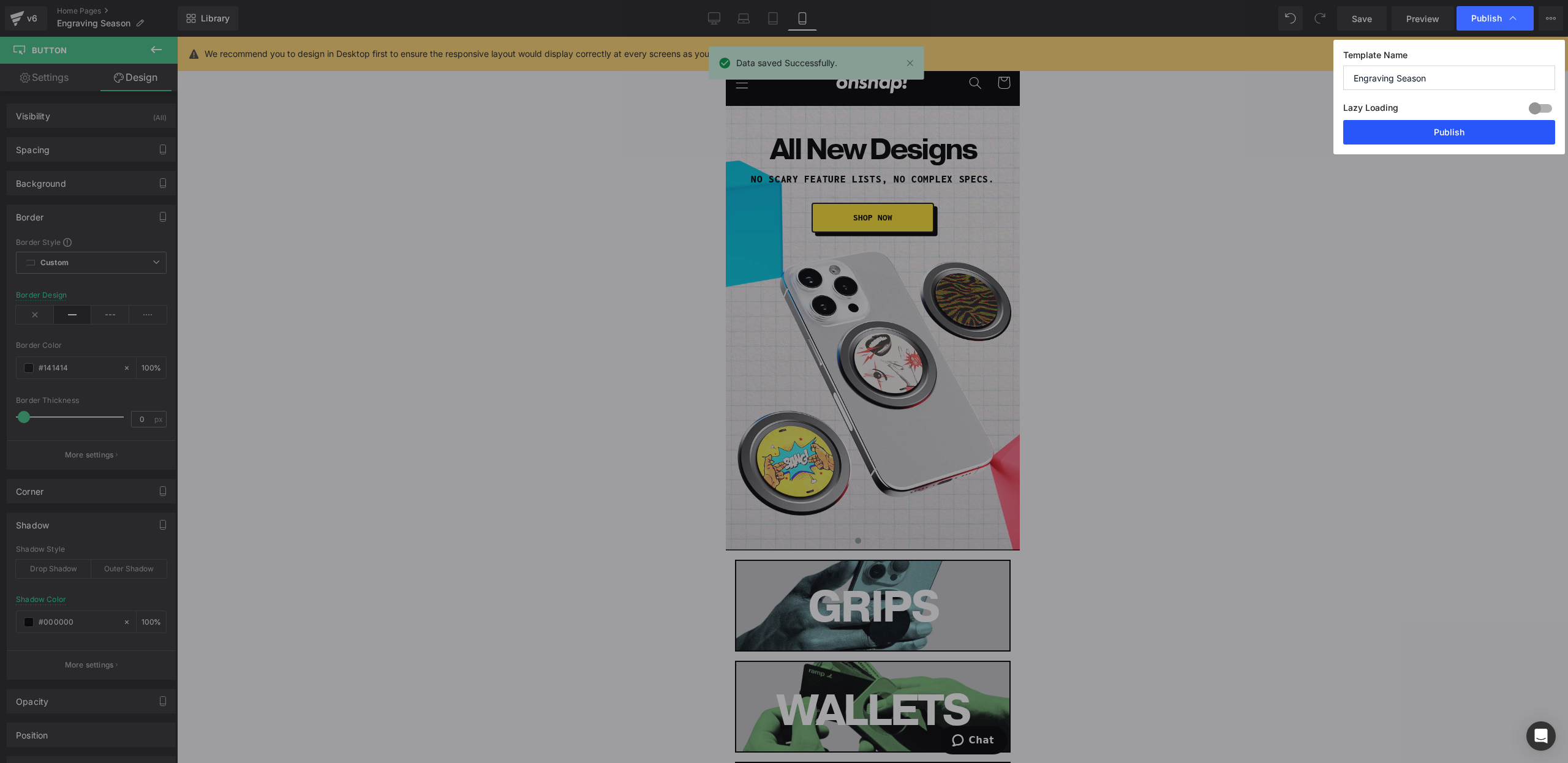
click at [1448, 131] on button "Publish" at bounding box center [1449, 132] width 212 height 24
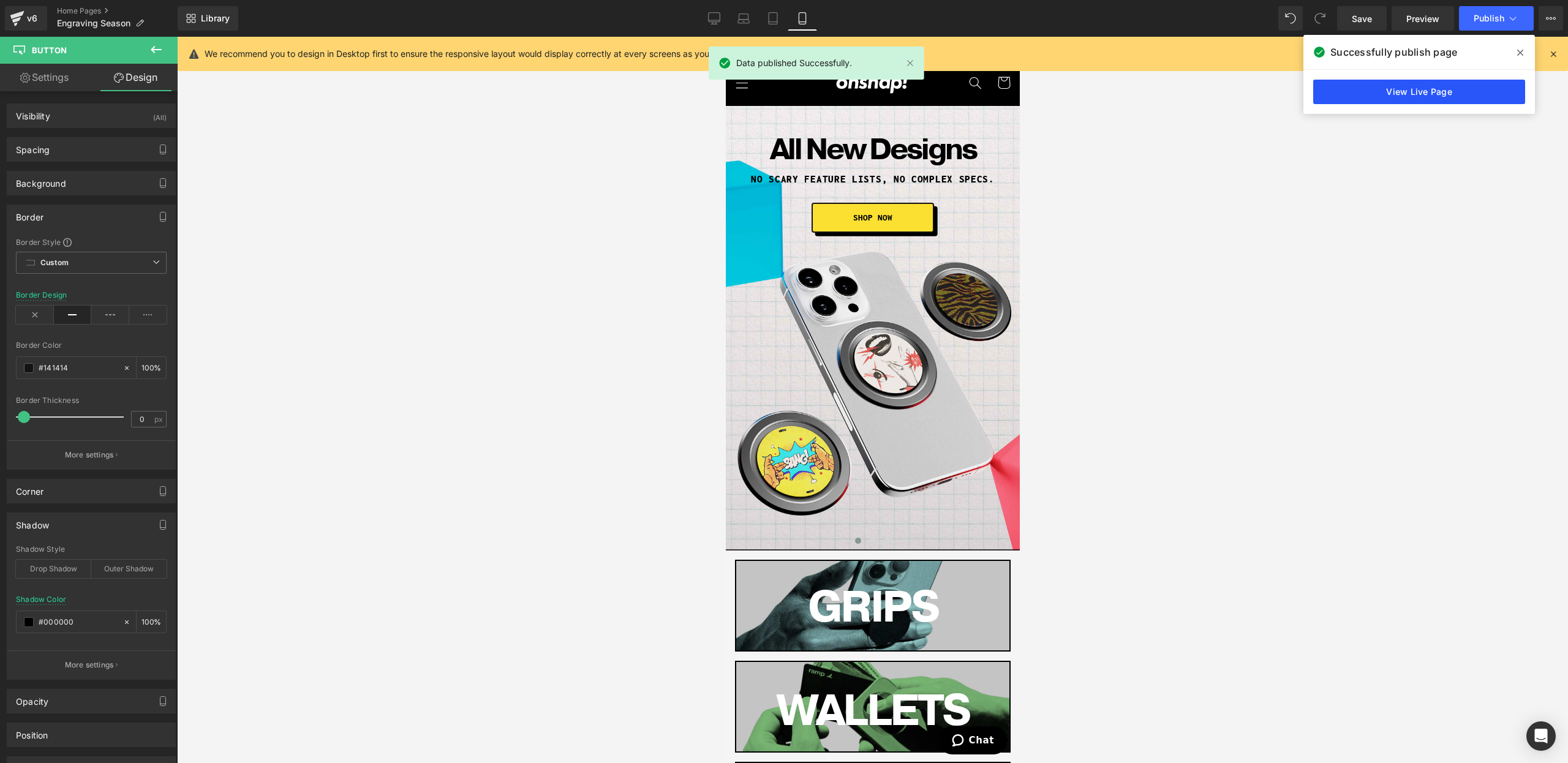
click at [1406, 103] on link "View Live Page" at bounding box center [1418, 92] width 212 height 24
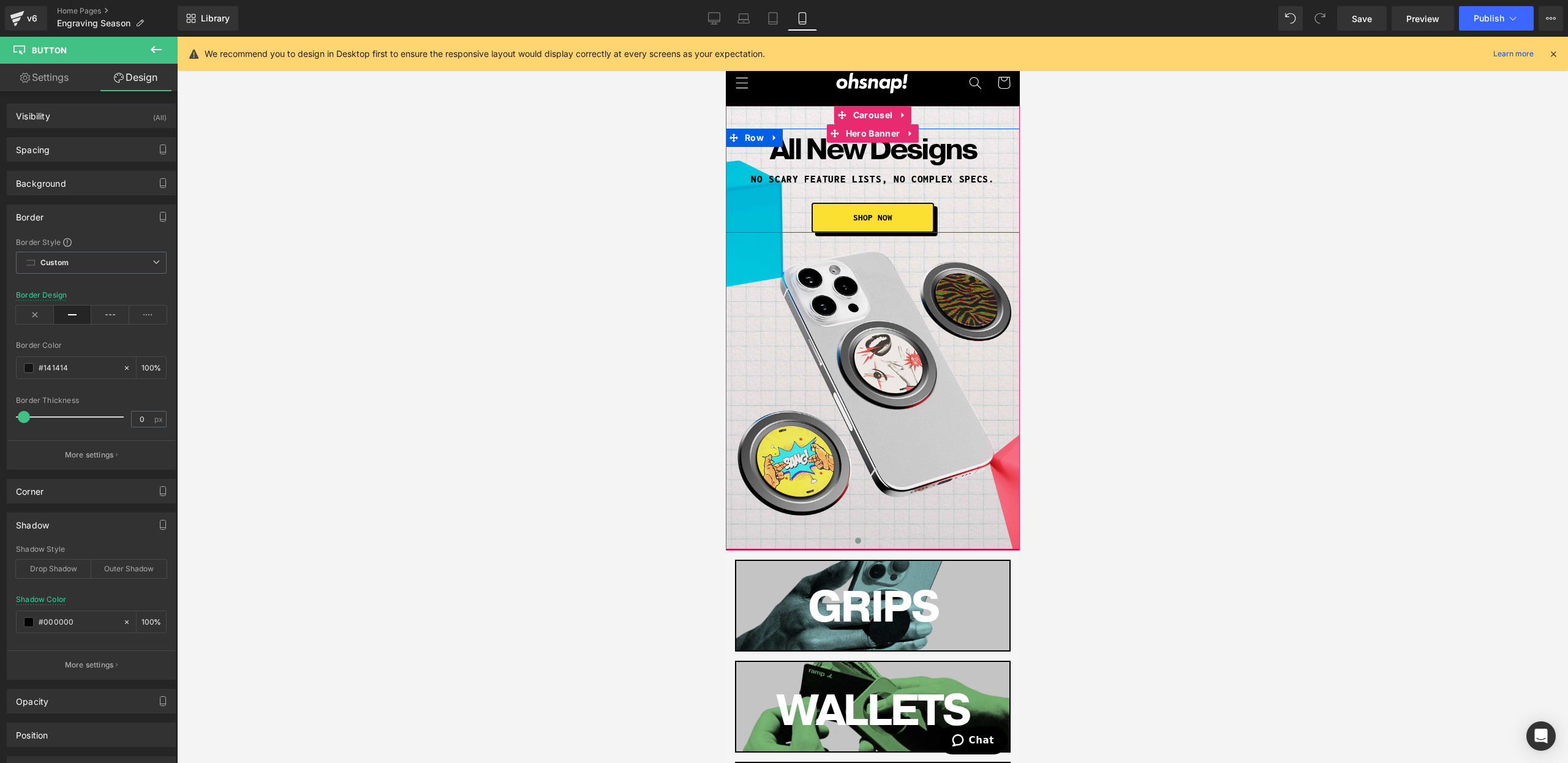
click at [836, 149] on span at bounding box center [842, 150] width 13 height 15
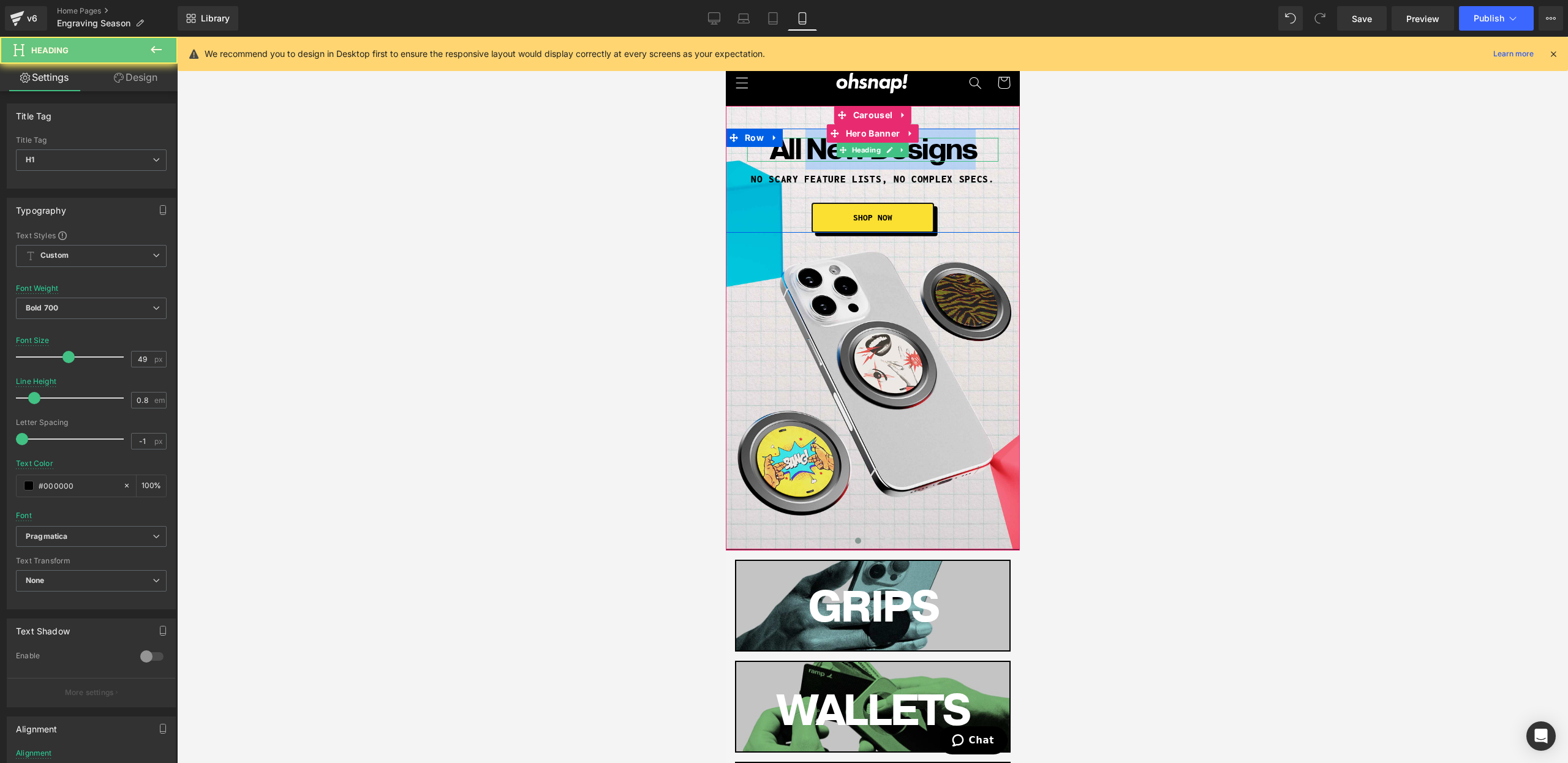
drag, startPoint x: 805, startPoint y: 152, endPoint x: 631, endPoint y: 163, distance: 174.3
click at [725, 163] on html "BUY A CASE, GET A FREE SCREEN PROTECTOR! This website uses cookies to ensure yo…" at bounding box center [872, 400] width 294 height 726
click at [794, 163] on span "All New Designs" at bounding box center [872, 149] width 207 height 41
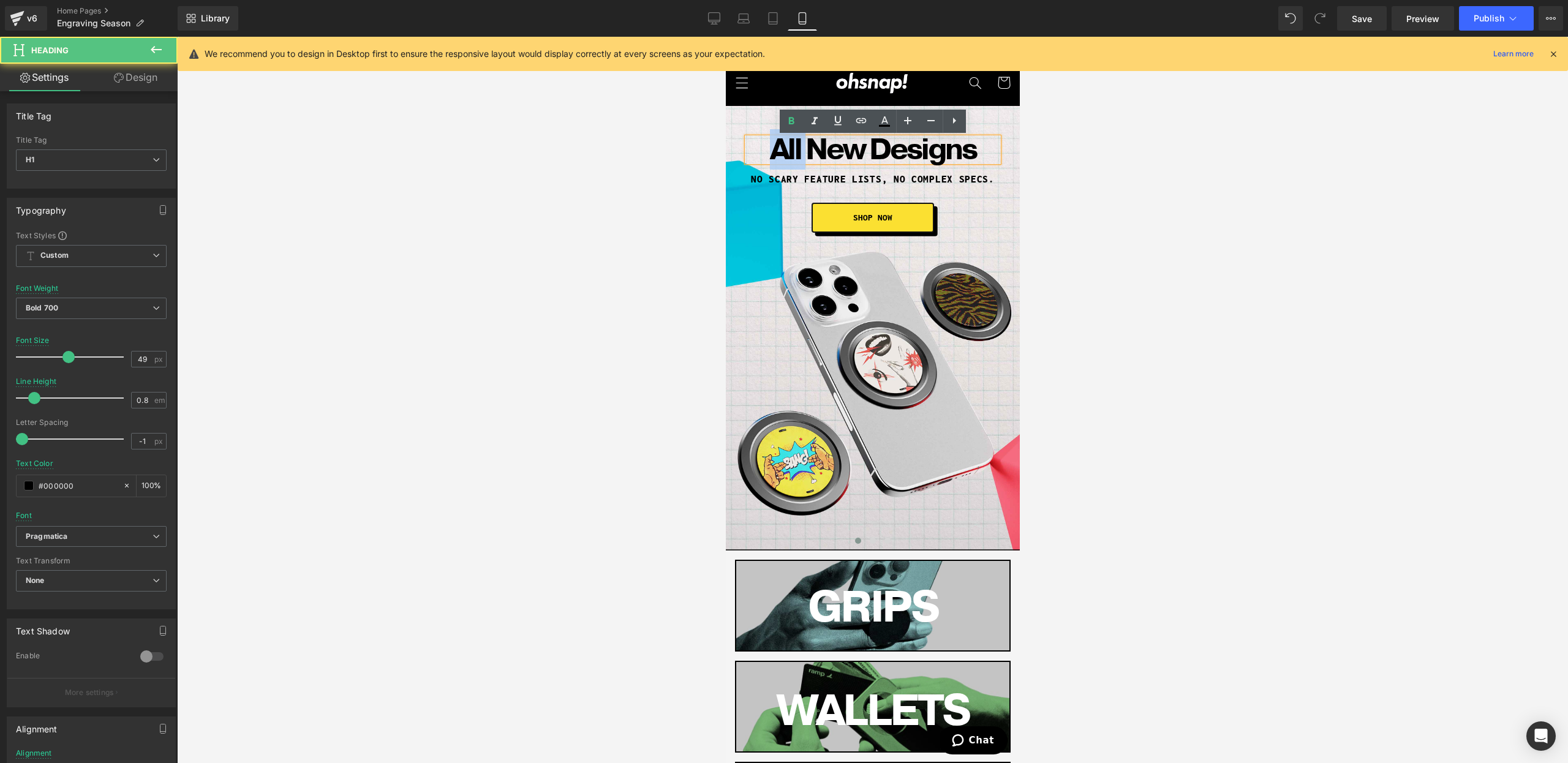
drag, startPoint x: 751, startPoint y: 153, endPoint x: 698, endPoint y: 151, distance: 53.0
click at [725, 151] on html "BUY A CASE, GET A FREE SCREEN PROTECTOR! This website uses cookies to ensure yo…" at bounding box center [872, 400] width 294 height 726
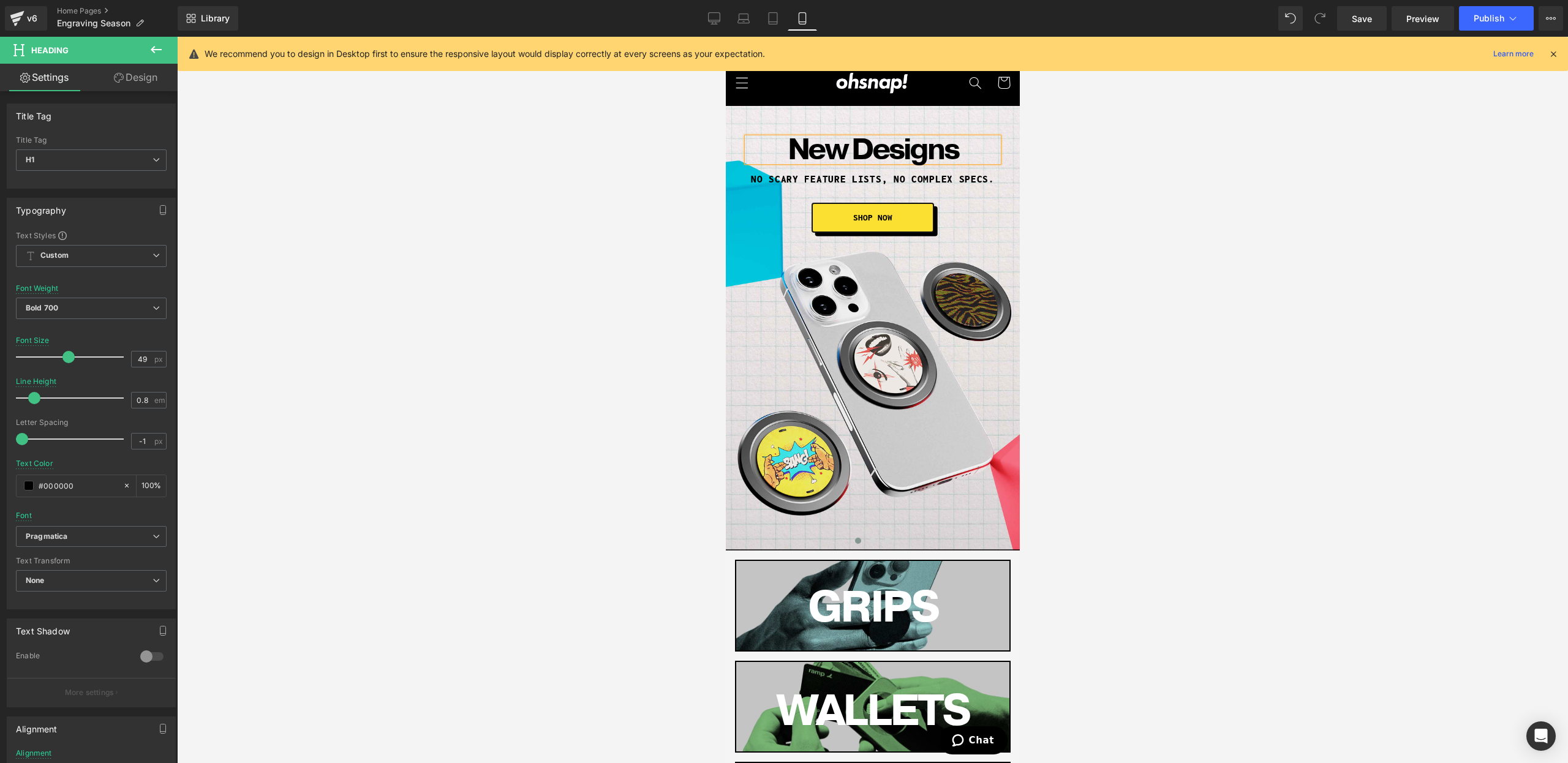
click at [814, 181] on div "No scary feature lists, no complex specs. Heading" at bounding box center [872, 179] width 251 height 11
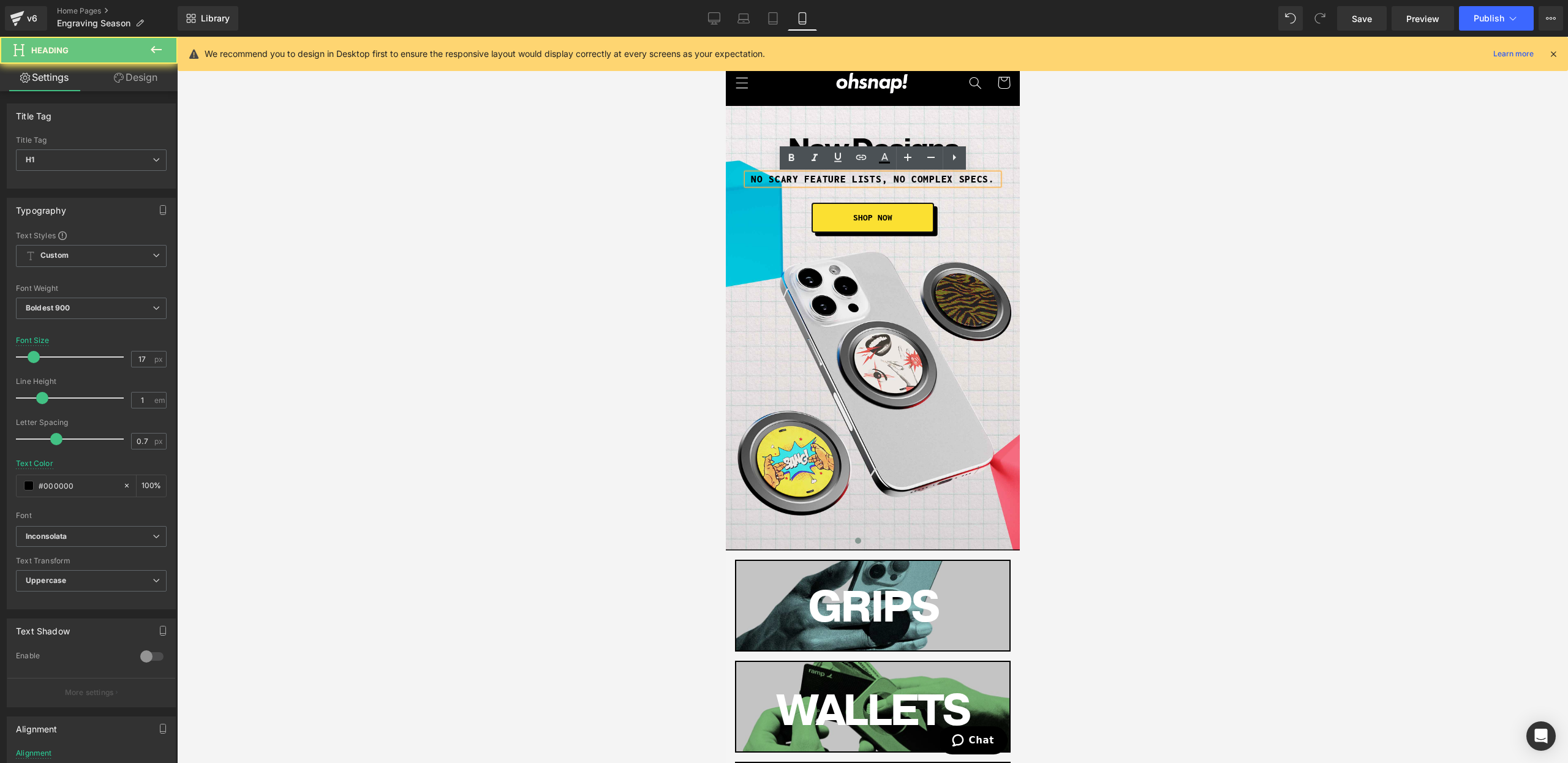
click at [790, 180] on h1 "No scary feature lists, no complex specs." at bounding box center [872, 179] width 251 height 11
click at [907, 179] on h1 "No feature lists, no complex specs." at bounding box center [872, 179] width 251 height 11
click at [991, 177] on h1 "No feature lists, no complex specs." at bounding box center [872, 179] width 251 height 11
click at [1191, 198] on div at bounding box center [872, 400] width 1391 height 726
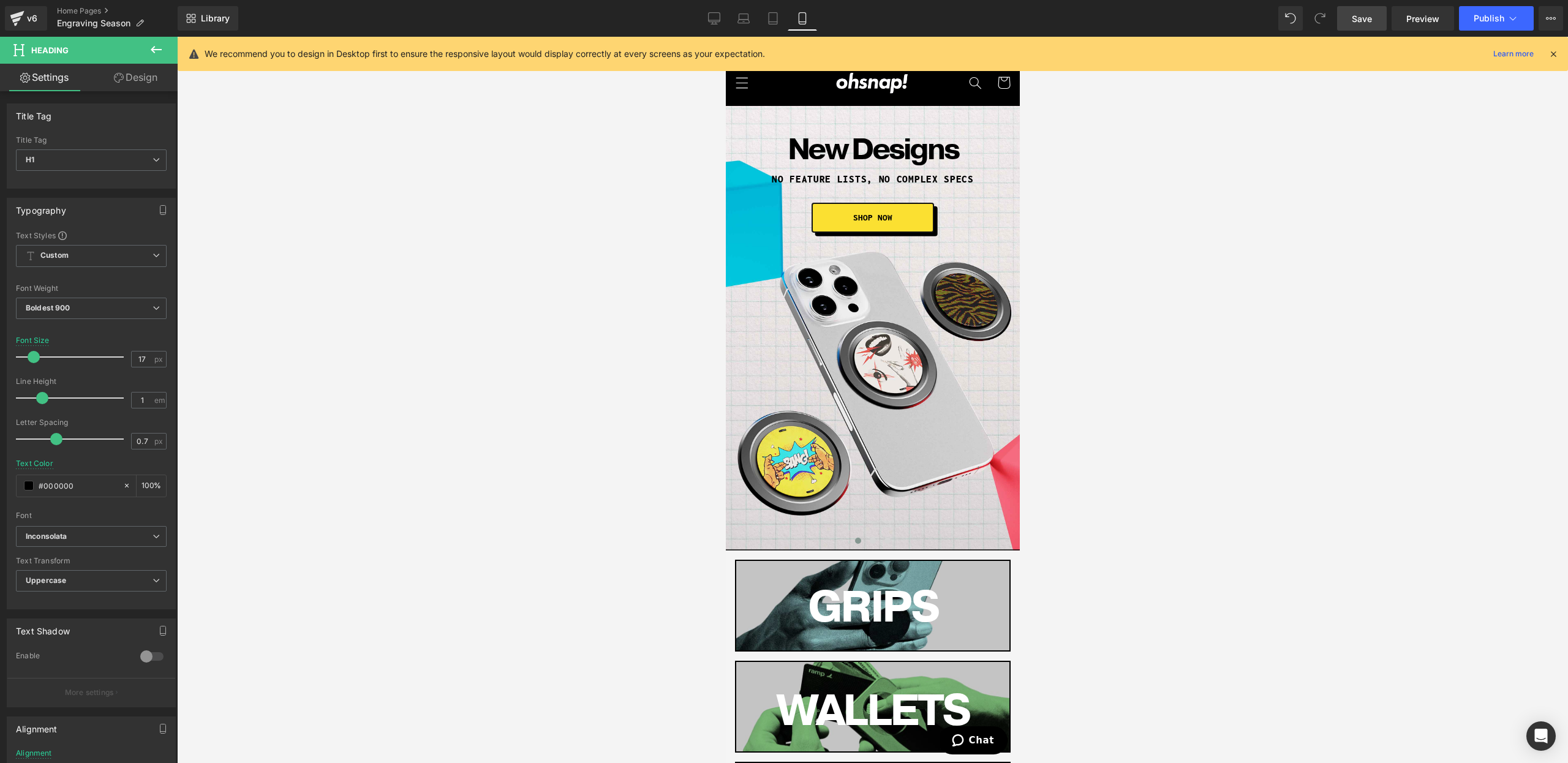
click at [1367, 19] on span "Save" at bounding box center [1362, 19] width 20 height 13
click at [1465, 18] on button "Publish" at bounding box center [1496, 19] width 75 height 24
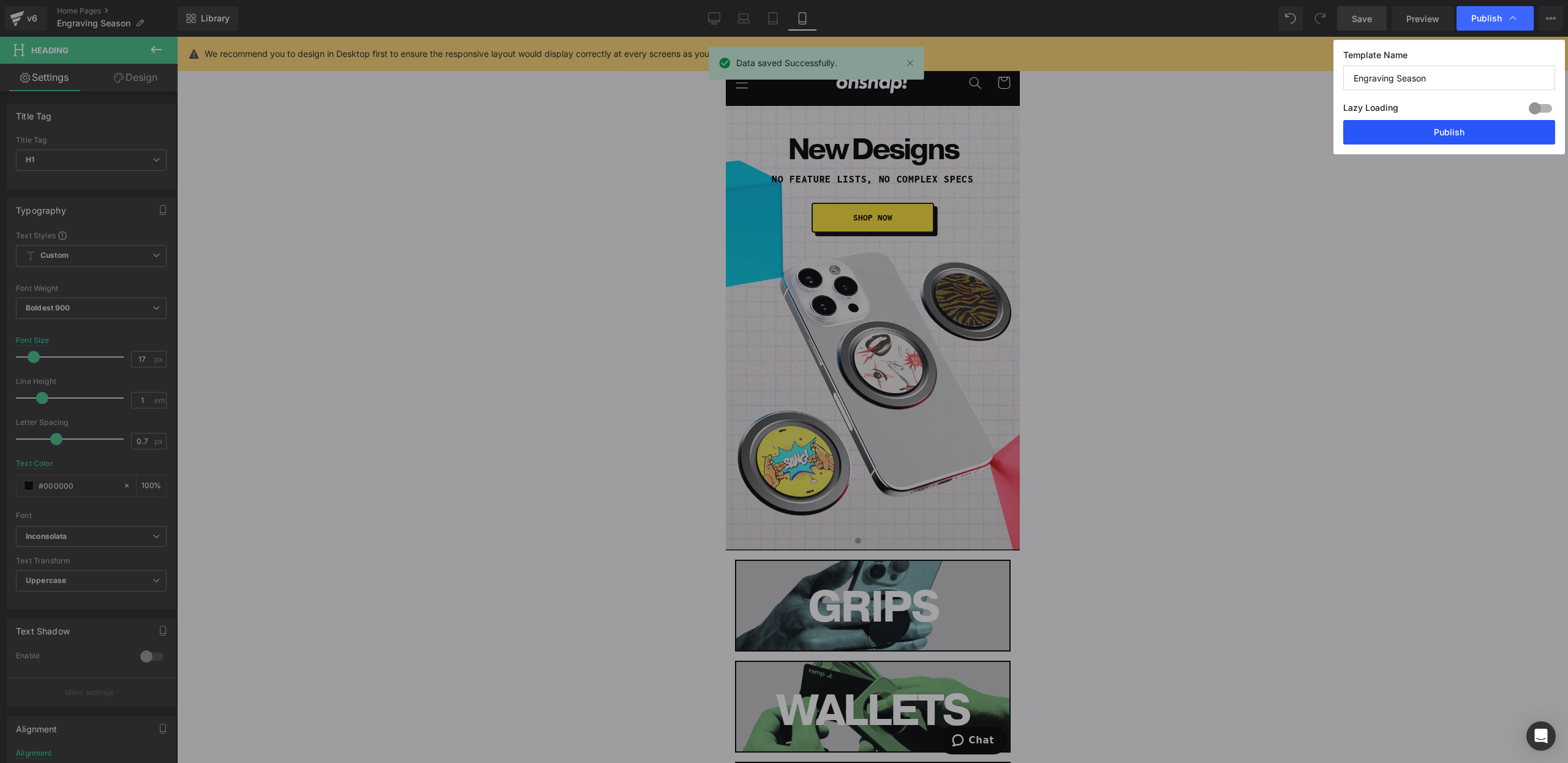
click at [1409, 137] on button "Publish" at bounding box center [1449, 132] width 212 height 24
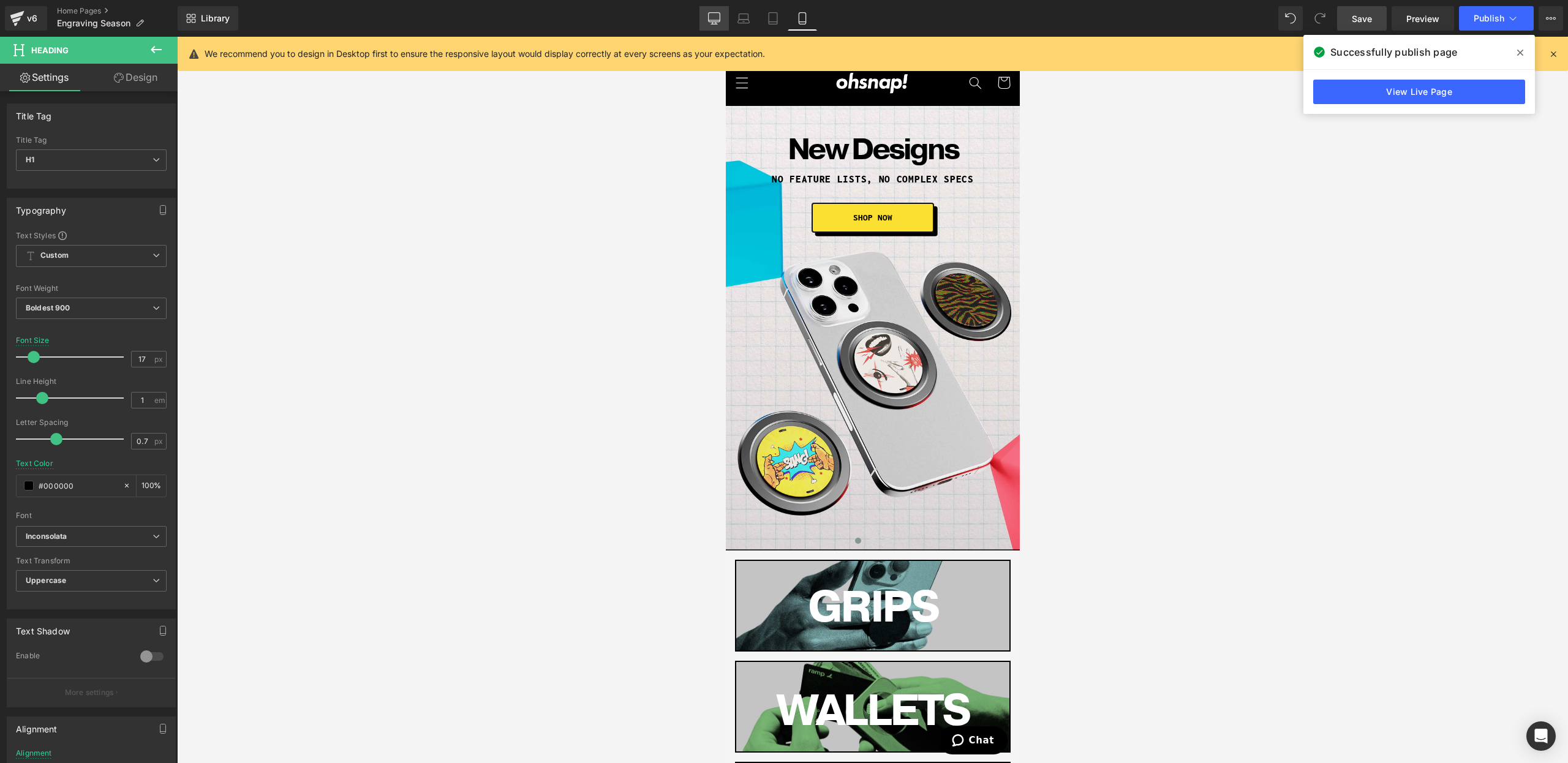
click at [723, 15] on link "Desktop" at bounding box center [713, 19] width 29 height 24
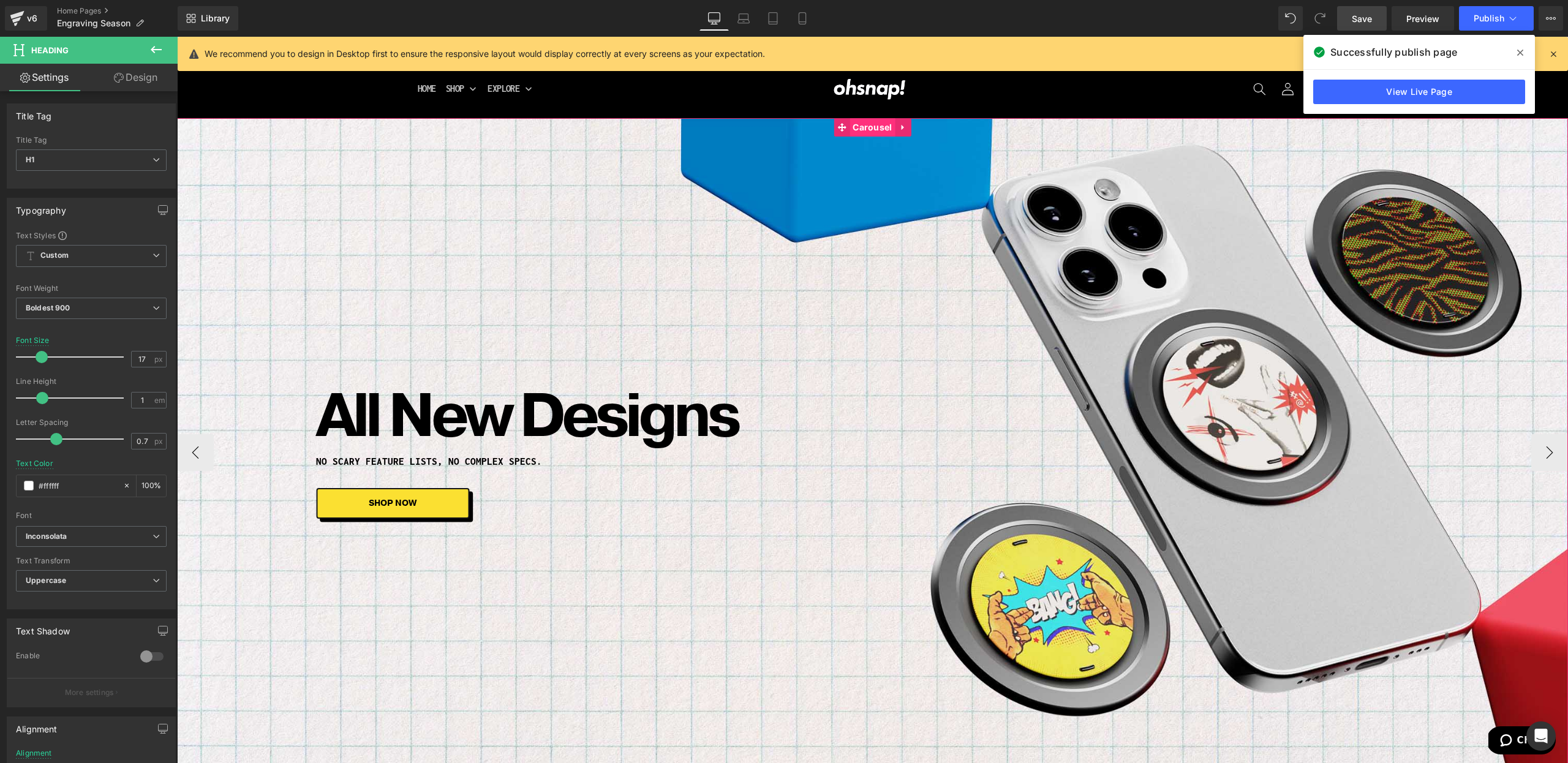
click at [877, 125] on span "Carousel" at bounding box center [872, 128] width 46 height 19
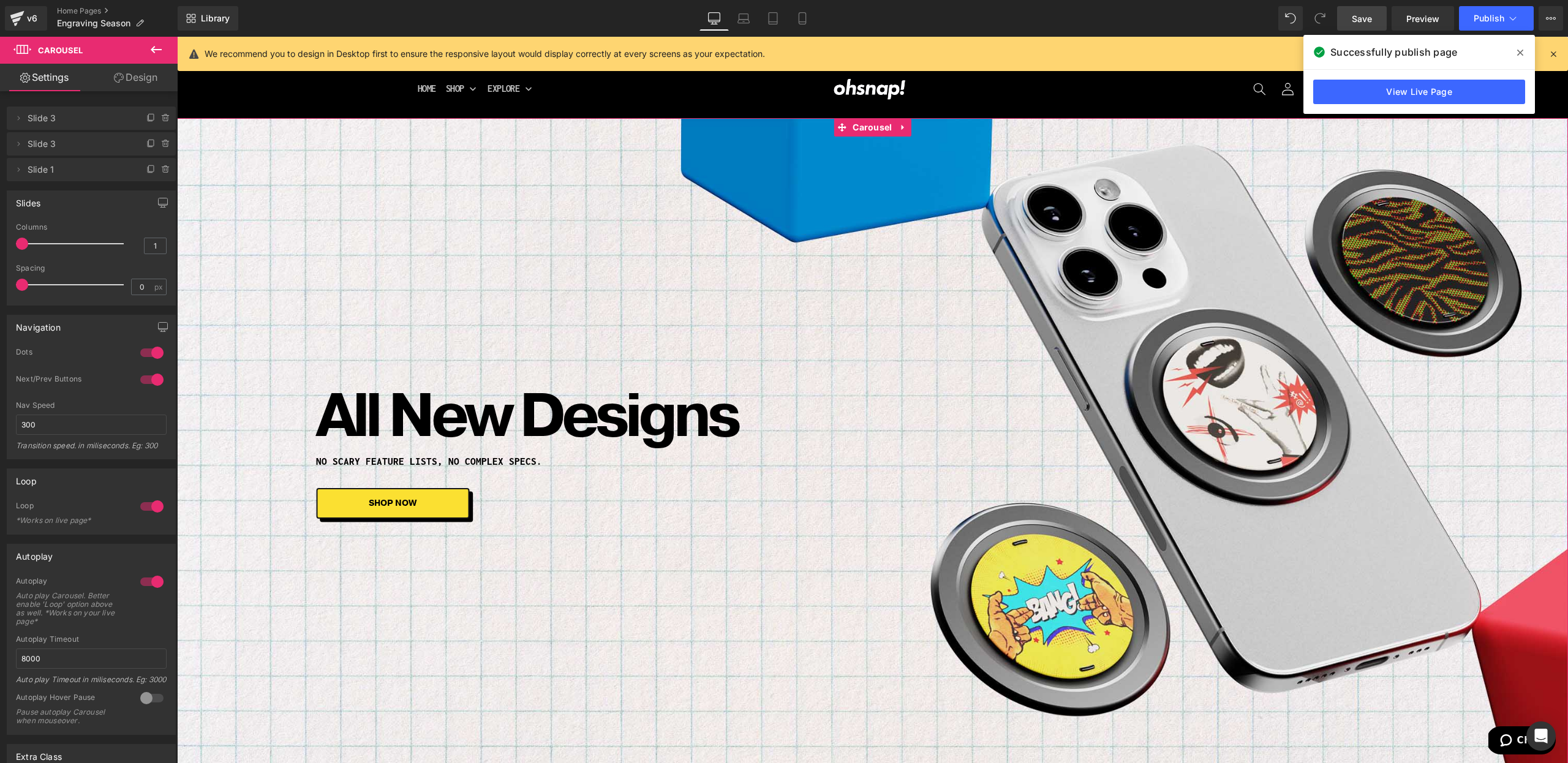
scroll to position [128, 0]
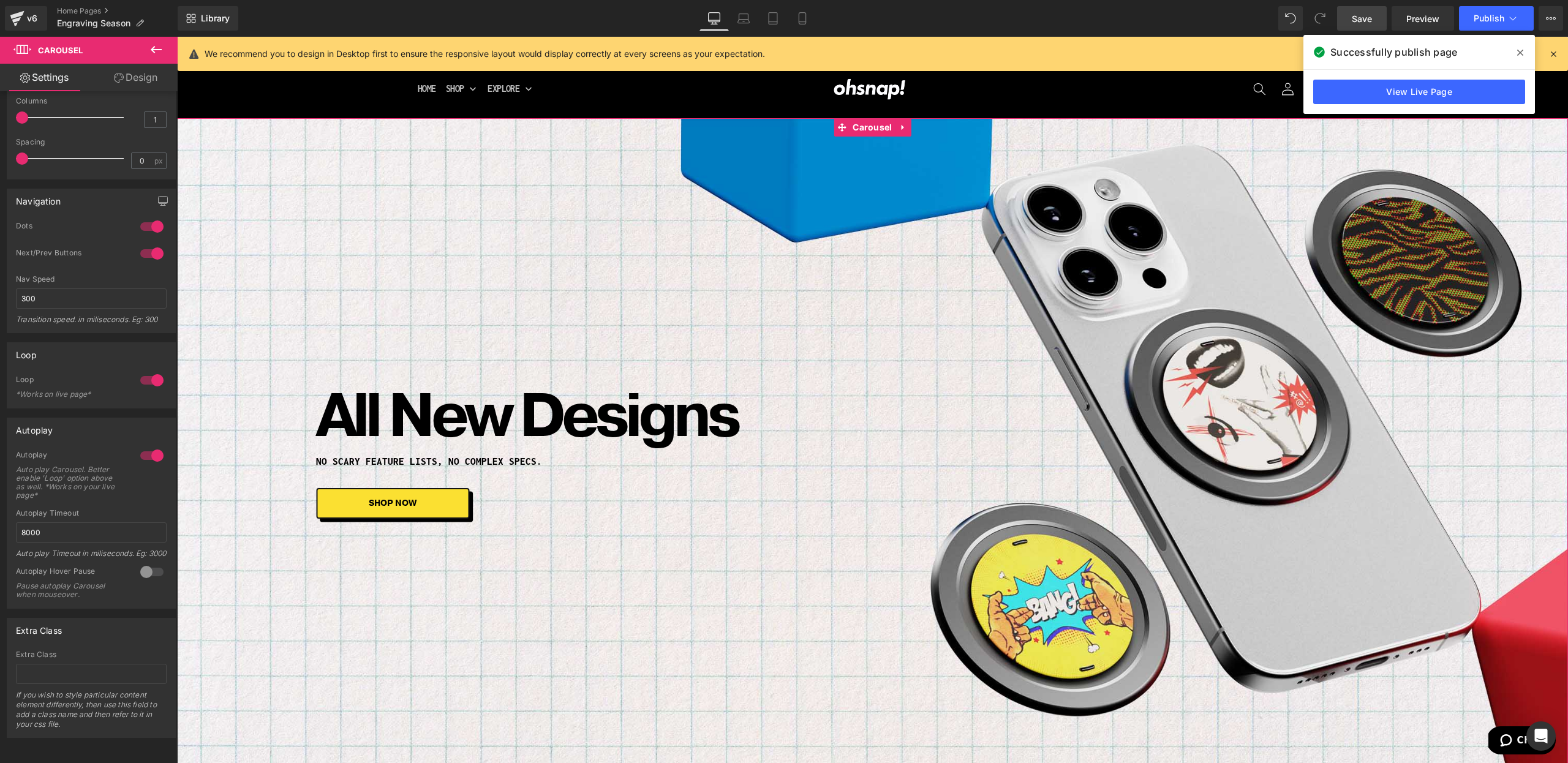
click at [137, 577] on div at bounding box center [151, 571] width 29 height 19
click at [1506, 46] on div "Successfully publish page" at bounding box center [1419, 52] width 232 height 34
click at [1515, 47] on span at bounding box center [1520, 52] width 19 height 19
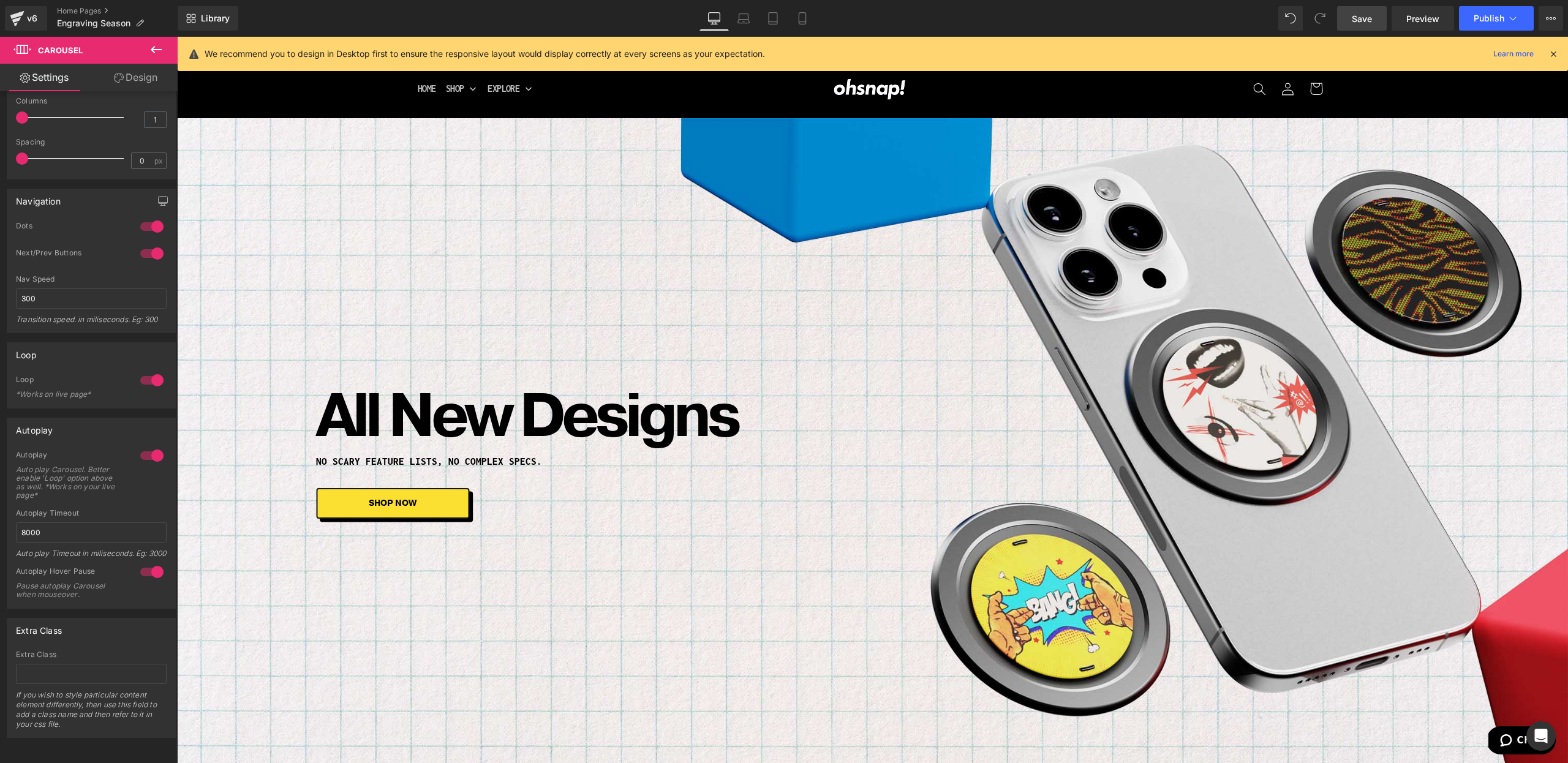
click at [1361, 20] on span "Save" at bounding box center [1362, 19] width 20 height 13
click at [1490, 9] on button "Publish" at bounding box center [1496, 19] width 75 height 24
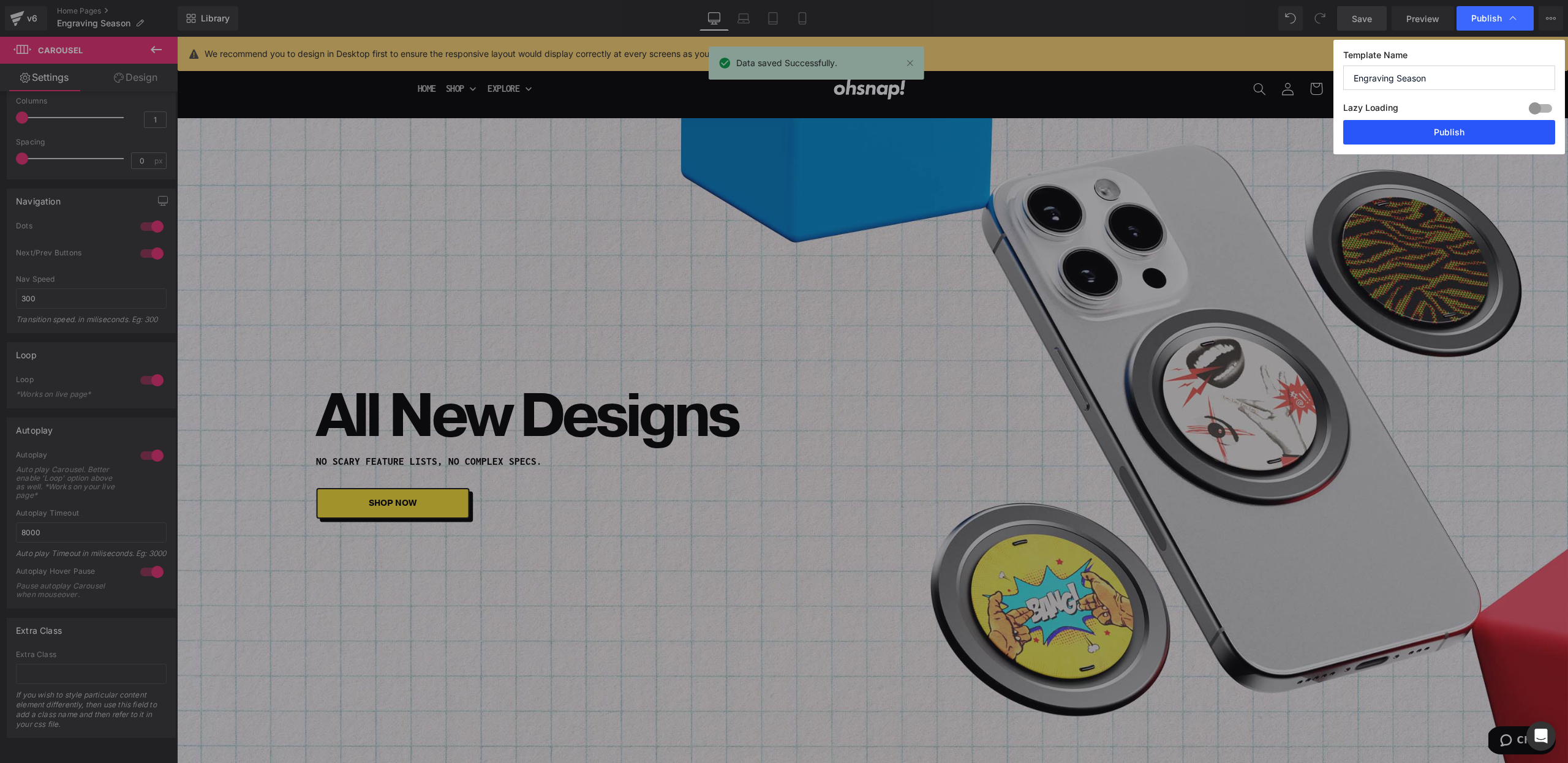
click at [1457, 128] on button "Publish" at bounding box center [1449, 132] width 212 height 24
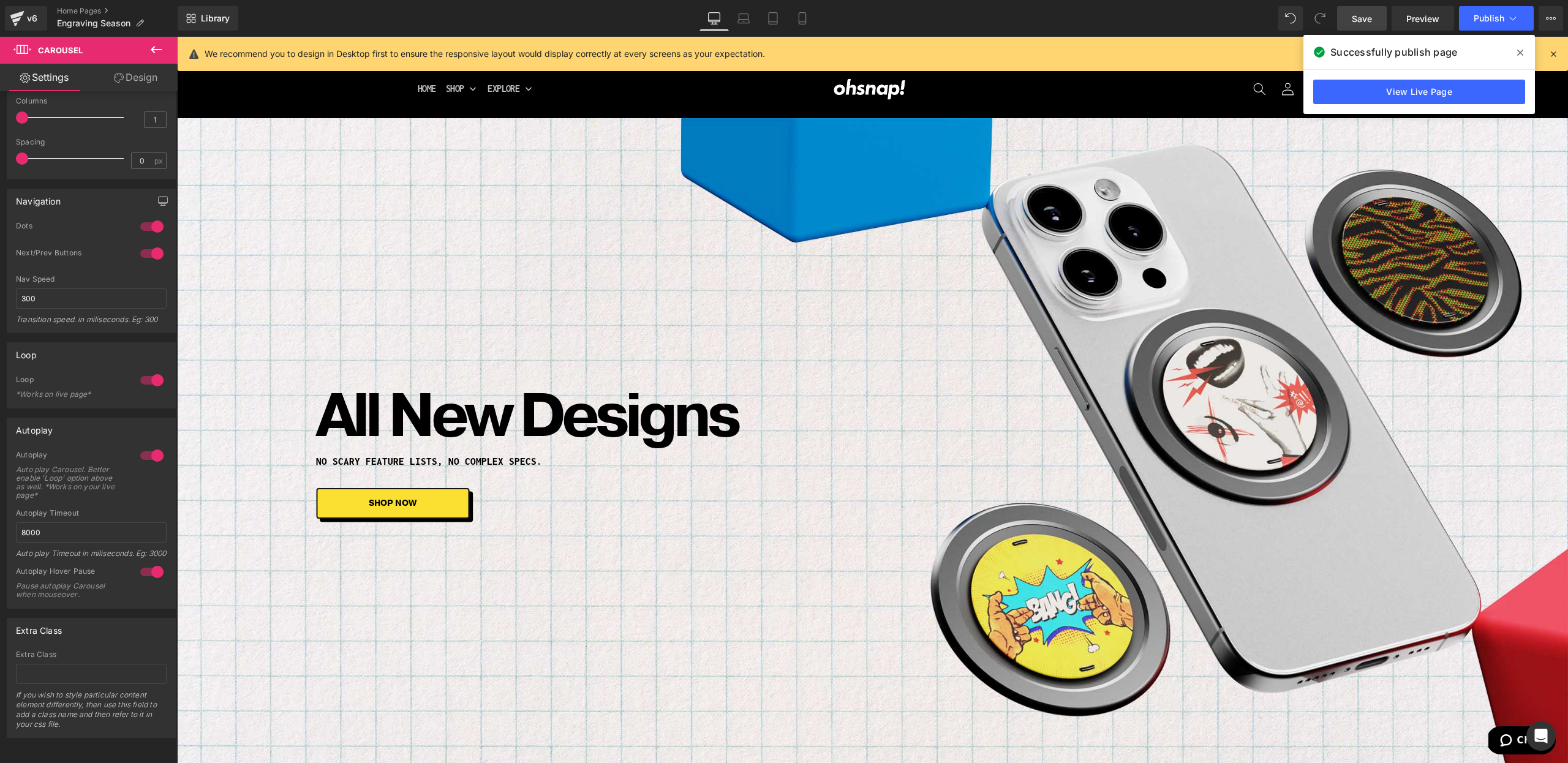
click at [1522, 58] on span at bounding box center [1520, 52] width 19 height 19
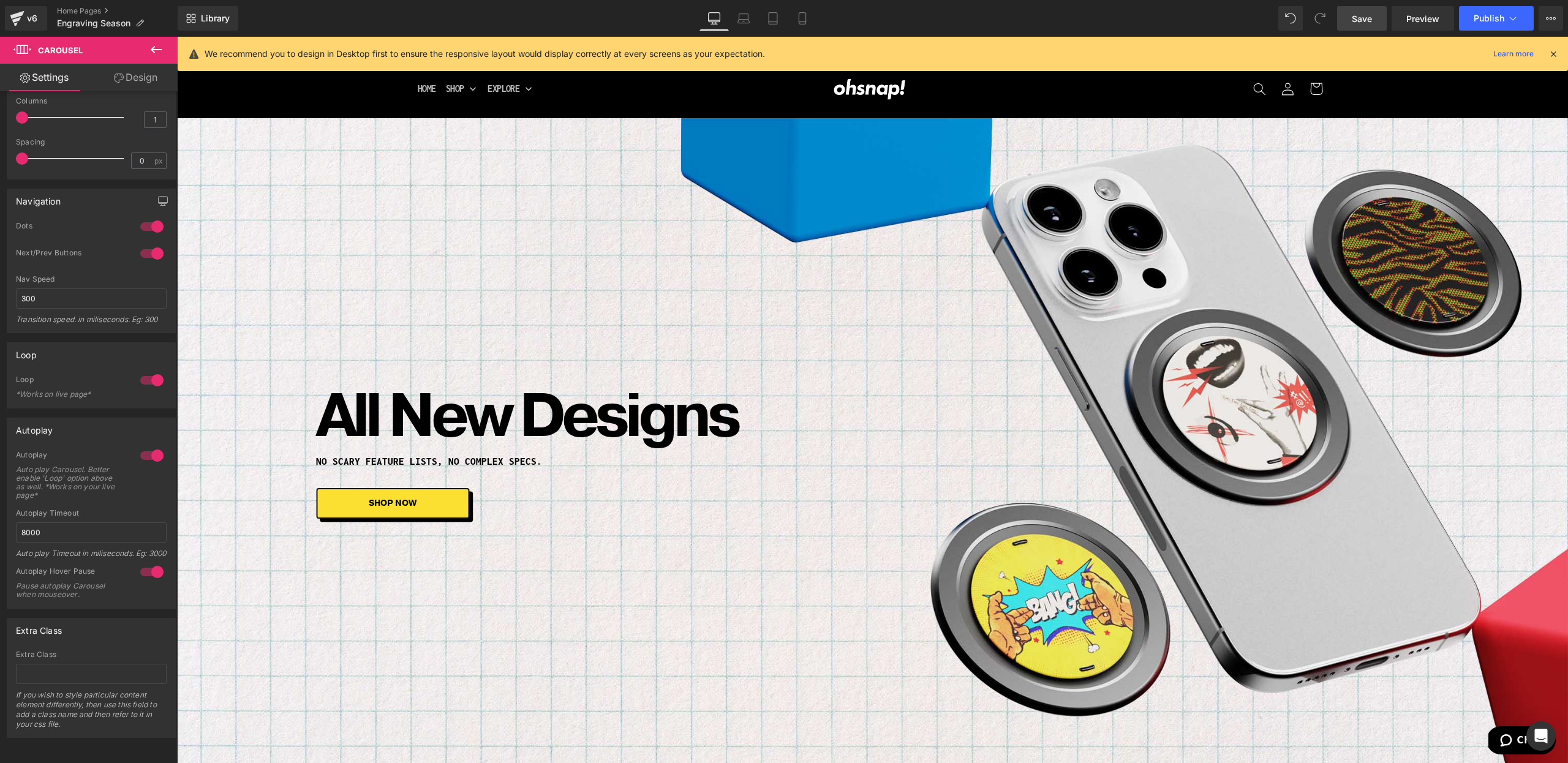
click at [1552, 55] on icon at bounding box center [1553, 53] width 11 height 11
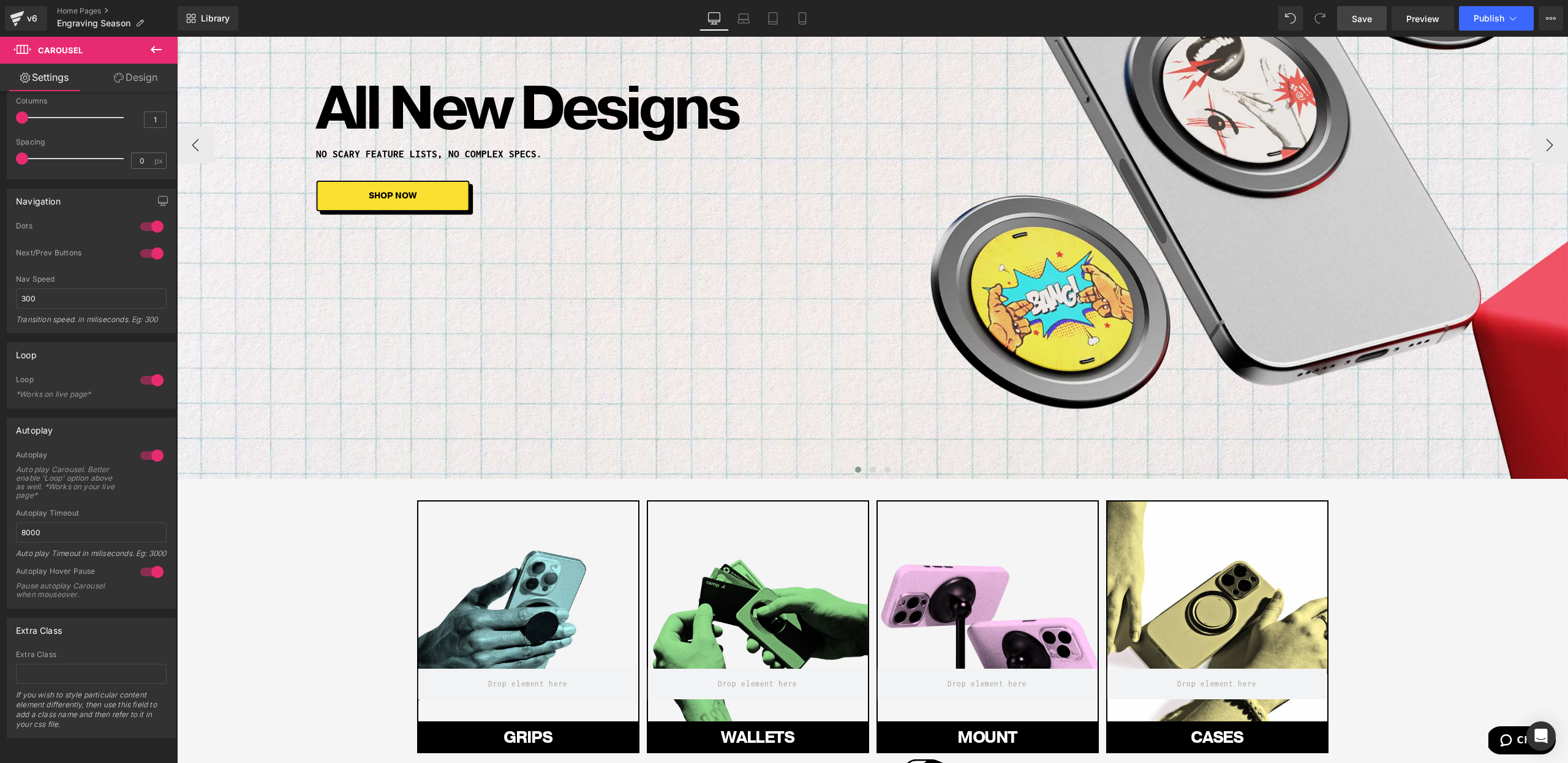
scroll to position [0, 0]
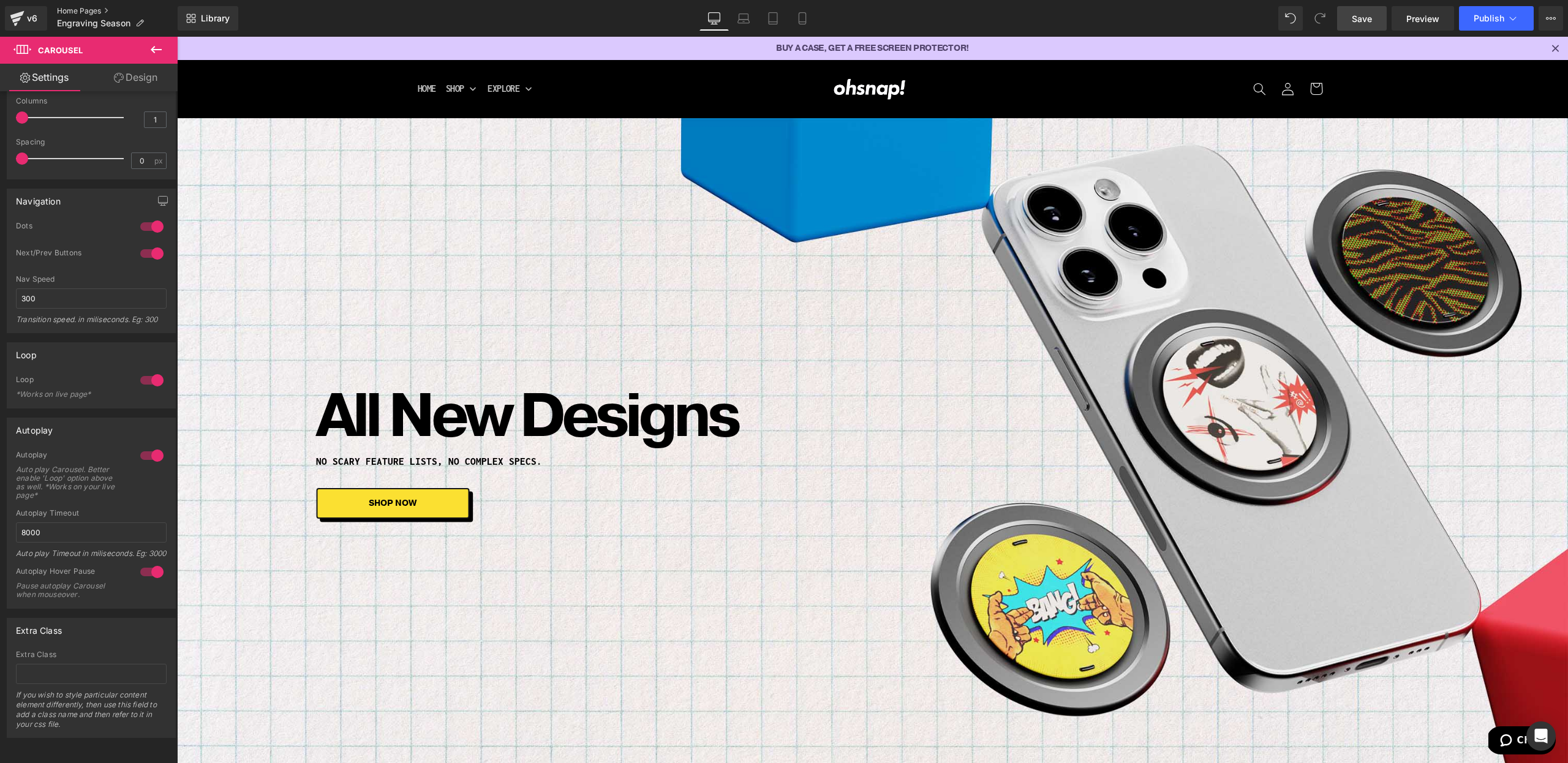
click at [76, 13] on link "Home Pages" at bounding box center [117, 11] width 120 height 10
